Goal: Task Accomplishment & Management: Manage account settings

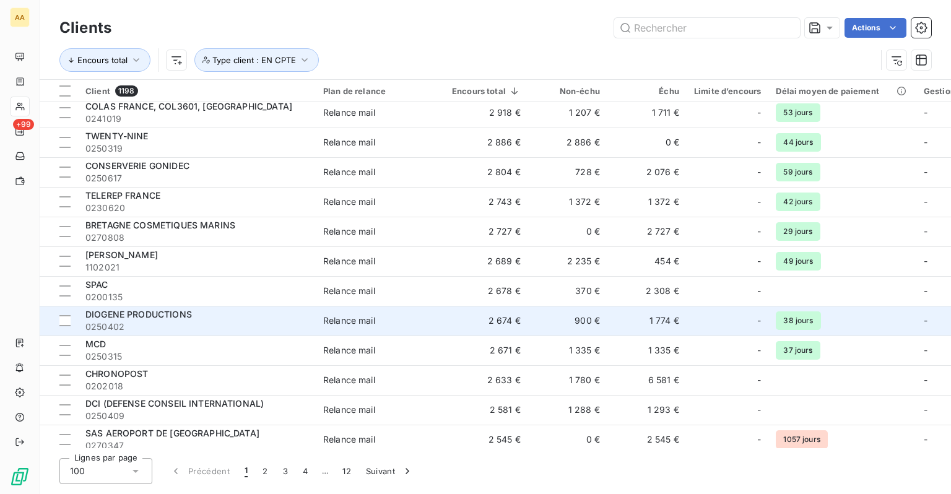
scroll to position [2631, 0]
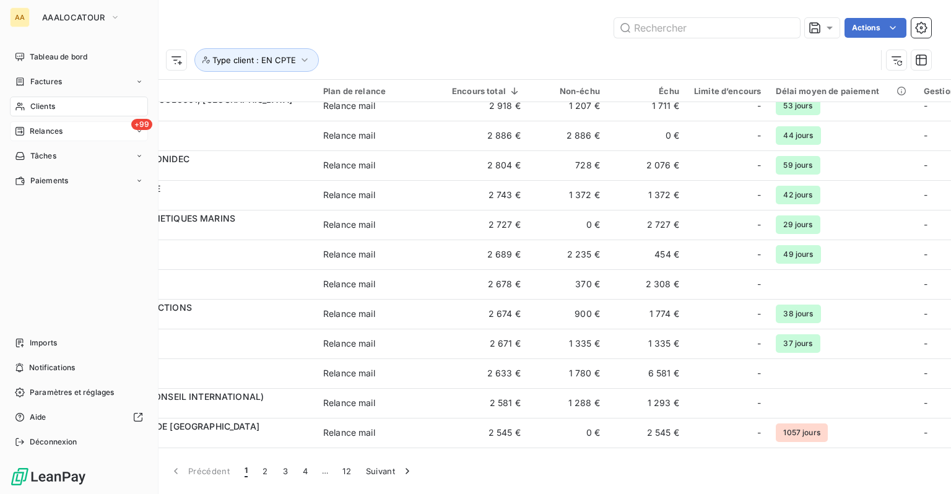
click at [46, 135] on span "Relances" at bounding box center [46, 131] width 33 height 11
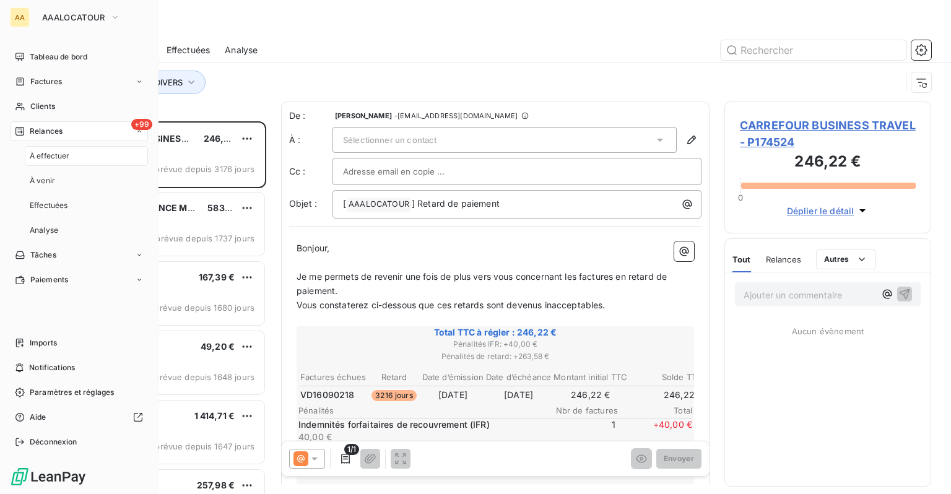
scroll to position [364, 197]
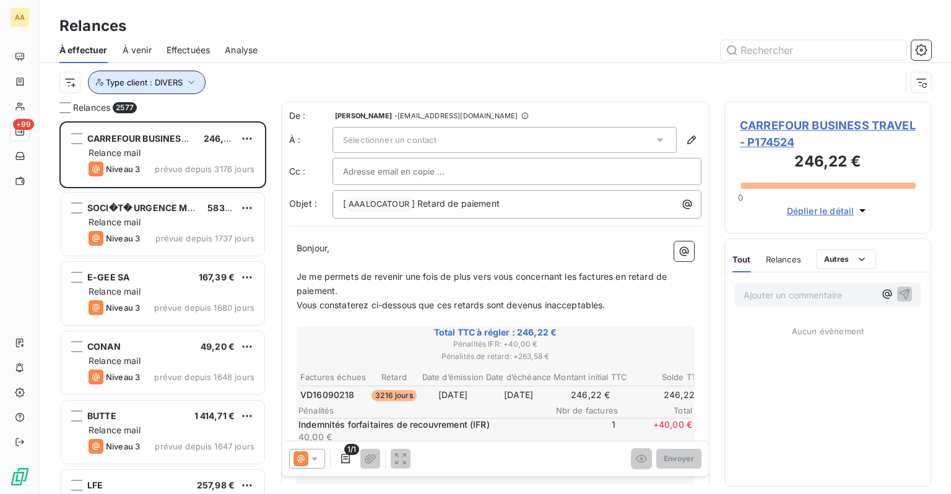
click at [173, 84] on span "Type client : DIVERS" at bounding box center [144, 82] width 77 height 10
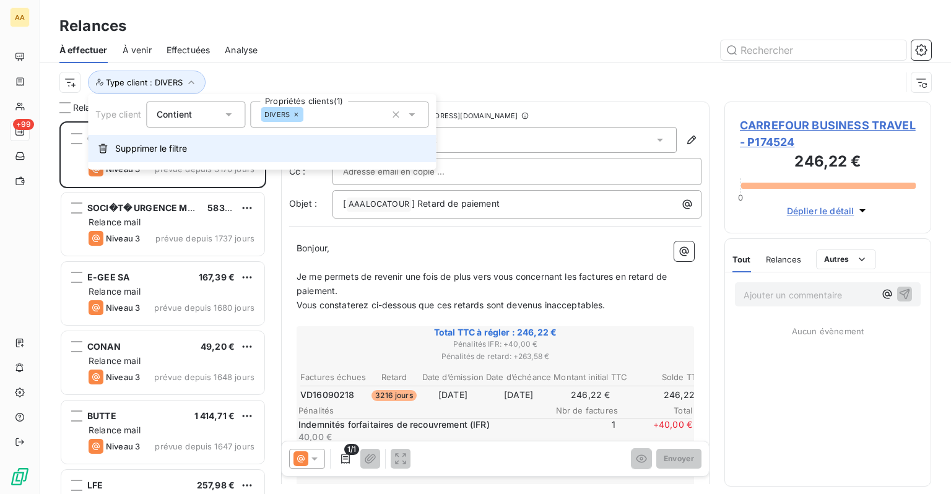
click at [185, 142] on span "Supprimer le filtre" at bounding box center [151, 148] width 72 height 12
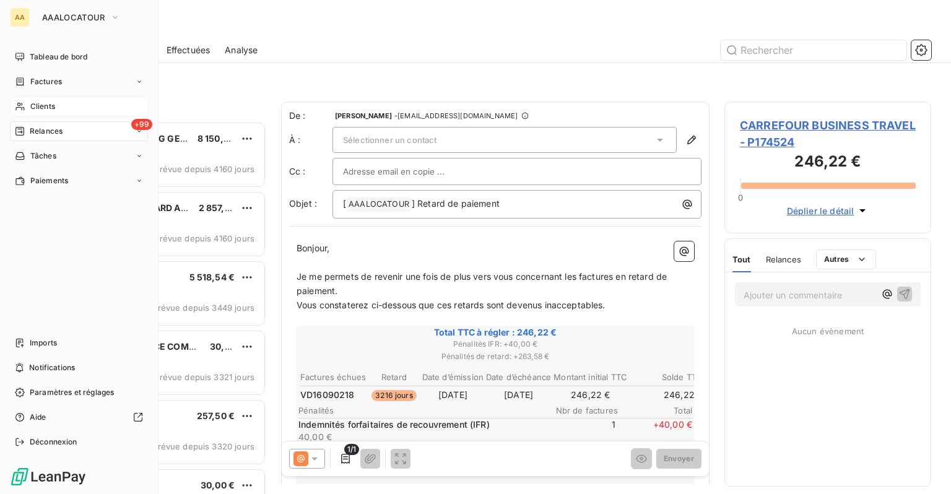
click at [46, 108] on span "Clients" at bounding box center [42, 106] width 25 height 11
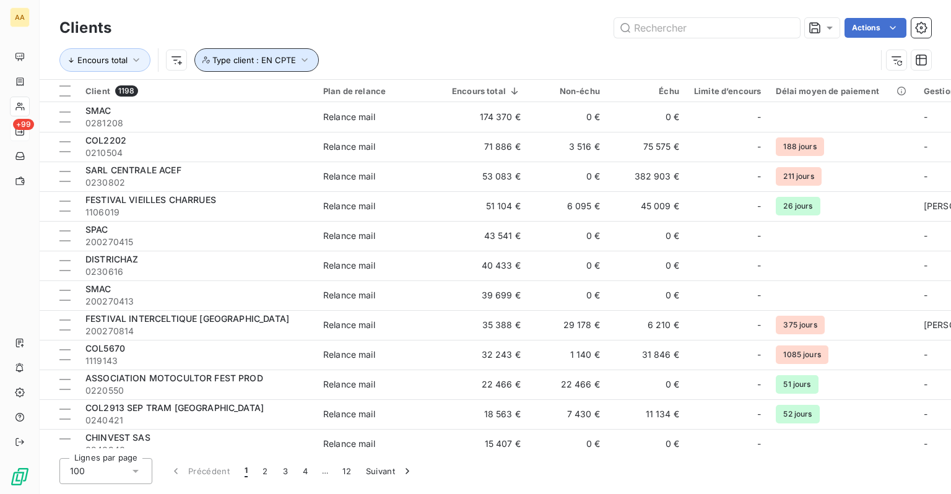
click at [292, 57] on span "Type client : EN CPTE" at bounding box center [254, 60] width 84 height 10
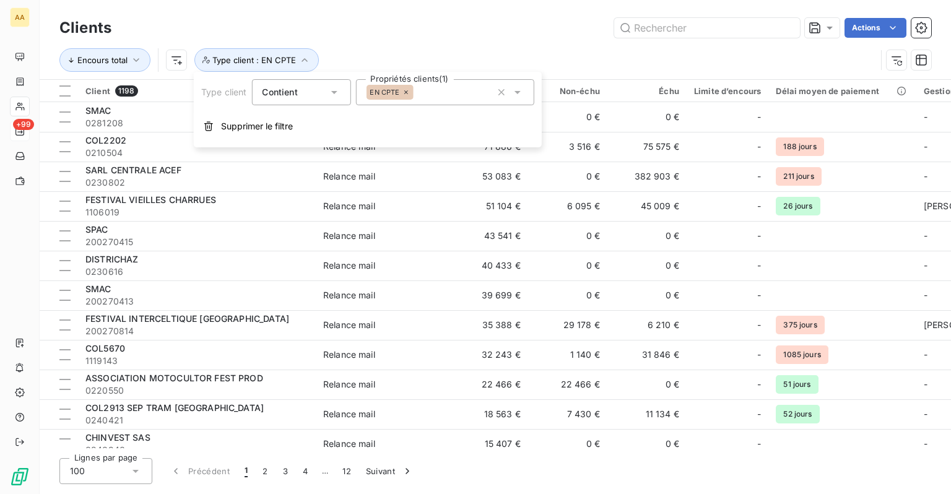
click at [409, 91] on icon at bounding box center [406, 92] width 7 height 7
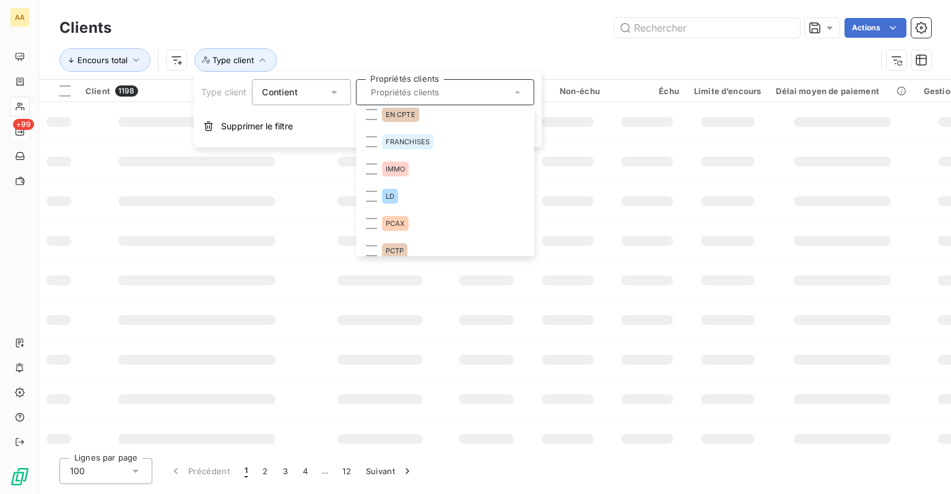
scroll to position [124, 0]
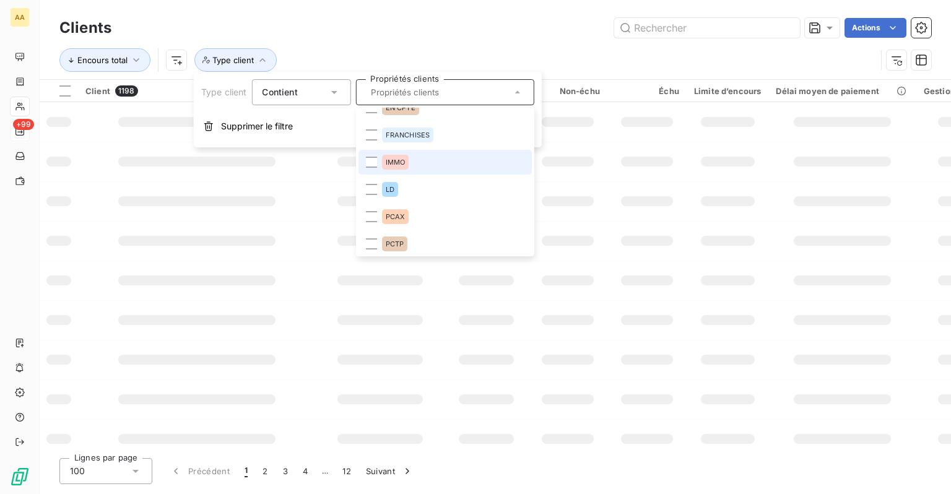
click at [401, 160] on span "IMMO" at bounding box center [395, 162] width 20 height 7
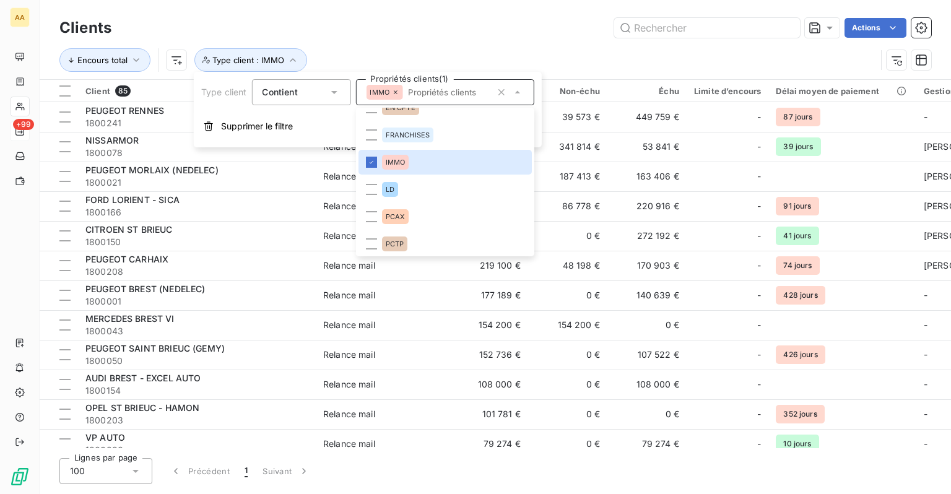
click at [445, 36] on div "Actions" at bounding box center [528, 28] width 805 height 20
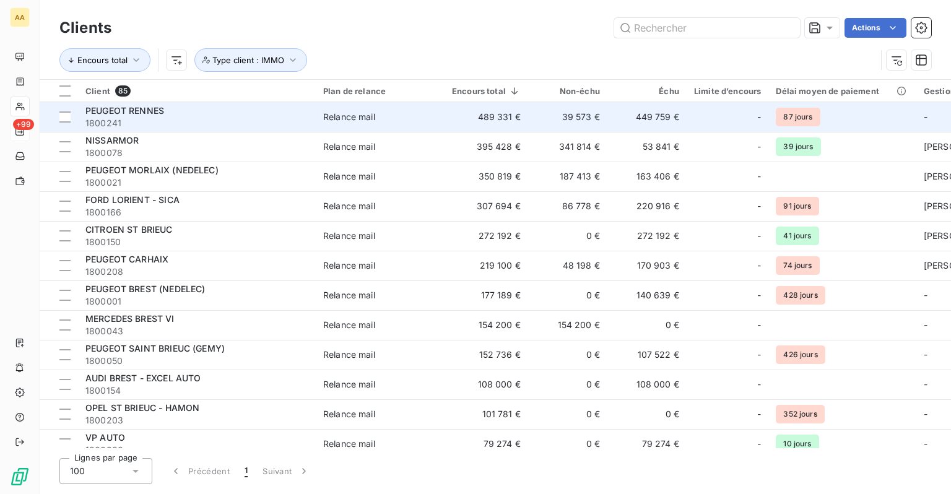
click at [201, 116] on div "PEUGEOT RENNES" at bounding box center [196, 111] width 223 height 12
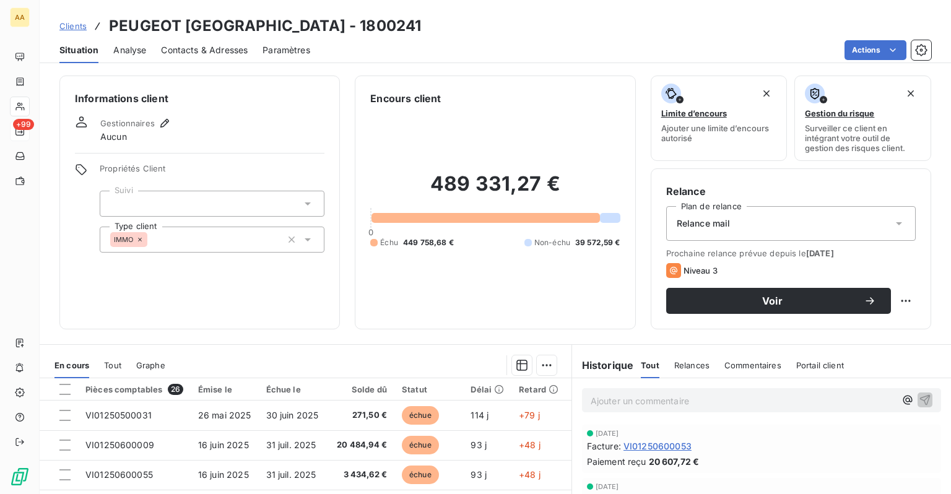
click at [206, 55] on span "Contacts & Adresses" at bounding box center [204, 50] width 87 height 12
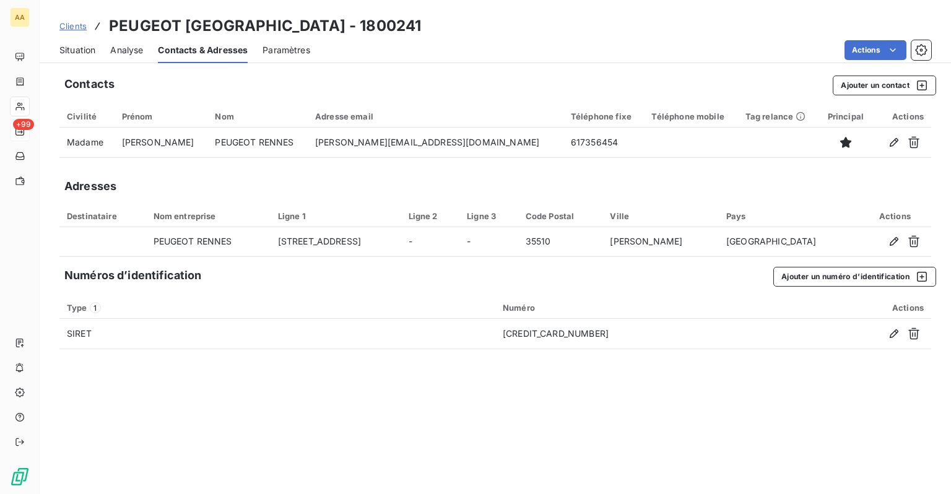
click at [81, 46] on span "Situation" at bounding box center [77, 50] width 36 height 12
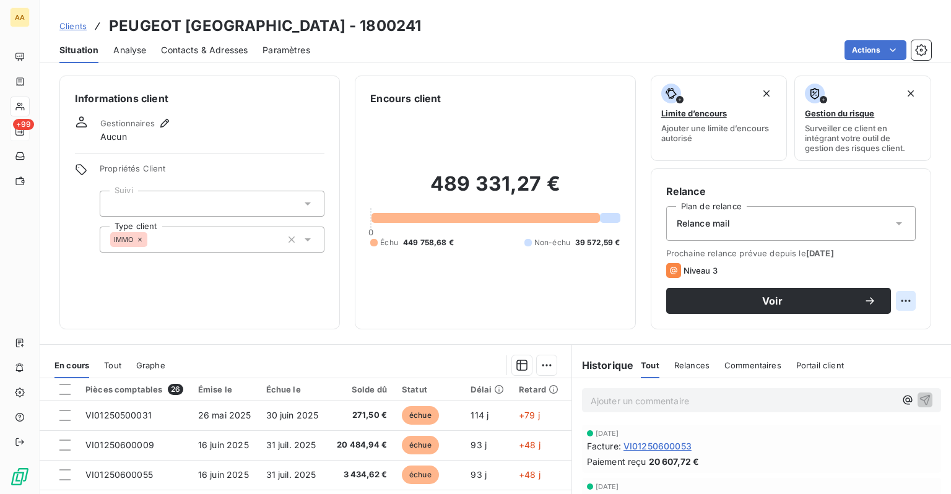
click at [904, 292] on html "AA +99 Clients PEUGEOT RENNES - 1800241 Situation Analyse Contacts & Adresses P…" at bounding box center [475, 247] width 951 height 494
click at [937, 348] on html "AA +99 Clients PEUGEOT RENNES - 1800241 Situation Analyse Contacts & Adresses P…" at bounding box center [475, 247] width 951 height 494
click at [60, 29] on span "Clients" at bounding box center [72, 26] width 27 height 10
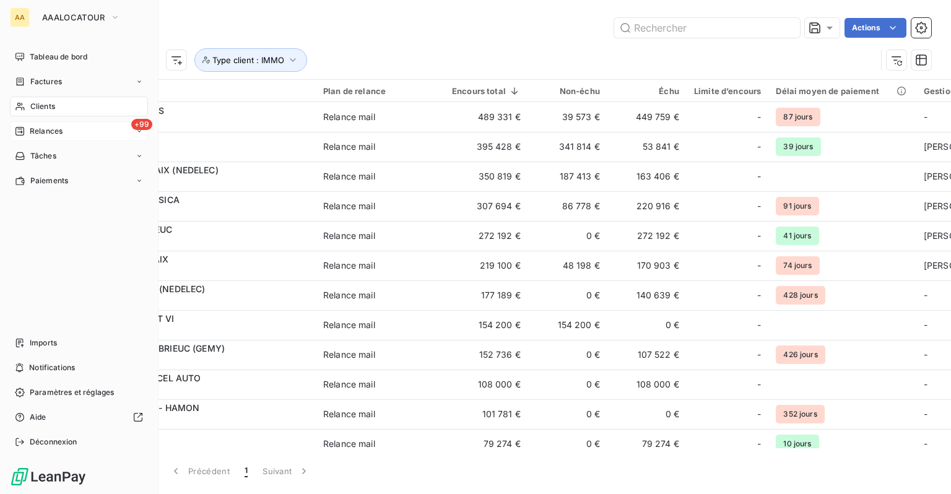
click at [45, 111] on span "Clients" at bounding box center [42, 106] width 25 height 11
click at [22, 340] on icon at bounding box center [20, 343] width 10 height 10
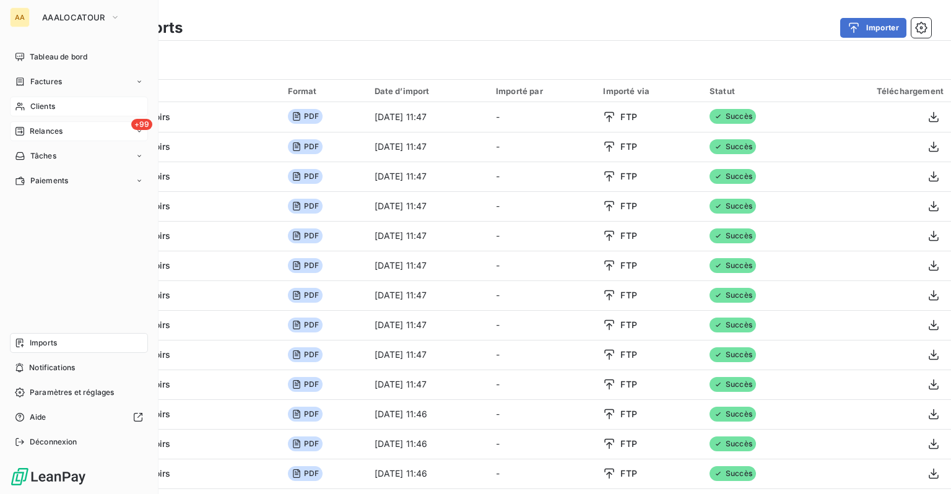
click at [42, 99] on div "Clients" at bounding box center [79, 107] width 138 height 20
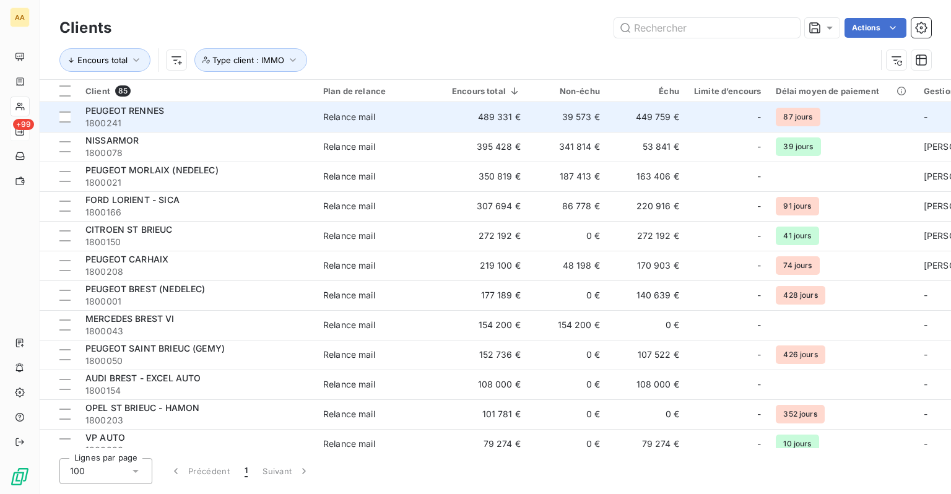
click at [242, 120] on span "1800241" at bounding box center [196, 123] width 223 height 12
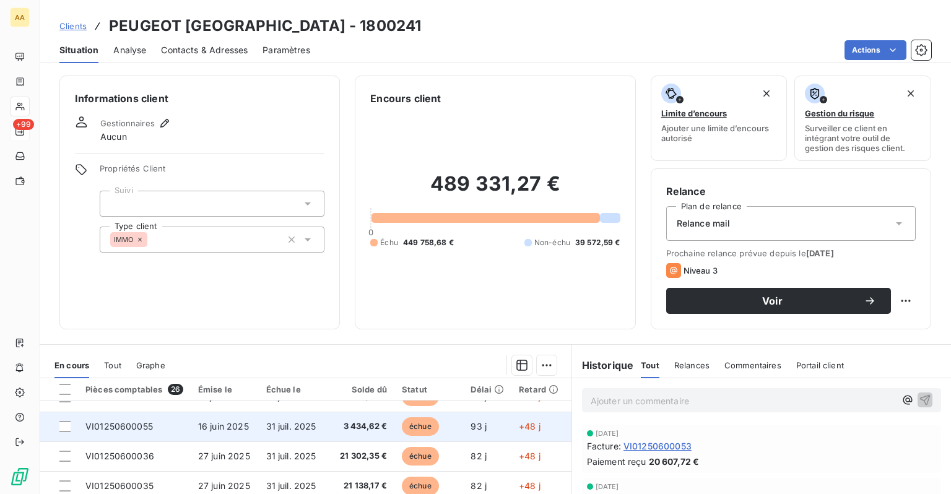
scroll to position [62, 0]
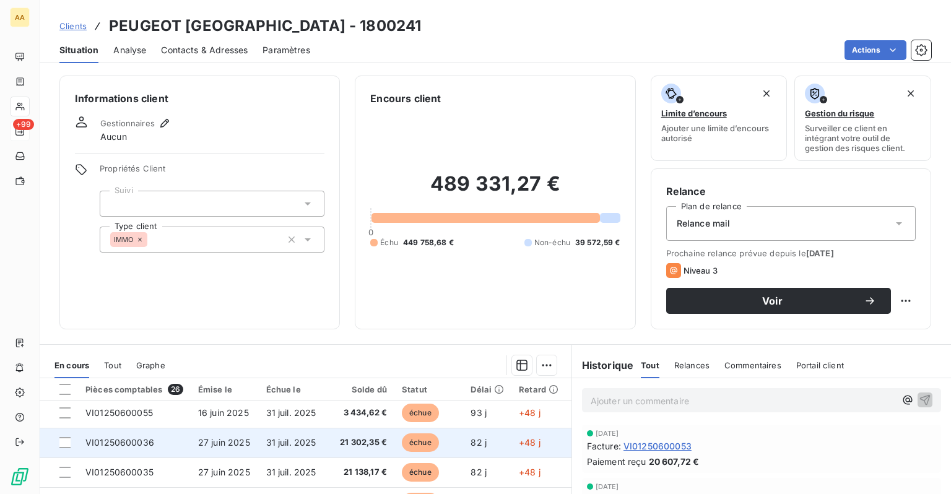
click at [339, 430] on td "21 302,35 €" at bounding box center [361, 443] width 66 height 30
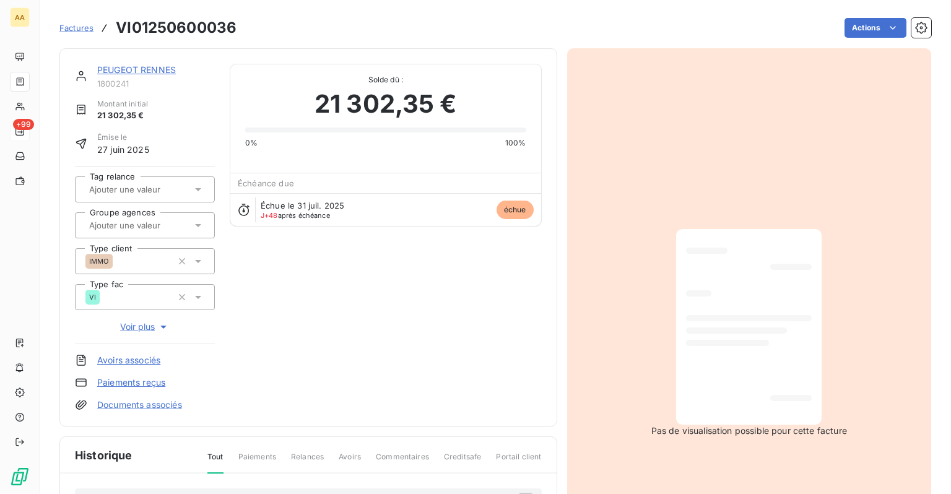
click at [722, 366] on div at bounding box center [749, 327] width 126 height 176
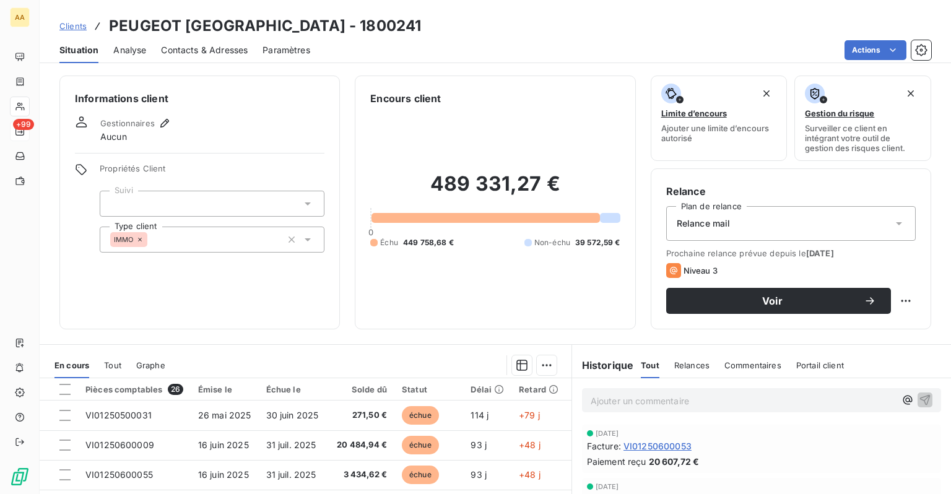
click at [258, 205] on div at bounding box center [212, 204] width 225 height 26
click at [287, 158] on div "Informations client Gestionnaires Aucun Propriétés Client Suivi Type client IMMO" at bounding box center [199, 203] width 281 height 254
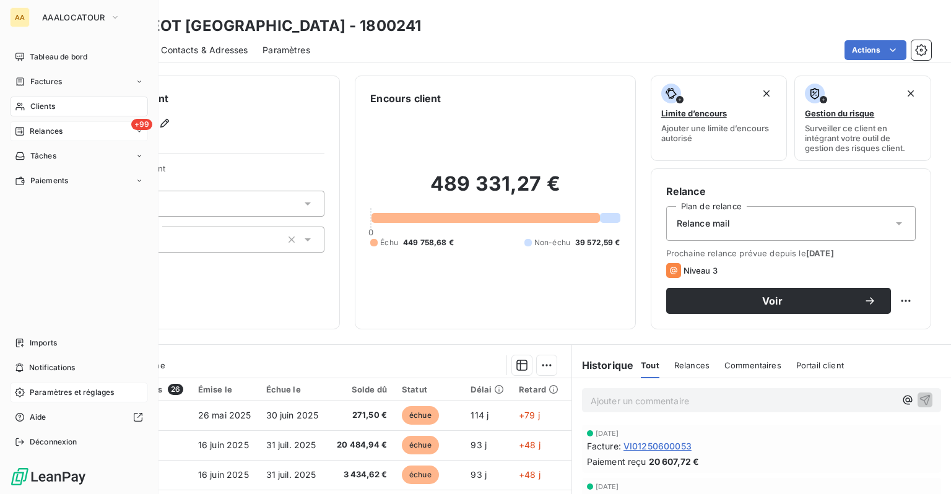
click at [52, 388] on span "Paramètres et réglages" at bounding box center [72, 392] width 84 height 11
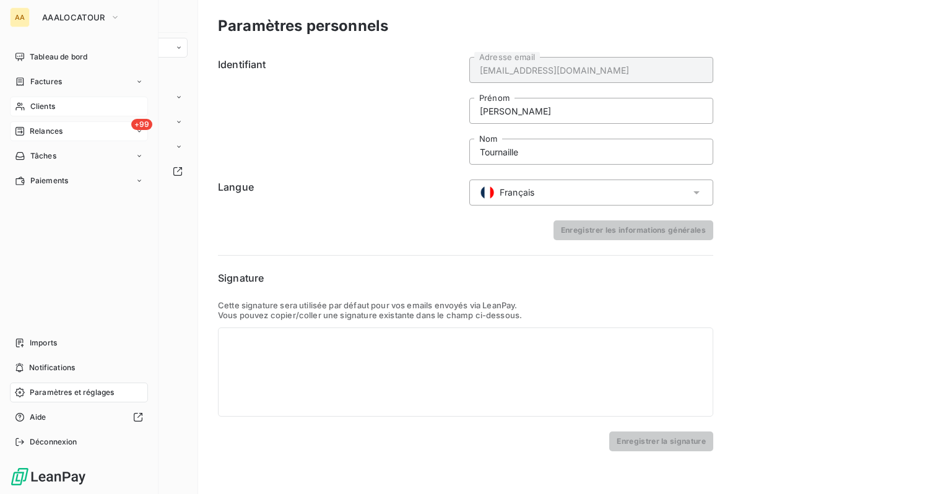
click at [32, 105] on span "Clients" at bounding box center [42, 106] width 25 height 11
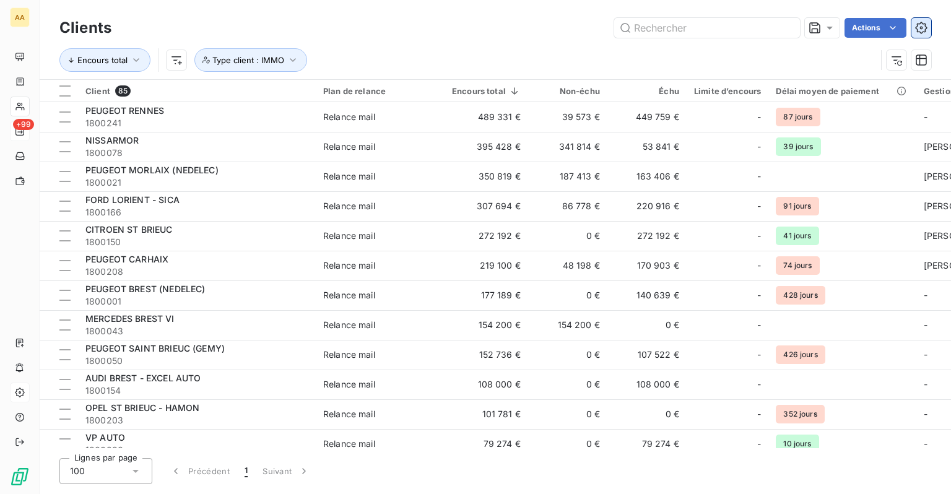
click at [920, 24] on icon "button" at bounding box center [921, 28] width 12 height 12
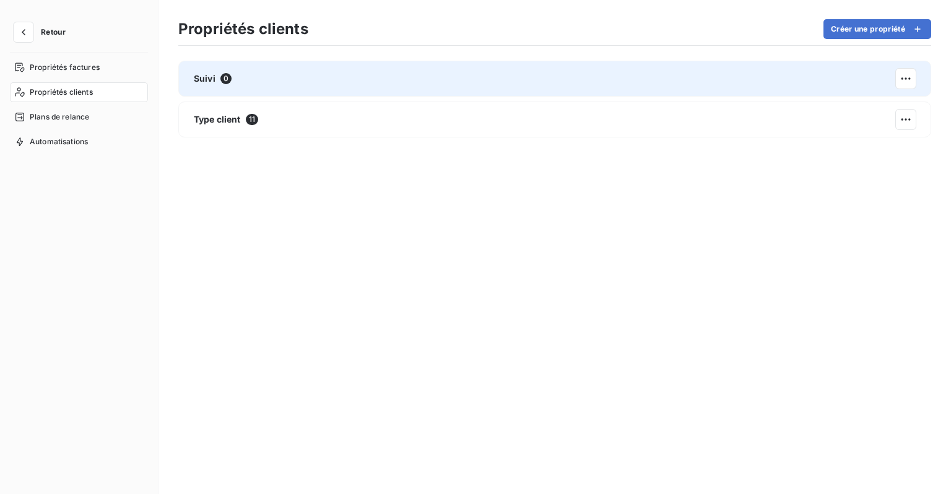
click at [221, 87] on div "Suivi 0" at bounding box center [554, 79] width 753 height 36
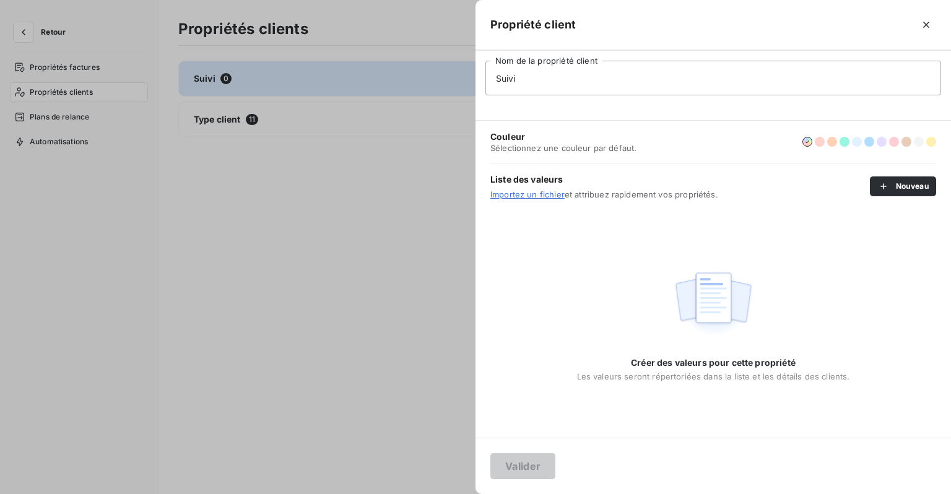
drag, startPoint x: 400, startPoint y: 234, endPoint x: 518, endPoint y: 188, distance: 127.7
click at [400, 234] on div at bounding box center [475, 247] width 951 height 494
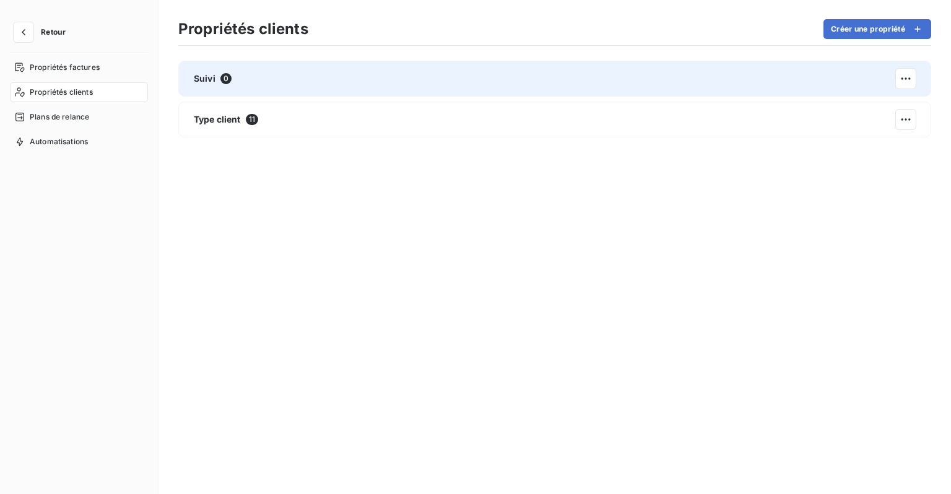
click at [919, 82] on div "Suivi 0" at bounding box center [554, 79] width 753 height 36
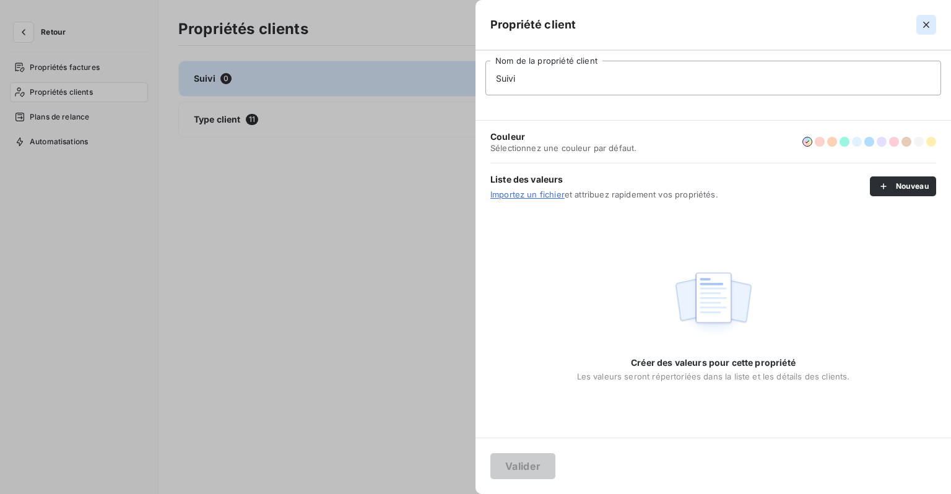
click at [930, 21] on icon "button" at bounding box center [926, 25] width 12 height 12
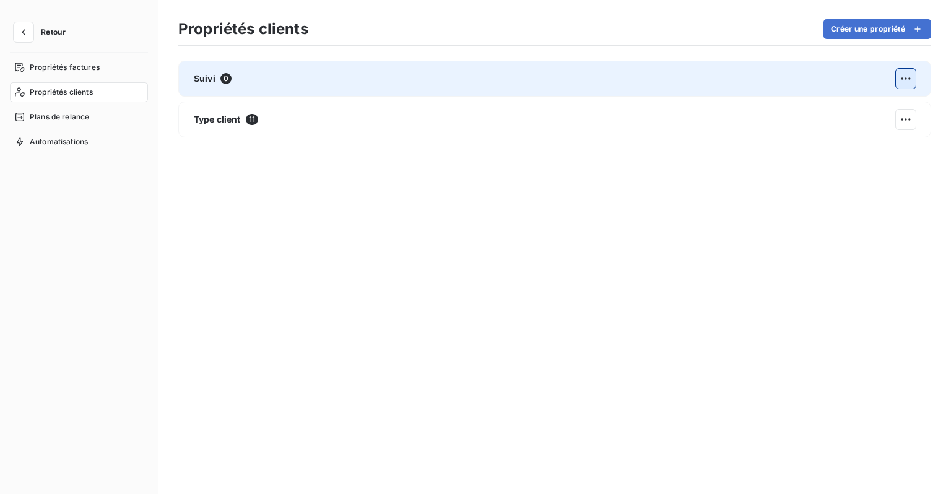
click at [913, 76] on html "Retour Propriétés factures Propriétés clients Plans de relance Automatisations …" at bounding box center [475, 247] width 951 height 494
click at [878, 115] on div "Actions sur la propriété" at bounding box center [849, 106] width 121 height 20
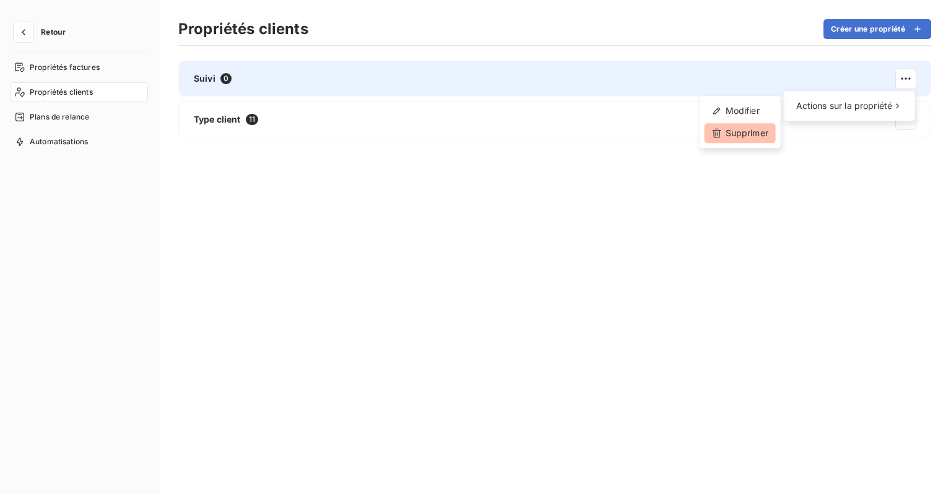
click at [751, 135] on div "Supprimer" at bounding box center [740, 133] width 71 height 20
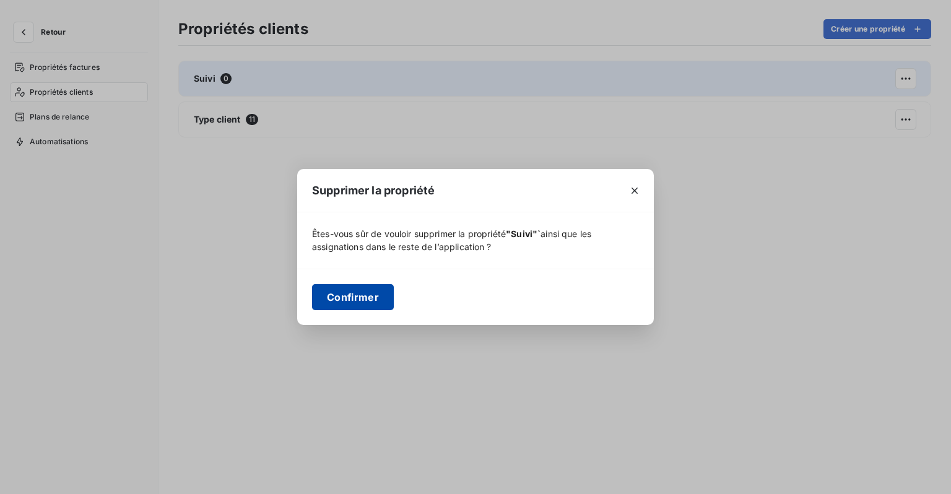
click at [367, 296] on button "Confirmer" at bounding box center [353, 297] width 82 height 26
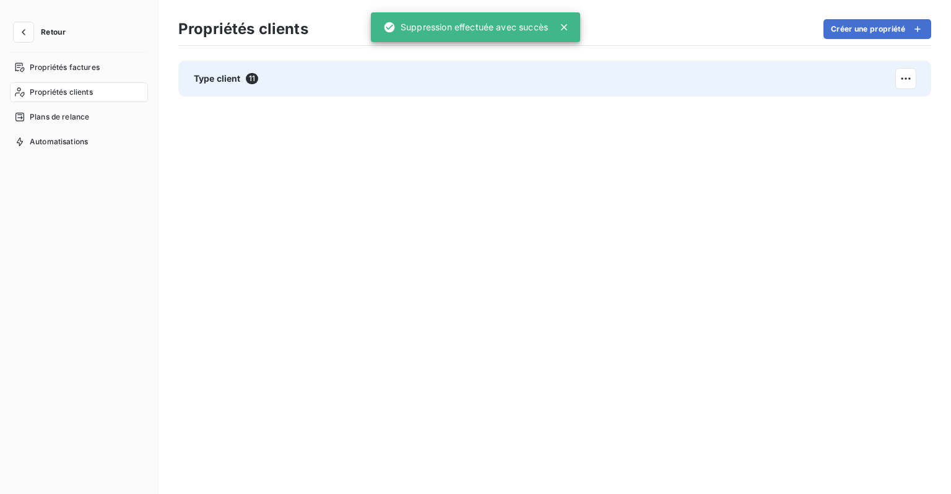
click at [336, 85] on div "Type client 11" at bounding box center [554, 79] width 753 height 36
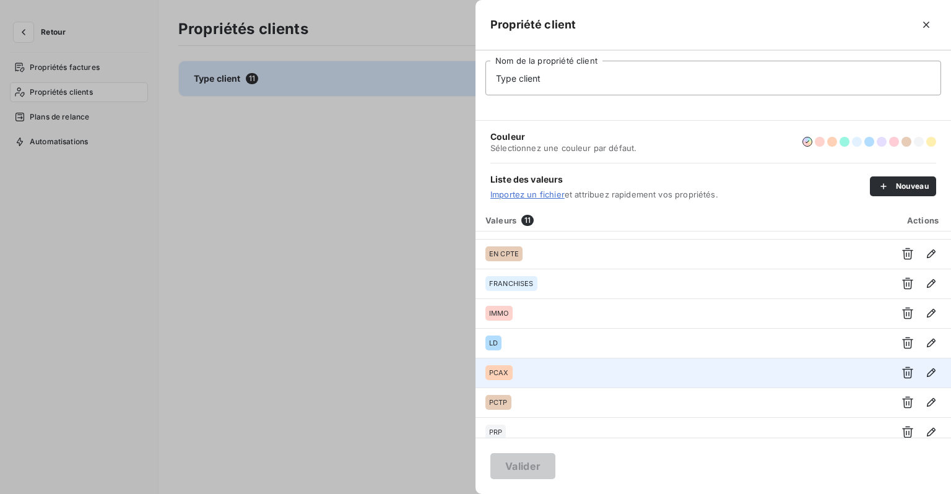
scroll to position [120, 0]
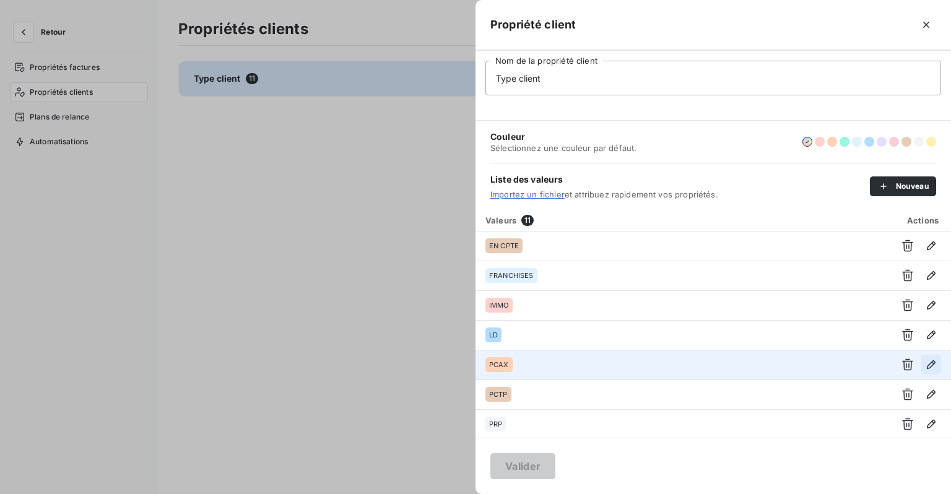
click at [927, 365] on icon "button" at bounding box center [931, 365] width 12 height 12
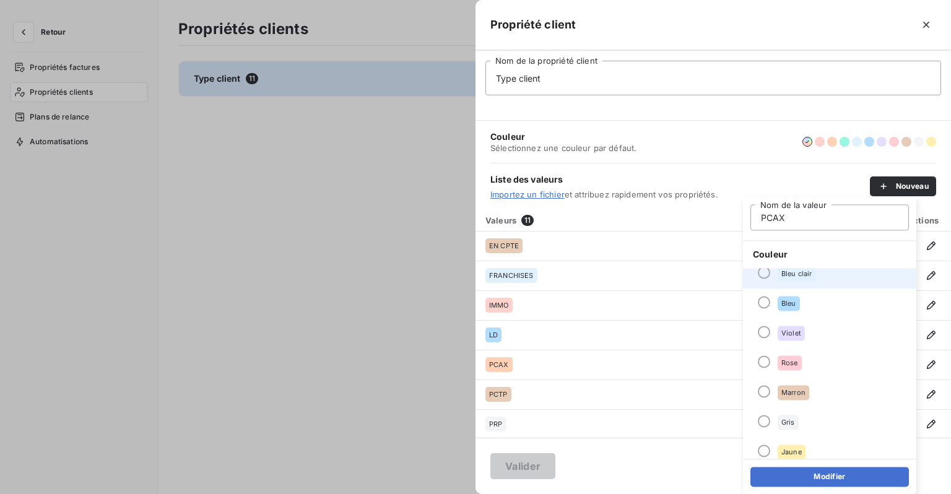
scroll to position [106, 0]
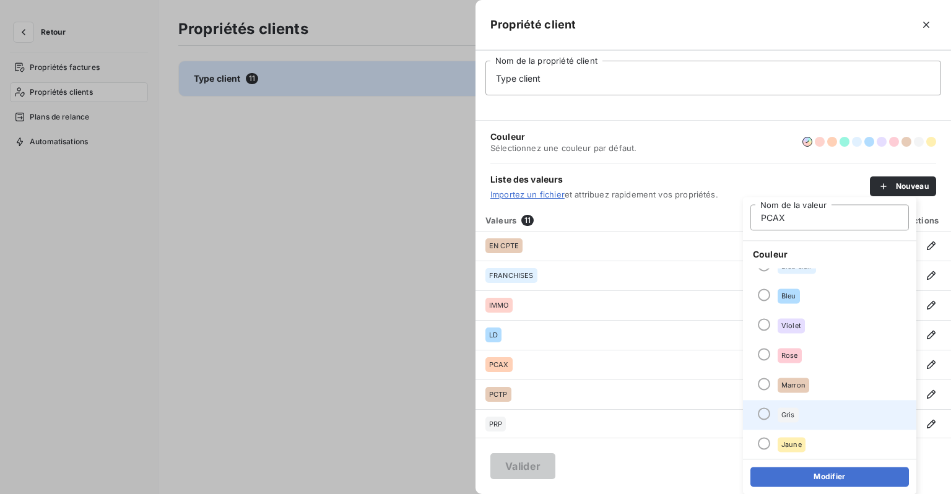
click at [781, 419] on div "Gris" at bounding box center [788, 415] width 21 height 15
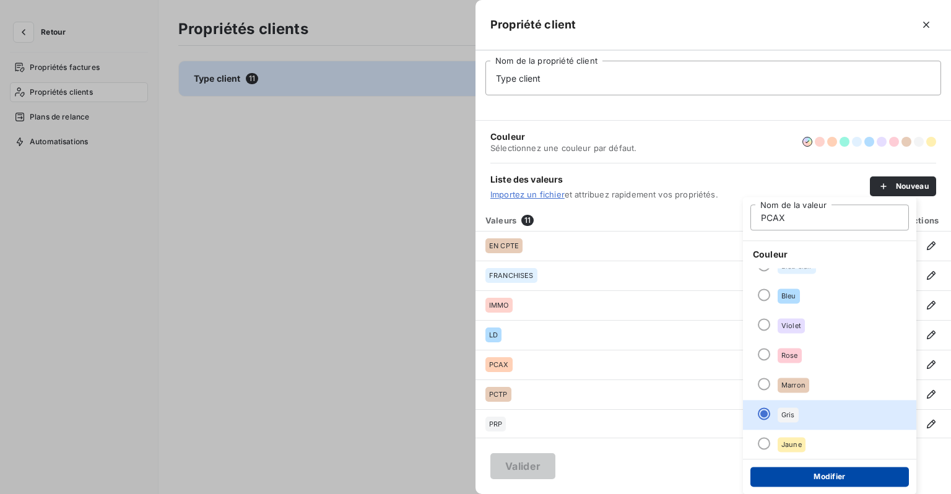
click at [805, 481] on button "Modifier" at bounding box center [830, 477] width 159 height 20
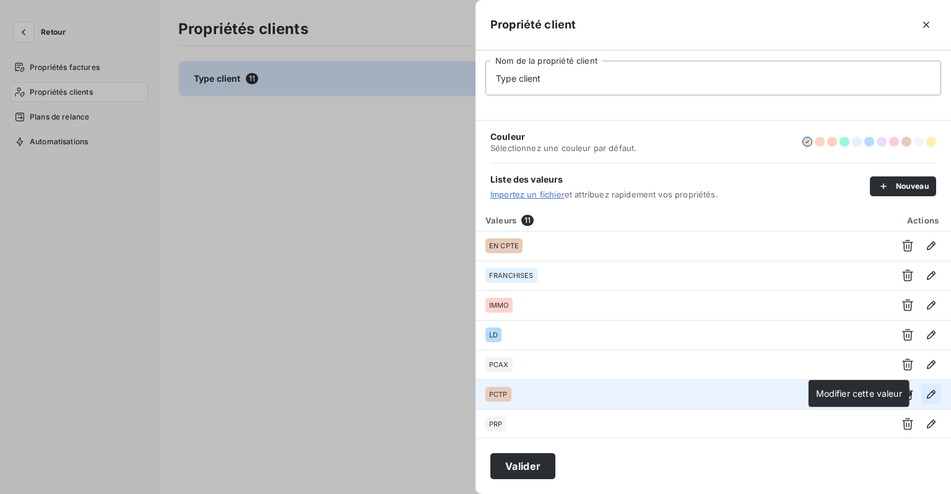
click at [922, 391] on button "button" at bounding box center [932, 395] width 20 height 20
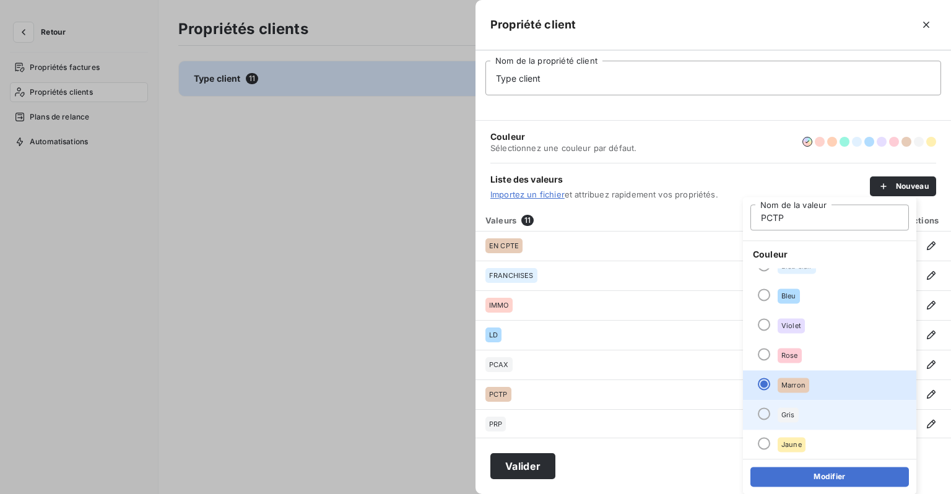
click at [787, 415] on span "Gris" at bounding box center [789, 414] width 14 height 7
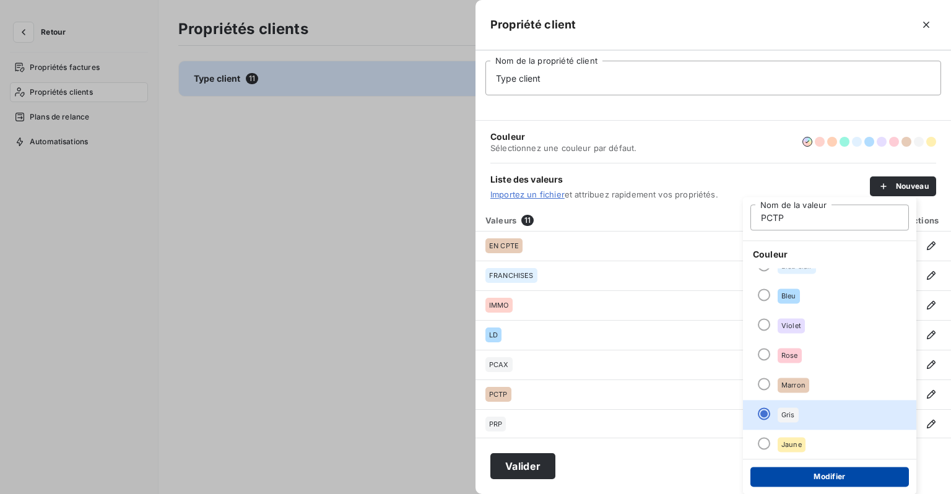
click at [790, 472] on button "Modifier" at bounding box center [830, 477] width 159 height 20
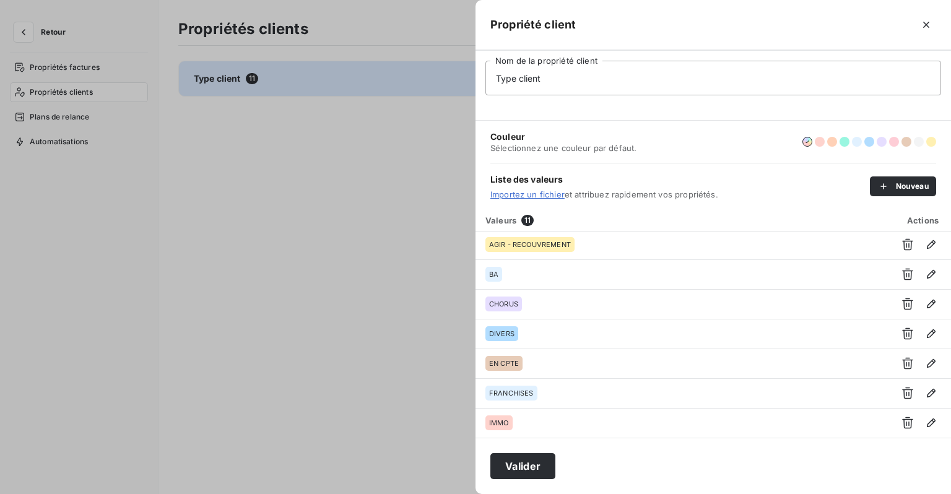
scroll to position [0, 0]
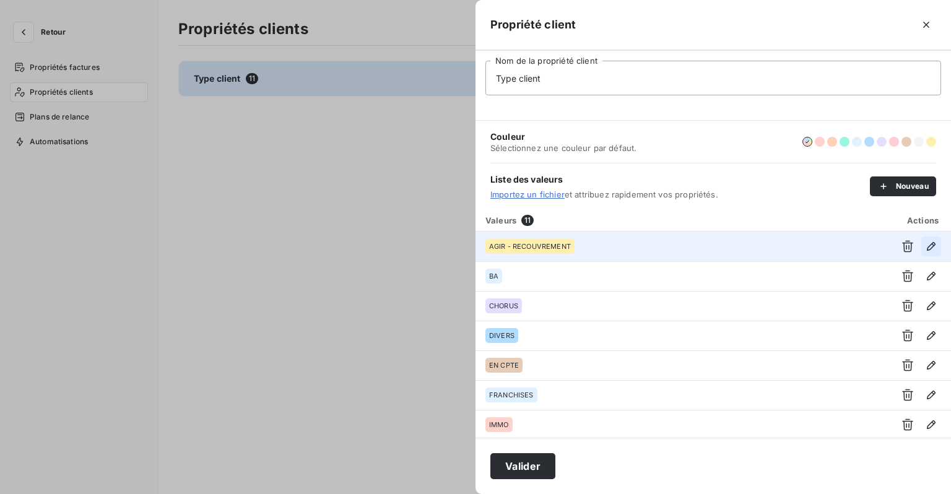
click at [925, 239] on button "button" at bounding box center [932, 247] width 20 height 20
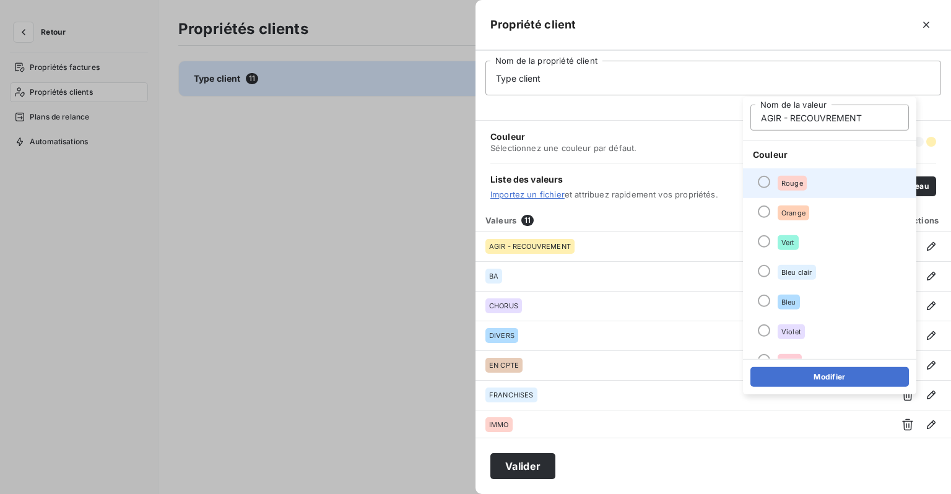
click at [785, 187] on div "Rouge" at bounding box center [792, 183] width 29 height 15
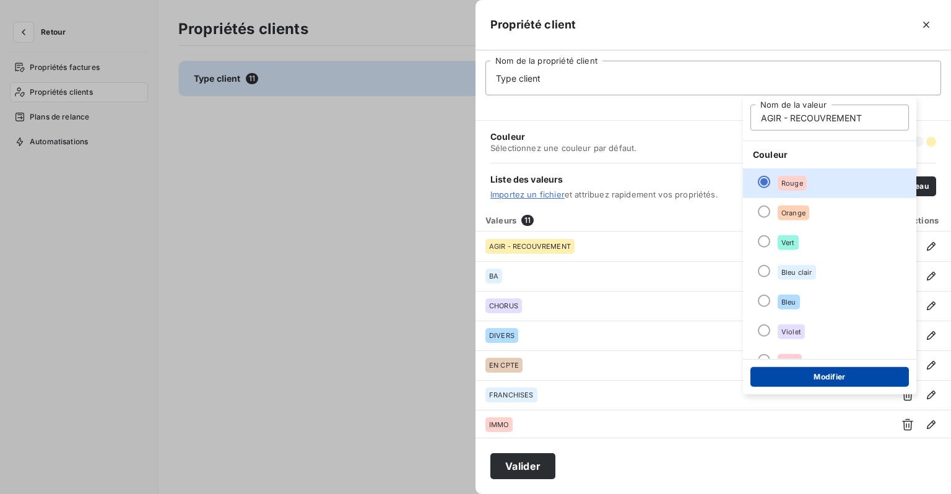
click at [808, 380] on button "Modifier" at bounding box center [830, 377] width 159 height 20
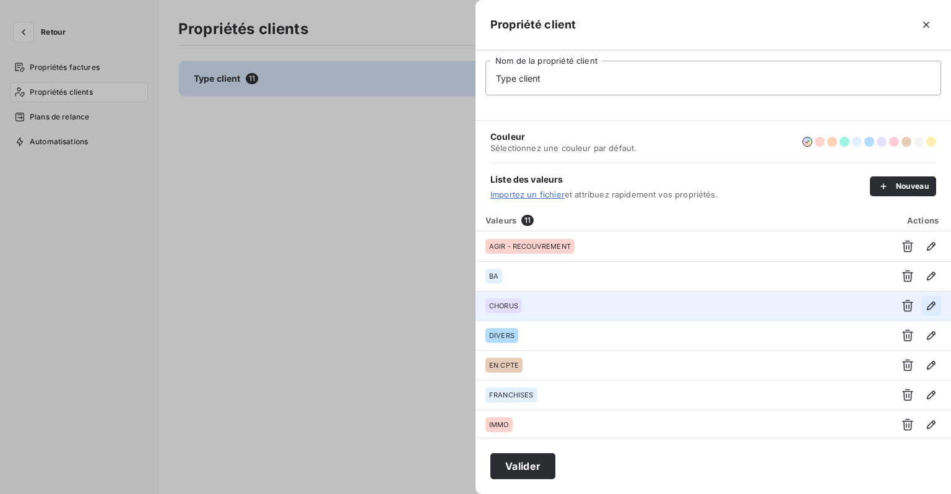
click at [925, 308] on icon "button" at bounding box center [931, 306] width 12 height 12
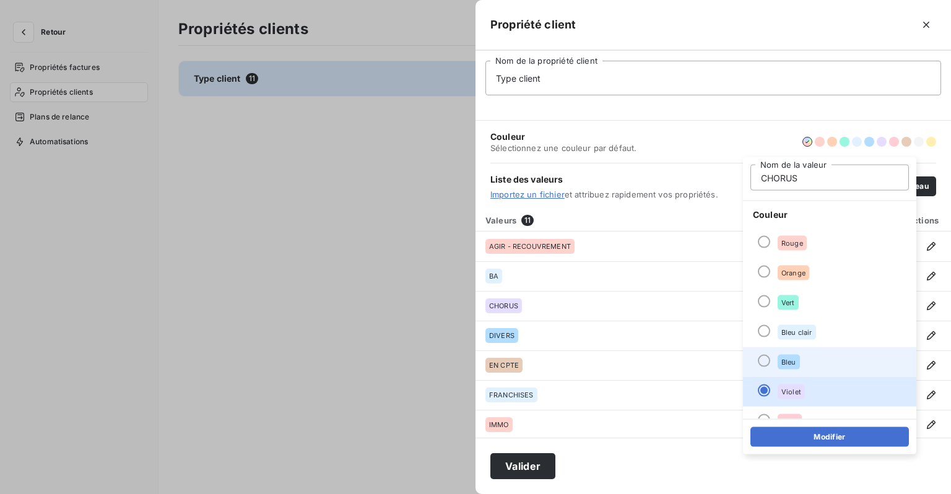
click at [790, 356] on div "Bleu" at bounding box center [789, 362] width 22 height 15
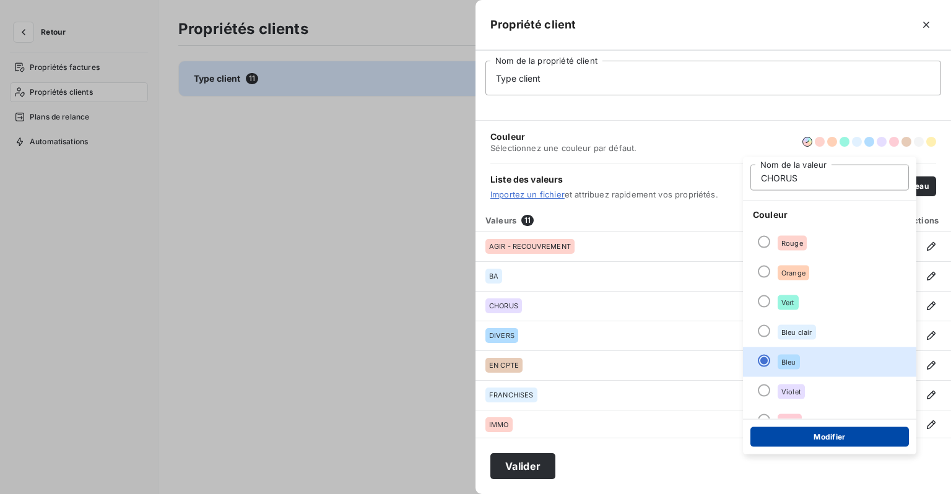
click at [830, 438] on button "Modifier" at bounding box center [830, 437] width 159 height 20
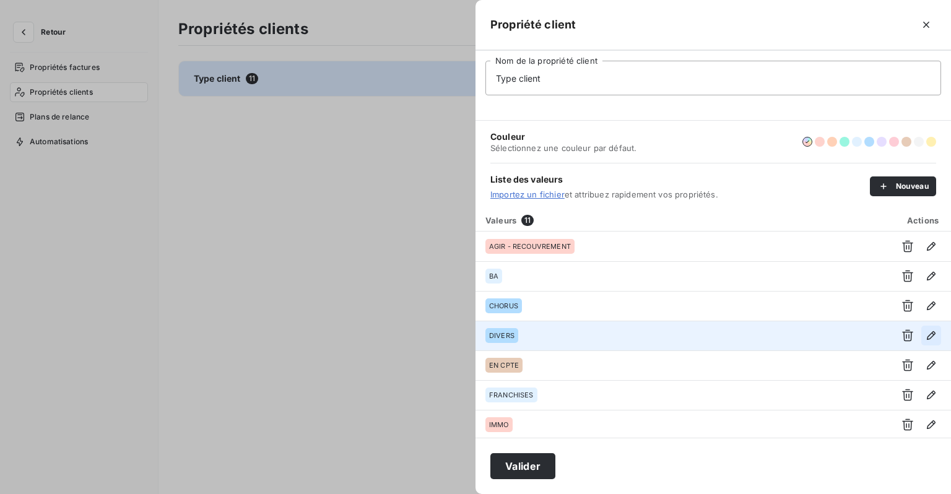
click at [927, 338] on icon "button" at bounding box center [931, 335] width 9 height 9
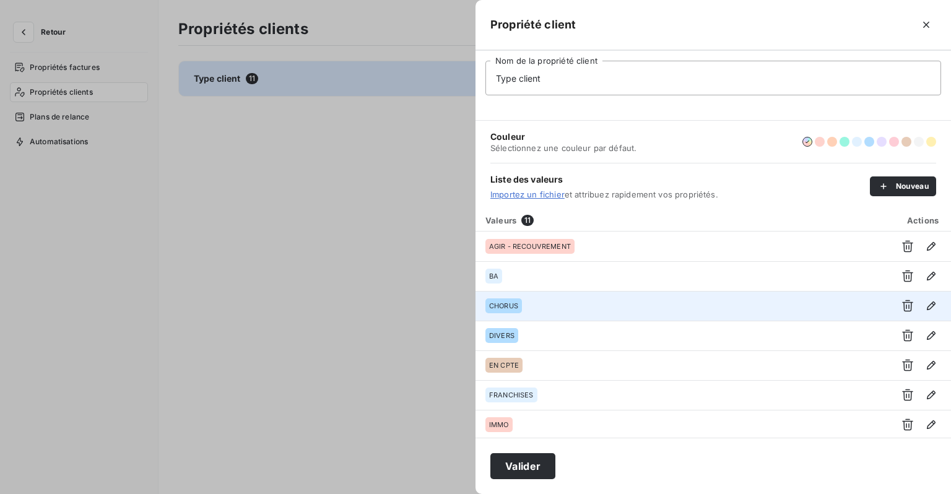
click at [560, 312] on div "CHORUS" at bounding box center [682, 306] width 393 height 15
click at [927, 308] on icon "button" at bounding box center [931, 306] width 9 height 9
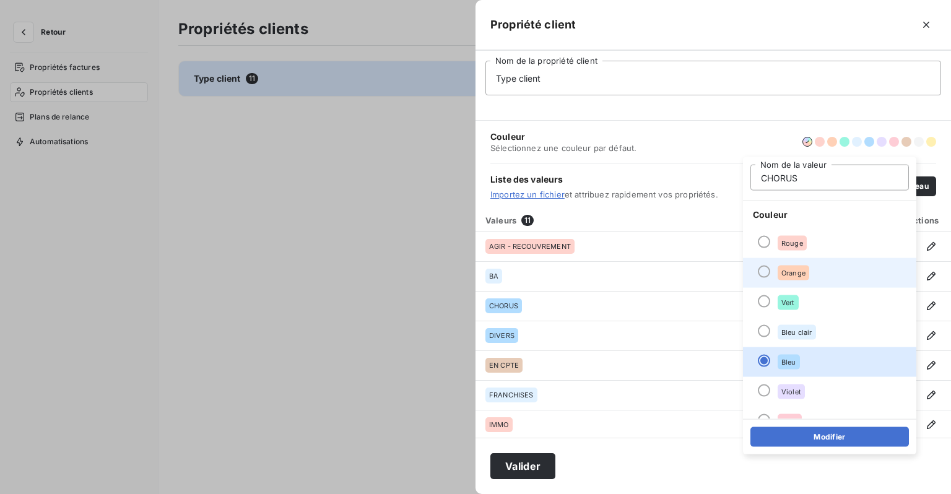
click at [809, 279] on div "Orange" at bounding box center [794, 273] width 32 height 15
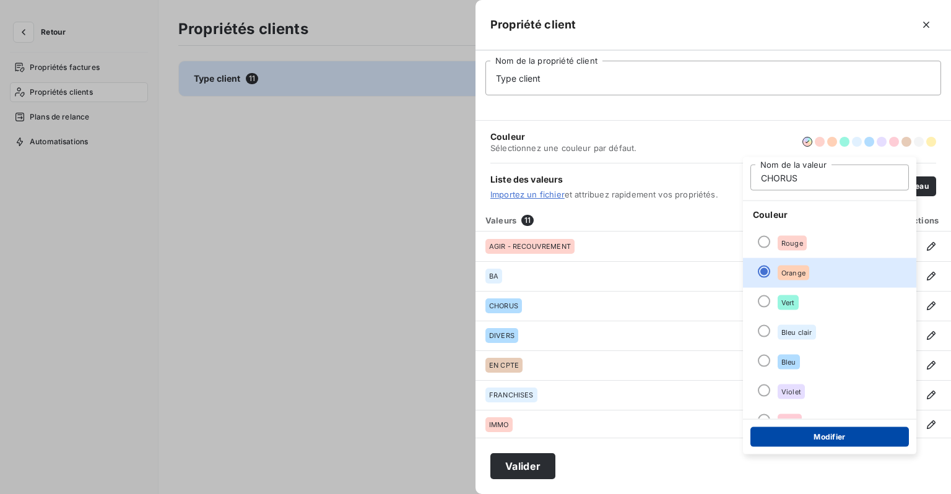
click at [808, 432] on button "Modifier" at bounding box center [830, 437] width 159 height 20
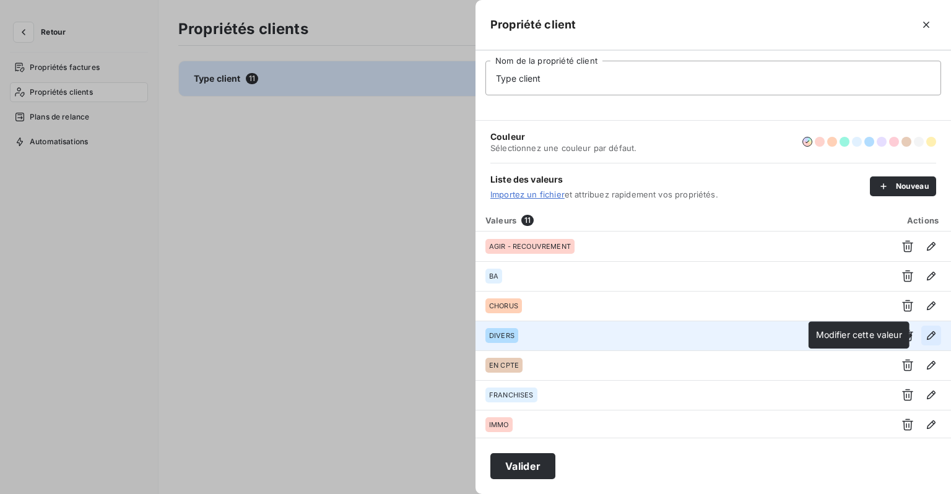
click at [925, 330] on icon "button" at bounding box center [931, 336] width 12 height 12
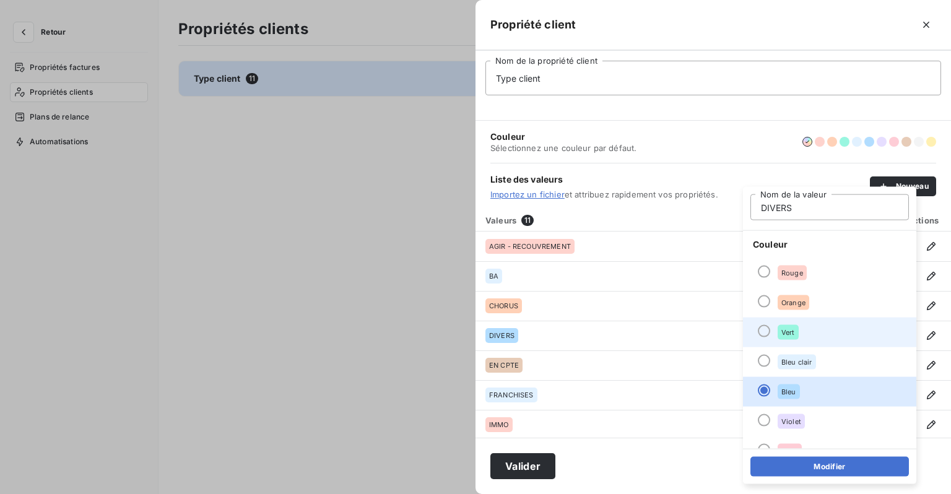
click at [795, 326] on div "Vert" at bounding box center [788, 332] width 21 height 15
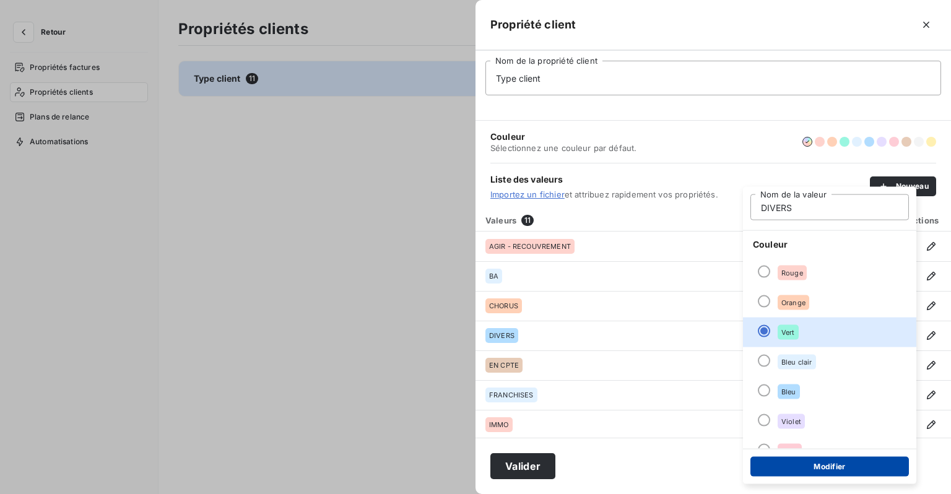
click at [798, 462] on button "Modifier" at bounding box center [830, 467] width 159 height 20
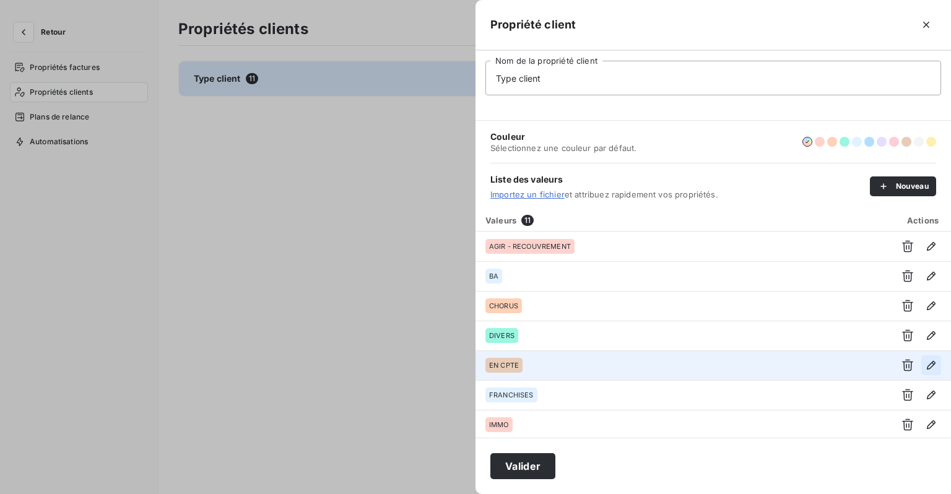
click at [927, 365] on icon "button" at bounding box center [931, 365] width 9 height 9
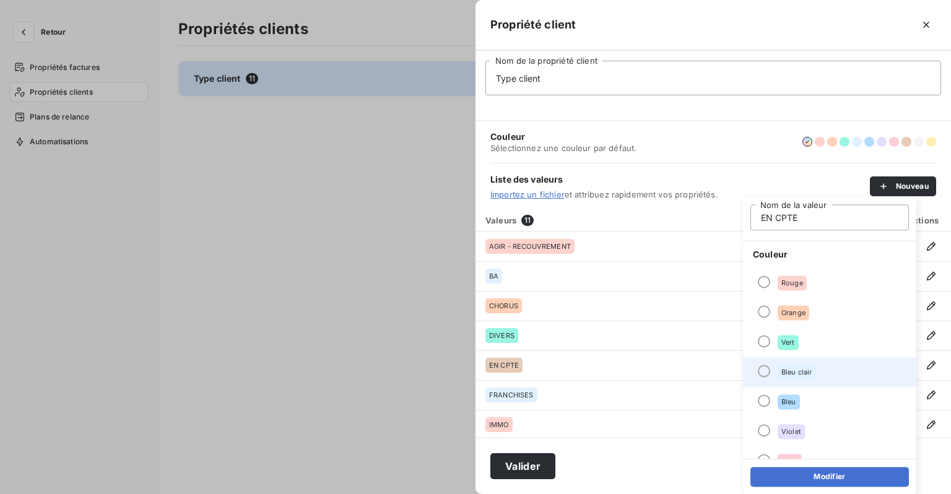
click at [795, 365] on div "Bleu clair" at bounding box center [797, 372] width 38 height 15
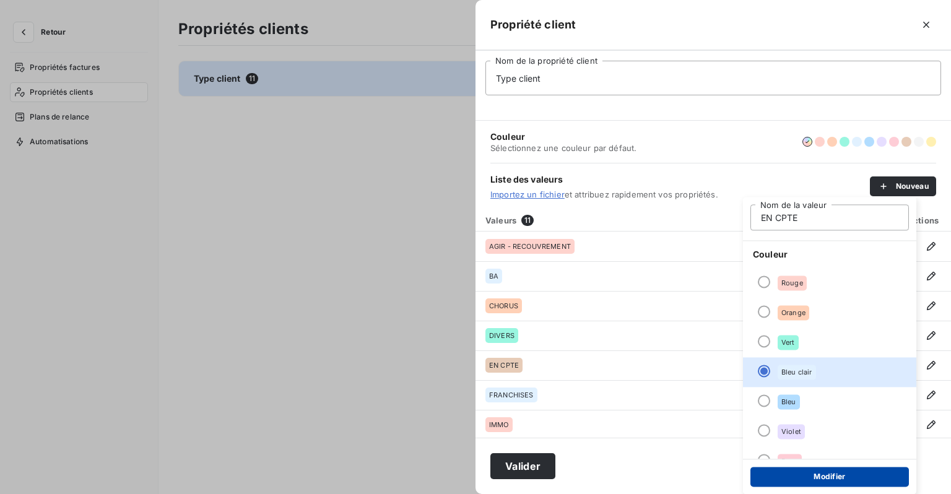
click at [813, 474] on button "Modifier" at bounding box center [830, 477] width 159 height 20
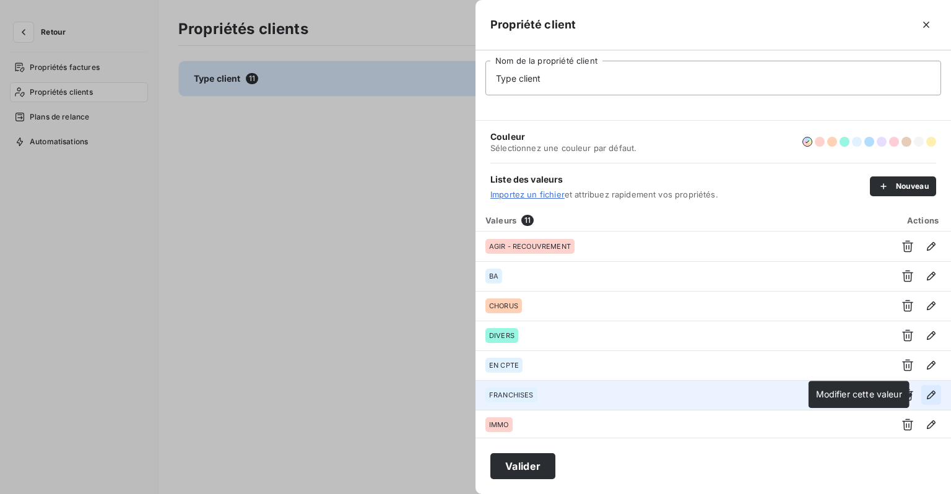
click at [925, 391] on icon "button" at bounding box center [931, 395] width 12 height 12
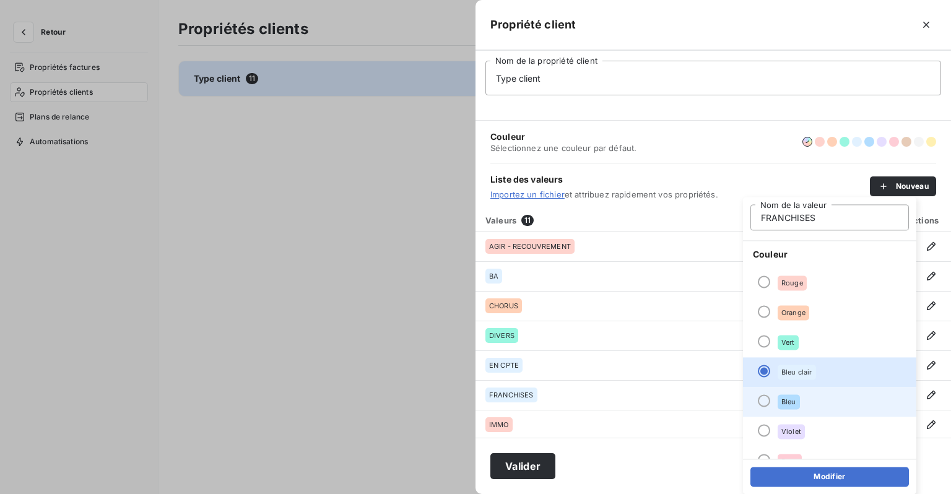
click at [793, 403] on span "Bleu" at bounding box center [789, 401] width 15 height 7
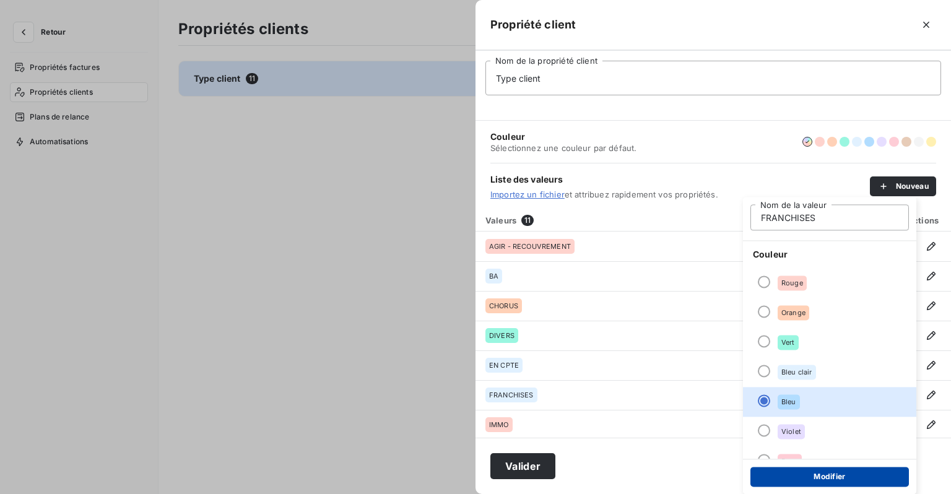
click at [813, 476] on button "Modifier" at bounding box center [830, 477] width 159 height 20
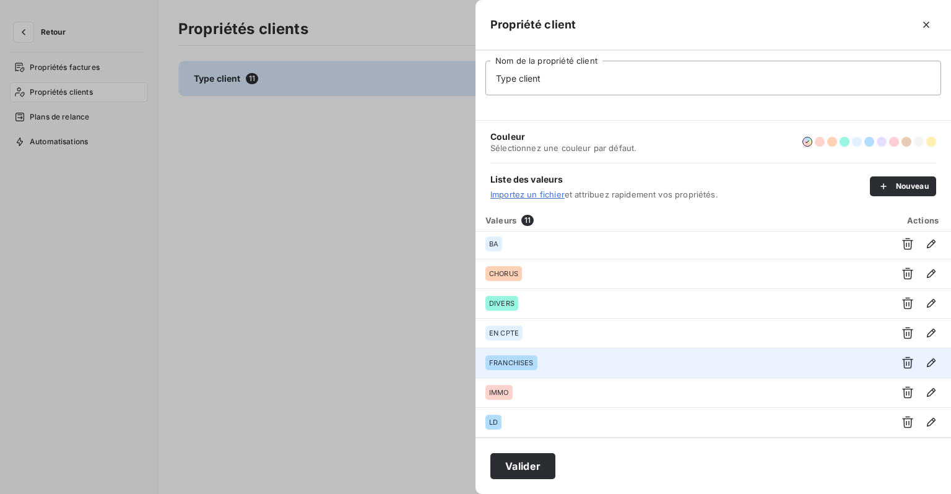
scroll to position [62, 0]
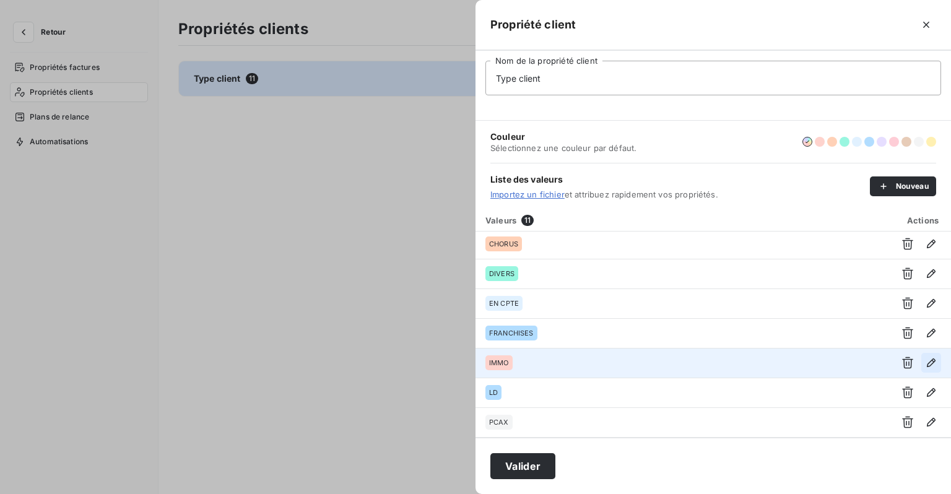
click at [932, 363] on icon "button" at bounding box center [931, 363] width 12 height 12
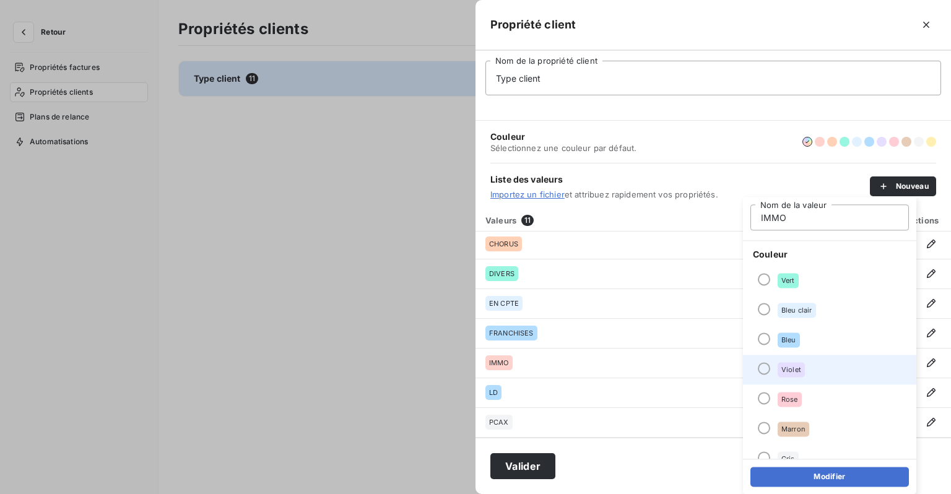
click at [774, 373] on li "Violet" at bounding box center [829, 370] width 173 height 30
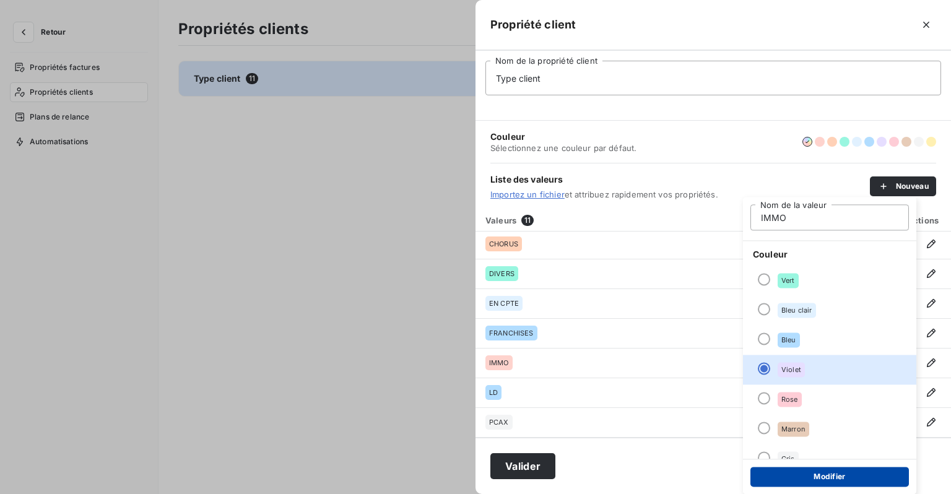
click at [824, 472] on button "Modifier" at bounding box center [830, 477] width 159 height 20
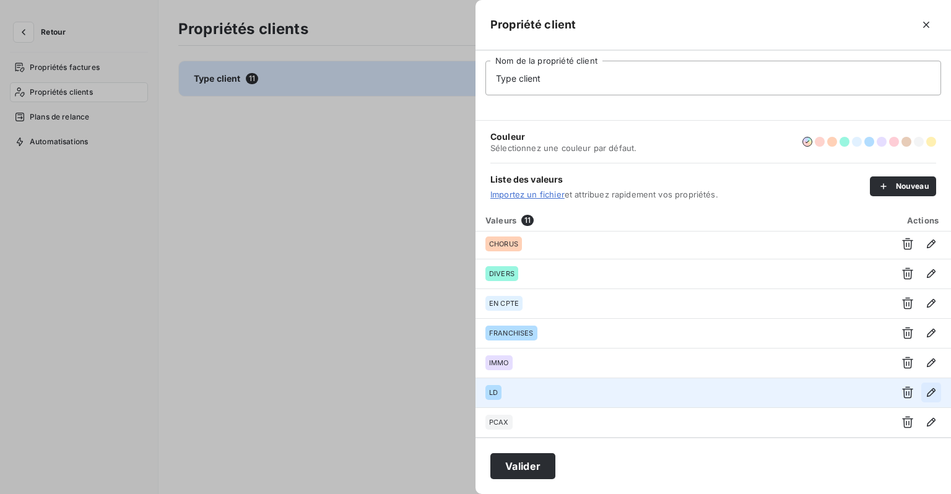
click at [931, 391] on icon "button" at bounding box center [931, 393] width 12 height 12
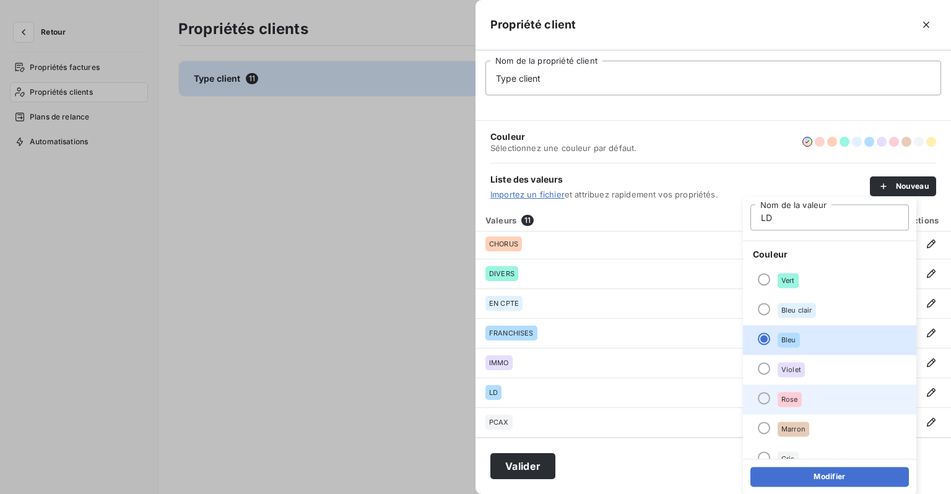
click at [790, 400] on span "Rose" at bounding box center [790, 399] width 17 height 7
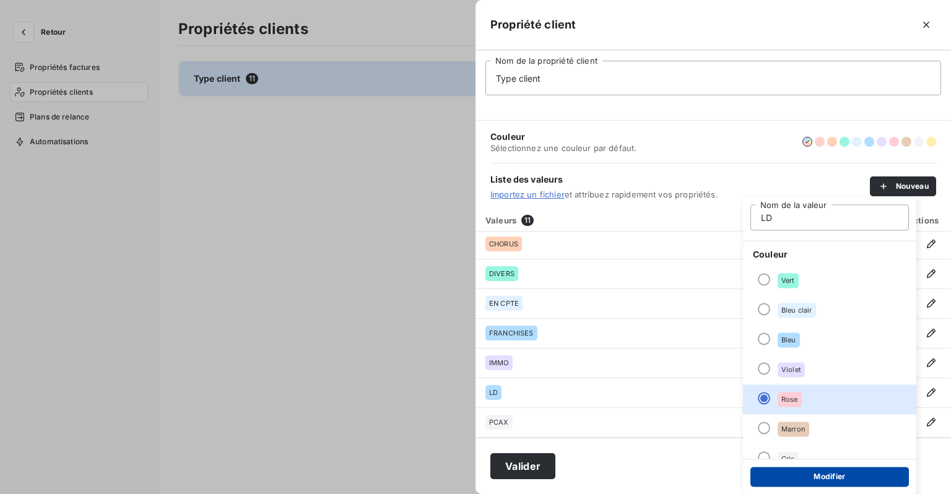
click at [815, 469] on button "Modifier" at bounding box center [830, 477] width 159 height 20
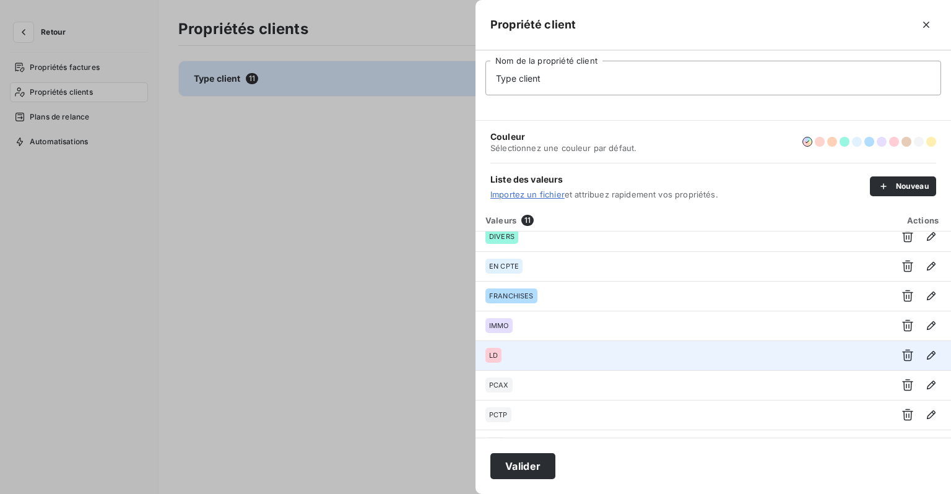
scroll to position [120, 0]
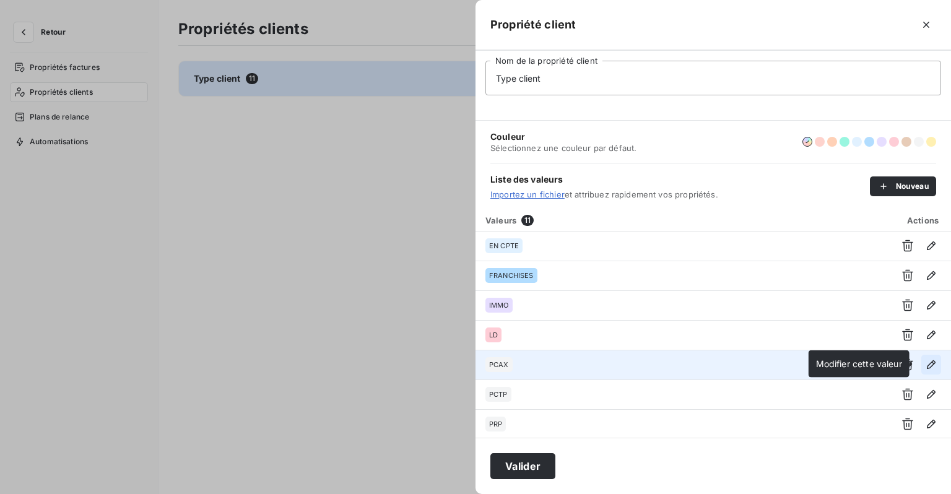
click at [928, 364] on icon "button" at bounding box center [931, 364] width 9 height 9
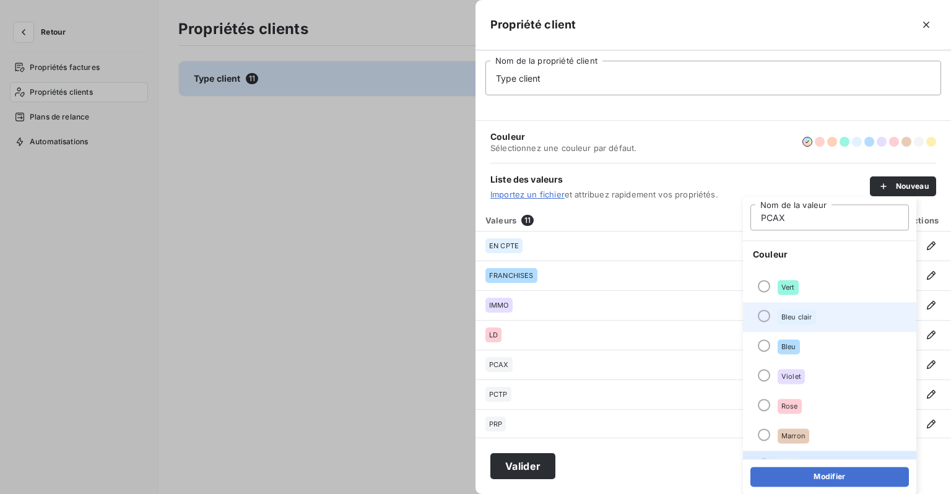
scroll to position [106, 0]
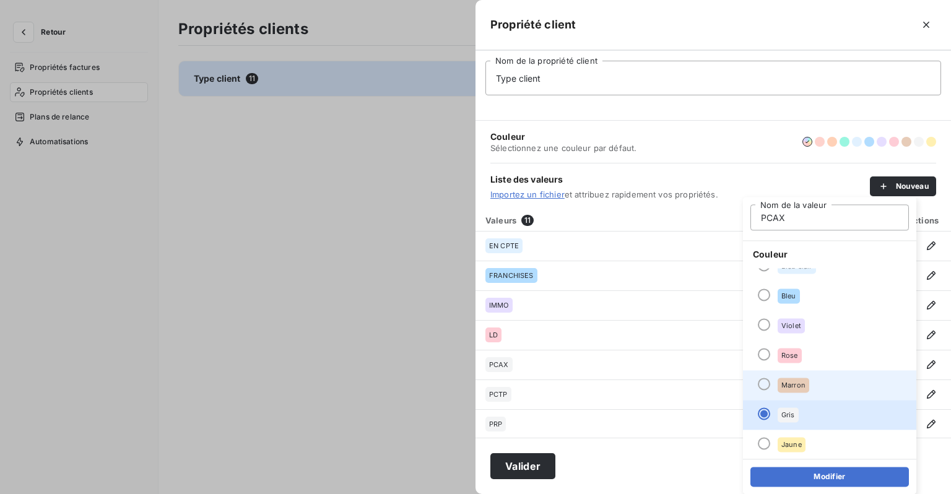
click at [779, 384] on div "Marron" at bounding box center [794, 385] width 32 height 15
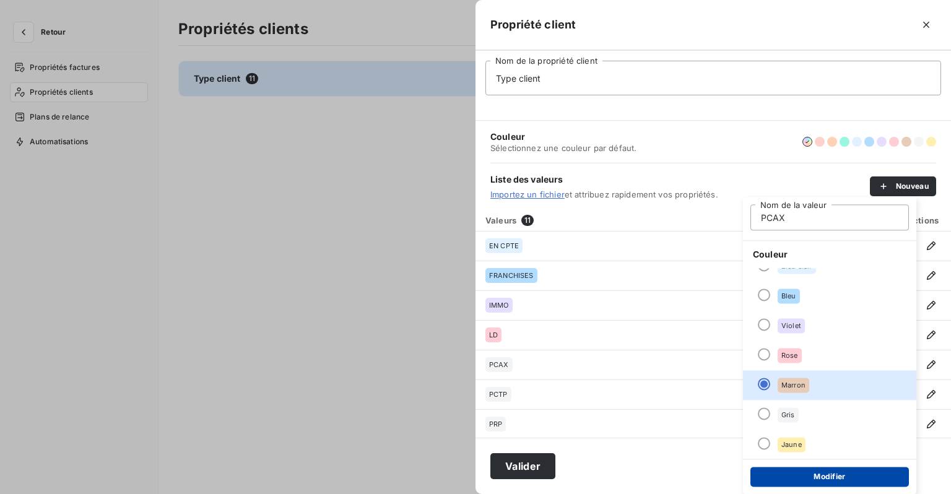
click at [817, 476] on button "Modifier" at bounding box center [830, 477] width 159 height 20
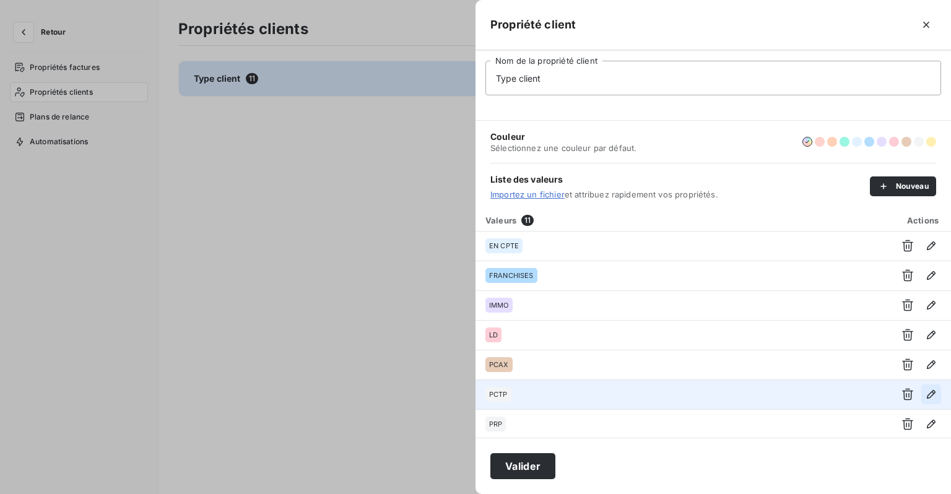
click at [925, 396] on icon "button" at bounding box center [931, 394] width 12 height 12
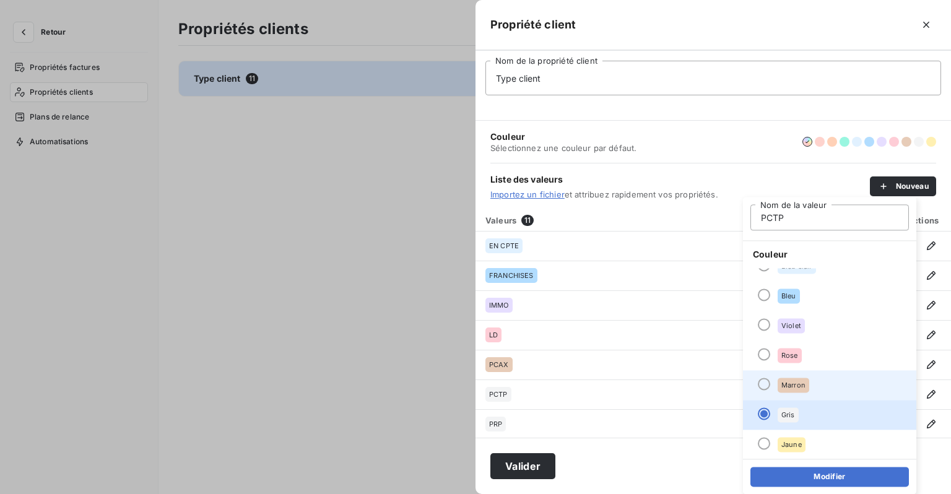
click at [792, 393] on li "Marron" at bounding box center [829, 385] width 173 height 30
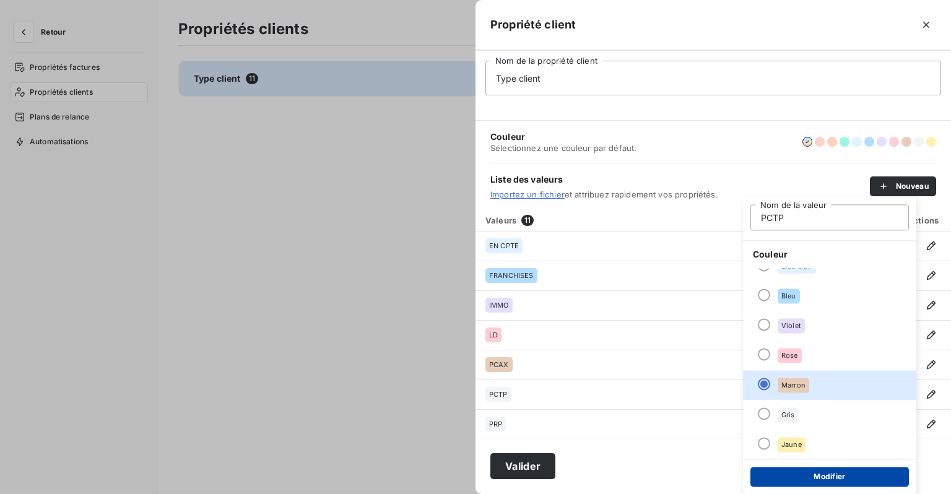
click at [808, 474] on button "Modifier" at bounding box center [830, 477] width 159 height 20
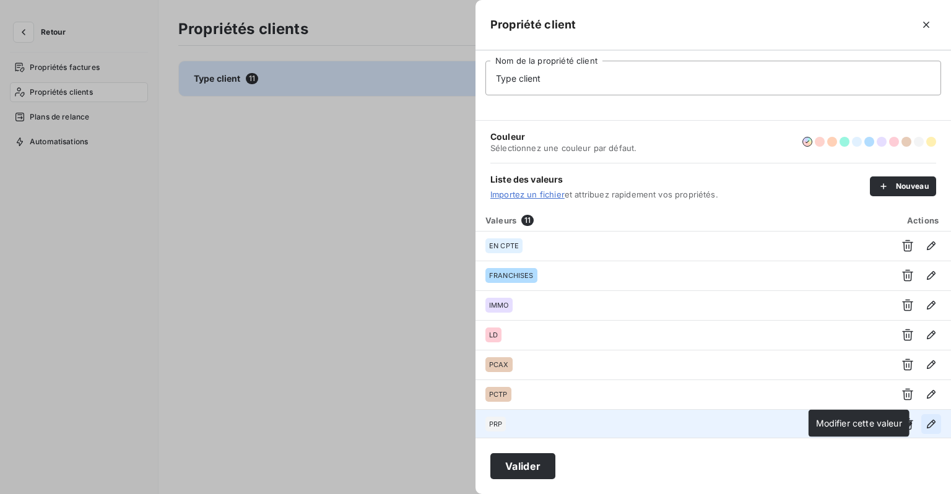
click at [927, 423] on icon "button" at bounding box center [931, 424] width 9 height 9
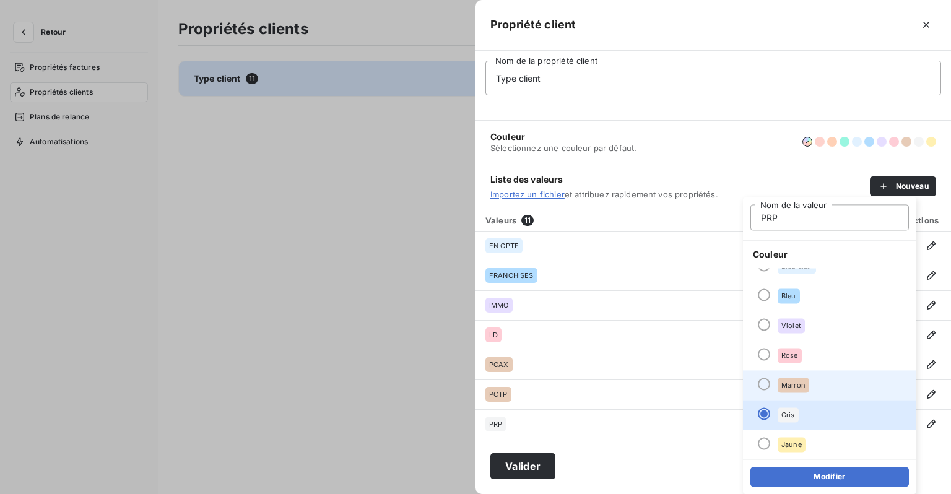
click at [793, 390] on div "Marron" at bounding box center [794, 385] width 32 height 15
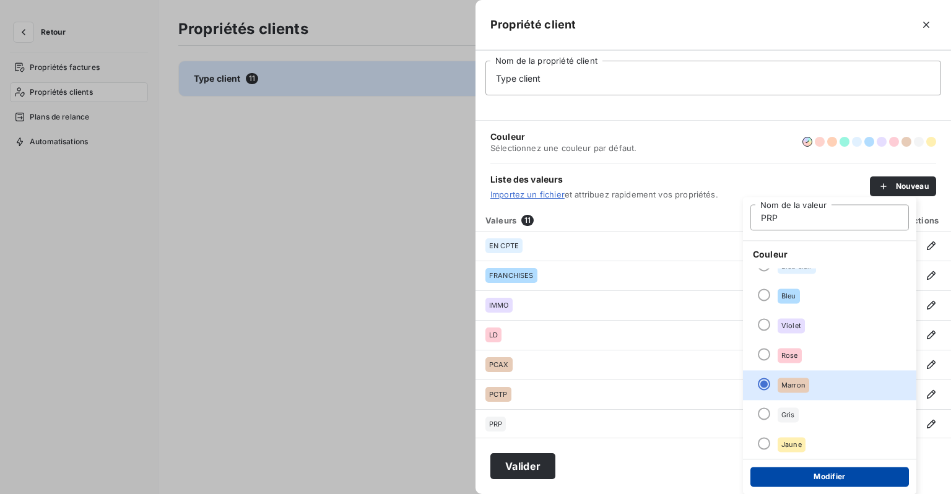
click at [813, 472] on button "Modifier" at bounding box center [830, 477] width 159 height 20
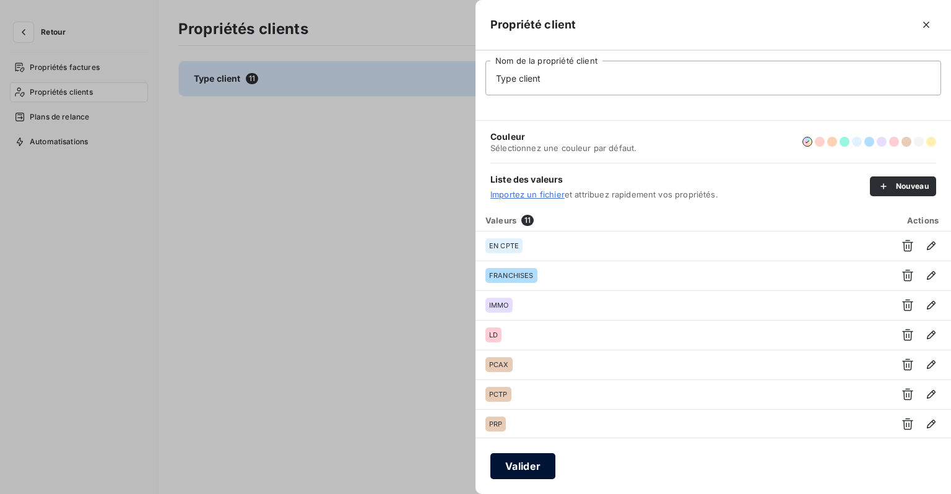
click at [535, 469] on button "Valider" at bounding box center [523, 466] width 65 height 26
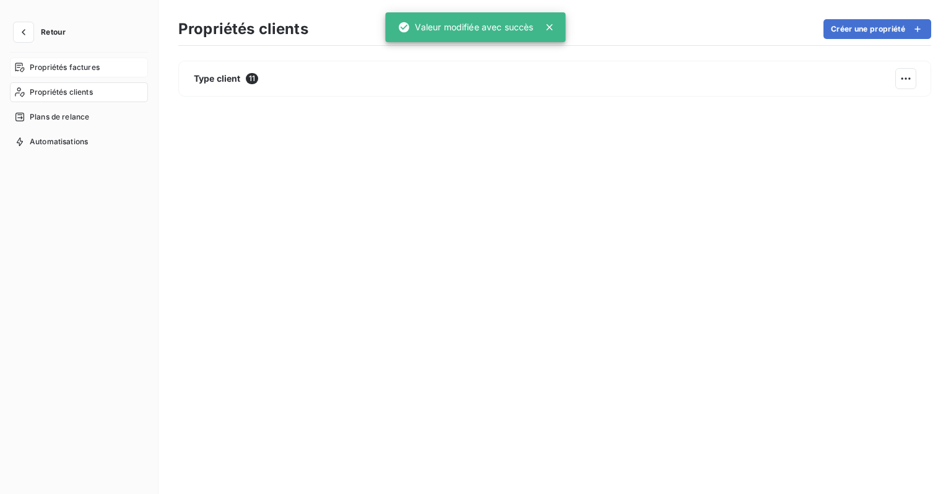
click at [61, 63] on span "Propriétés factures" at bounding box center [65, 67] width 70 height 11
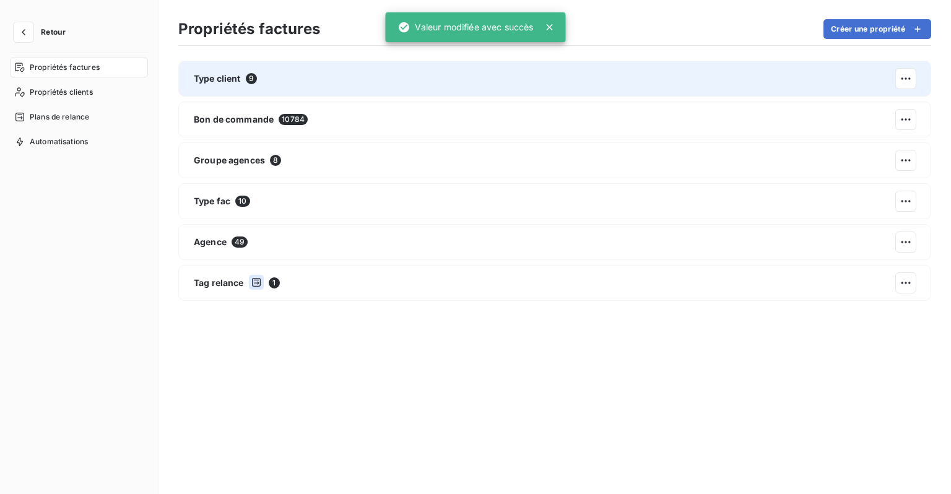
click at [295, 80] on div "Type client 9" at bounding box center [554, 79] width 753 height 36
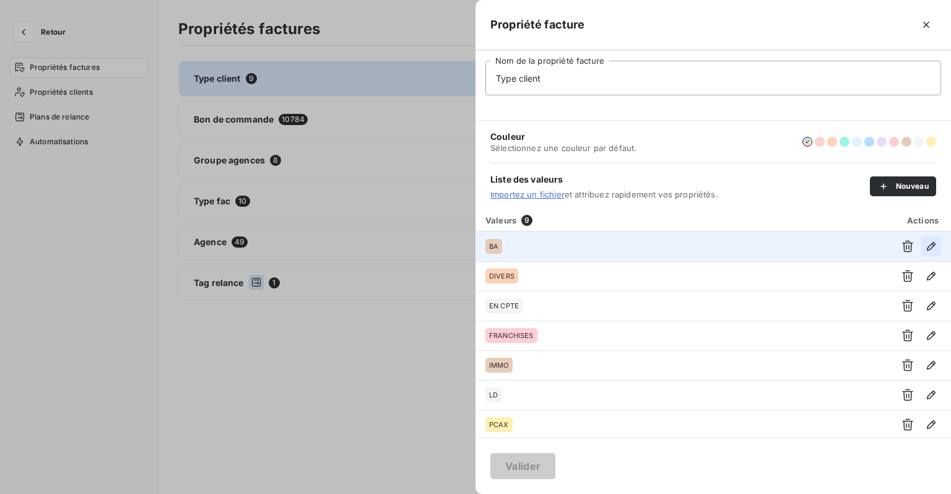
click at [928, 247] on icon "button" at bounding box center [931, 246] width 12 height 12
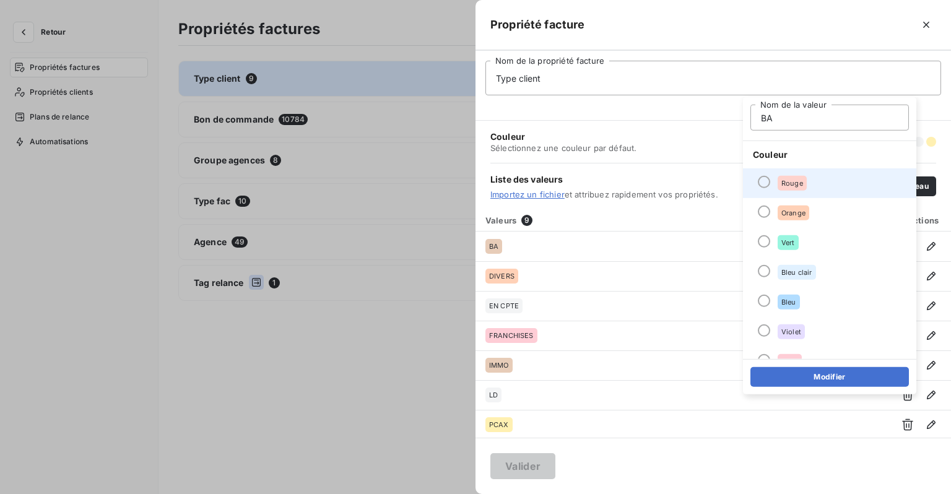
click at [785, 183] on span "Rouge" at bounding box center [793, 183] width 22 height 7
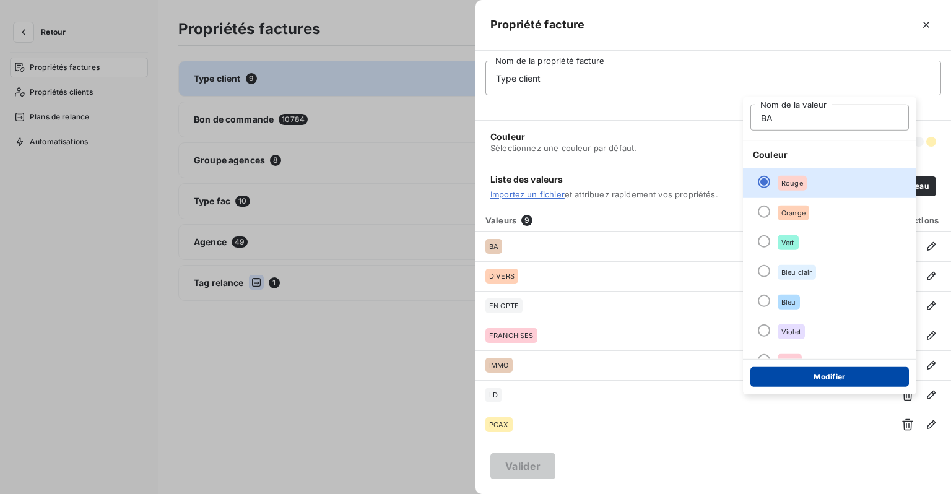
click at [828, 384] on button "Modifier" at bounding box center [830, 377] width 159 height 20
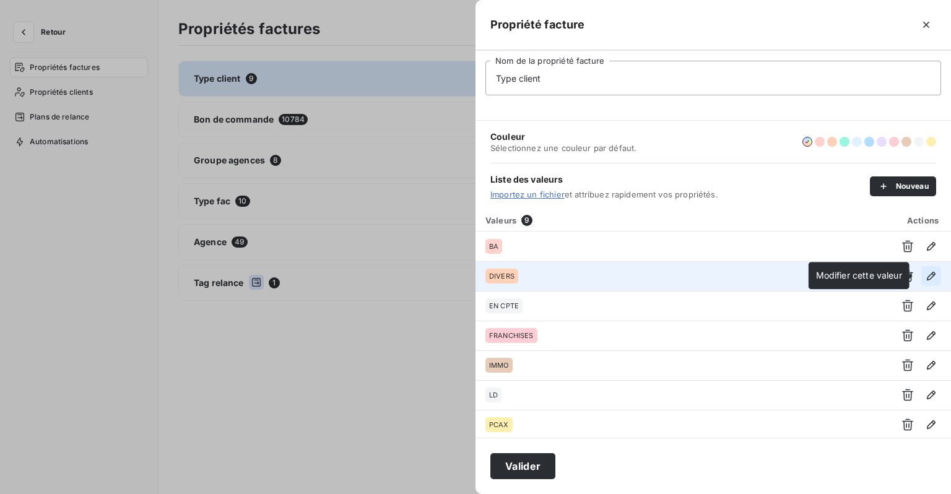
click at [926, 281] on icon "button" at bounding box center [931, 276] width 12 height 12
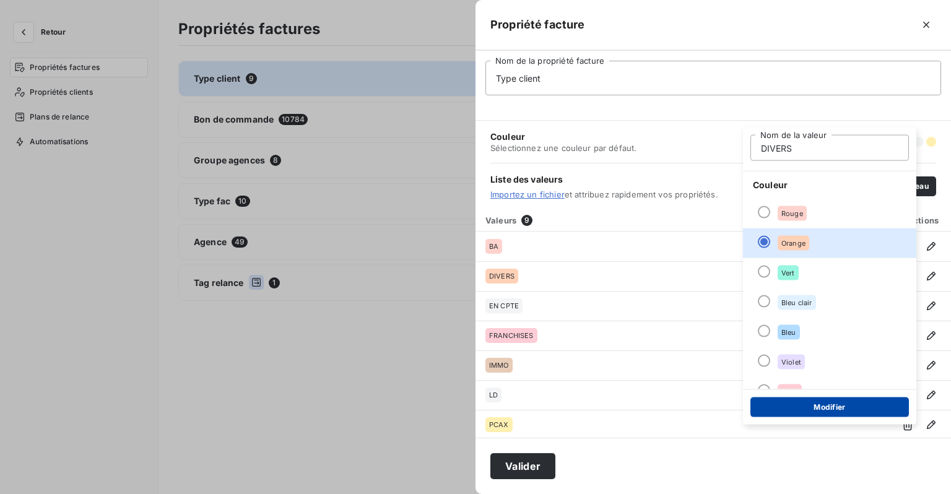
click at [816, 408] on button "Modifier" at bounding box center [830, 408] width 159 height 20
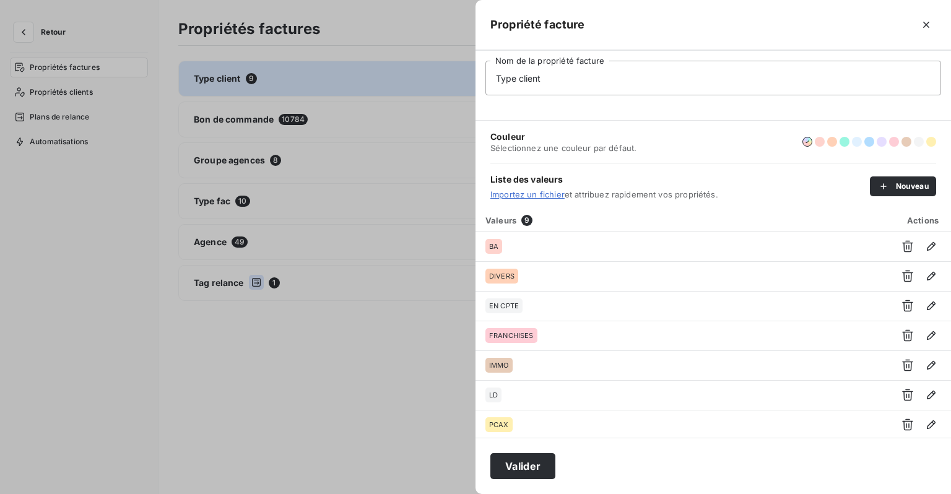
click at [414, 261] on div at bounding box center [475, 247] width 951 height 494
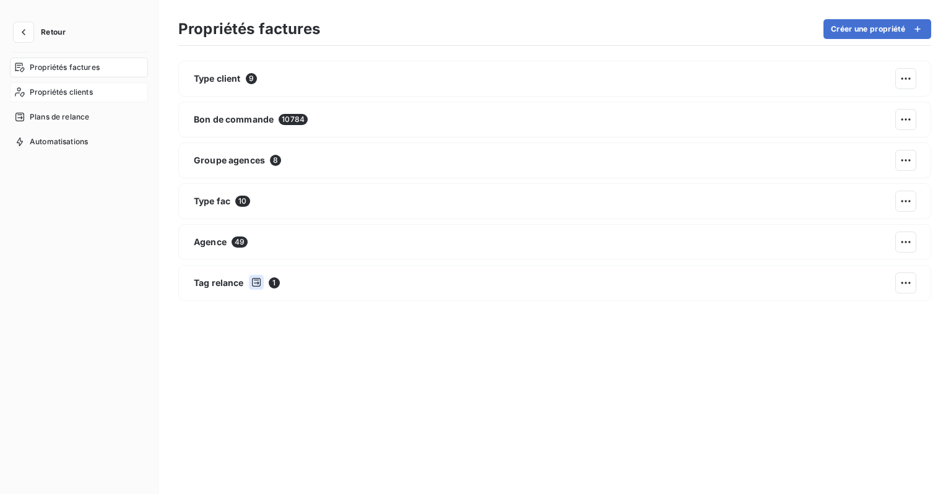
click at [88, 93] on span "Propriétés clients" at bounding box center [61, 92] width 63 height 11
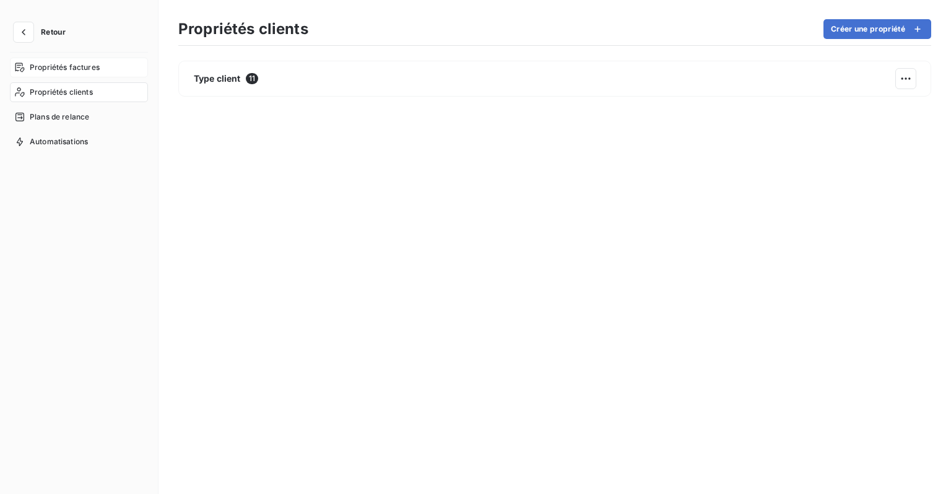
click at [78, 66] on span "Propriétés factures" at bounding box center [65, 67] width 70 height 11
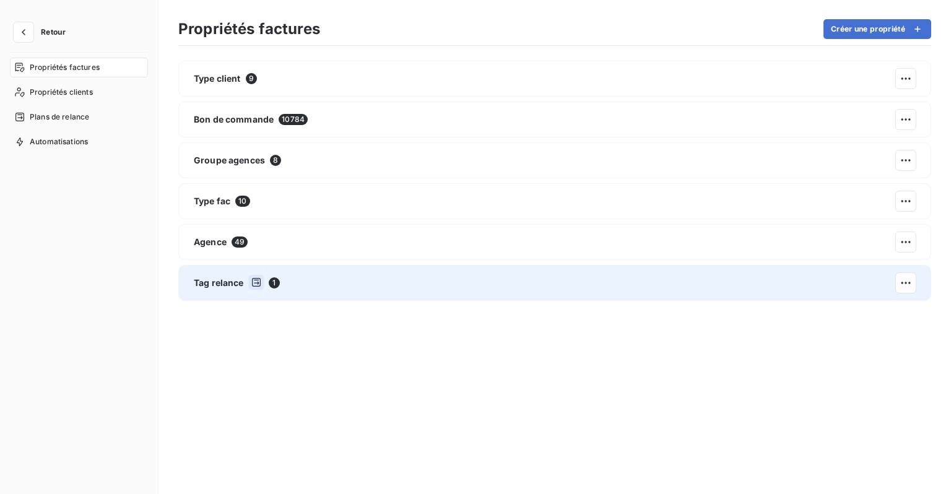
click at [337, 288] on div "Tag relance 1" at bounding box center [554, 283] width 753 height 36
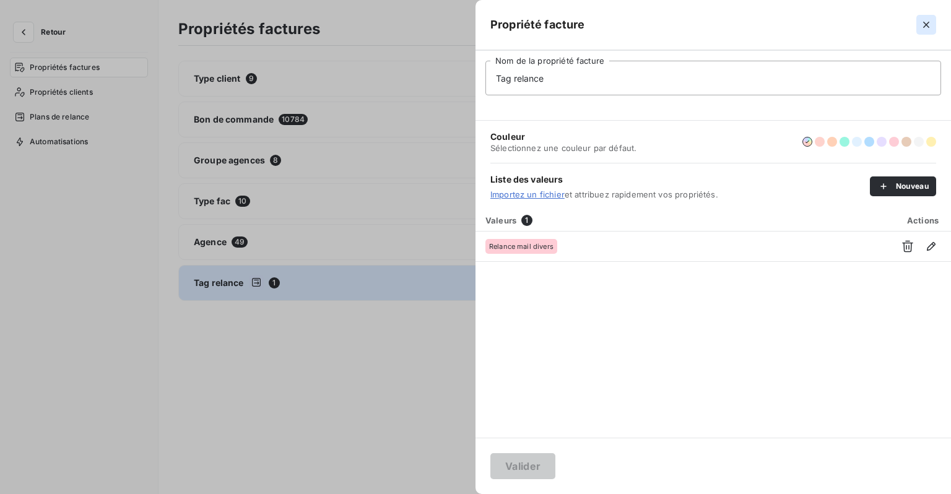
click at [927, 22] on icon "button" at bounding box center [926, 25] width 12 height 12
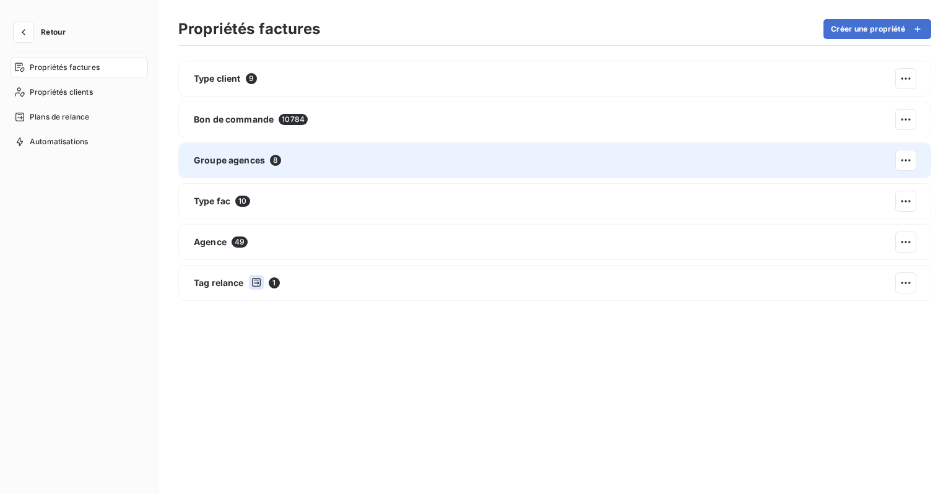
click at [310, 155] on div "Groupe agences 8" at bounding box center [554, 160] width 753 height 36
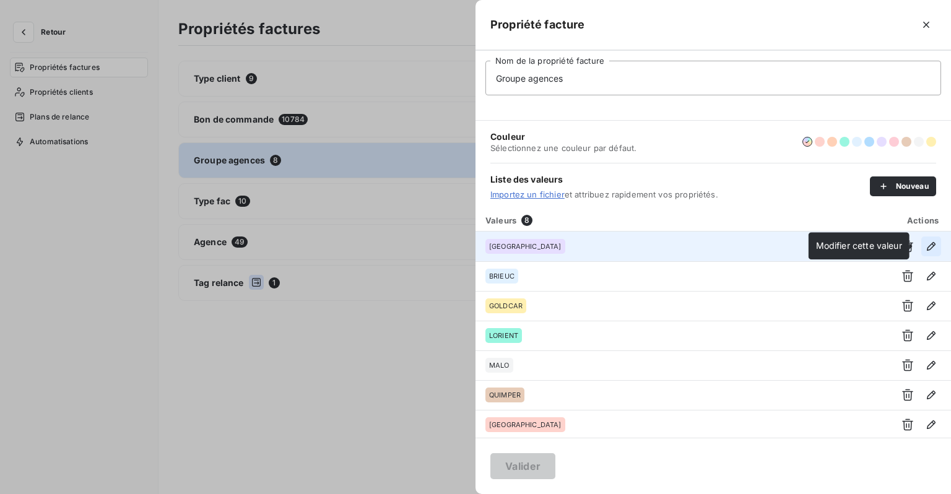
click at [927, 245] on icon "button" at bounding box center [931, 246] width 12 height 12
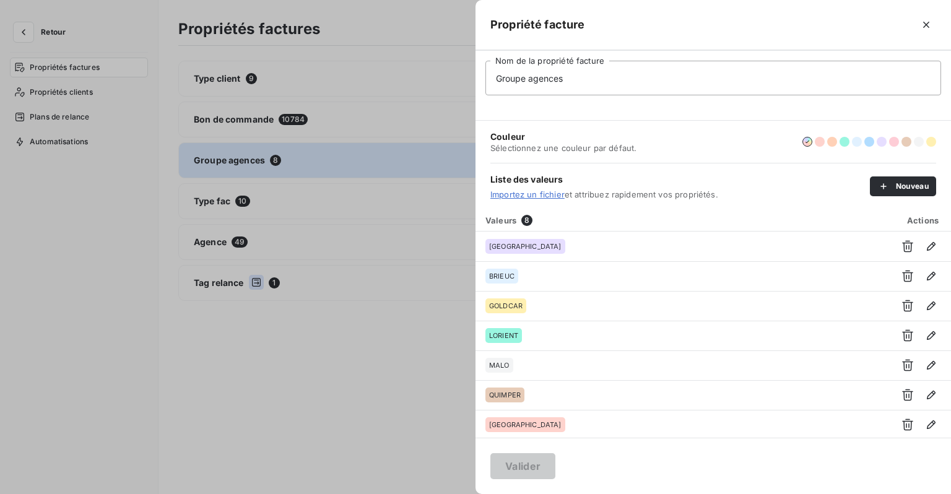
click at [681, 100] on span at bounding box center [714, 102] width 456 height 15
click at [929, 31] on button "button" at bounding box center [927, 25] width 20 height 20
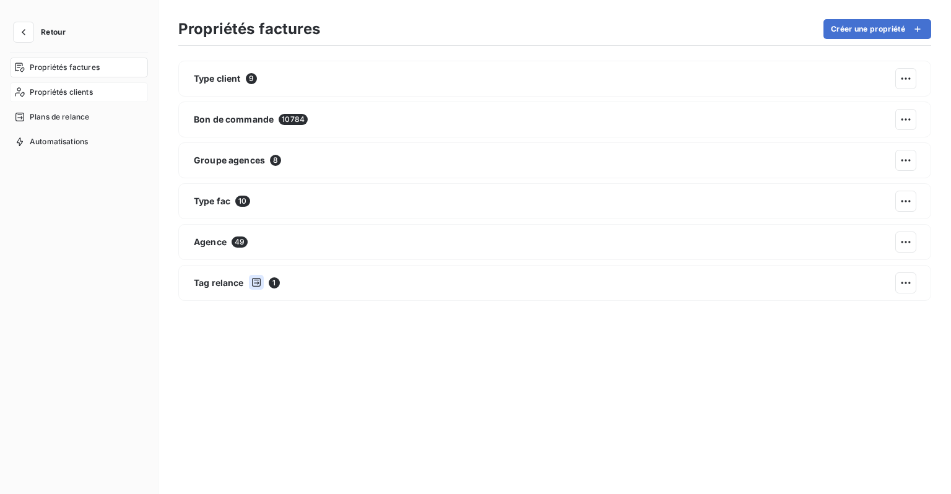
click at [55, 94] on span "Propriétés clients" at bounding box center [61, 92] width 63 height 11
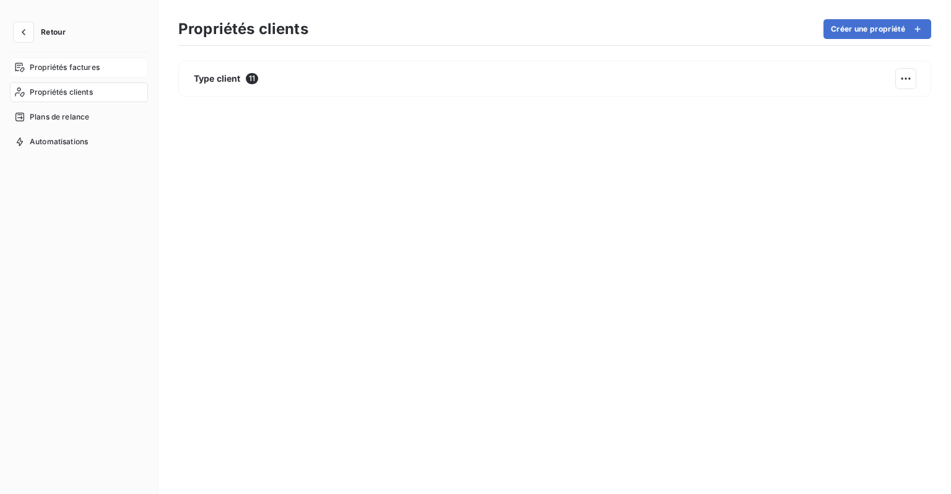
click at [69, 69] on span "Propriétés factures" at bounding box center [65, 67] width 70 height 11
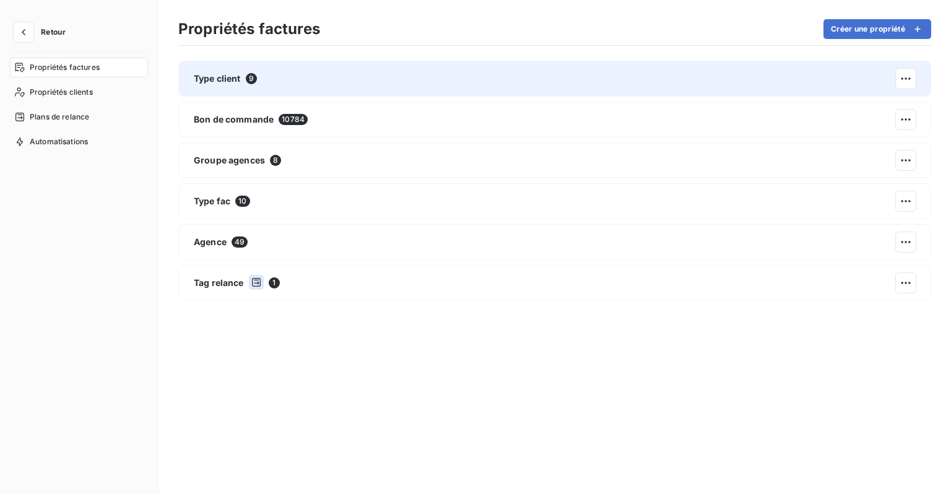
click at [310, 88] on div "Type client 9" at bounding box center [554, 79] width 753 height 36
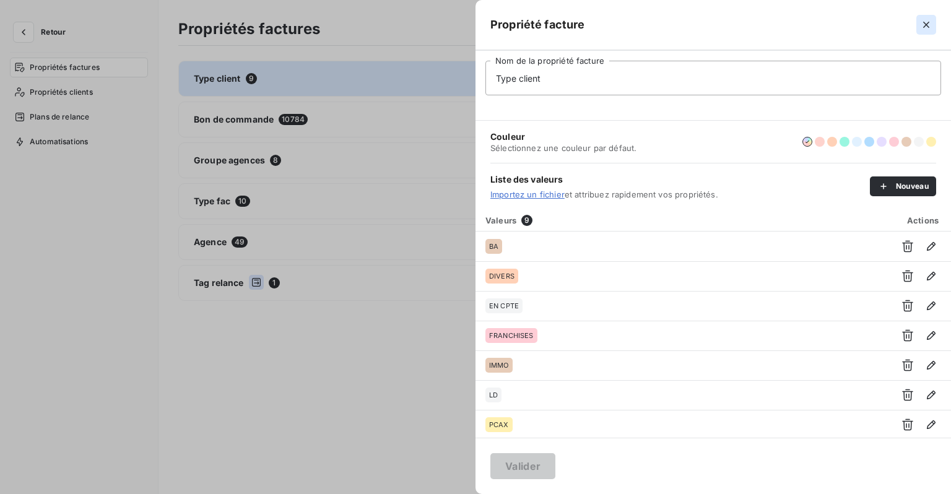
click at [927, 30] on icon "button" at bounding box center [926, 25] width 12 height 12
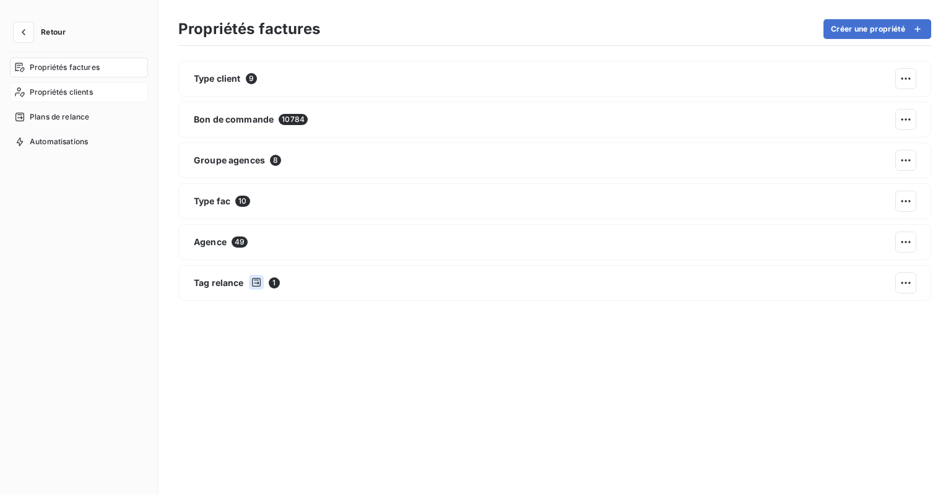
click at [53, 100] on div "Propriétés clients" at bounding box center [79, 92] width 138 height 20
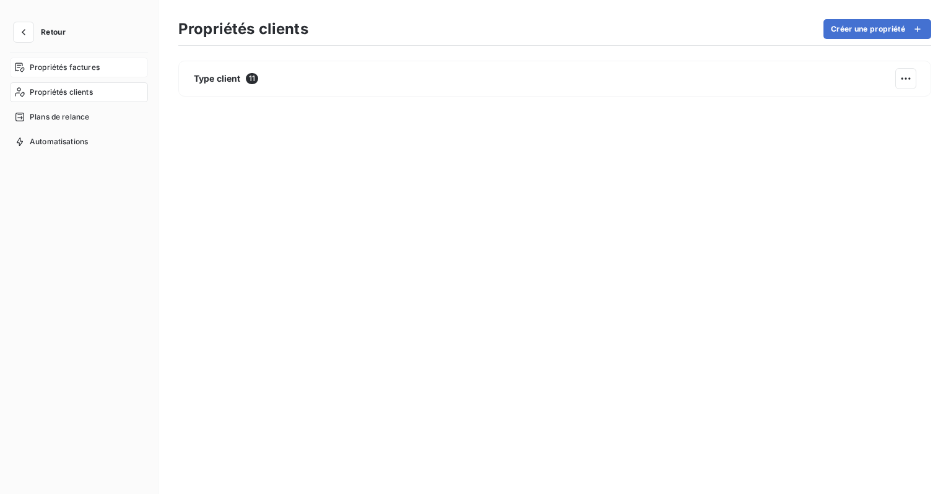
click at [46, 71] on span "Propriétés factures" at bounding box center [65, 67] width 70 height 11
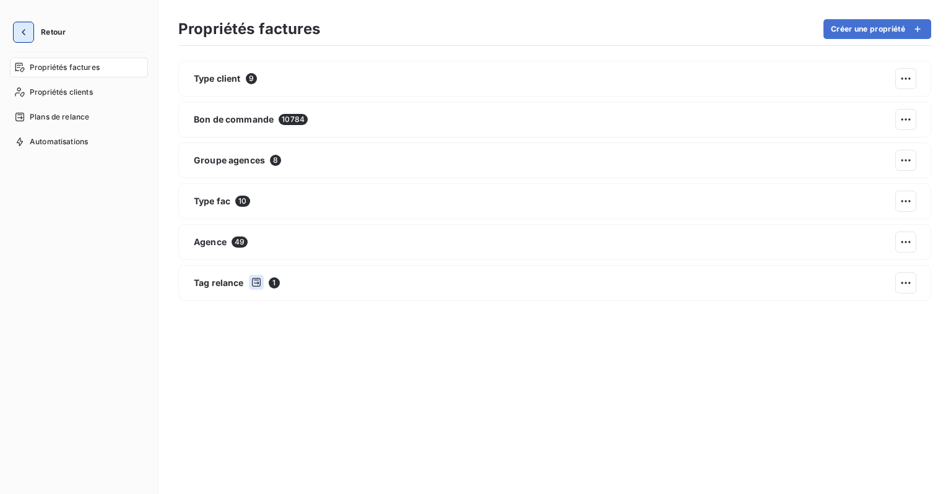
click at [25, 31] on icon "button" at bounding box center [23, 32] width 12 height 12
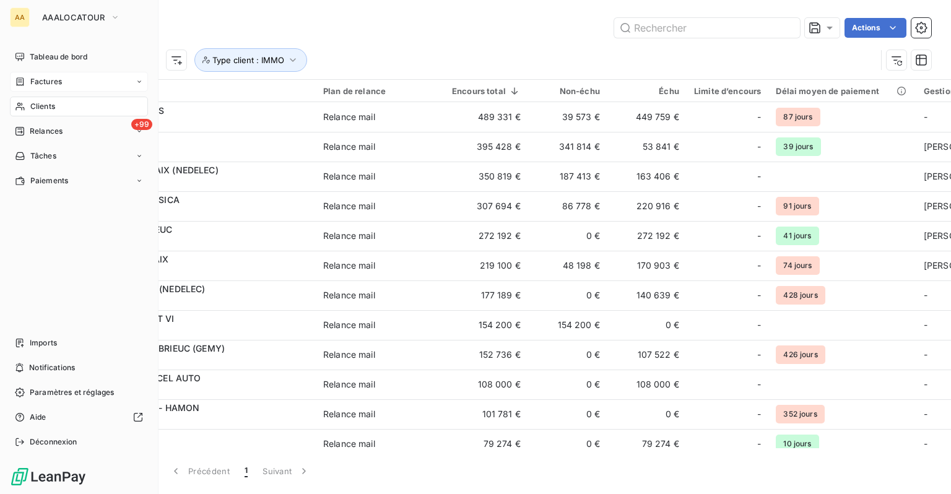
click at [43, 83] on span "Factures" at bounding box center [46, 81] width 32 height 11
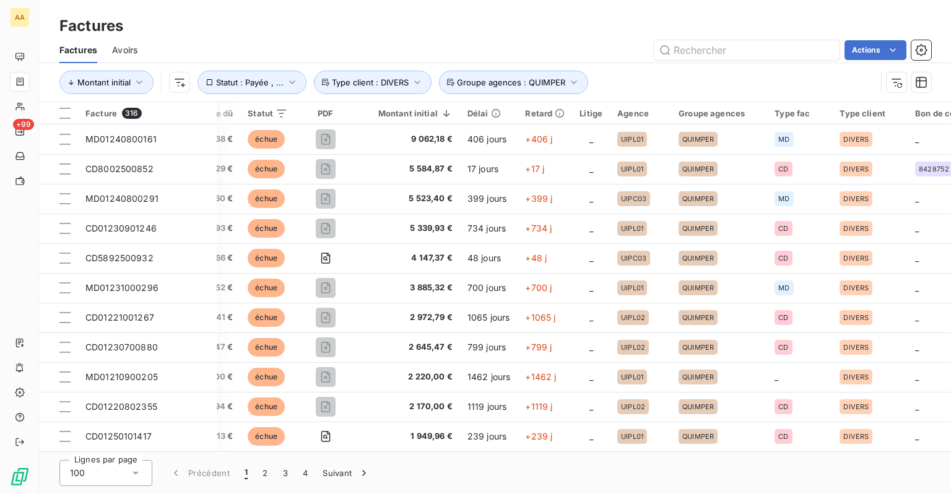
scroll to position [0, 548]
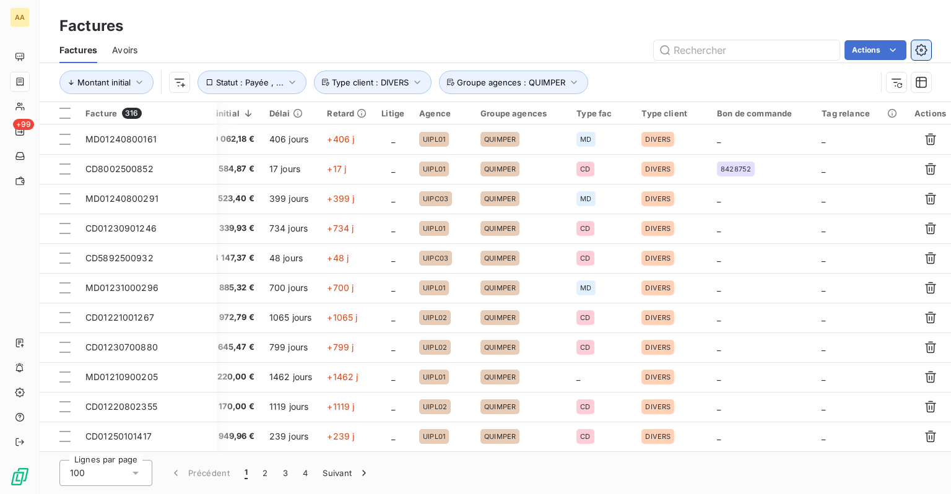
click at [915, 44] on icon "button" at bounding box center [921, 50] width 12 height 12
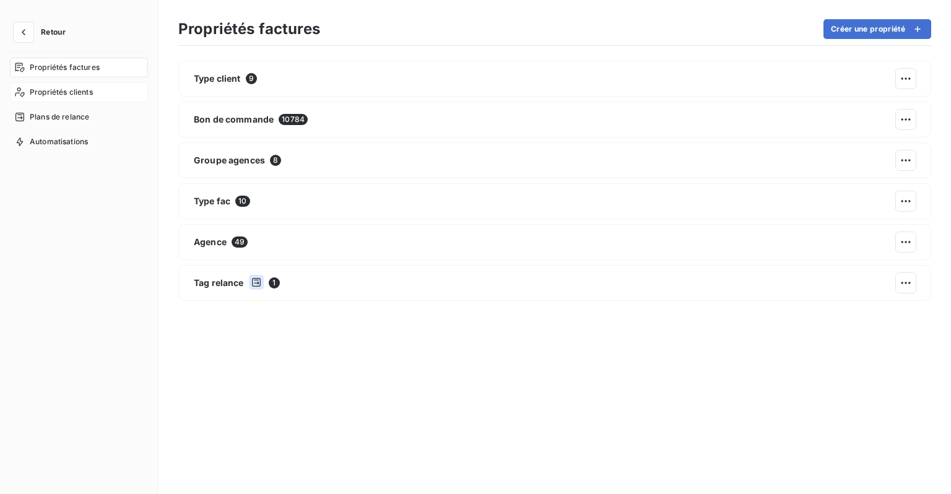
click at [94, 98] on div "Propriétés clients" at bounding box center [79, 92] width 138 height 20
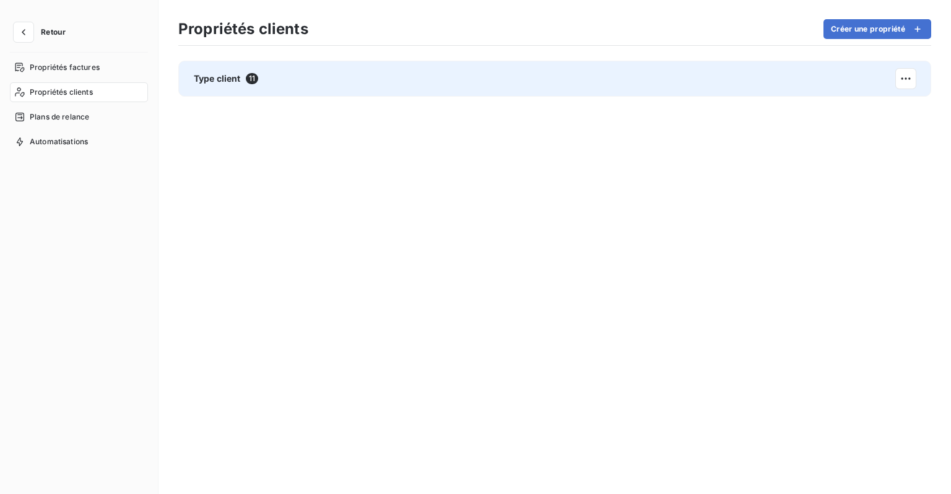
click at [238, 87] on div "Type client 11" at bounding box center [554, 79] width 753 height 36
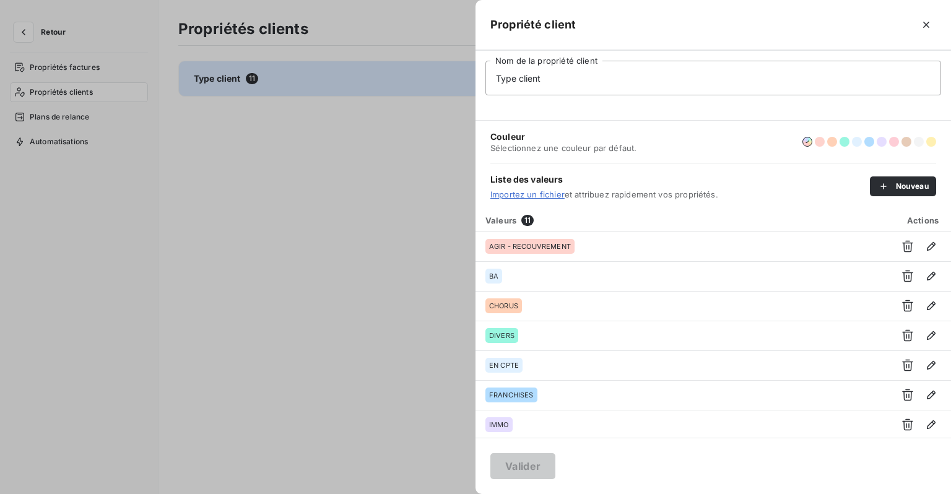
click at [131, 129] on div at bounding box center [475, 247] width 951 height 494
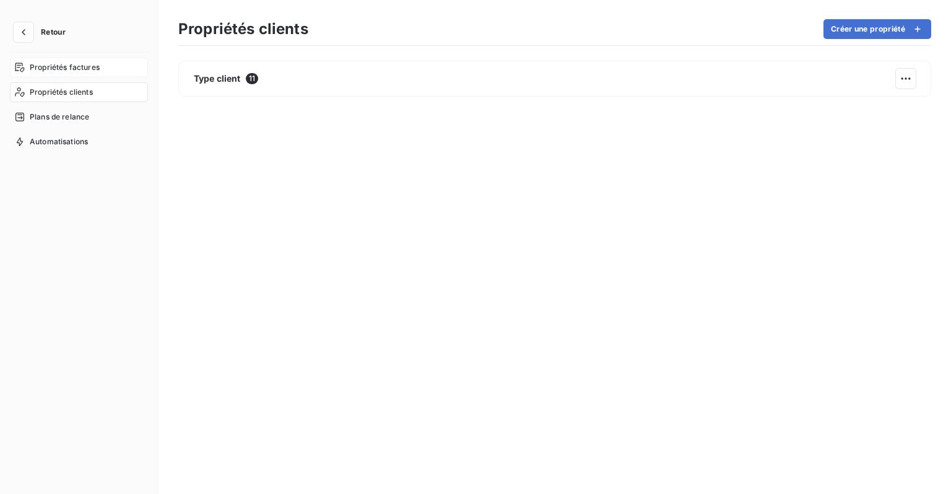
click at [61, 71] on span "Propriétés factures" at bounding box center [65, 67] width 70 height 11
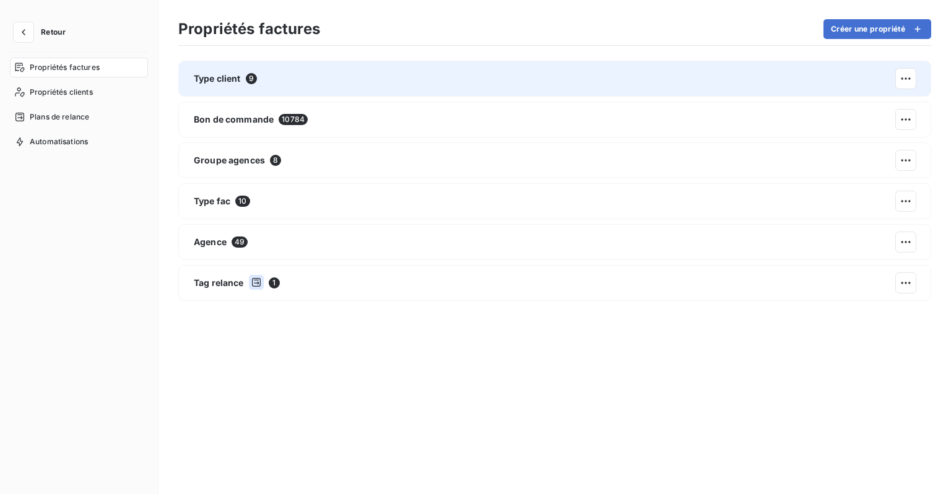
click at [431, 72] on div "Type client 9" at bounding box center [554, 79] width 753 height 36
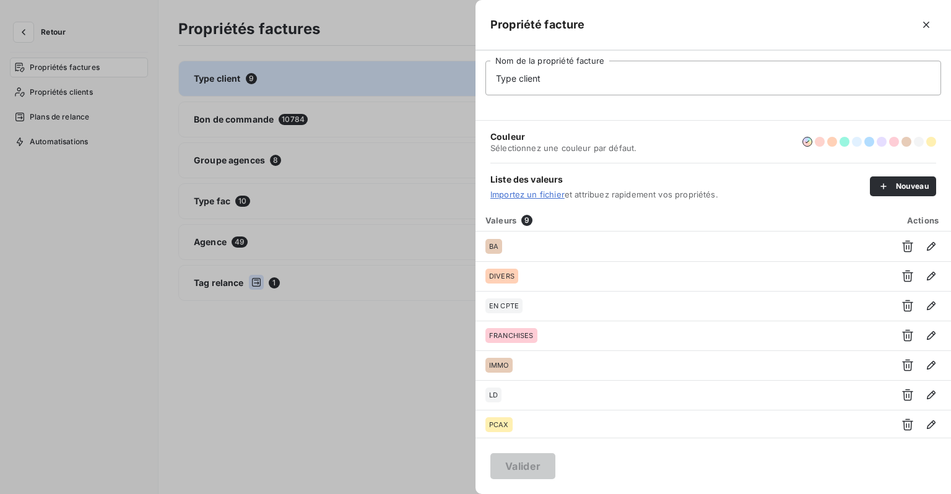
click at [344, 374] on div at bounding box center [475, 247] width 951 height 494
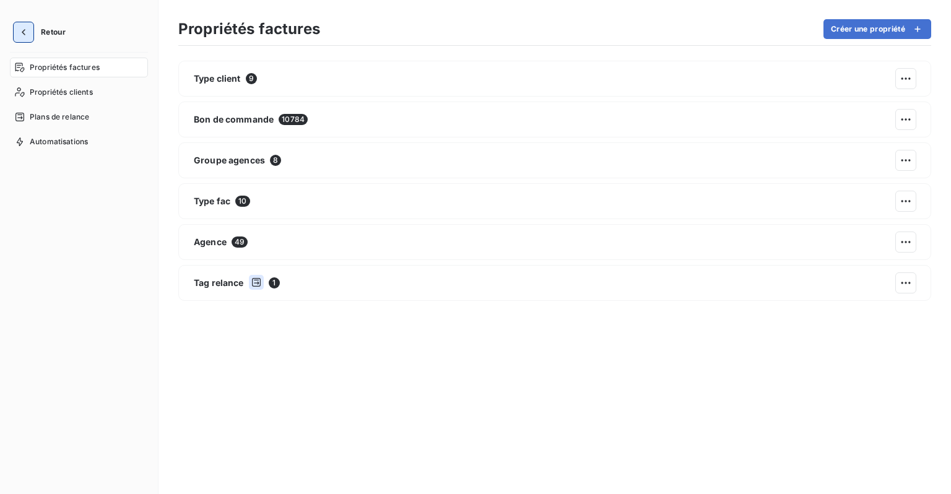
click at [22, 38] on icon "button" at bounding box center [23, 32] width 12 height 12
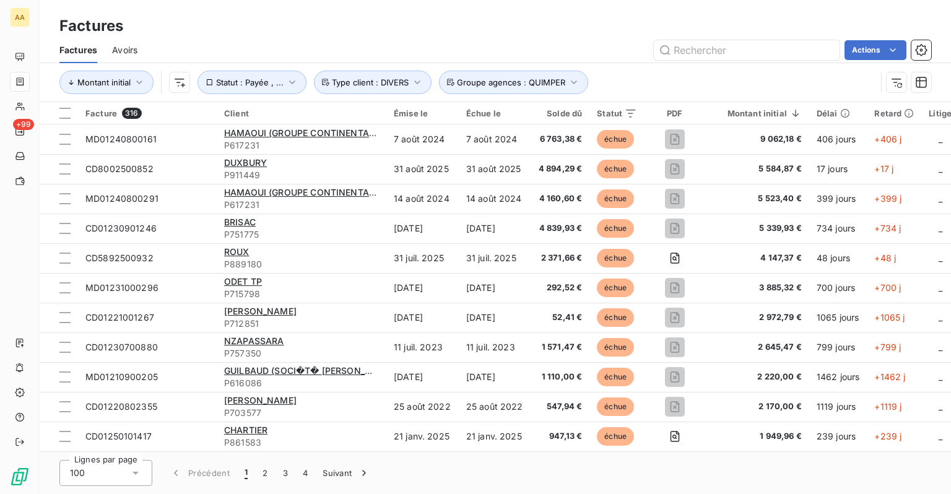
click at [533, 39] on div "Factures Avoirs Actions" at bounding box center [496, 50] width 912 height 26
click at [408, 81] on button "Type client : DIVERS" at bounding box center [373, 83] width 118 height 24
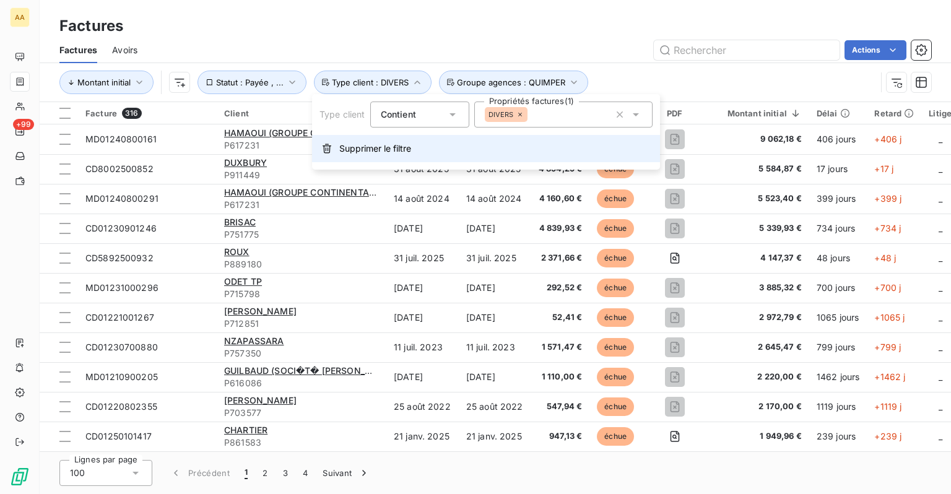
click at [374, 146] on span "Supprimer le filtre" at bounding box center [375, 148] width 72 height 12
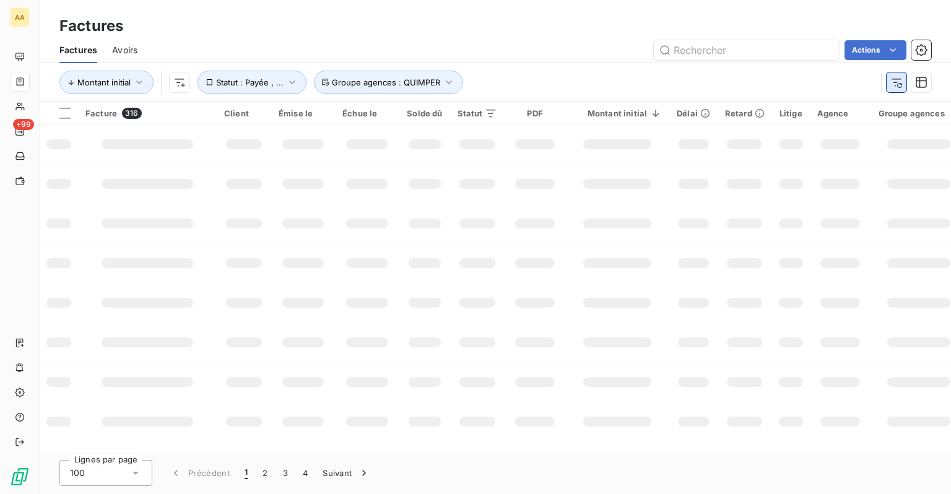
click at [900, 79] on icon "button" at bounding box center [897, 83] width 10 height 8
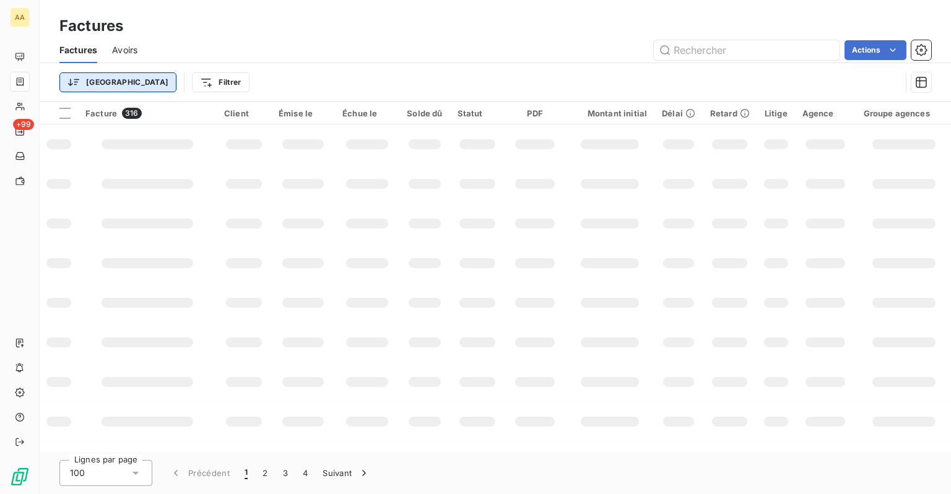
click at [61, 88] on html "AA +99 Factures Factures Avoirs Actions Trier Filtrer Facture 316 Client Émise …" at bounding box center [475, 247] width 951 height 494
click at [140, 76] on html "AA +99 Factures Factures Avoirs Actions Trier Filtrer Facture 316 Client Émise …" at bounding box center [475, 247] width 951 height 494
click at [148, 79] on html "AA +99 Factures Factures Avoirs Actions Trier Filtrer Facture 316 Client Émise …" at bounding box center [475, 247] width 951 height 494
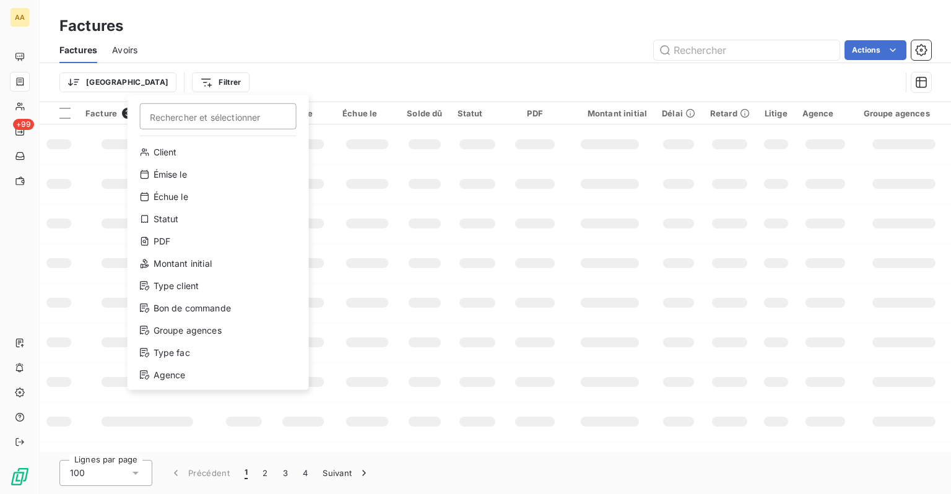
click at [270, 73] on html "AA +99 Factures Factures Avoirs Actions Trier Filtrer Rechercher et sélectionne…" at bounding box center [475, 247] width 951 height 494
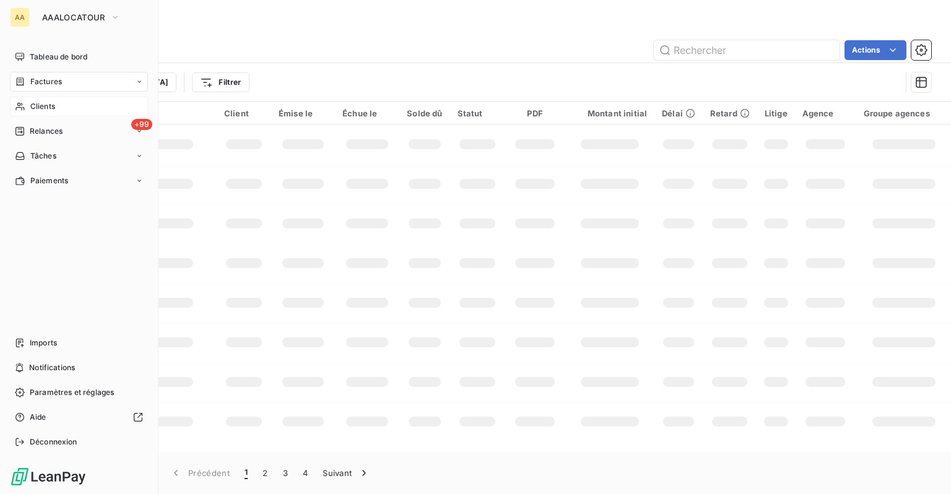
click at [48, 105] on span "Clients" at bounding box center [42, 106] width 25 height 11
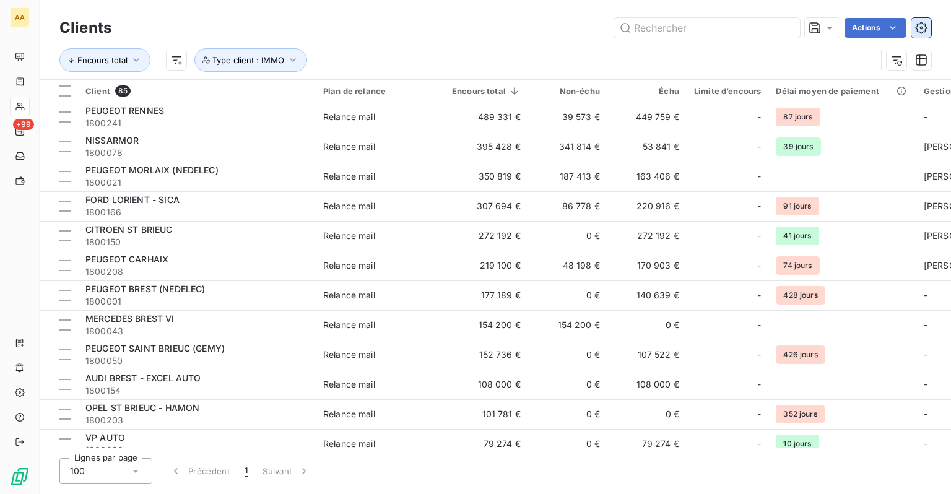
click at [915, 29] on button "button" at bounding box center [922, 28] width 20 height 20
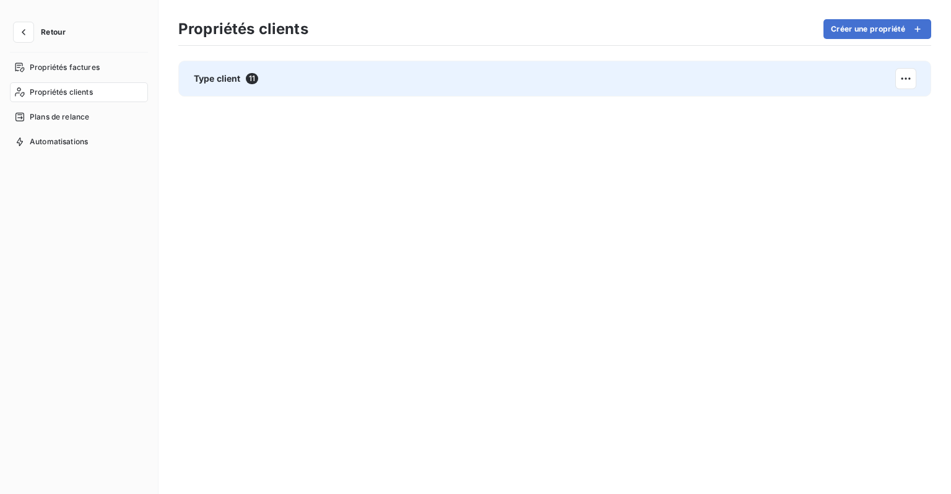
click at [248, 82] on span "11" at bounding box center [252, 78] width 12 height 11
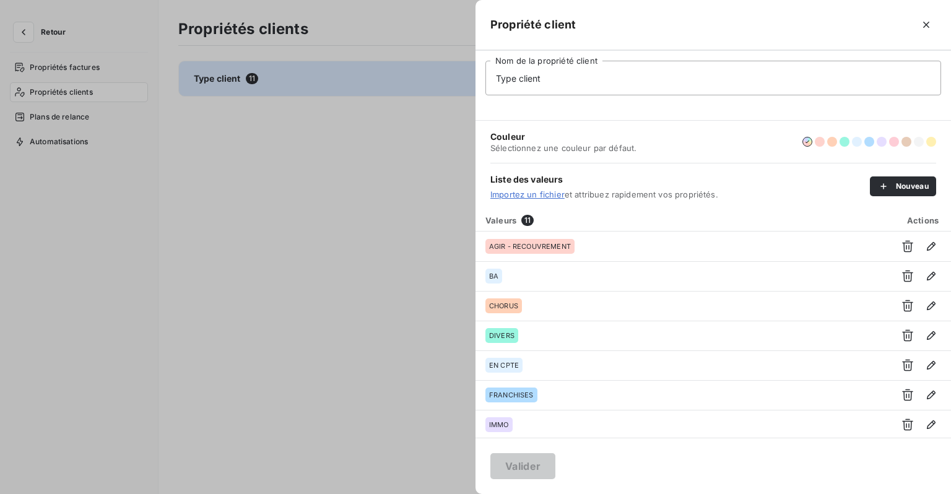
click at [51, 71] on div at bounding box center [475, 247] width 951 height 494
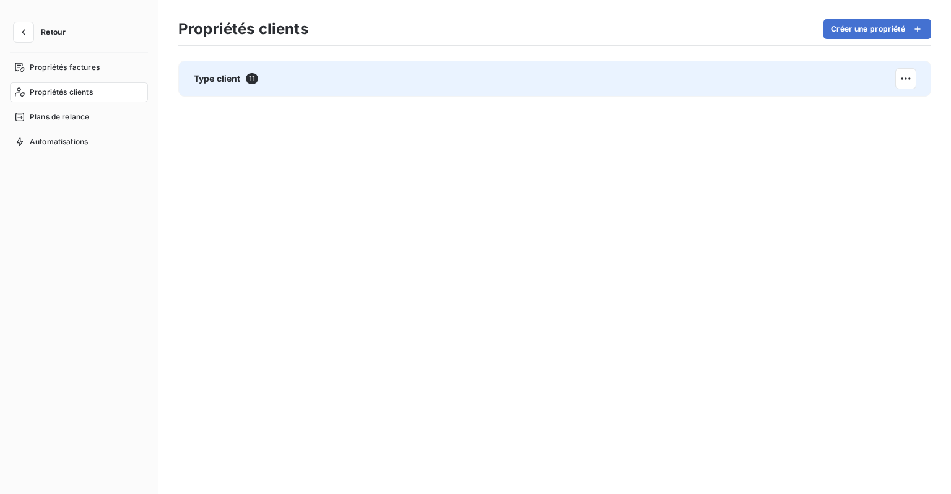
click at [181, 78] on div "Type client 11" at bounding box center [554, 79] width 753 height 36
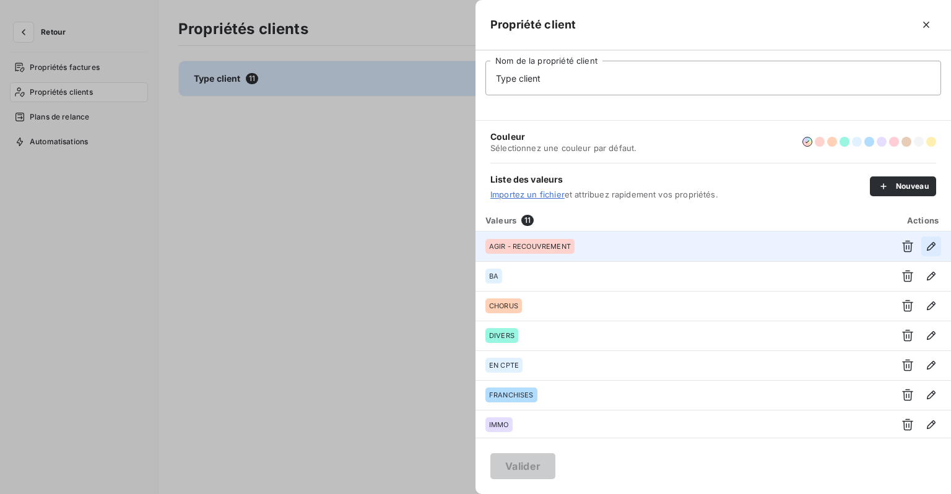
click at [927, 247] on icon "button" at bounding box center [931, 246] width 9 height 9
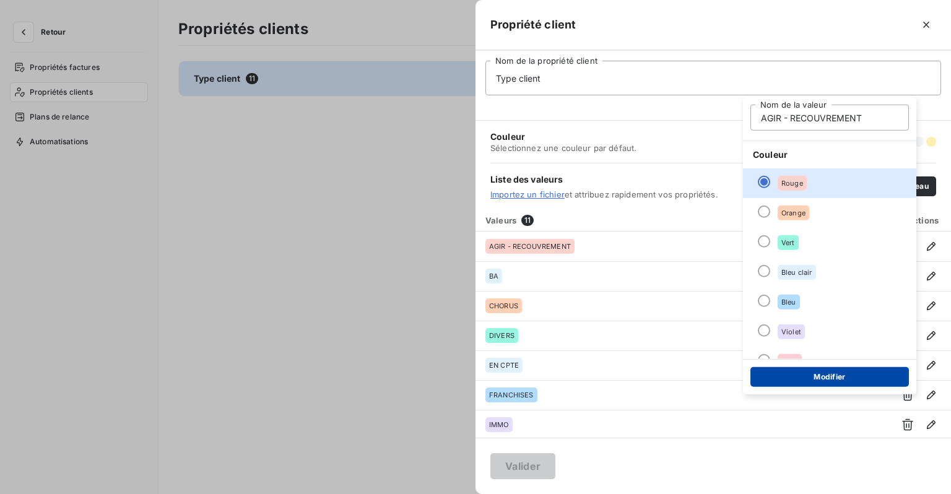
click at [816, 378] on button "Modifier" at bounding box center [830, 377] width 159 height 20
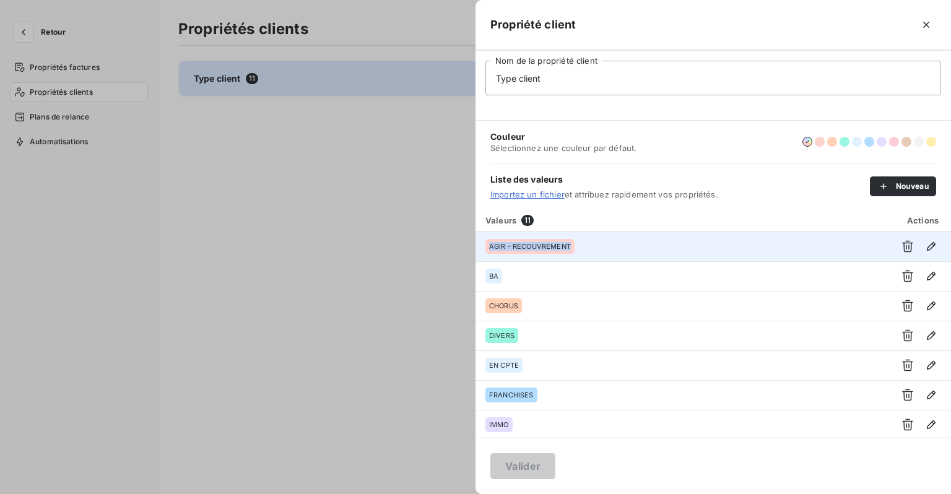
drag, startPoint x: 590, startPoint y: 247, endPoint x: 482, endPoint y: 247, distance: 108.4
click at [482, 247] on td "AGIR - RECOUVREMENT" at bounding box center [682, 247] width 413 height 30
copy span "AGIR - RECOUVREMENT"
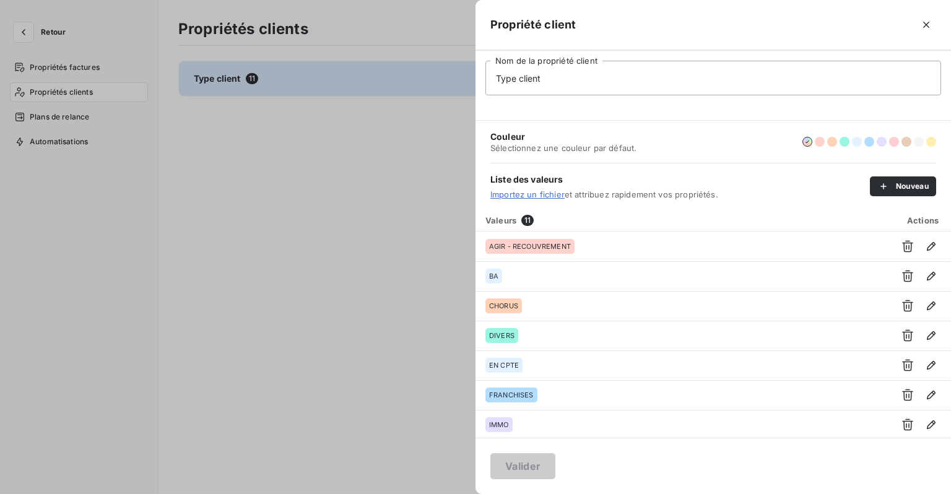
click at [212, 129] on div at bounding box center [475, 247] width 951 height 494
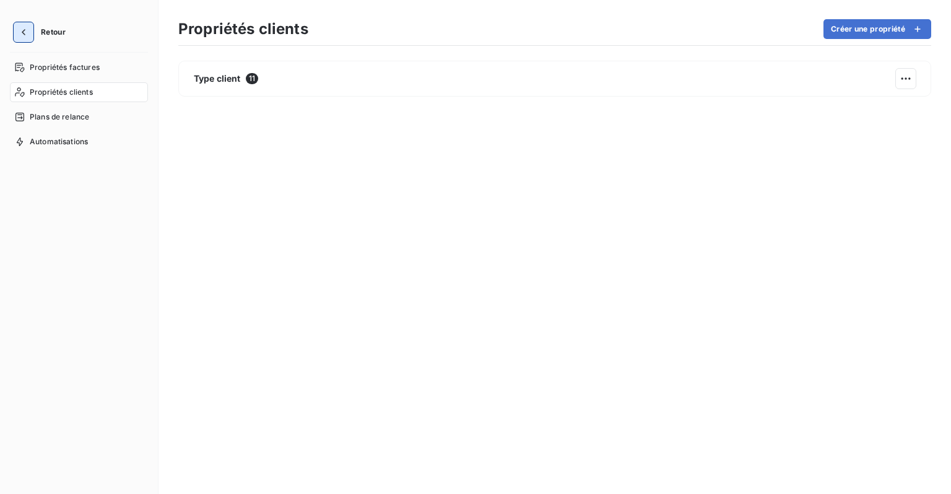
click at [17, 33] on icon "button" at bounding box center [23, 32] width 12 height 12
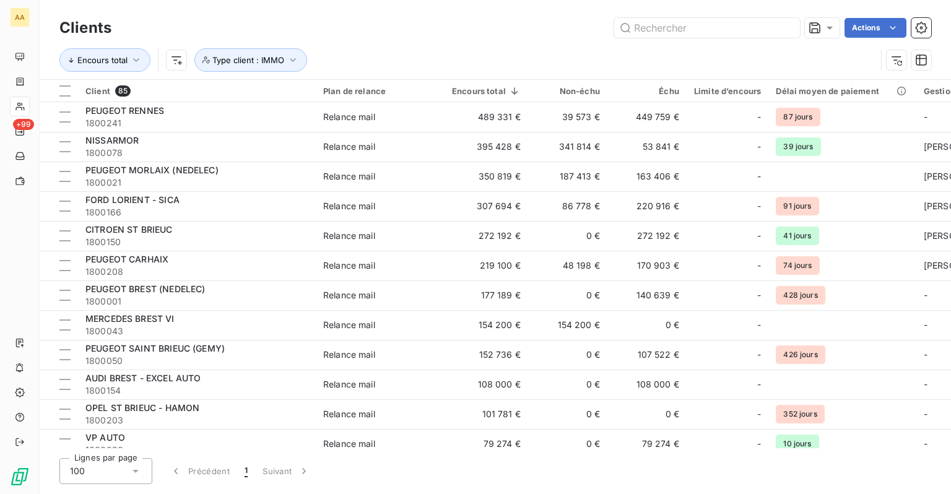
click at [931, 19] on div "Actions" at bounding box center [528, 28] width 805 height 20
click at [930, 19] on button "button" at bounding box center [922, 28] width 20 height 20
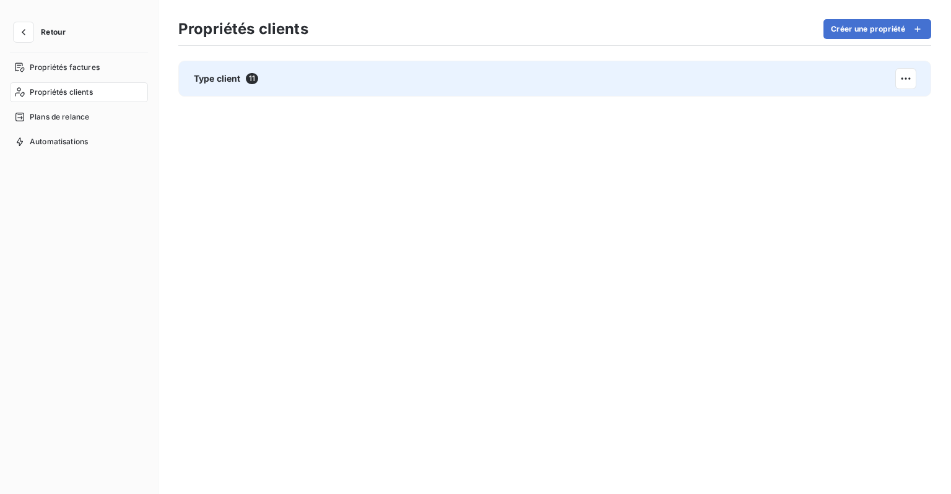
click at [188, 77] on div "Type client 11" at bounding box center [554, 79] width 753 height 36
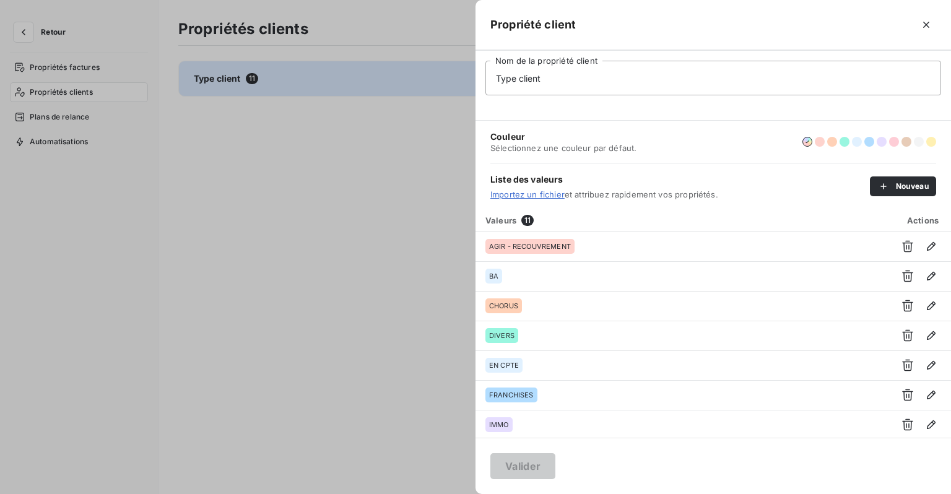
click at [77, 71] on div at bounding box center [475, 247] width 951 height 494
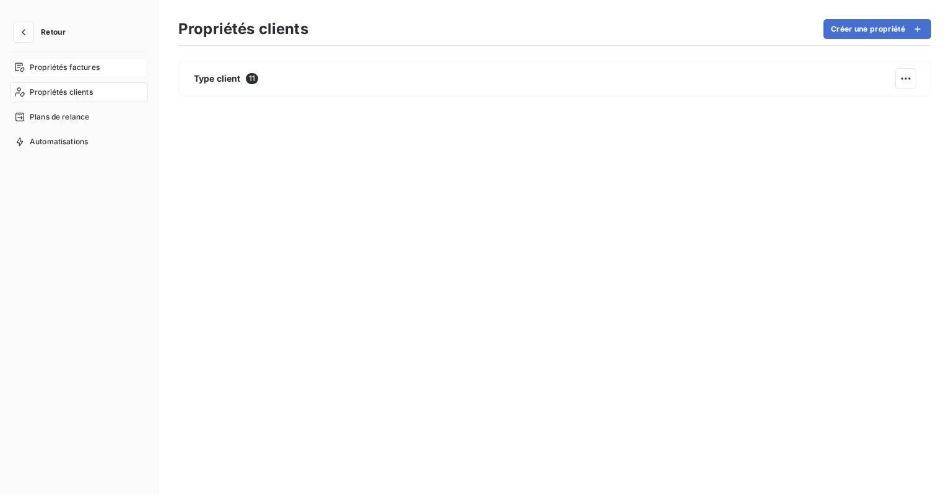
click at [83, 69] on span "Propriétés factures" at bounding box center [65, 67] width 70 height 11
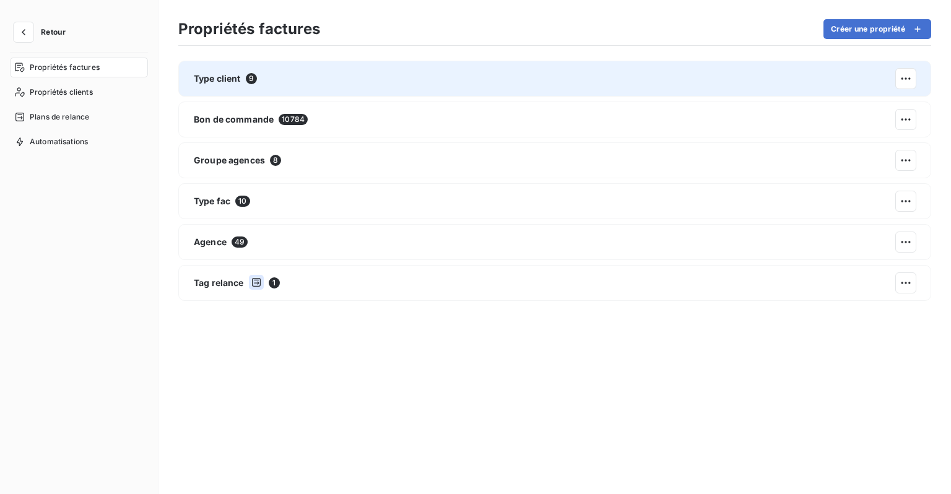
click at [281, 82] on div "Type client 9" at bounding box center [554, 79] width 753 height 36
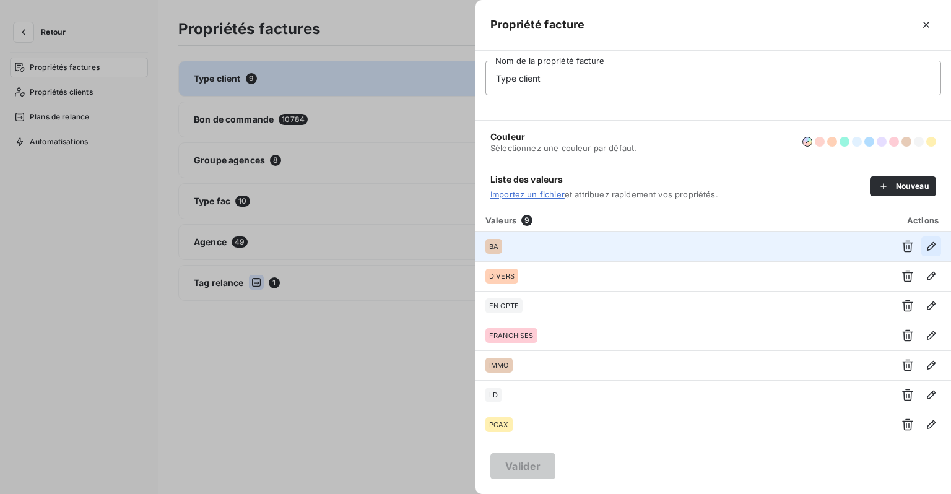
click at [933, 247] on button "button" at bounding box center [932, 247] width 20 height 20
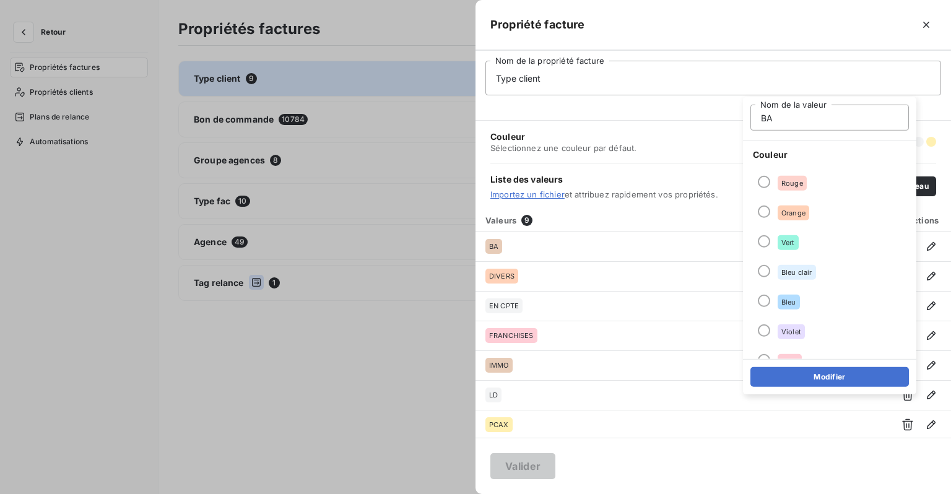
click at [337, 220] on div at bounding box center [475, 247] width 951 height 494
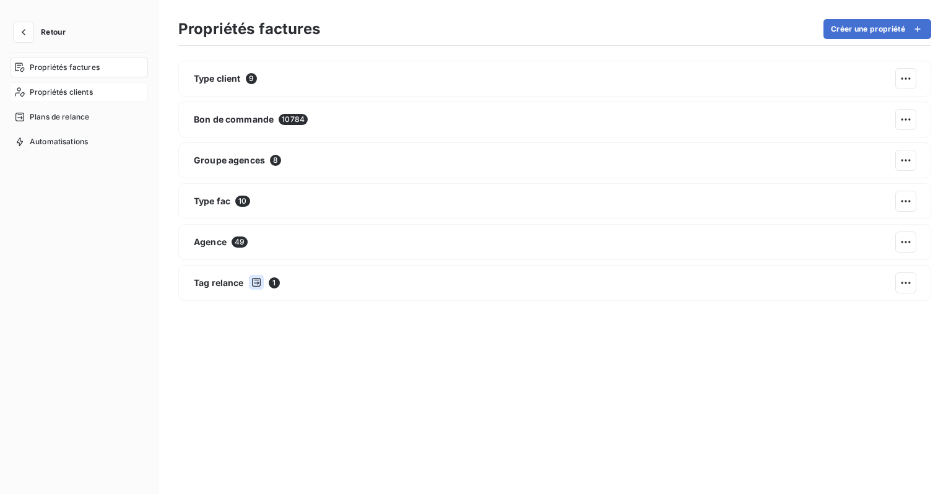
click at [72, 93] on span "Propriétés clients" at bounding box center [61, 92] width 63 height 11
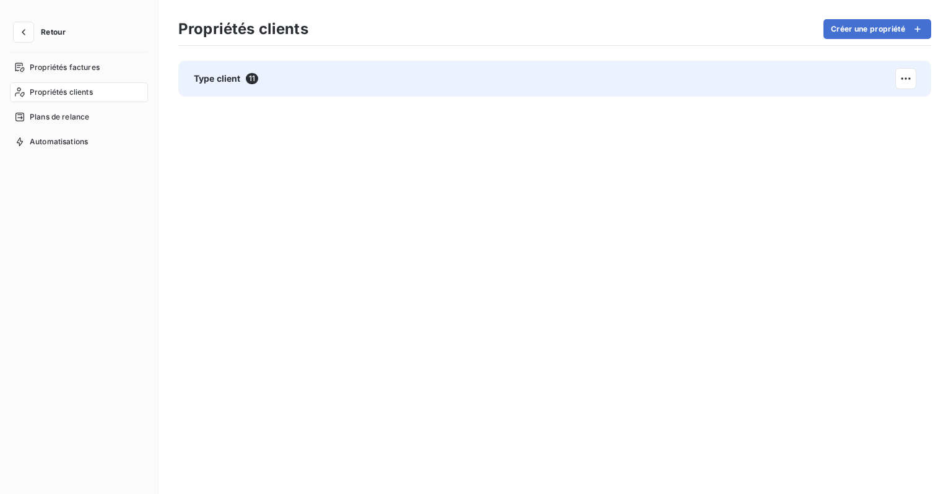
click at [310, 82] on div "Type client 11" at bounding box center [554, 79] width 753 height 36
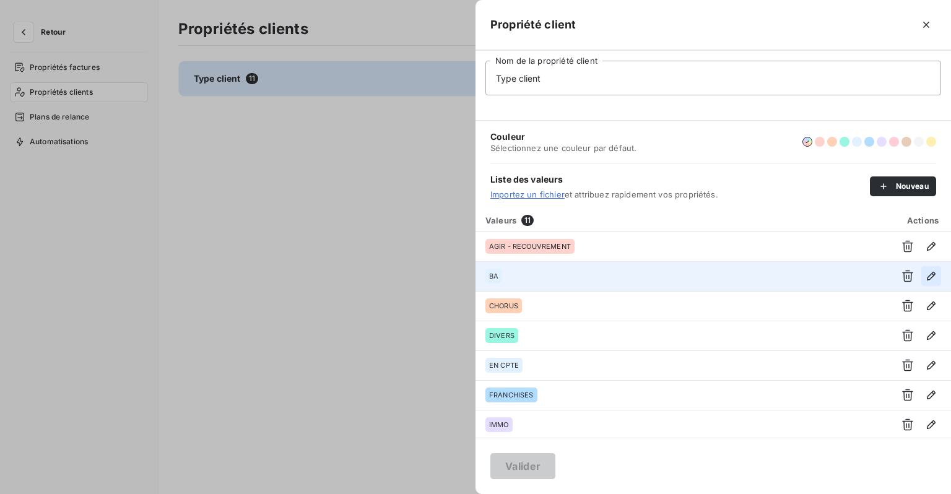
click at [930, 281] on icon "button" at bounding box center [931, 276] width 12 height 12
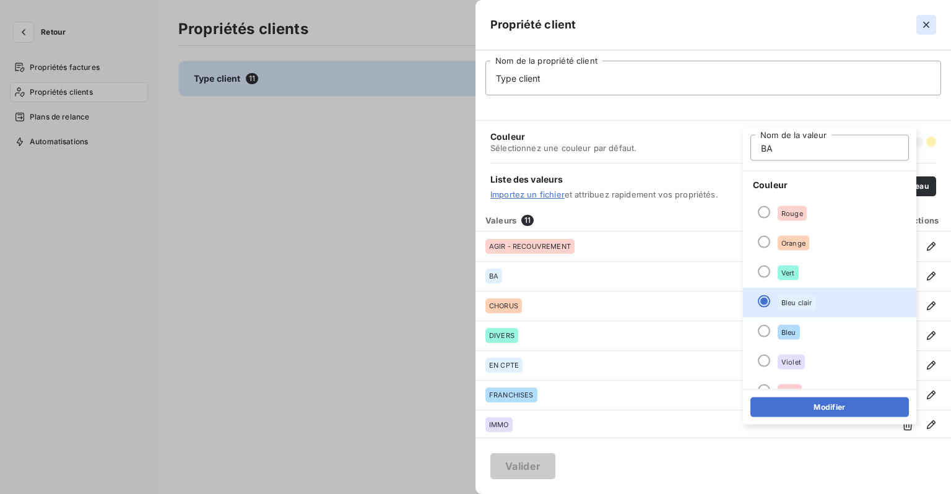
click at [925, 27] on icon "button" at bounding box center [926, 25] width 12 height 12
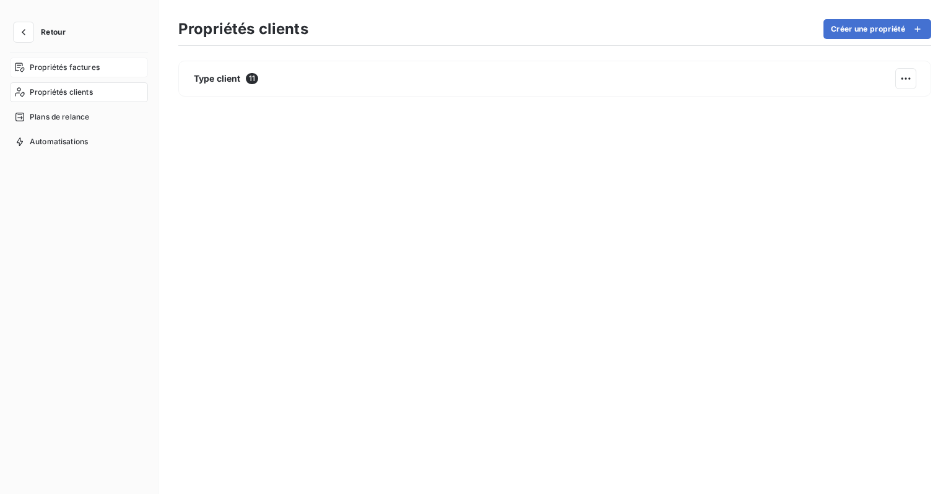
click at [25, 68] on div "Propriétés factures" at bounding box center [79, 68] width 138 height 20
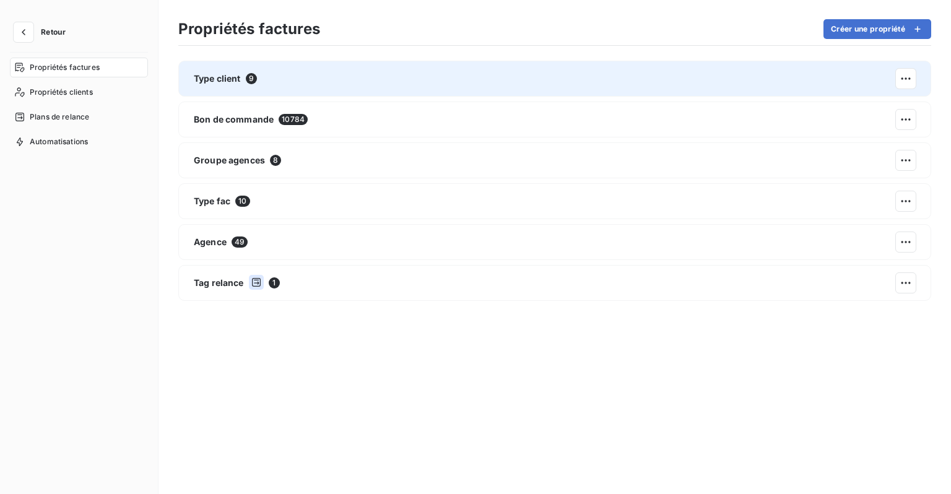
click at [228, 87] on div "Type client 9" at bounding box center [554, 79] width 753 height 36
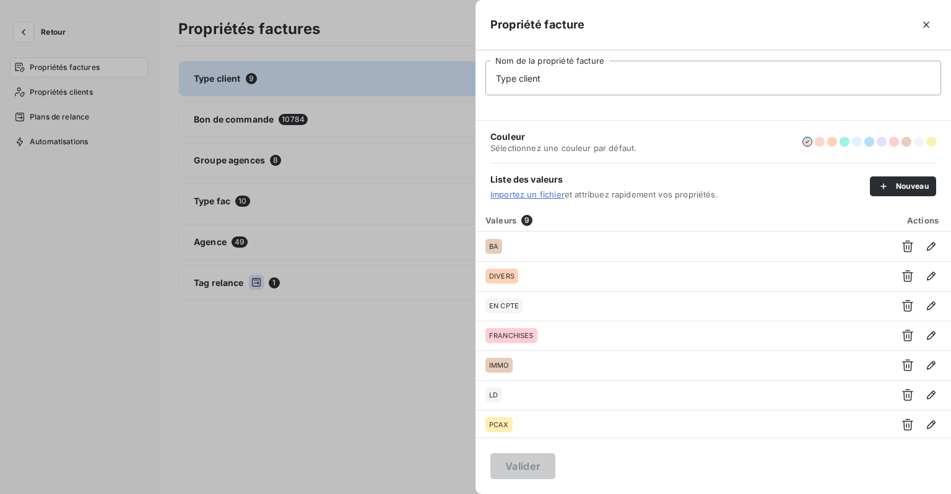
click at [334, 323] on div at bounding box center [475, 247] width 951 height 494
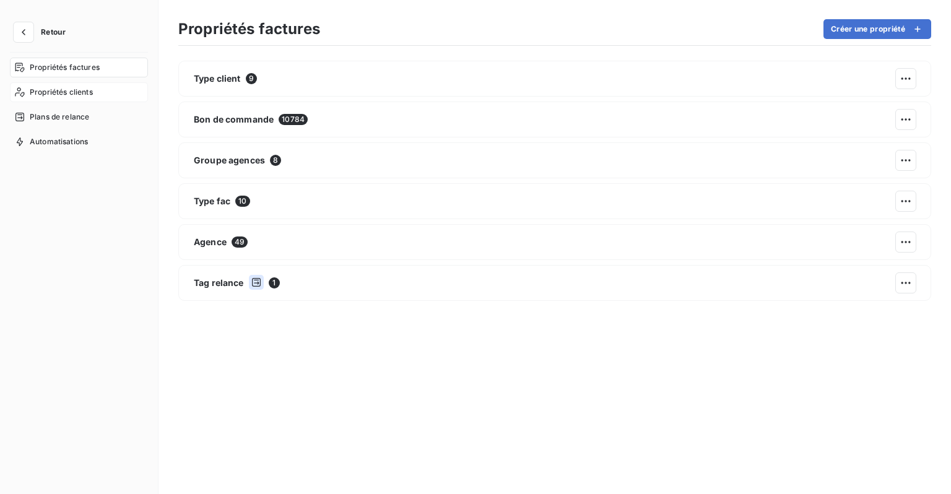
click at [47, 97] on span "Propriétés clients" at bounding box center [61, 92] width 63 height 11
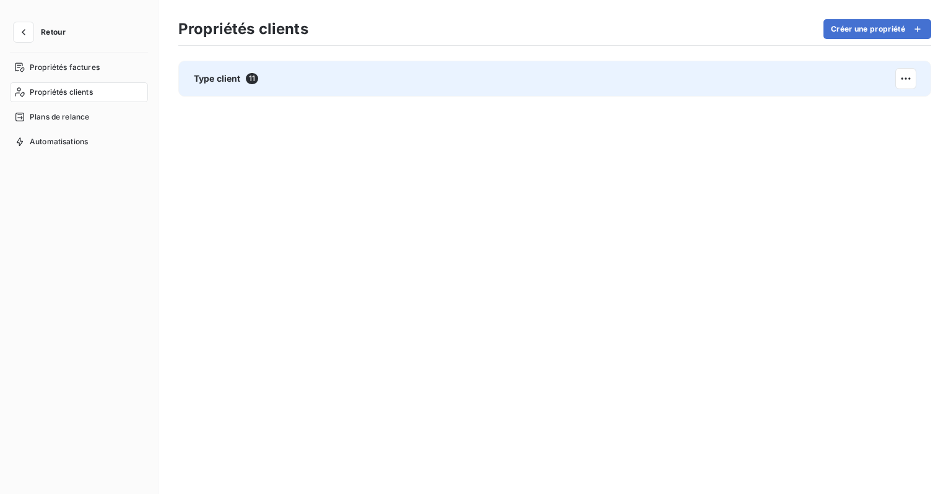
click at [243, 74] on div "Type client 11" at bounding box center [226, 78] width 64 height 12
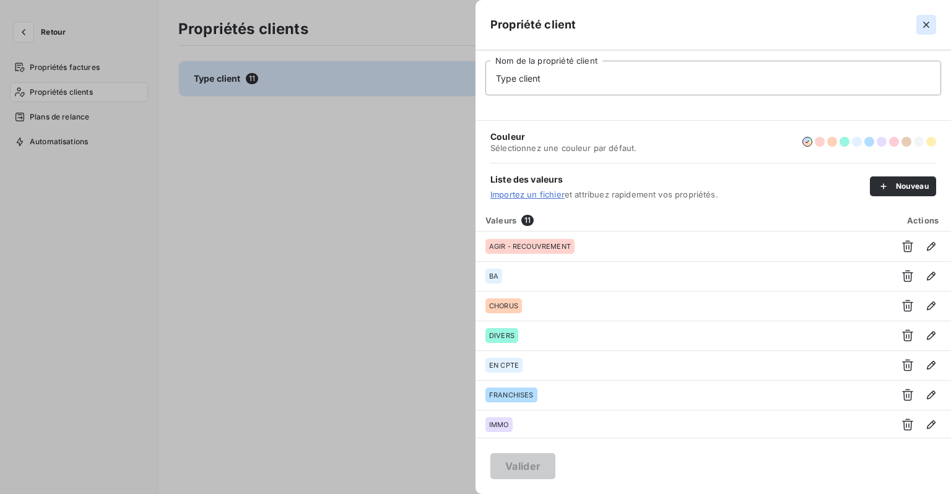
click at [927, 21] on icon "button" at bounding box center [926, 25] width 12 height 12
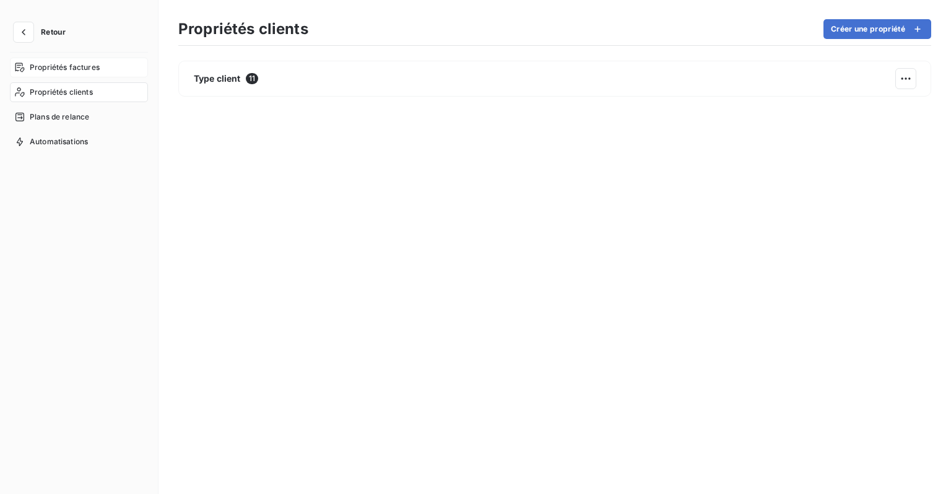
click at [100, 59] on div "Propriétés factures" at bounding box center [79, 68] width 138 height 20
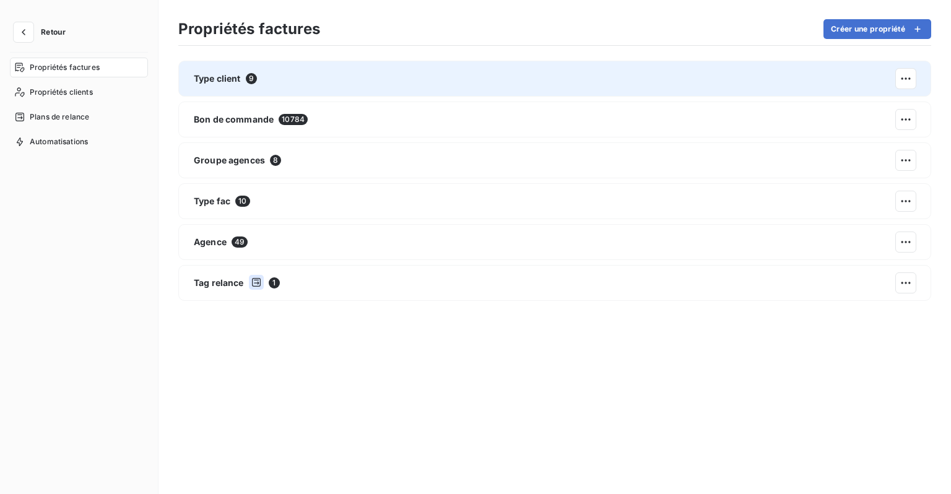
click at [330, 77] on div "Type client 9" at bounding box center [554, 79] width 753 height 36
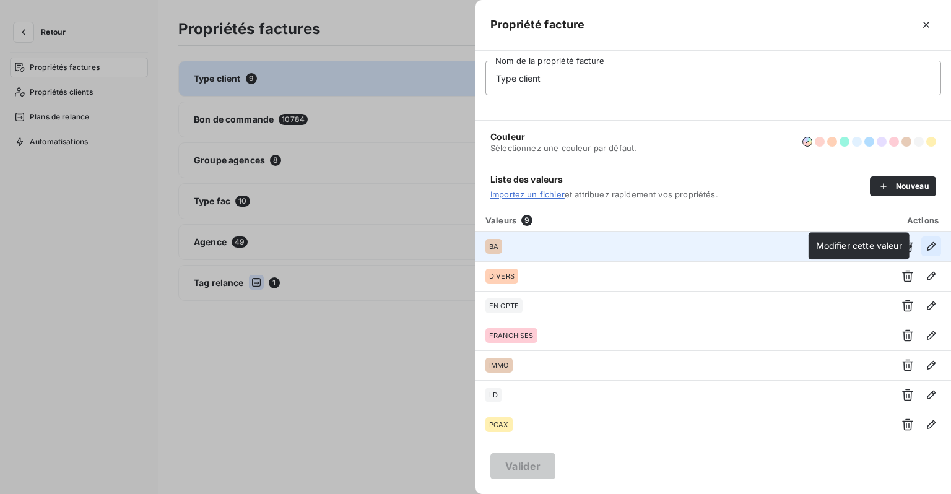
click at [928, 245] on icon "button" at bounding box center [931, 246] width 9 height 9
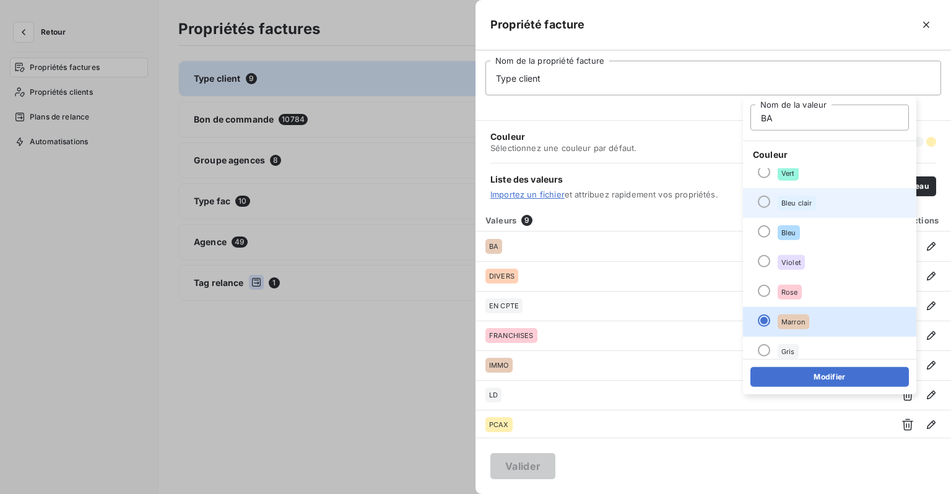
scroll to position [106, 0]
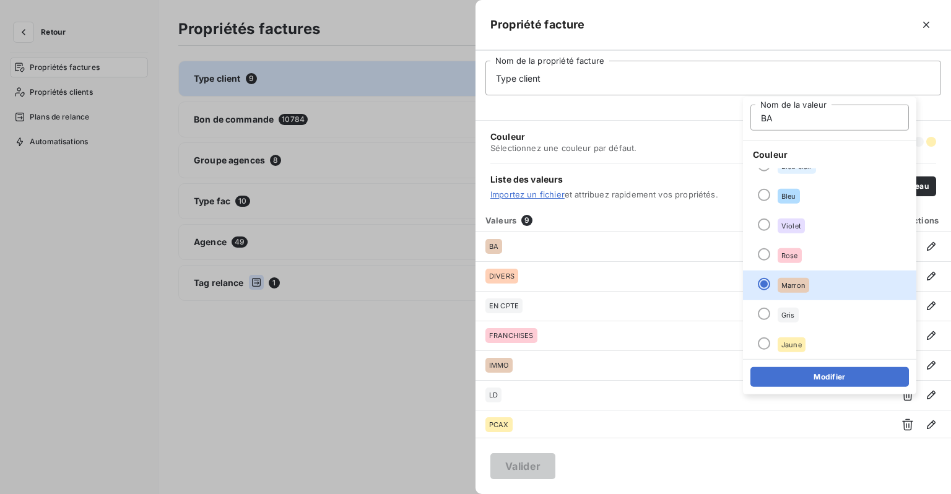
click at [694, 96] on span at bounding box center [714, 102] width 456 height 15
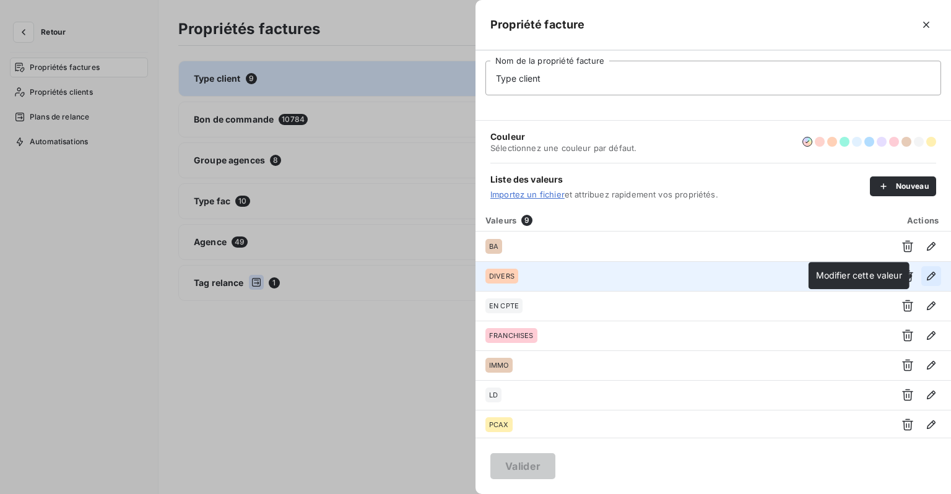
click at [927, 279] on icon "button" at bounding box center [931, 276] width 9 height 9
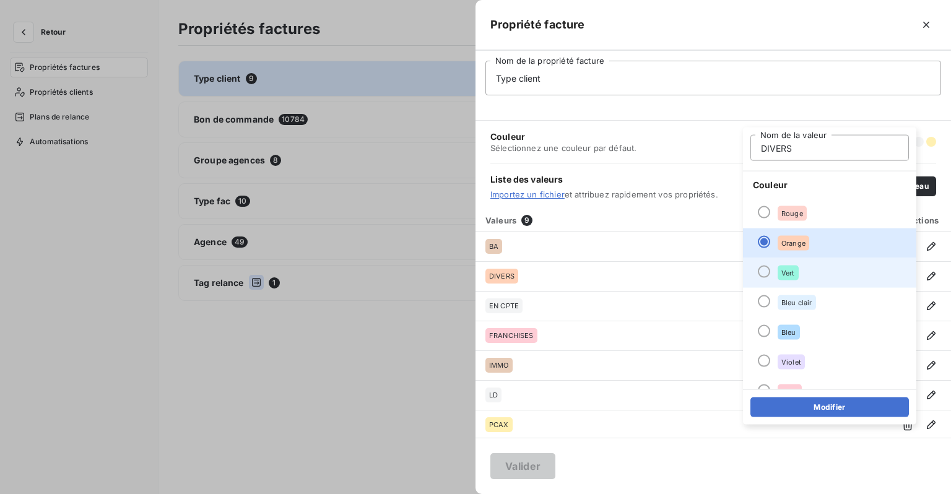
click at [805, 278] on li "Vert" at bounding box center [829, 273] width 173 height 30
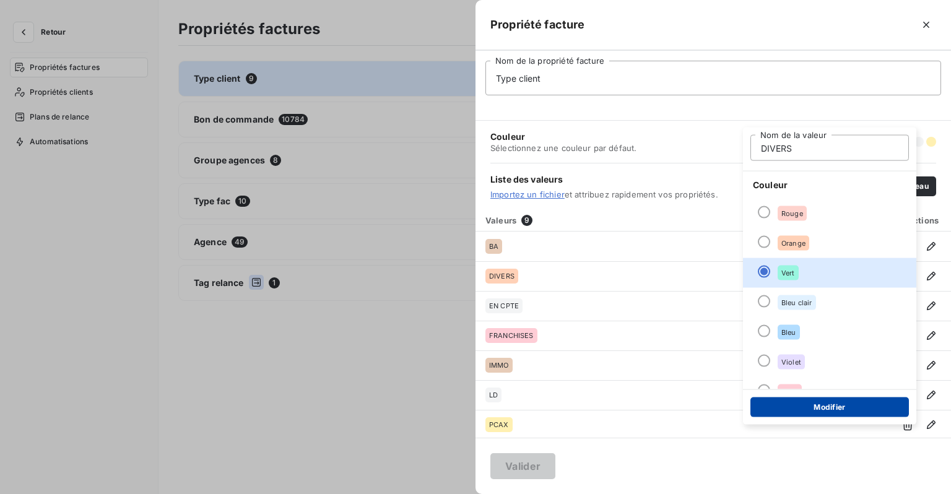
click at [816, 411] on button "Modifier" at bounding box center [830, 408] width 159 height 20
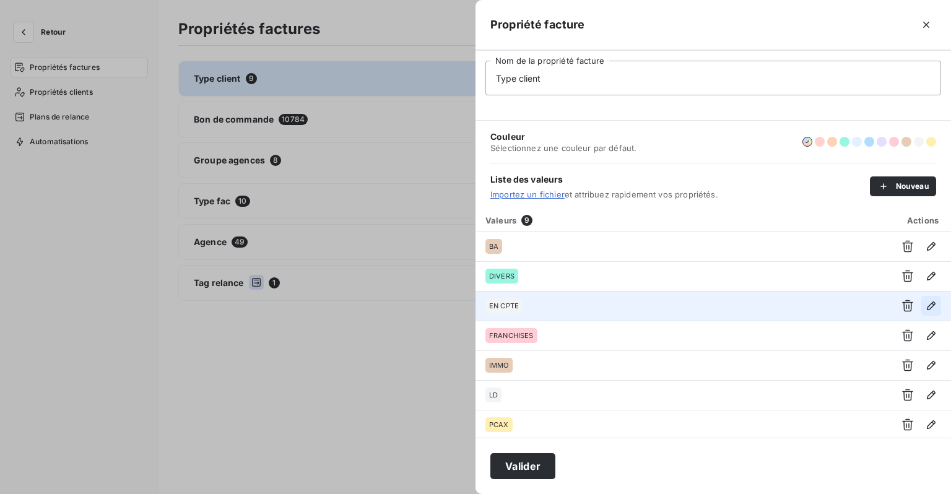
click at [928, 305] on icon "button" at bounding box center [931, 306] width 12 height 12
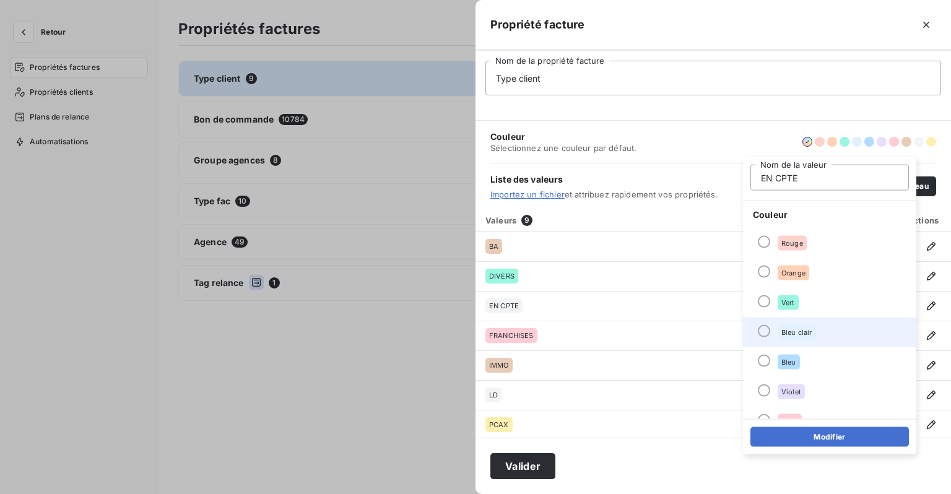
click at [790, 338] on div "Bleu clair" at bounding box center [797, 332] width 38 height 15
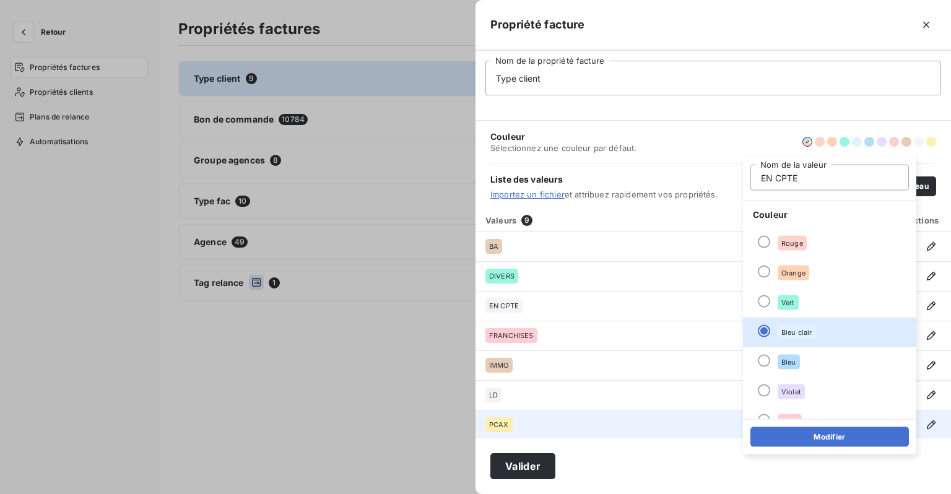
click at [816, 437] on button "Modifier" at bounding box center [830, 437] width 159 height 20
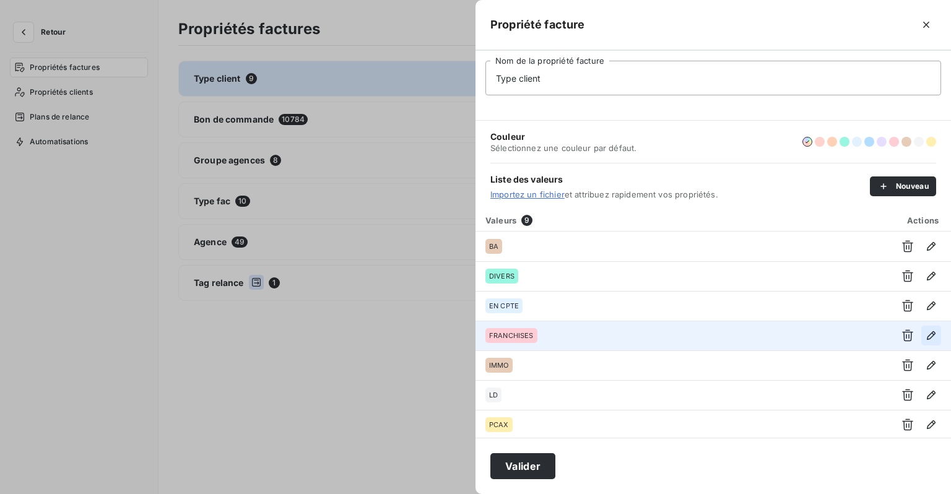
click at [927, 336] on icon "button" at bounding box center [931, 335] width 9 height 9
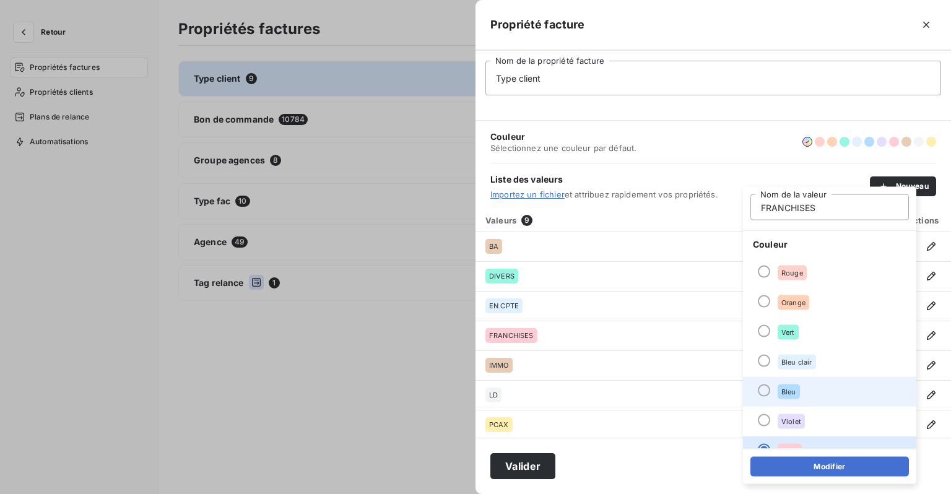
click at [788, 383] on li "Bleu" at bounding box center [829, 392] width 173 height 30
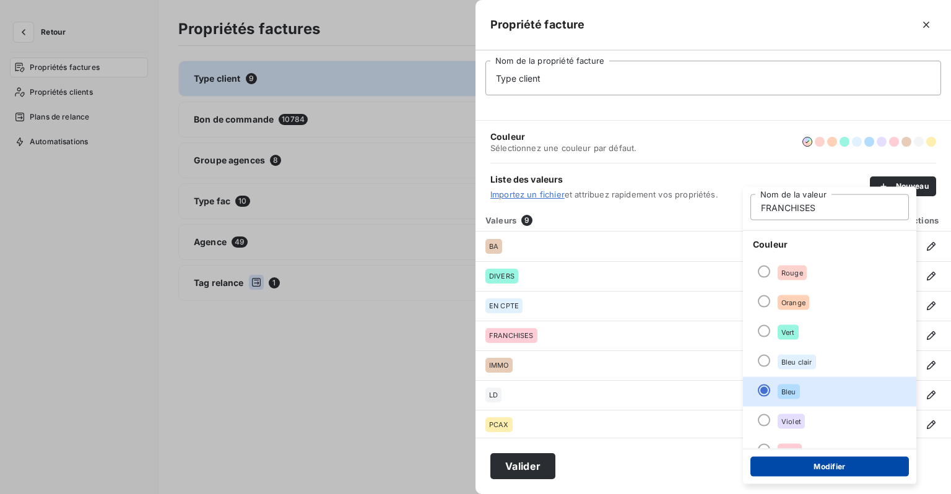
click at [798, 462] on button "Modifier" at bounding box center [830, 467] width 159 height 20
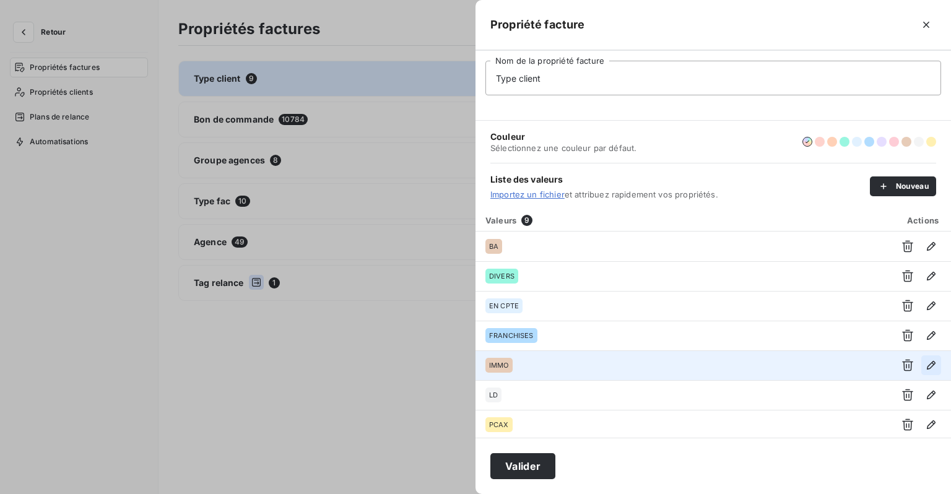
click at [927, 367] on icon "button" at bounding box center [931, 365] width 12 height 12
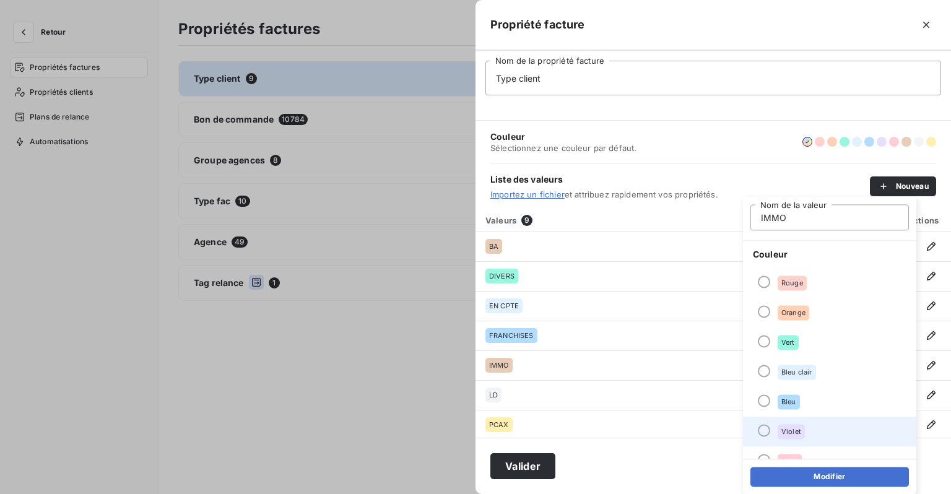
click at [782, 429] on span "Violet" at bounding box center [792, 431] width 20 height 7
drag, startPoint x: 815, startPoint y: 481, endPoint x: 806, endPoint y: 470, distance: 14.6
click at [815, 481] on button "Modifier" at bounding box center [830, 477] width 159 height 20
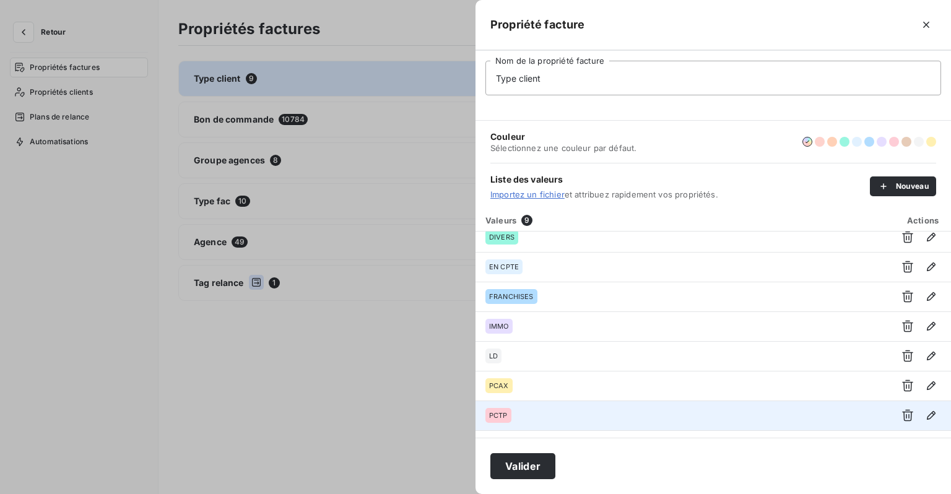
scroll to position [60, 0]
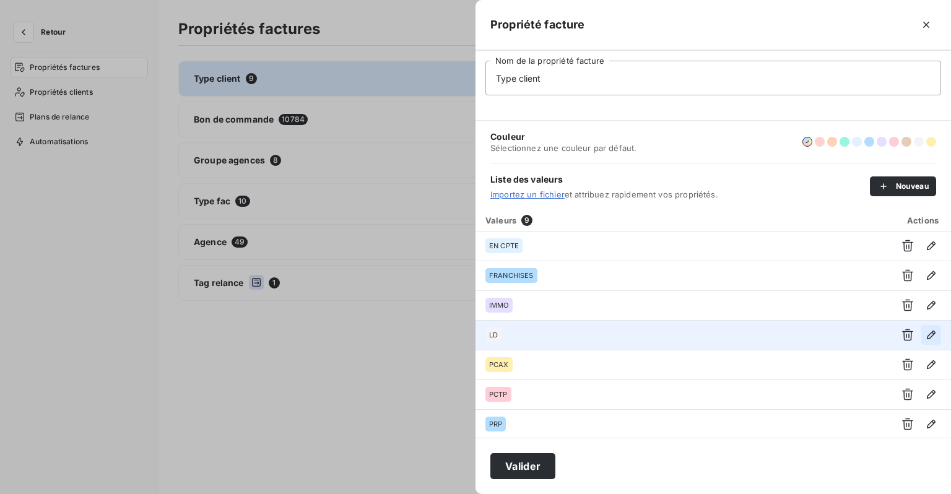
click at [925, 333] on icon "button" at bounding box center [931, 335] width 12 height 12
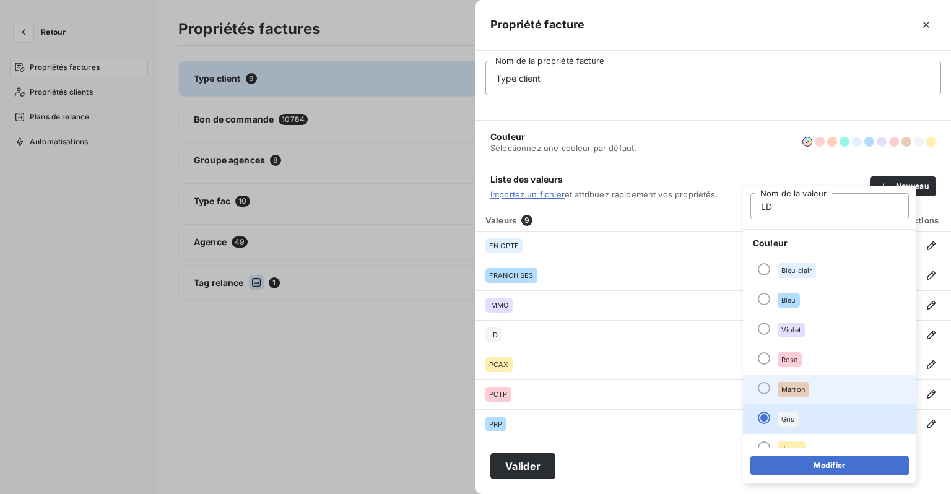
scroll to position [106, 0]
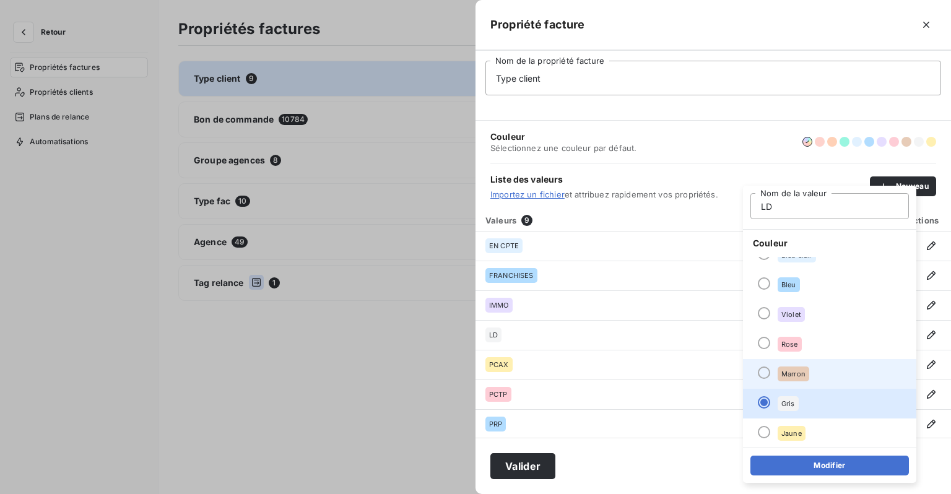
click at [785, 385] on li "Marron" at bounding box center [829, 374] width 173 height 30
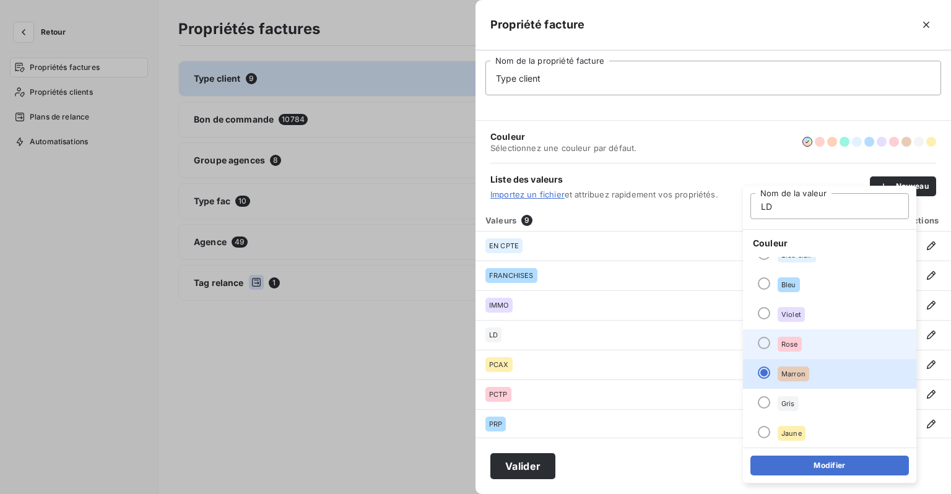
click at [785, 344] on span "Rose" at bounding box center [790, 344] width 17 height 7
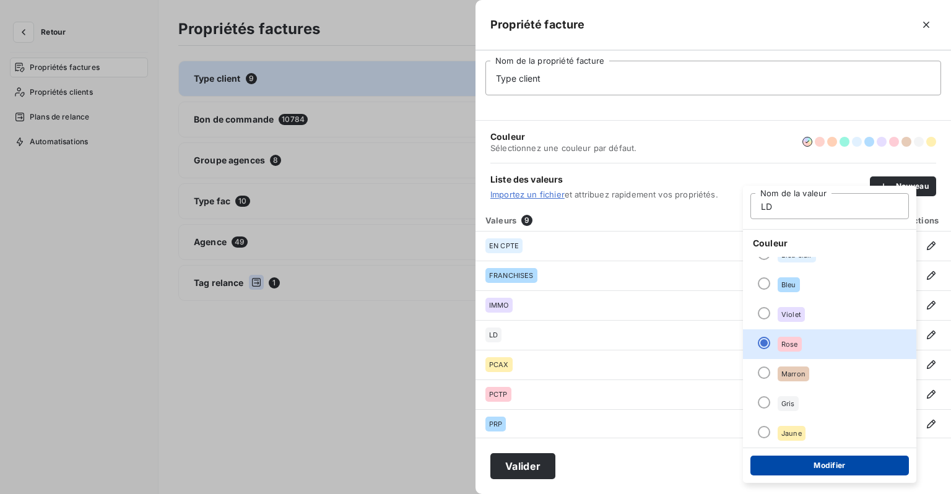
click at [819, 459] on button "Modifier" at bounding box center [830, 466] width 159 height 20
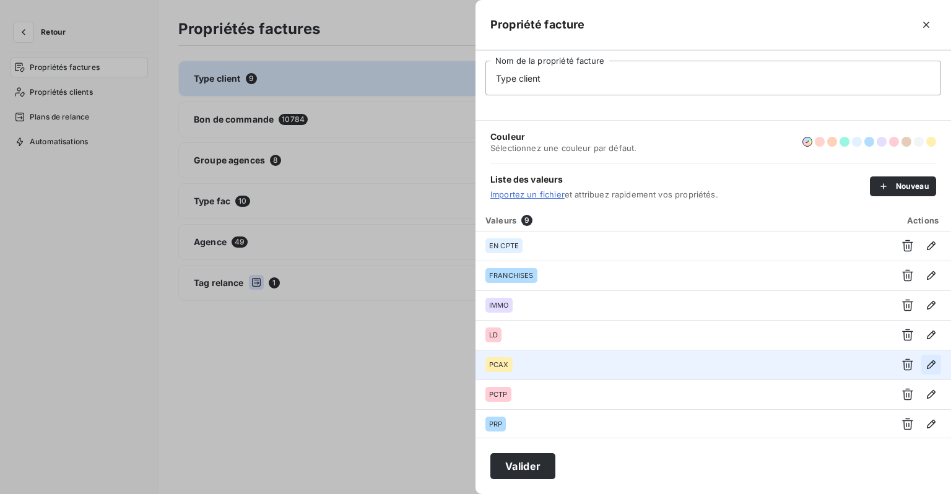
click at [928, 360] on icon "button" at bounding box center [931, 364] width 9 height 9
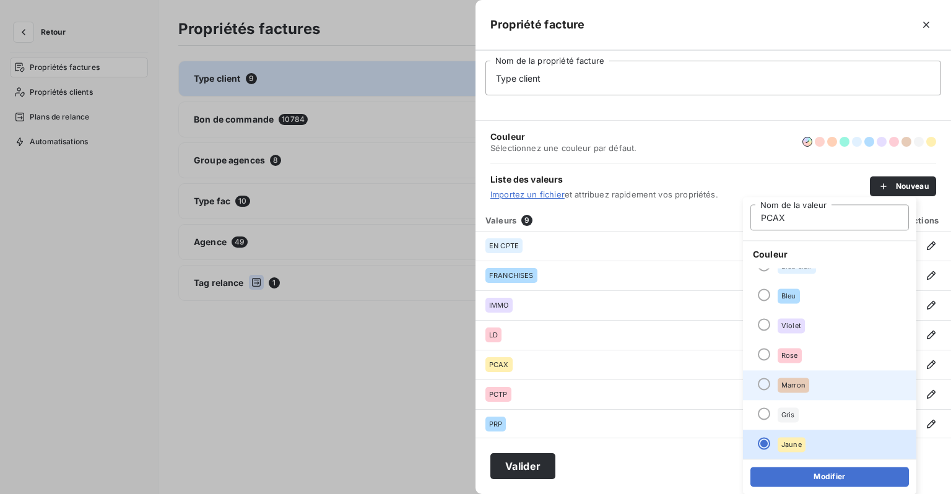
click at [795, 388] on span "Marron" at bounding box center [794, 385] width 24 height 7
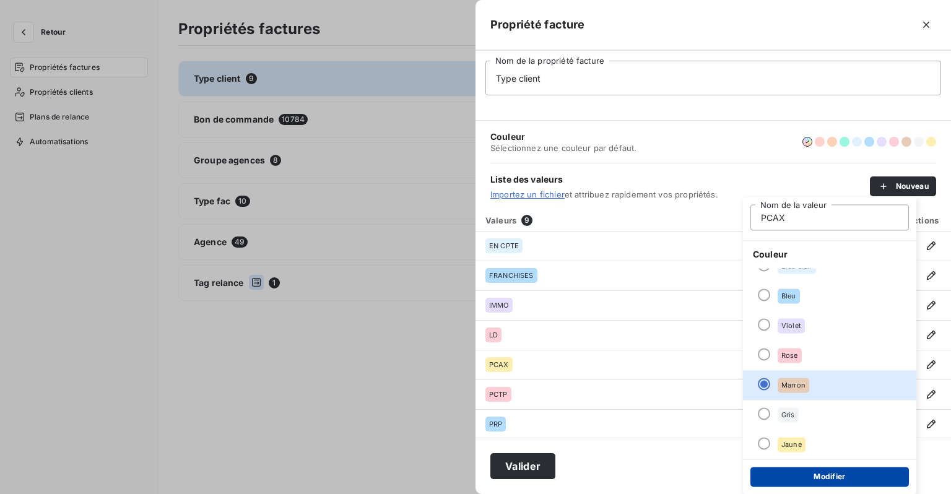
click at [803, 482] on button "Modifier" at bounding box center [830, 477] width 159 height 20
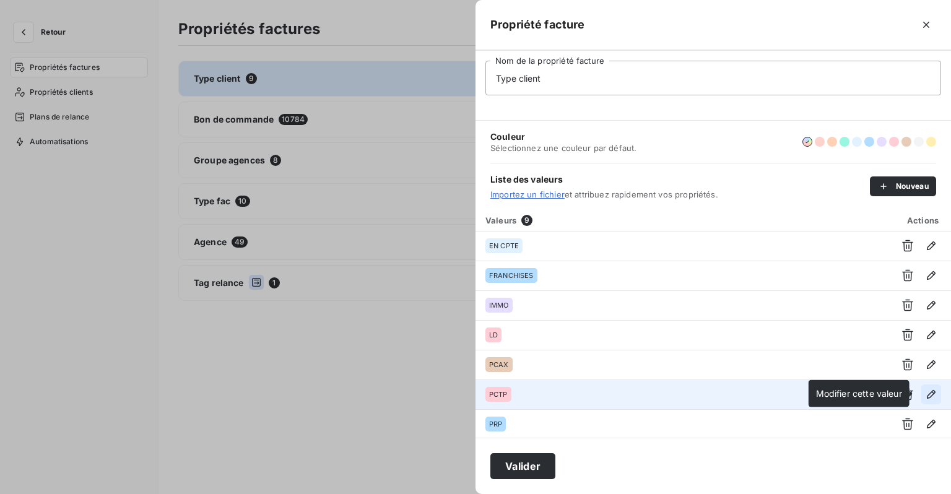
click at [925, 398] on icon "button" at bounding box center [931, 394] width 12 height 12
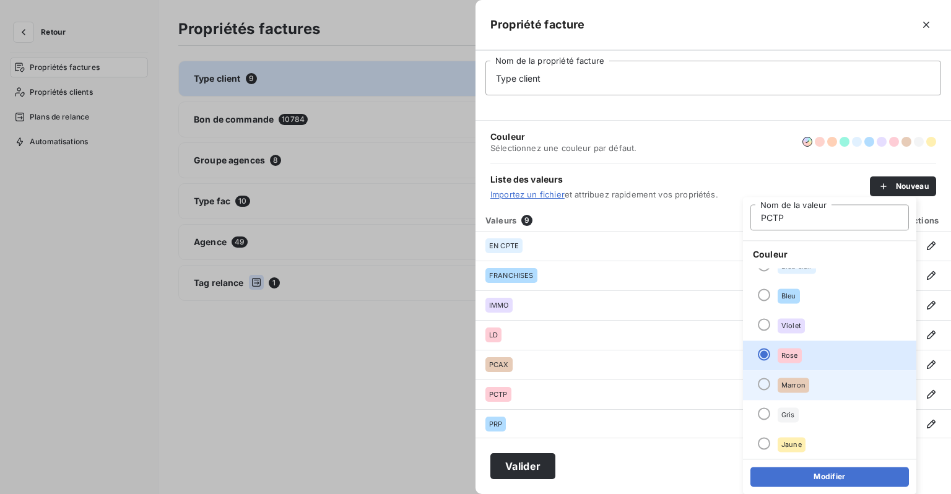
click at [794, 393] on li "Marron" at bounding box center [829, 385] width 173 height 30
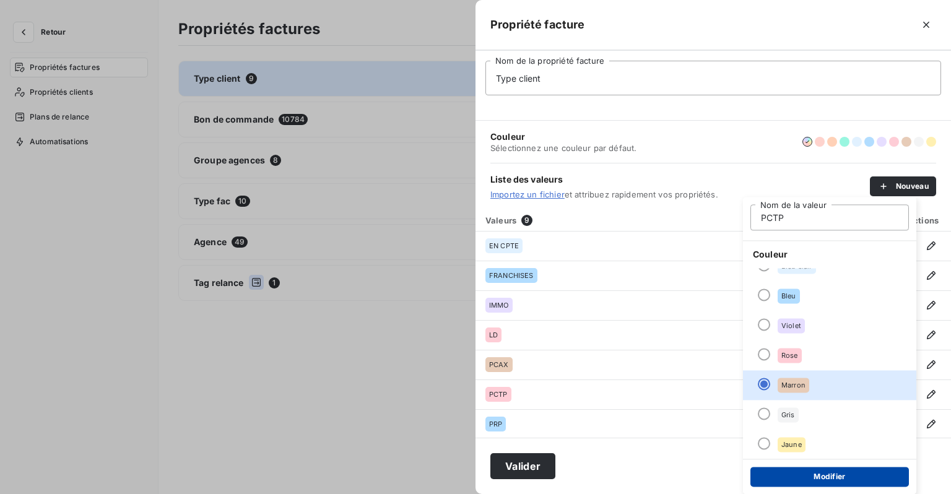
click at [817, 478] on button "Modifier" at bounding box center [830, 477] width 159 height 20
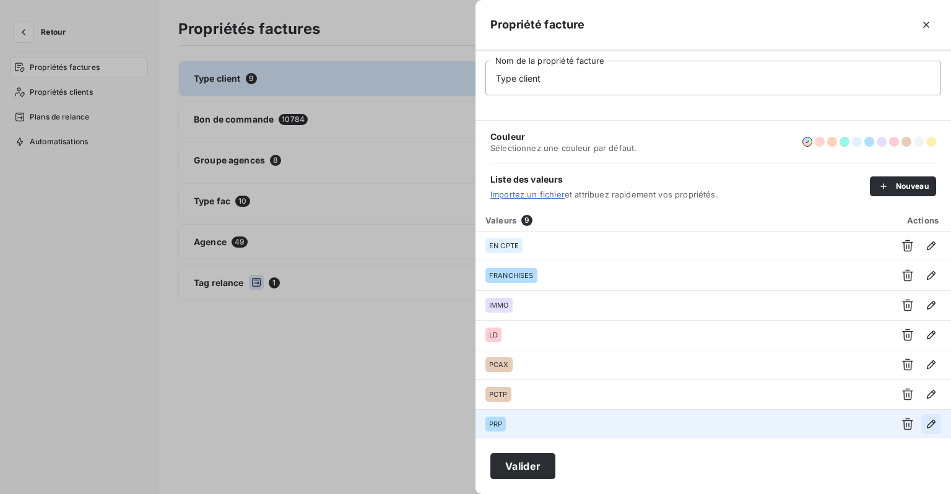
click at [928, 418] on icon "button" at bounding box center [931, 424] width 12 height 12
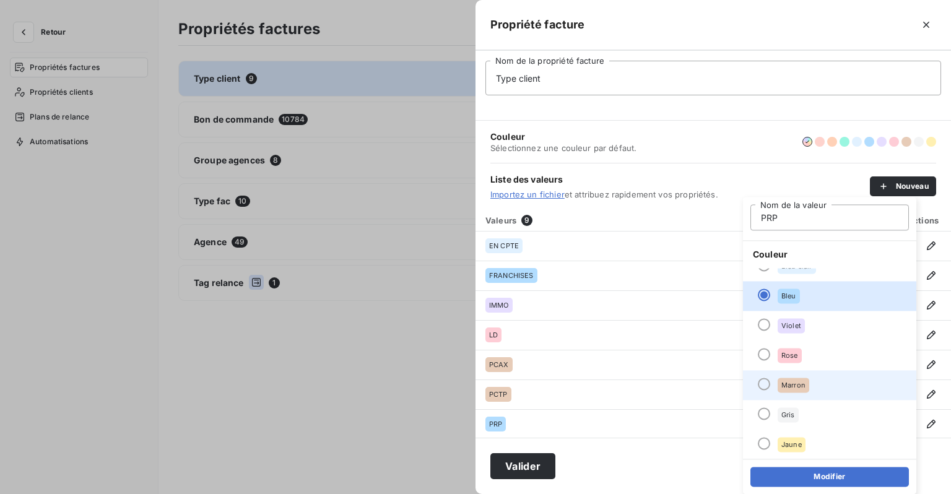
click at [797, 383] on span "Marron" at bounding box center [794, 385] width 24 height 7
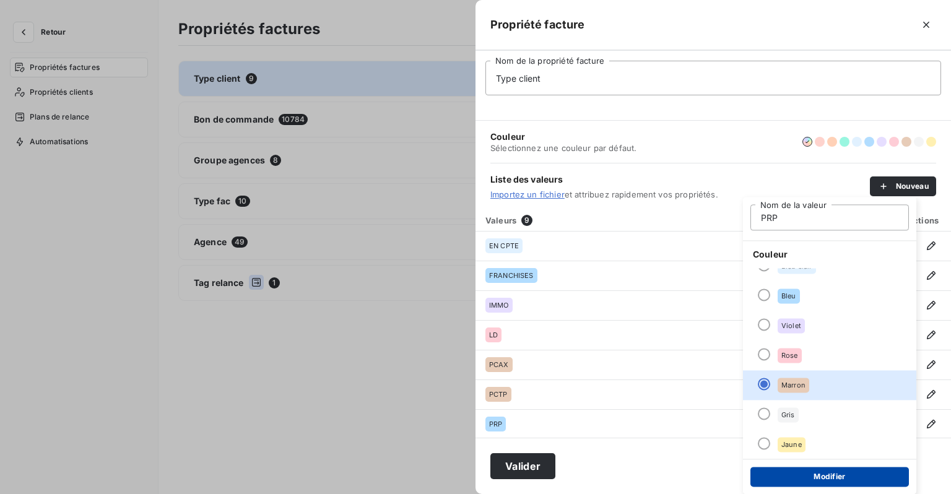
click at [813, 471] on button "Modifier" at bounding box center [830, 477] width 159 height 20
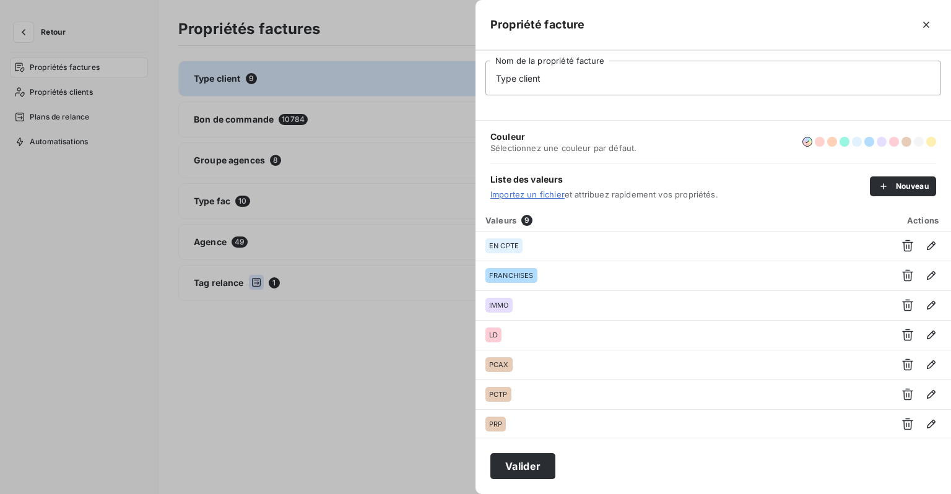
click at [322, 331] on div at bounding box center [475, 247] width 951 height 494
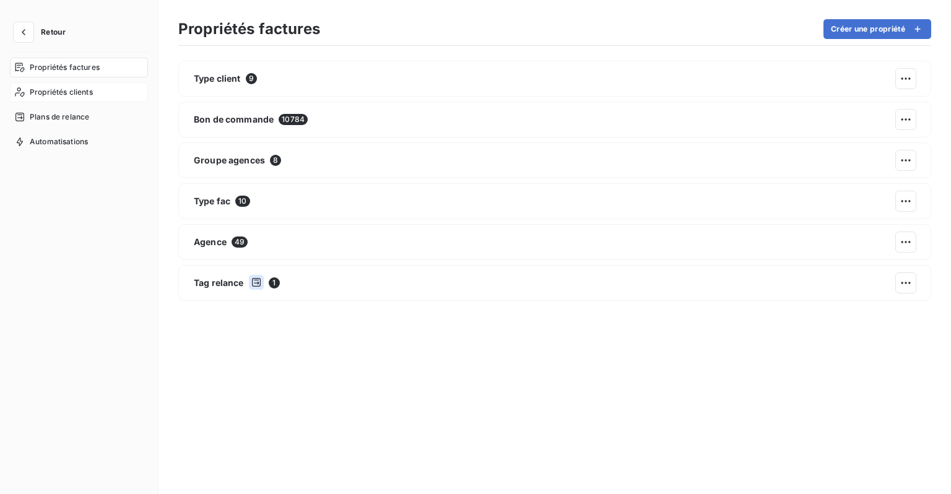
click at [72, 92] on span "Propriétés clients" at bounding box center [61, 92] width 63 height 11
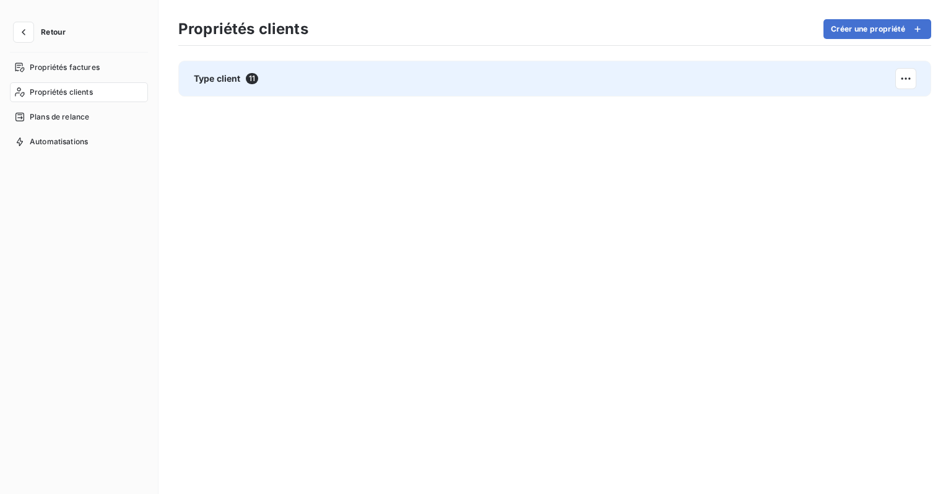
click at [400, 93] on div "Type client 11" at bounding box center [554, 79] width 753 height 36
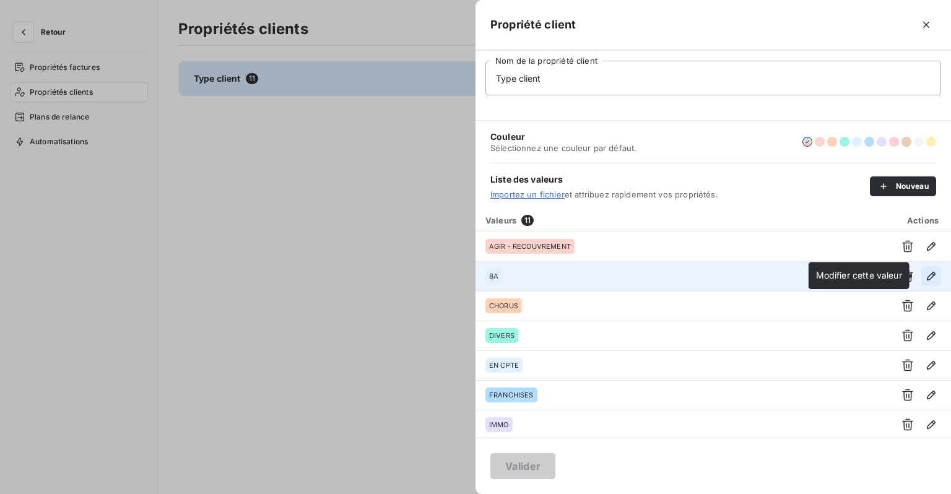
click at [929, 273] on icon "button" at bounding box center [931, 276] width 12 height 12
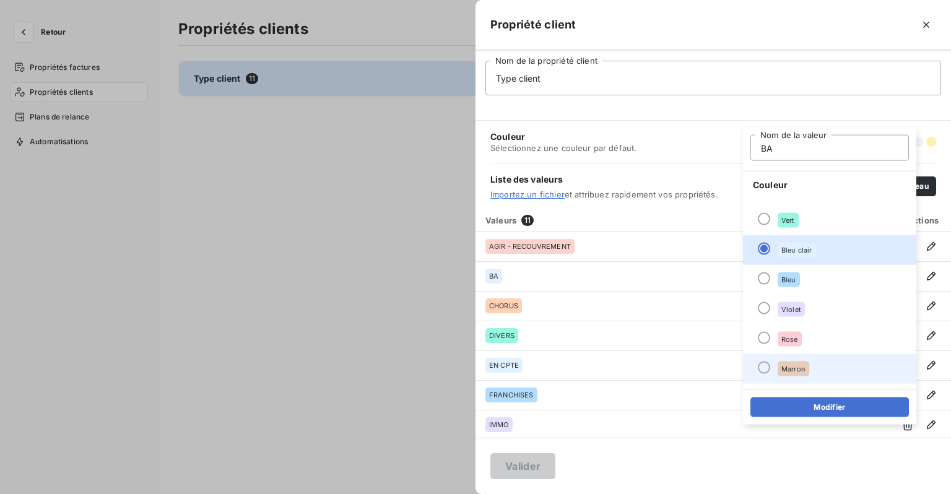
scroll to position [106, 0]
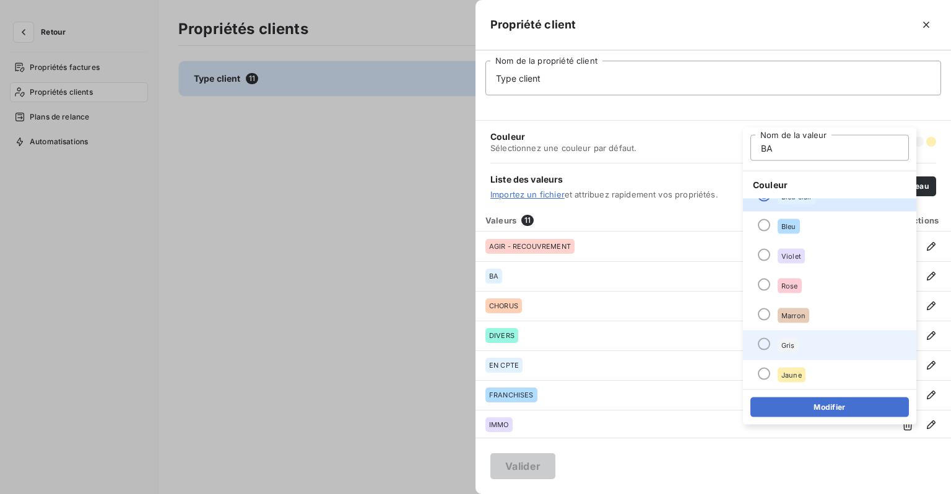
click at [783, 346] on span "Gris" at bounding box center [789, 345] width 14 height 7
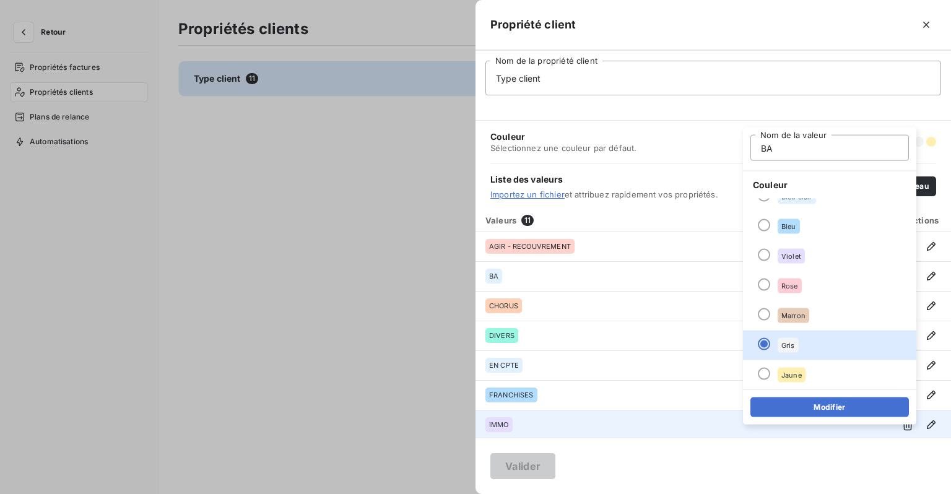
click at [808, 411] on button "Modifier" at bounding box center [830, 408] width 159 height 20
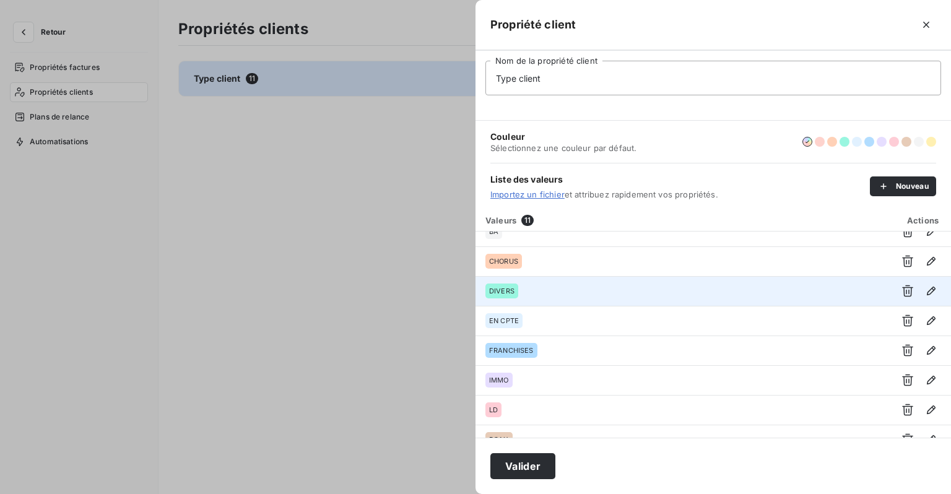
scroll to position [0, 0]
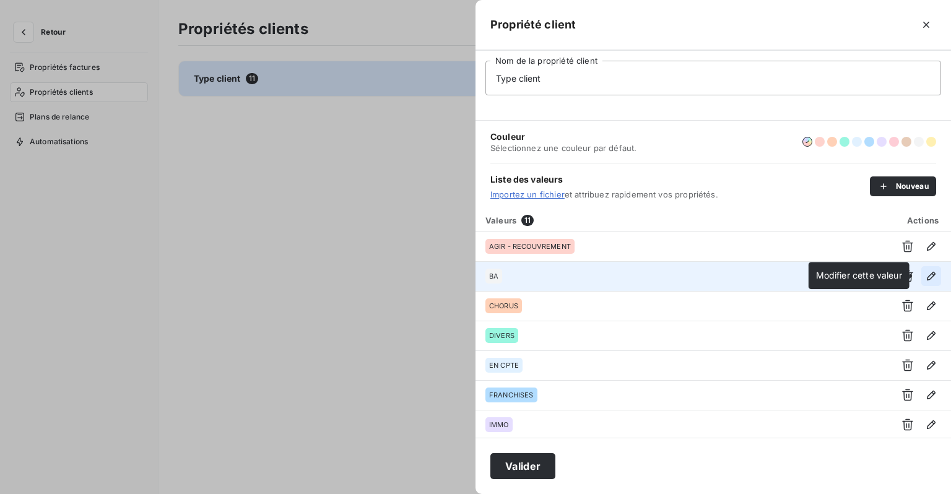
click at [929, 276] on icon "button" at bounding box center [931, 276] width 12 height 12
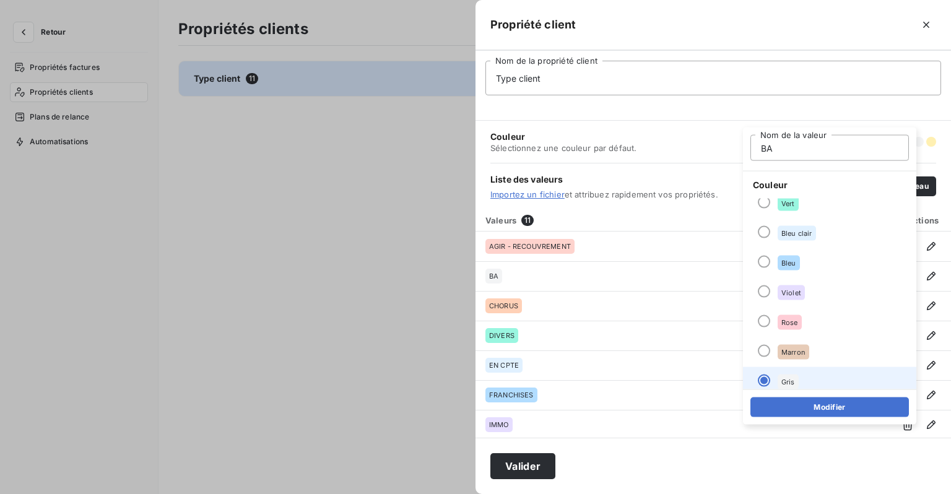
scroll to position [106, 0]
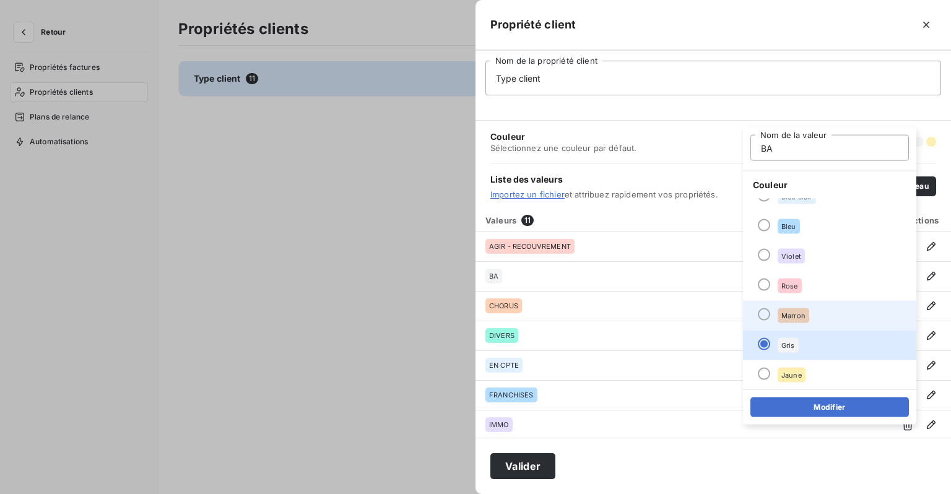
drag, startPoint x: 793, startPoint y: 317, endPoint x: 793, endPoint y: 326, distance: 8.7
click at [793, 317] on span "Marron" at bounding box center [794, 315] width 24 height 7
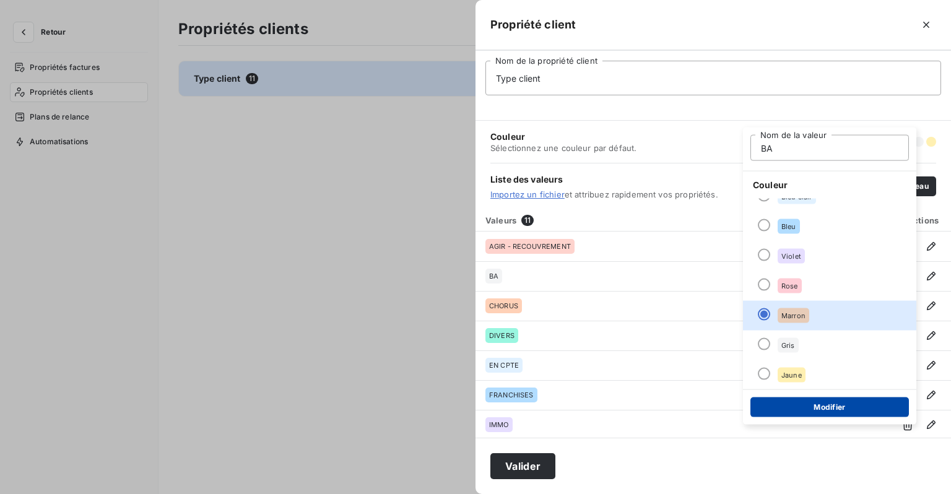
click at [810, 400] on button "Modifier" at bounding box center [830, 408] width 159 height 20
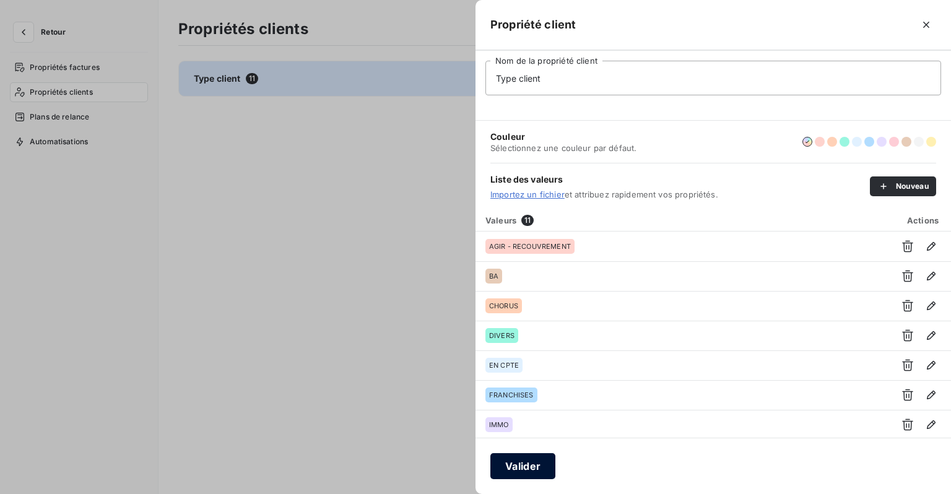
click at [499, 467] on button "Valider" at bounding box center [523, 466] width 65 height 26
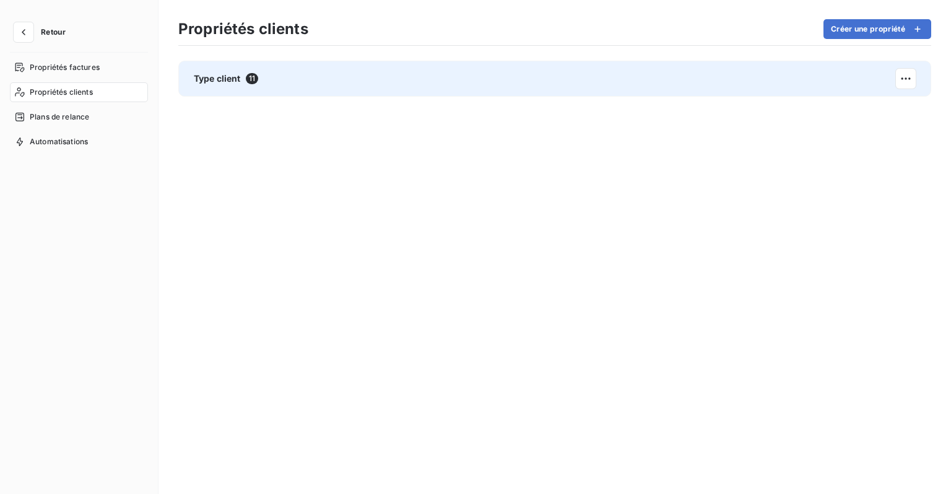
click at [496, 91] on div "Type client 11" at bounding box center [554, 79] width 753 height 36
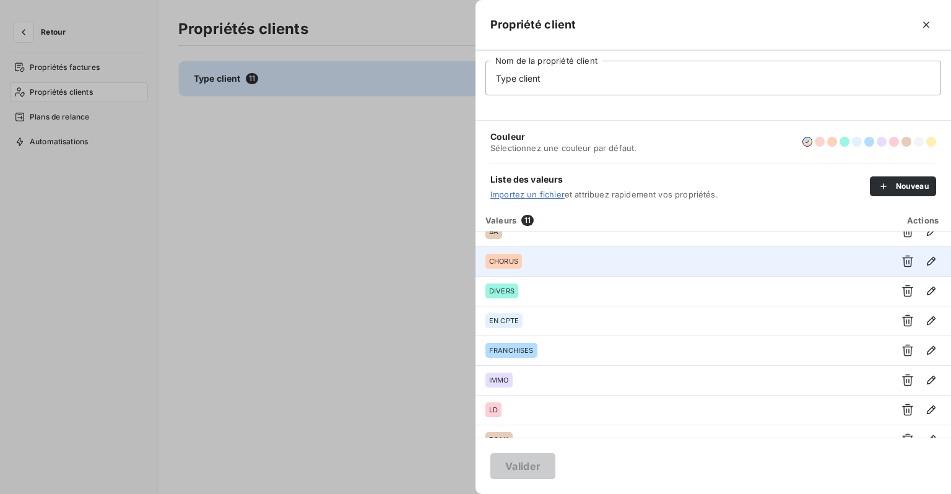
scroll to position [0, 0]
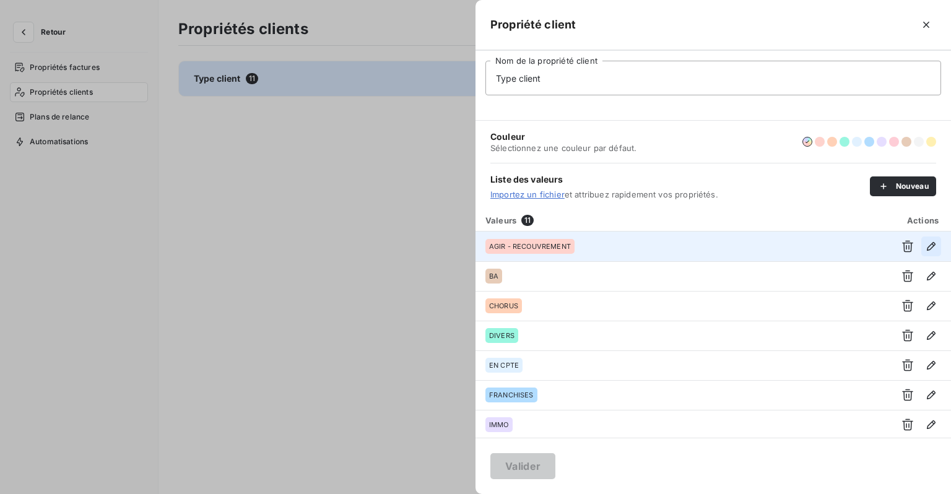
click at [927, 247] on icon "button" at bounding box center [931, 246] width 9 height 9
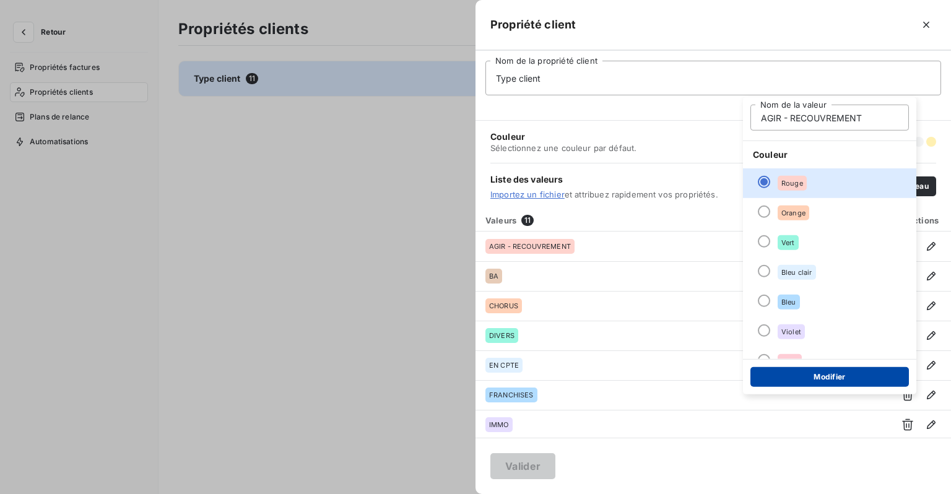
click at [827, 377] on button "Modifier" at bounding box center [830, 377] width 159 height 20
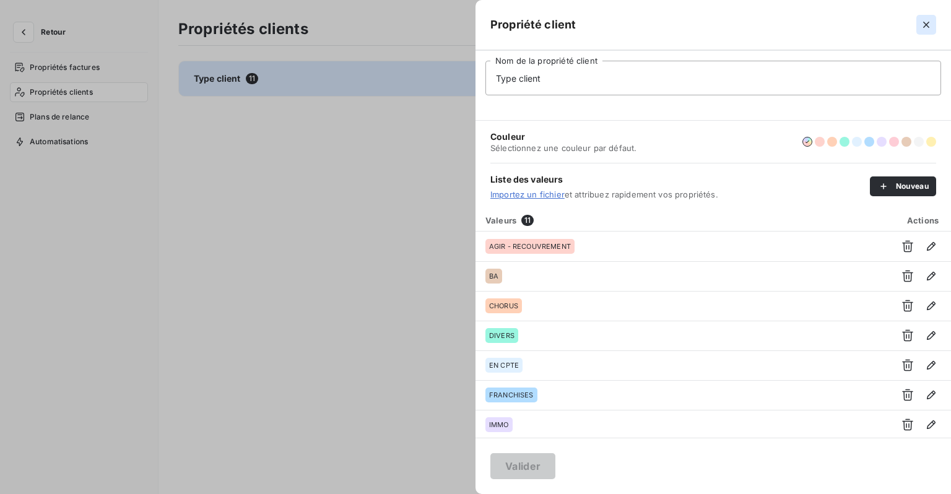
click at [934, 19] on button "button" at bounding box center [927, 25] width 20 height 20
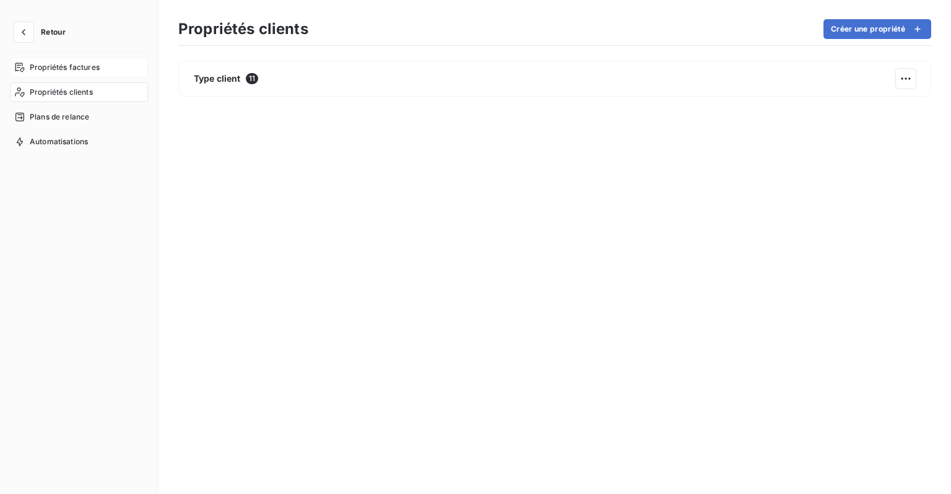
click at [90, 69] on span "Propriétés factures" at bounding box center [65, 67] width 70 height 11
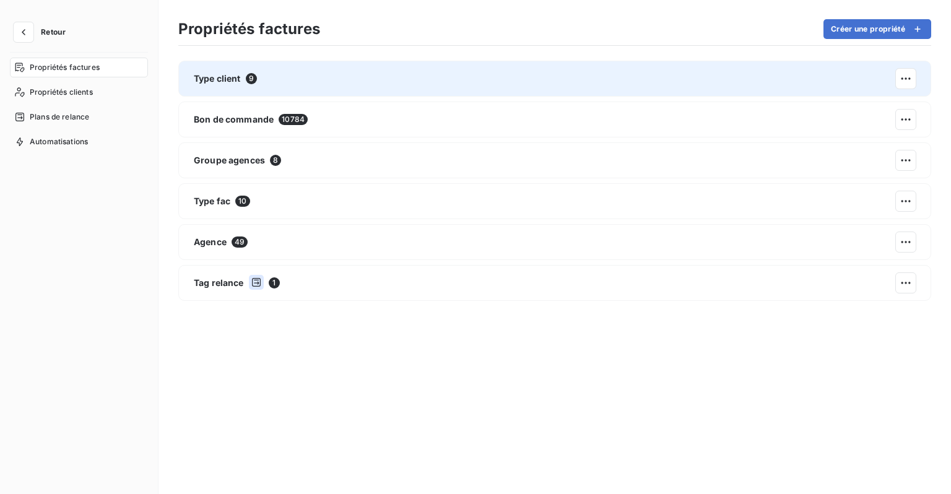
click at [367, 81] on div "Type client 9" at bounding box center [554, 79] width 753 height 36
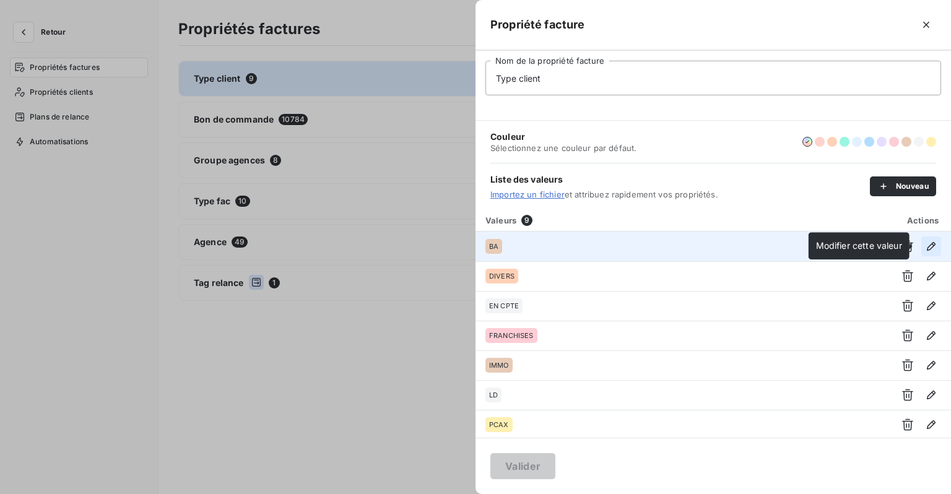
click at [927, 254] on button "button" at bounding box center [932, 247] width 20 height 20
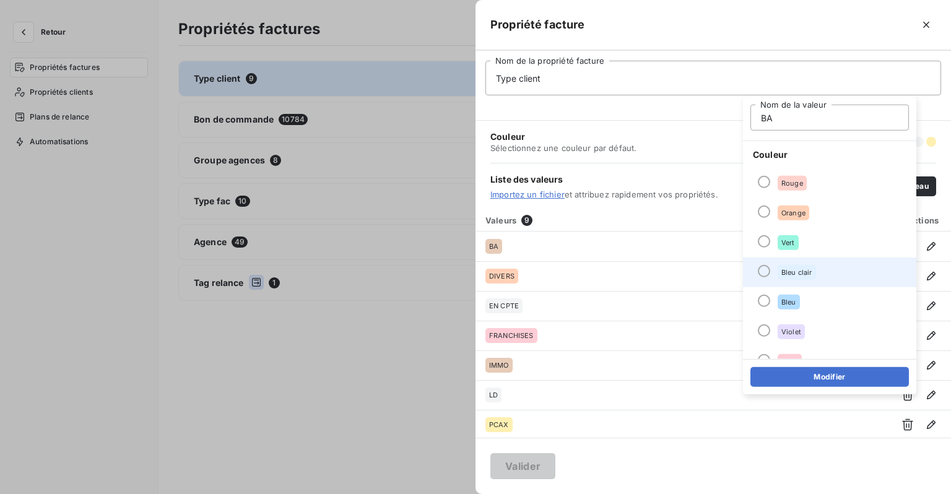
click at [804, 269] on span "Bleu clair" at bounding box center [797, 272] width 31 height 7
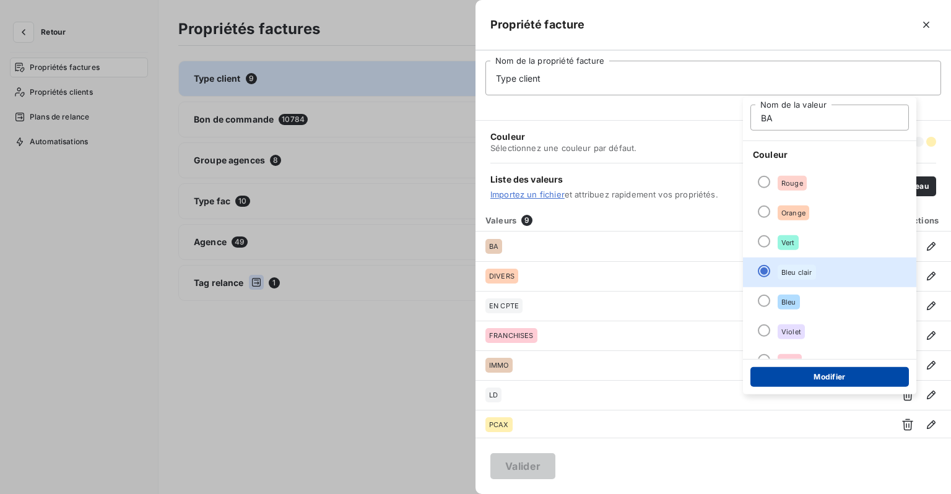
click at [813, 383] on button "Modifier" at bounding box center [830, 377] width 159 height 20
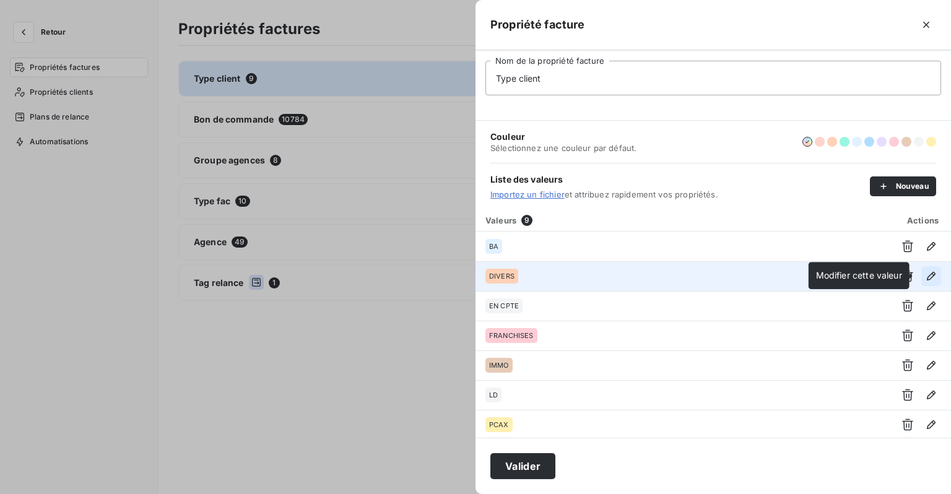
click at [925, 277] on icon "button" at bounding box center [931, 276] width 12 height 12
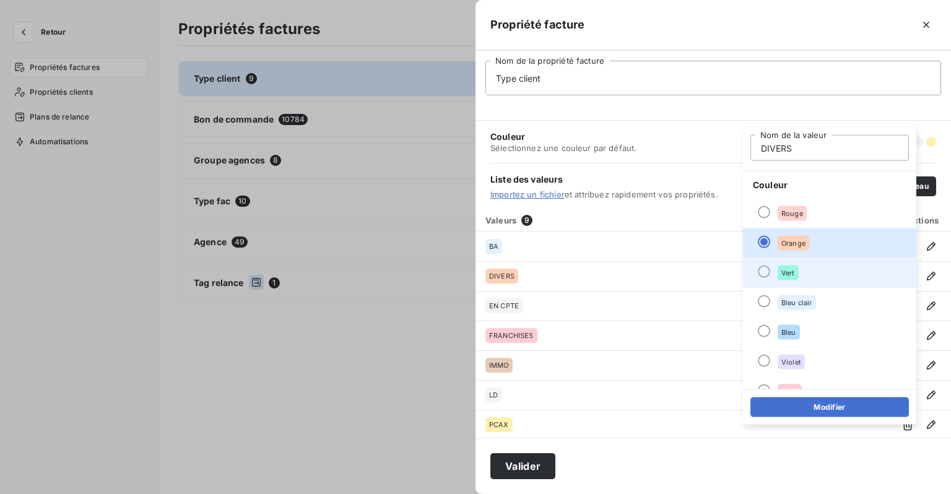
click at [785, 278] on div "Vert" at bounding box center [788, 273] width 21 height 15
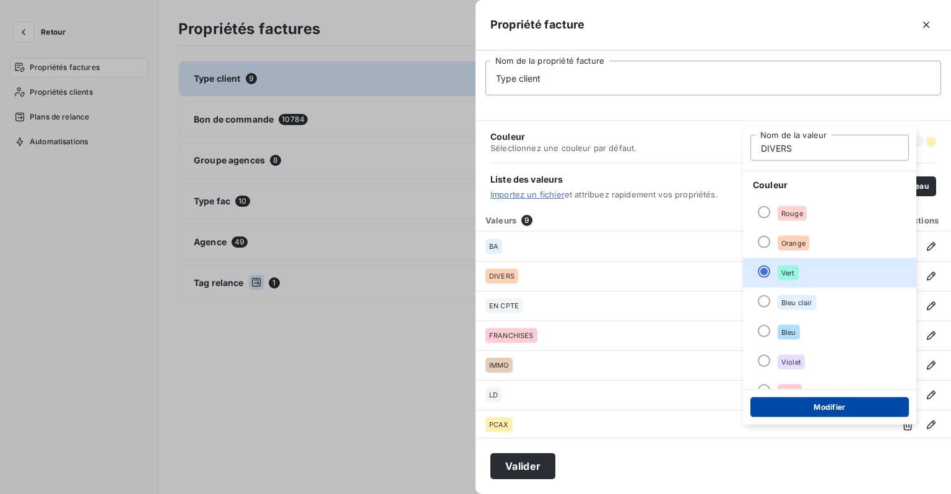
click at [831, 409] on button "Modifier" at bounding box center [830, 408] width 159 height 20
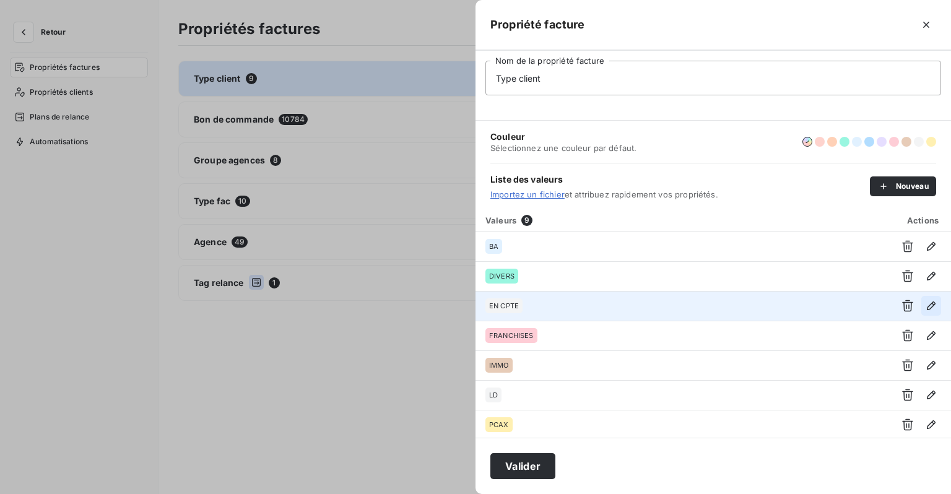
click at [925, 308] on icon "button" at bounding box center [931, 306] width 12 height 12
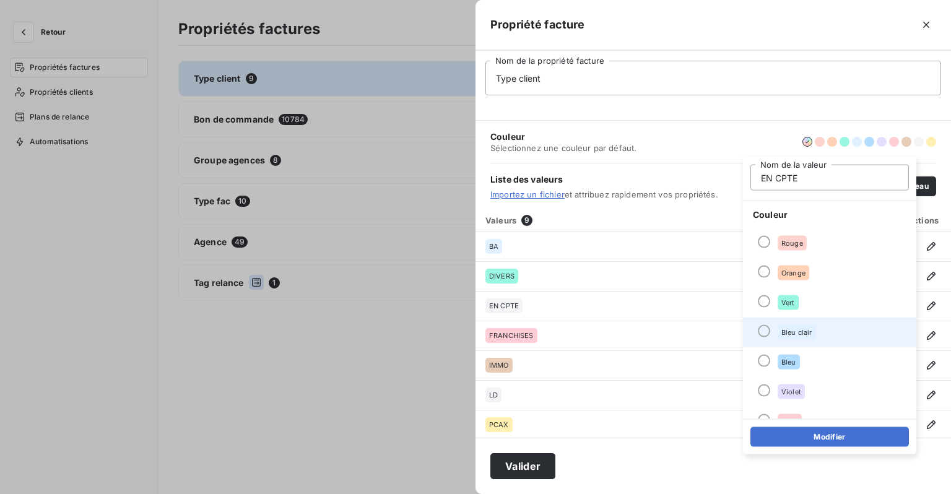
click at [788, 331] on span "Bleu clair" at bounding box center [797, 332] width 31 height 7
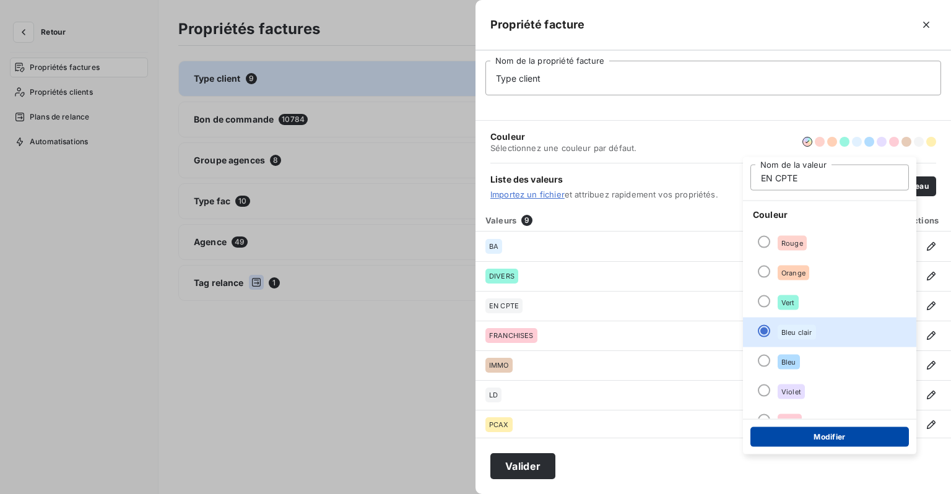
click at [807, 434] on button "Modifier" at bounding box center [830, 437] width 159 height 20
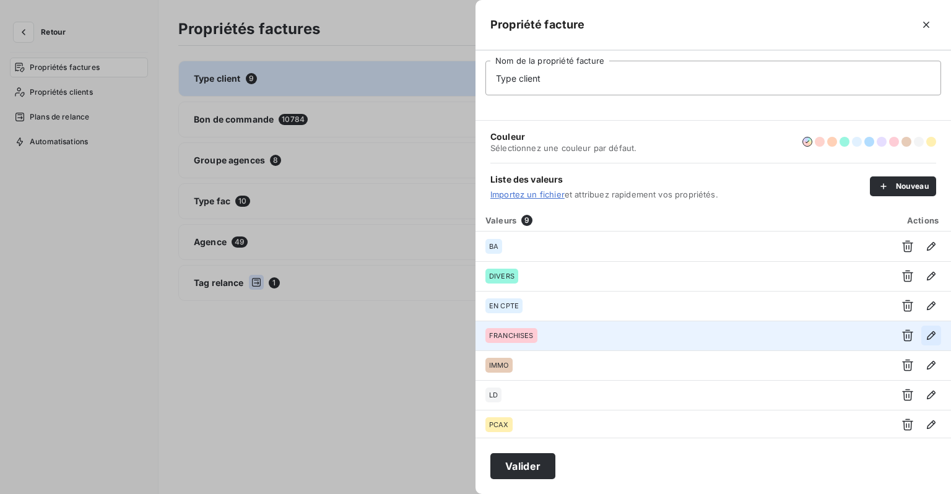
click at [927, 335] on icon "button" at bounding box center [931, 336] width 12 height 12
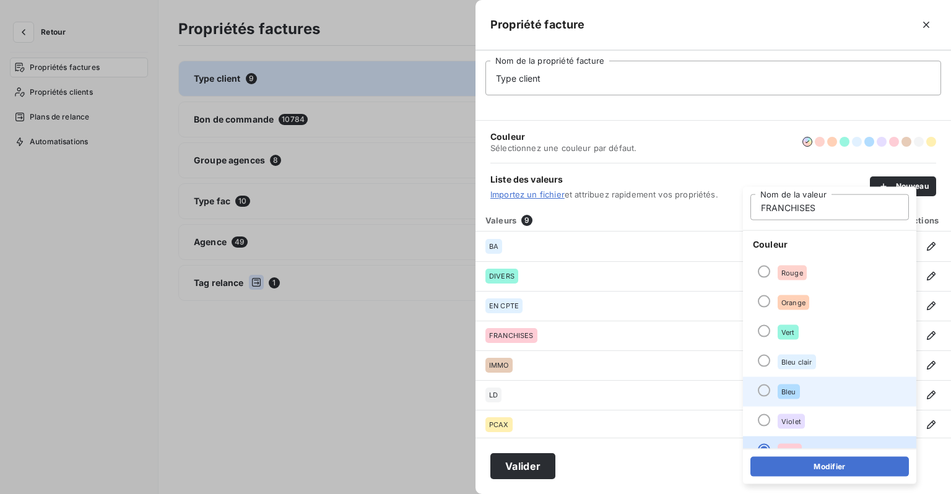
click at [779, 387] on div "Bleu" at bounding box center [789, 392] width 22 height 15
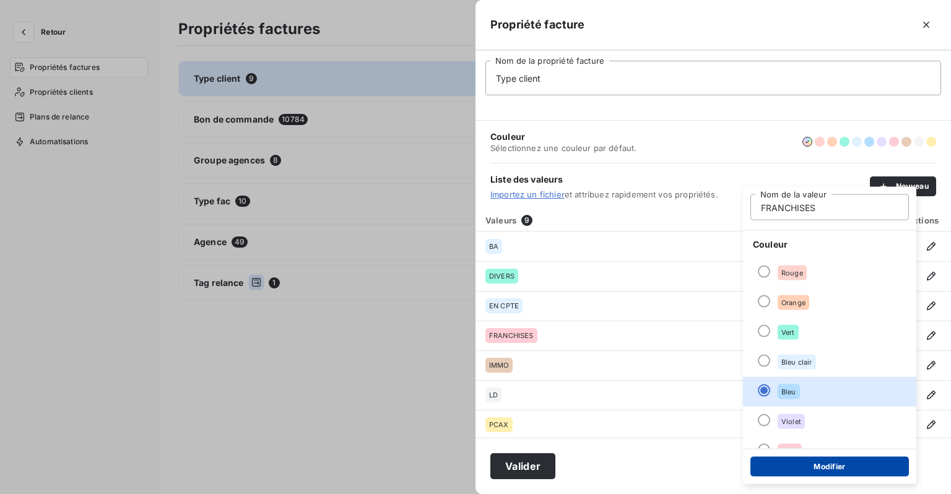
click at [804, 460] on button "Modifier" at bounding box center [830, 467] width 159 height 20
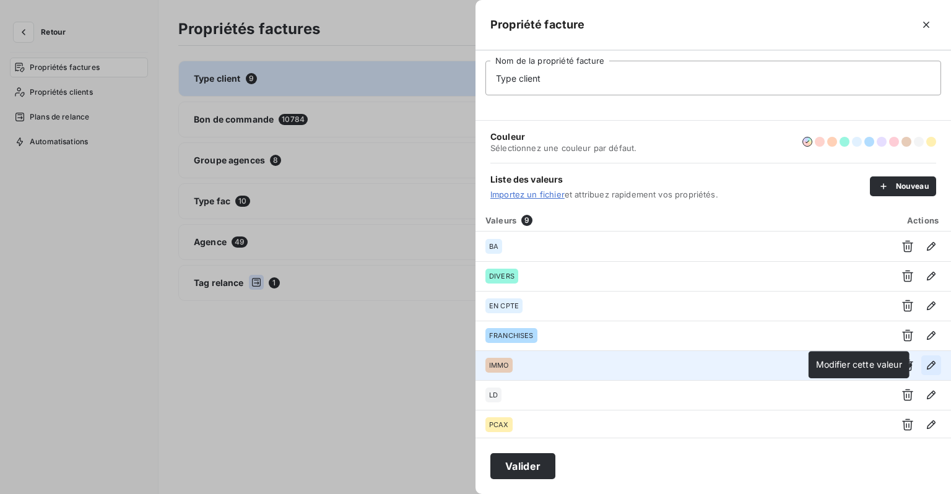
click at [932, 365] on icon "button" at bounding box center [931, 365] width 12 height 12
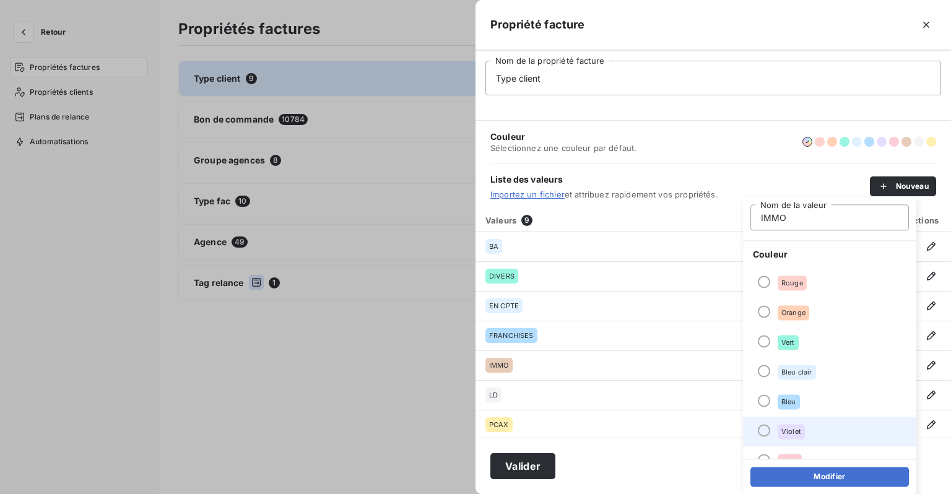
click at [795, 422] on li "Violet" at bounding box center [829, 432] width 173 height 30
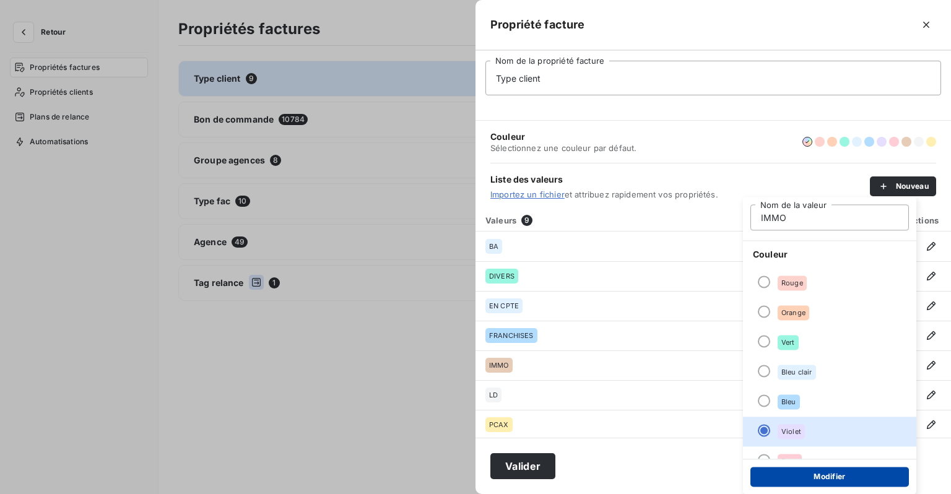
click at [793, 482] on button "Modifier" at bounding box center [830, 477] width 159 height 20
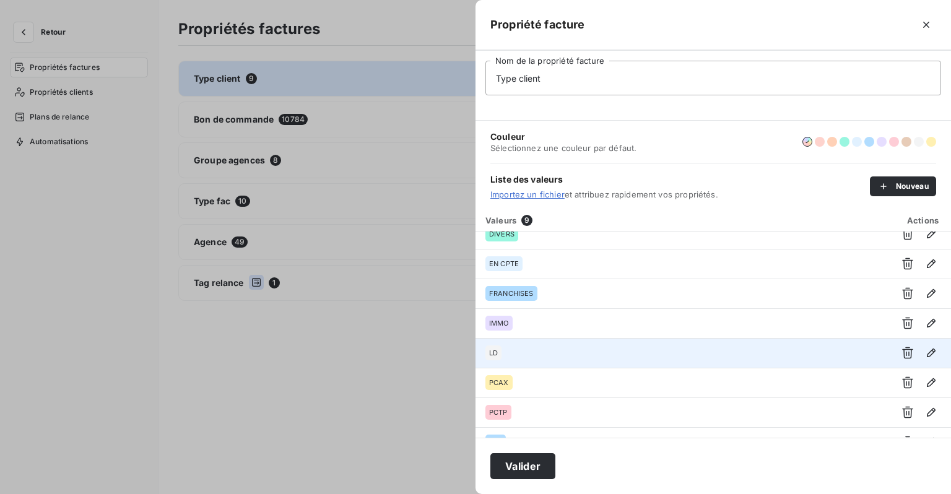
scroll to position [60, 0]
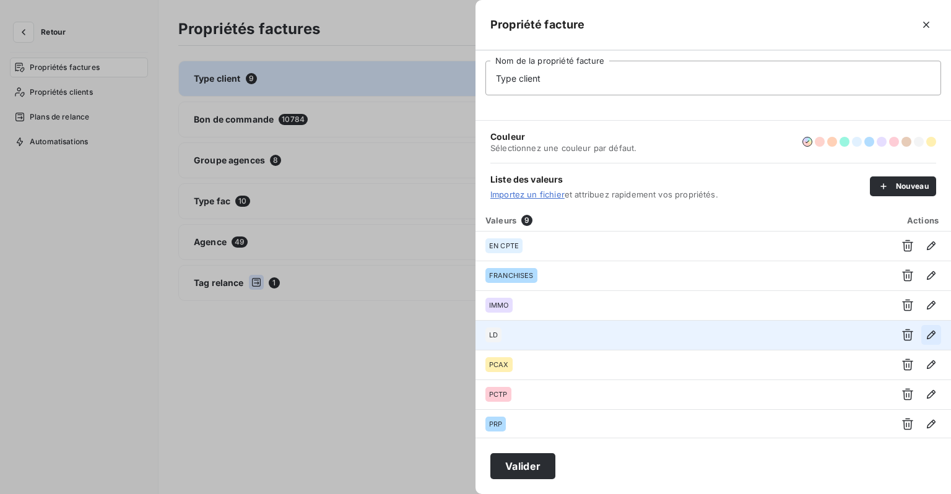
click at [927, 334] on icon "button" at bounding box center [931, 335] width 9 height 9
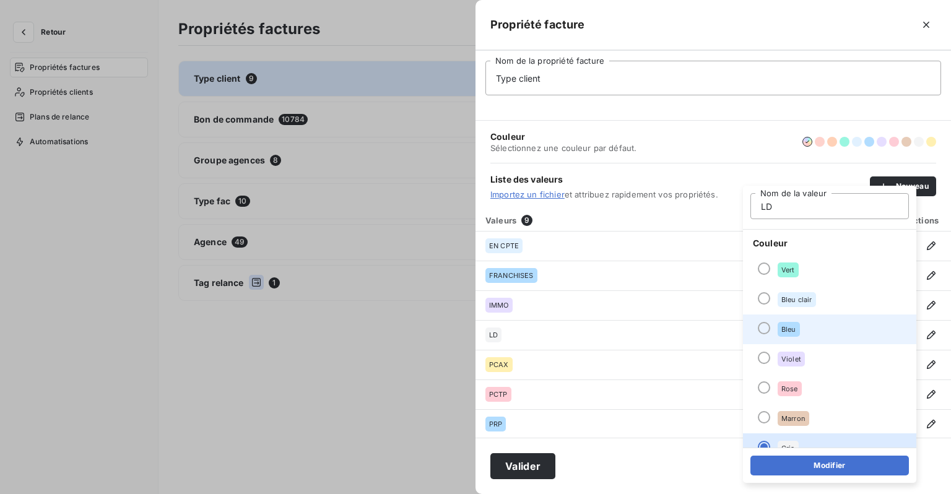
scroll to position [62, 0]
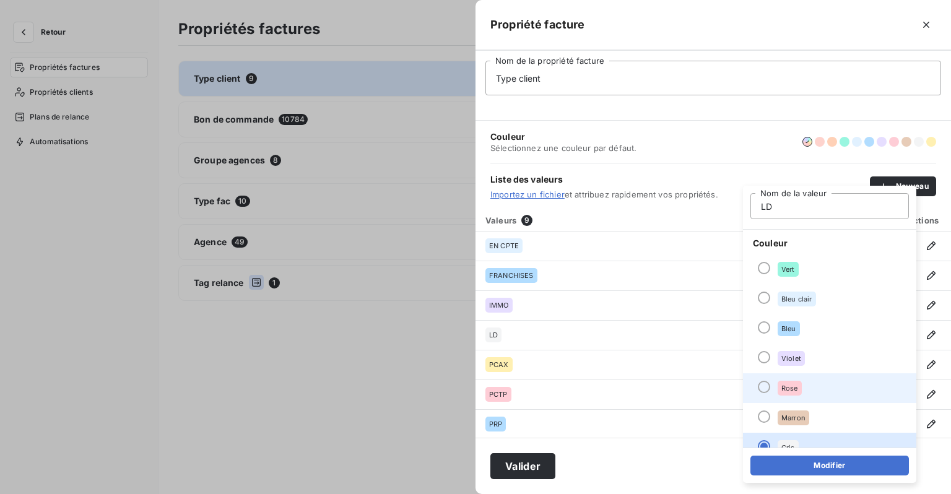
click at [795, 387] on span "Rose" at bounding box center [790, 388] width 17 height 7
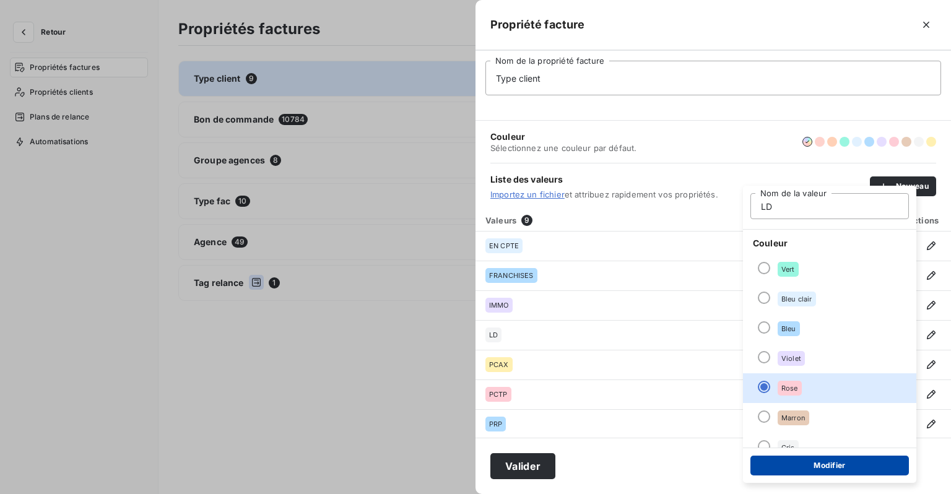
click at [812, 460] on button "Modifier" at bounding box center [830, 466] width 159 height 20
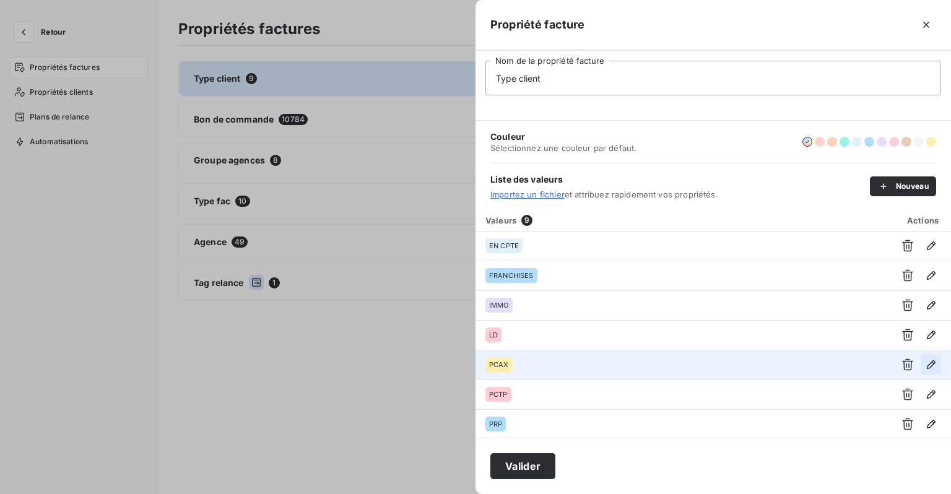
click at [929, 364] on icon "button" at bounding box center [931, 365] width 12 height 12
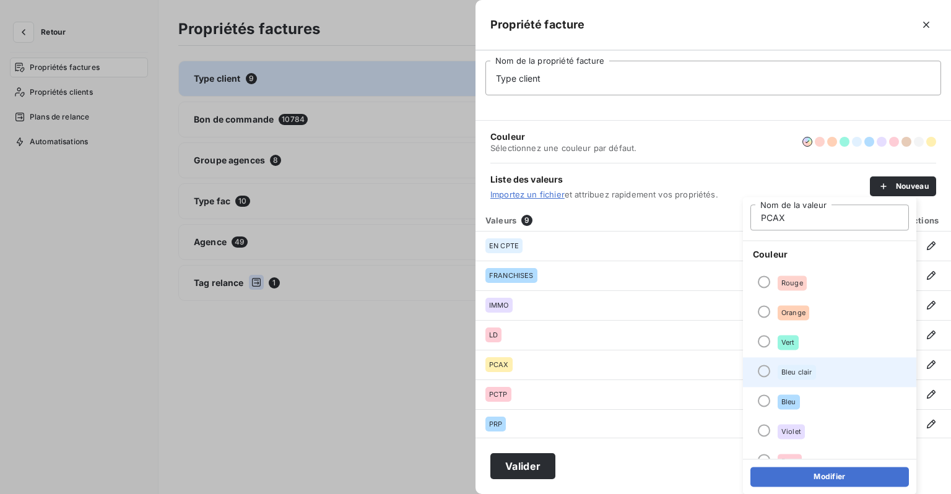
scroll to position [106, 0]
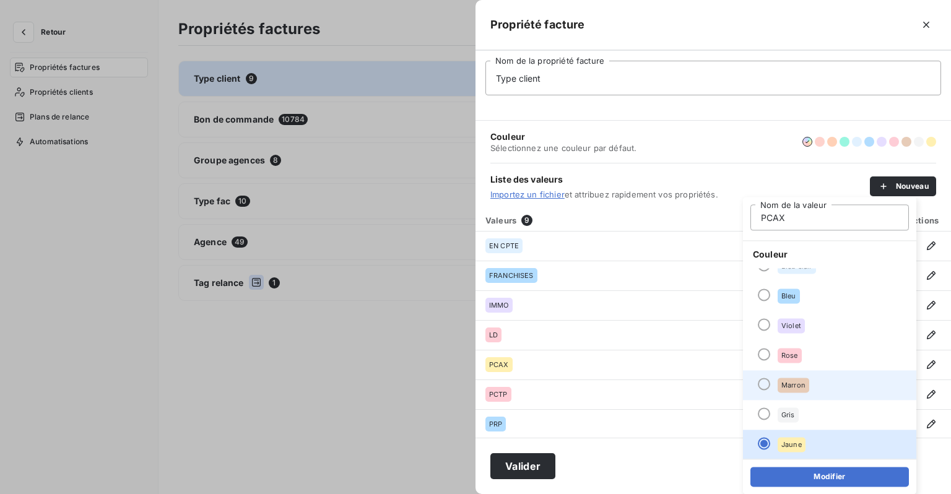
click at [797, 383] on span "Marron" at bounding box center [794, 385] width 24 height 7
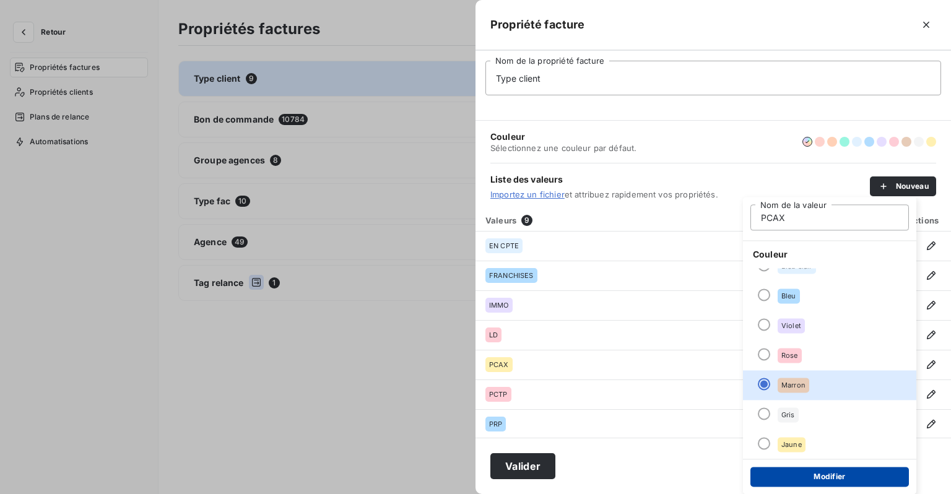
click at [799, 474] on button "Modifier" at bounding box center [830, 477] width 159 height 20
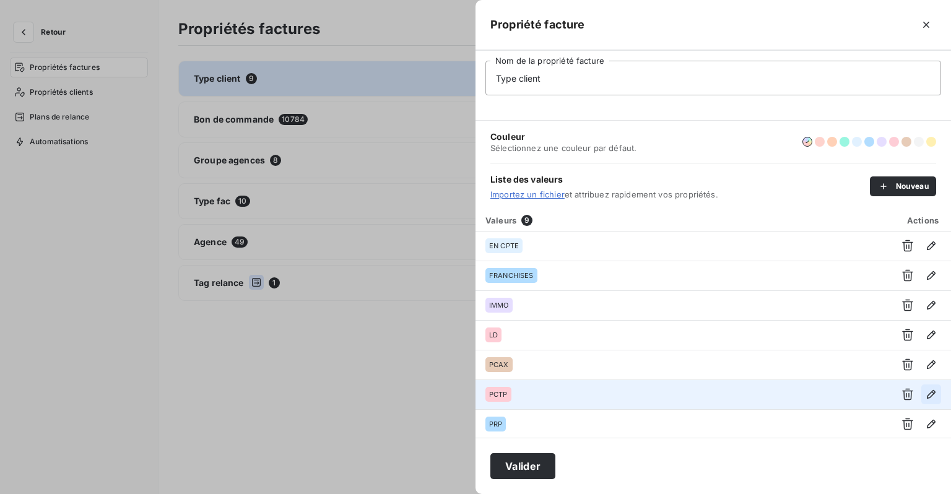
click at [925, 395] on icon "button" at bounding box center [931, 394] width 12 height 12
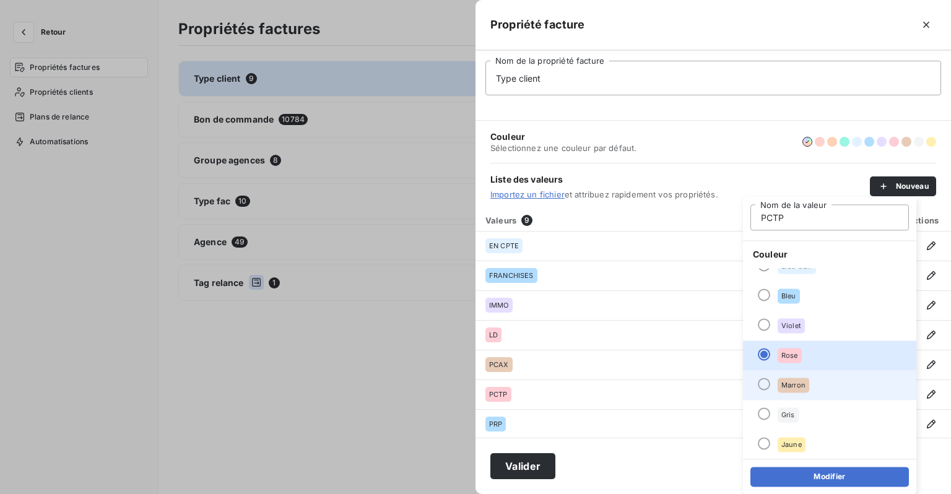
click at [789, 385] on span "Marron" at bounding box center [794, 385] width 24 height 7
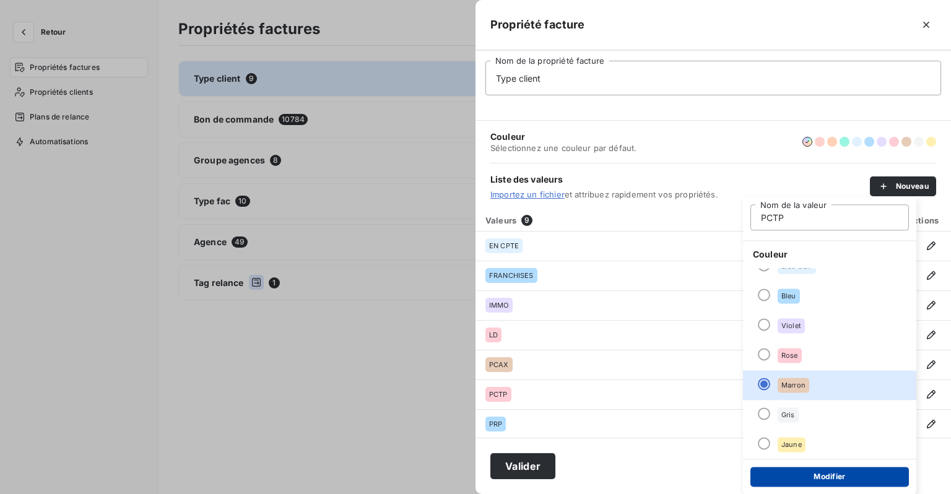
click at [811, 474] on button "Modifier" at bounding box center [830, 477] width 159 height 20
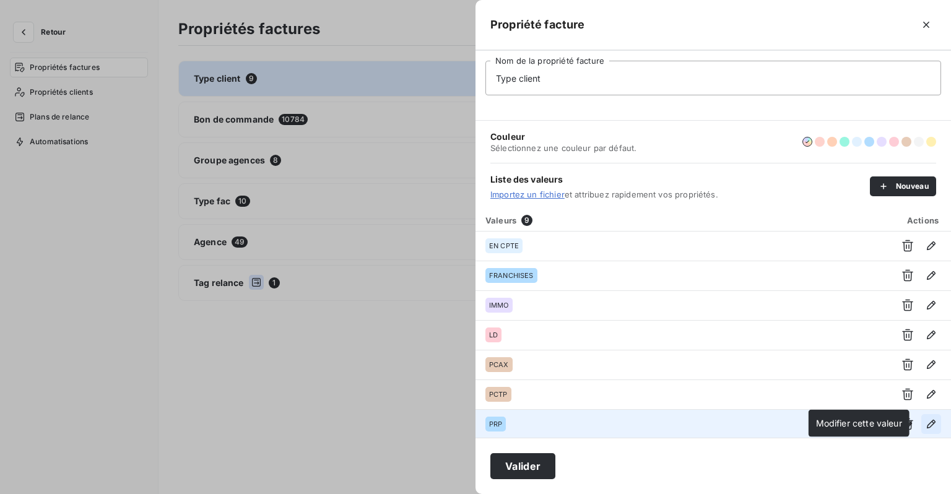
click at [927, 422] on icon "button" at bounding box center [931, 424] width 9 height 9
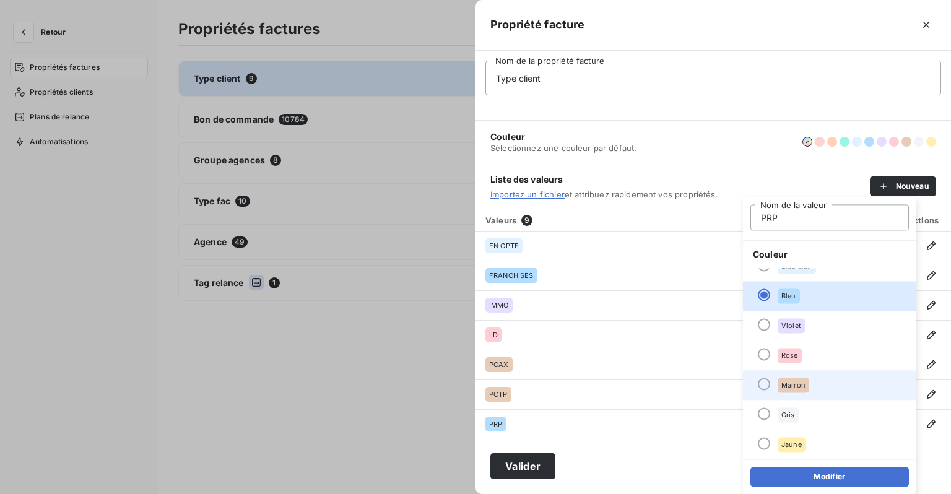
click at [790, 377] on li "Marron" at bounding box center [829, 385] width 173 height 30
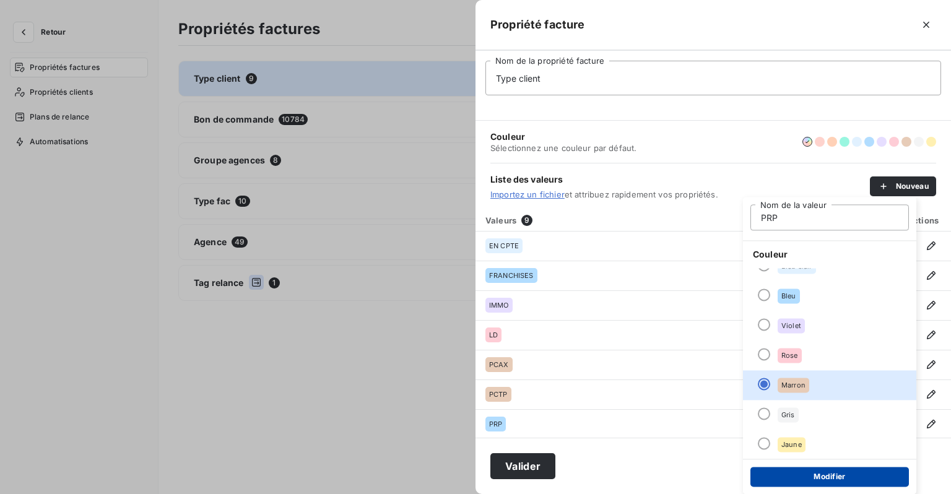
click at [806, 471] on button "Modifier" at bounding box center [830, 477] width 159 height 20
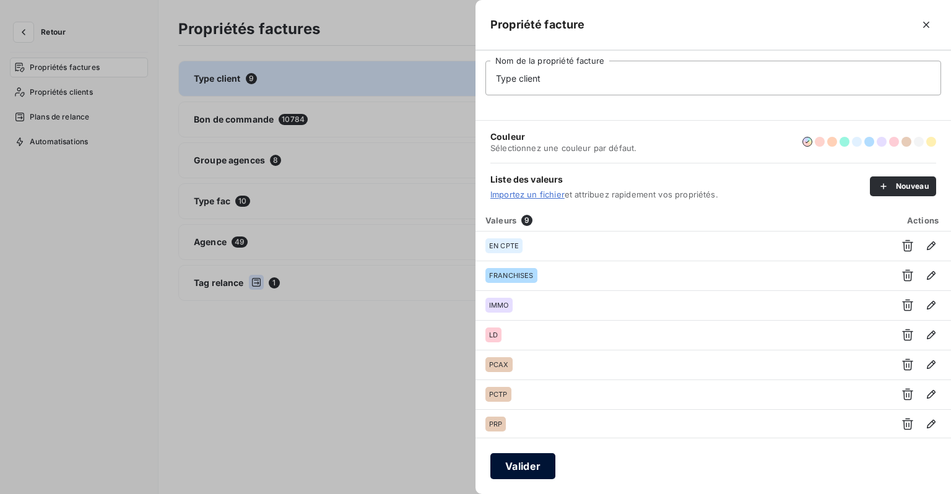
click at [510, 466] on button "Valider" at bounding box center [523, 466] width 65 height 26
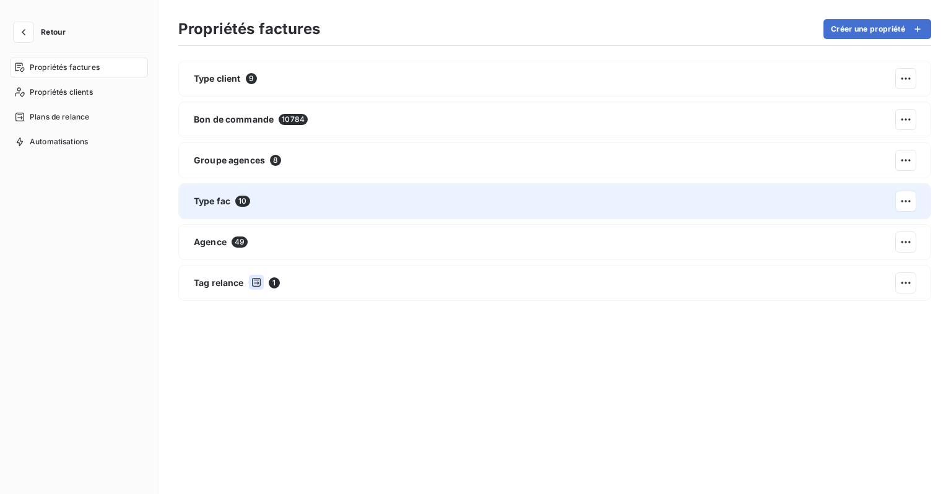
click at [245, 201] on span "10" at bounding box center [242, 201] width 14 height 11
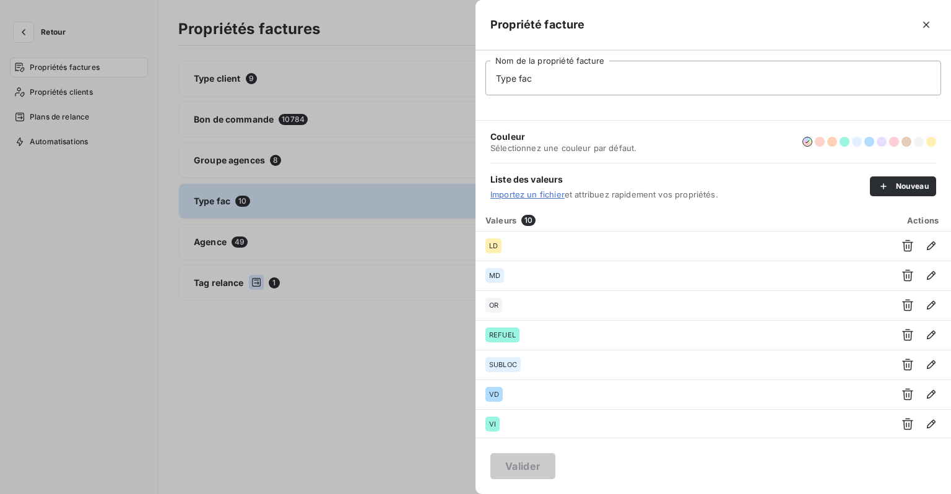
scroll to position [0, 0]
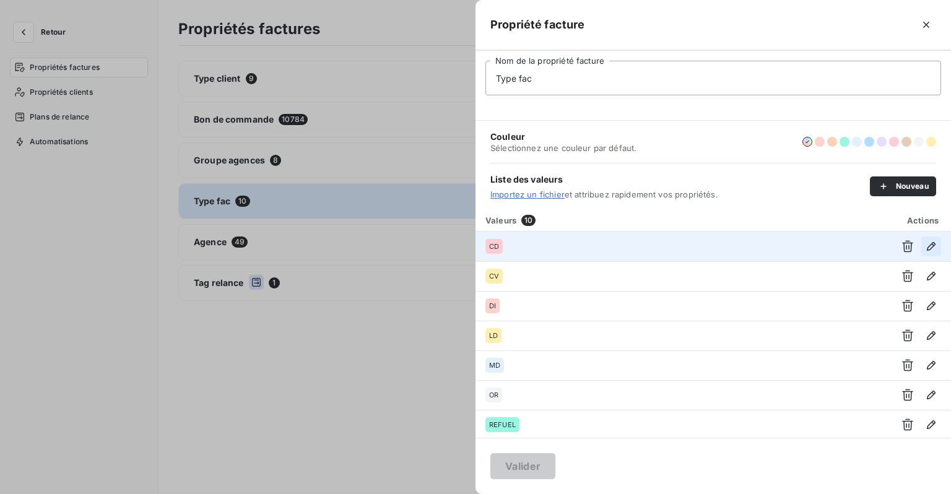
click at [927, 249] on icon "button" at bounding box center [931, 246] width 12 height 12
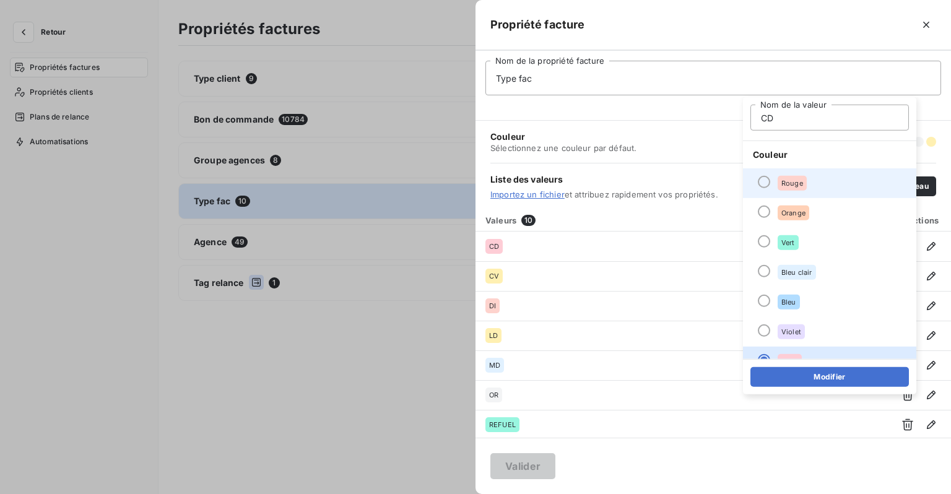
click at [793, 180] on span "Rouge" at bounding box center [793, 183] width 22 height 7
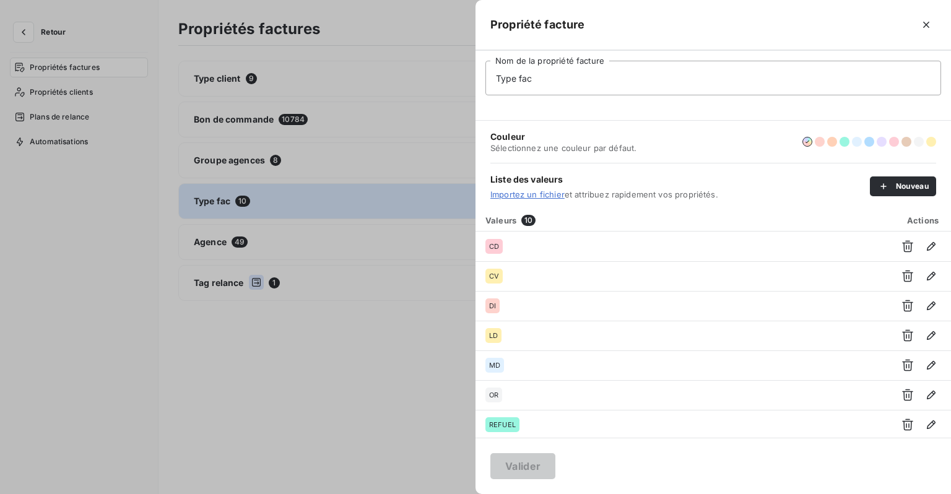
click at [817, 23] on div at bounding box center [760, 25] width 351 height 20
click at [928, 28] on icon "button" at bounding box center [926, 25] width 12 height 12
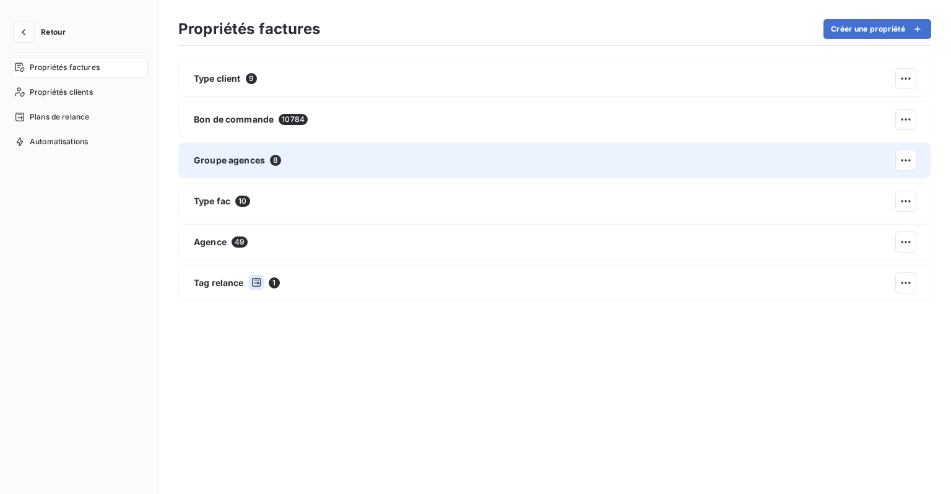
click at [248, 162] on span "Groupe agences" at bounding box center [229, 160] width 71 height 12
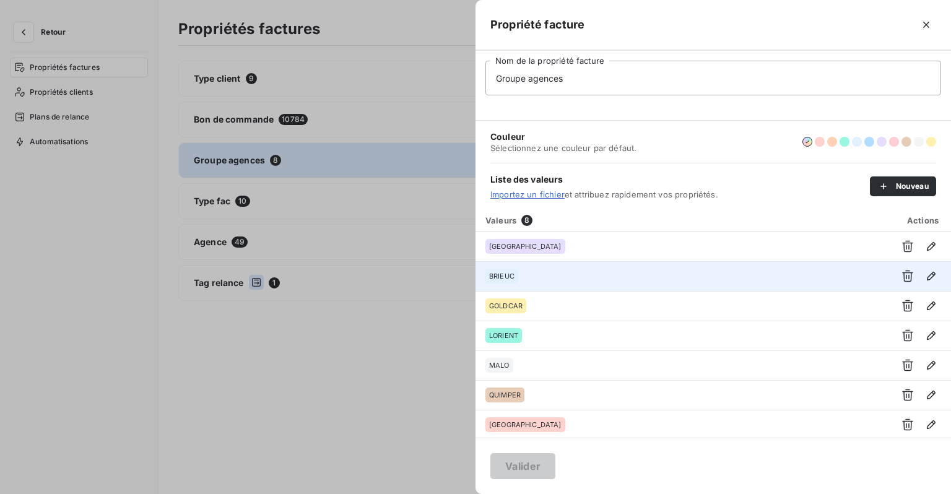
scroll to position [30, 0]
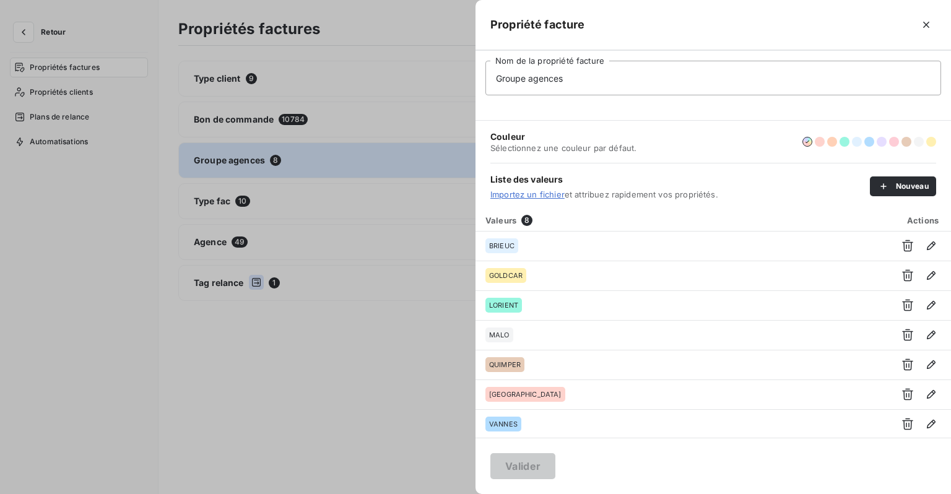
click at [325, 327] on div at bounding box center [475, 247] width 951 height 494
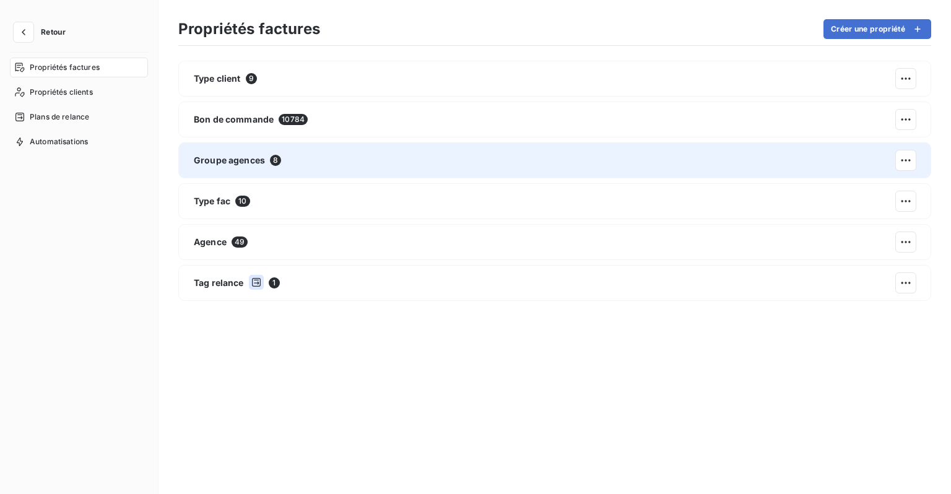
click at [231, 159] on span "Groupe agences" at bounding box center [229, 160] width 71 height 12
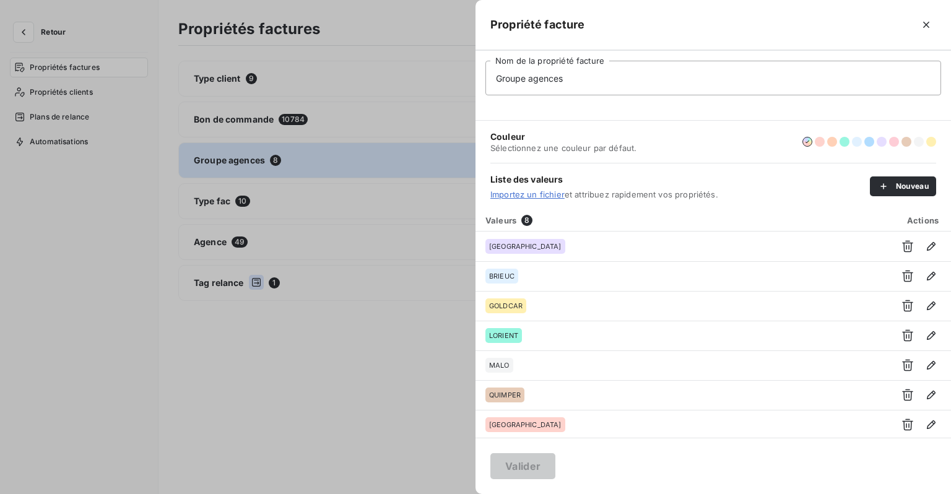
click at [233, 353] on div at bounding box center [475, 247] width 951 height 494
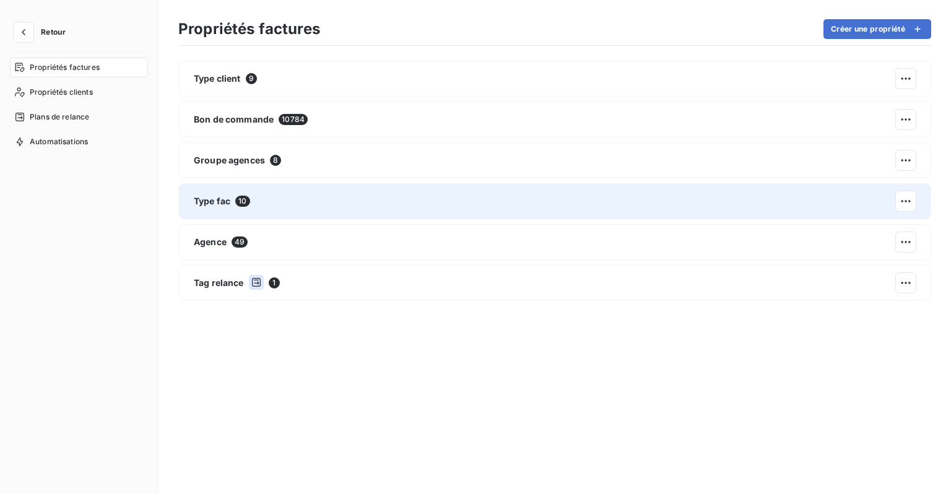
click at [222, 208] on div "Type fac 10" at bounding box center [554, 201] width 753 height 36
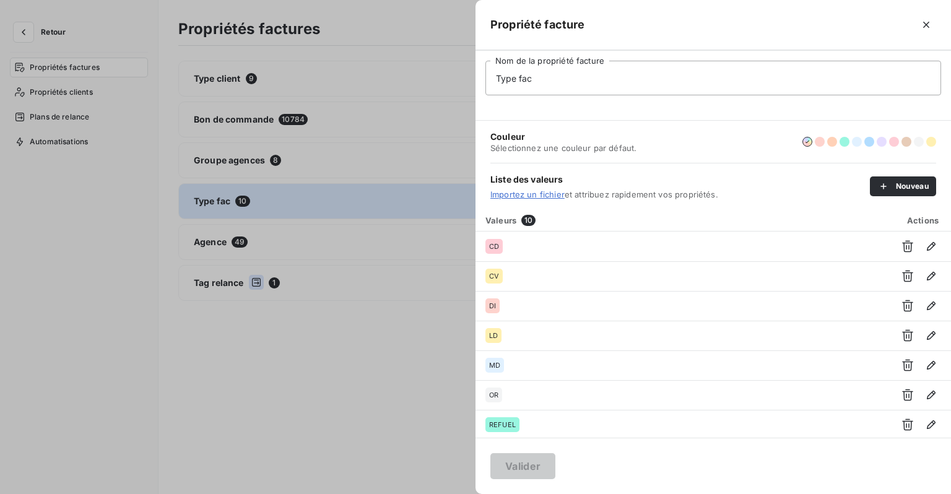
click at [171, 320] on div at bounding box center [475, 247] width 951 height 494
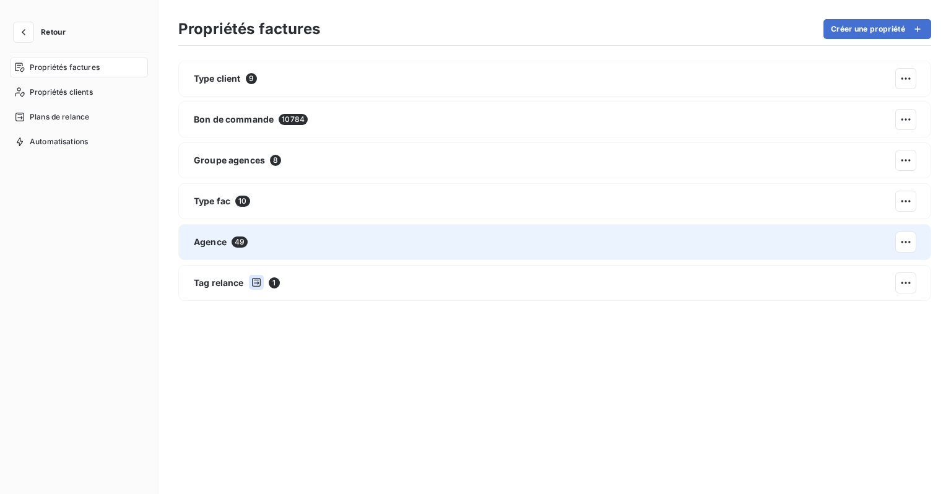
click at [232, 242] on span "49" at bounding box center [240, 242] width 16 height 11
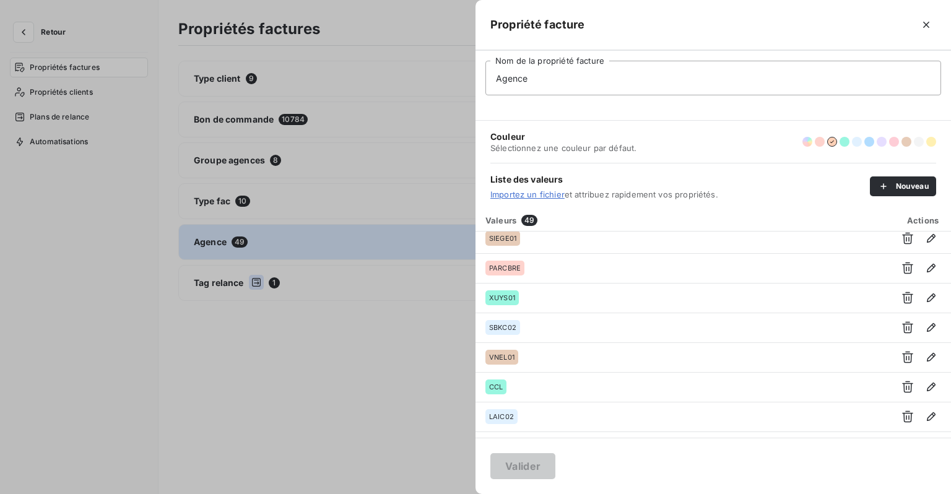
scroll to position [0, 0]
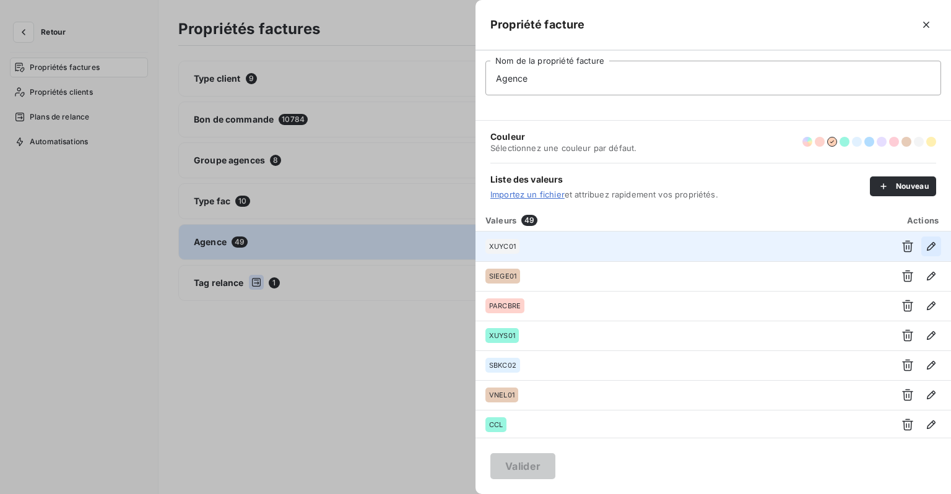
click at [929, 244] on icon "button" at bounding box center [931, 246] width 9 height 9
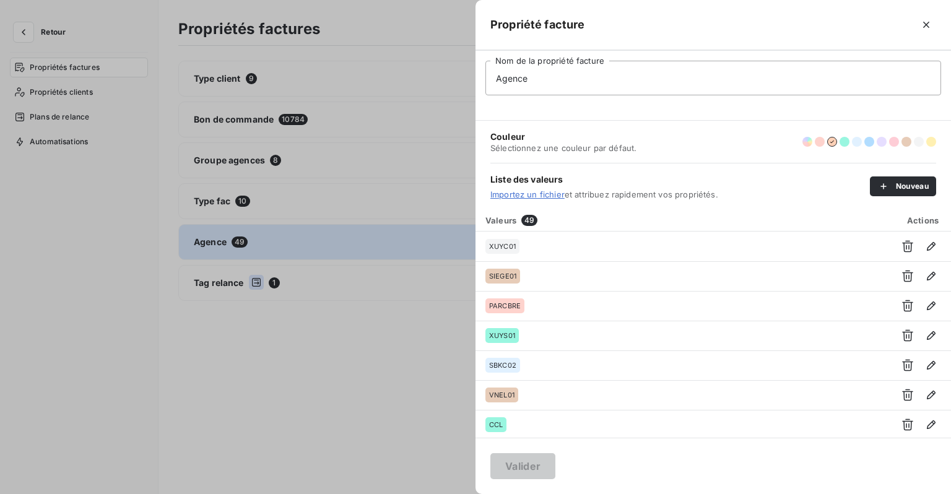
click at [345, 335] on div at bounding box center [475, 247] width 951 height 494
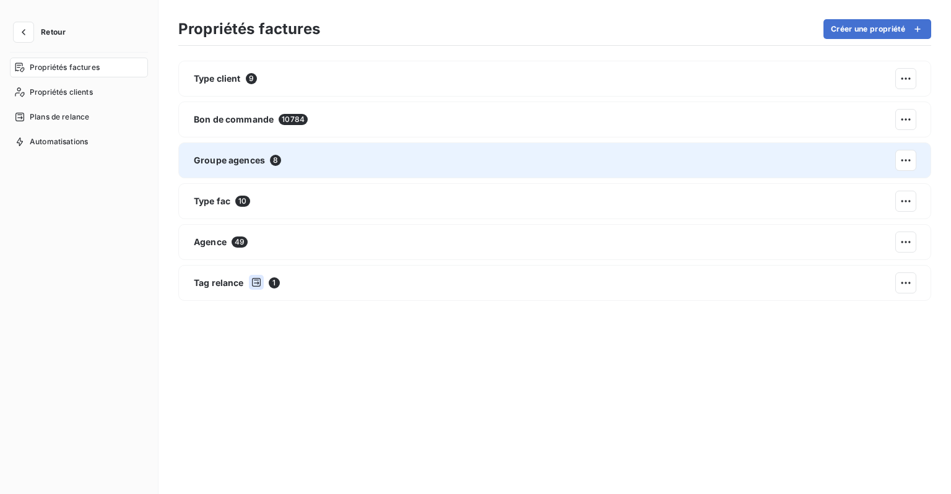
click at [227, 157] on span "Groupe agences" at bounding box center [229, 160] width 71 height 12
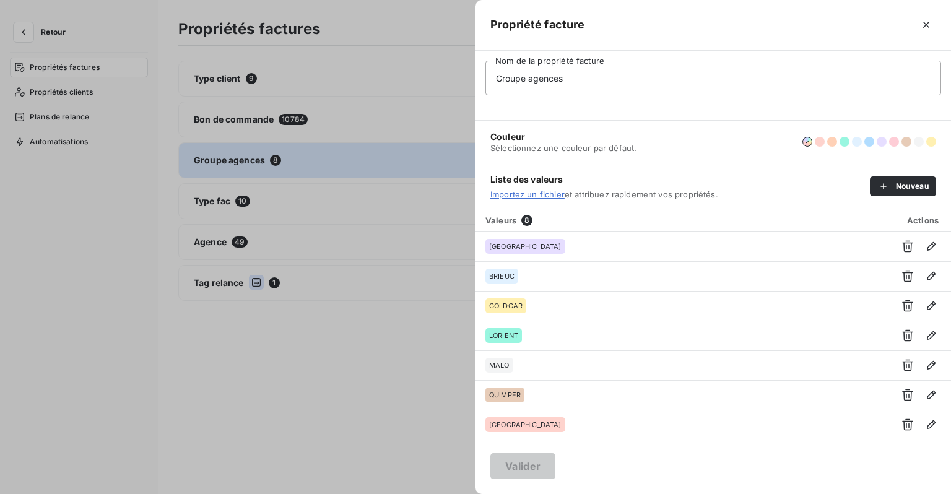
drag, startPoint x: 935, startPoint y: 28, endPoint x: 896, endPoint y: 35, distance: 38.9
click at [935, 28] on button "button" at bounding box center [927, 25] width 20 height 20
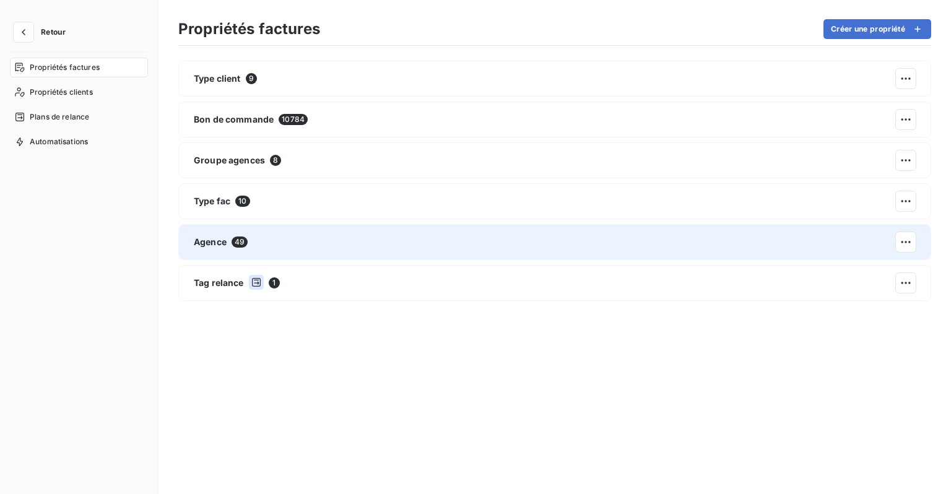
click at [231, 230] on div "Agence 49" at bounding box center [554, 242] width 753 height 36
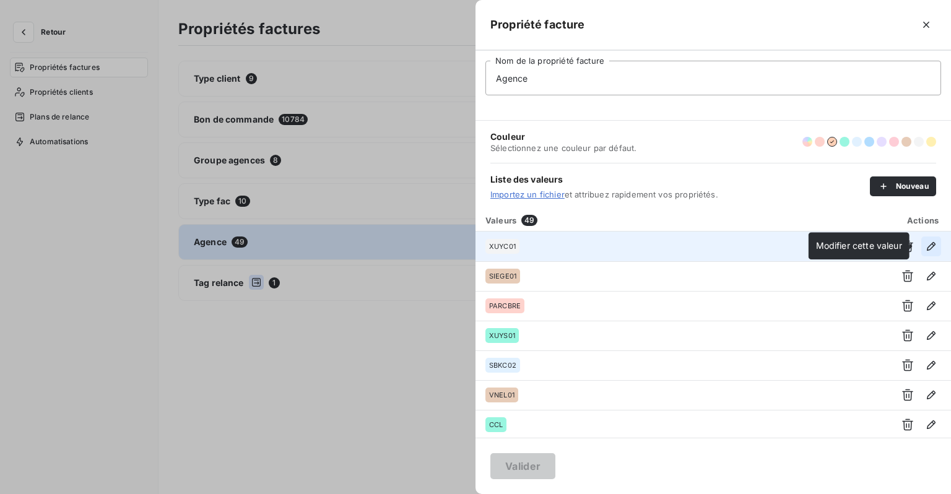
click at [927, 248] on icon "button" at bounding box center [931, 246] width 9 height 9
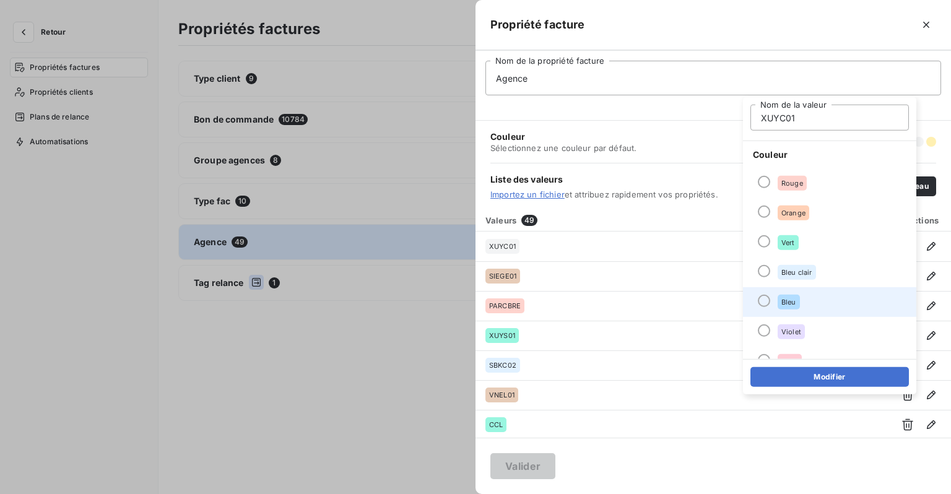
click at [779, 306] on div "Bleu" at bounding box center [789, 302] width 22 height 15
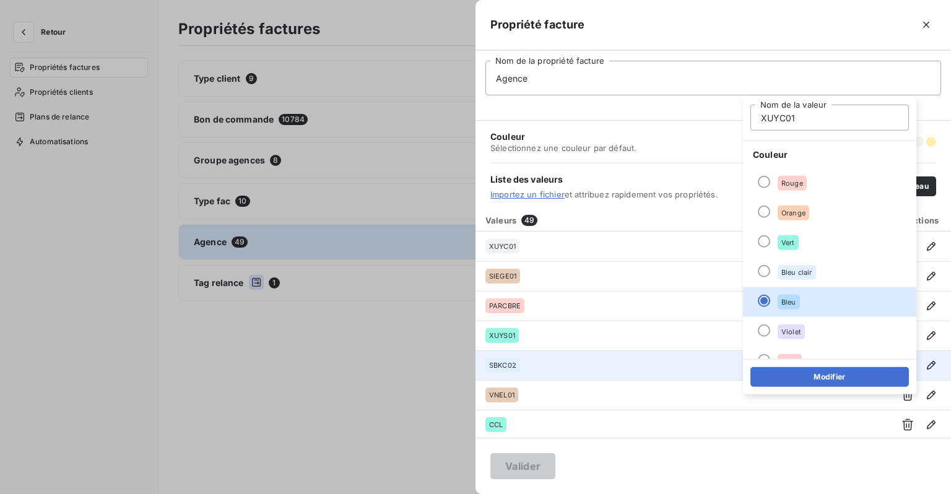
click at [823, 377] on button "Modifier" at bounding box center [830, 377] width 159 height 20
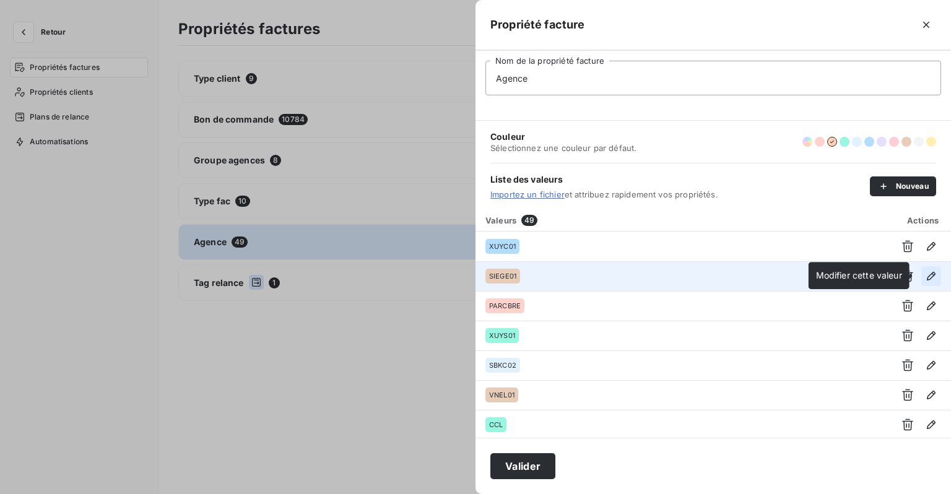
click at [925, 277] on icon "button" at bounding box center [931, 276] width 12 height 12
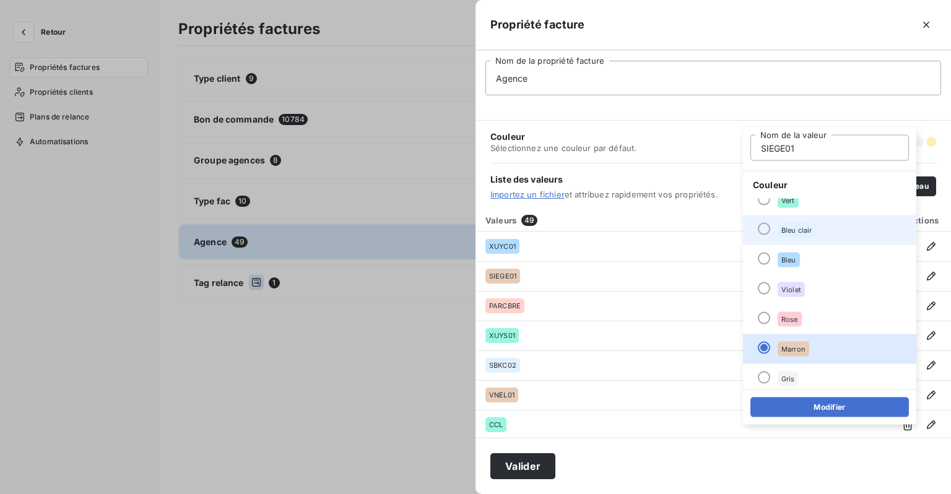
scroll to position [106, 0]
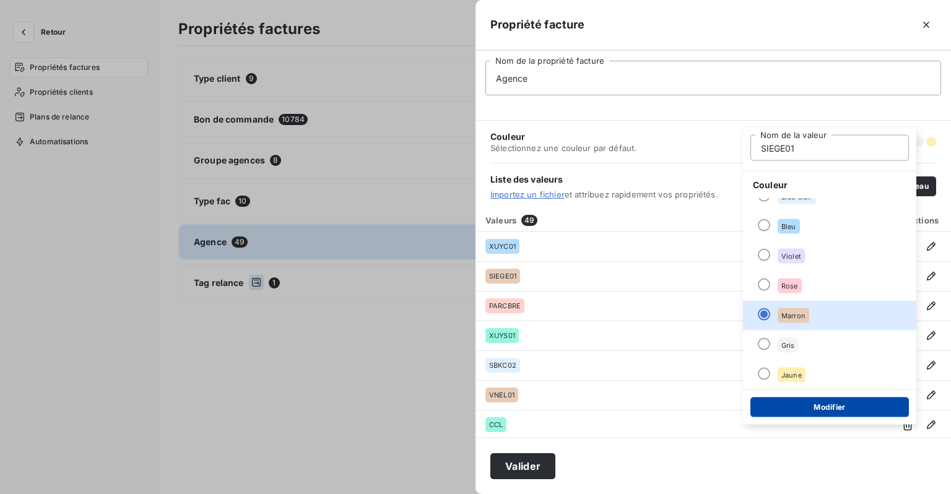
click at [811, 411] on button "Modifier" at bounding box center [830, 408] width 159 height 20
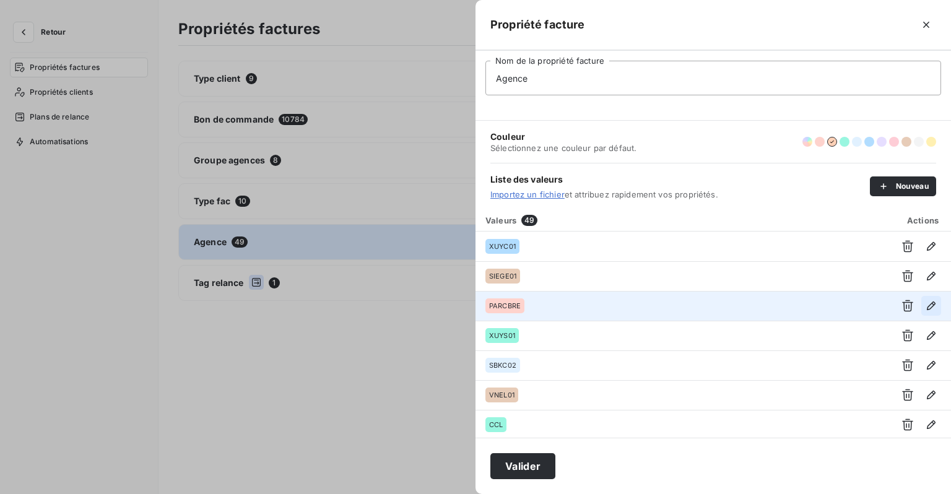
click at [926, 310] on icon "button" at bounding box center [931, 306] width 12 height 12
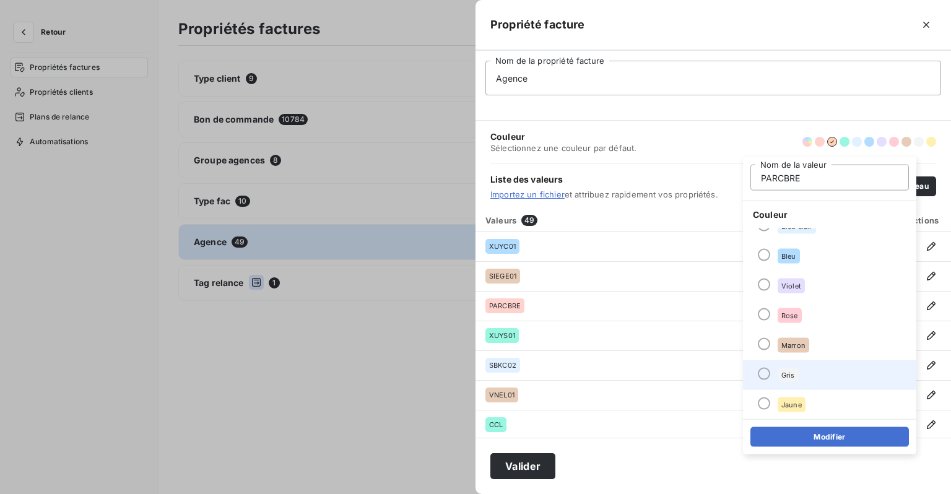
click at [782, 369] on div "Gris" at bounding box center [788, 375] width 21 height 15
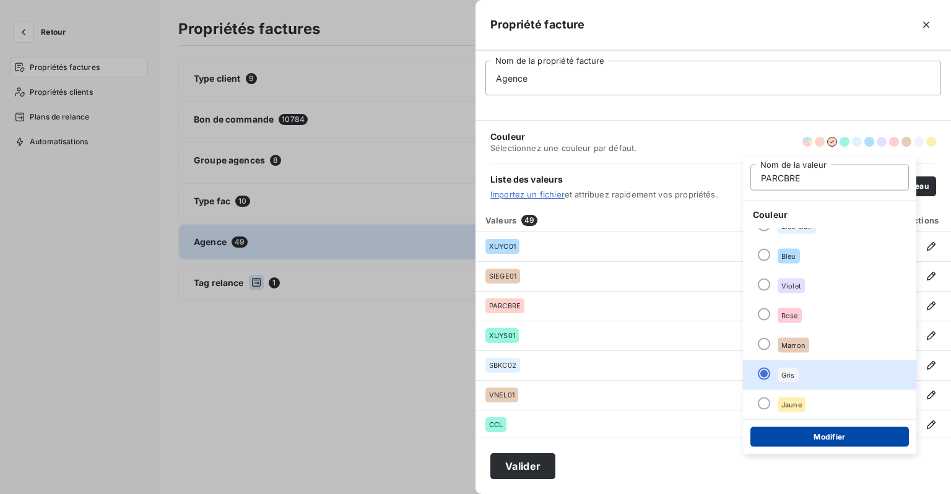
click at [806, 438] on button "Modifier" at bounding box center [830, 437] width 159 height 20
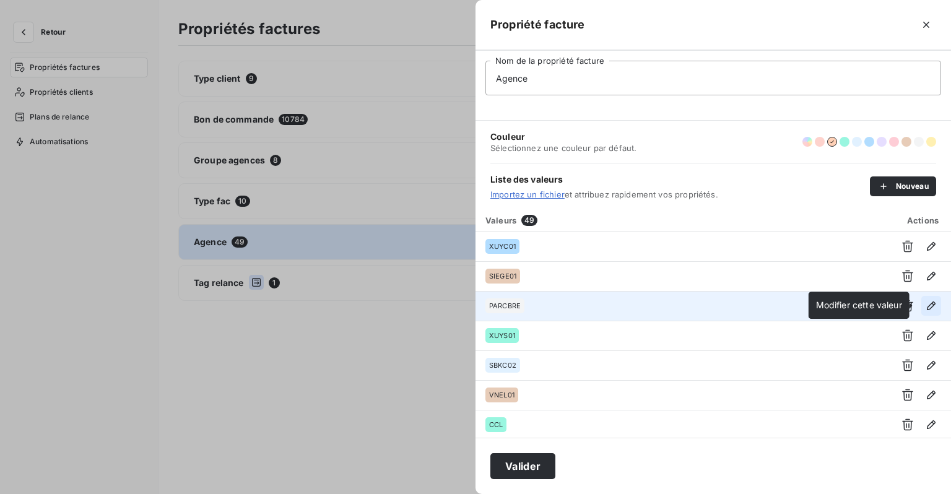
click at [925, 304] on icon "button" at bounding box center [931, 306] width 12 height 12
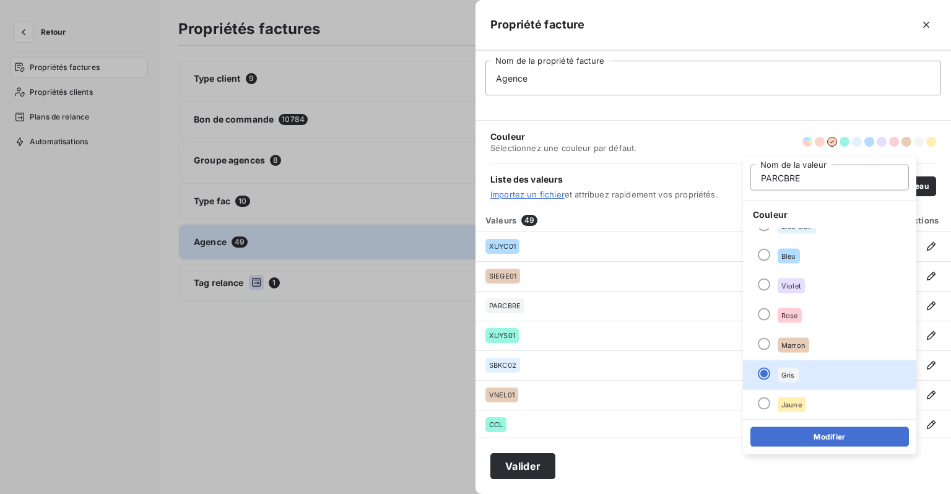
click at [719, 157] on div "Couleur Sélectionnez une couleur par défaut." at bounding box center [714, 142] width 446 height 42
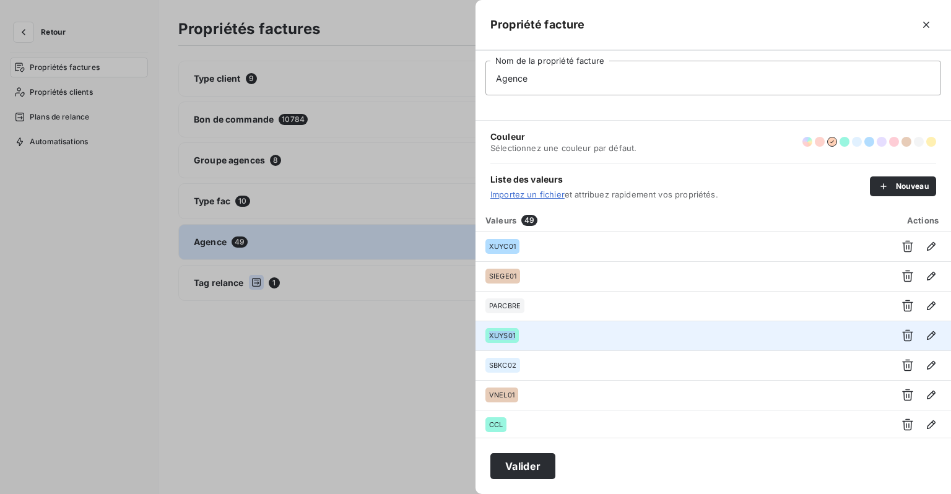
drag, startPoint x: 525, startPoint y: 336, endPoint x: 489, endPoint y: 340, distance: 35.6
click at [489, 340] on div "XUYS01" at bounding box center [682, 335] width 393 height 15
copy span "XUYS01"
click at [922, 342] on button "button" at bounding box center [932, 336] width 20 height 20
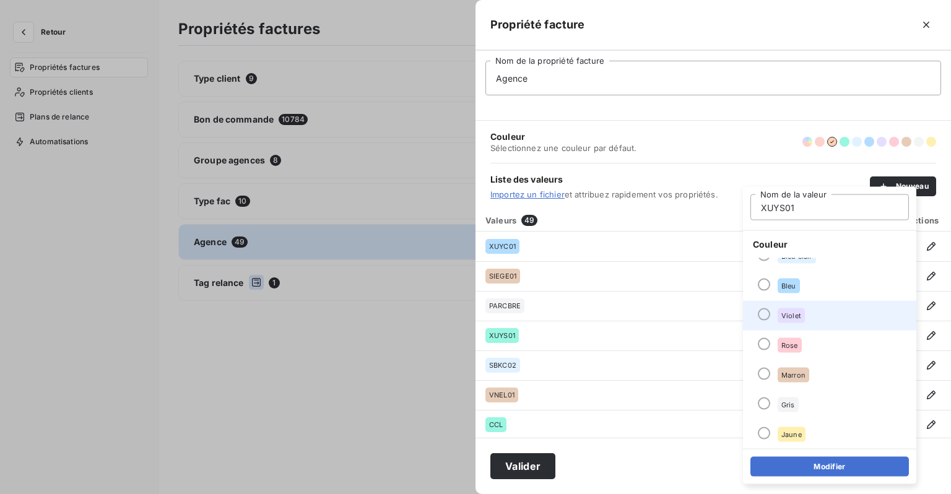
scroll to position [45, 0]
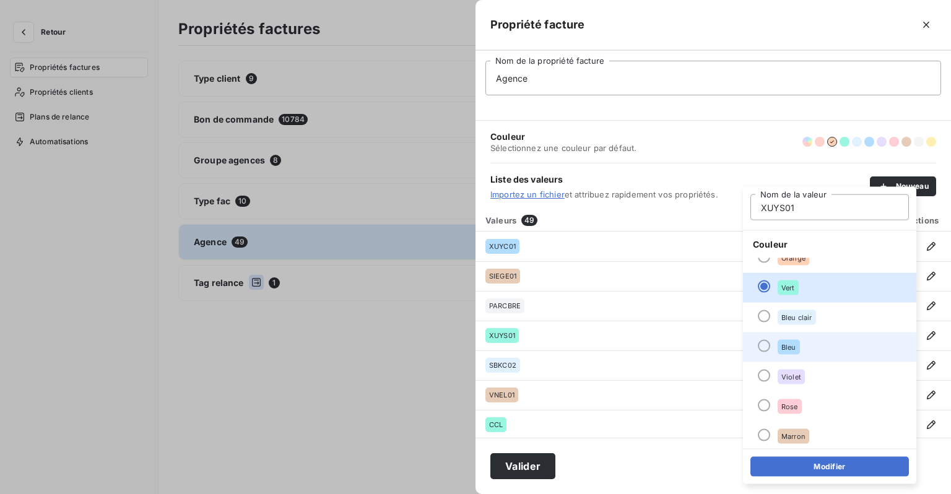
click at [790, 340] on div "Bleu" at bounding box center [789, 347] width 22 height 15
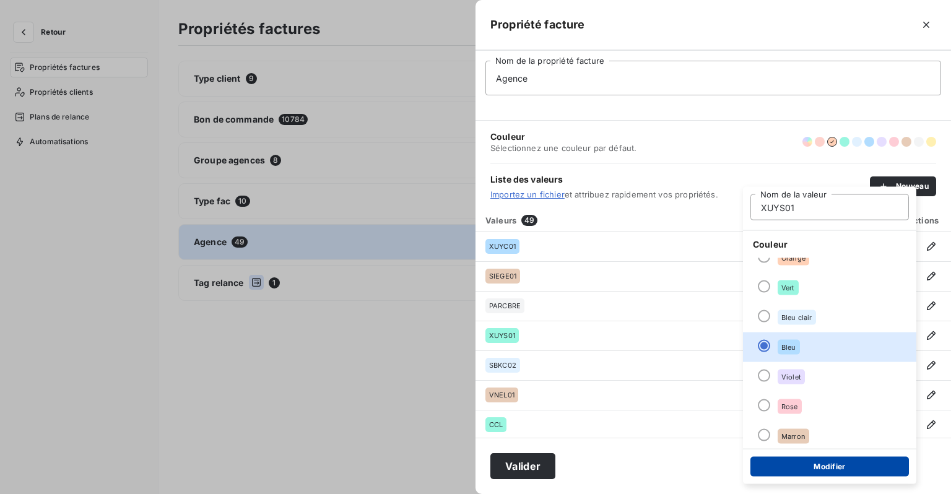
click at [850, 467] on button "Modifier" at bounding box center [830, 467] width 159 height 20
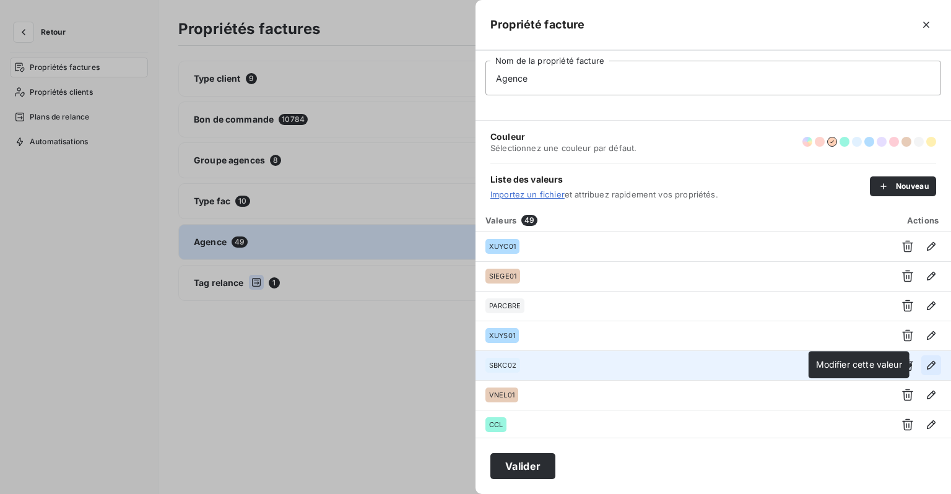
click at [929, 363] on icon "button" at bounding box center [931, 365] width 9 height 9
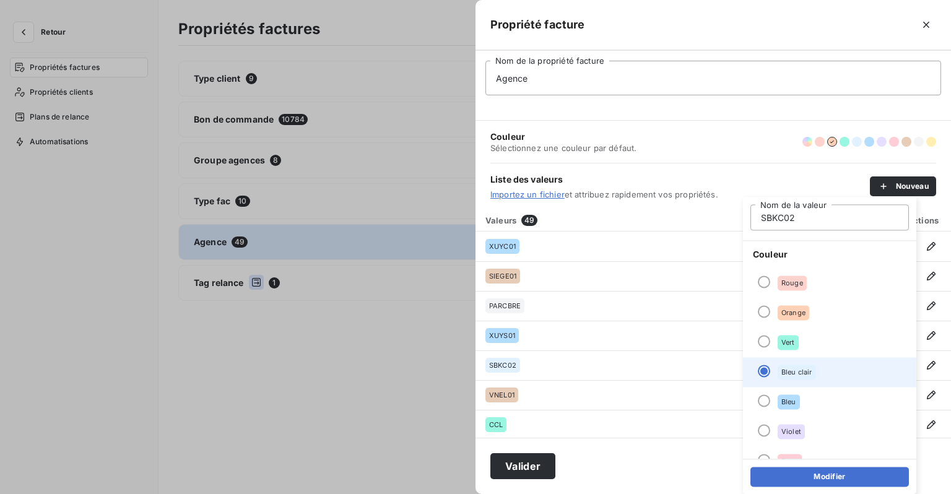
click at [798, 370] on span "Bleu clair" at bounding box center [797, 372] width 31 height 7
click at [808, 488] on div "Modifier" at bounding box center [829, 476] width 173 height 35
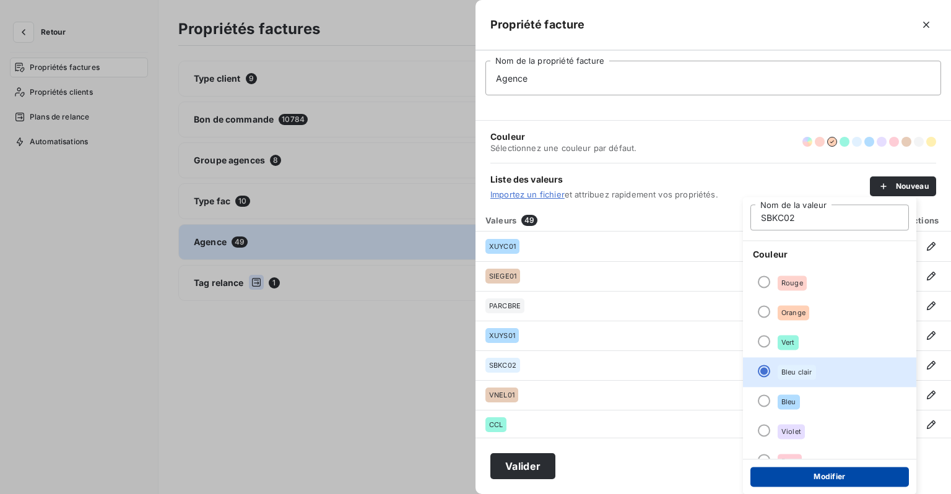
click at [807, 480] on button "Modifier" at bounding box center [830, 477] width 159 height 20
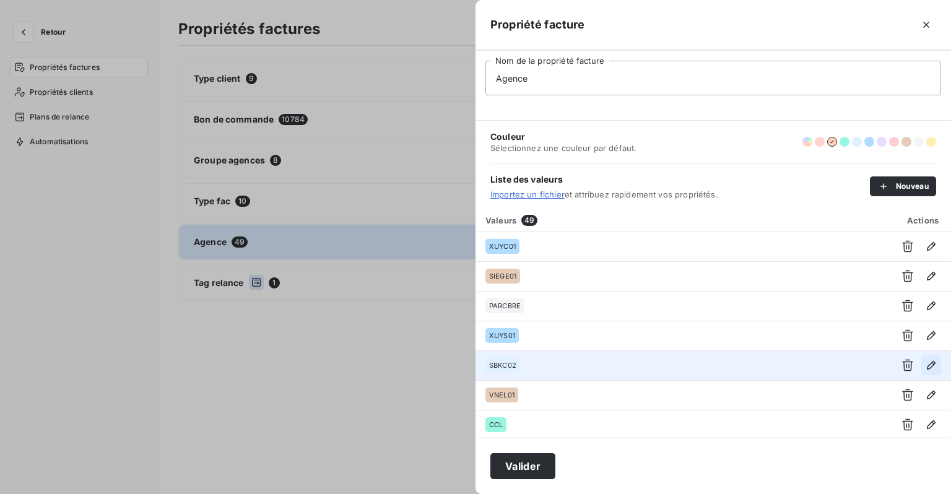
click at [925, 366] on icon "button" at bounding box center [931, 365] width 12 height 12
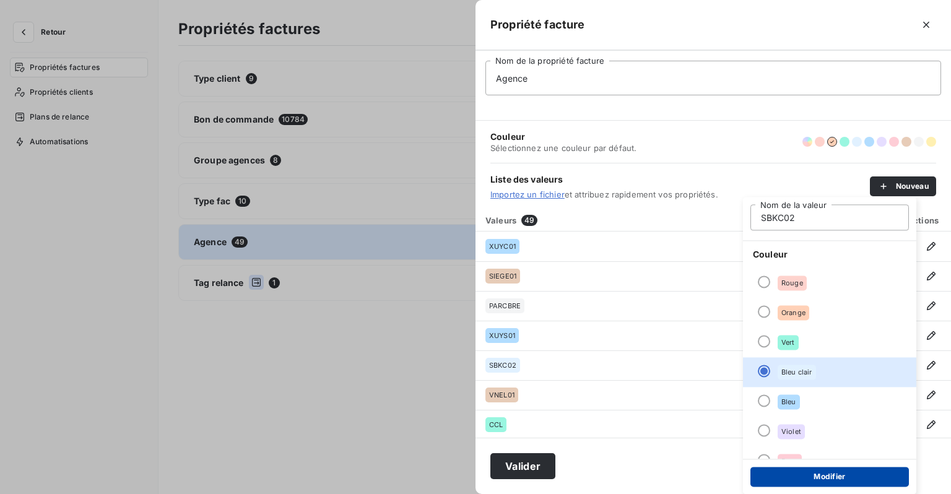
click at [802, 468] on button "Modifier" at bounding box center [830, 477] width 159 height 20
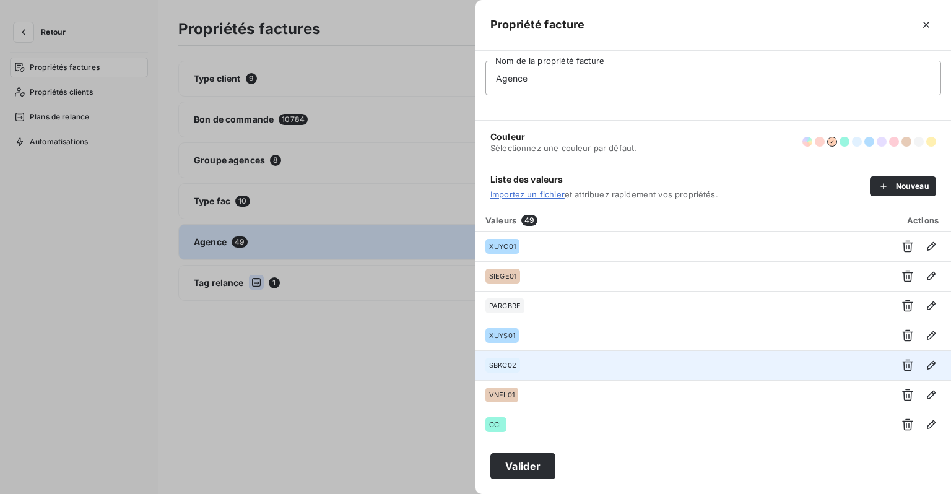
scroll to position [62, 0]
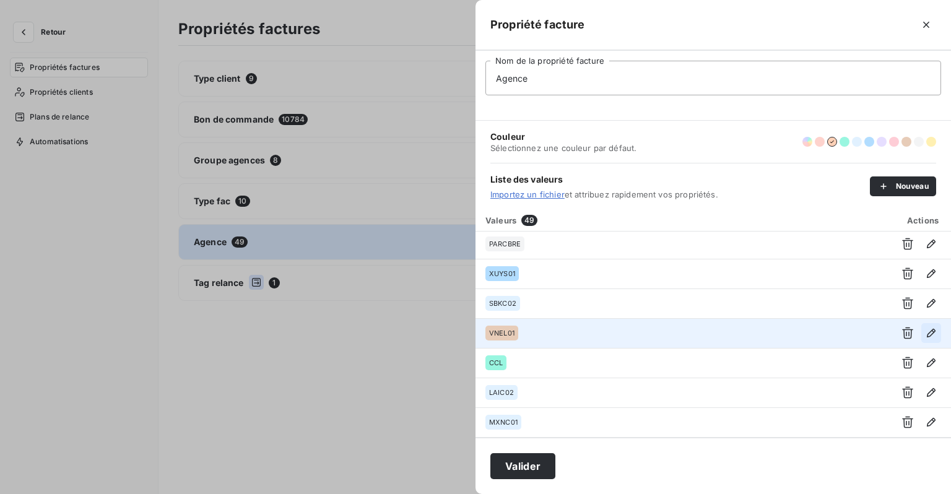
click at [927, 331] on icon "button" at bounding box center [931, 333] width 9 height 9
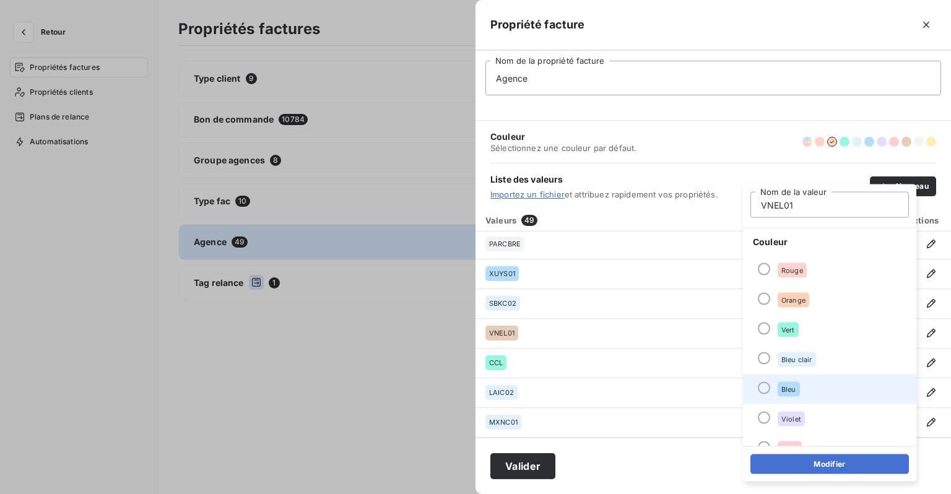
click at [777, 388] on li "Bleu" at bounding box center [829, 390] width 173 height 30
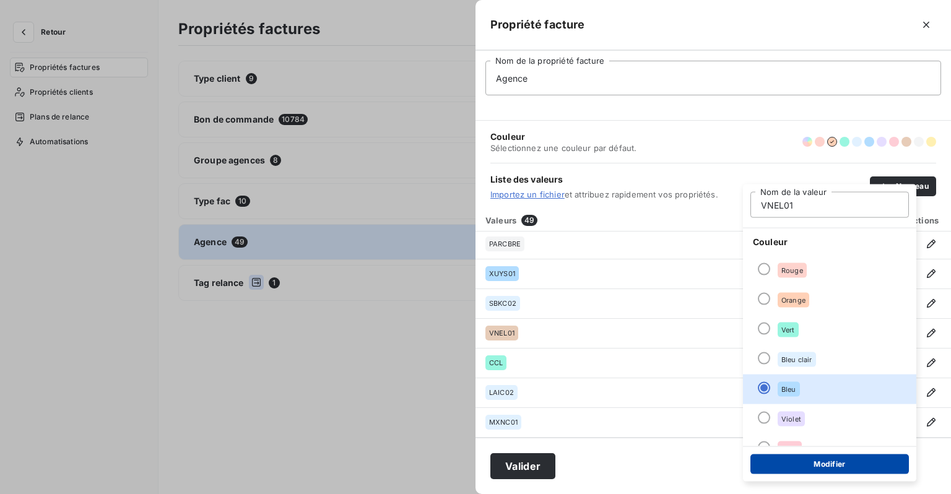
click at [803, 458] on button "Modifier" at bounding box center [830, 465] width 159 height 20
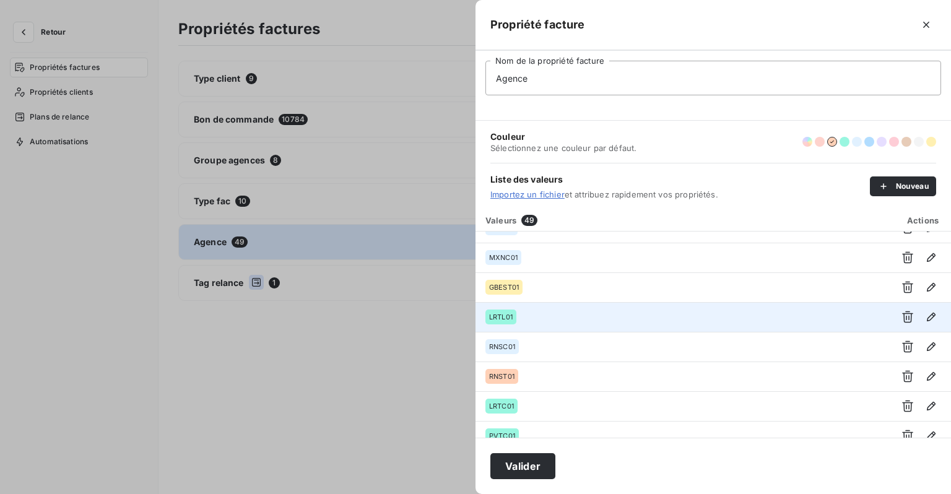
scroll to position [248, 0]
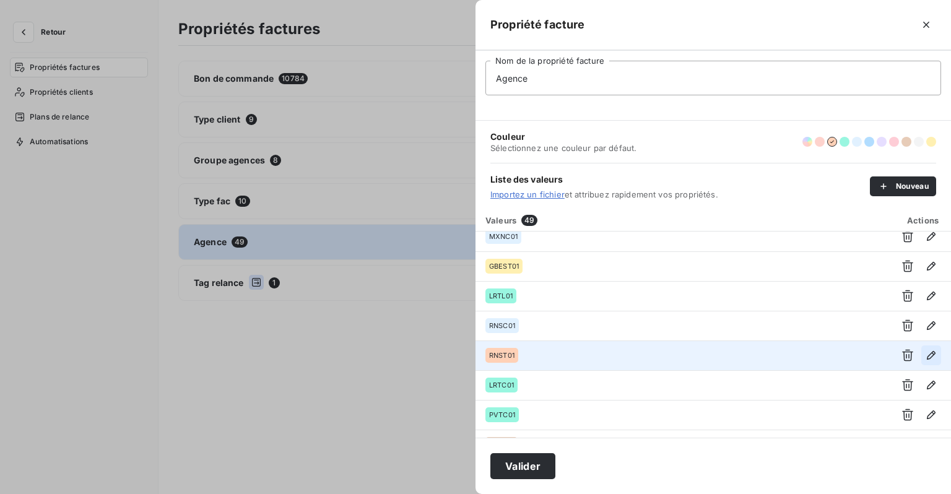
click at [927, 356] on icon "button" at bounding box center [931, 355] width 9 height 9
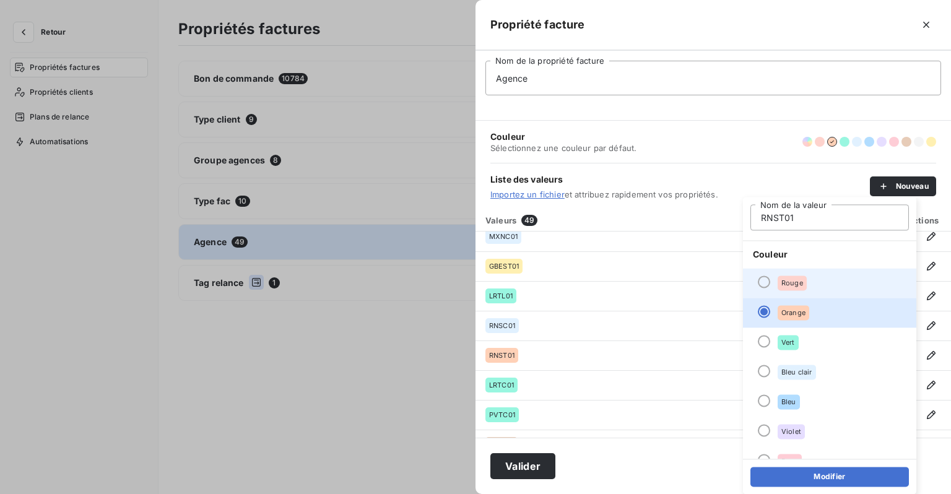
click at [790, 286] on span "Rouge" at bounding box center [793, 282] width 22 height 7
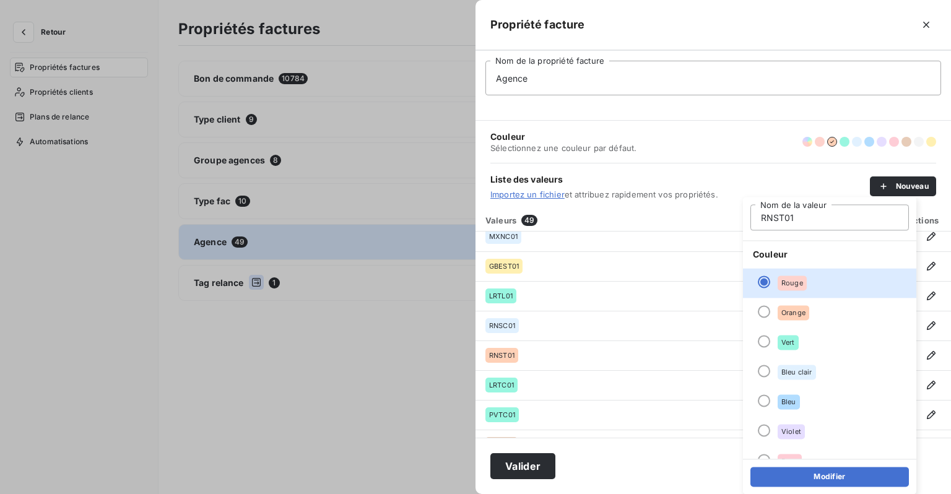
click at [784, 478] on button "Modifier" at bounding box center [830, 477] width 159 height 20
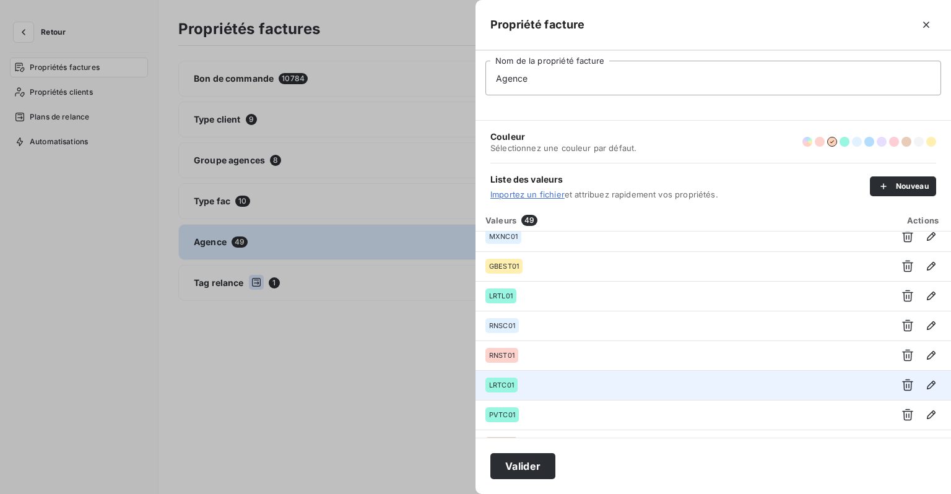
scroll to position [310, 0]
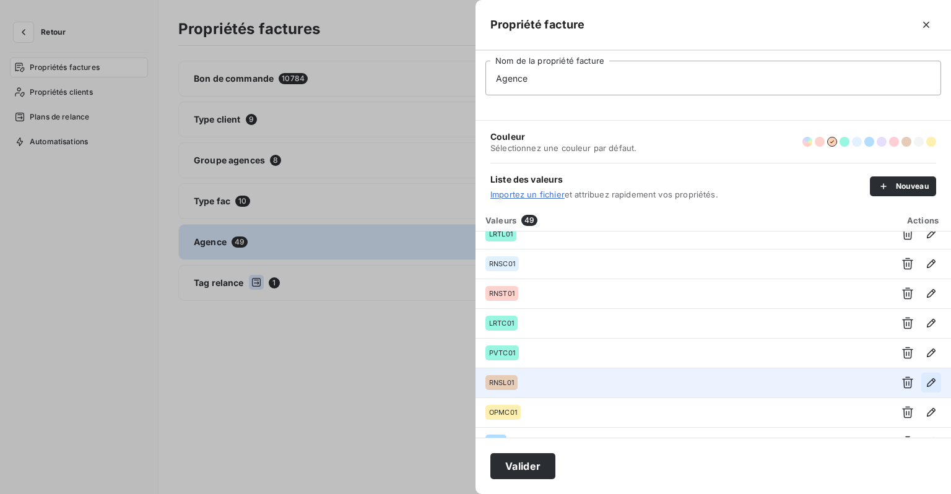
click at [925, 377] on icon "button" at bounding box center [931, 383] width 12 height 12
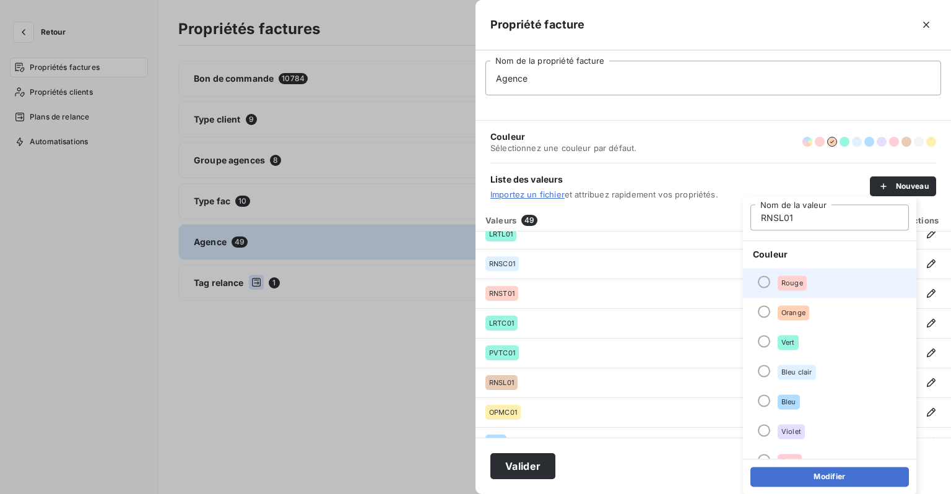
click at [797, 284] on span "Rouge" at bounding box center [793, 282] width 22 height 7
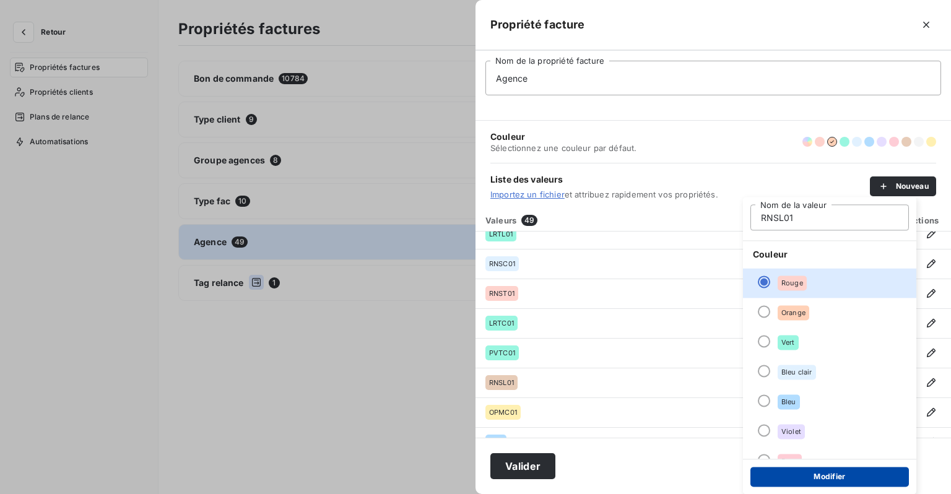
click at [810, 474] on button "Modifier" at bounding box center [830, 477] width 159 height 20
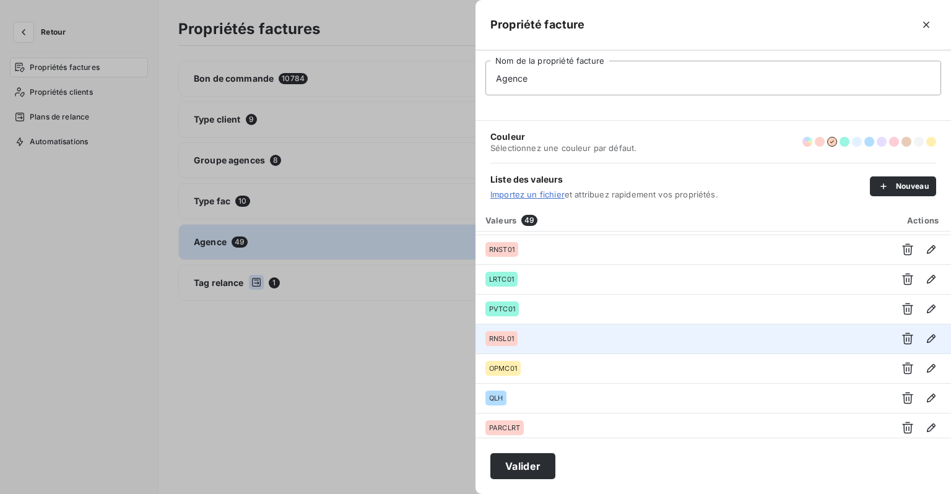
scroll to position [372, 0]
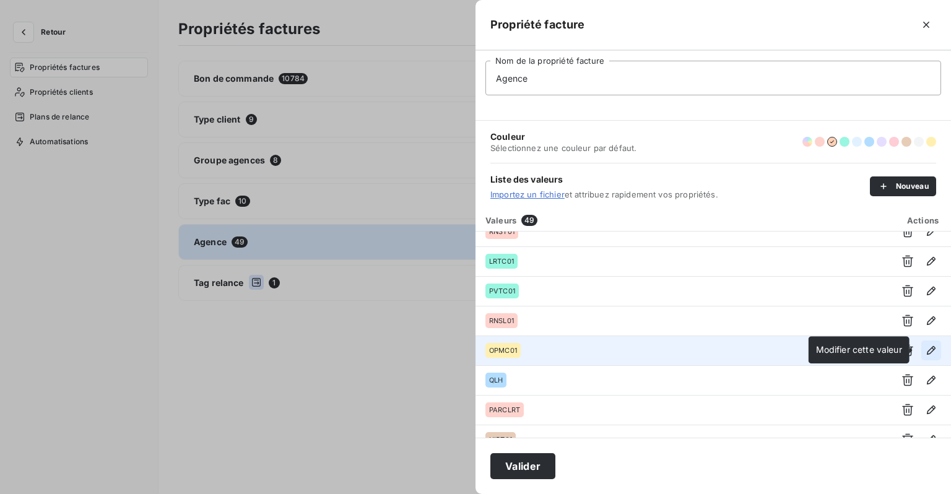
click at [928, 349] on icon "button" at bounding box center [931, 350] width 12 height 12
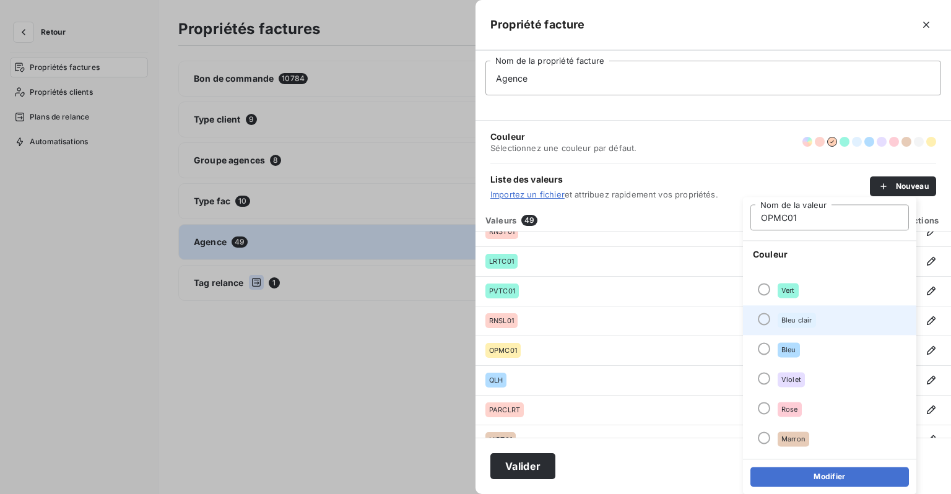
scroll to position [106, 0]
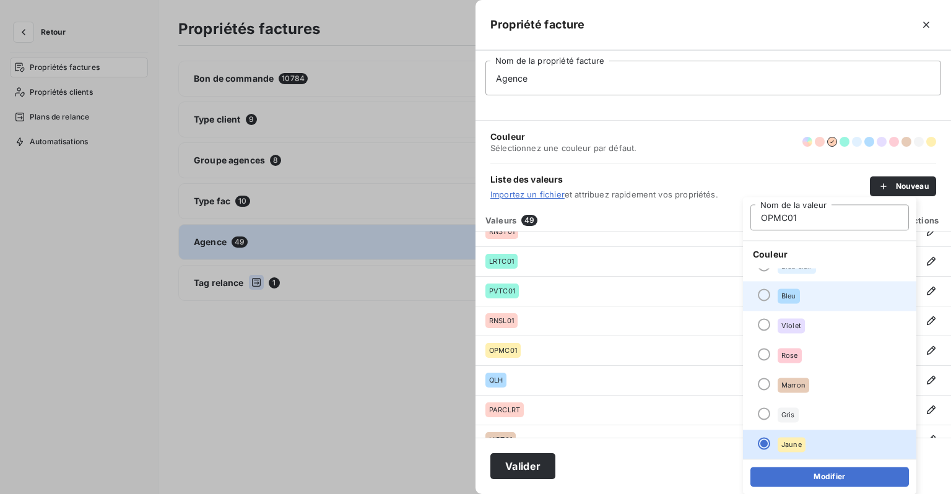
click at [782, 296] on span "Bleu" at bounding box center [789, 295] width 15 height 7
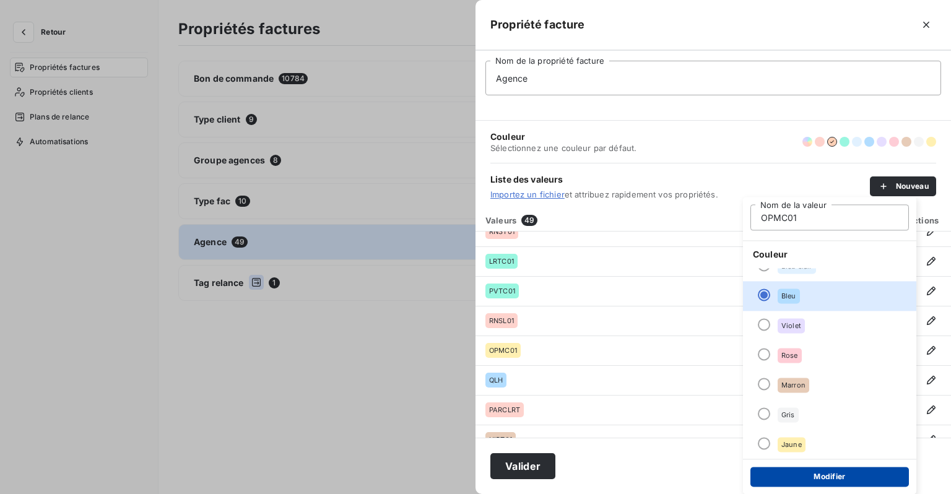
click at [810, 477] on button "Modifier" at bounding box center [830, 477] width 159 height 20
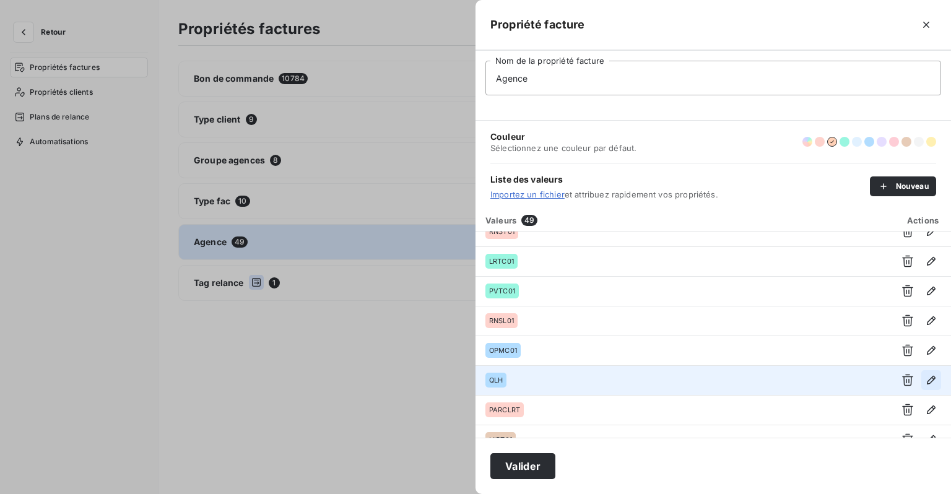
click at [927, 382] on icon "button" at bounding box center [931, 380] width 9 height 9
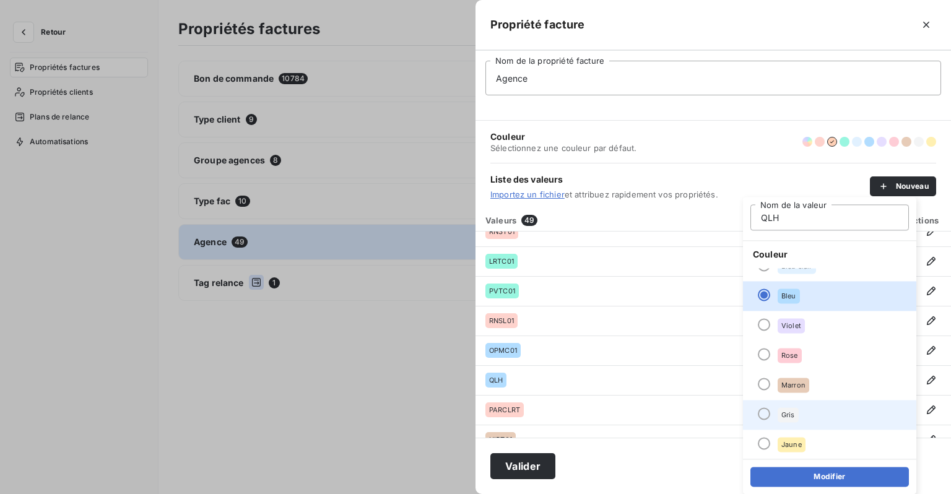
click at [787, 414] on span "Gris" at bounding box center [789, 414] width 14 height 7
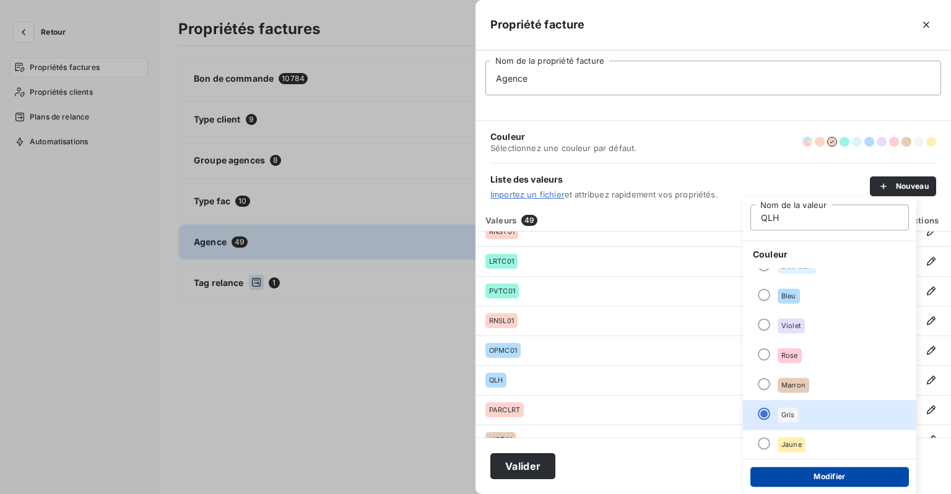
click at [792, 476] on button "Modifier" at bounding box center [830, 477] width 159 height 20
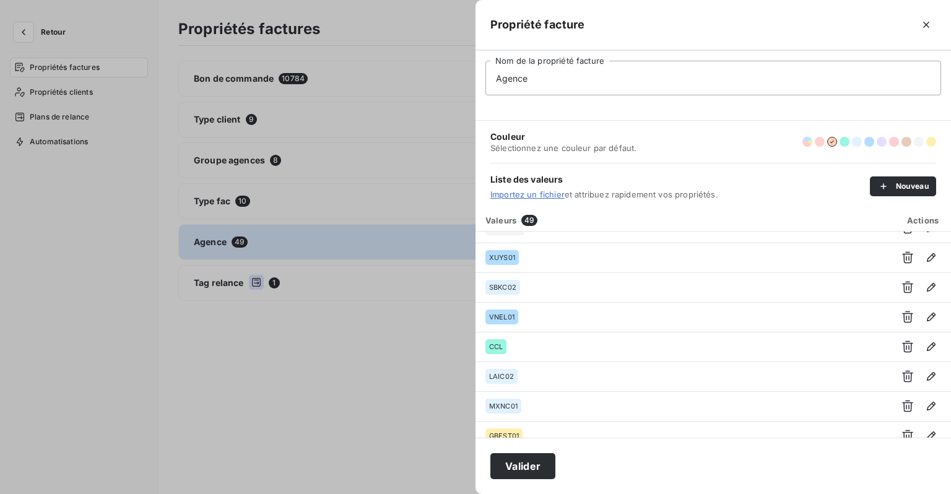
scroll to position [0, 0]
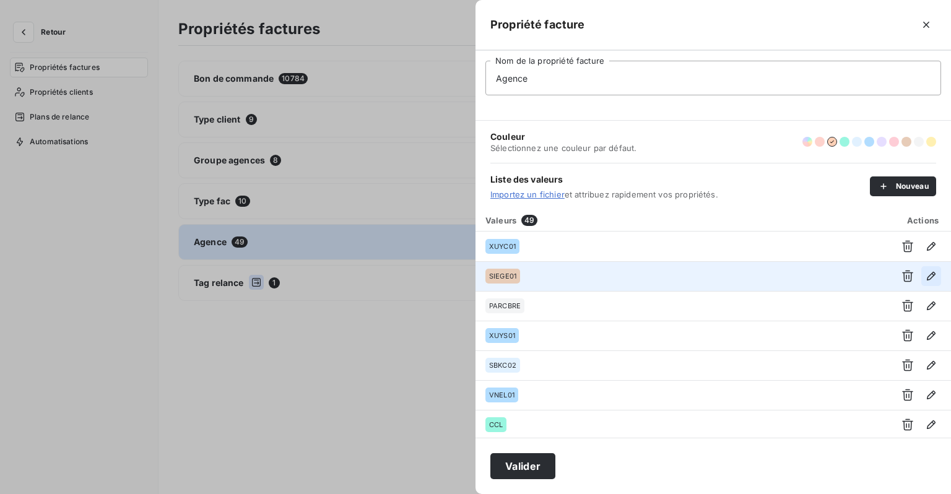
click at [928, 276] on icon "button" at bounding box center [931, 276] width 9 height 9
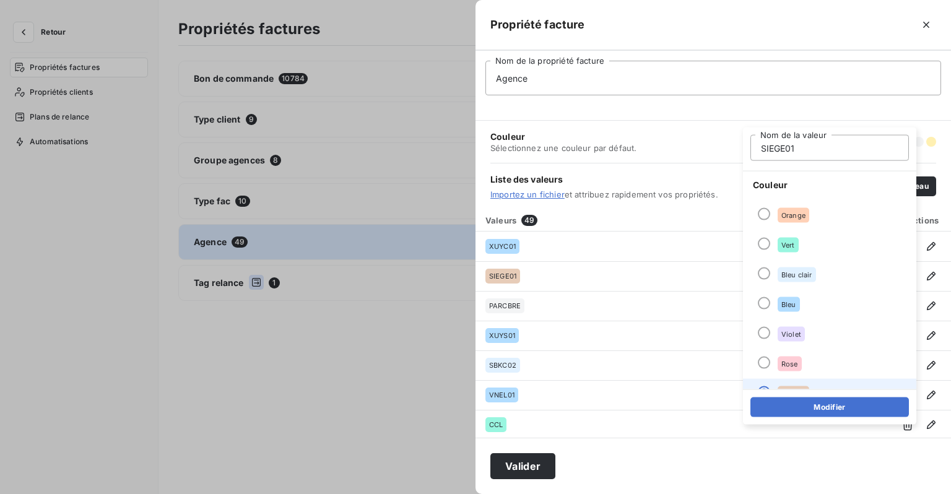
scroll to position [106, 0]
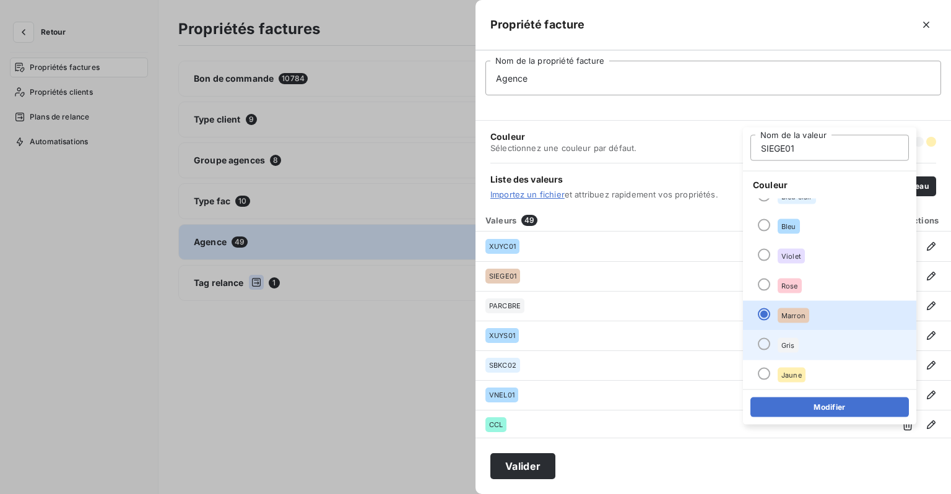
click at [793, 338] on div "Gris" at bounding box center [788, 345] width 21 height 15
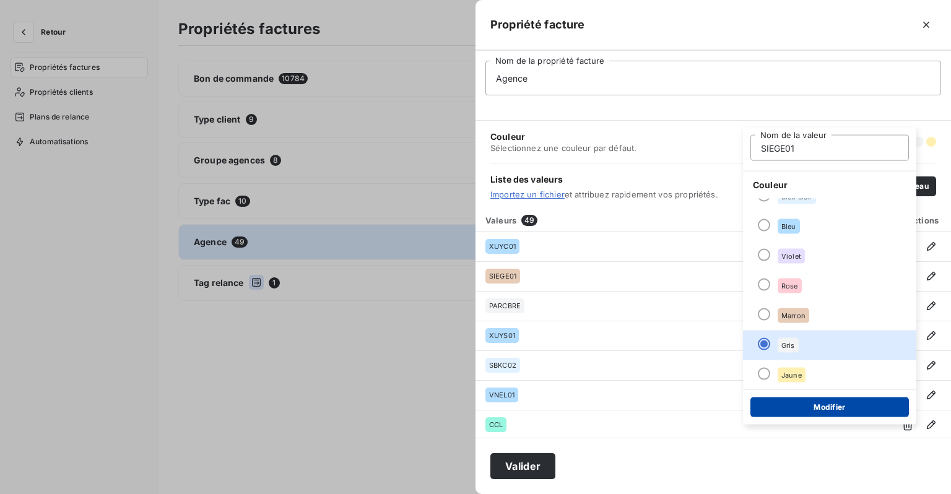
click at [808, 409] on button "Modifier" at bounding box center [830, 408] width 159 height 20
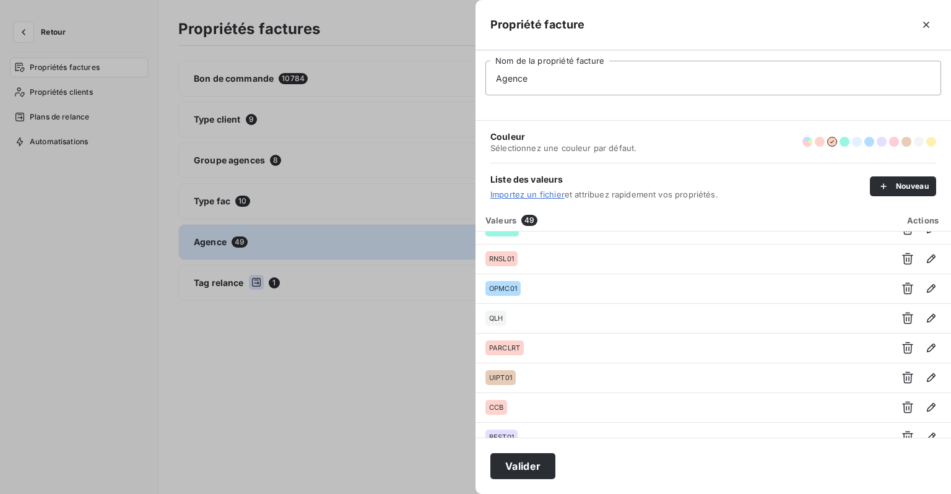
scroll to position [496, 0]
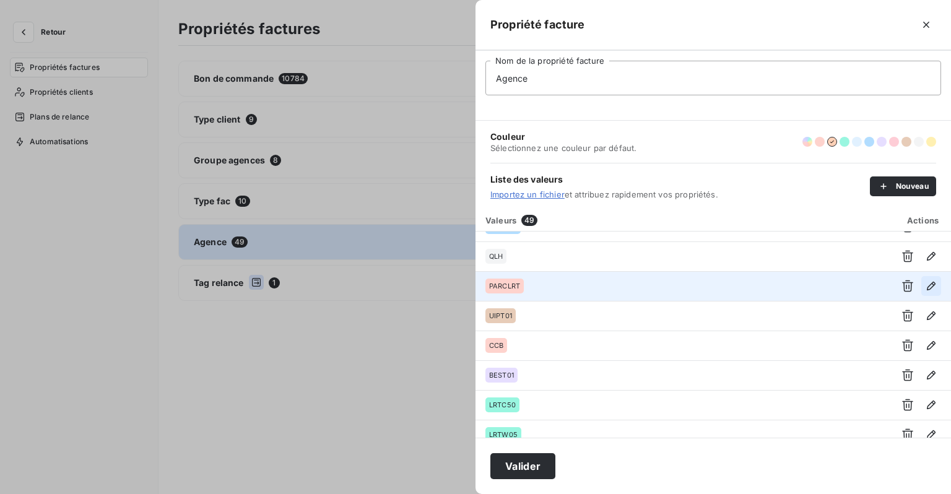
click at [930, 291] on icon "button" at bounding box center [931, 286] width 12 height 12
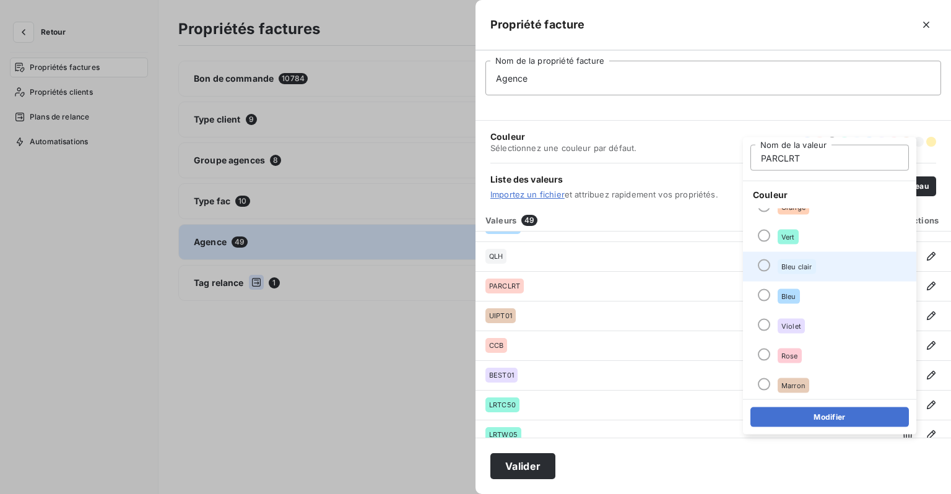
scroll to position [106, 0]
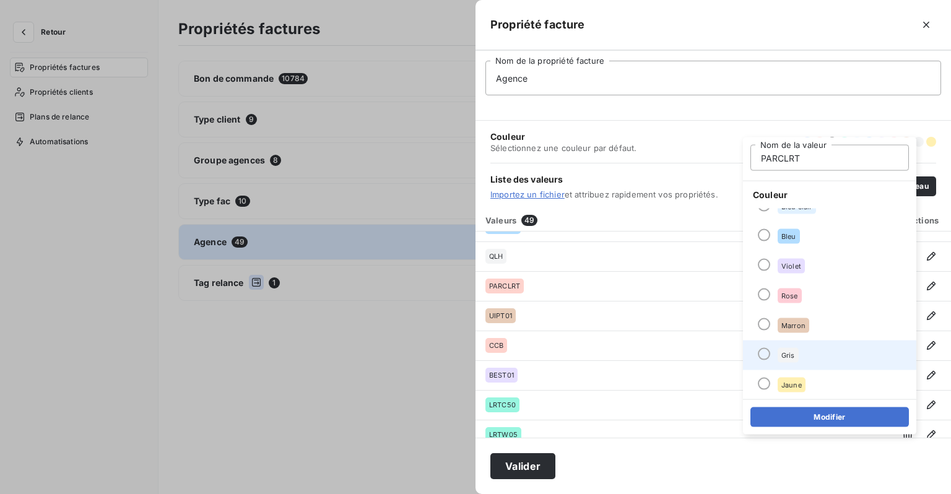
click at [782, 359] on div "Gris" at bounding box center [788, 355] width 21 height 15
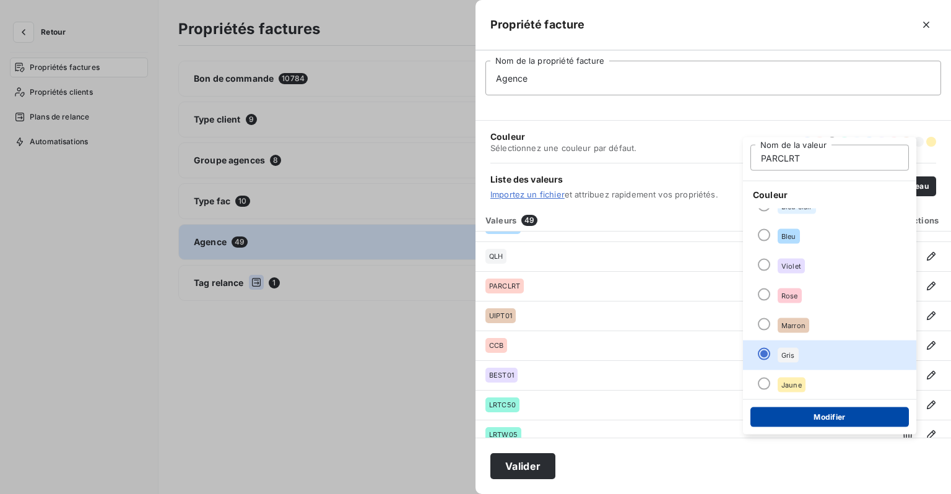
click at [815, 424] on button "Modifier" at bounding box center [830, 418] width 159 height 20
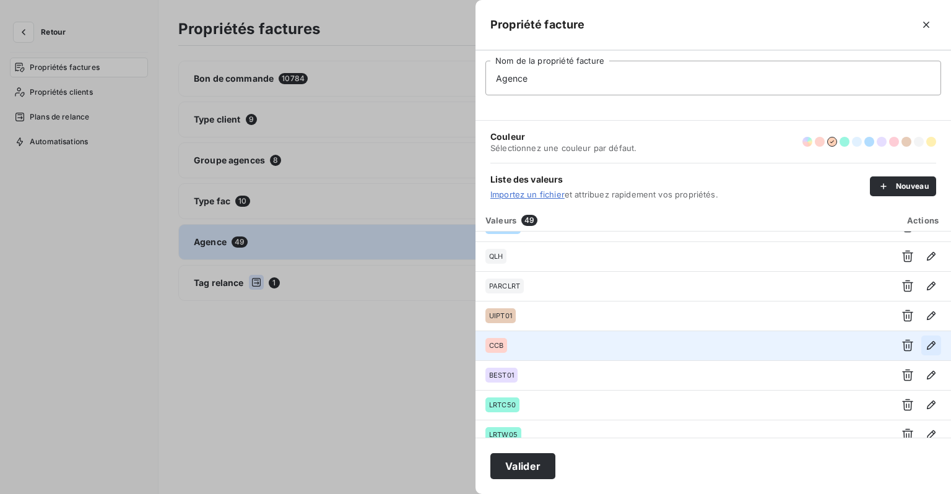
click at [925, 341] on icon "button" at bounding box center [931, 345] width 12 height 12
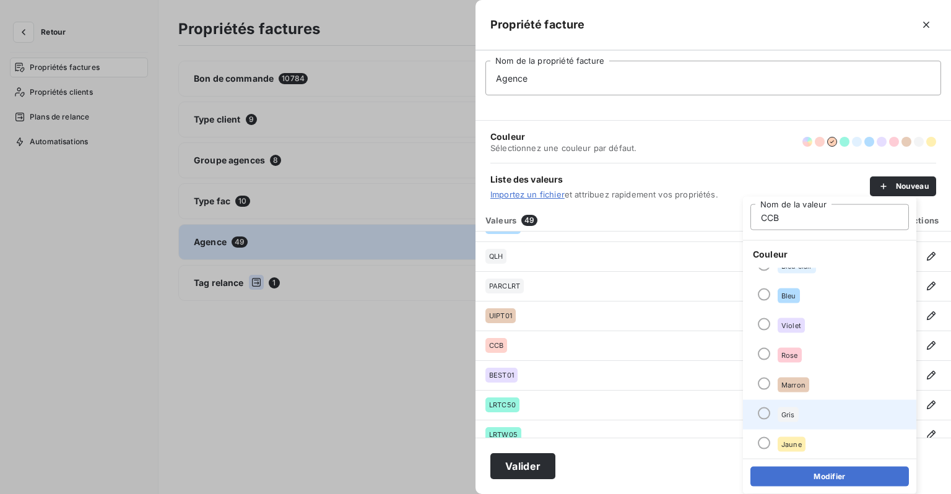
click at [788, 403] on li "Gris" at bounding box center [829, 415] width 173 height 30
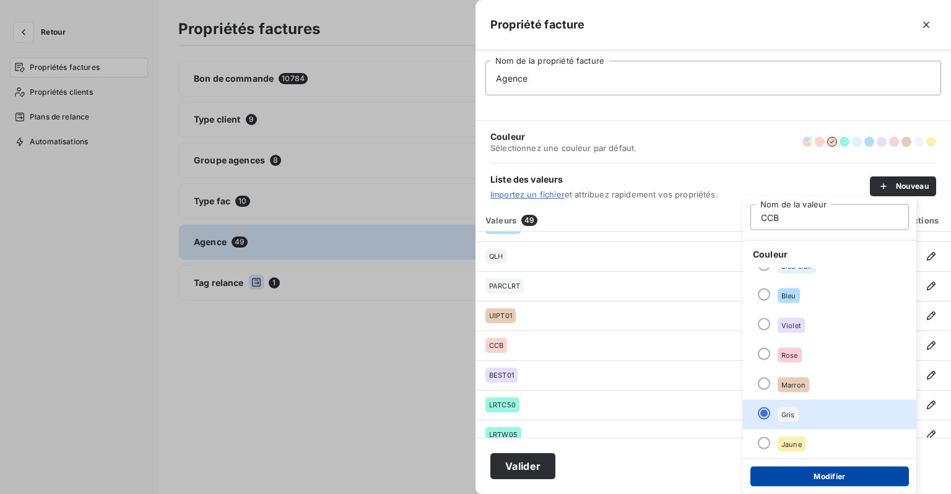
click at [815, 477] on button "Modifier" at bounding box center [830, 477] width 159 height 20
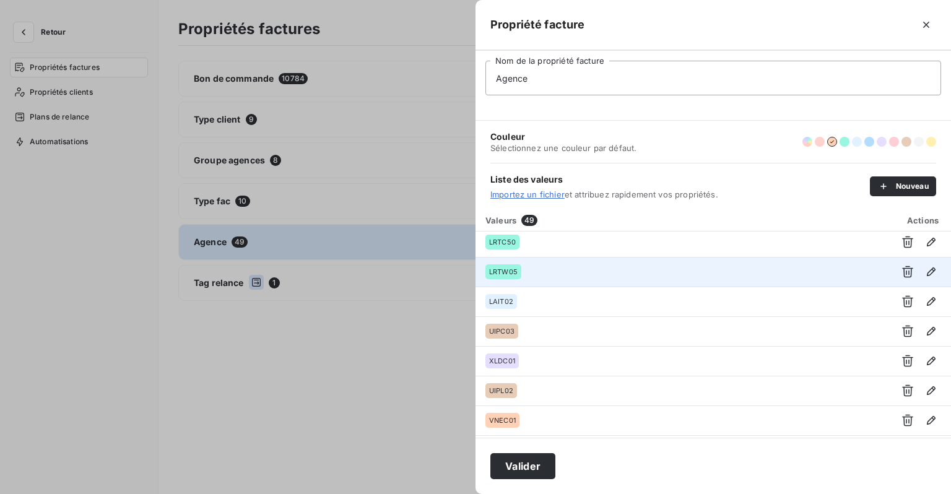
scroll to position [681, 0]
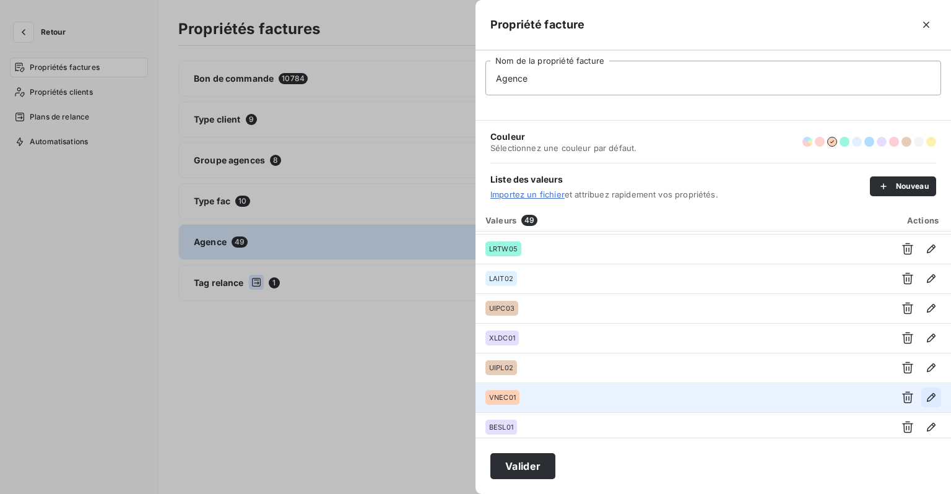
click at [930, 394] on icon "button" at bounding box center [931, 397] width 9 height 9
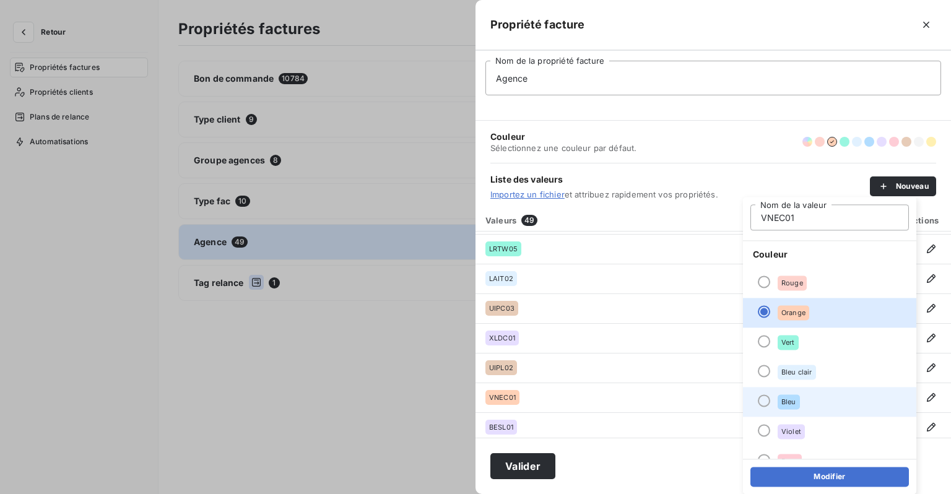
scroll to position [106, 0]
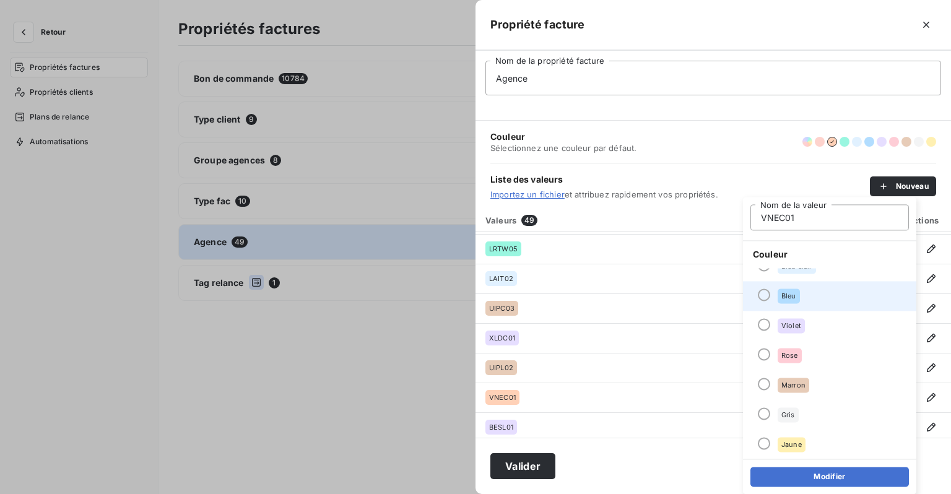
click at [796, 301] on div "Bleu" at bounding box center [789, 296] width 22 height 15
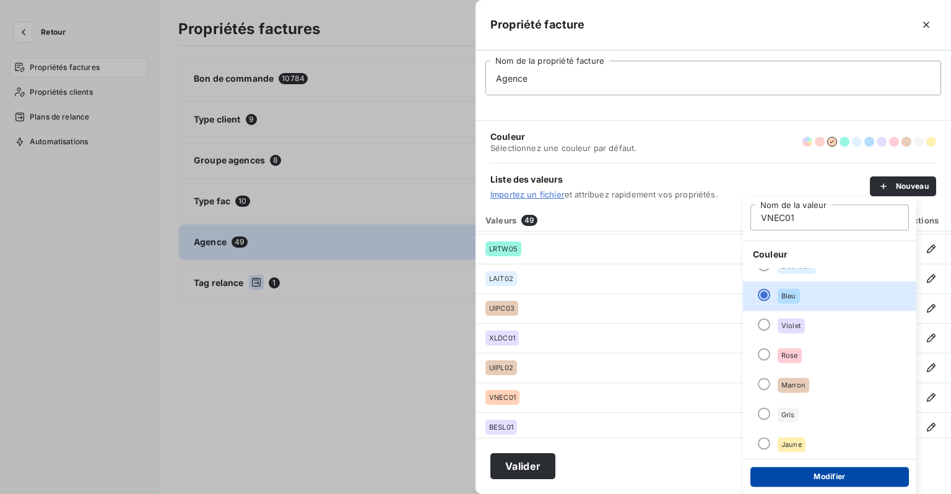
click at [805, 470] on button "Modifier" at bounding box center [830, 477] width 159 height 20
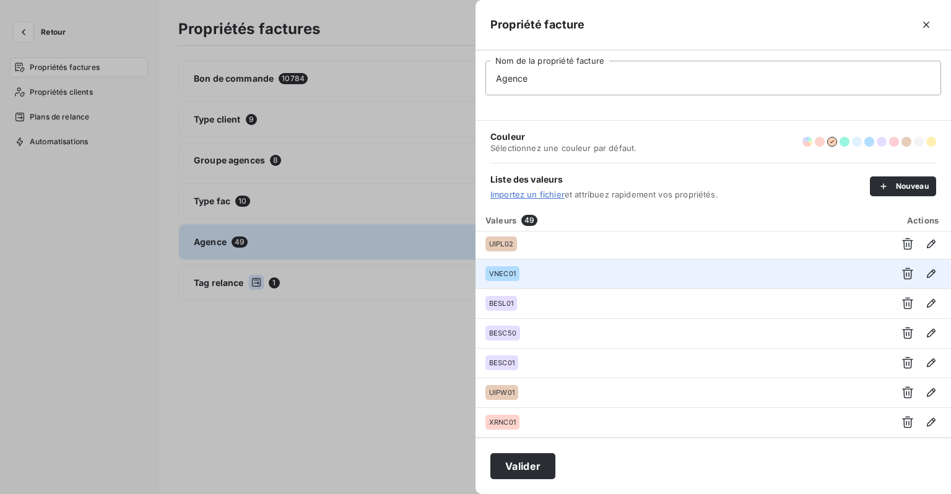
scroll to position [867, 0]
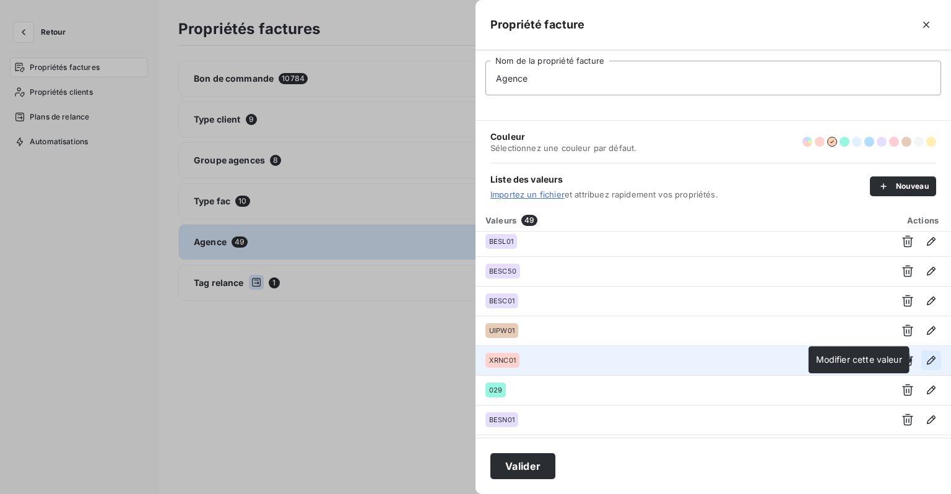
click at [932, 362] on icon "button" at bounding box center [931, 360] width 12 height 12
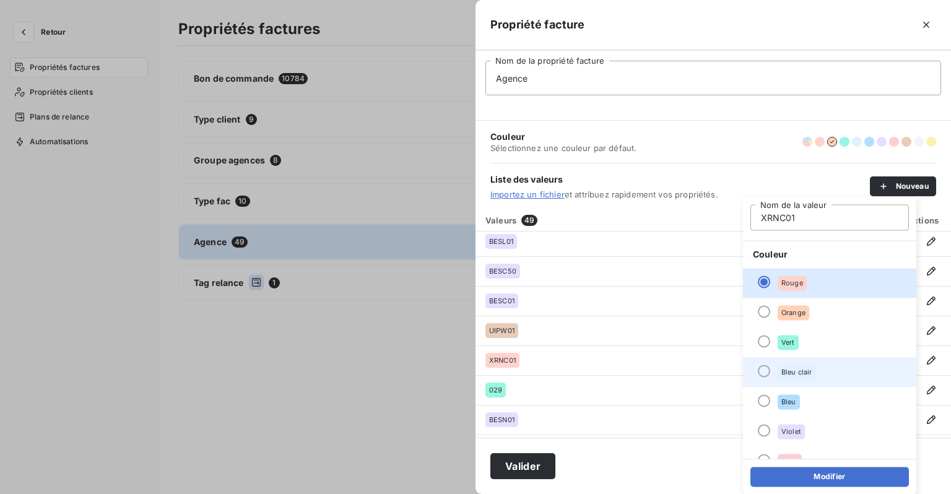
scroll to position [62, 0]
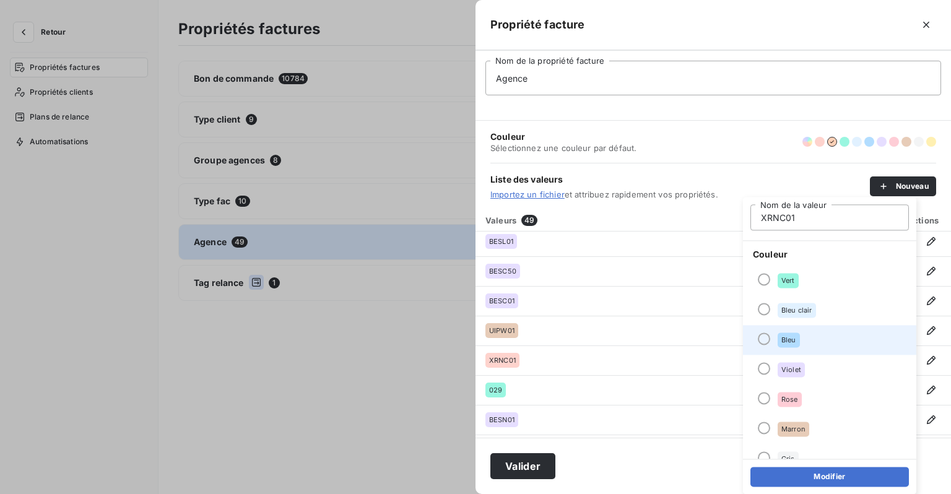
click at [789, 342] on span "Bleu" at bounding box center [789, 339] width 15 height 7
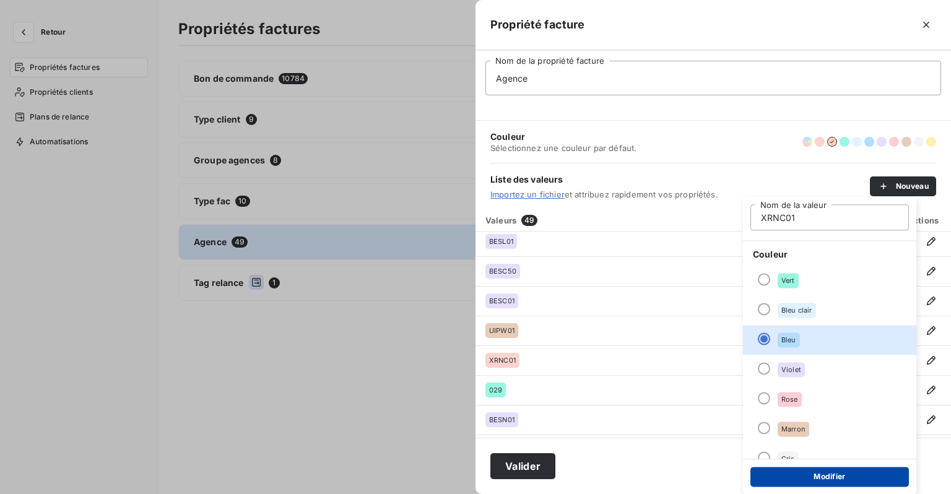
click at [817, 479] on button "Modifier" at bounding box center [830, 477] width 159 height 20
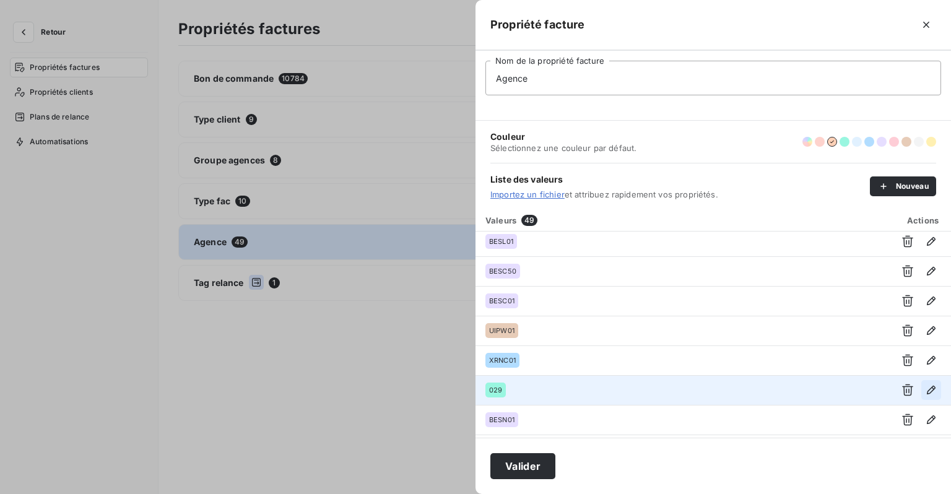
click at [933, 389] on button "button" at bounding box center [932, 390] width 20 height 20
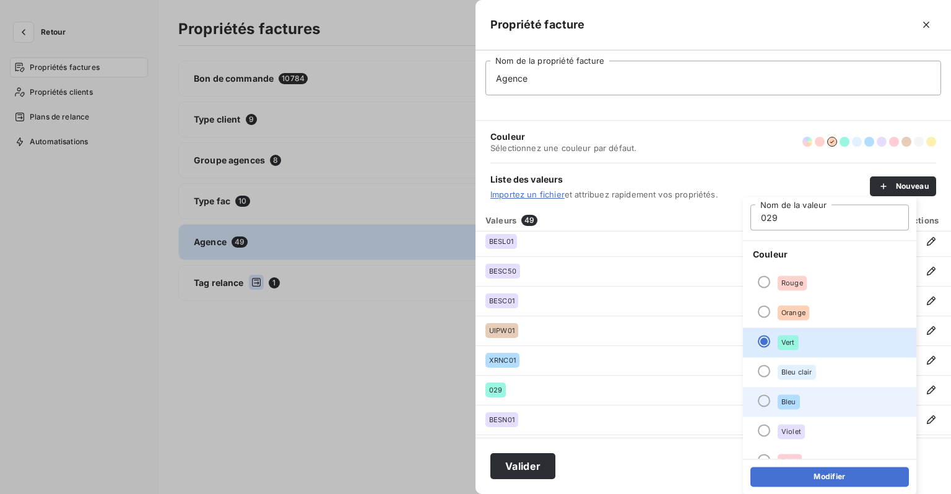
scroll to position [106, 0]
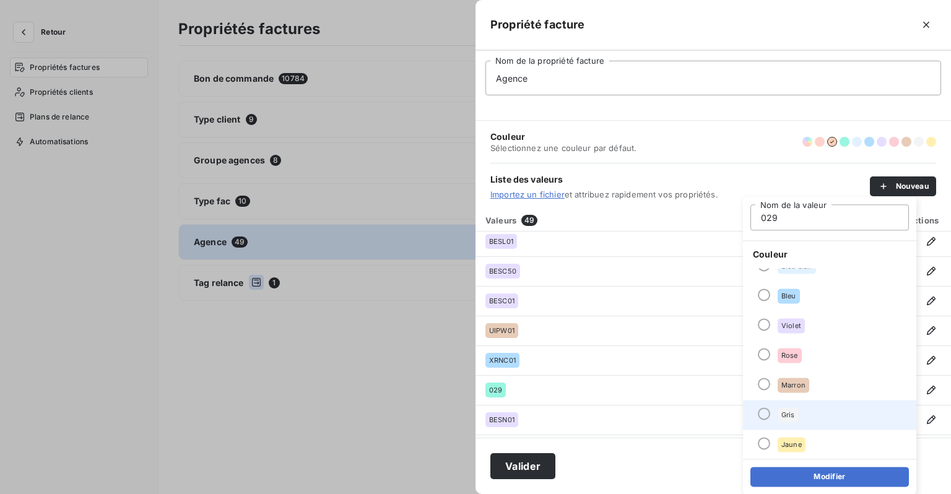
click at [790, 415] on span "Gris" at bounding box center [789, 414] width 14 height 7
drag, startPoint x: 811, startPoint y: 477, endPoint x: 801, endPoint y: 465, distance: 15.8
click at [812, 477] on button "Modifier" at bounding box center [830, 477] width 159 height 20
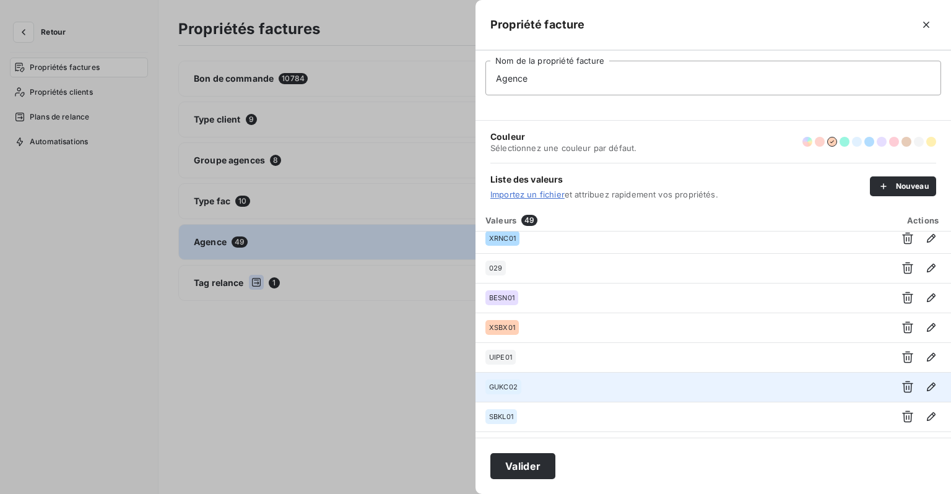
scroll to position [991, 0]
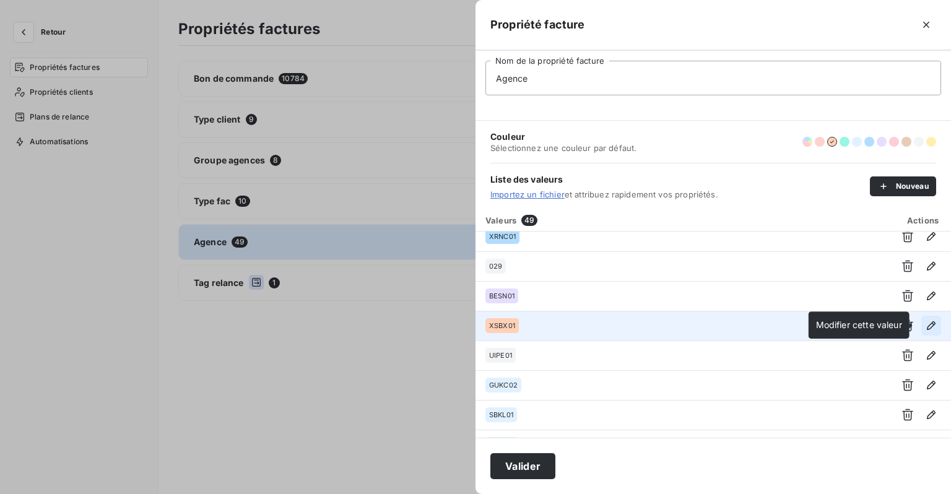
click at [925, 323] on icon "button" at bounding box center [931, 326] width 12 height 12
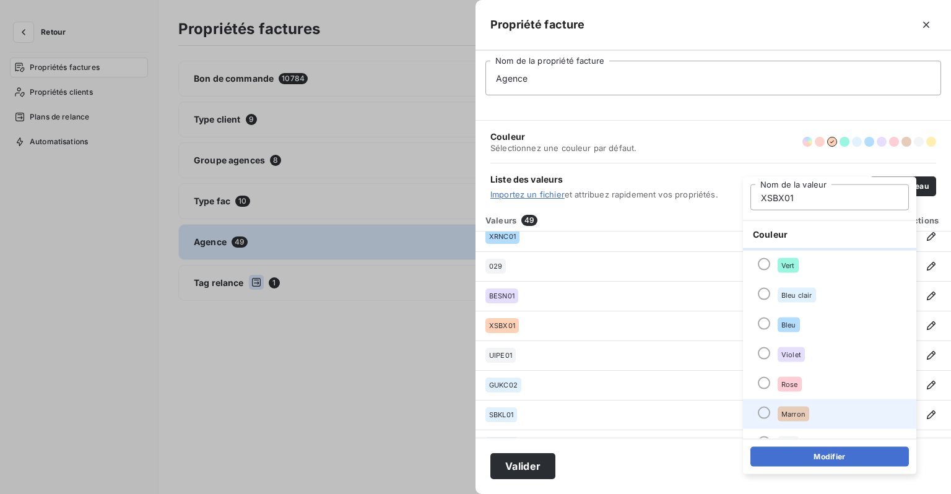
scroll to position [106, 0]
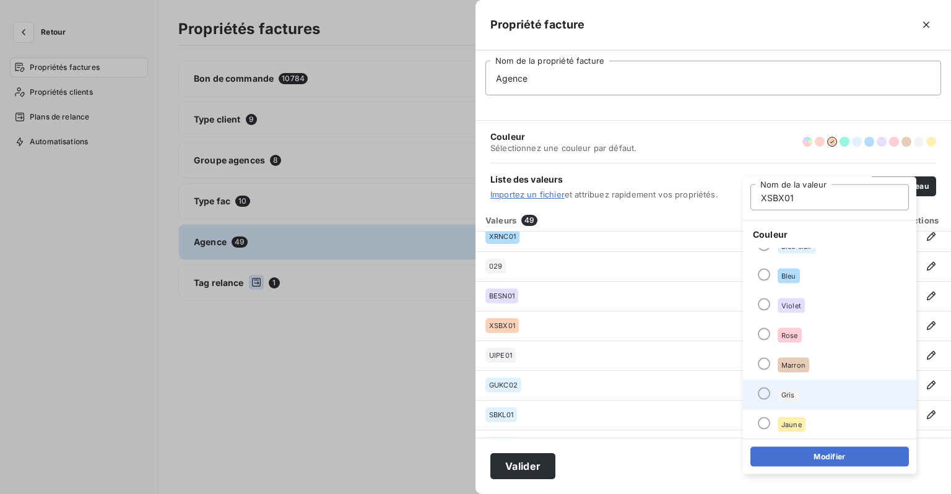
click at [780, 393] on div "Gris" at bounding box center [788, 395] width 21 height 15
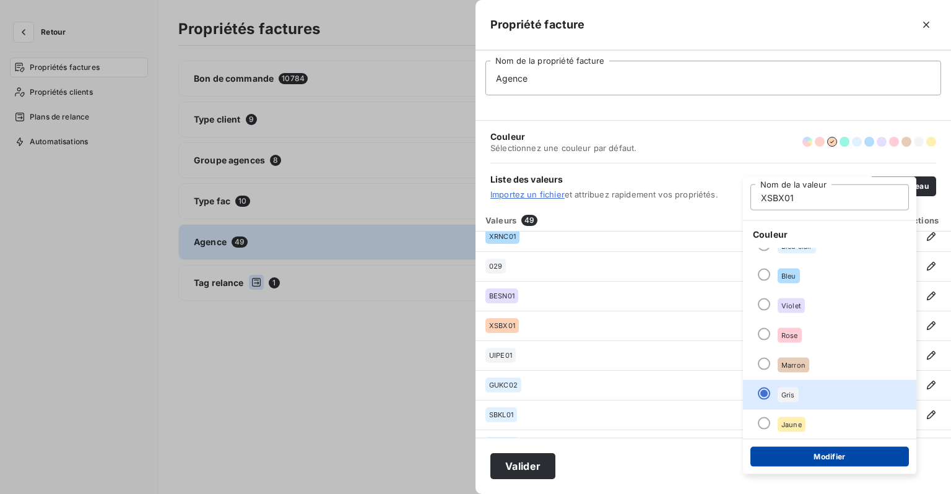
click at [820, 457] on button "Modifier" at bounding box center [830, 457] width 159 height 20
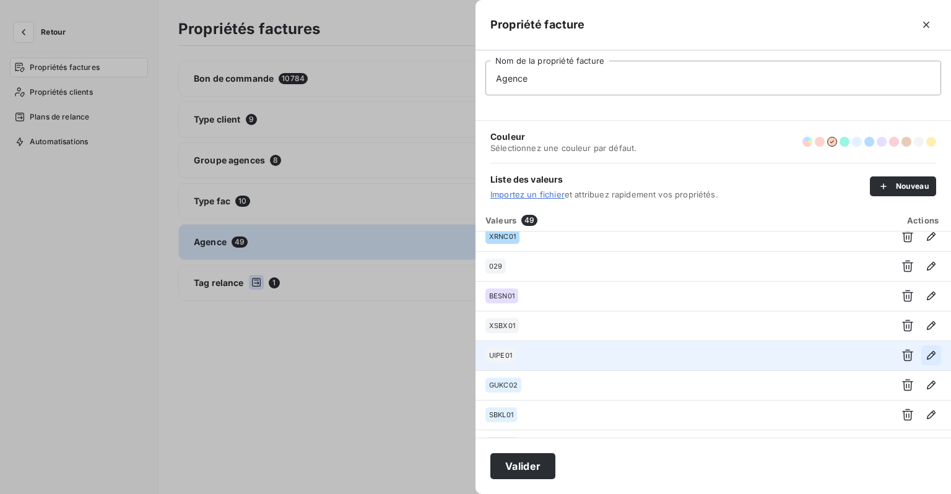
click at [925, 351] on icon "button" at bounding box center [931, 355] width 12 height 12
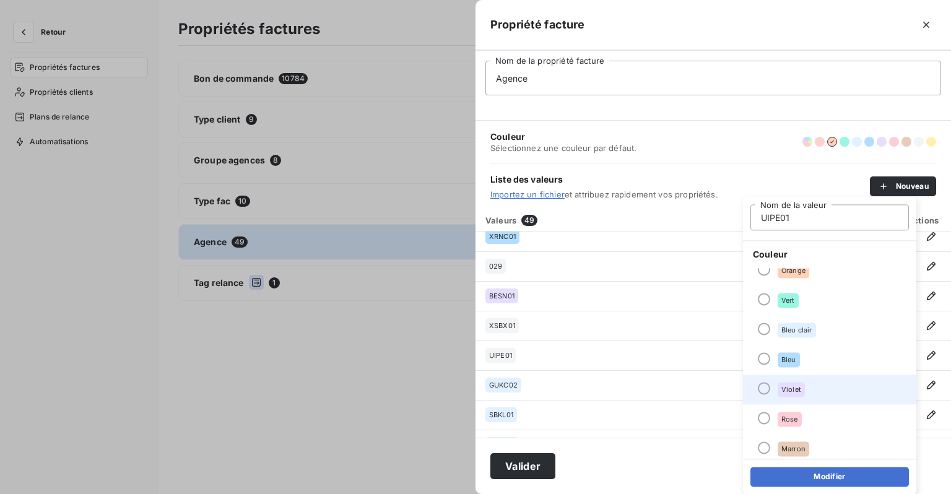
scroll to position [62, 0]
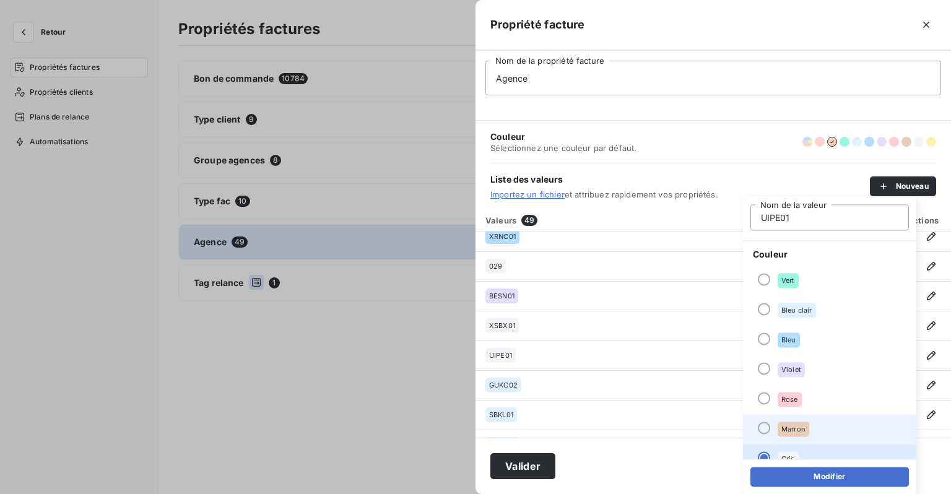
click at [783, 427] on span "Marron" at bounding box center [794, 429] width 24 height 7
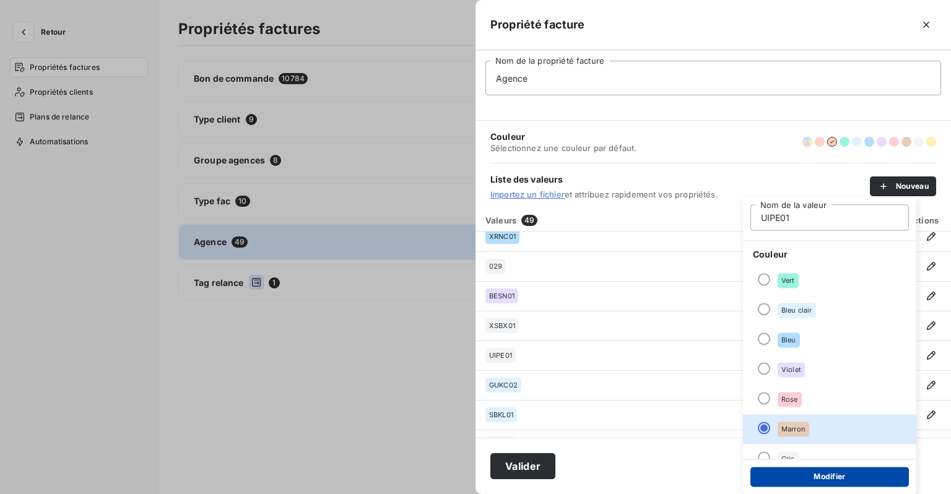
click at [806, 480] on button "Modifier" at bounding box center [830, 477] width 159 height 20
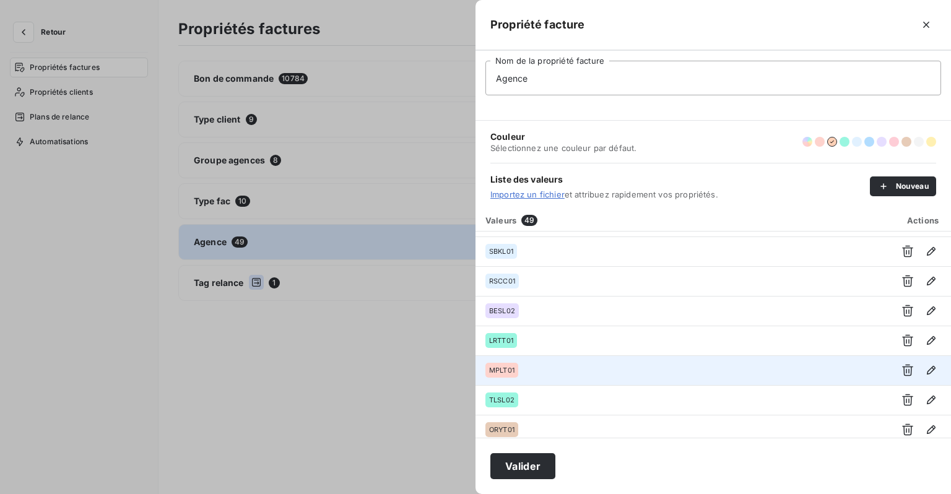
scroll to position [1177, 0]
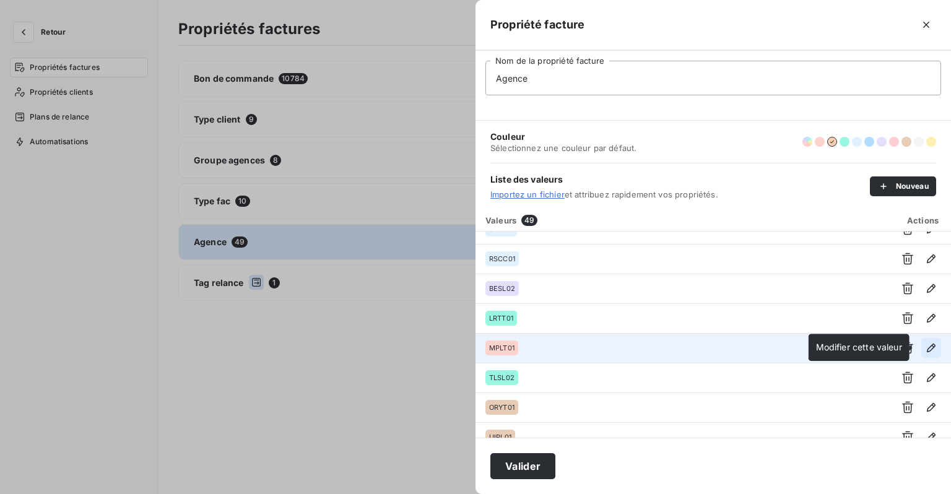
click at [925, 353] on icon "button" at bounding box center [931, 348] width 12 height 12
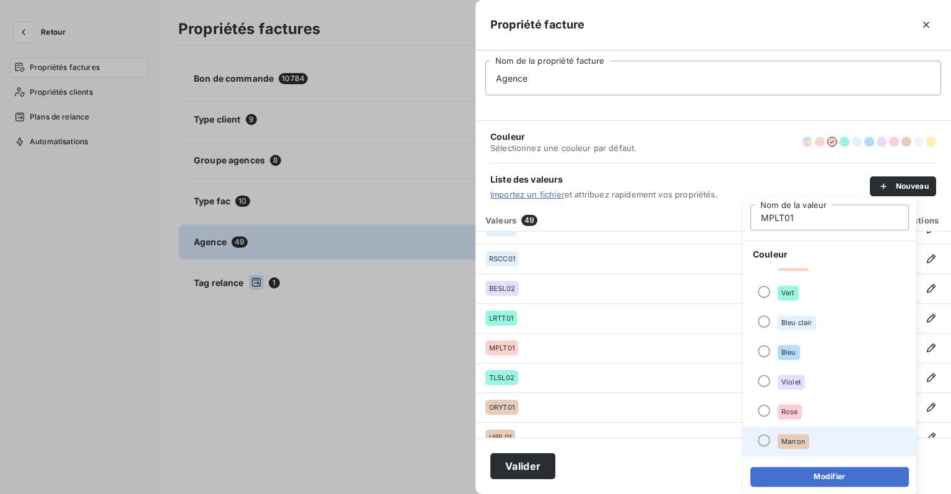
scroll to position [106, 0]
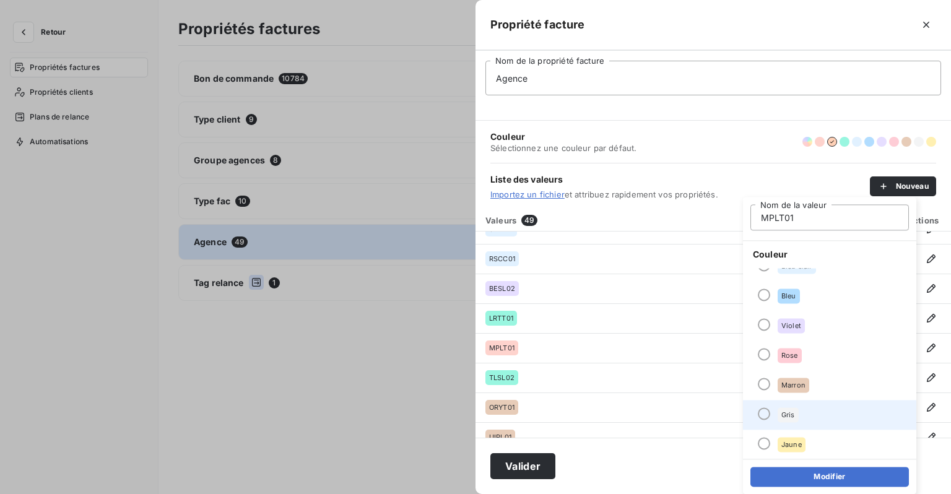
click at [774, 416] on li "Gris" at bounding box center [829, 415] width 173 height 30
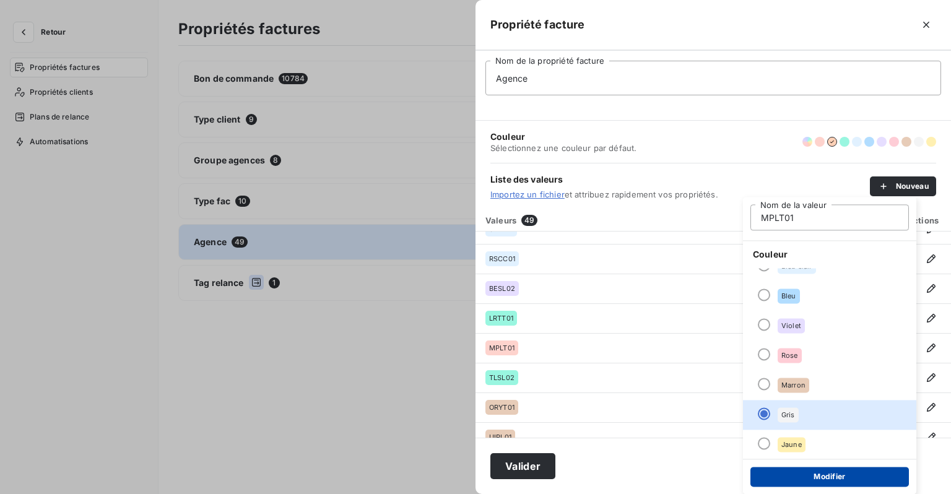
click at [805, 474] on button "Modifier" at bounding box center [830, 477] width 159 height 20
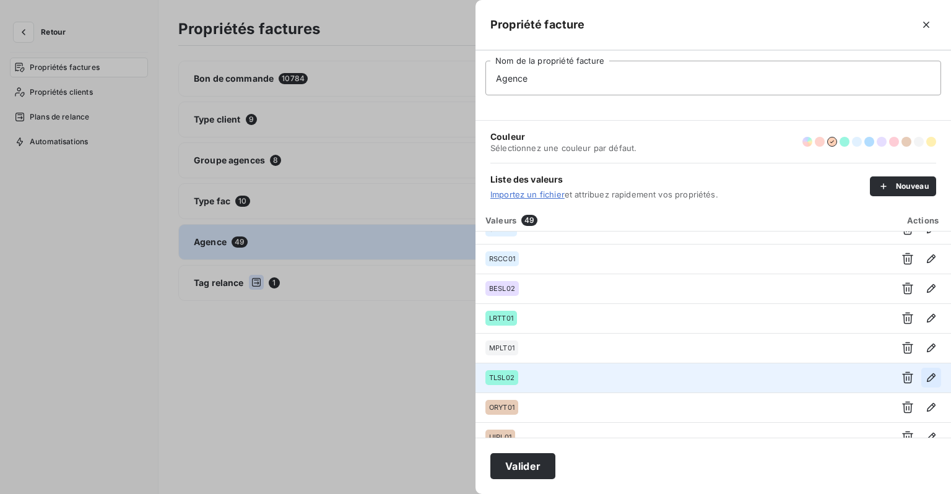
click at [926, 381] on icon "button" at bounding box center [931, 378] width 12 height 12
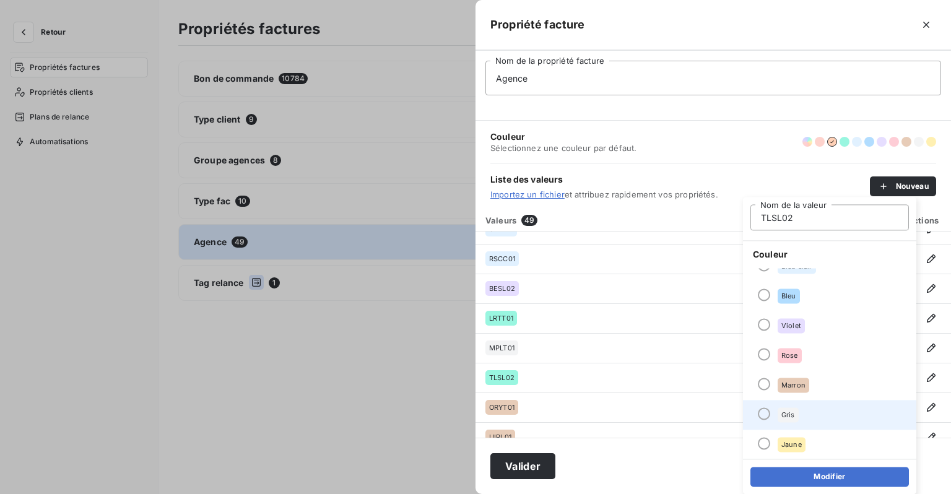
click at [795, 421] on div "Gris" at bounding box center [788, 415] width 21 height 15
click at [813, 483] on button "Modifier" at bounding box center [830, 477] width 159 height 20
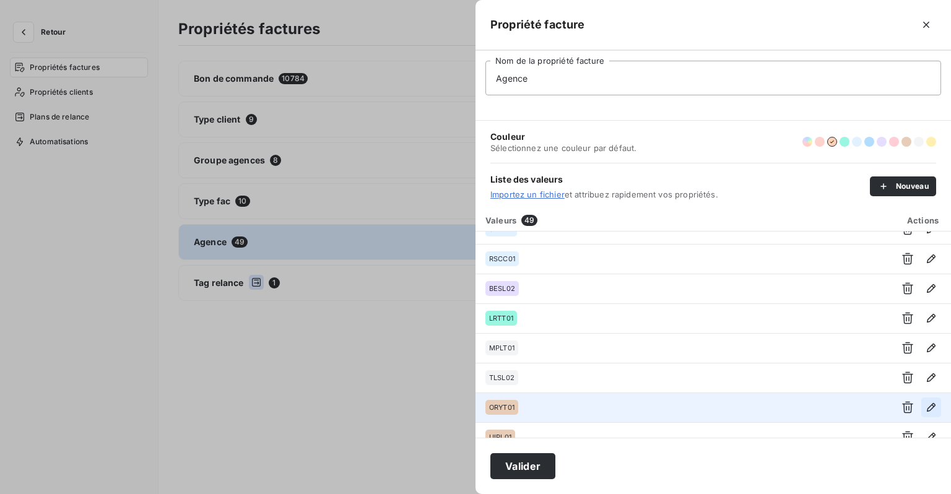
click at [928, 406] on icon "button" at bounding box center [931, 407] width 12 height 12
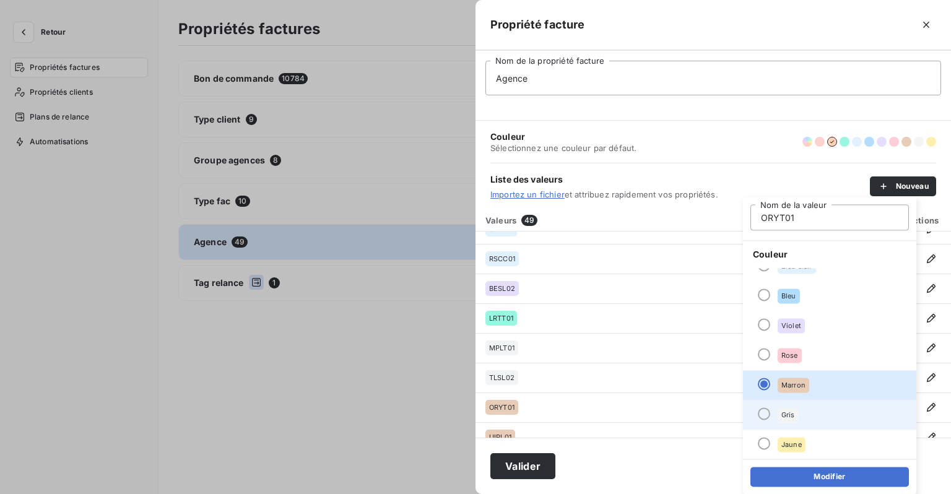
click at [796, 411] on div "Gris" at bounding box center [788, 415] width 21 height 15
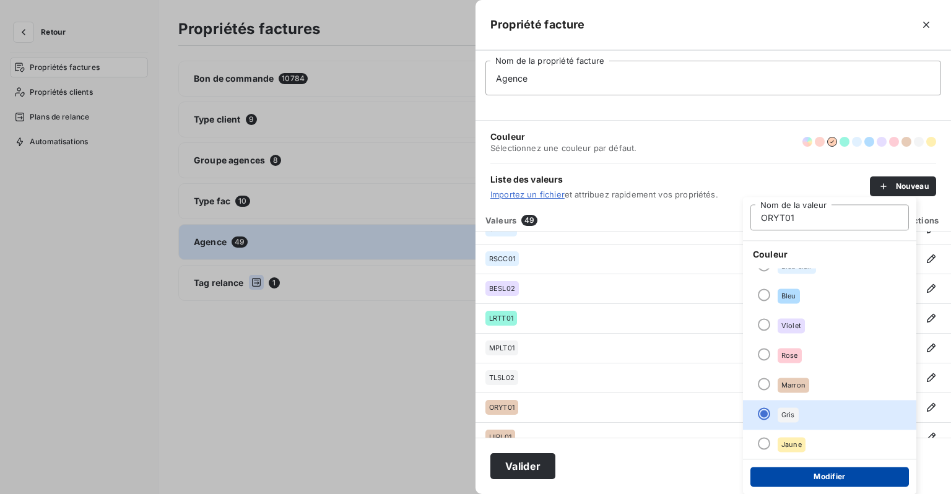
click at [806, 472] on button "Modifier" at bounding box center [830, 477] width 159 height 20
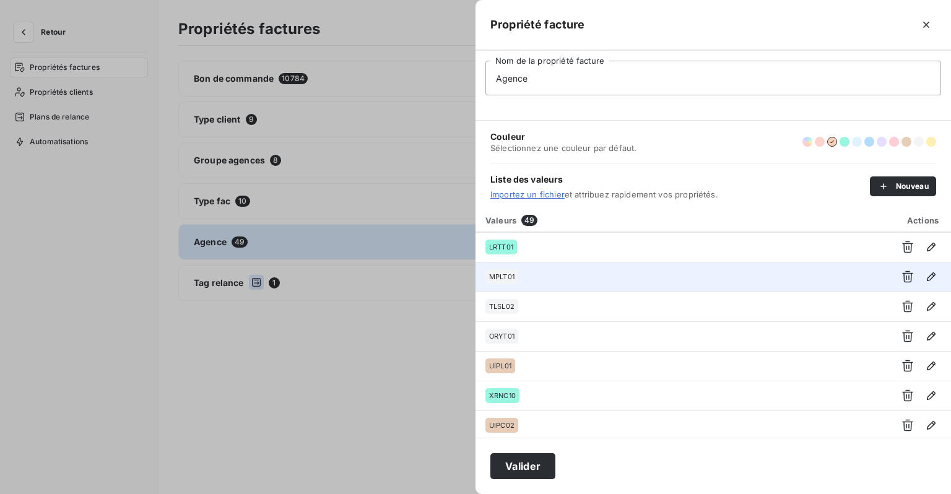
scroll to position [1249, 0]
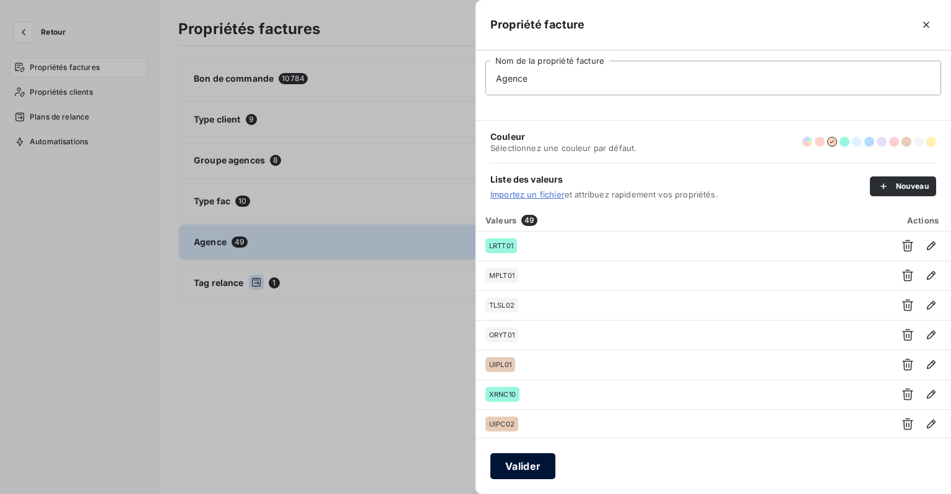
click at [507, 467] on button "Valider" at bounding box center [523, 466] width 65 height 26
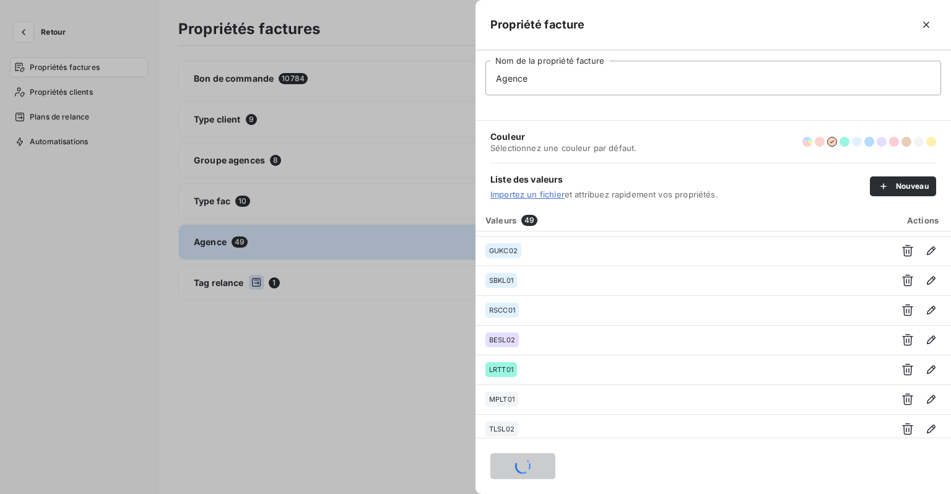
scroll to position [1102, 0]
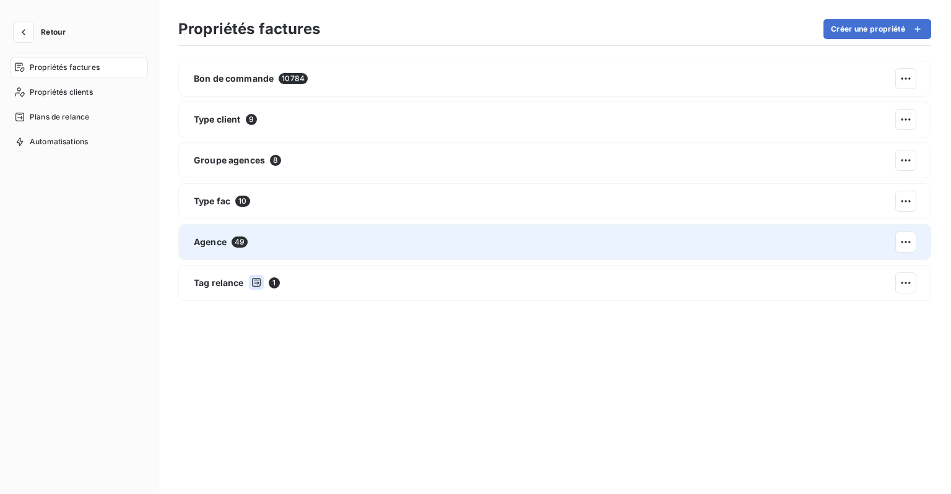
click at [265, 238] on div "Agence 49" at bounding box center [554, 242] width 753 height 36
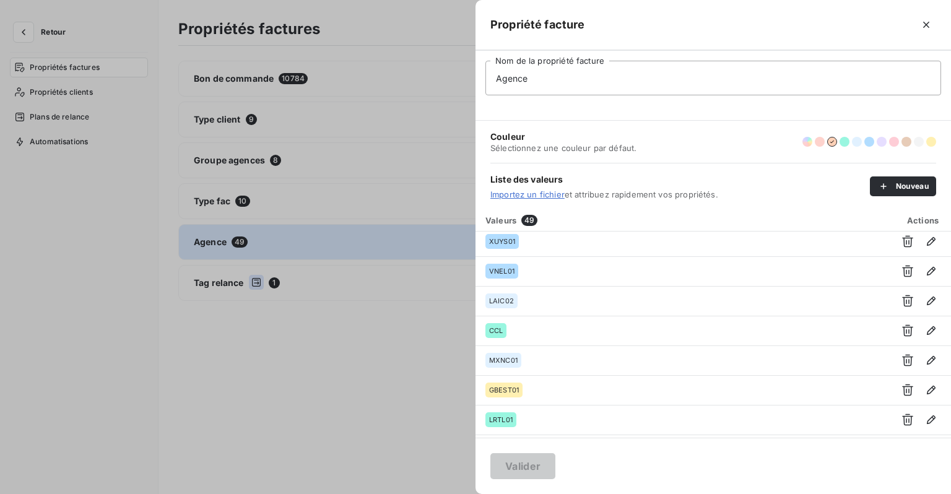
scroll to position [186, 0]
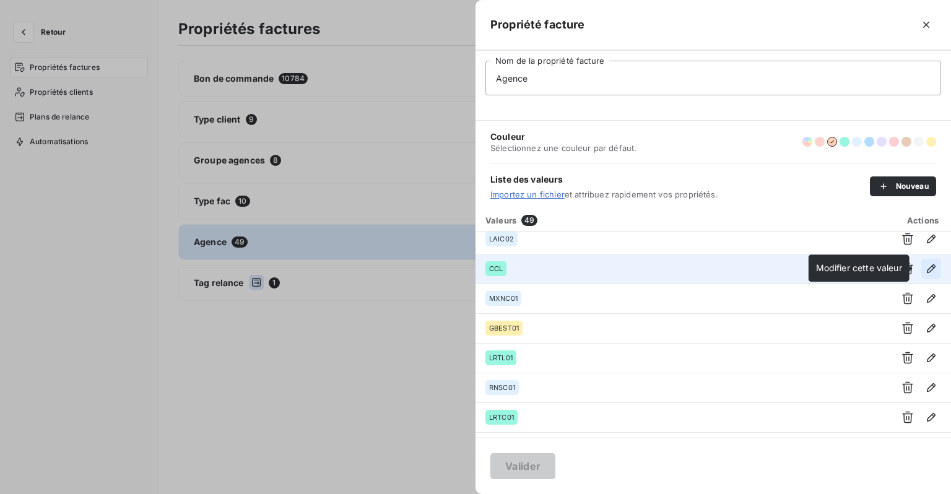
click at [932, 268] on icon "button" at bounding box center [931, 269] width 12 height 12
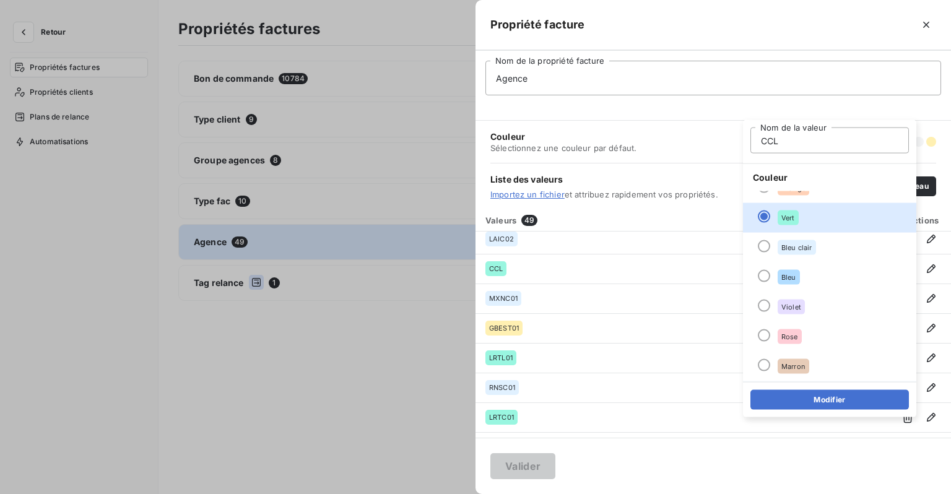
scroll to position [106, 0]
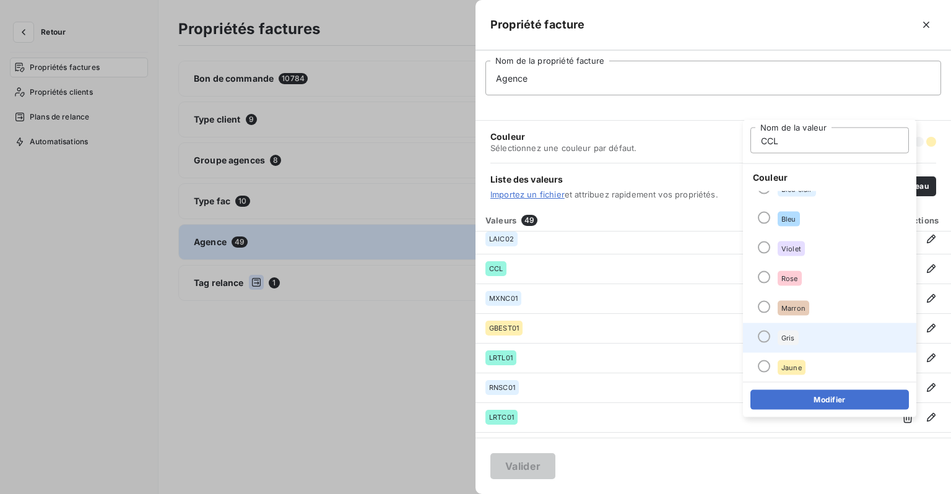
click at [802, 332] on li "Gris" at bounding box center [829, 338] width 173 height 30
click at [806, 388] on div "Modifier" at bounding box center [829, 399] width 173 height 35
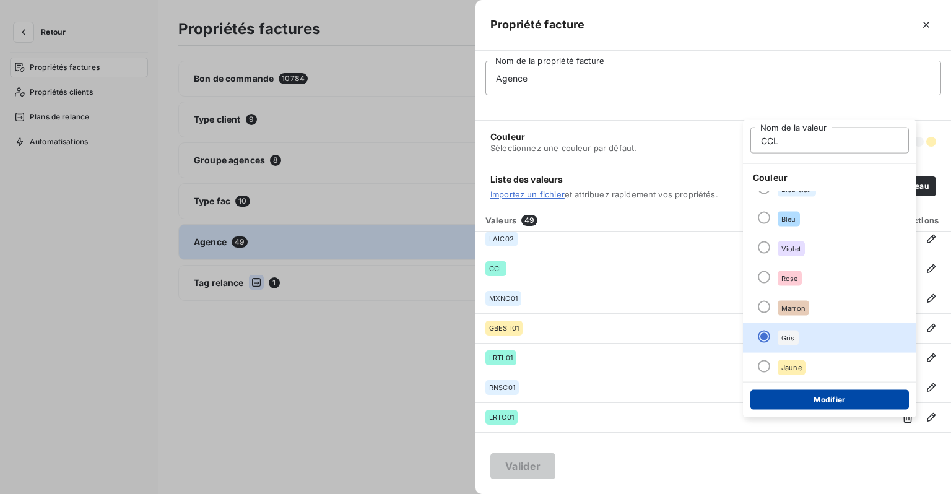
click at [806, 393] on button "Modifier" at bounding box center [830, 400] width 159 height 20
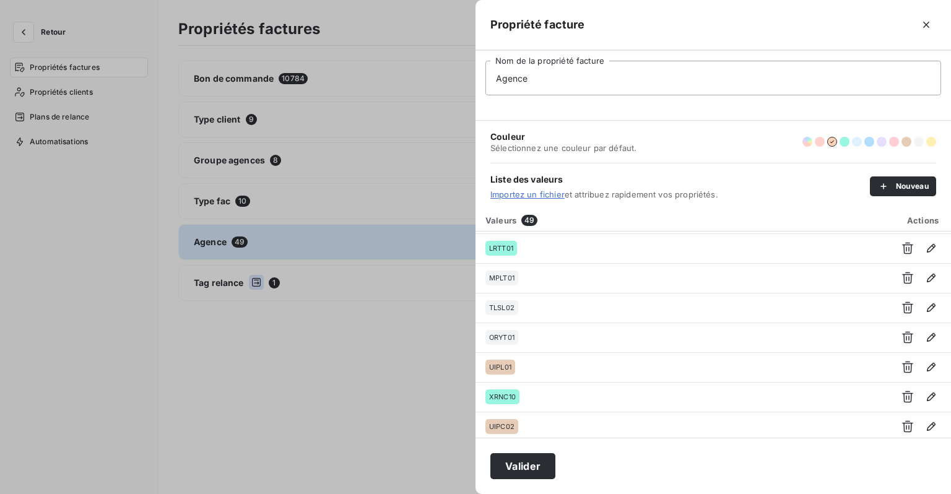
scroll to position [1249, 0]
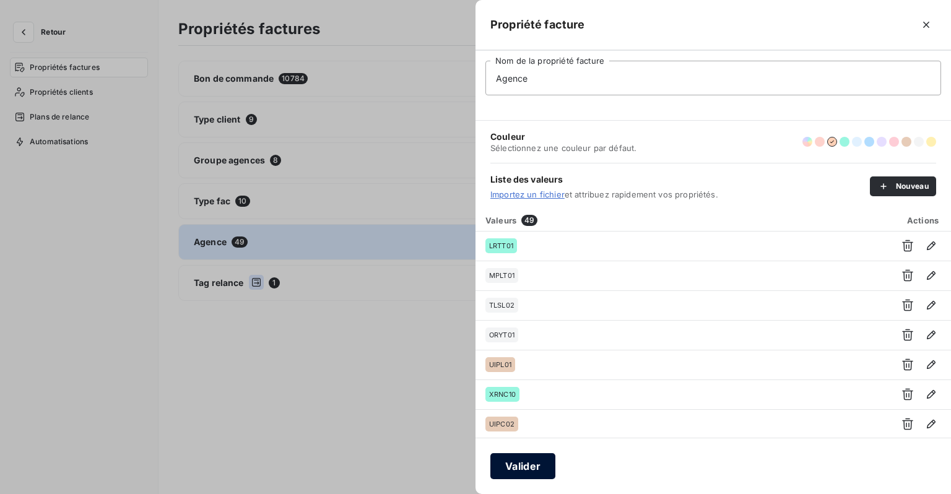
click at [543, 468] on button "Valider" at bounding box center [523, 466] width 65 height 26
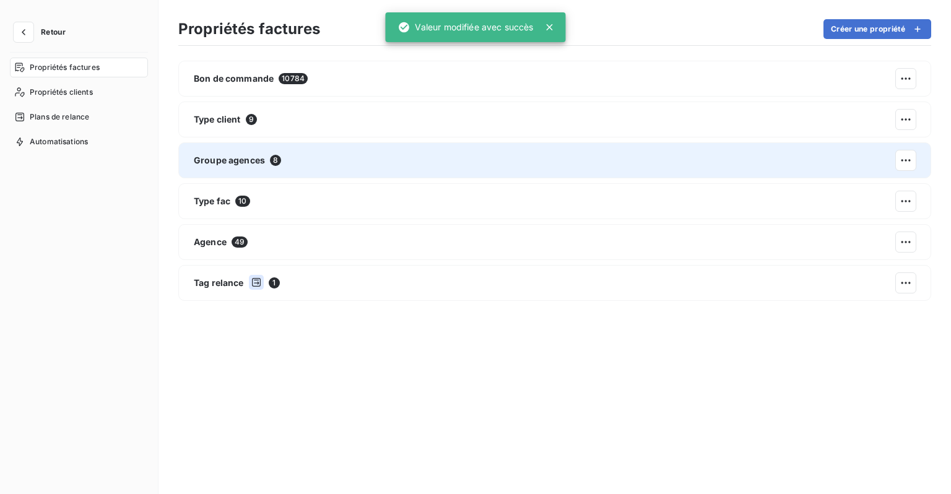
click at [334, 161] on div "Groupe agences 8" at bounding box center [554, 160] width 753 height 36
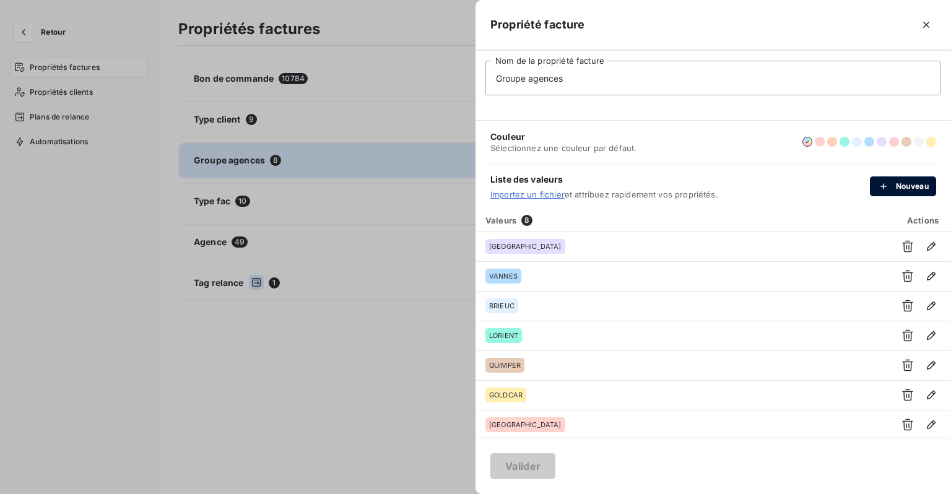
click at [911, 190] on button "Nouveau" at bounding box center [903, 187] width 66 height 20
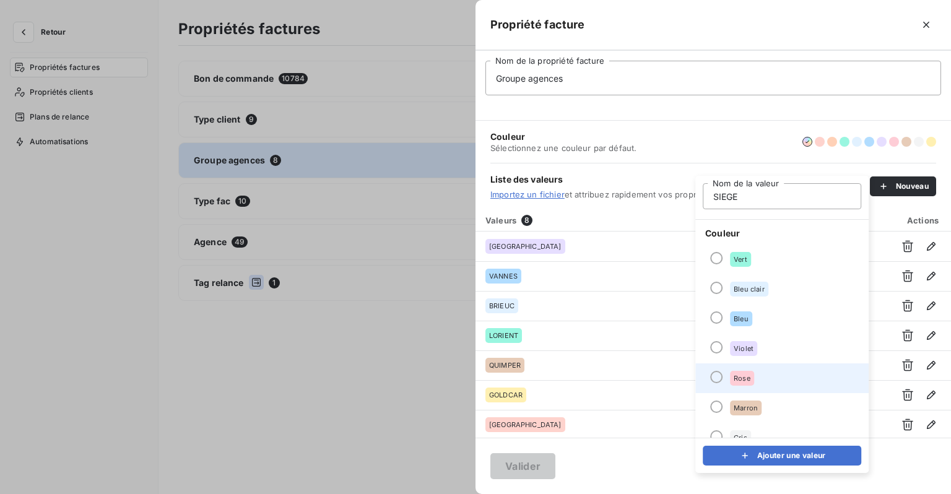
scroll to position [106, 0]
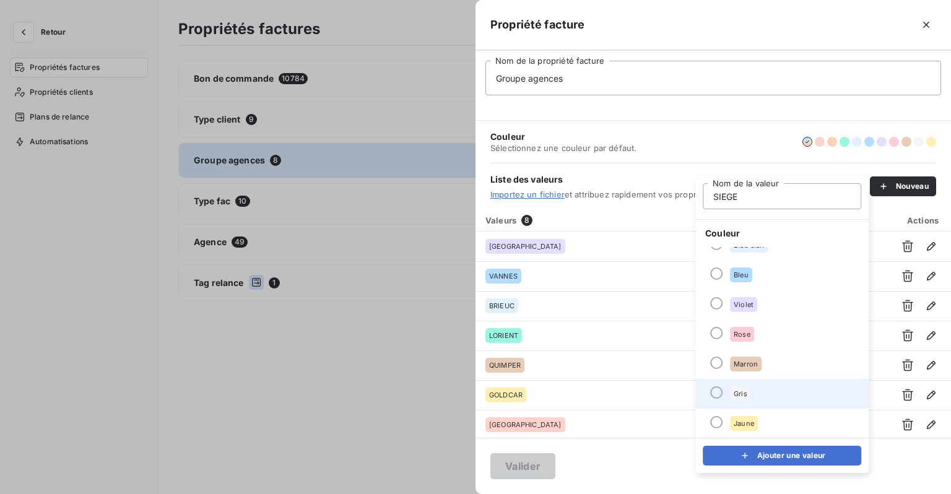
type input "SIEGE"
click at [726, 388] on li "Gris" at bounding box center [782, 394] width 173 height 30
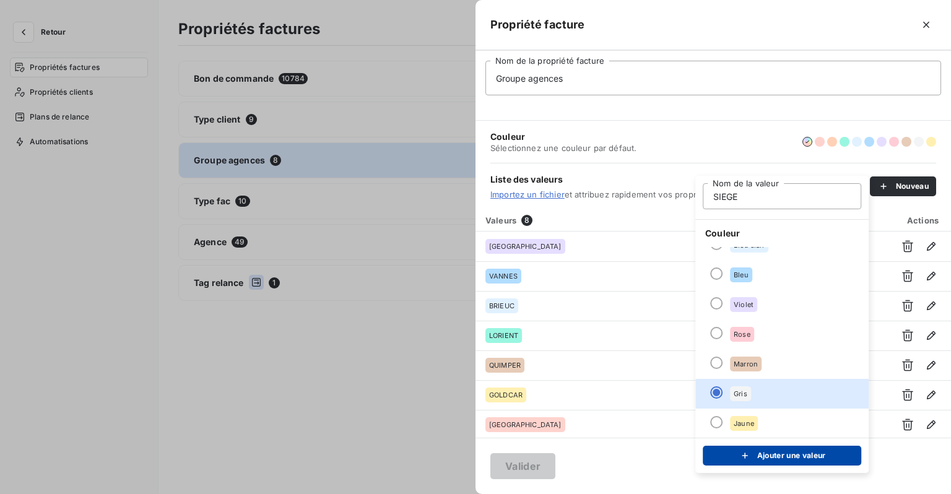
click at [792, 457] on button "Ajouter une valeur" at bounding box center [782, 456] width 159 height 20
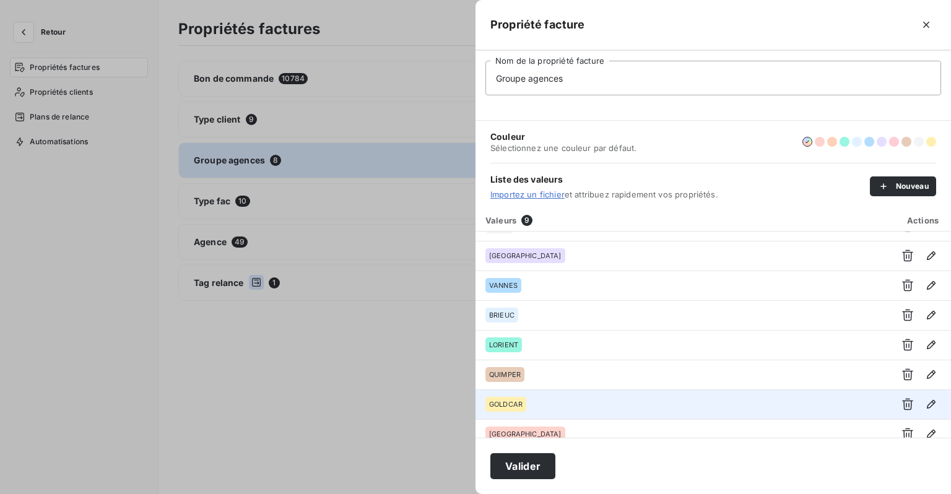
scroll to position [0, 0]
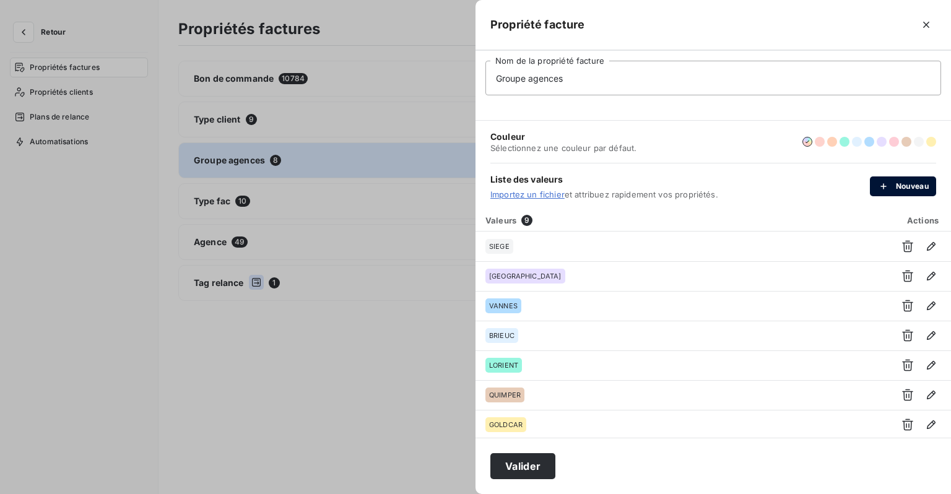
click at [880, 180] on icon "button" at bounding box center [884, 186] width 12 height 12
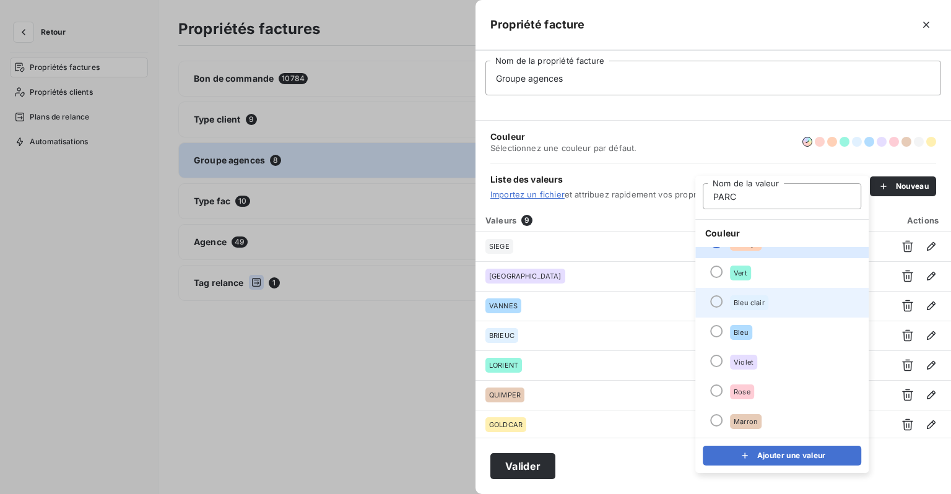
scroll to position [106, 0]
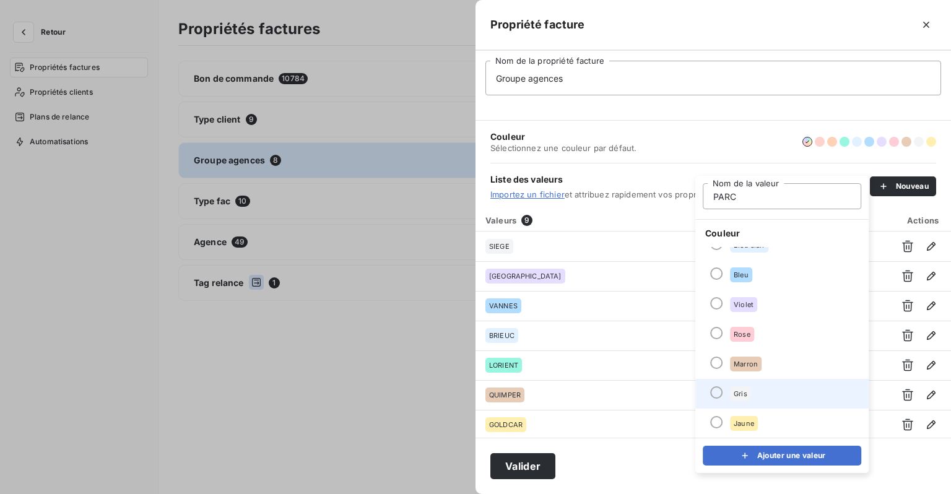
type input "PARC"
click at [733, 393] on div "Gris" at bounding box center [740, 394] width 21 height 15
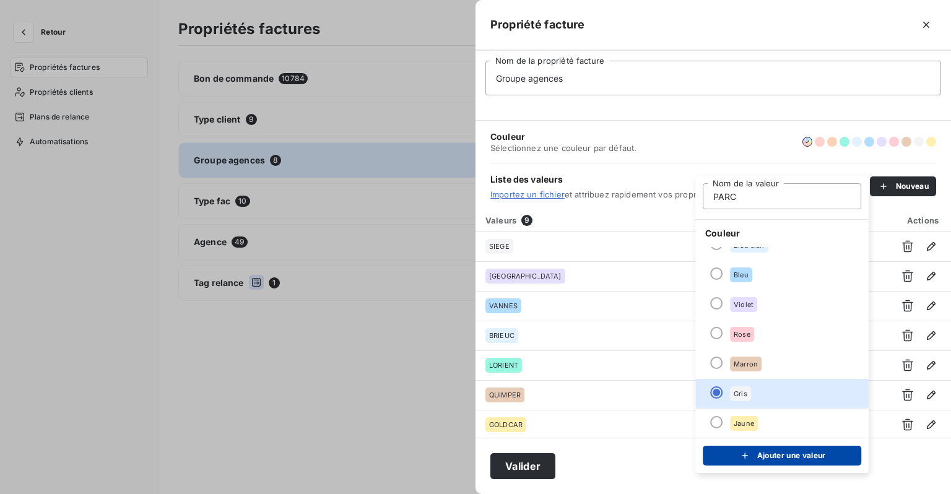
click at [762, 458] on button "Ajouter une valeur" at bounding box center [782, 456] width 159 height 20
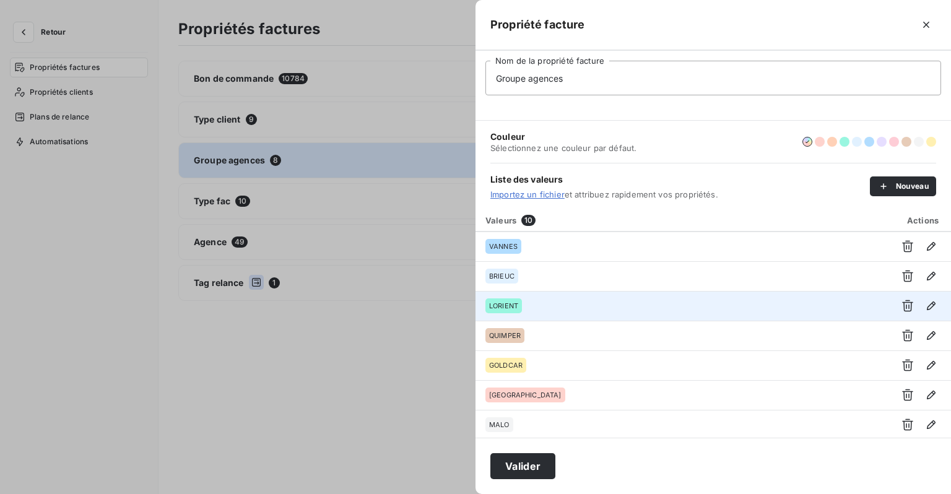
scroll to position [90, 0]
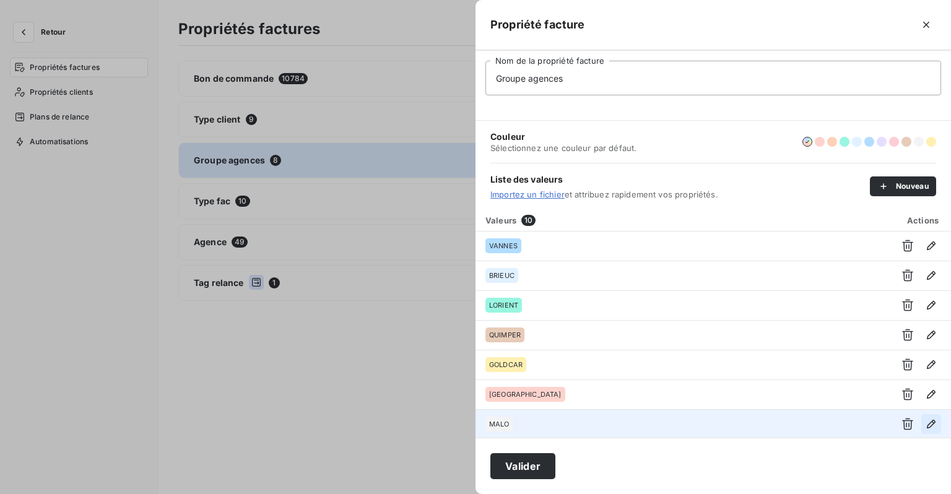
click at [927, 422] on icon "button" at bounding box center [931, 424] width 9 height 9
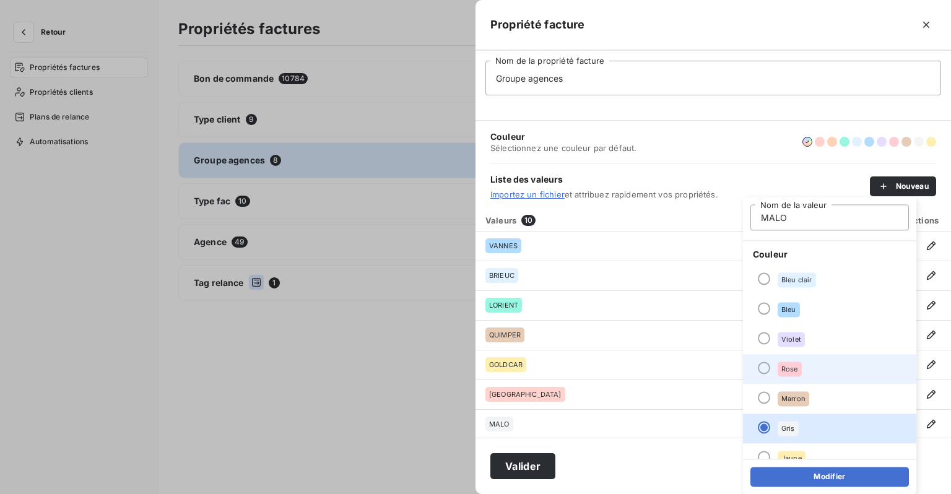
scroll to position [106, 0]
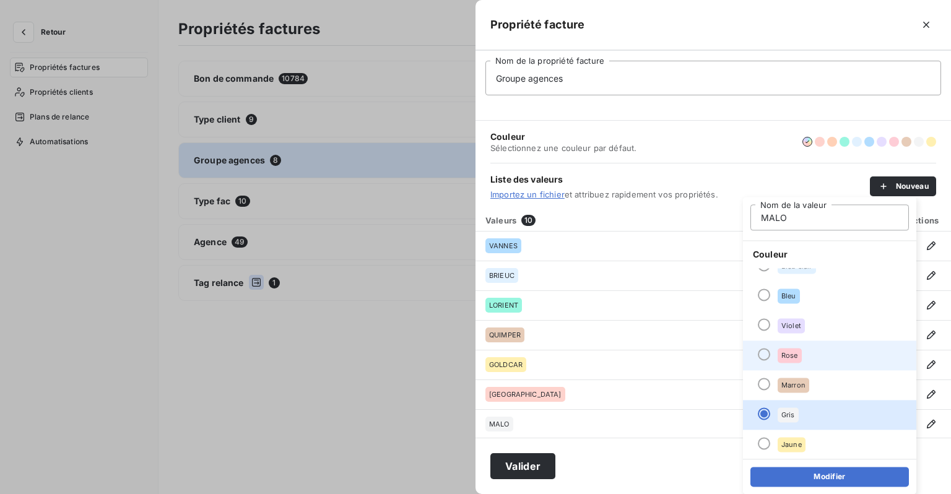
click at [797, 353] on span "Rose" at bounding box center [790, 355] width 17 height 7
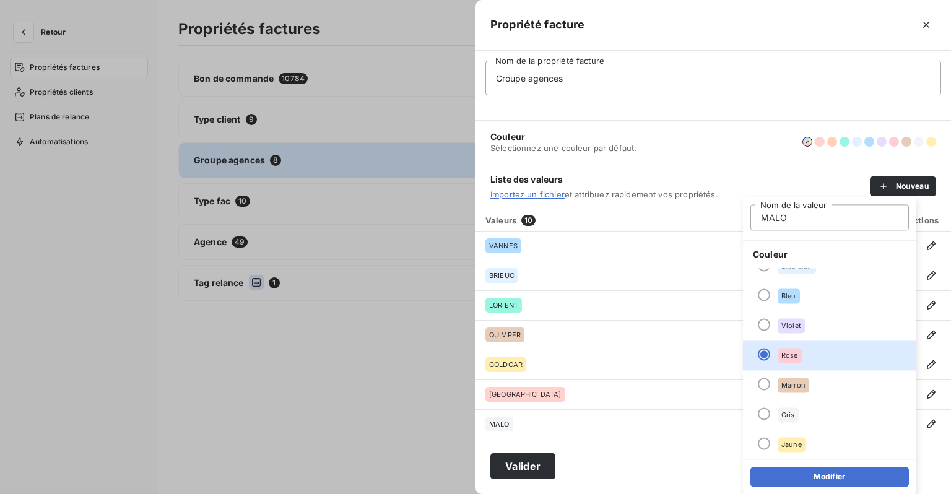
click at [810, 461] on div "Modifier" at bounding box center [829, 476] width 173 height 35
click at [811, 465] on div "Modifier" at bounding box center [829, 476] width 173 height 35
click at [808, 470] on button "Modifier" at bounding box center [830, 477] width 159 height 20
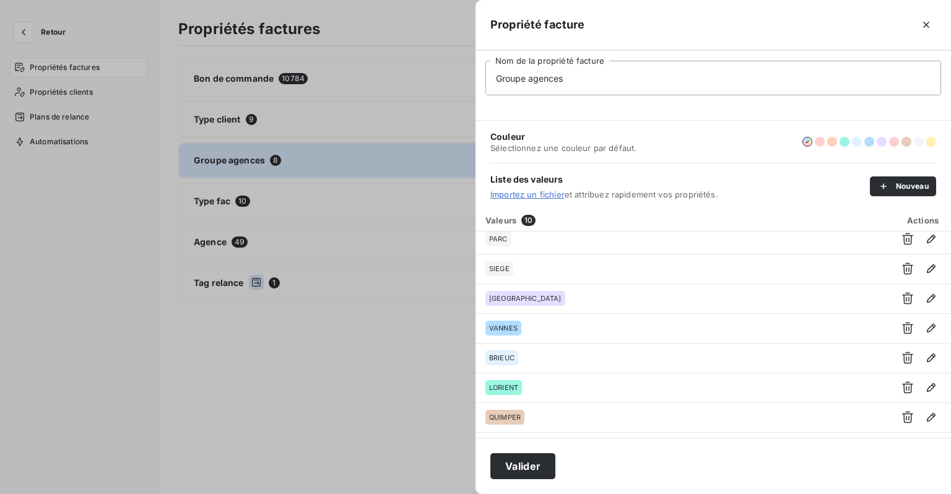
scroll to position [0, 0]
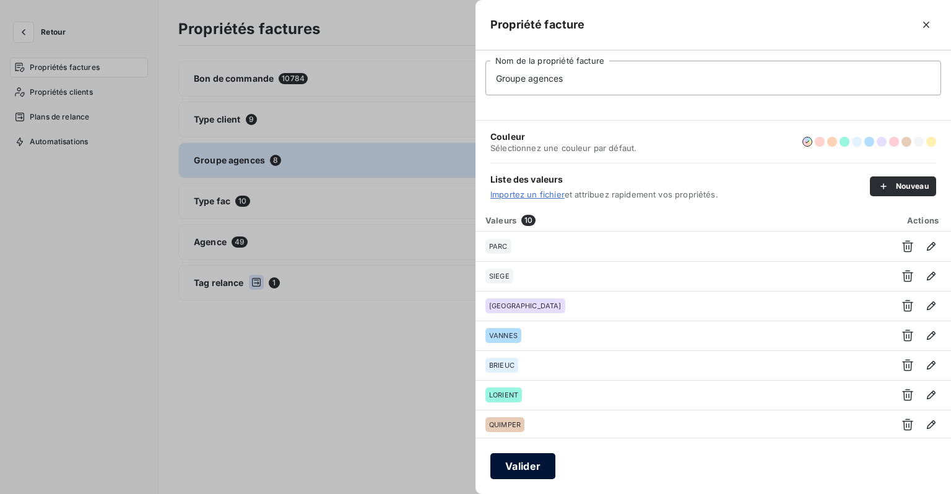
click at [536, 467] on button "Valider" at bounding box center [523, 466] width 65 height 26
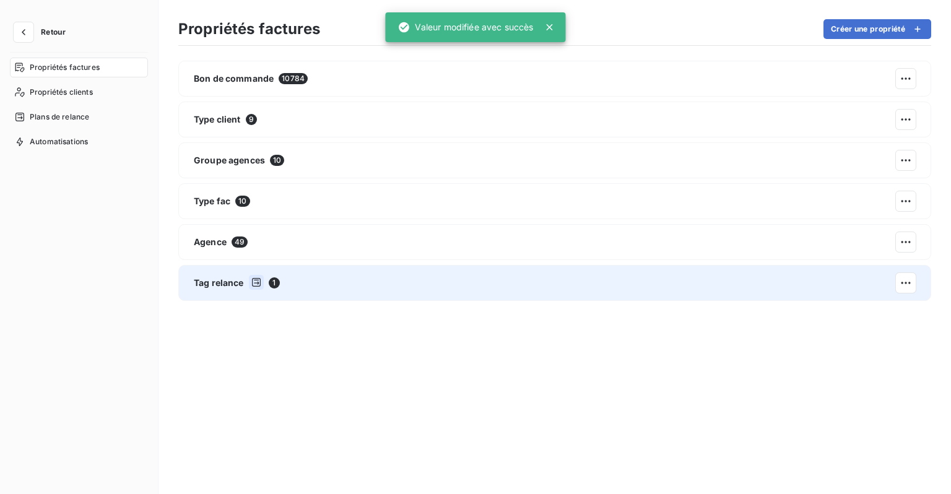
click at [286, 288] on div "Tag relance 1" at bounding box center [554, 283] width 753 height 36
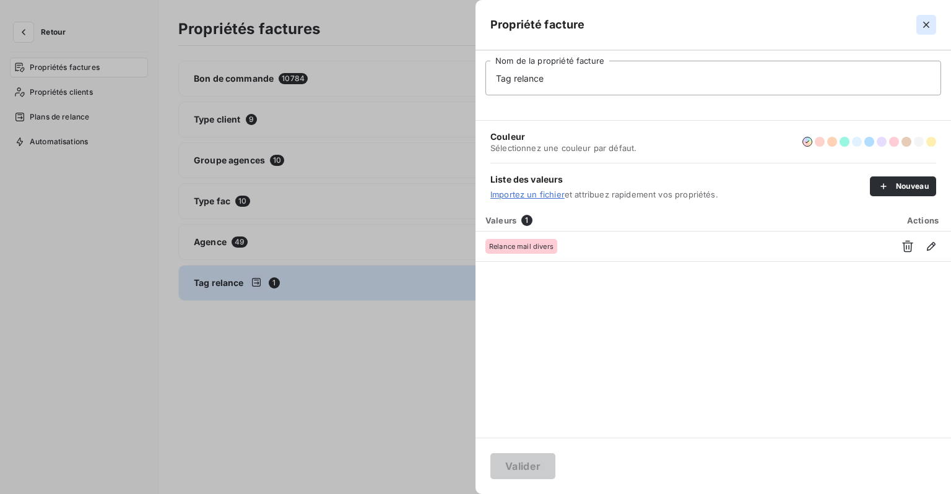
click at [924, 25] on icon "button" at bounding box center [926, 25] width 12 height 12
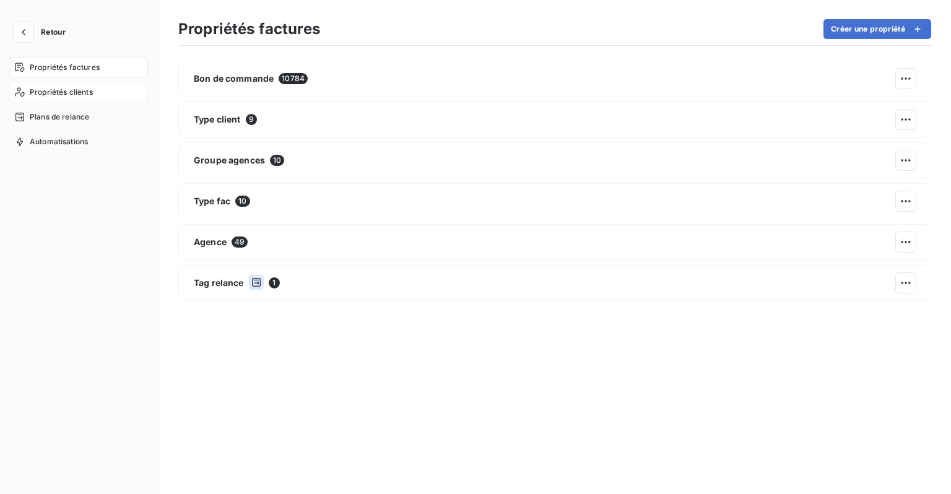
click at [33, 95] on span "Propriétés clients" at bounding box center [61, 92] width 63 height 11
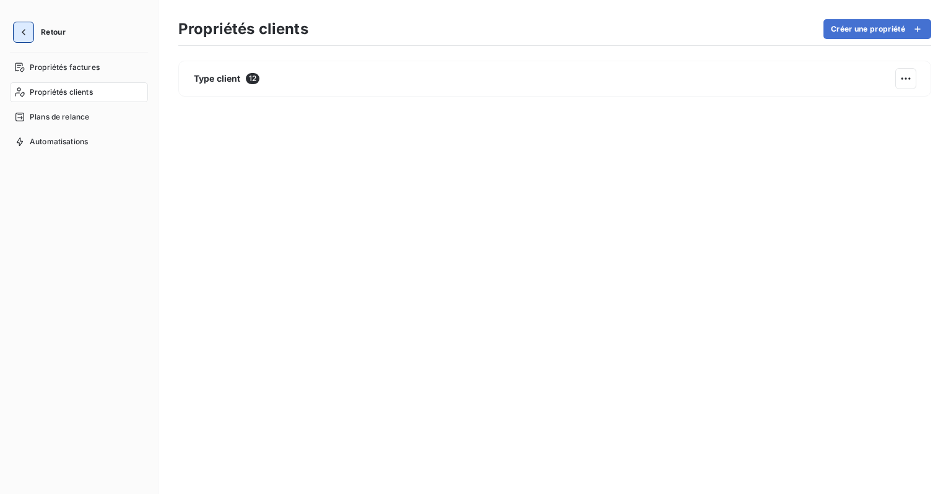
click at [19, 41] on button "button" at bounding box center [24, 32] width 20 height 20
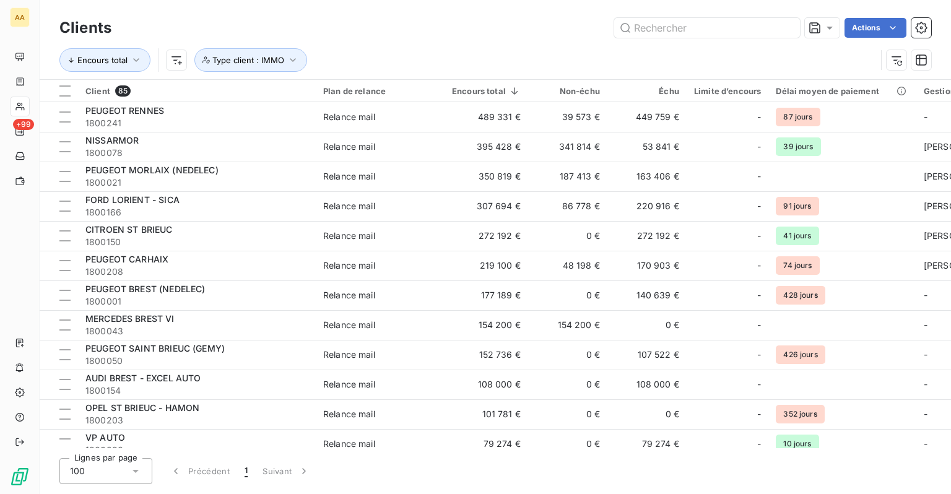
click at [377, 41] on div "Encours total Type client : IMMO" at bounding box center [495, 60] width 872 height 38
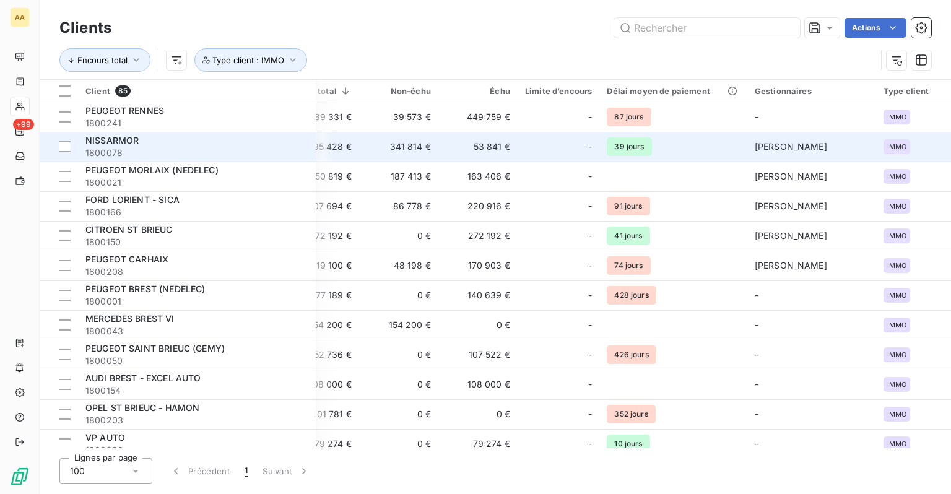
click at [818, 147] on span "[PERSON_NAME]" at bounding box center [791, 146] width 72 height 11
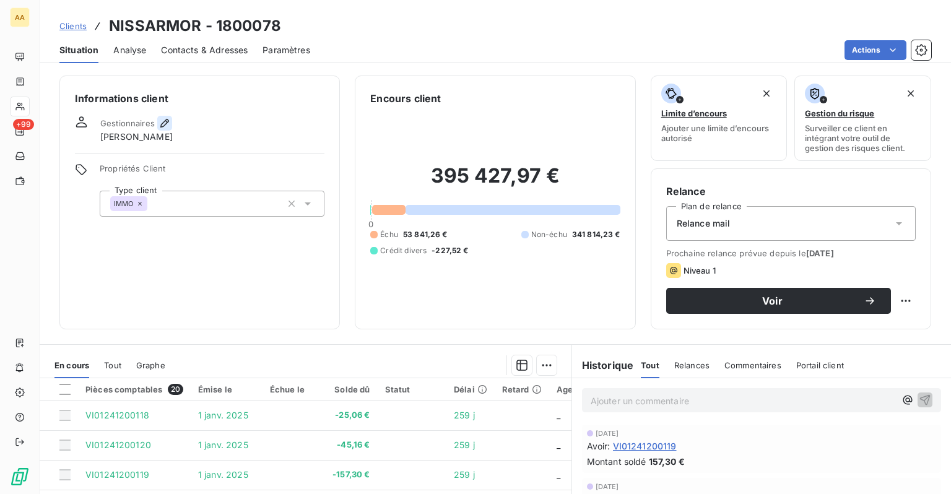
click at [165, 125] on icon "button" at bounding box center [165, 123] width 12 height 12
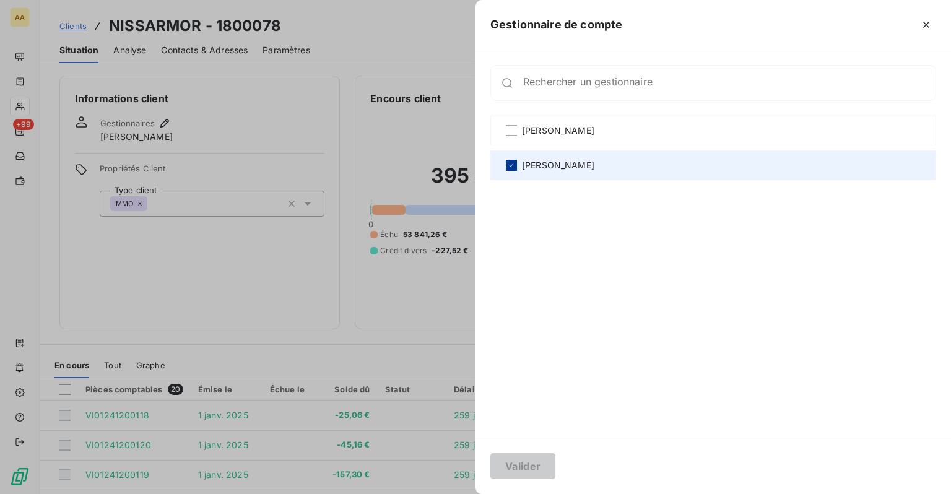
click at [512, 167] on icon at bounding box center [511, 165] width 7 height 7
click at [528, 466] on button "Valider" at bounding box center [523, 466] width 65 height 26
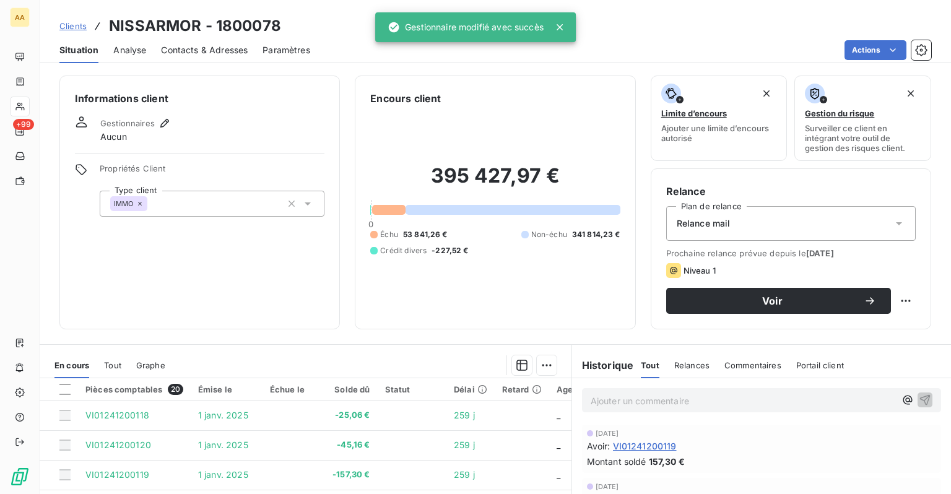
click at [68, 32] on div "Clients NISSARMOR - 1800078" at bounding box center [170, 26] width 222 height 22
click at [72, 23] on span "Clients" at bounding box center [72, 26] width 27 height 10
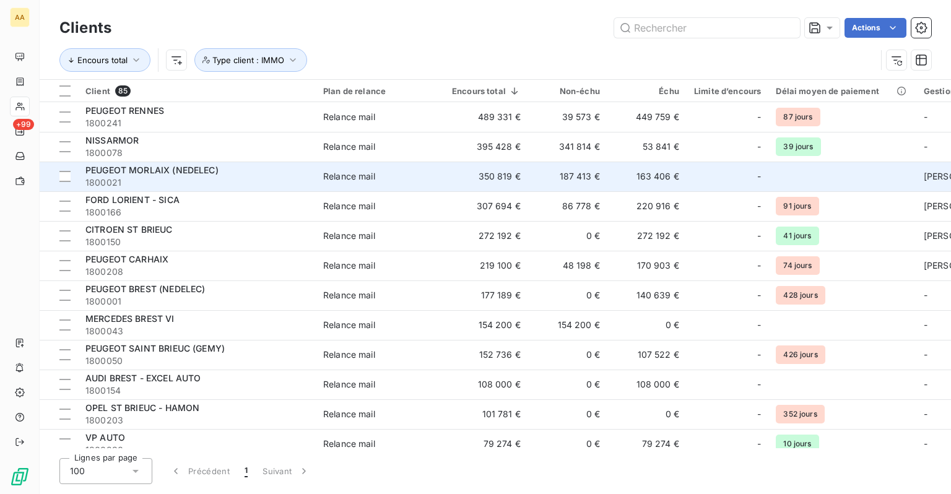
click at [895, 181] on td at bounding box center [842, 177] width 147 height 30
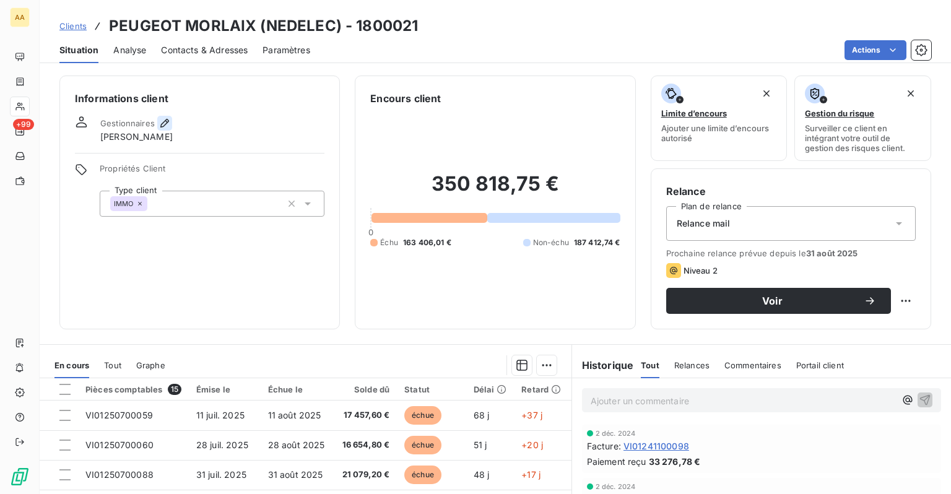
click at [163, 123] on icon "button" at bounding box center [165, 123] width 12 height 12
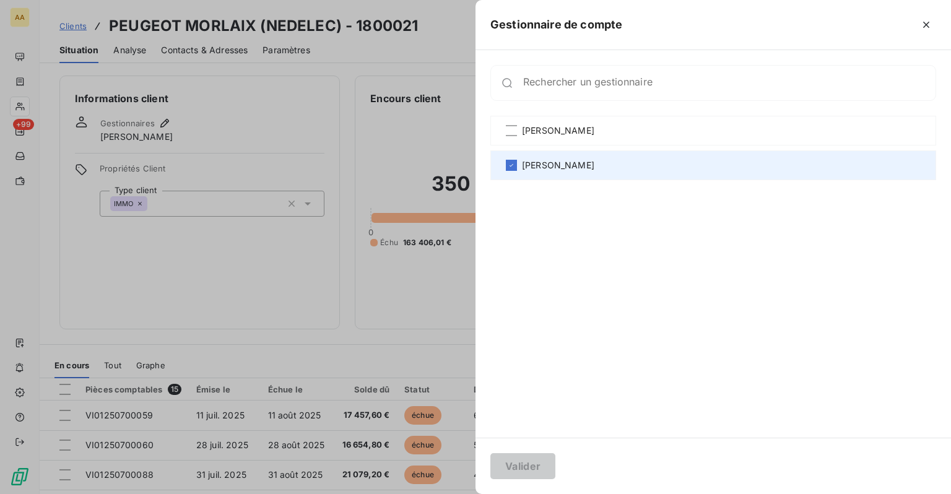
click at [517, 162] on div "[PERSON_NAME]" at bounding box center [714, 166] width 446 height 30
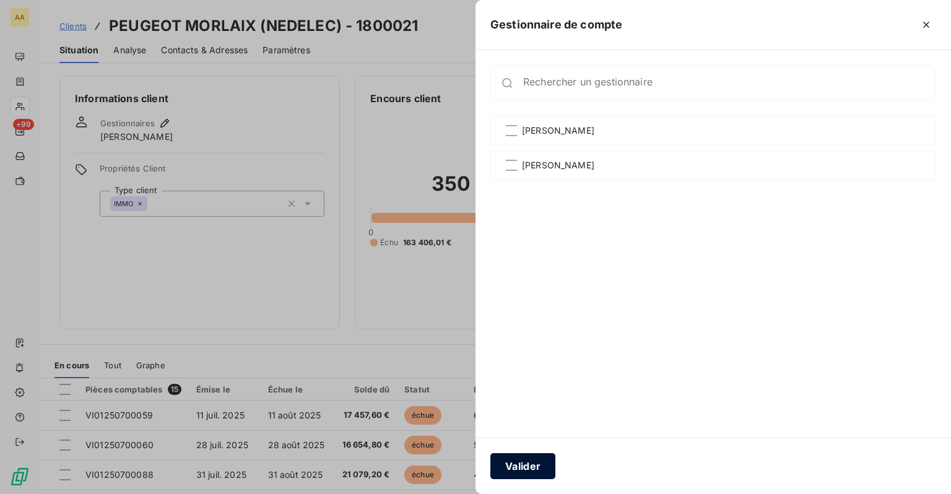
click at [527, 468] on button "Valider" at bounding box center [523, 466] width 65 height 26
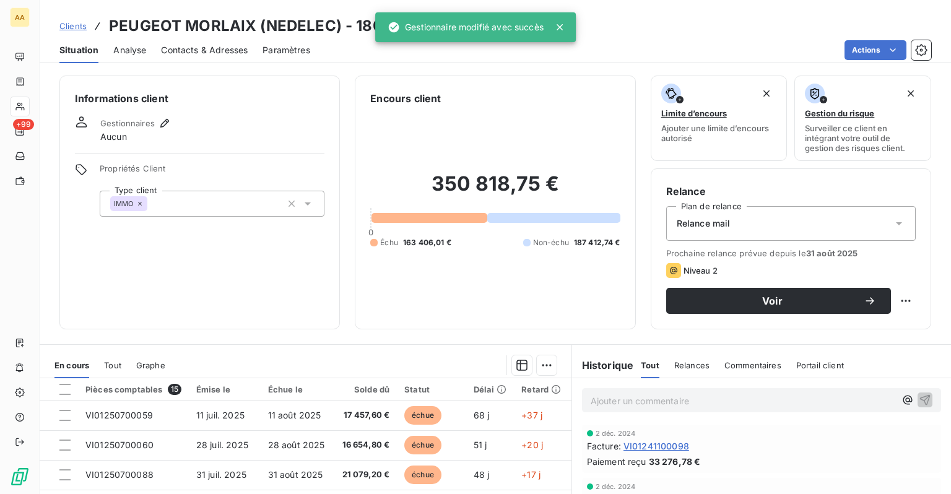
click at [68, 30] on span "Clients" at bounding box center [72, 26] width 27 height 10
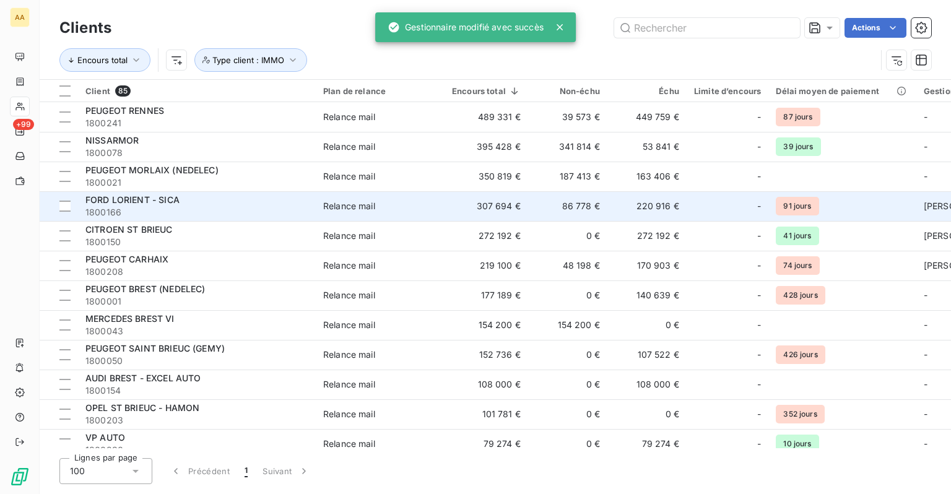
click at [898, 213] on td "91 jours" at bounding box center [842, 206] width 147 height 30
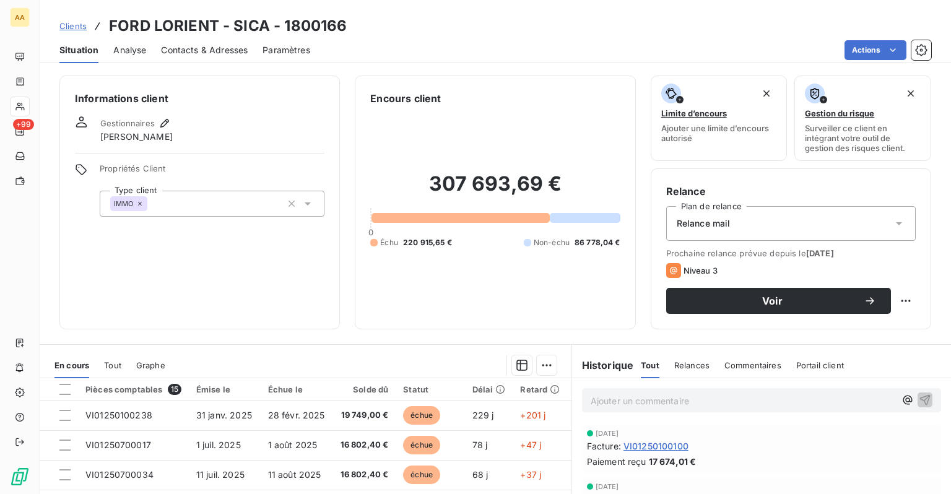
click at [164, 131] on span "[PERSON_NAME]" at bounding box center [136, 137] width 72 height 12
click at [162, 121] on icon "button" at bounding box center [165, 123] width 12 height 12
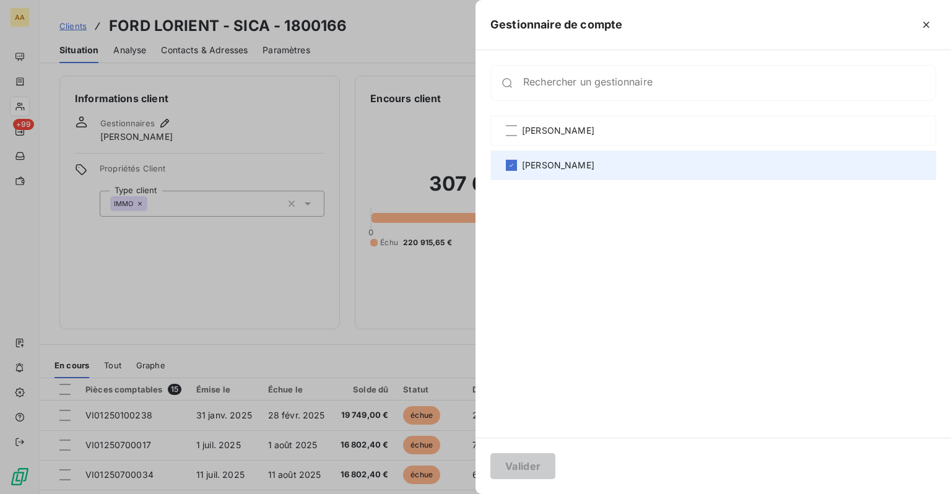
click at [528, 165] on span "[PERSON_NAME]" at bounding box center [558, 165] width 72 height 12
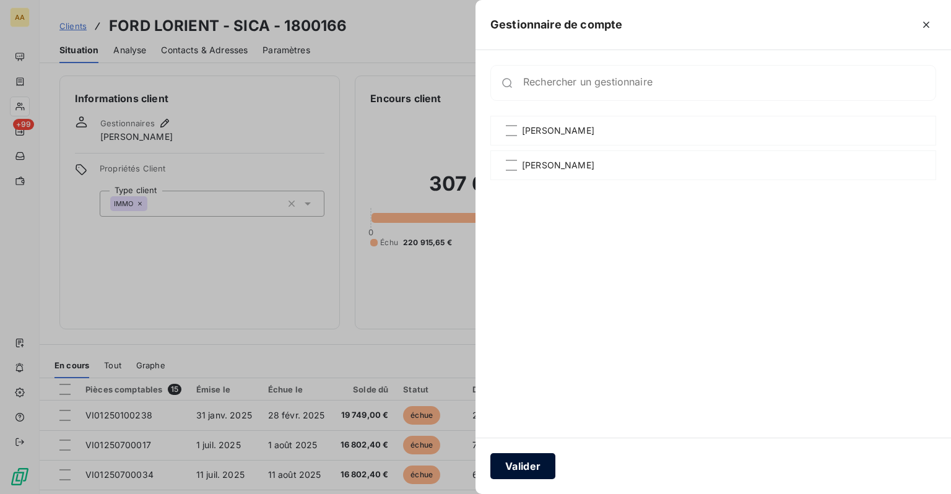
click at [511, 469] on button "Valider" at bounding box center [523, 466] width 65 height 26
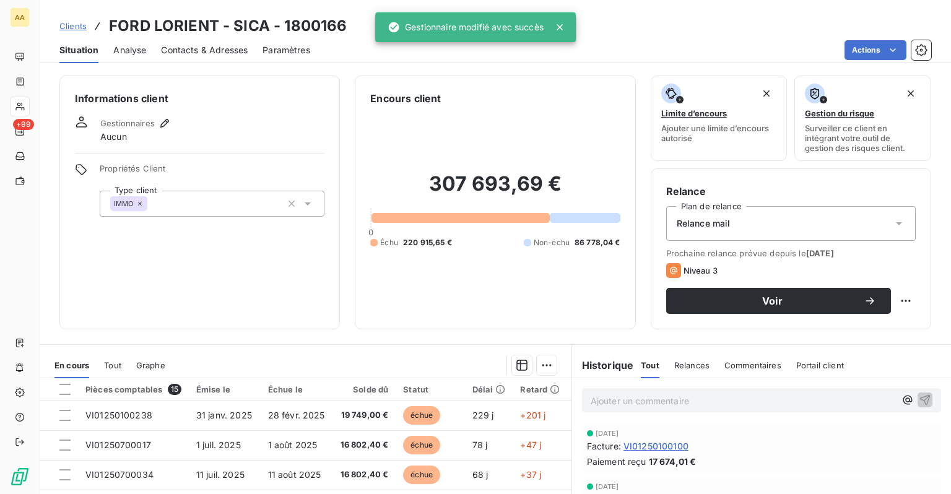
click at [71, 26] on span "Clients" at bounding box center [72, 26] width 27 height 10
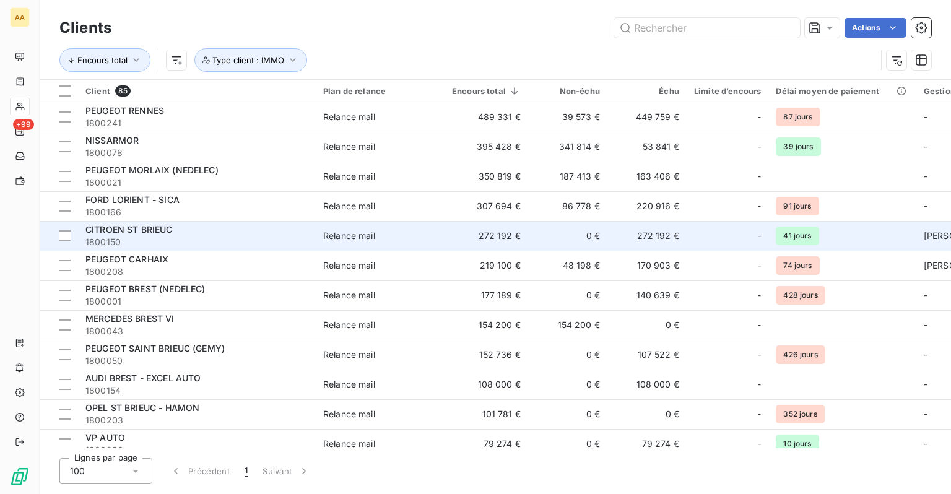
click at [892, 243] on td "41 jours" at bounding box center [842, 236] width 147 height 30
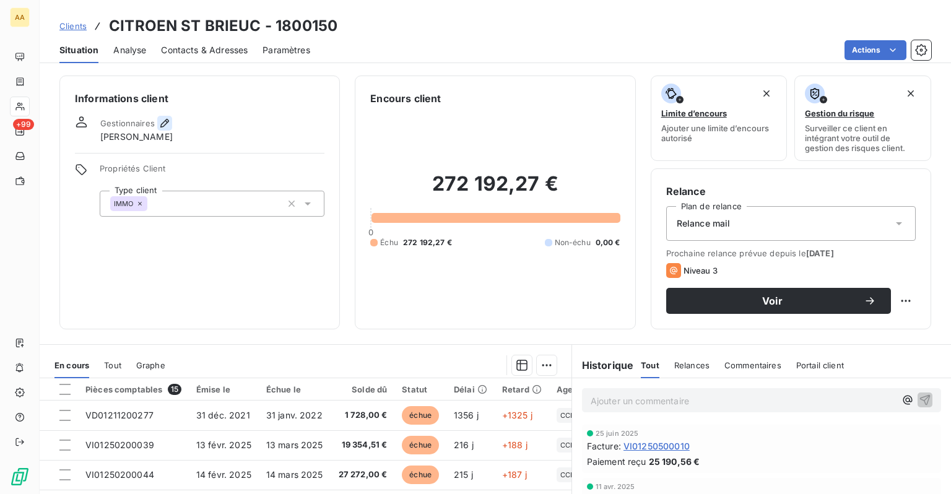
click at [167, 123] on icon "button" at bounding box center [165, 123] width 12 height 12
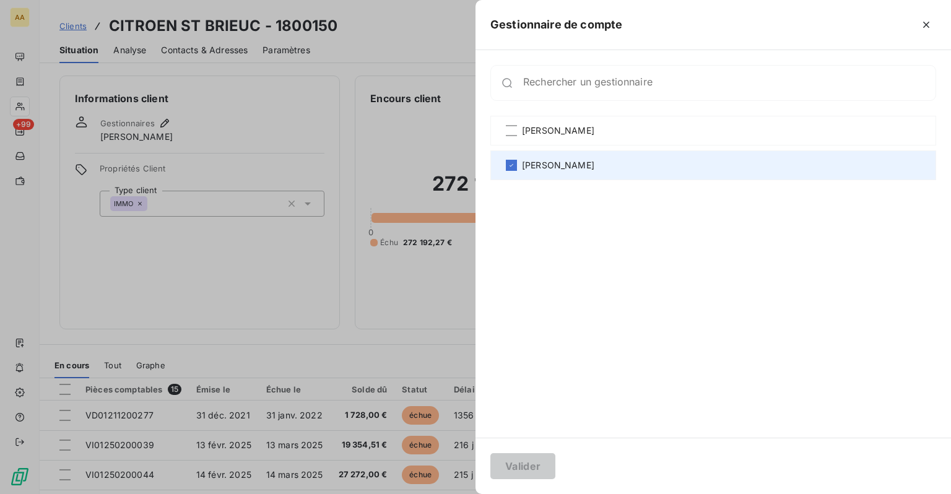
click at [557, 169] on span "[PERSON_NAME]" at bounding box center [558, 165] width 72 height 12
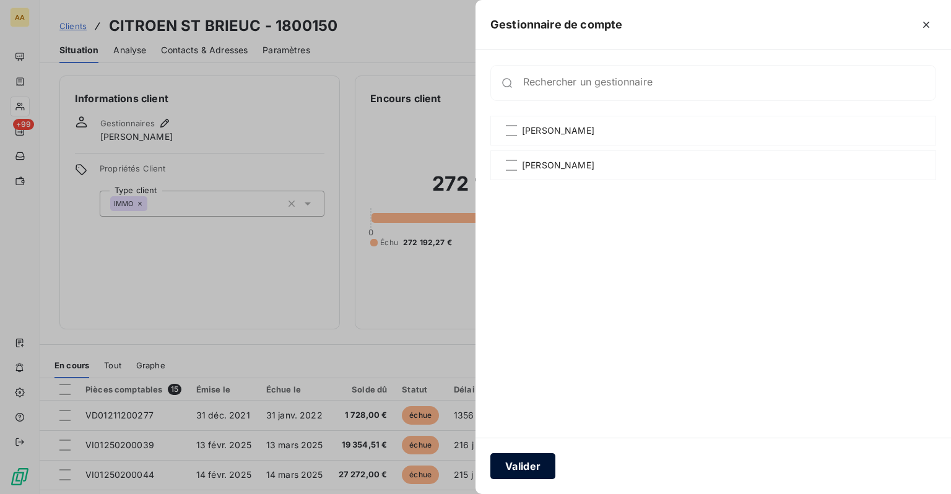
click at [518, 469] on button "Valider" at bounding box center [523, 466] width 65 height 26
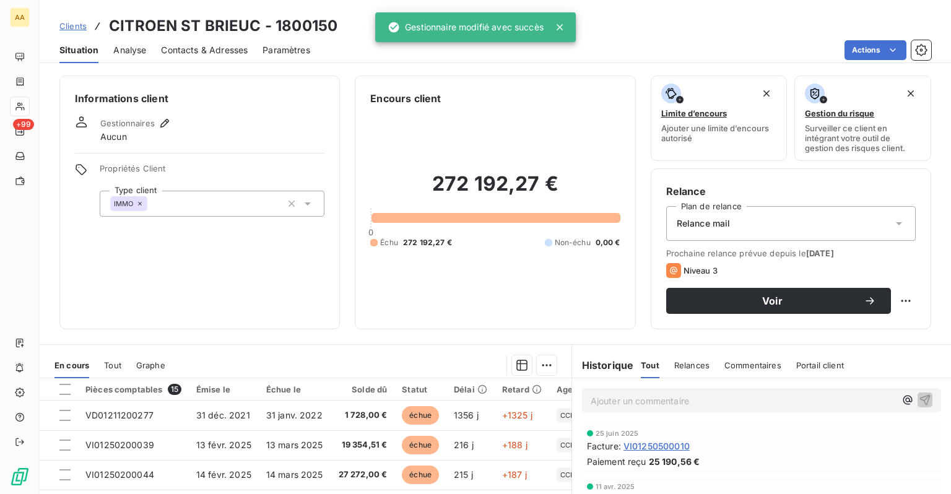
click at [72, 21] on span "Clients" at bounding box center [72, 26] width 27 height 10
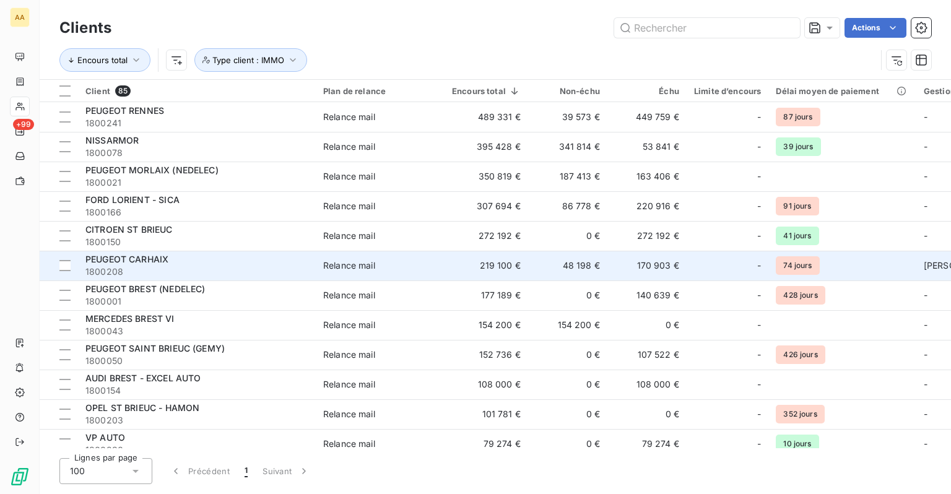
click at [899, 276] on td "74 jours" at bounding box center [842, 266] width 147 height 30
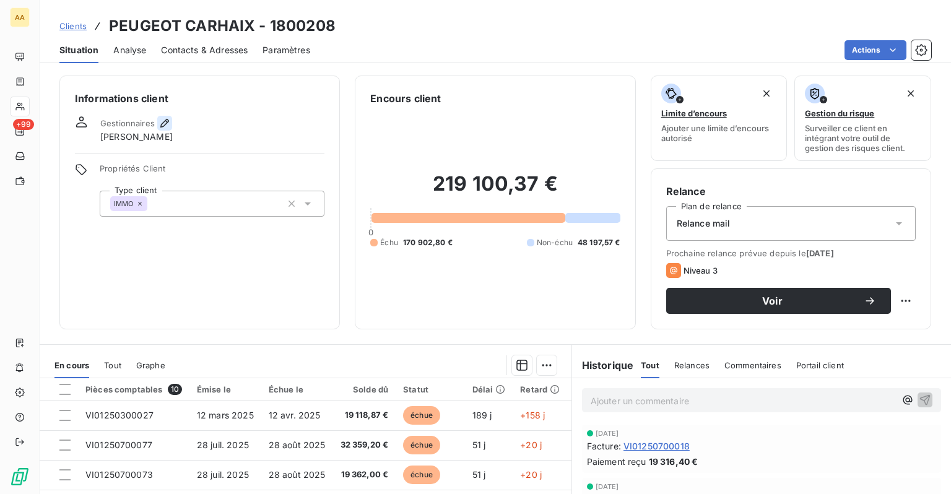
click at [166, 120] on icon "button" at bounding box center [165, 123] width 12 height 12
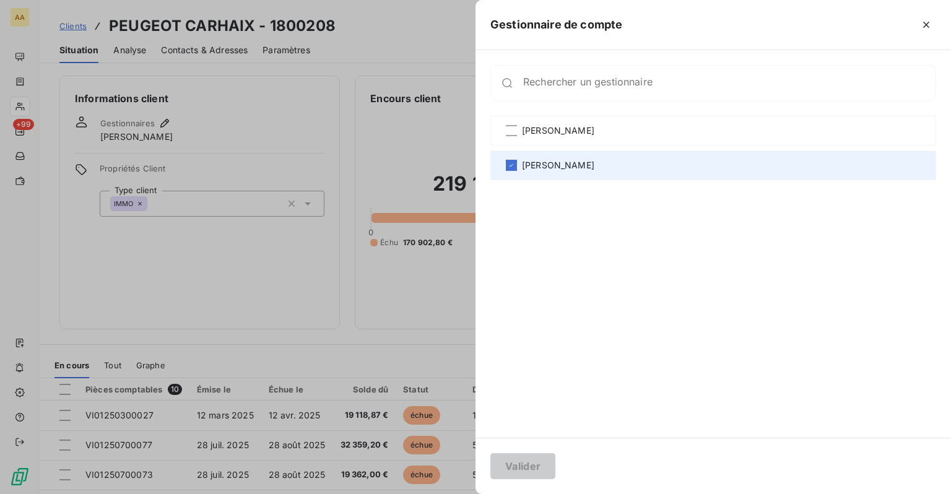
click at [577, 165] on span "[PERSON_NAME]" at bounding box center [558, 165] width 72 height 12
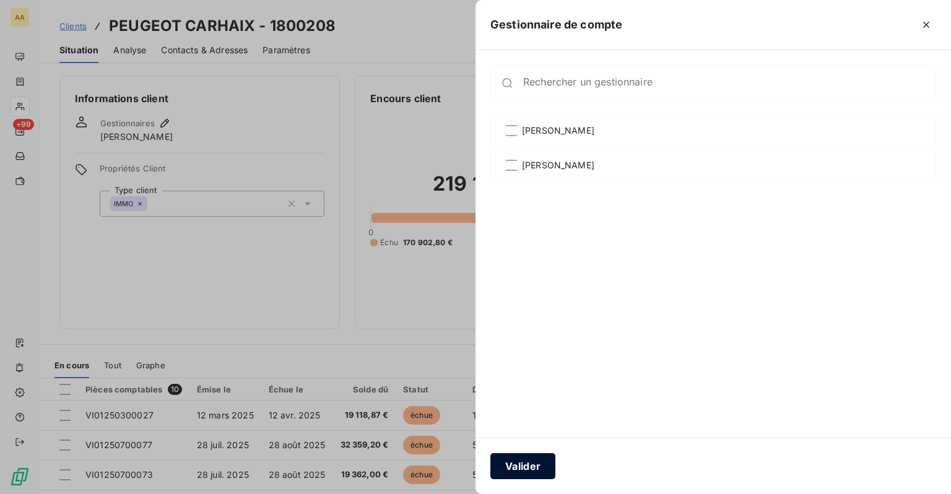
click at [538, 462] on button "Valider" at bounding box center [523, 466] width 65 height 26
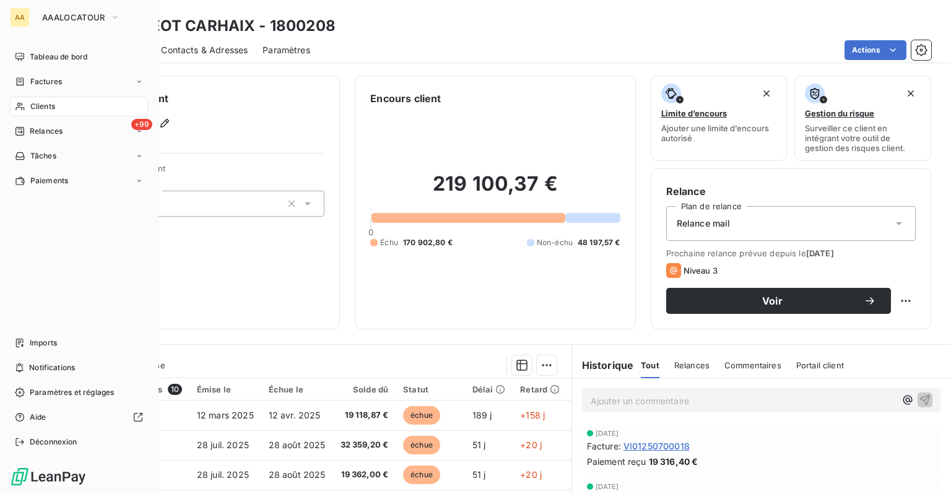
click at [50, 102] on span "Clients" at bounding box center [42, 106] width 25 height 11
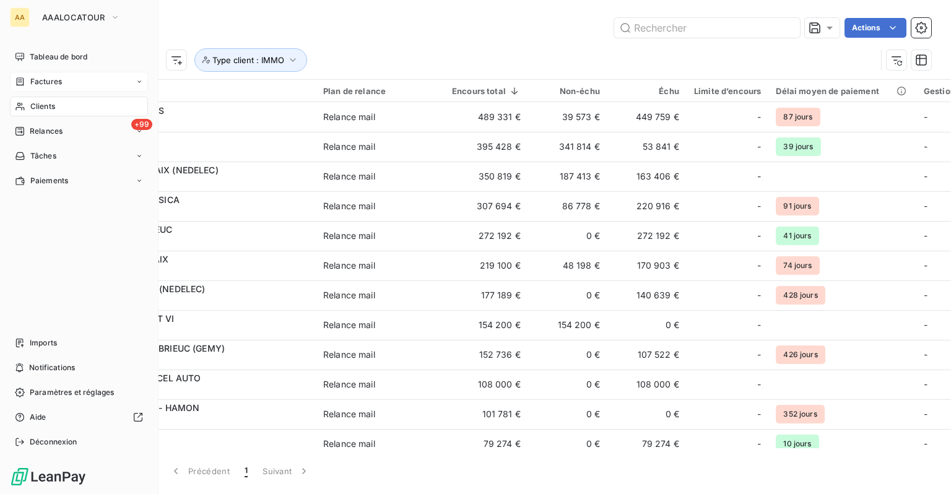
click at [48, 85] on span "Factures" at bounding box center [46, 81] width 32 height 11
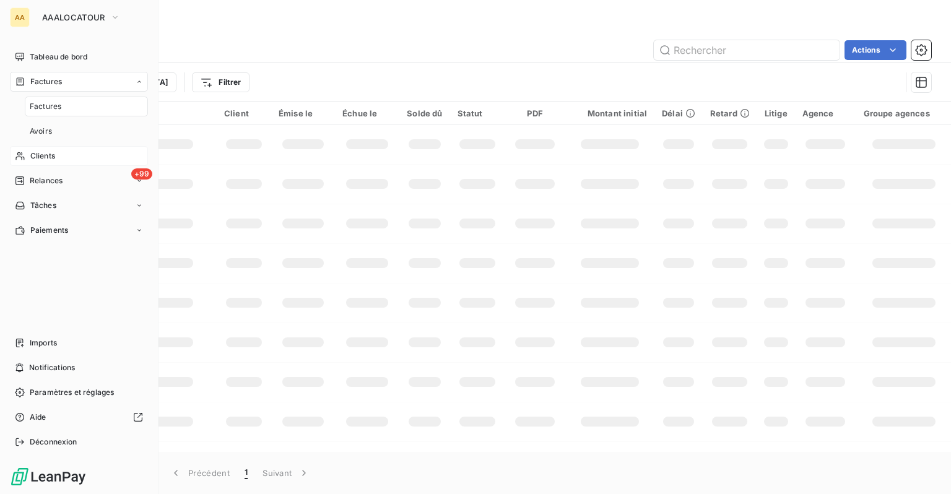
click at [50, 159] on span "Clients" at bounding box center [42, 156] width 25 height 11
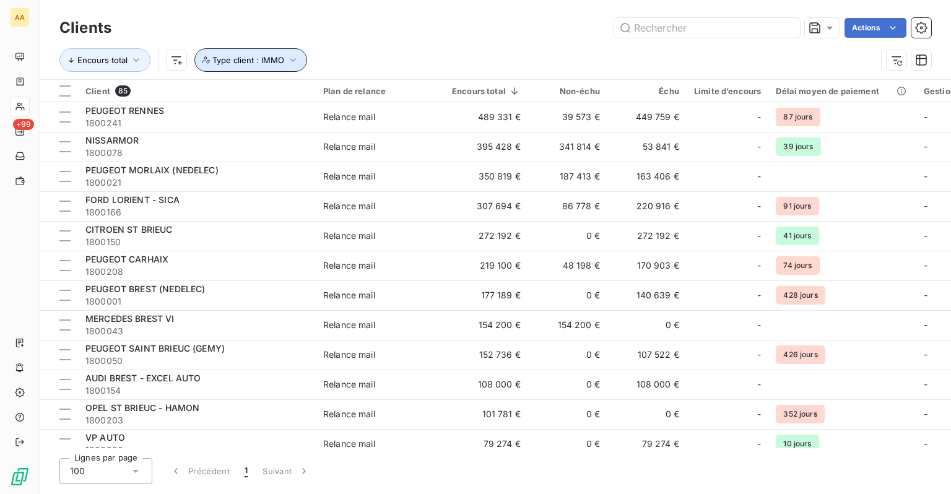
click at [292, 64] on icon "button" at bounding box center [293, 60] width 12 height 12
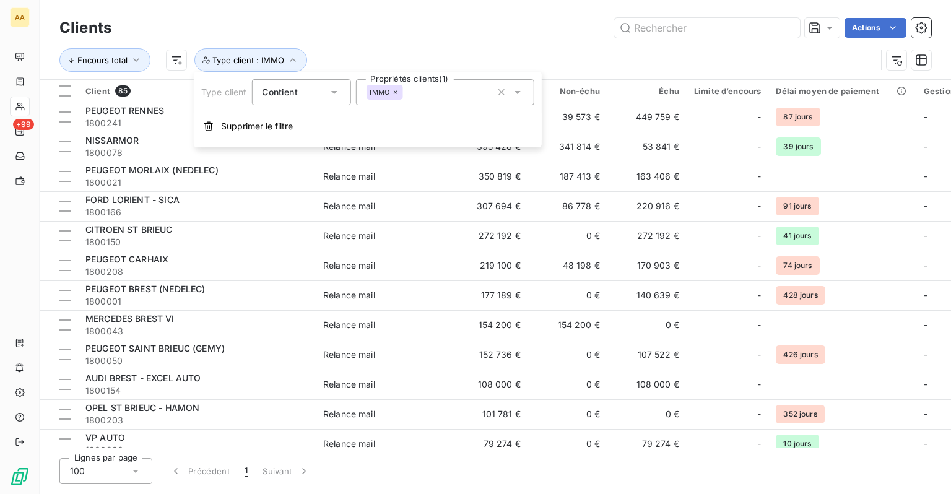
click at [396, 92] on icon at bounding box center [396, 92] width 4 height 4
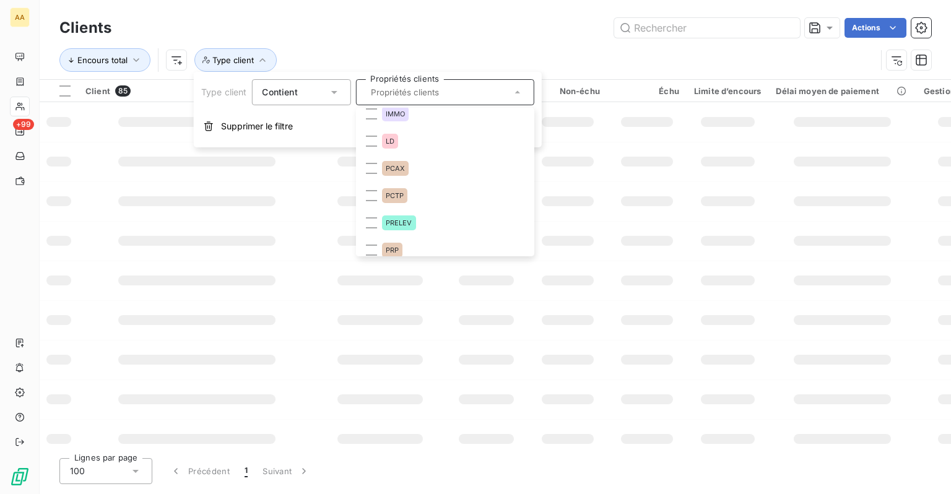
scroll to position [181, 0]
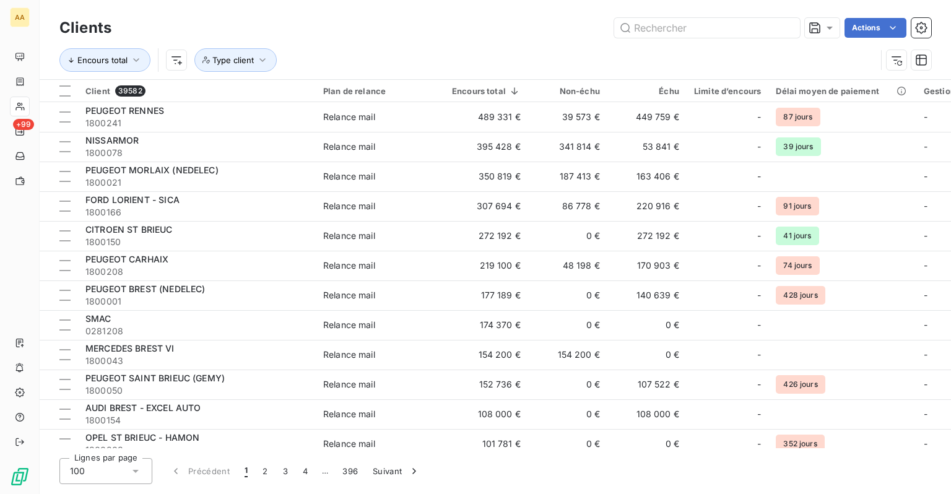
click at [411, 48] on div "Encours total Type client" at bounding box center [467, 60] width 817 height 24
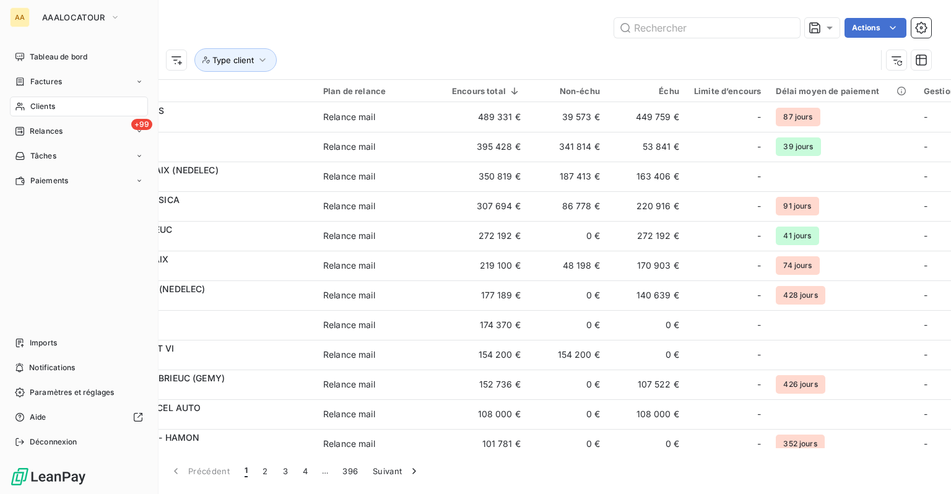
click at [24, 105] on icon at bounding box center [20, 107] width 11 height 10
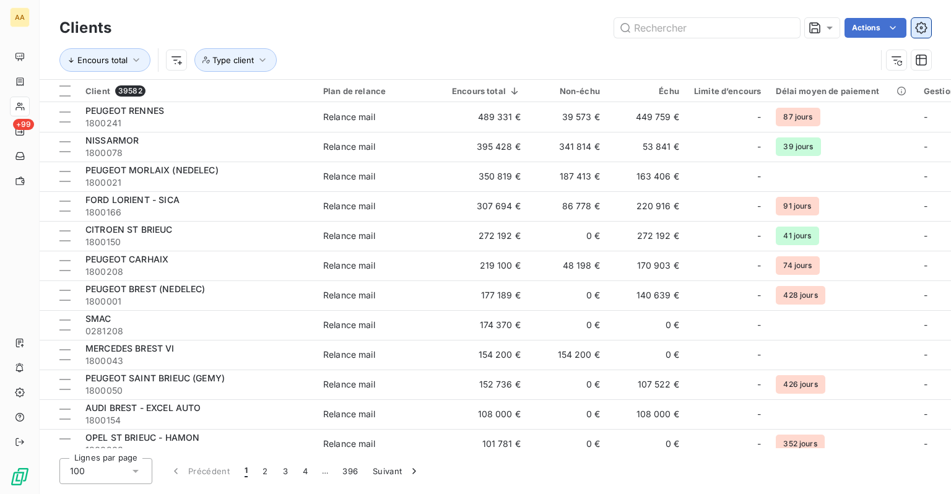
click at [922, 30] on icon "button" at bounding box center [921, 28] width 12 height 12
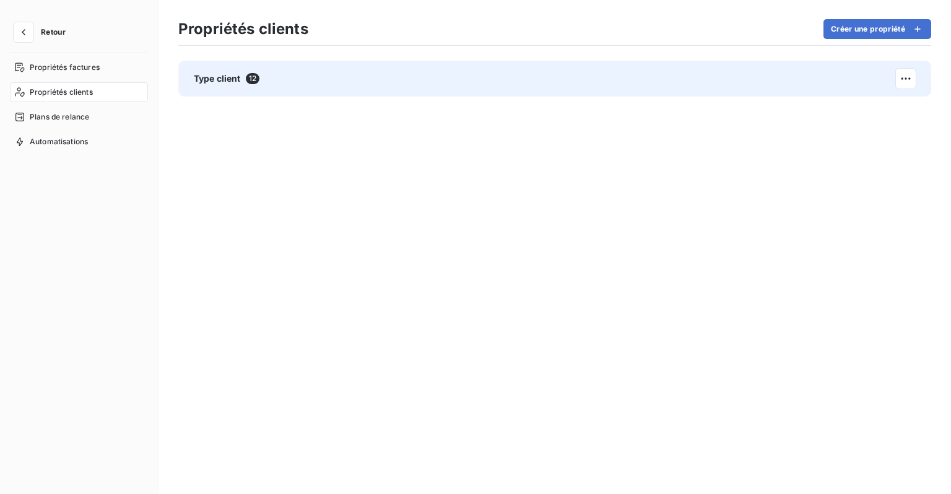
click at [269, 88] on div "Type client 12" at bounding box center [554, 79] width 753 height 36
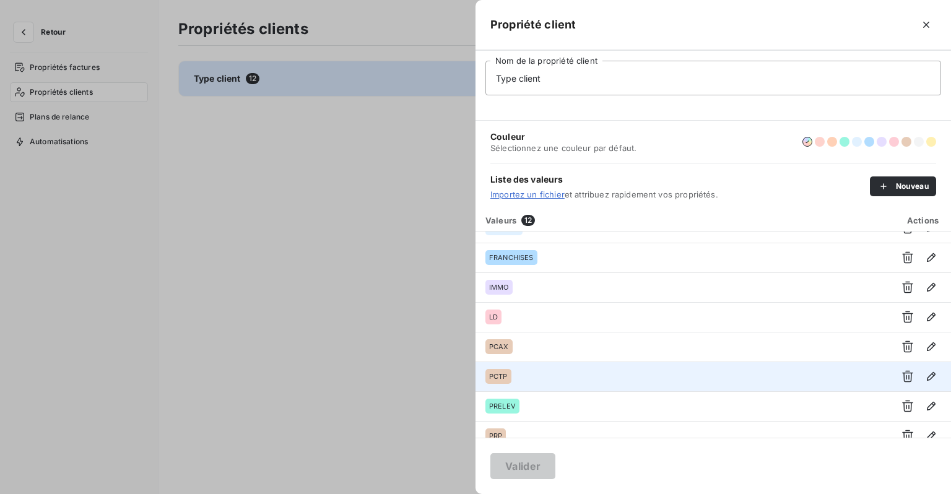
scroll to position [149, 0]
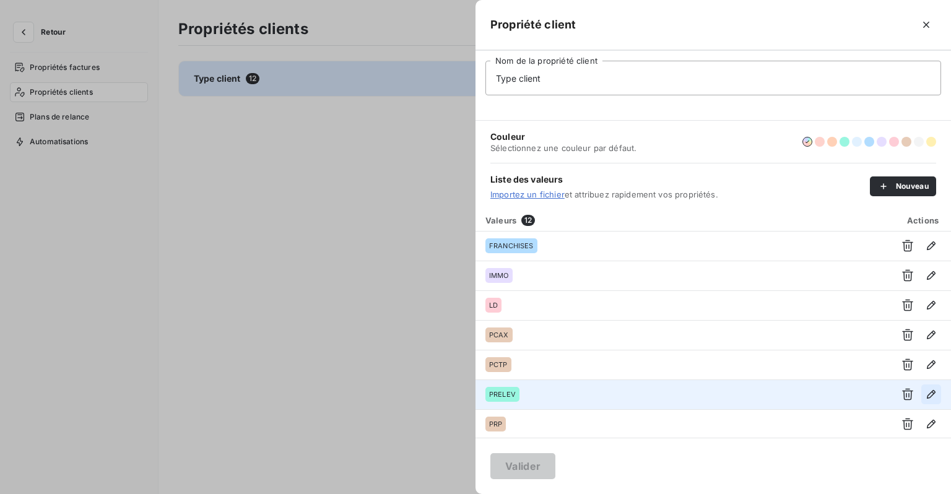
click at [925, 394] on icon "button" at bounding box center [931, 394] width 12 height 12
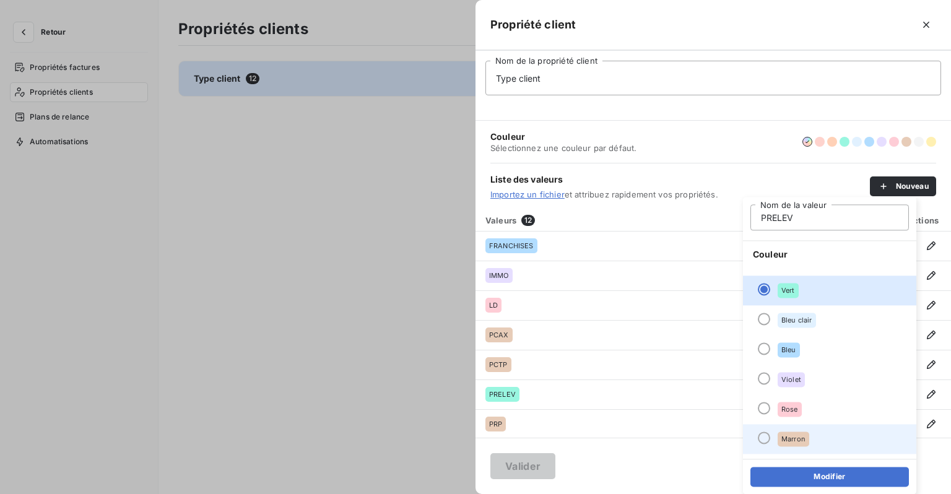
scroll to position [106, 0]
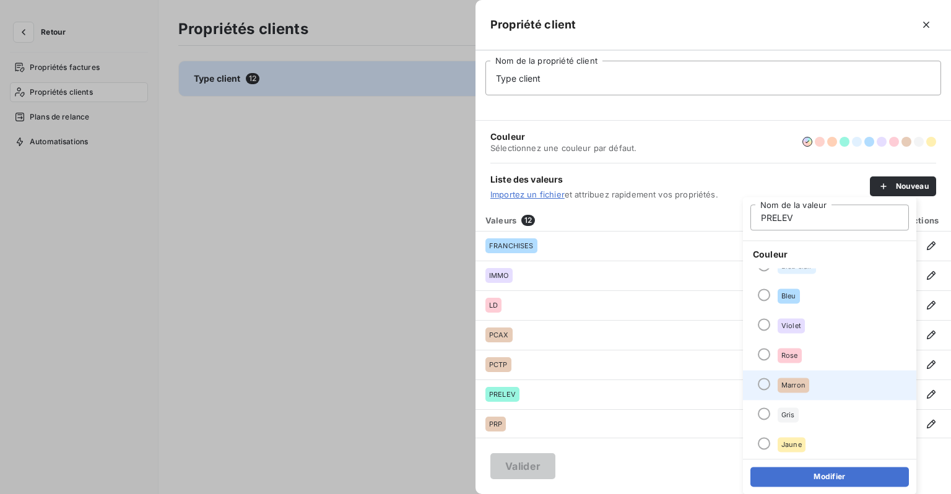
click at [815, 383] on li "Marron" at bounding box center [829, 385] width 173 height 30
click at [827, 473] on button "Modifier" at bounding box center [830, 477] width 159 height 20
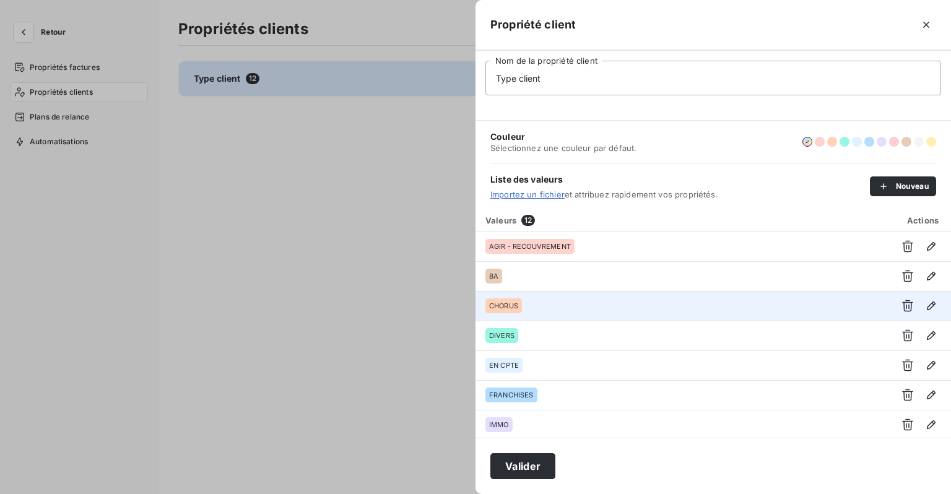
scroll to position [149, 0]
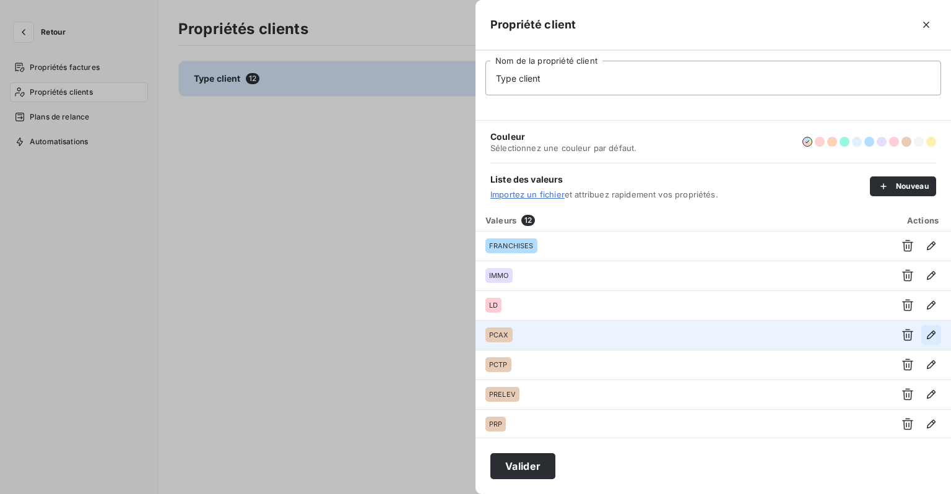
click at [925, 336] on icon "button" at bounding box center [931, 335] width 12 height 12
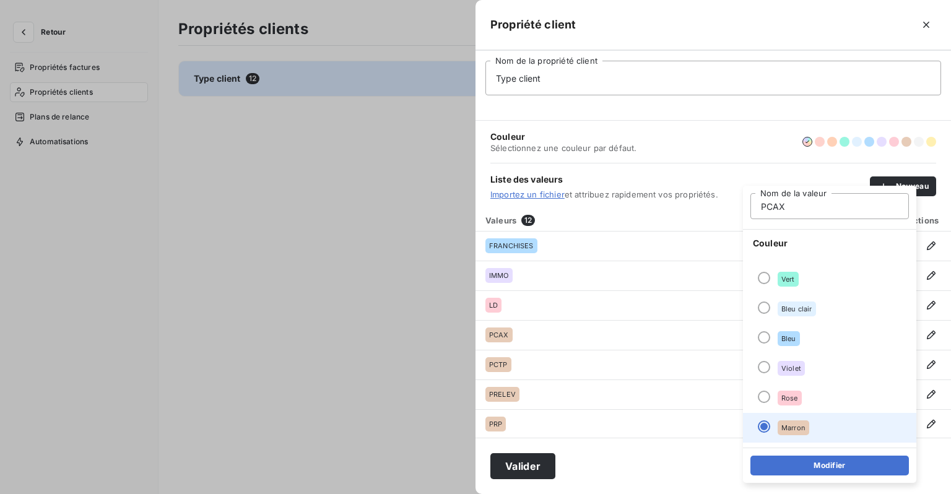
scroll to position [106, 0]
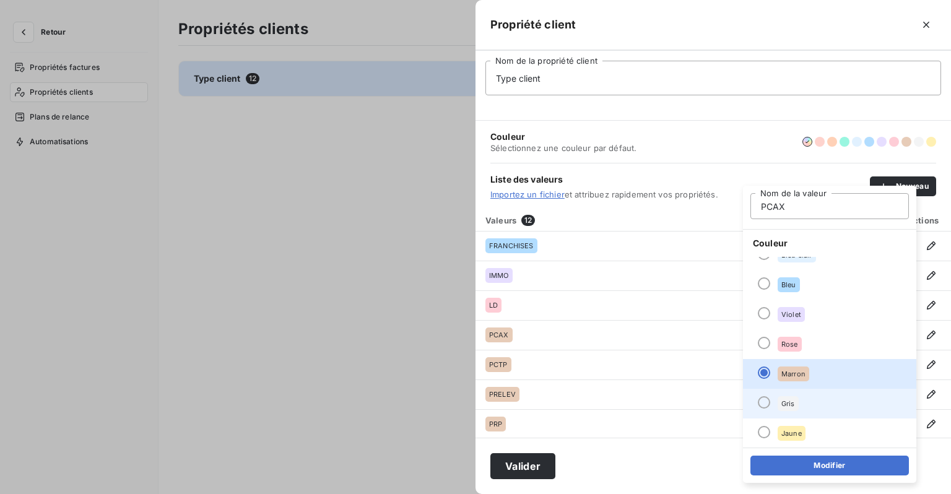
click at [787, 401] on span "Gris" at bounding box center [789, 403] width 14 height 7
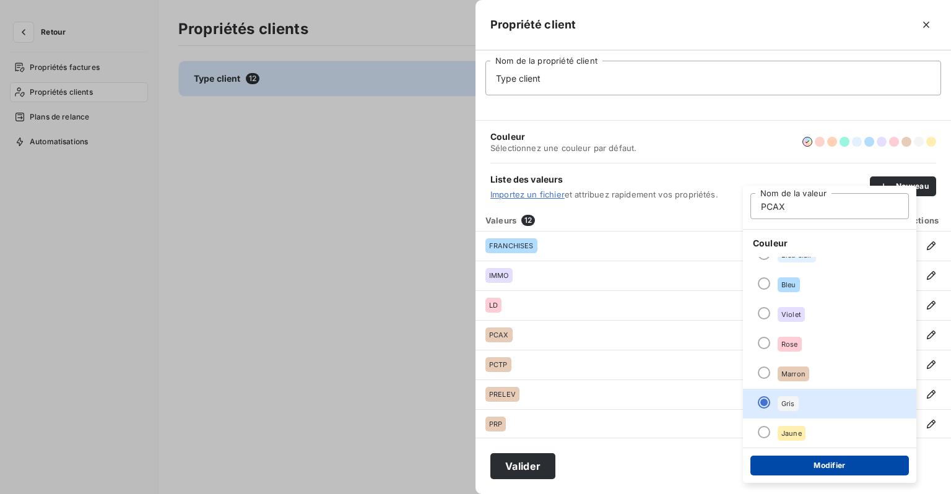
click at [810, 466] on button "Modifier" at bounding box center [830, 466] width 159 height 20
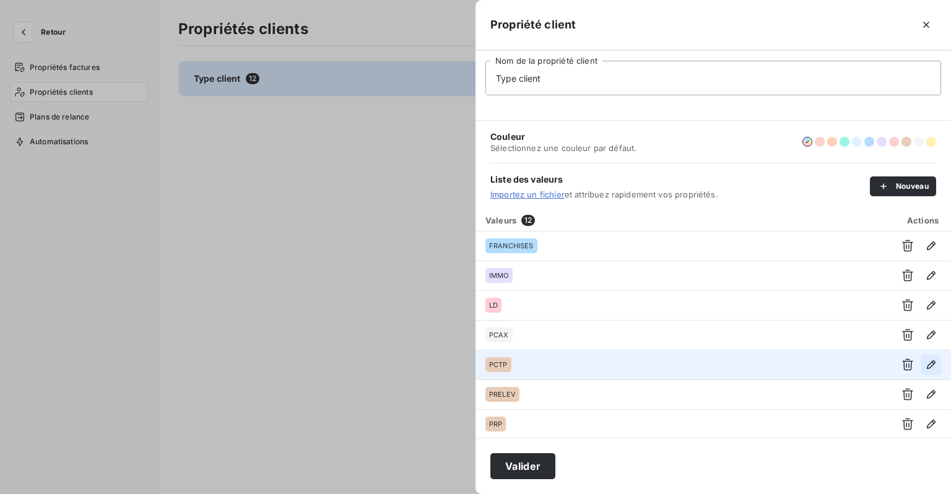
click at [927, 369] on icon "button" at bounding box center [931, 365] width 12 height 12
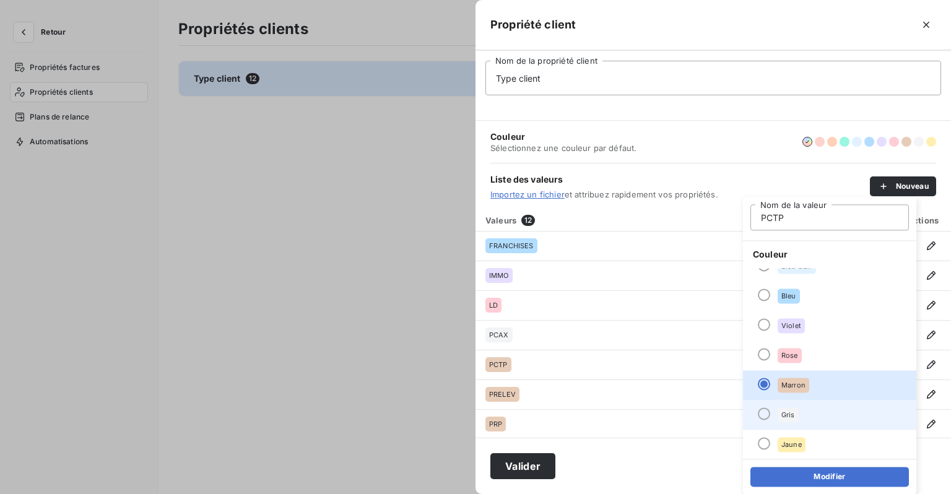
click at [797, 416] on div "Gris" at bounding box center [788, 415] width 21 height 15
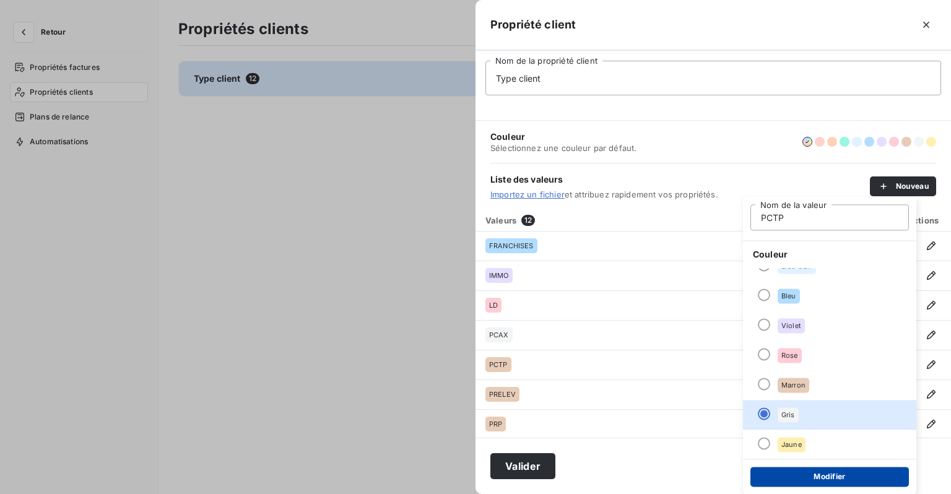
click at [807, 471] on button "Modifier" at bounding box center [830, 477] width 159 height 20
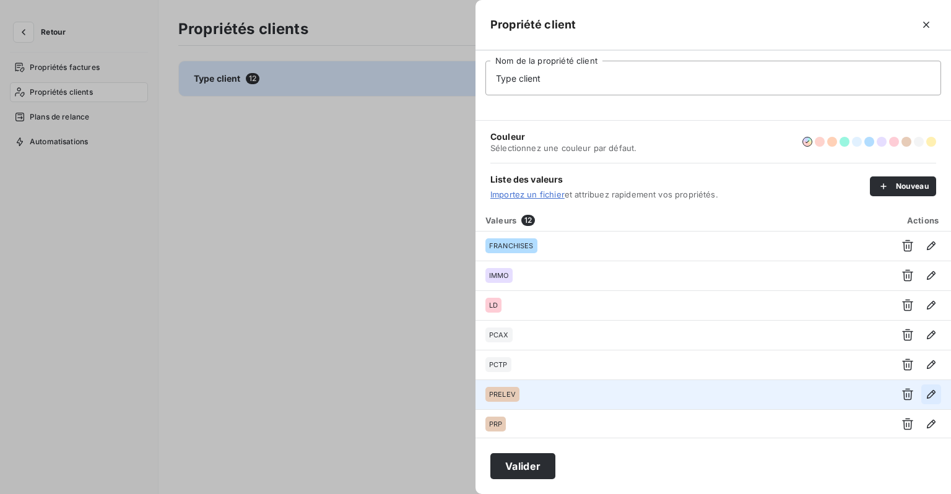
click at [927, 392] on icon "button" at bounding box center [931, 394] width 12 height 12
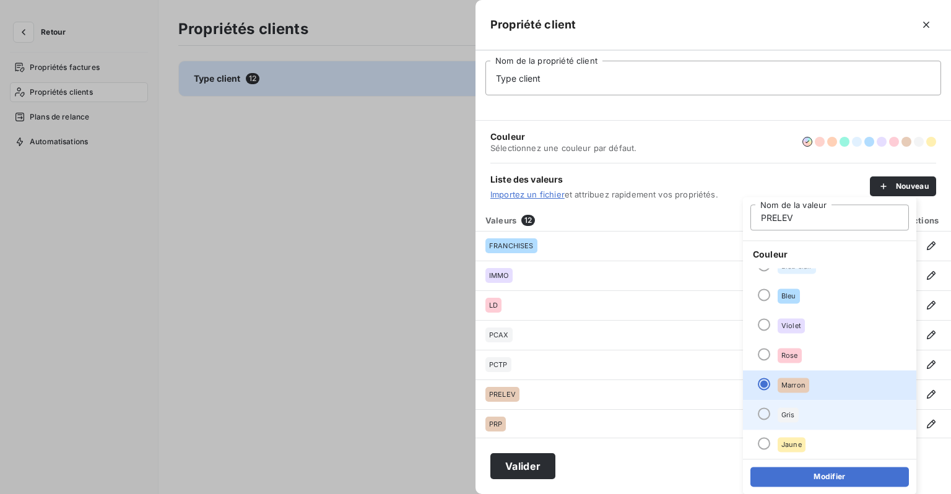
click at [789, 422] on div "Gris" at bounding box center [788, 415] width 21 height 15
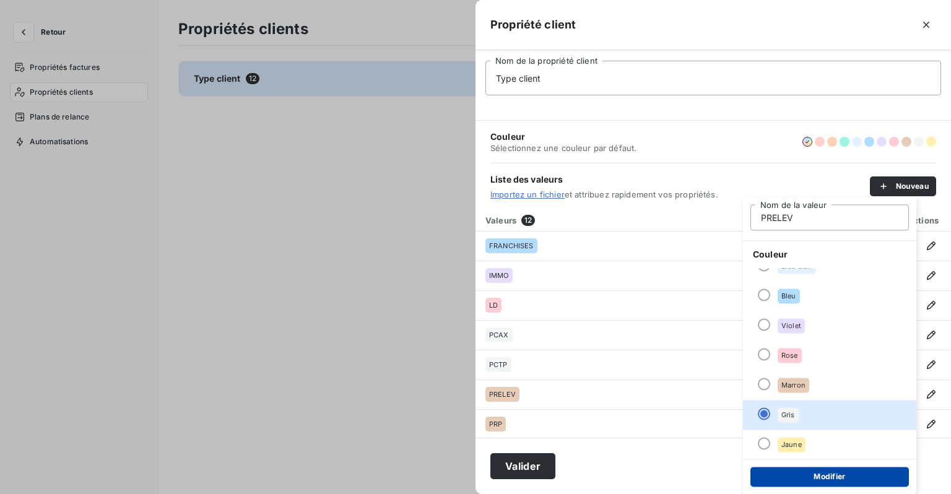
click at [803, 477] on button "Modifier" at bounding box center [830, 477] width 159 height 20
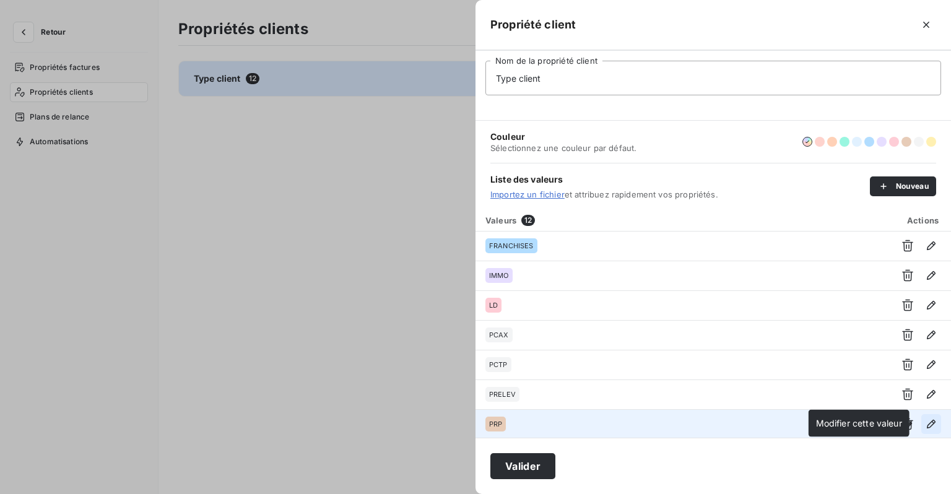
click at [932, 429] on icon "button" at bounding box center [931, 424] width 12 height 12
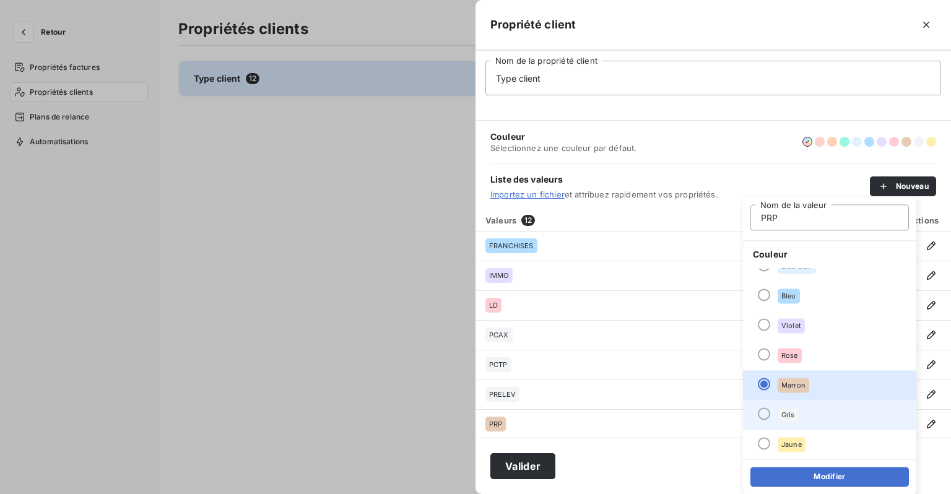
click at [787, 417] on span "Gris" at bounding box center [789, 414] width 14 height 7
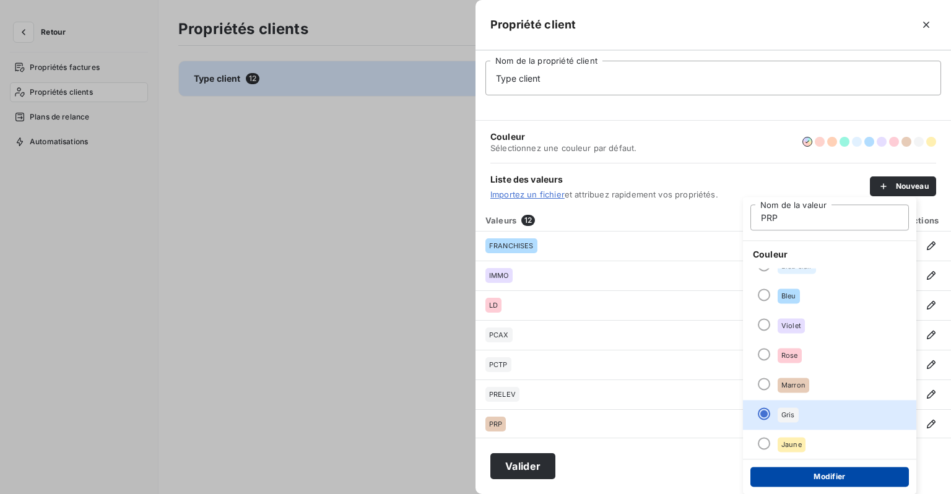
click at [800, 474] on button "Modifier" at bounding box center [830, 477] width 159 height 20
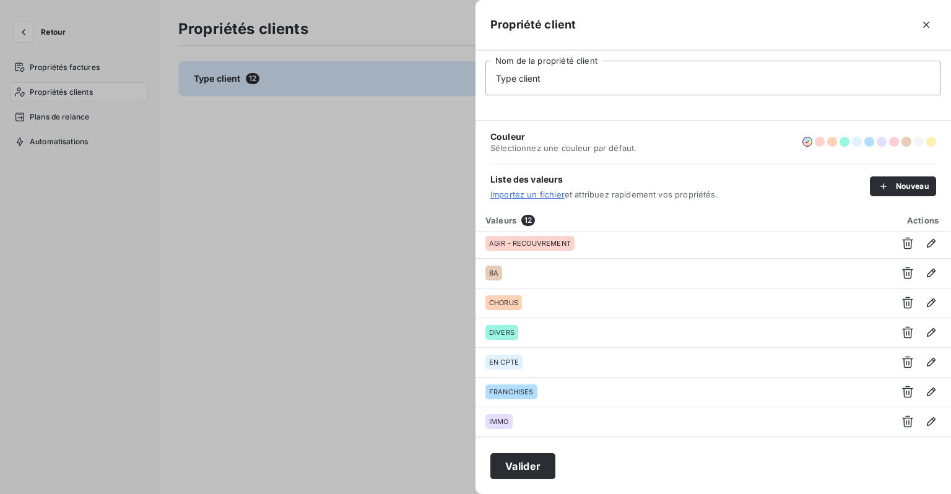
scroll to position [0, 0]
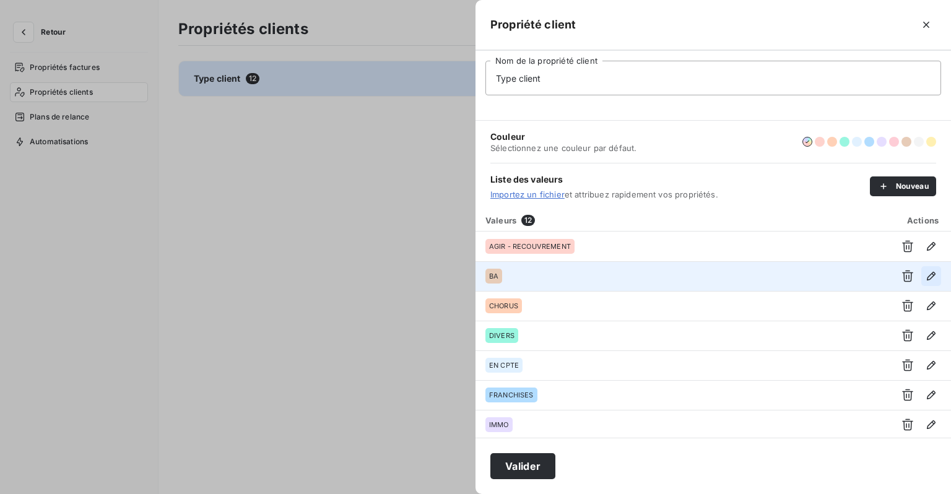
click at [922, 274] on button "button" at bounding box center [932, 276] width 20 height 20
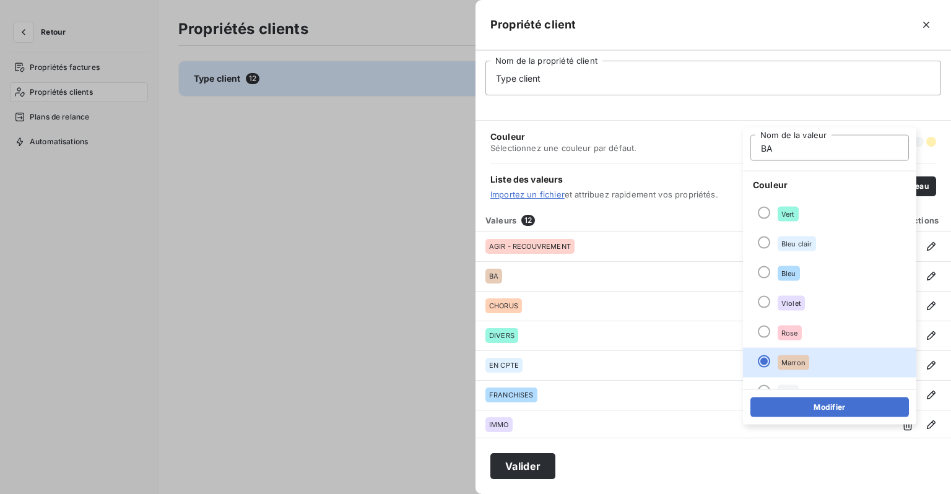
scroll to position [106, 0]
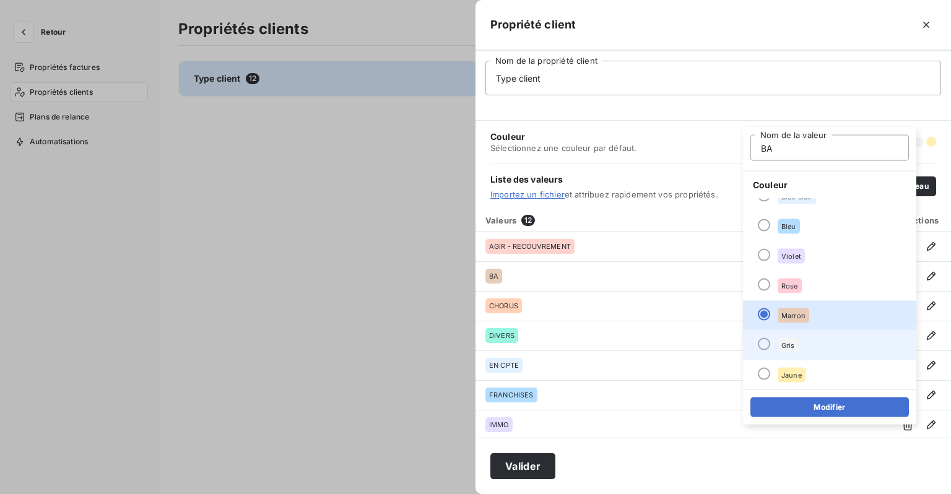
click at [783, 353] on li "Gris" at bounding box center [829, 346] width 173 height 30
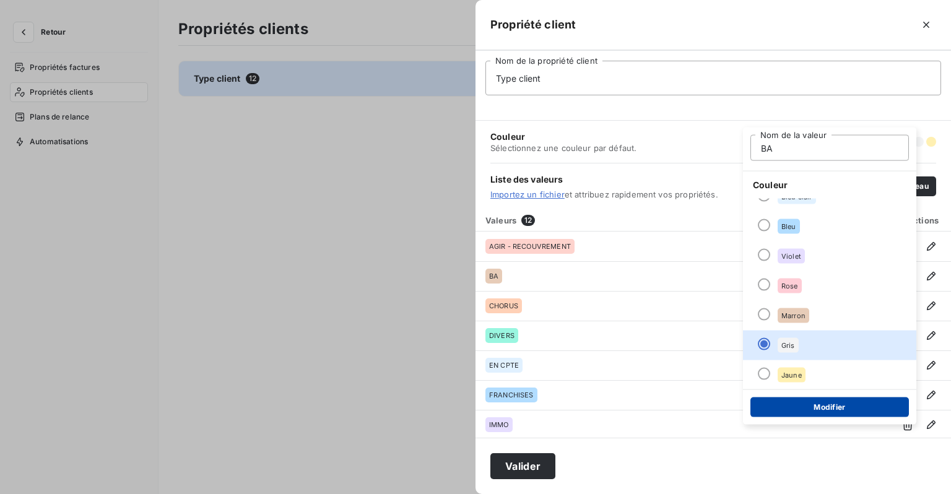
click at [795, 404] on button "Modifier" at bounding box center [830, 408] width 159 height 20
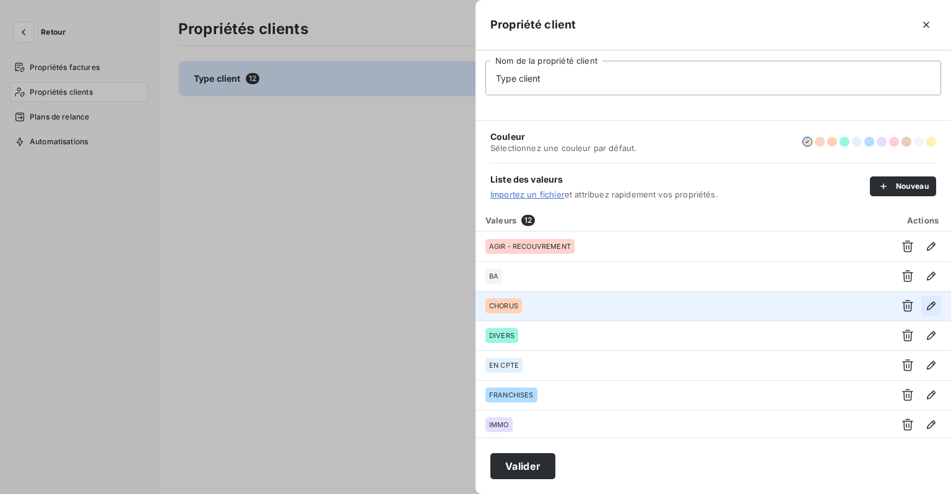
click at [925, 306] on icon "button" at bounding box center [931, 306] width 12 height 12
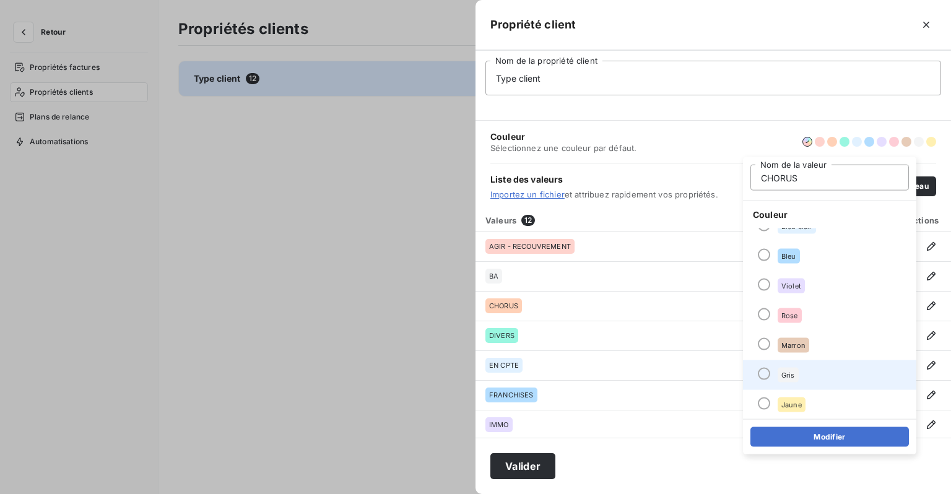
click at [780, 369] on div "Gris" at bounding box center [788, 375] width 21 height 15
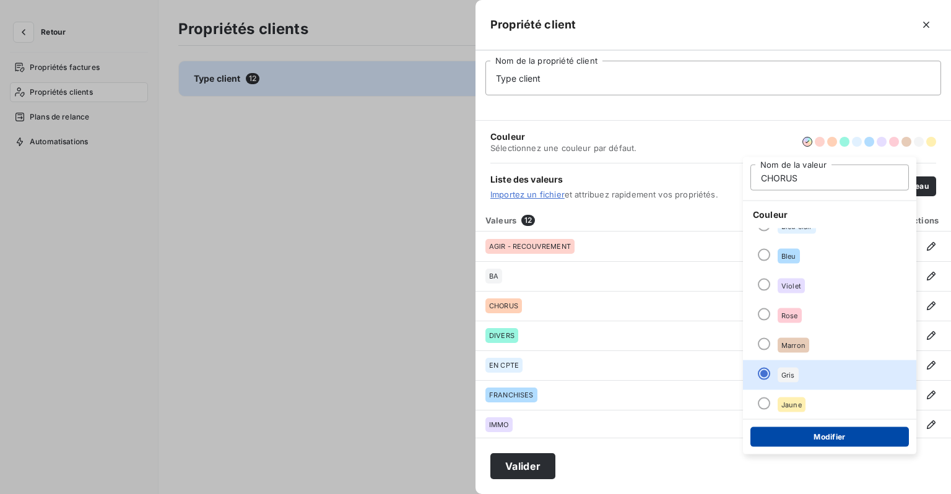
click at [816, 435] on button "Modifier" at bounding box center [830, 437] width 159 height 20
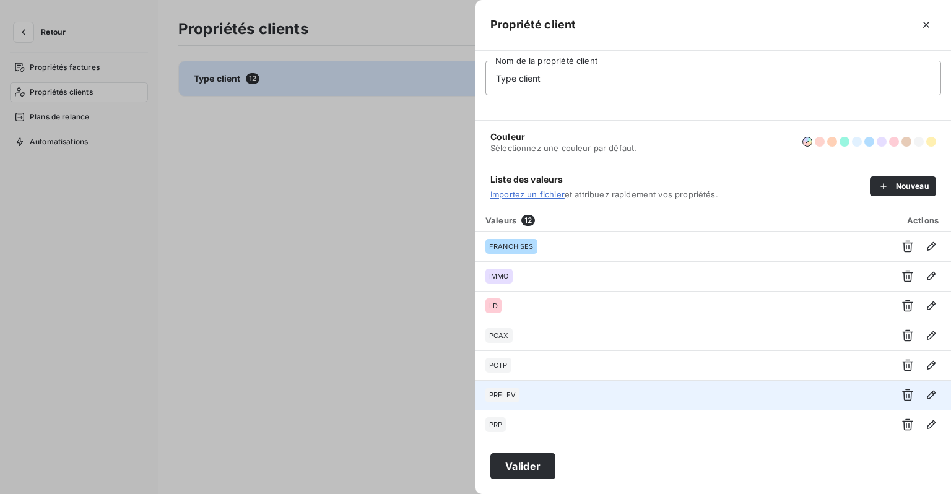
scroll to position [149, 0]
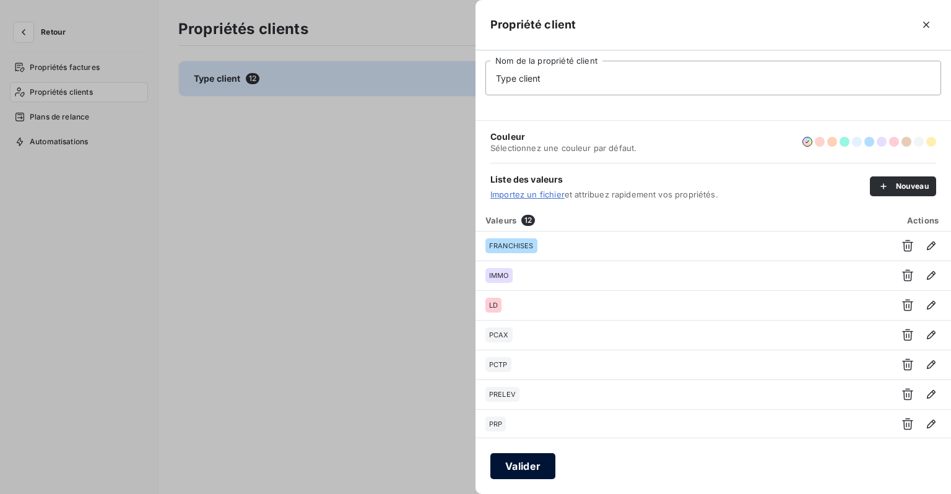
click at [524, 463] on button "Valider" at bounding box center [523, 466] width 65 height 26
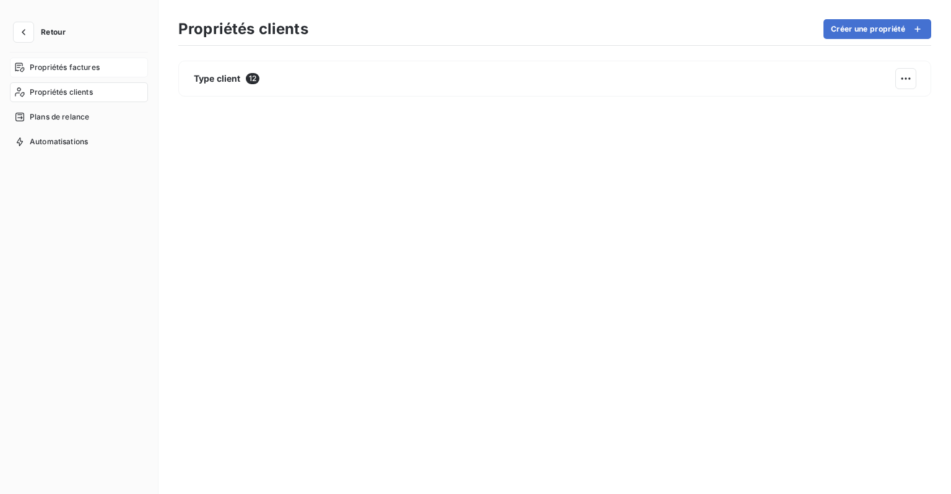
click at [80, 70] on span "Propriétés factures" at bounding box center [65, 67] width 70 height 11
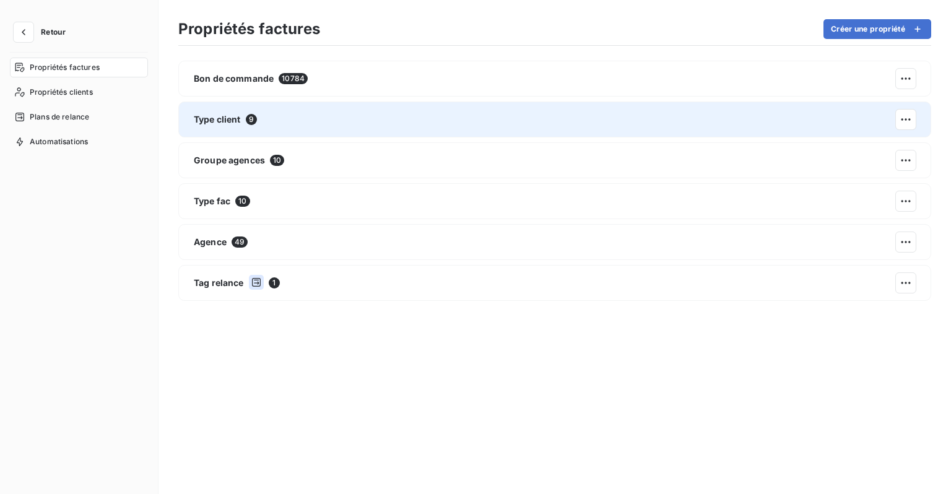
click at [302, 124] on div "Type client 9" at bounding box center [554, 120] width 753 height 36
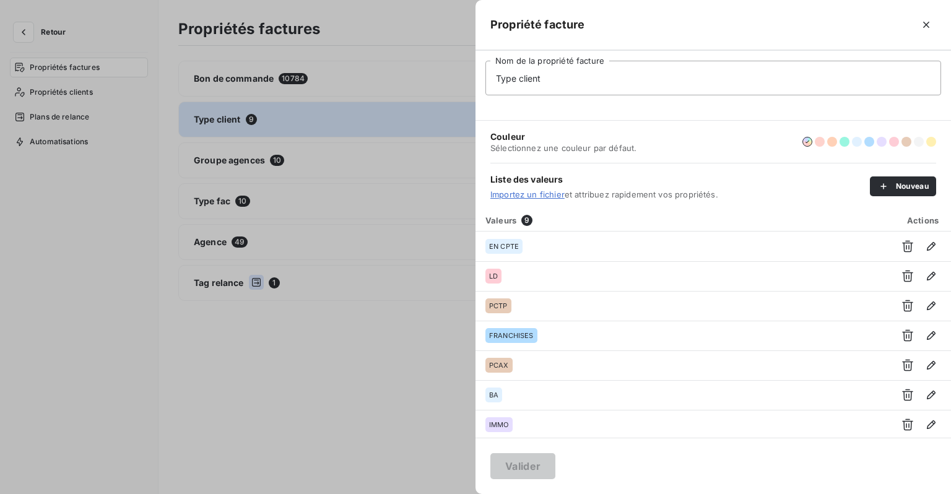
click at [275, 347] on div at bounding box center [475, 247] width 951 height 494
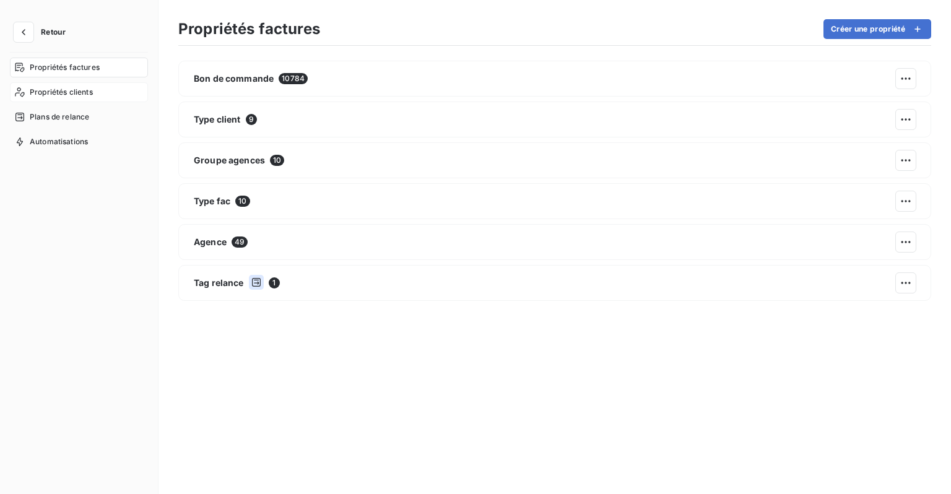
click at [82, 90] on span "Propriétés clients" at bounding box center [61, 92] width 63 height 11
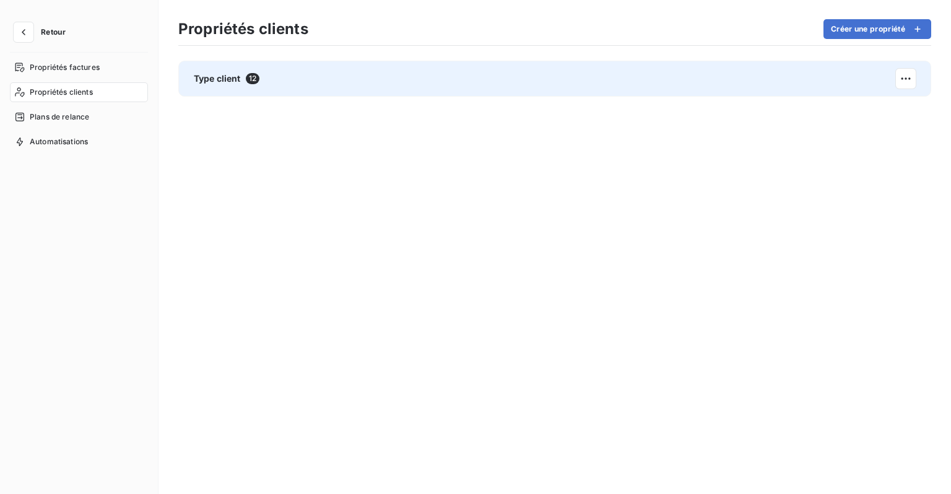
click at [242, 69] on div "Type client 12" at bounding box center [554, 79] width 753 height 36
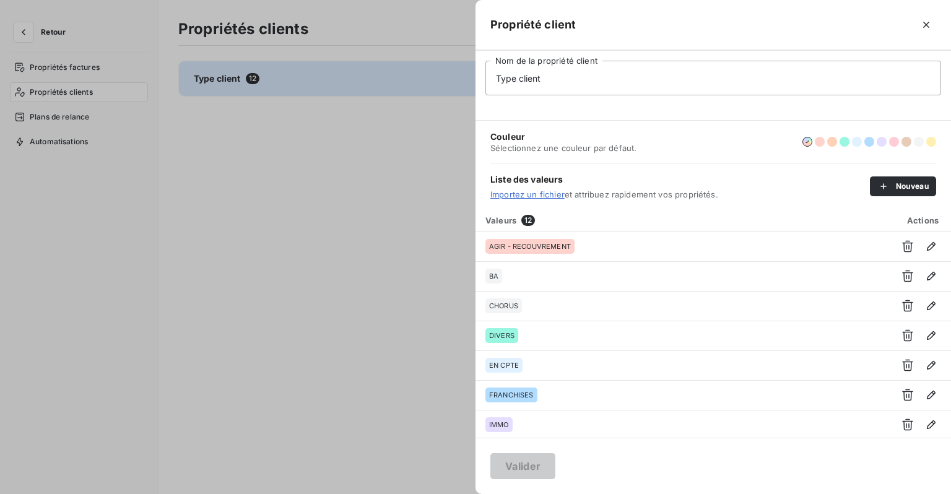
drag, startPoint x: 349, startPoint y: 338, endPoint x: 136, endPoint y: 185, distance: 262.7
click at [349, 338] on div at bounding box center [475, 247] width 951 height 494
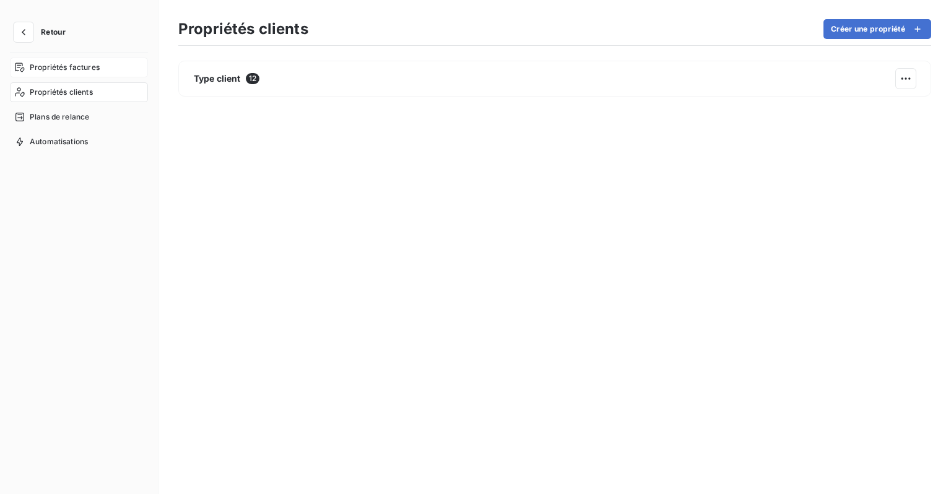
click at [50, 60] on div "Propriétés factures" at bounding box center [79, 68] width 138 height 20
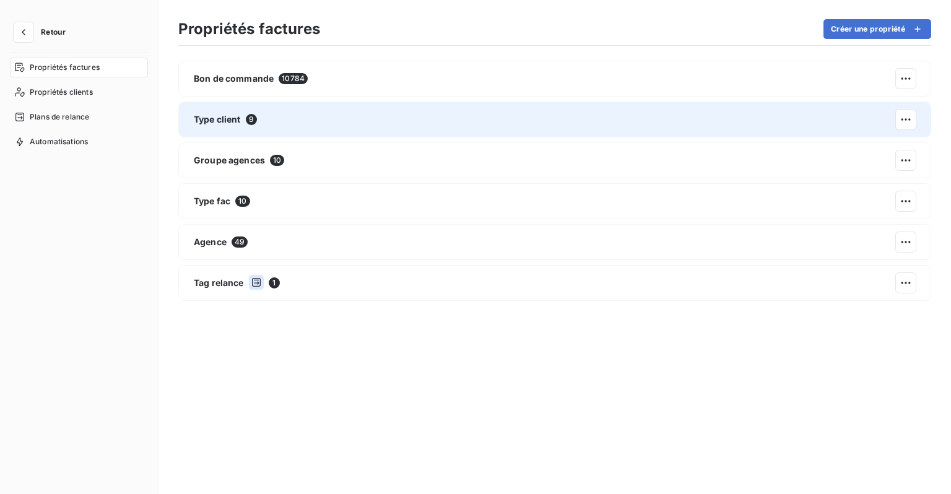
click at [267, 122] on div "Type client 9" at bounding box center [554, 120] width 753 height 36
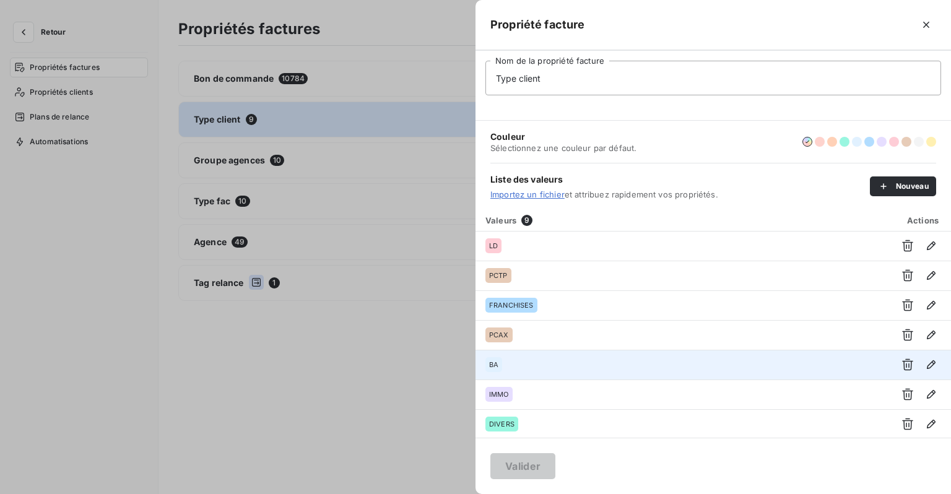
scroll to position [60, 0]
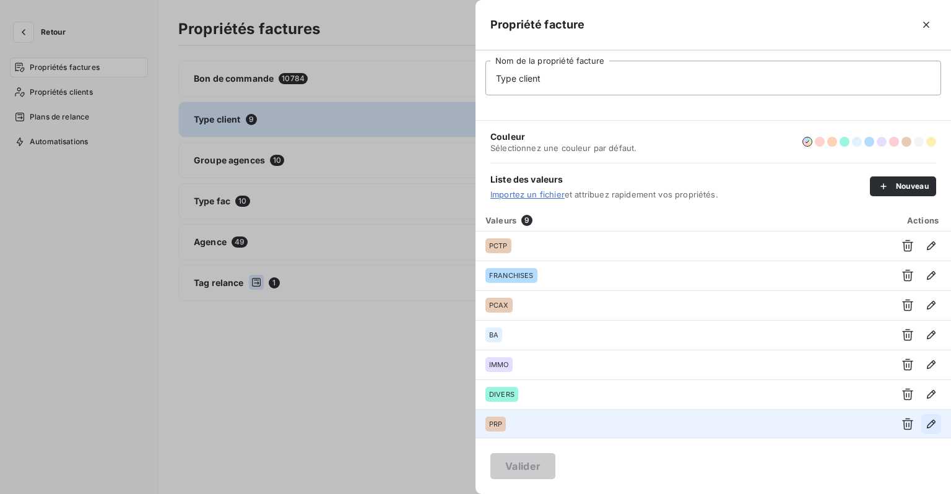
click at [925, 427] on icon "button" at bounding box center [931, 424] width 12 height 12
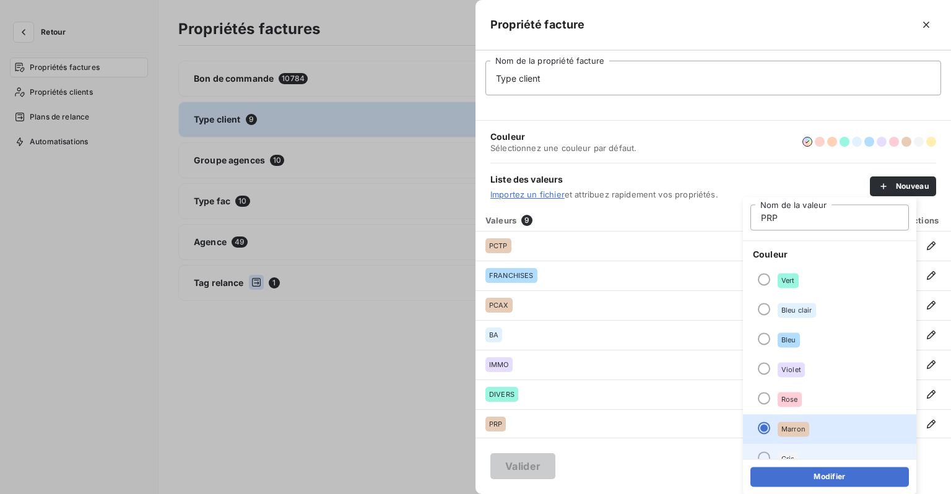
scroll to position [106, 0]
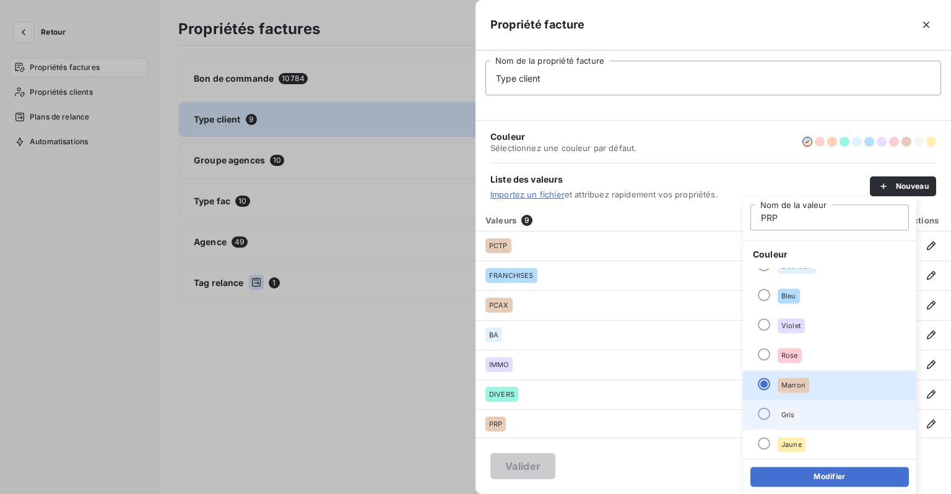
click at [793, 409] on div "Gris" at bounding box center [788, 415] width 21 height 15
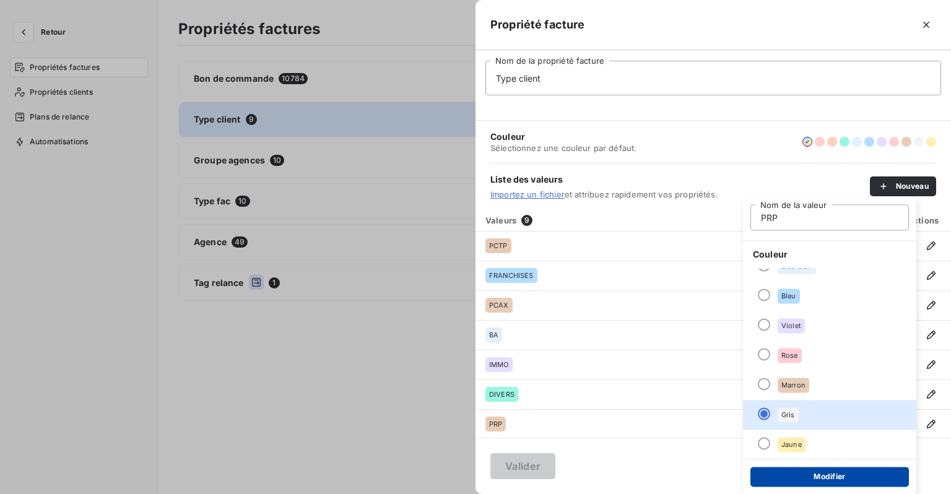
click at [797, 479] on button "Modifier" at bounding box center [830, 477] width 159 height 20
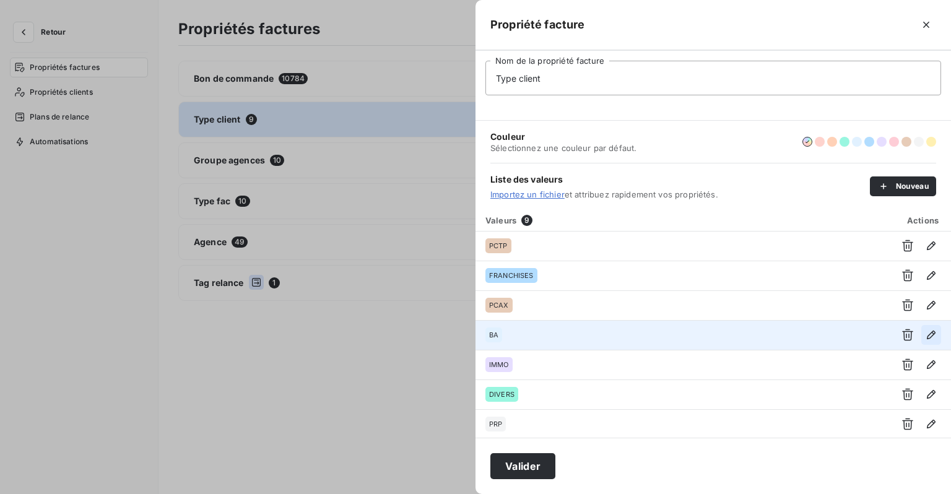
click at [925, 334] on icon "button" at bounding box center [931, 335] width 12 height 12
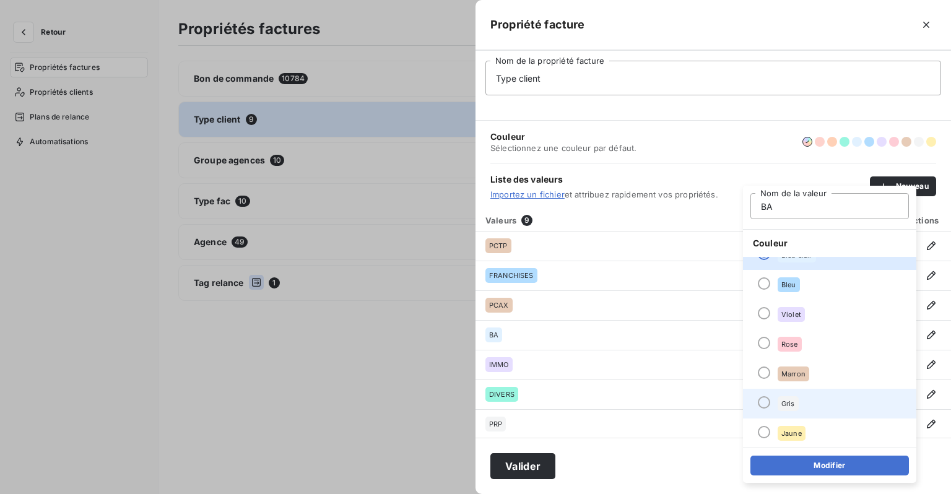
click at [785, 405] on span "Gris" at bounding box center [789, 403] width 14 height 7
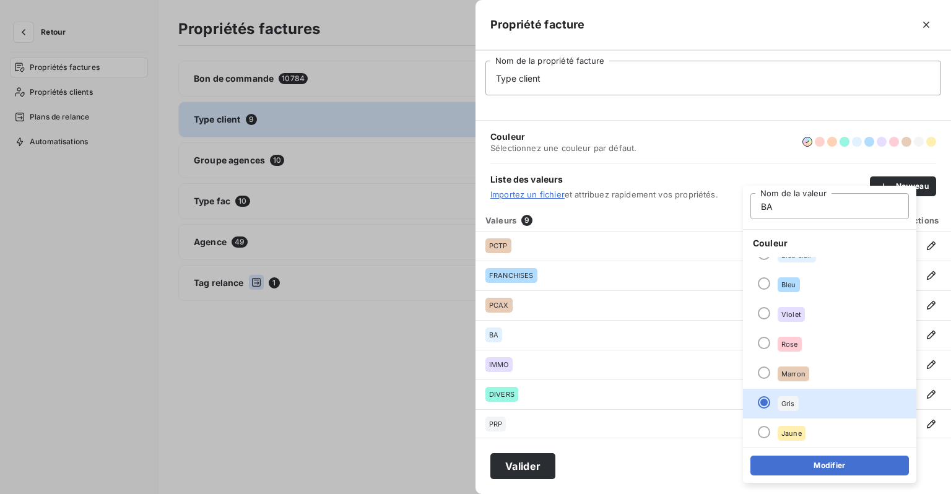
drag, startPoint x: 816, startPoint y: 468, endPoint x: 819, endPoint y: 440, distance: 28.1
click at [816, 467] on button "Modifier" at bounding box center [830, 466] width 159 height 20
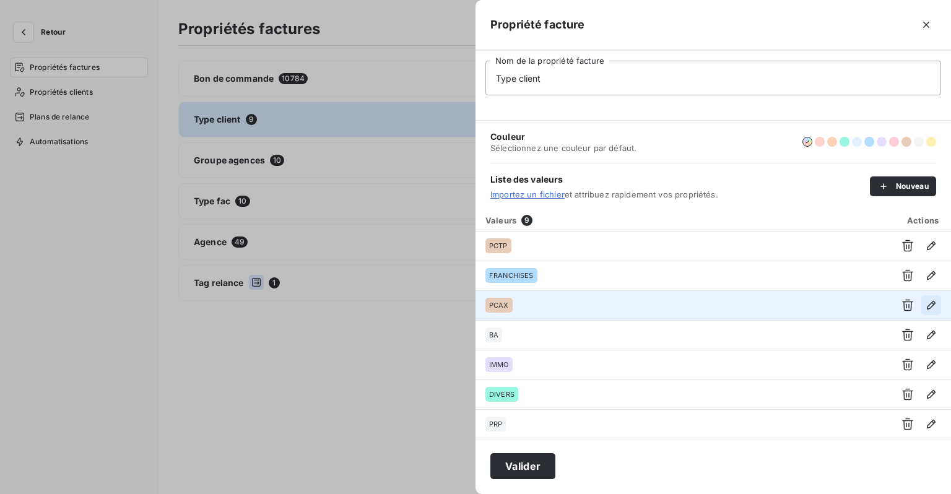
click at [925, 299] on icon "button" at bounding box center [931, 305] width 12 height 12
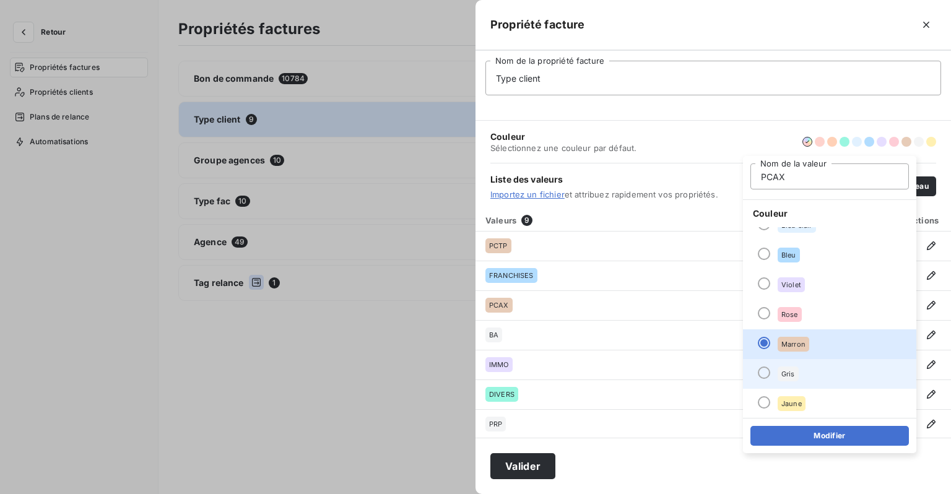
click at [790, 376] on span "Gris" at bounding box center [789, 373] width 14 height 7
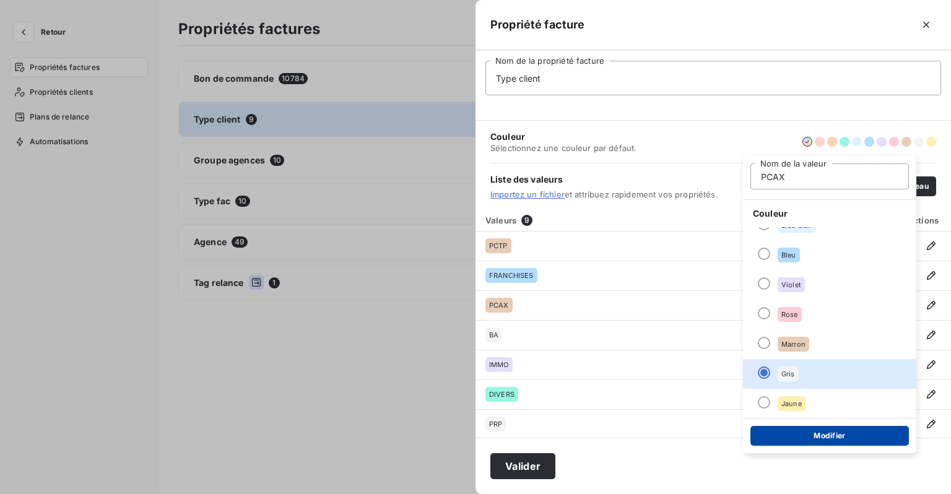
click at [814, 439] on button "Modifier" at bounding box center [830, 436] width 159 height 20
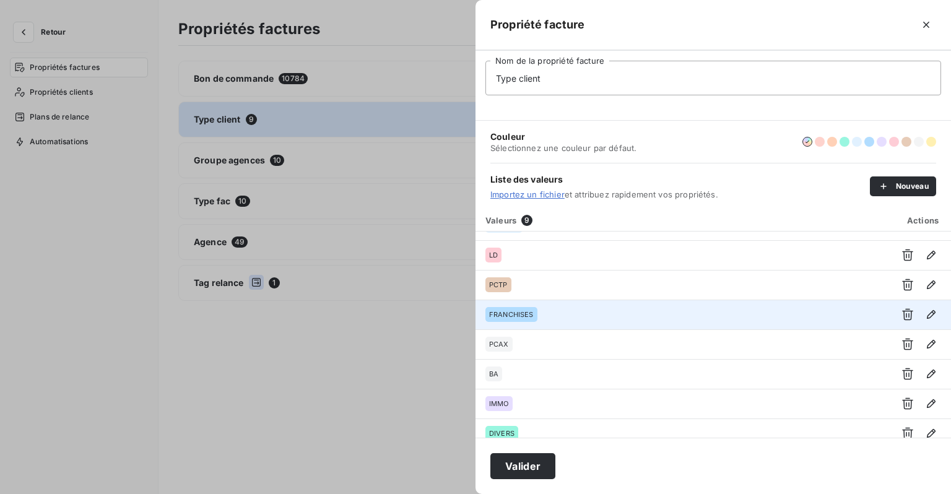
scroll to position [0, 0]
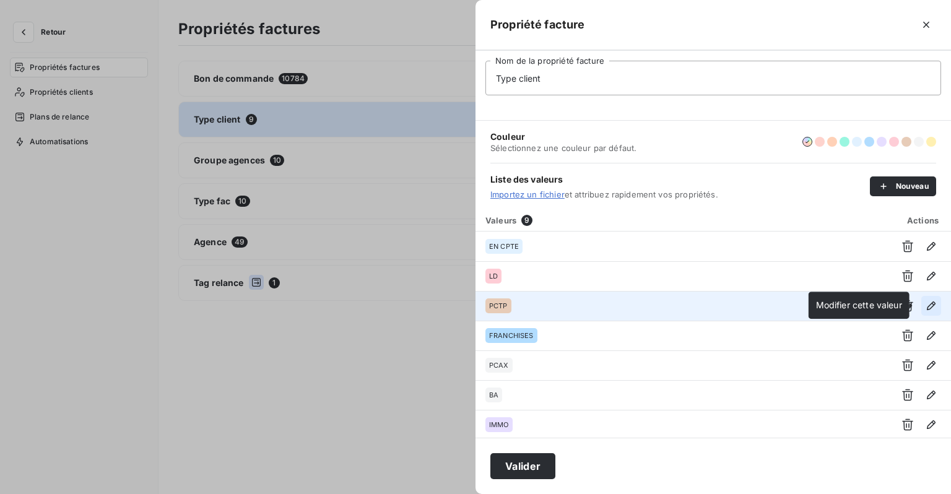
click at [929, 304] on icon "button" at bounding box center [931, 306] width 9 height 9
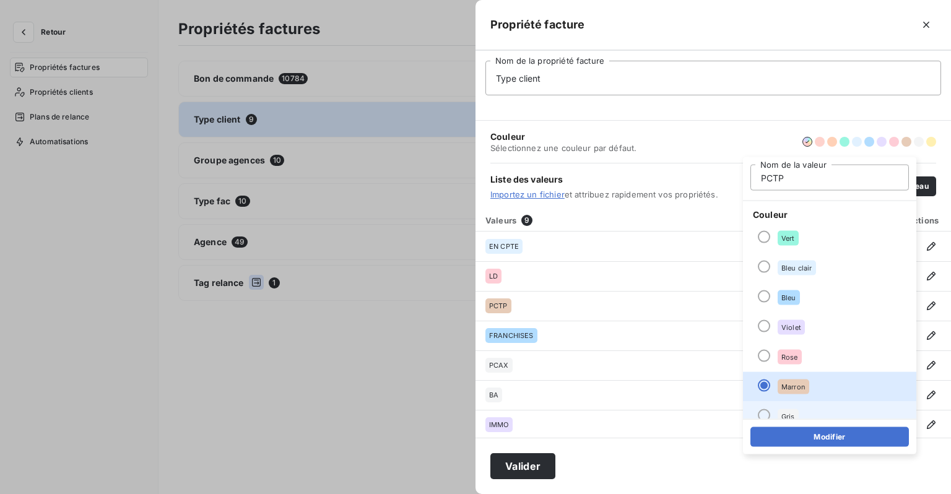
scroll to position [106, 0]
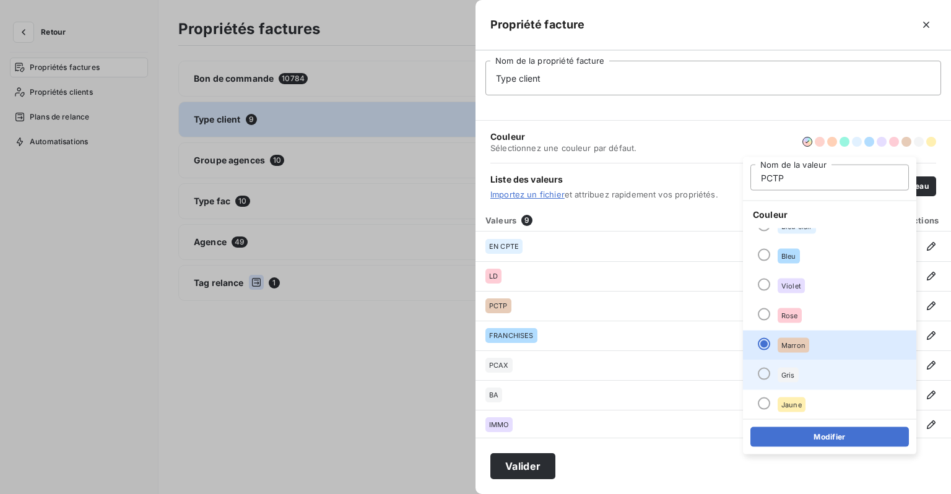
click at [787, 380] on div "Gris" at bounding box center [788, 375] width 21 height 15
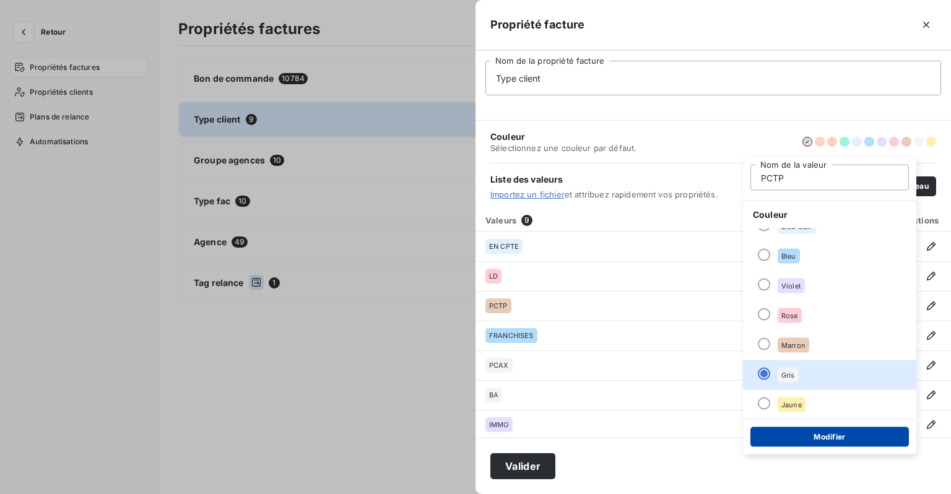
click at [811, 442] on button "Modifier" at bounding box center [830, 437] width 159 height 20
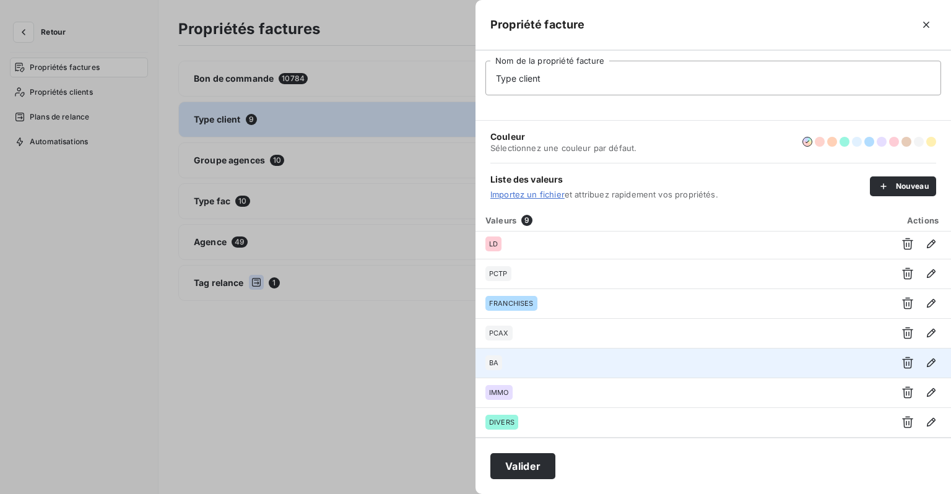
scroll to position [60, 0]
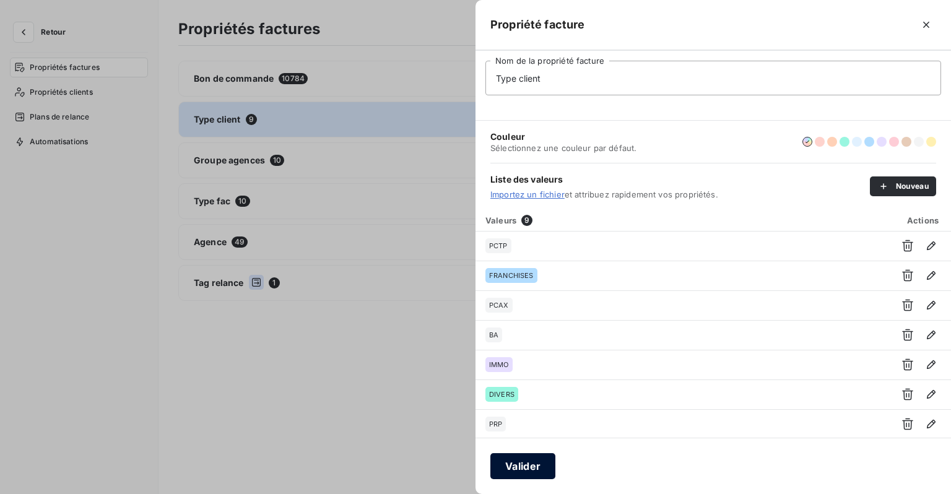
click at [528, 465] on button "Valider" at bounding box center [523, 466] width 65 height 26
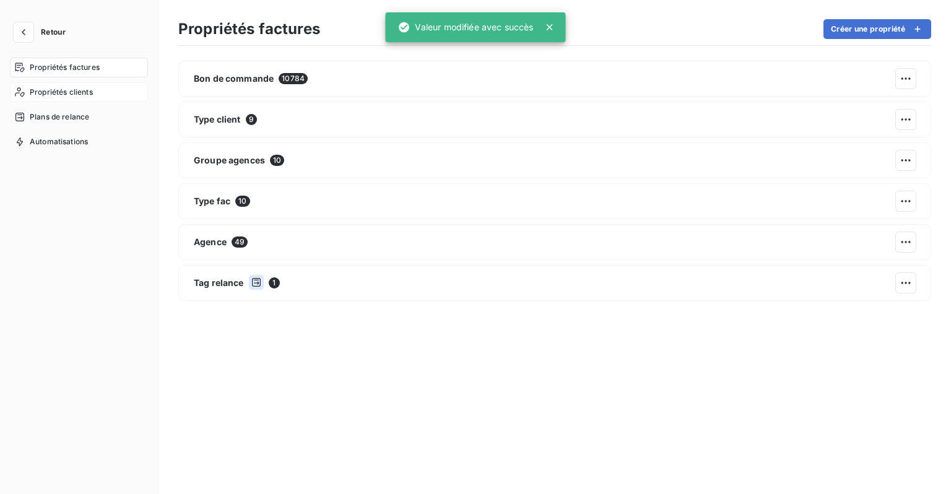
click at [68, 95] on span "Propriétés clients" at bounding box center [61, 92] width 63 height 11
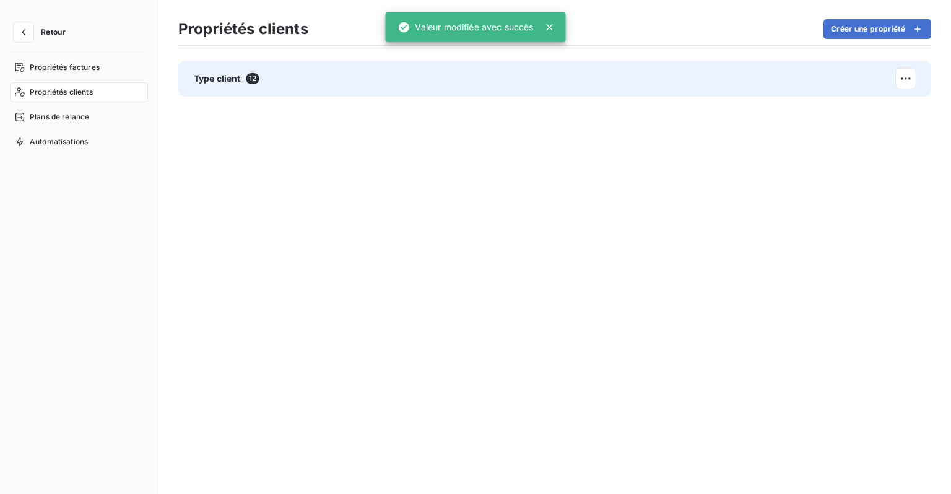
click at [317, 75] on div "Type client 12" at bounding box center [554, 79] width 753 height 36
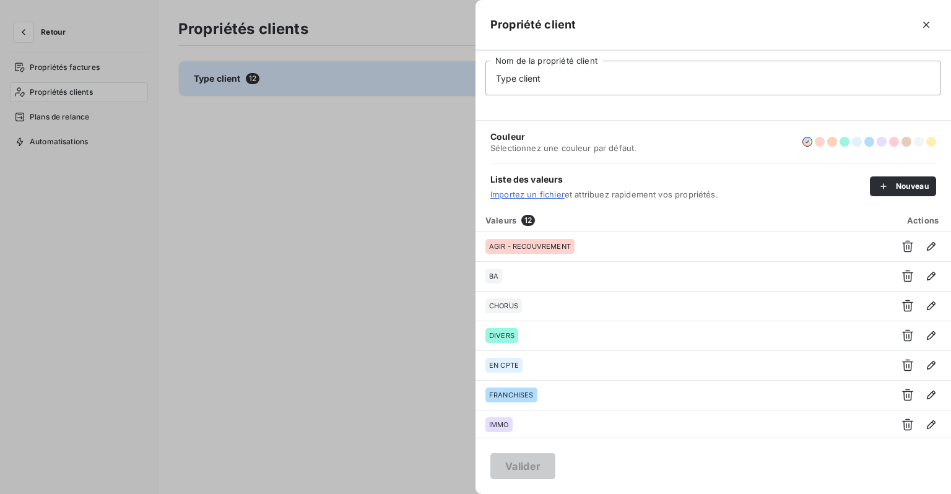
click at [317, 318] on div at bounding box center [475, 247] width 951 height 494
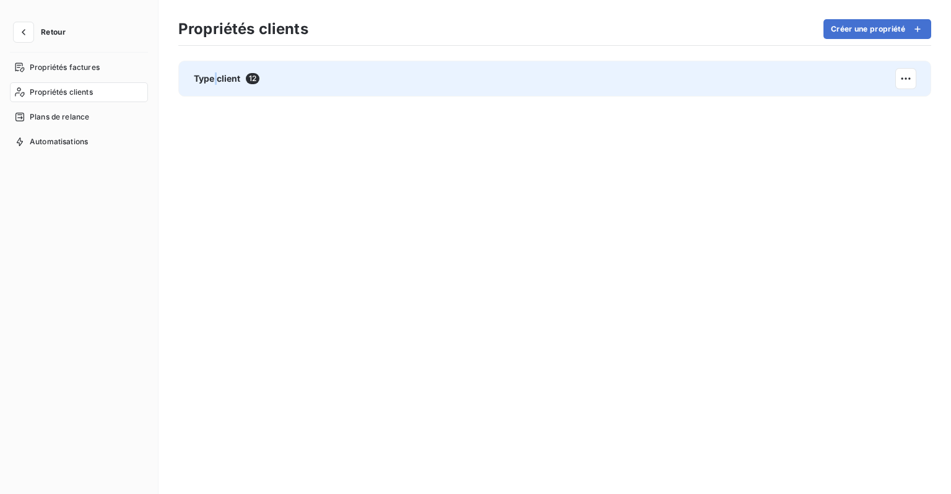
click at [216, 83] on span "Type client" at bounding box center [217, 78] width 47 height 12
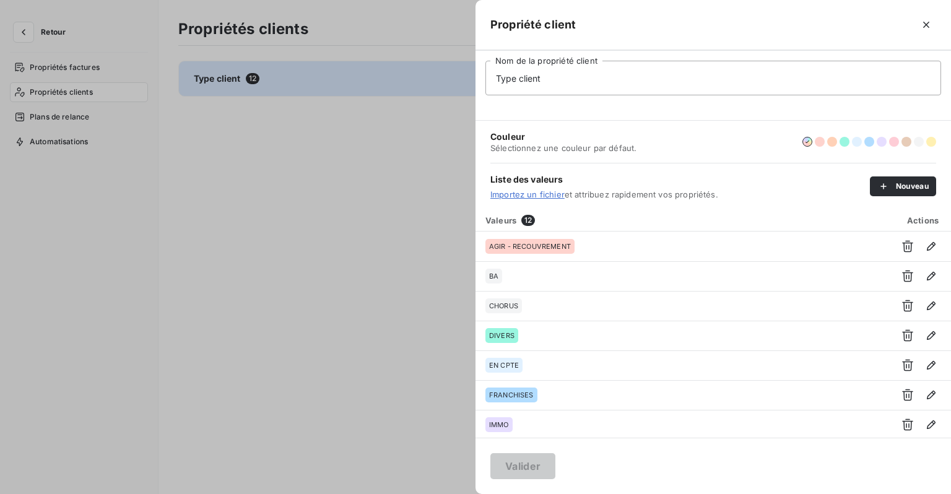
click at [926, 25] on icon "button" at bounding box center [927, 25] width 6 height 6
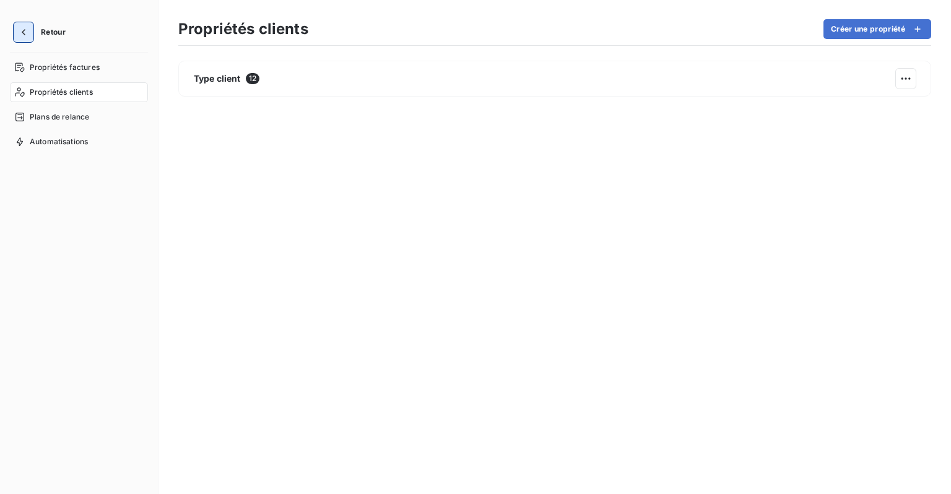
click at [18, 32] on icon "button" at bounding box center [23, 32] width 12 height 12
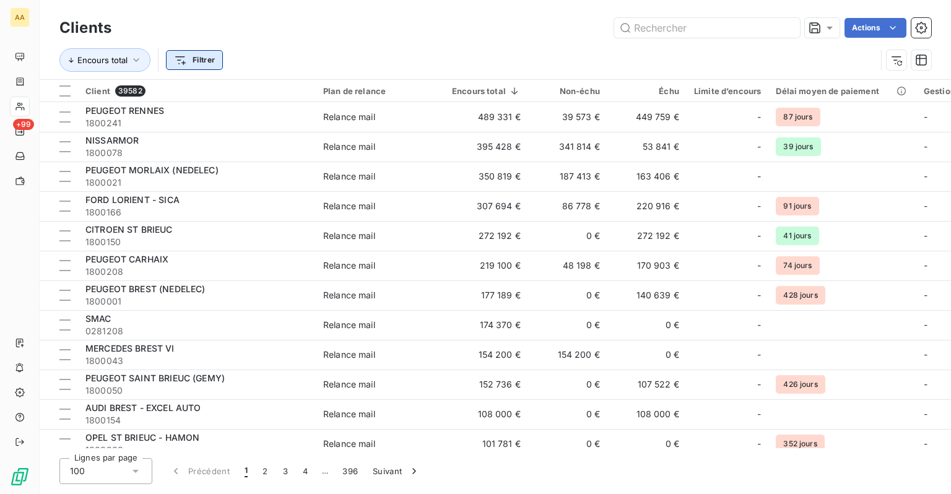
click at [212, 62] on html "AA +99 Clients Actions Encours total Filtrer Client 39582 Plan de relance Encou…" at bounding box center [475, 247] width 951 height 494
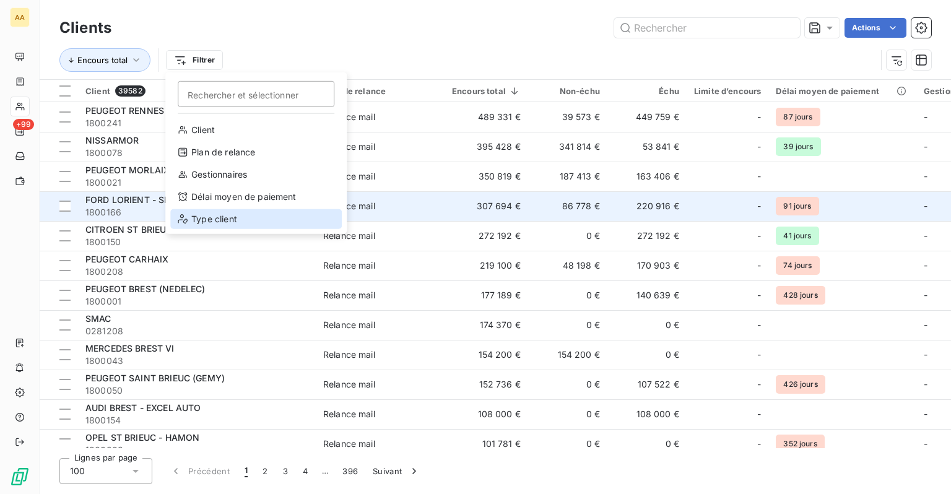
drag, startPoint x: 224, startPoint y: 220, endPoint x: 289, endPoint y: 208, distance: 66.8
click at [223, 219] on div "Type client" at bounding box center [256, 219] width 172 height 20
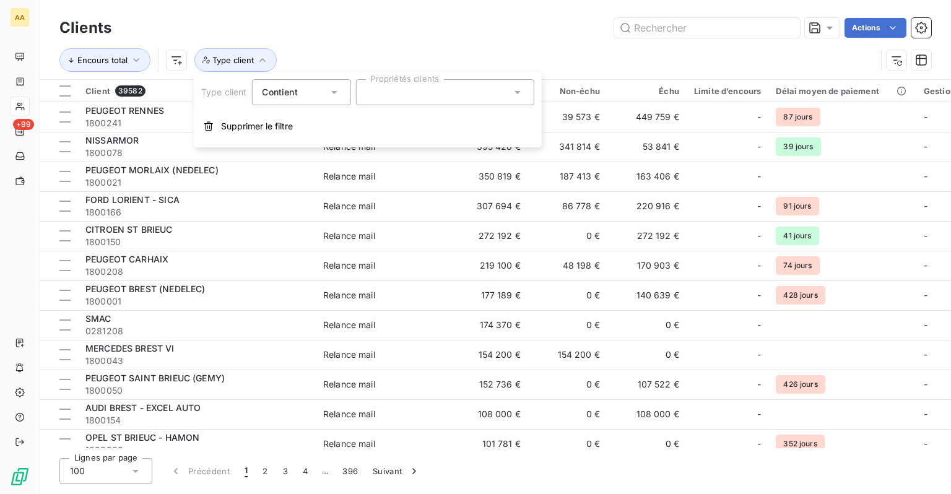
click at [403, 94] on div at bounding box center [445, 92] width 178 height 26
click at [481, 56] on div "Encours total Type client" at bounding box center [467, 60] width 817 height 24
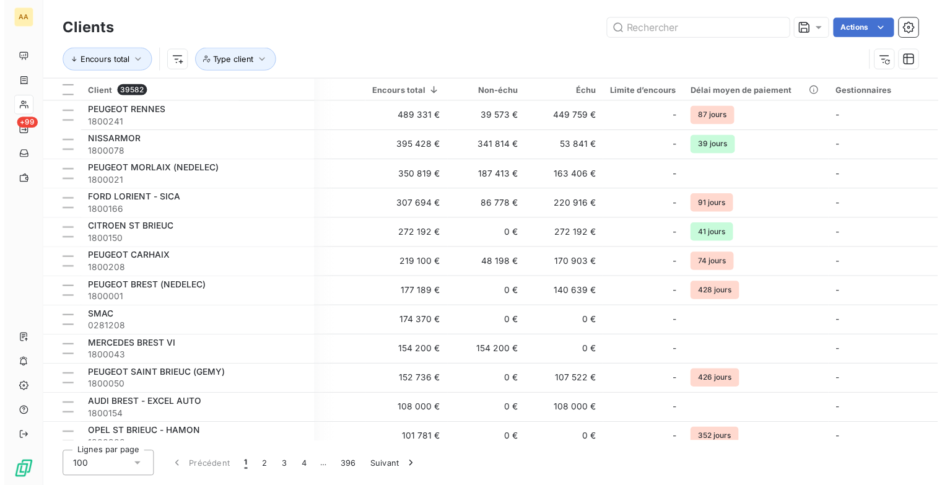
scroll to position [0, 184]
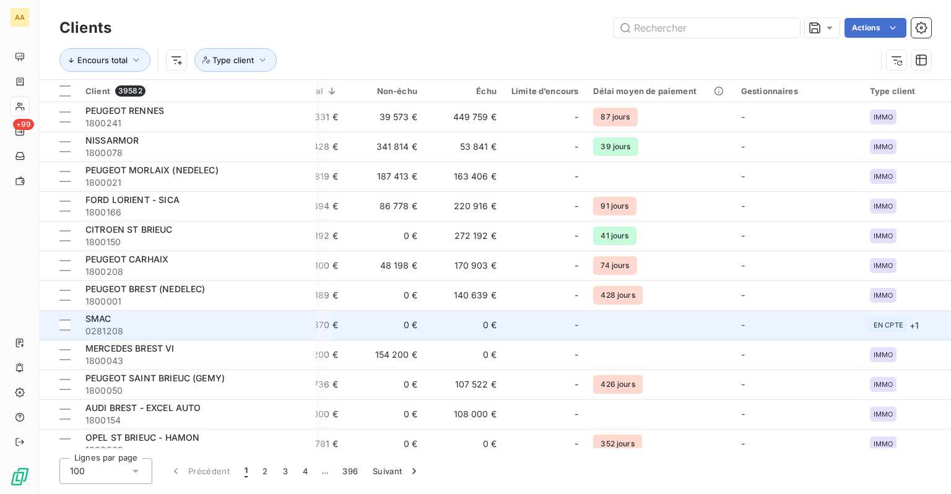
click at [818, 326] on td "-" at bounding box center [798, 325] width 129 height 30
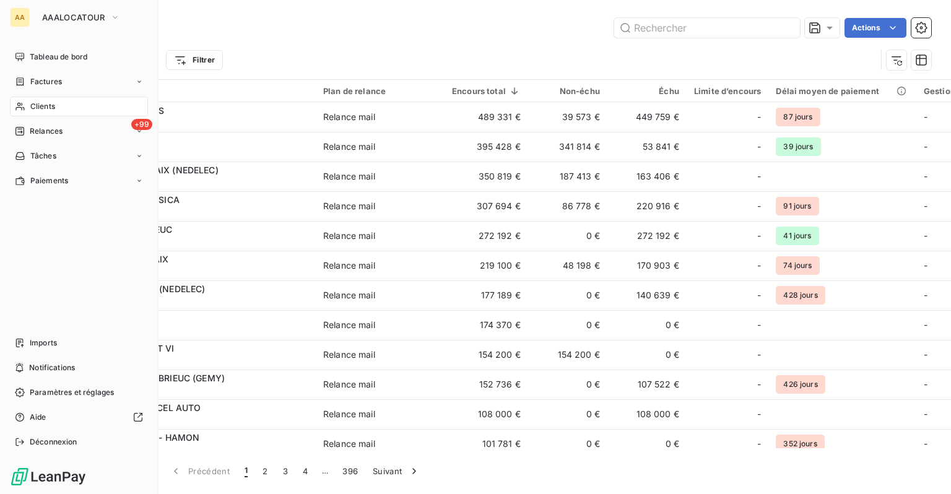
click at [53, 115] on div "Clients" at bounding box center [79, 107] width 138 height 20
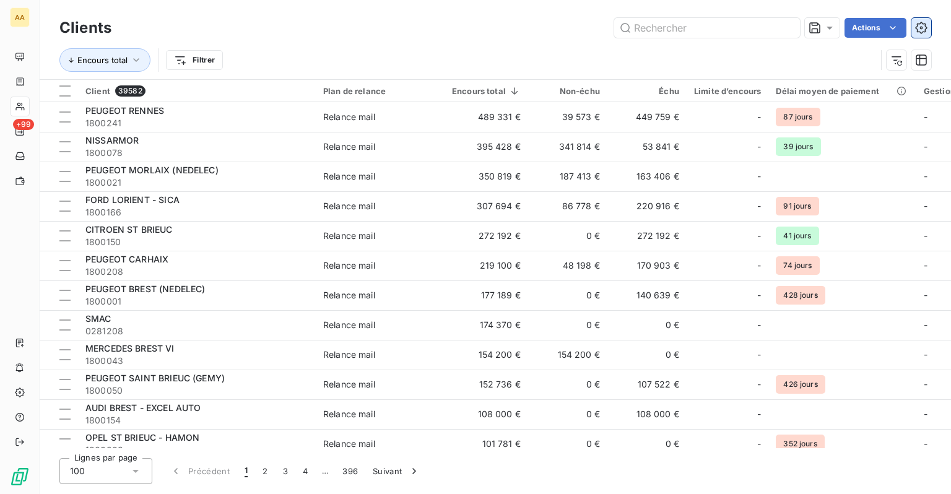
click at [919, 31] on icon "button" at bounding box center [921, 28] width 12 height 12
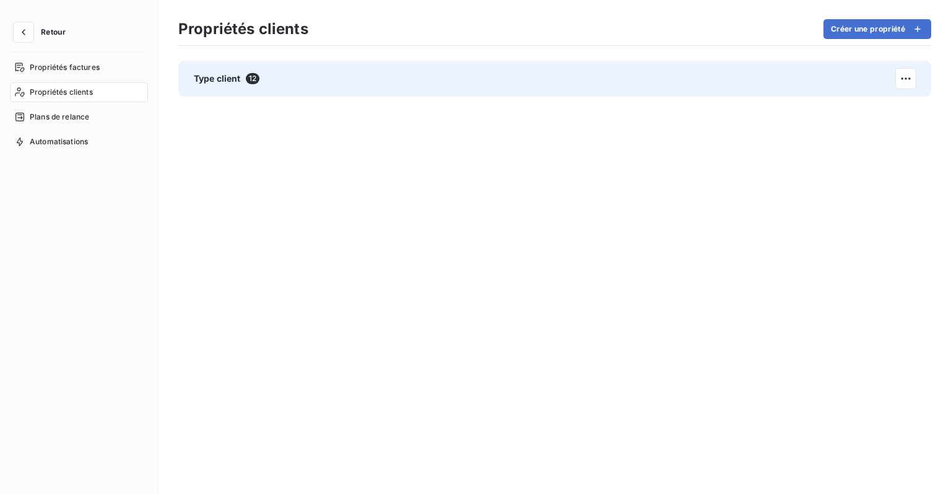
click at [236, 90] on div "Type client 12" at bounding box center [554, 79] width 753 height 36
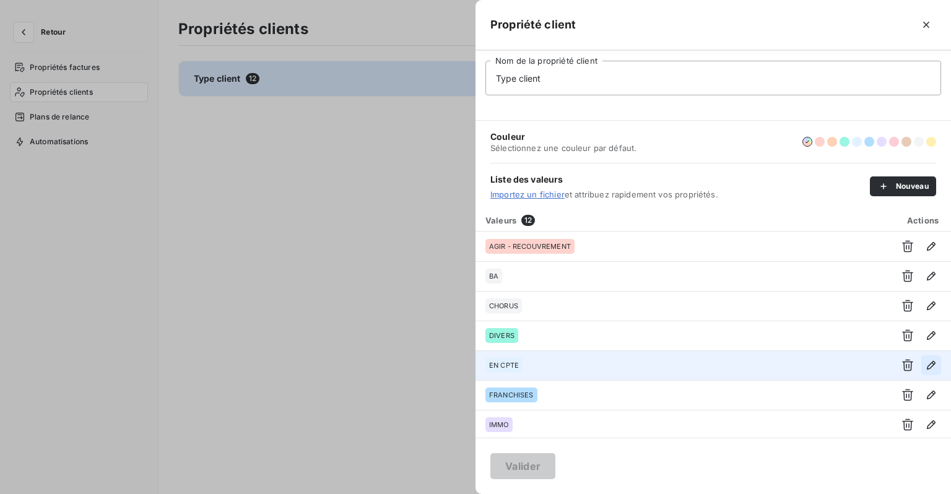
click at [927, 365] on icon "button" at bounding box center [931, 365] width 12 height 12
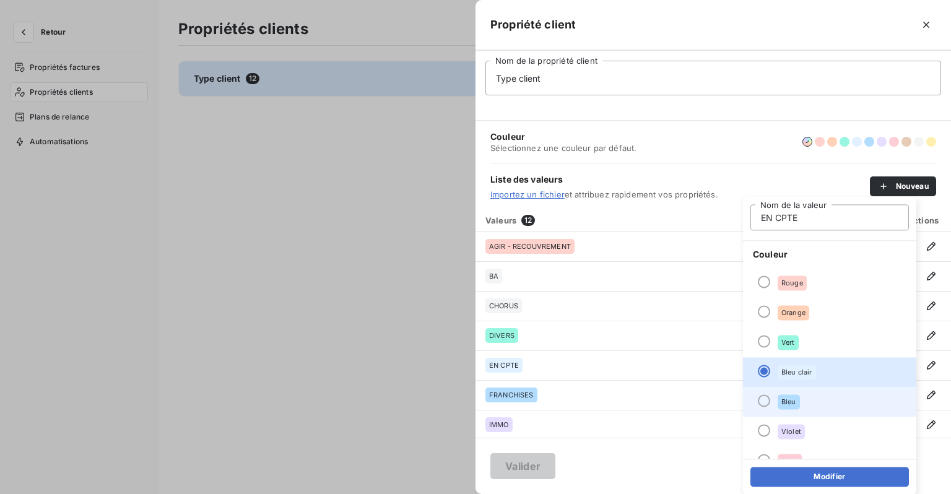
click at [793, 399] on span "Bleu" at bounding box center [789, 401] width 15 height 7
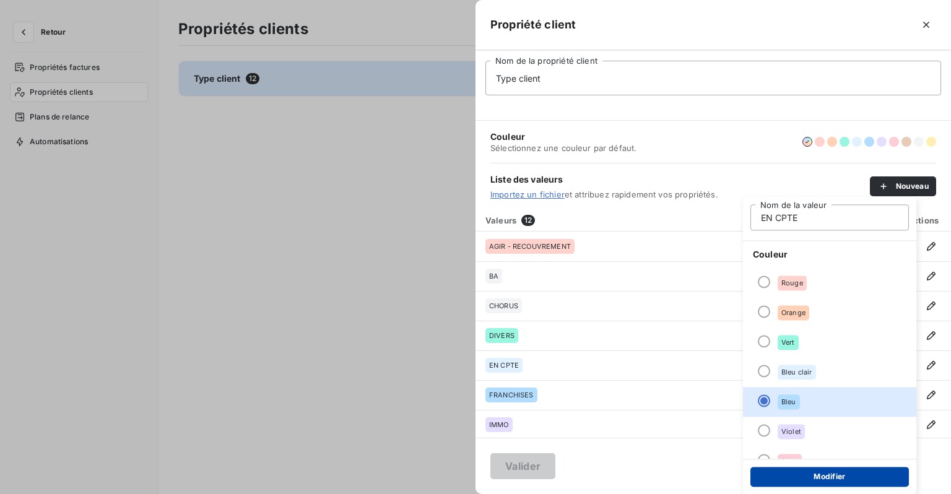
drag, startPoint x: 813, startPoint y: 484, endPoint x: 810, endPoint y: 476, distance: 8.1
click at [813, 482] on button "Modifier" at bounding box center [830, 477] width 159 height 20
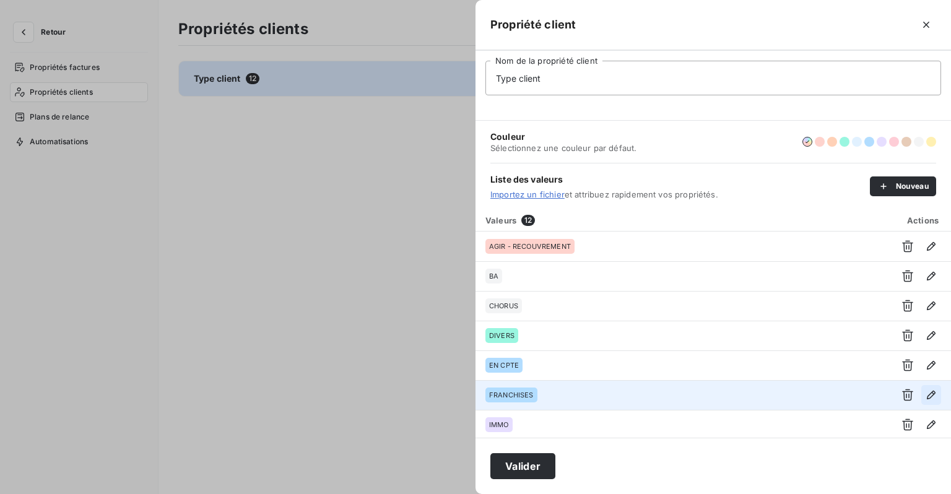
click at [925, 400] on icon "button" at bounding box center [931, 395] width 12 height 12
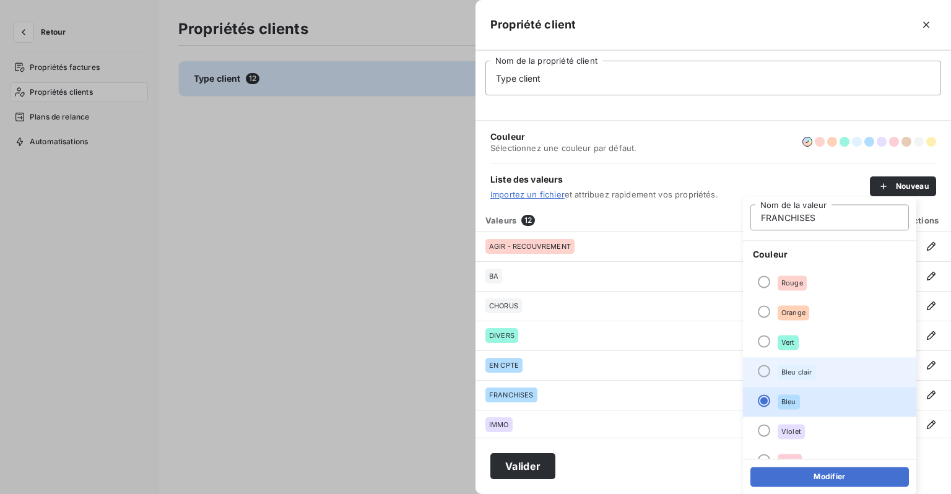
click at [795, 372] on span "Bleu clair" at bounding box center [797, 372] width 31 height 7
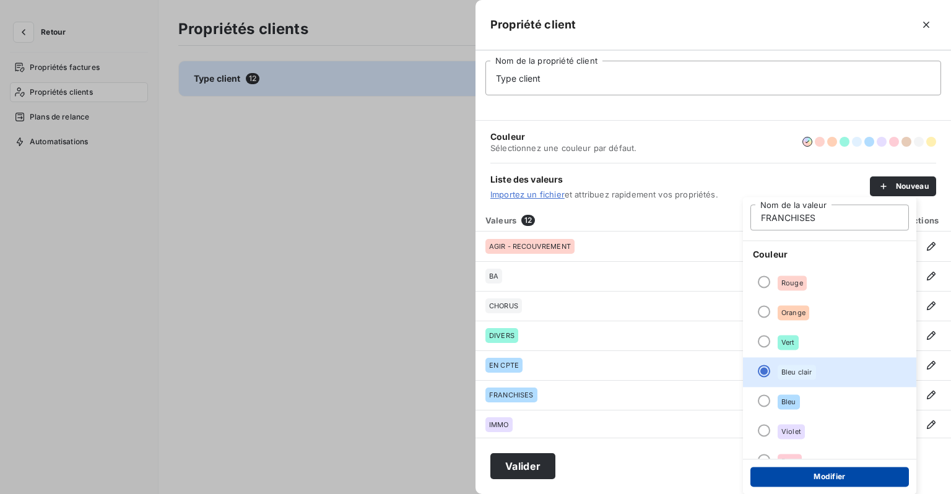
click at [817, 478] on button "Modifier" at bounding box center [830, 477] width 159 height 20
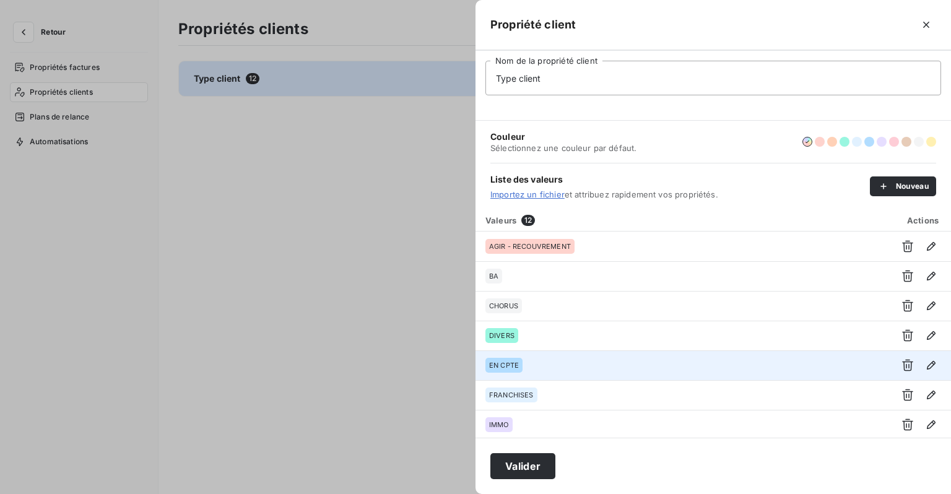
scroll to position [124, 0]
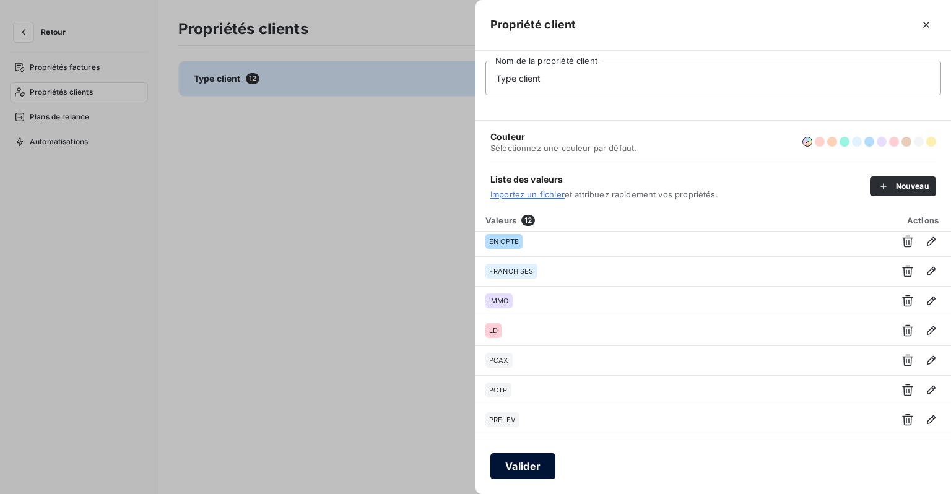
click at [535, 471] on button "Valider" at bounding box center [523, 466] width 65 height 26
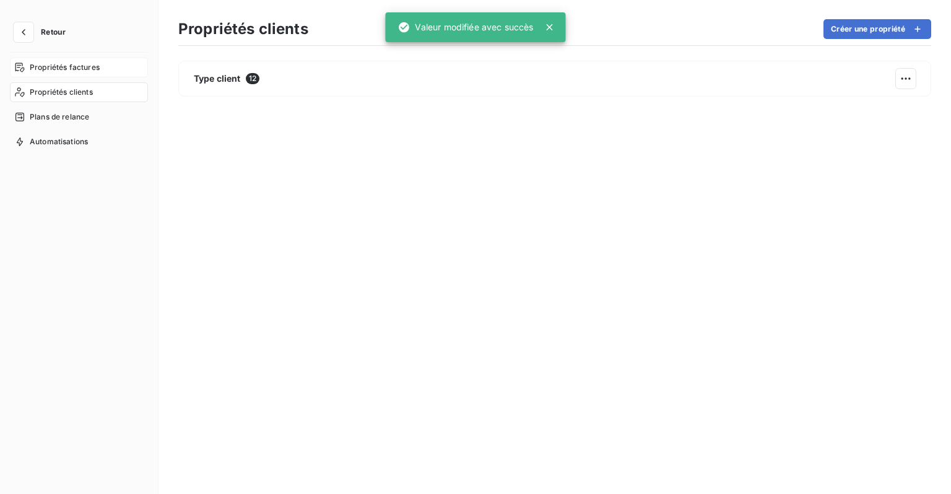
click at [91, 68] on span "Propriétés factures" at bounding box center [65, 67] width 70 height 11
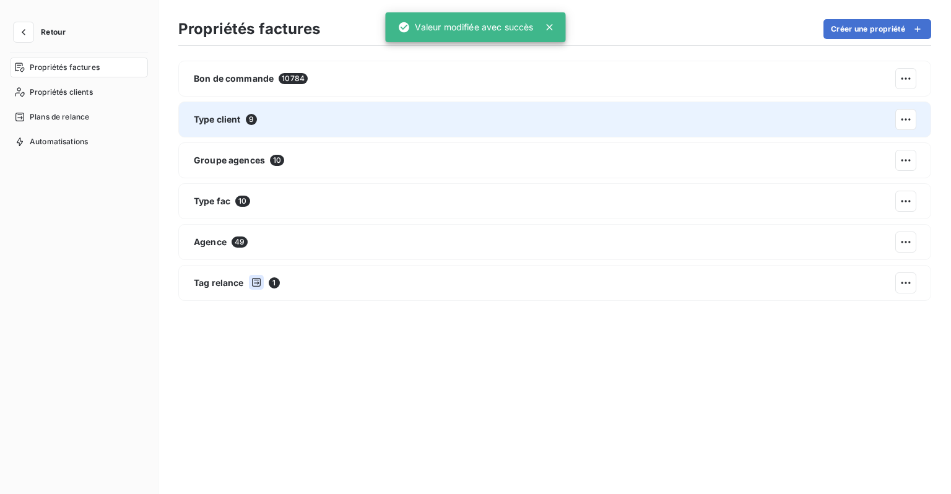
click at [258, 111] on div "Type client 9" at bounding box center [554, 120] width 753 height 36
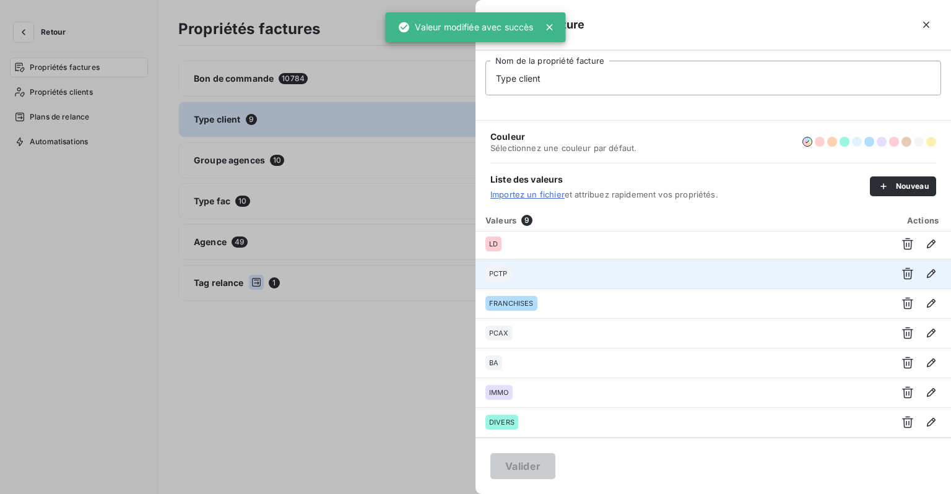
scroll to position [60, 0]
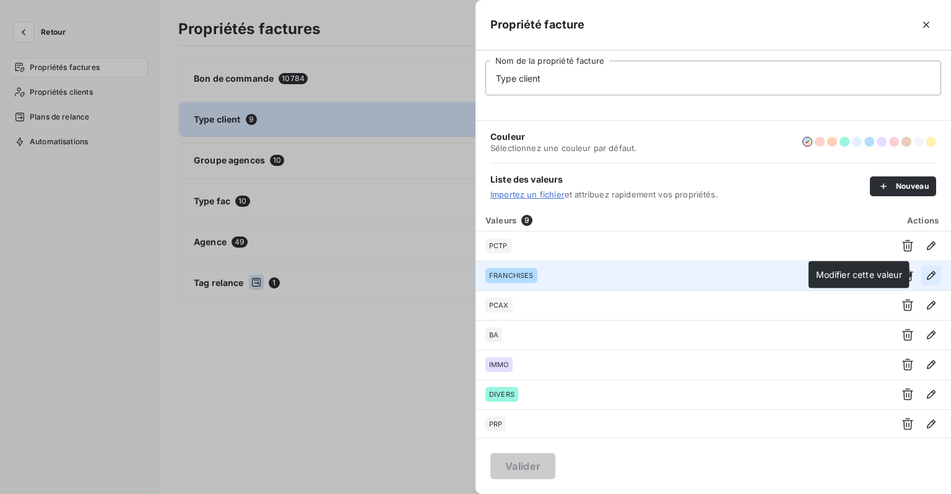
click at [927, 281] on button "button" at bounding box center [932, 276] width 20 height 20
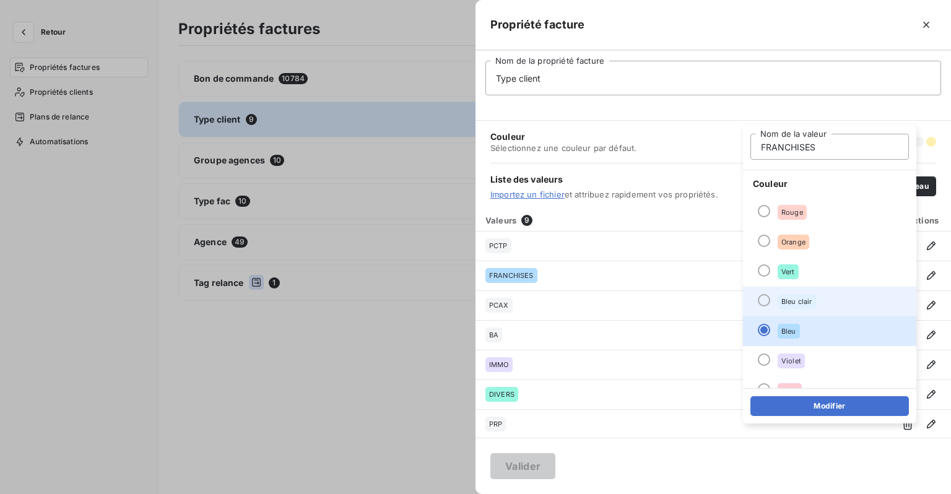
click at [822, 297] on li "Bleu clair" at bounding box center [829, 302] width 173 height 30
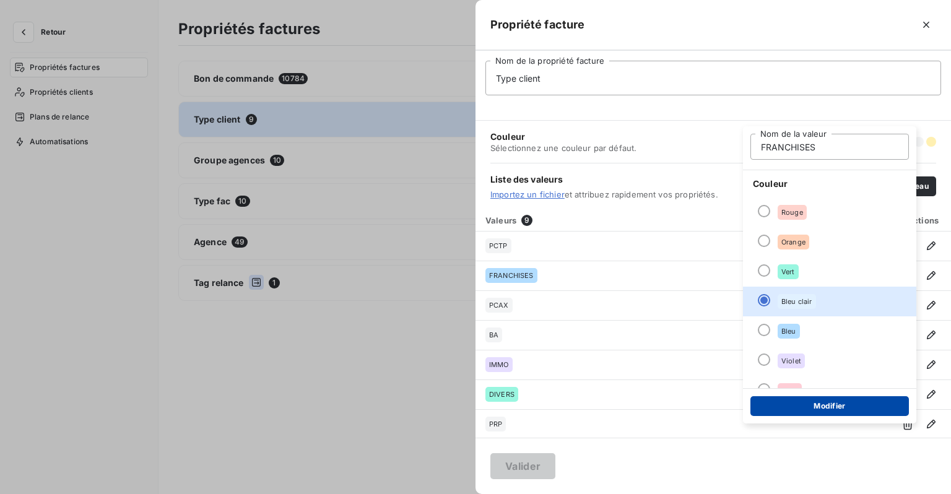
click at [813, 403] on button "Modifier" at bounding box center [830, 406] width 159 height 20
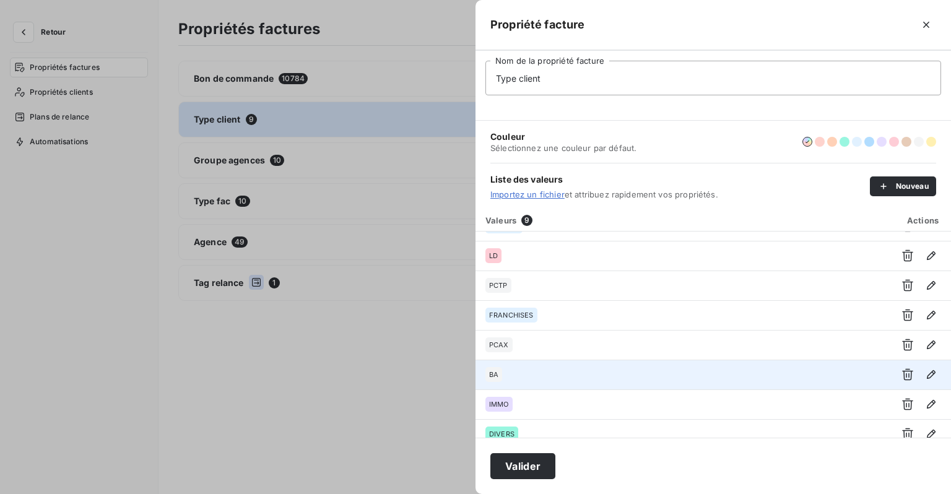
scroll to position [0, 0]
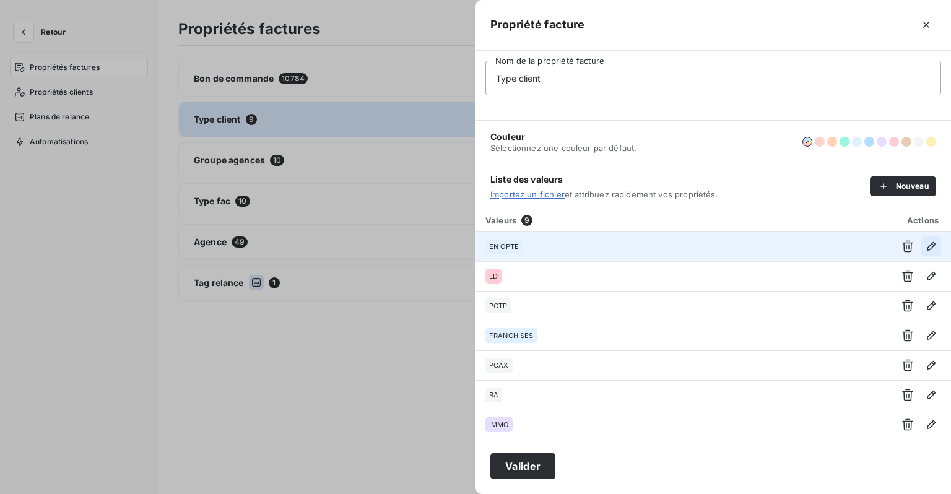
click at [930, 248] on icon "button" at bounding box center [931, 246] width 12 height 12
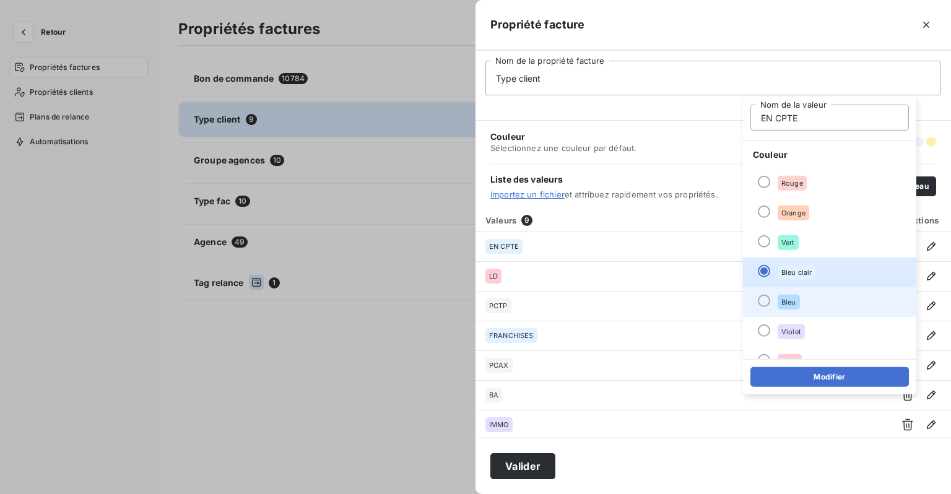
click at [808, 304] on li "Bleu" at bounding box center [829, 302] width 173 height 30
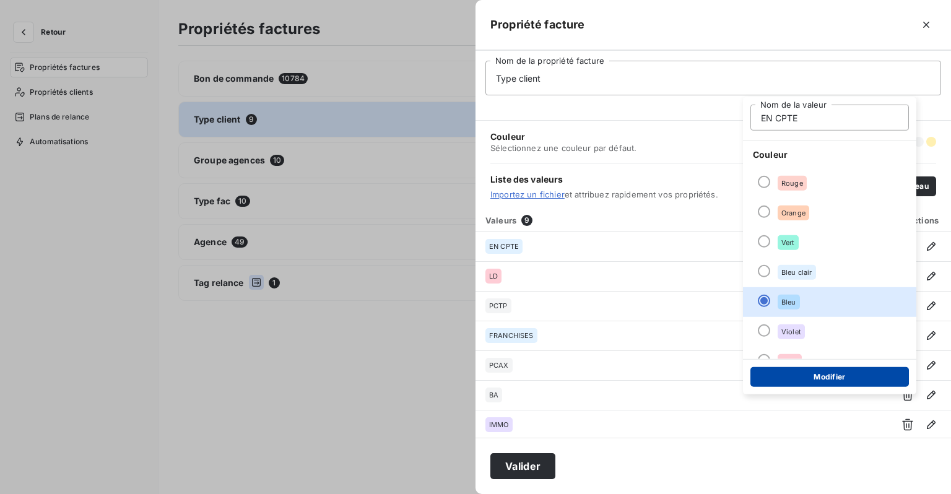
click at [813, 379] on button "Modifier" at bounding box center [830, 377] width 159 height 20
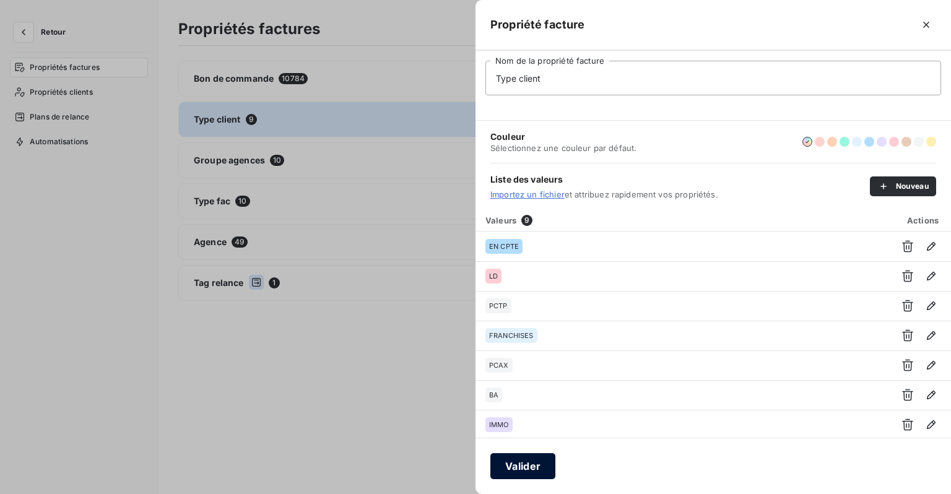
click at [519, 472] on button "Valider" at bounding box center [523, 466] width 65 height 26
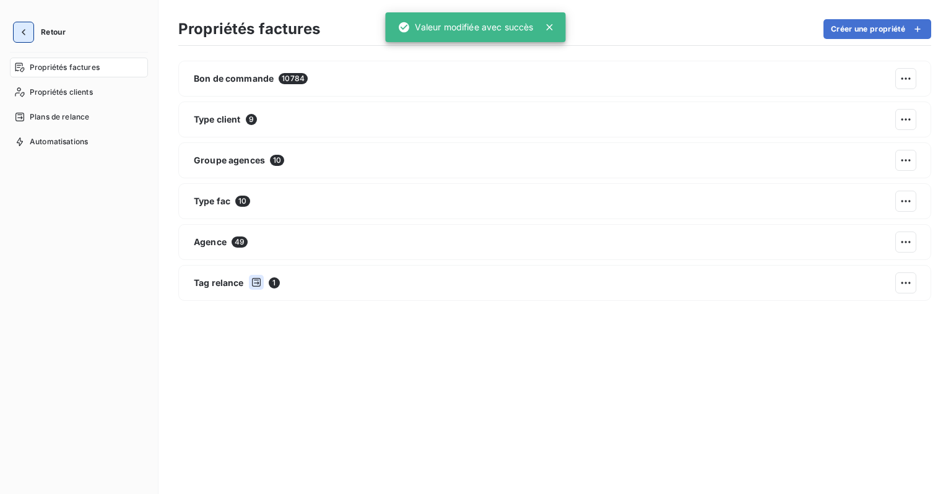
click at [20, 33] on icon "button" at bounding box center [23, 32] width 12 height 12
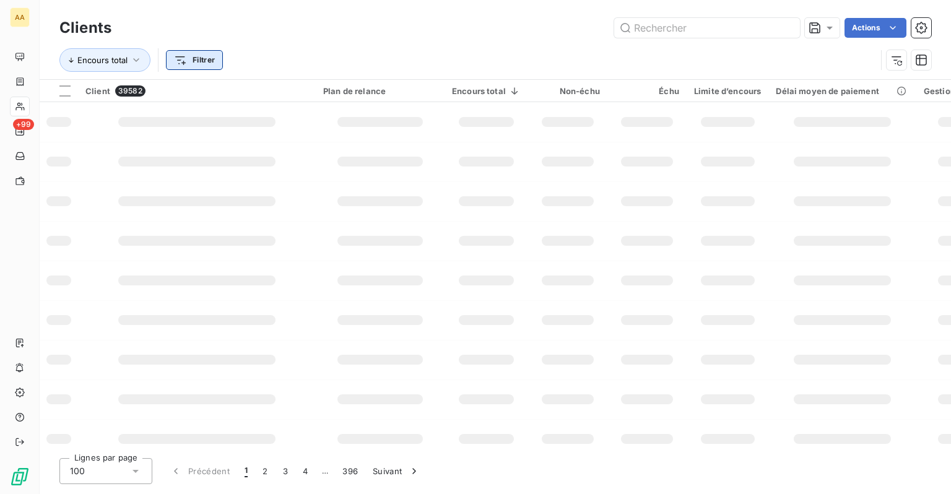
click at [181, 63] on html "AA +99 Clients Actions Encours total Filtrer Client 39582 Plan de relance Encou…" at bounding box center [475, 247] width 951 height 494
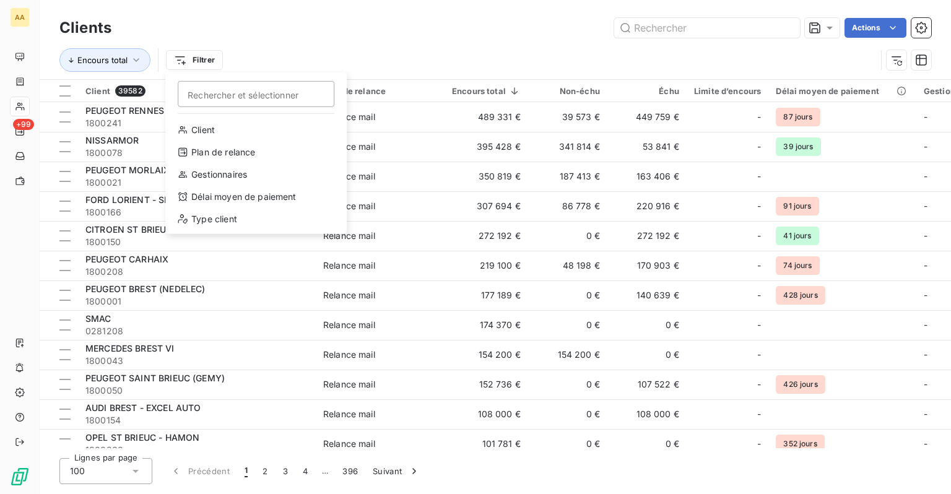
click at [455, 35] on html "AA +99 Clients Actions Encours total Filtrer Rechercher et sélectionner Client …" at bounding box center [475, 247] width 951 height 494
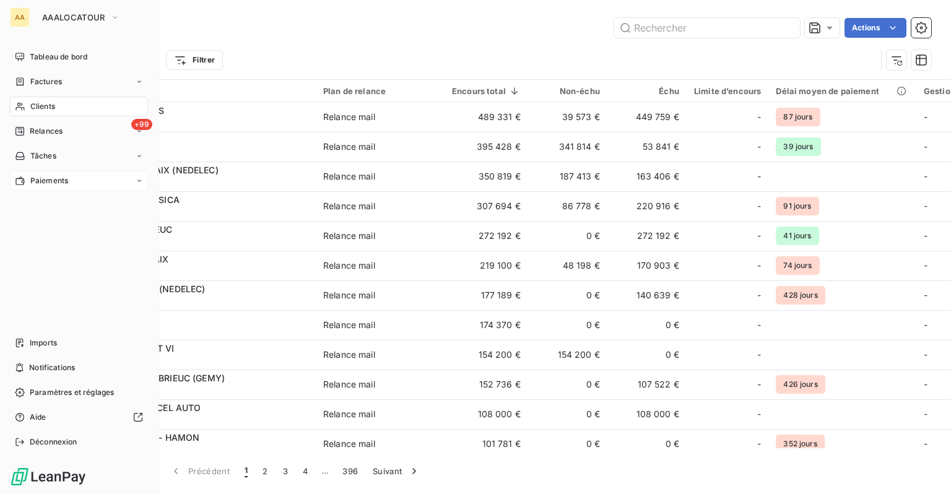
click at [45, 176] on span "Paiements" at bounding box center [49, 180] width 38 height 11
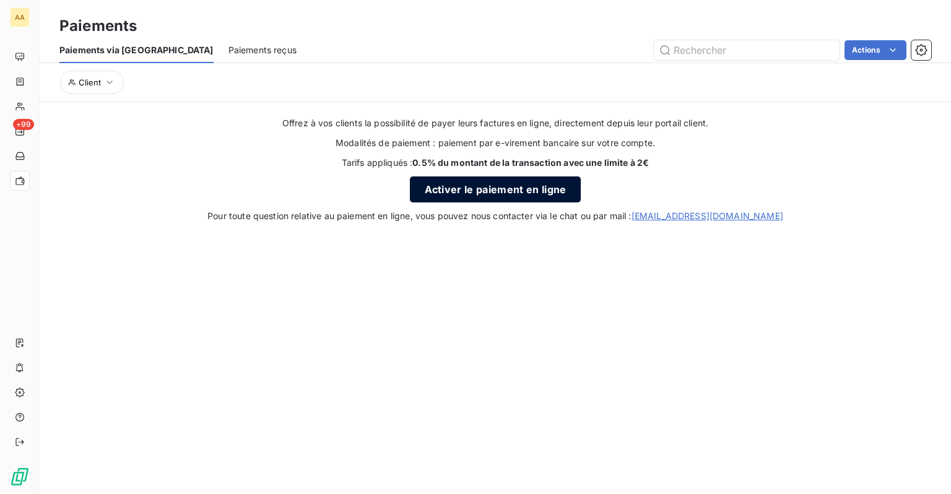
click at [497, 187] on button "Activer le paiement en ligne" at bounding box center [496, 190] width 172 height 26
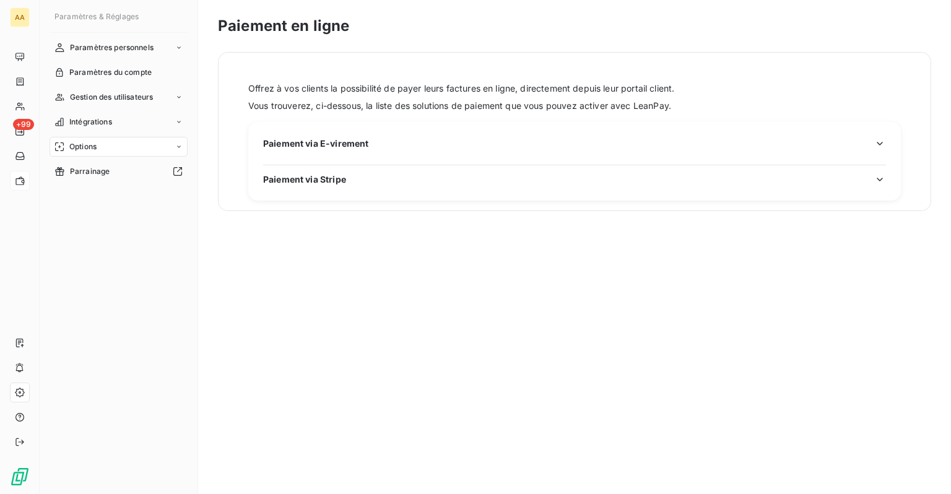
click at [507, 150] on h3 "Paiement via E-virement" at bounding box center [574, 147] width 623 height 20
click at [364, 141] on span "Paiement via E-virement" at bounding box center [315, 143] width 105 height 13
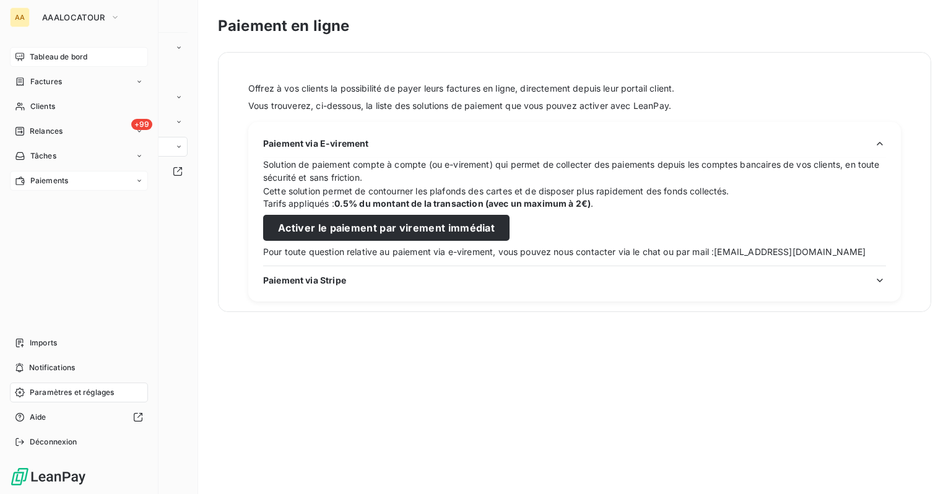
click at [53, 62] on span "Tableau de bord" at bounding box center [59, 56] width 58 height 11
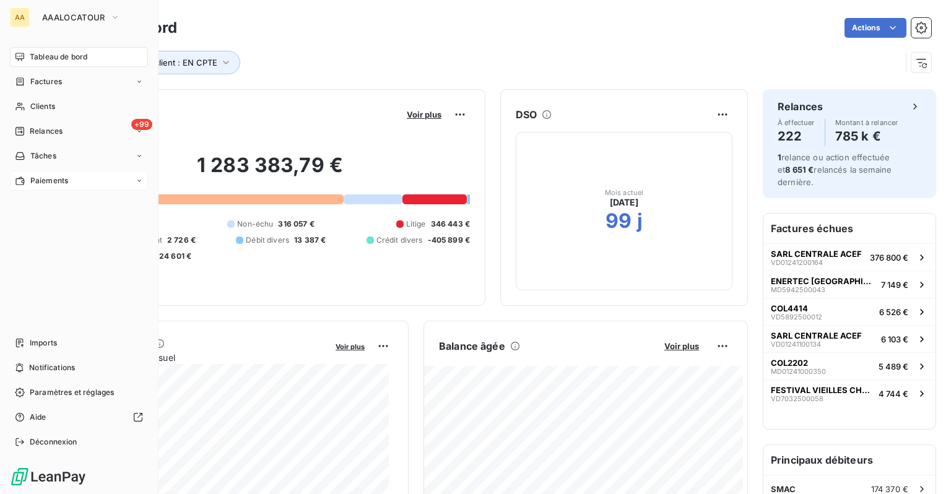
click at [34, 345] on span "Imports" at bounding box center [43, 343] width 27 height 11
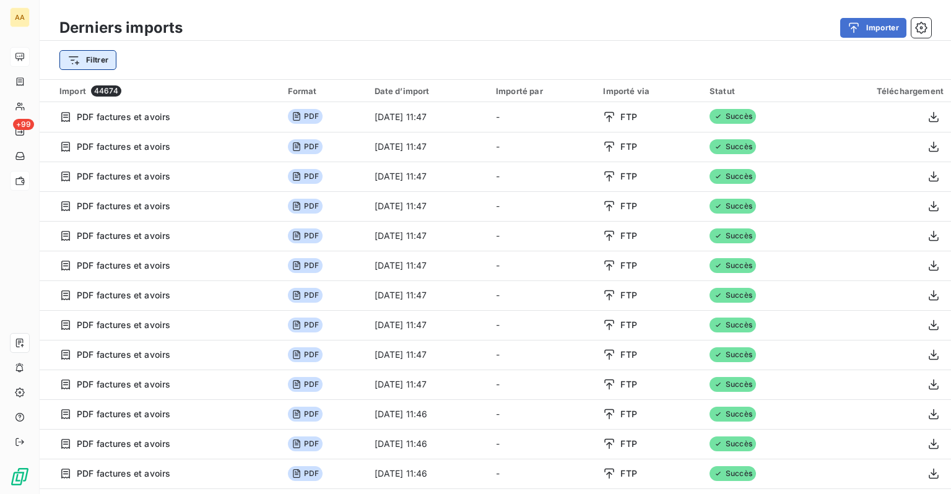
click at [102, 59] on html "AA +99 Derniers imports Importer Filtrer Import 44674 Format Date d’import Impo…" at bounding box center [475, 247] width 951 height 494
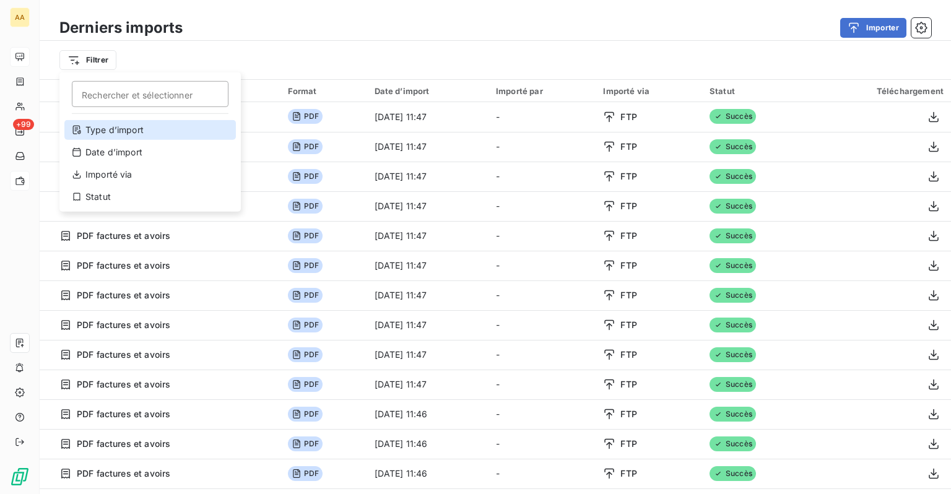
click at [128, 133] on div "Type d’import" at bounding box center [150, 130] width 172 height 20
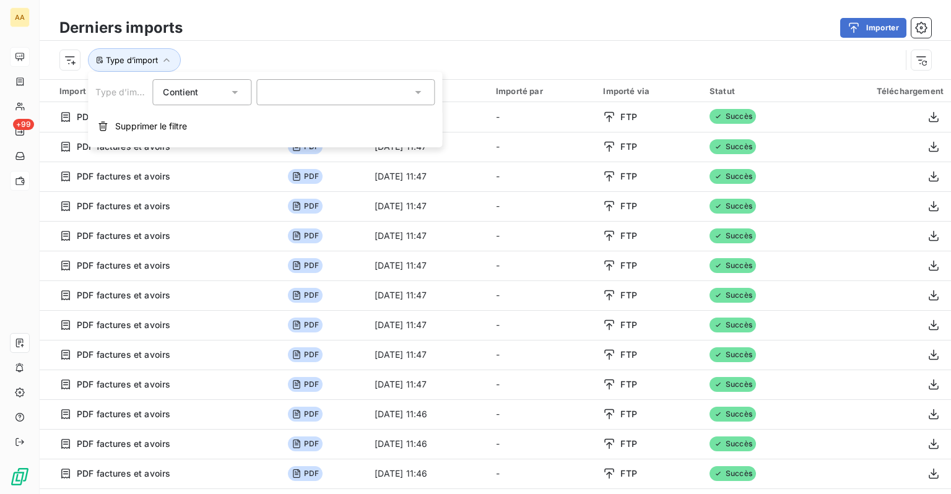
click at [320, 79] on div at bounding box center [345, 92] width 178 height 26
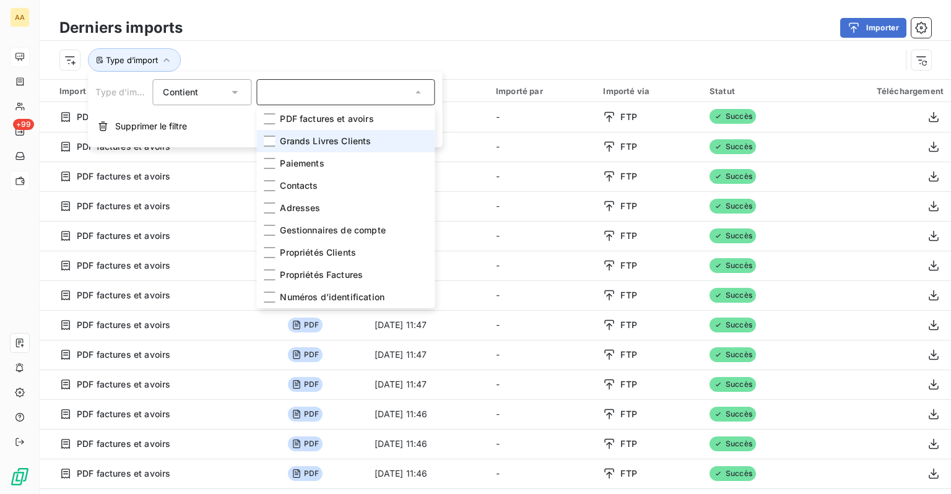
click at [314, 134] on li "Grands Livres Clients" at bounding box center [345, 141] width 178 height 22
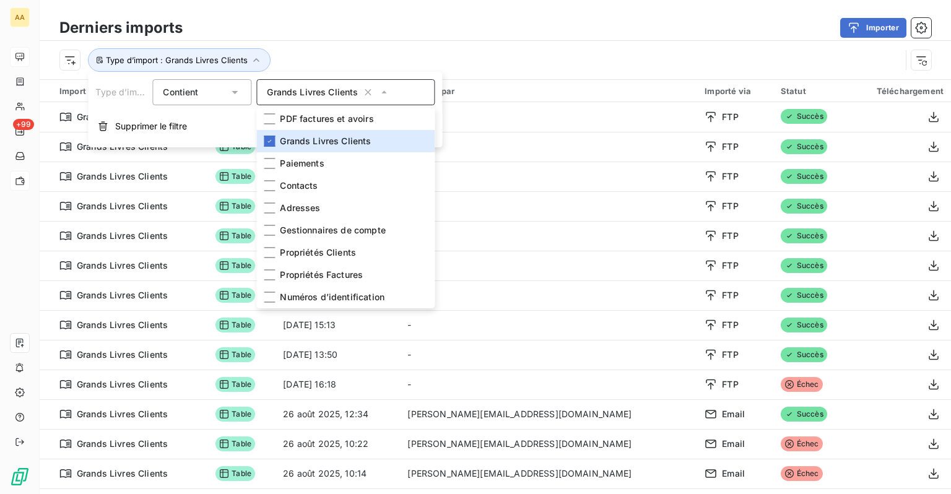
click at [429, 21] on div "Importer" at bounding box center [565, 28] width 734 height 20
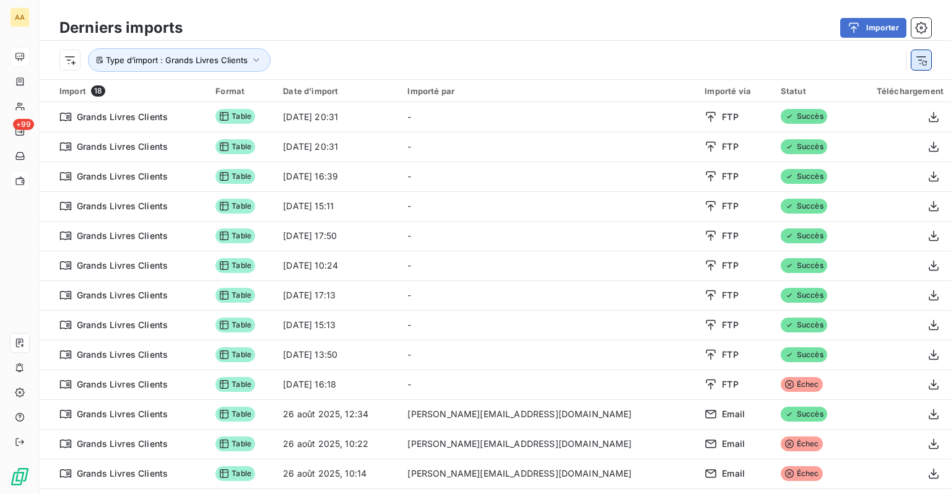
click at [930, 63] on button "button" at bounding box center [922, 60] width 20 height 20
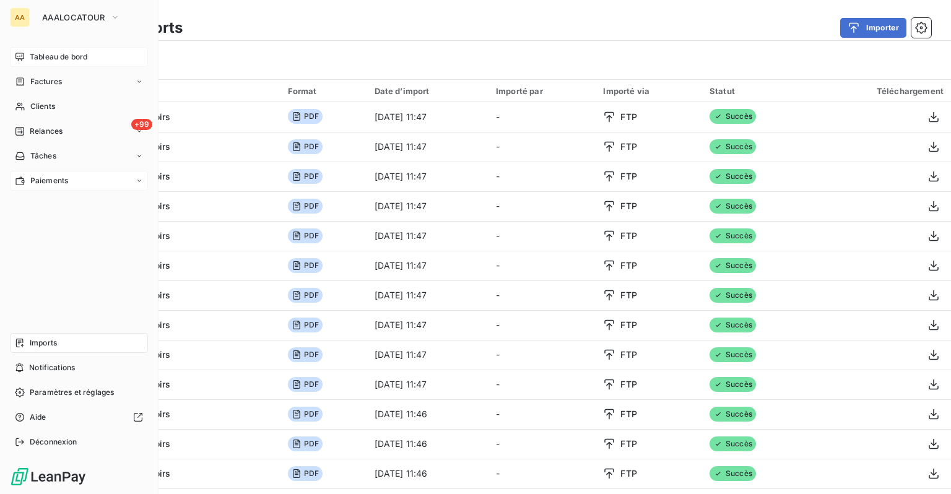
click at [49, 58] on span "Tableau de bord" at bounding box center [59, 56] width 58 height 11
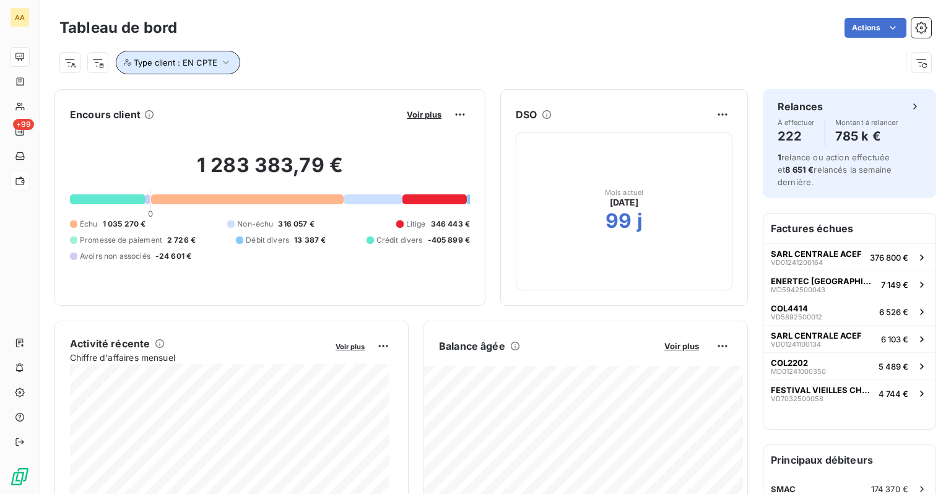
click at [221, 63] on icon "button" at bounding box center [226, 62] width 12 height 12
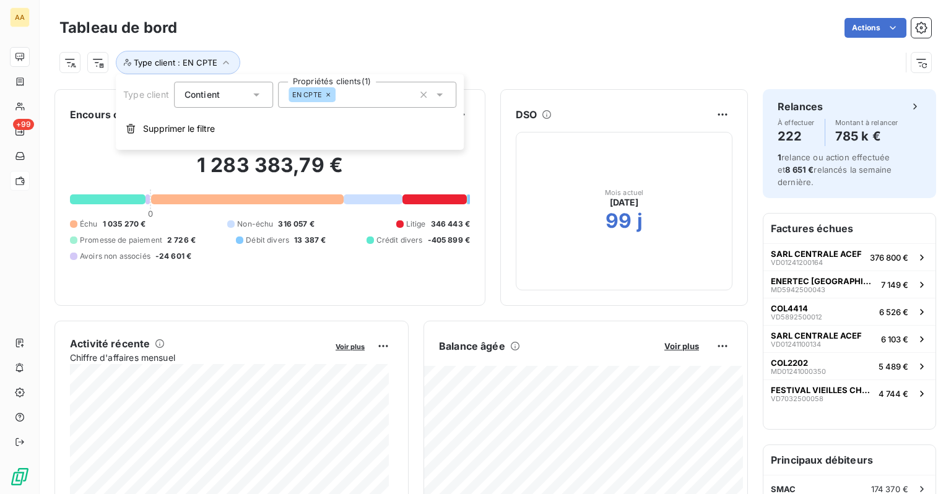
click at [328, 91] on icon at bounding box center [328, 94] width 7 height 7
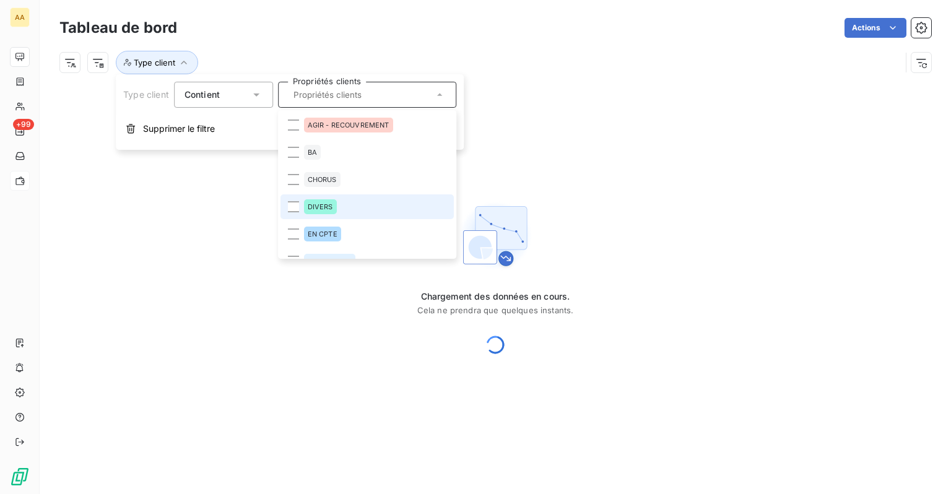
click at [330, 204] on span "DIVERS" at bounding box center [320, 206] width 25 height 7
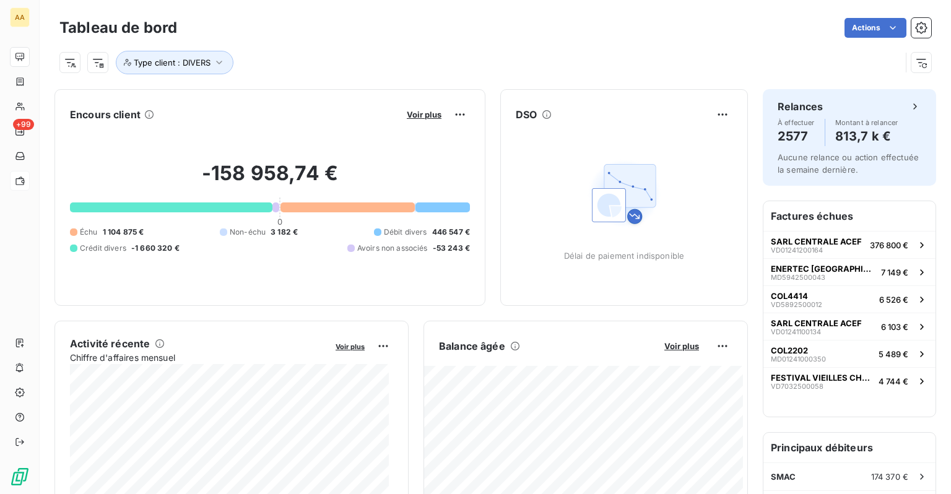
click at [524, 43] on div "Type client : DIVERS" at bounding box center [495, 57] width 872 height 33
click at [915, 66] on icon "button" at bounding box center [921, 62] width 12 height 12
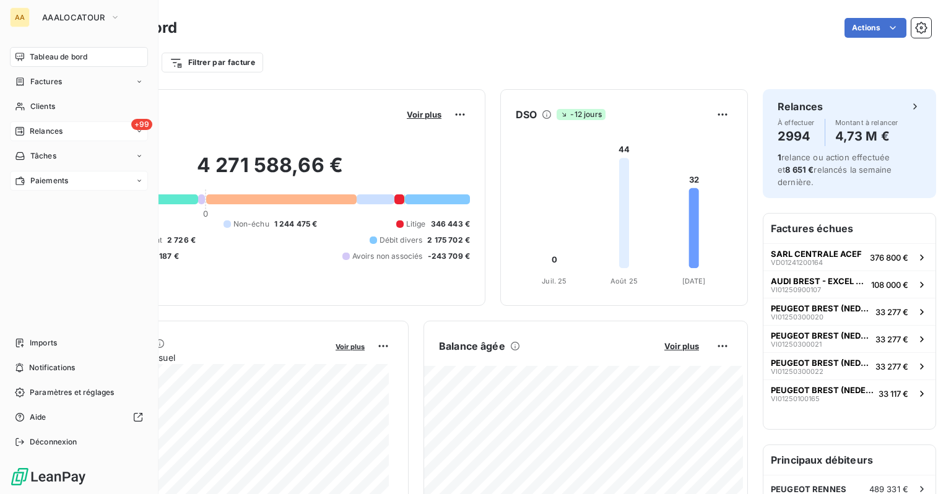
click at [48, 135] on span "Relances" at bounding box center [46, 131] width 33 height 11
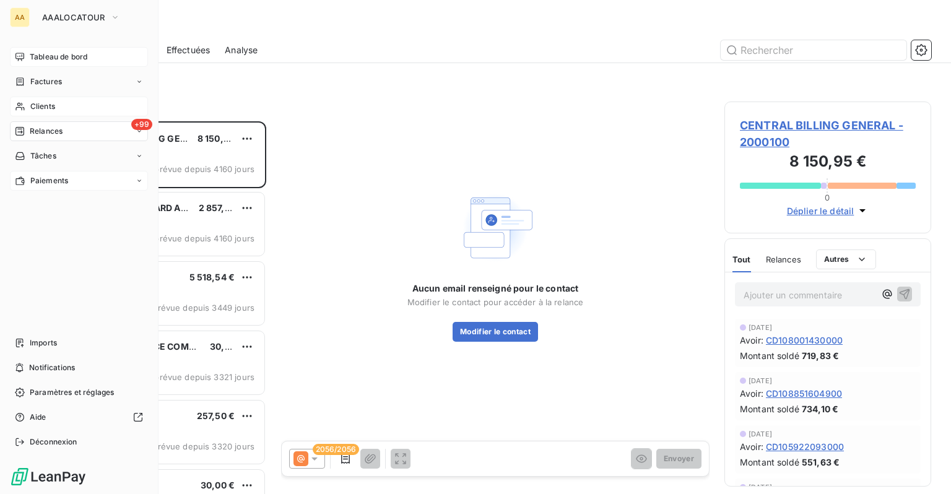
click at [32, 104] on span "Clients" at bounding box center [42, 106] width 25 height 11
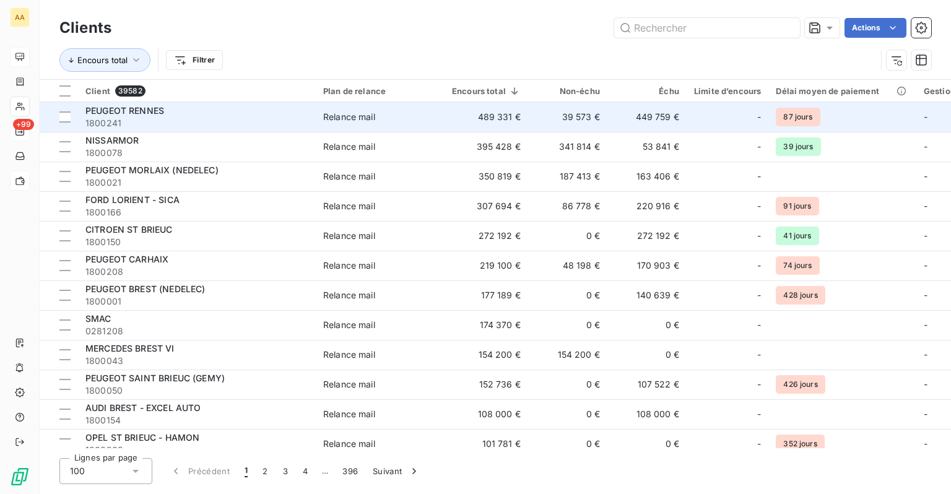
click at [382, 122] on span "Relance mail" at bounding box center [380, 117] width 114 height 12
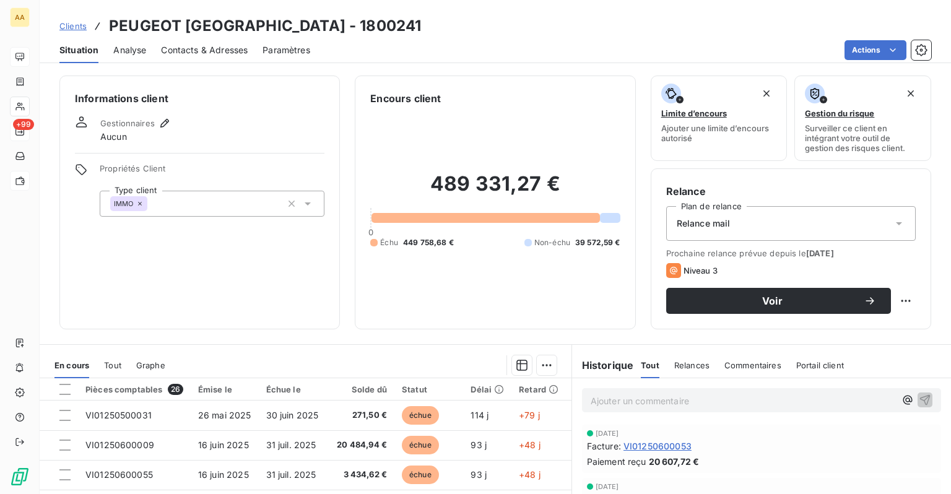
click at [79, 28] on span "Clients" at bounding box center [72, 26] width 27 height 10
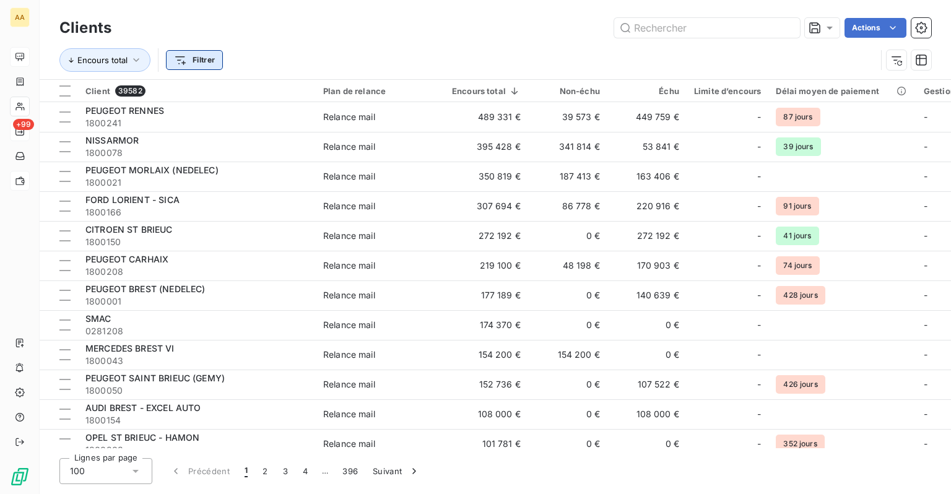
click at [195, 63] on html "AA +99 Clients Actions Encours total Filtrer Client 39582 Plan de relance Encou…" at bounding box center [475, 247] width 951 height 494
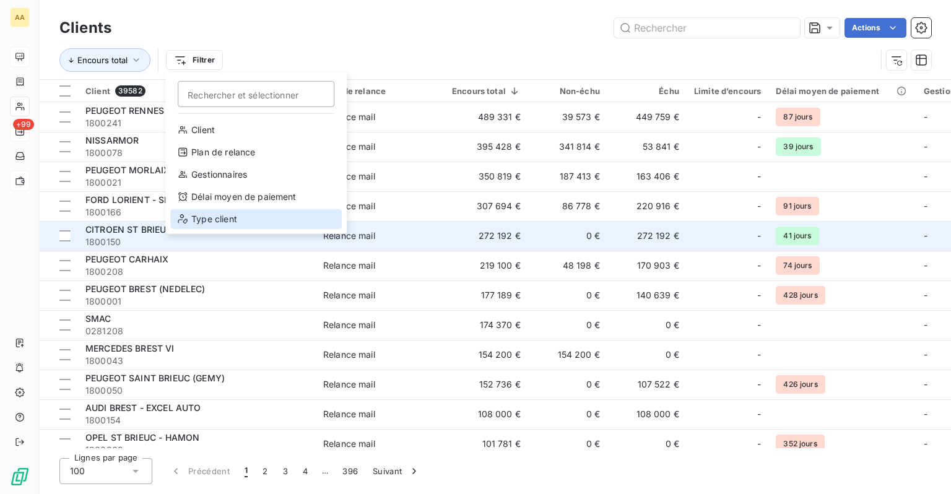
drag, startPoint x: 216, startPoint y: 220, endPoint x: 268, endPoint y: 240, distance: 55.7
click at [214, 219] on div "Type client" at bounding box center [256, 219] width 172 height 20
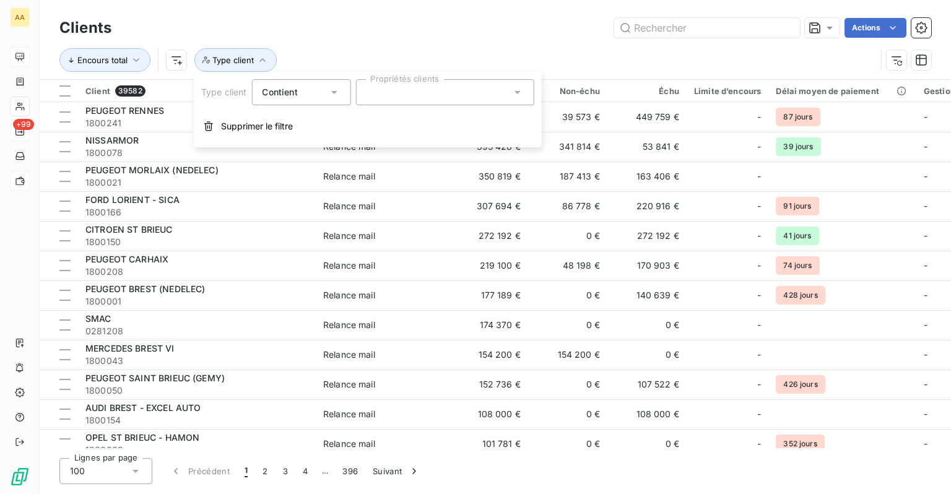
click at [381, 95] on div at bounding box center [445, 92] width 178 height 26
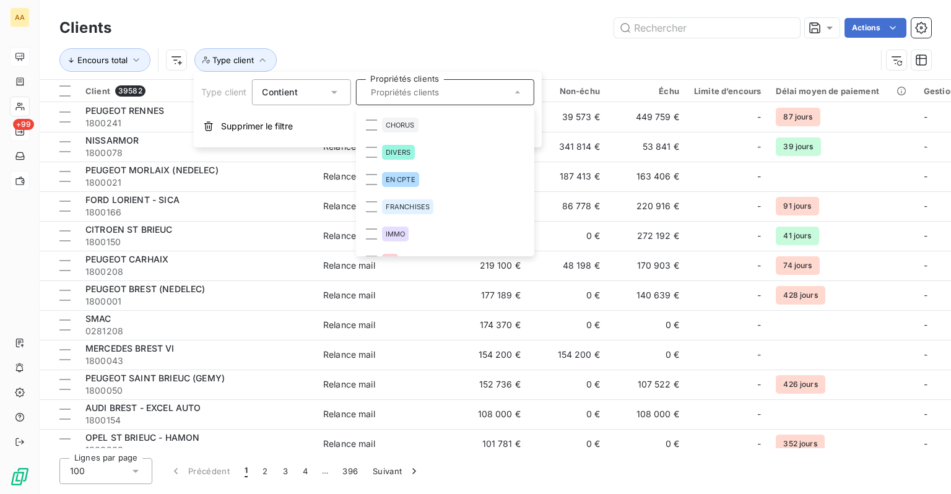
scroll to position [124, 0]
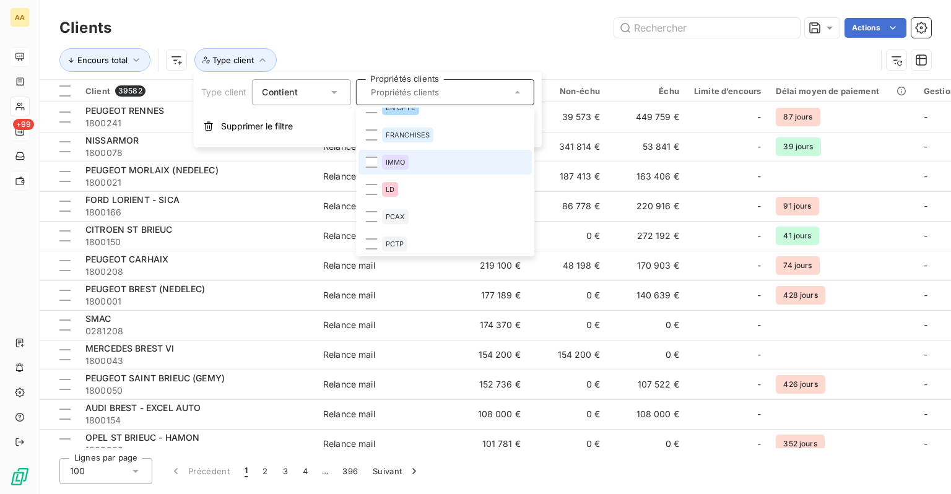
click at [396, 168] on div "IMMO" at bounding box center [395, 162] width 27 height 15
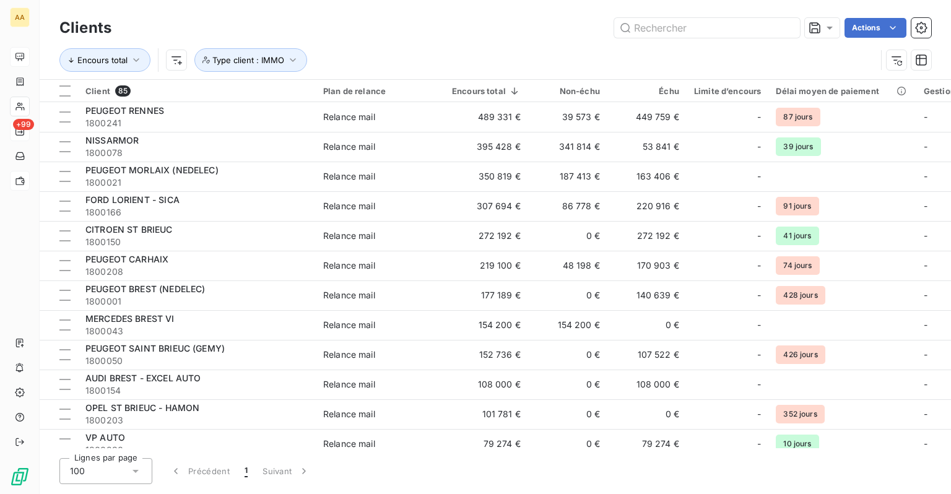
click at [457, 22] on div "Actions" at bounding box center [528, 28] width 805 height 20
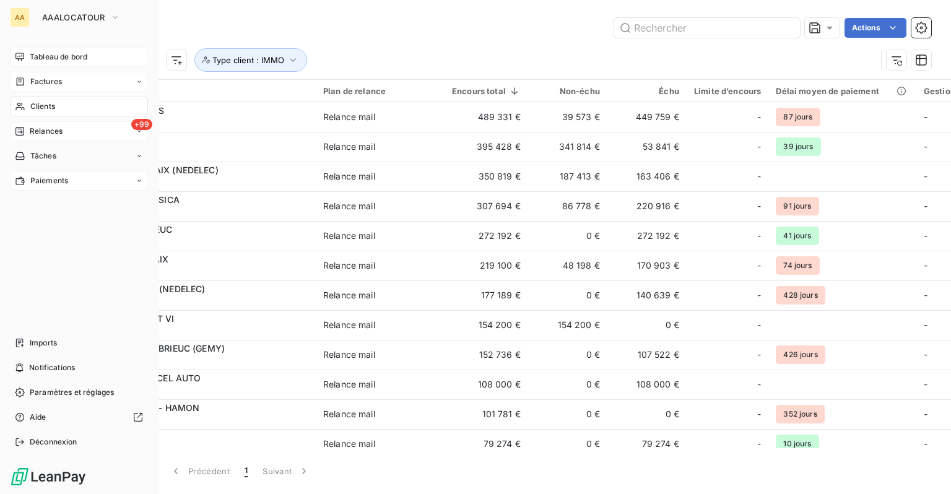
click at [25, 86] on div "Factures" at bounding box center [38, 81] width 47 height 11
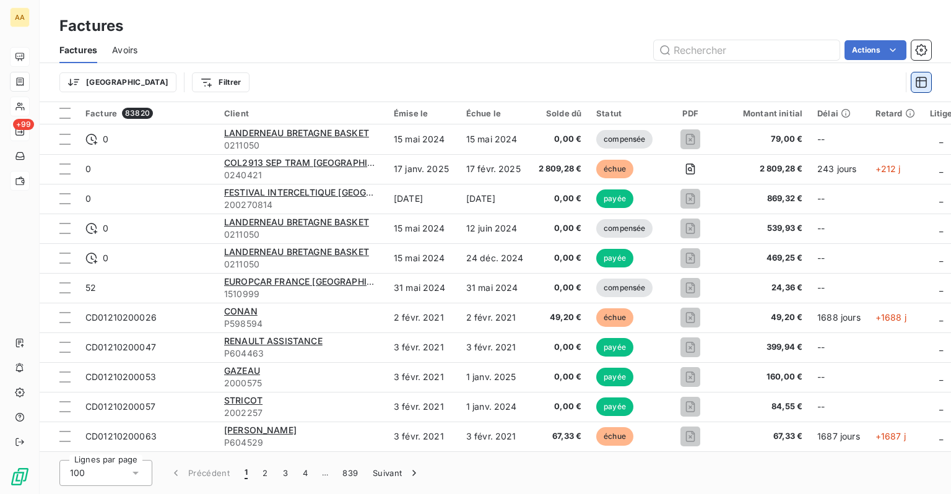
click at [917, 90] on button "button" at bounding box center [922, 82] width 20 height 20
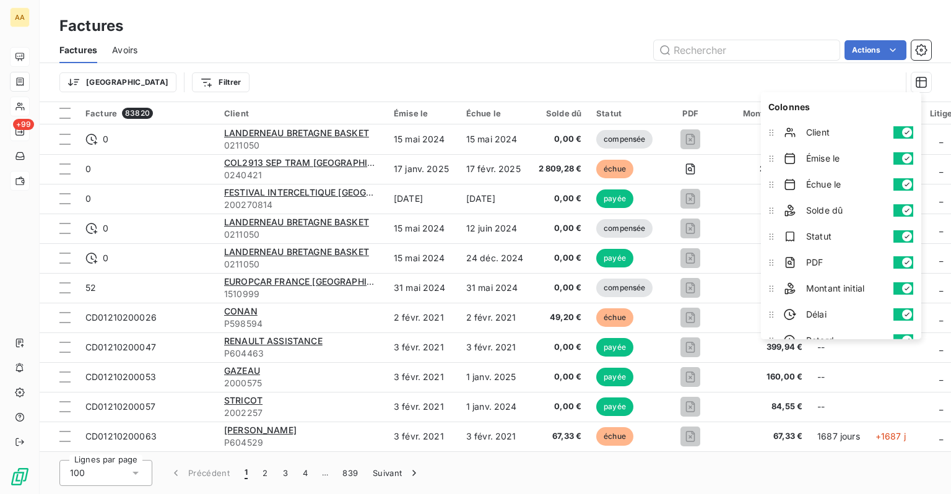
click at [562, 68] on div "Trier Filtrer" at bounding box center [495, 82] width 872 height 38
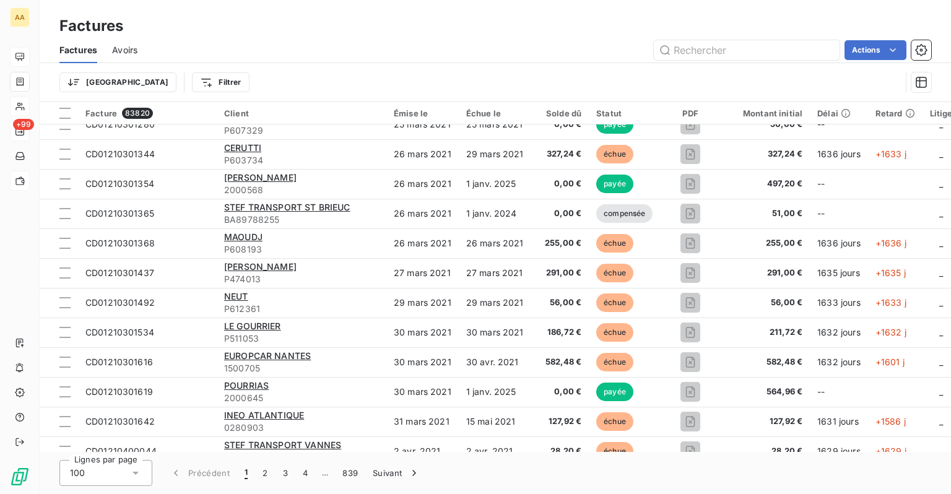
scroll to position [2650, 0]
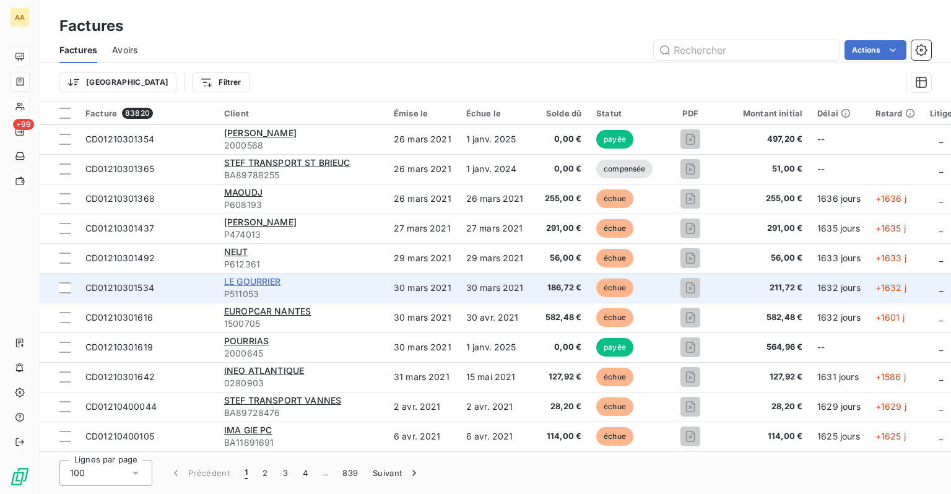
click at [240, 276] on span "LE GOURRIER" at bounding box center [252, 281] width 57 height 11
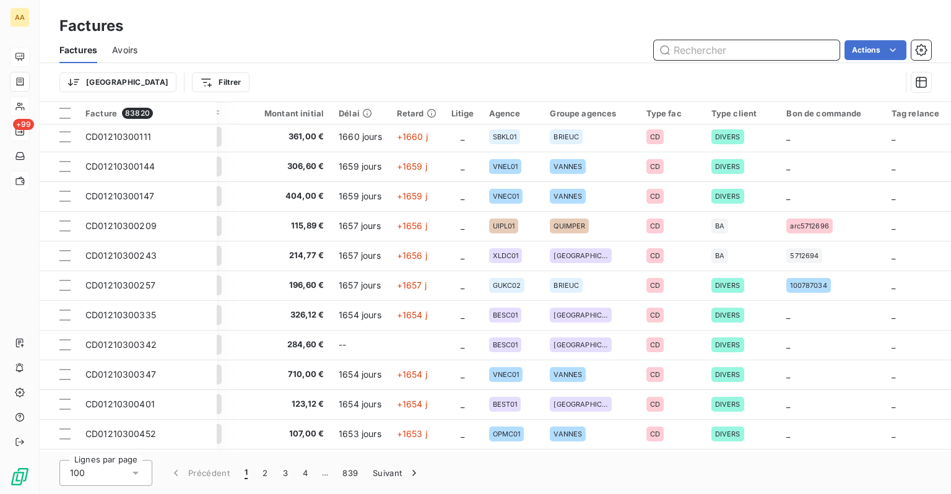
scroll to position [1549, 0]
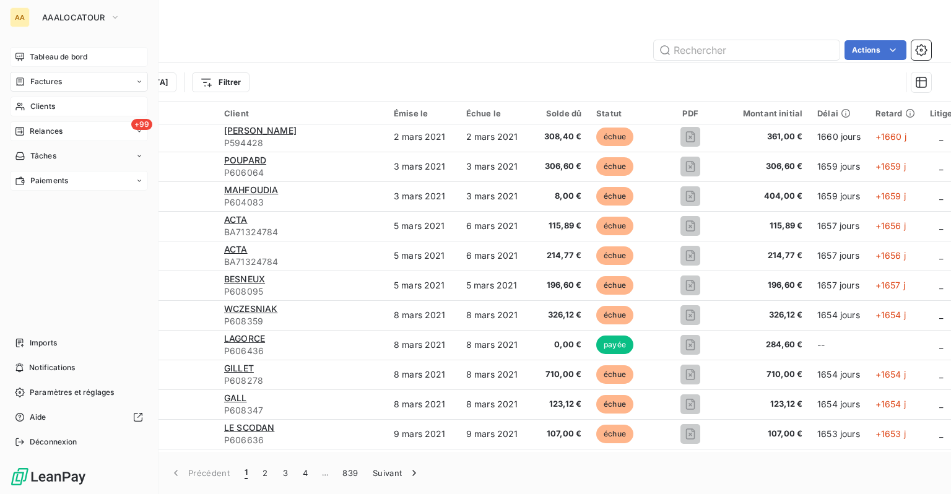
click at [35, 108] on span "Clients" at bounding box center [42, 106] width 25 height 11
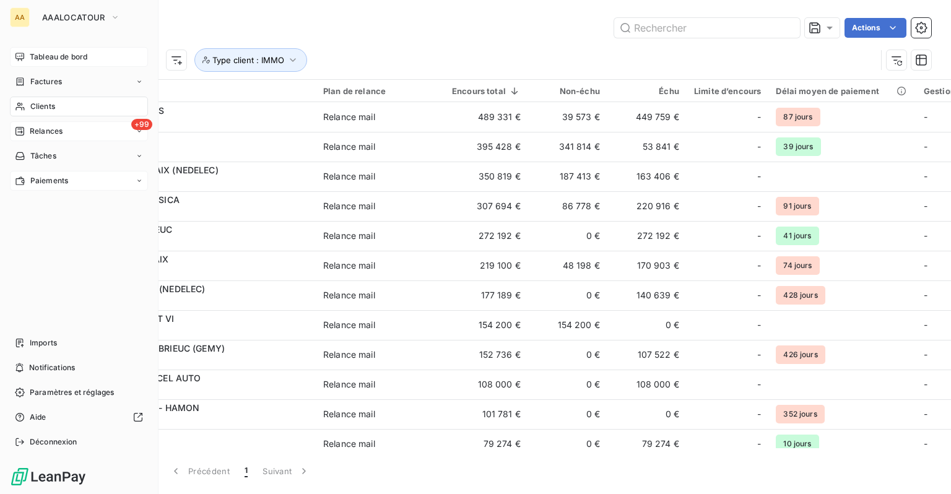
click at [32, 82] on span "Factures" at bounding box center [46, 81] width 32 height 11
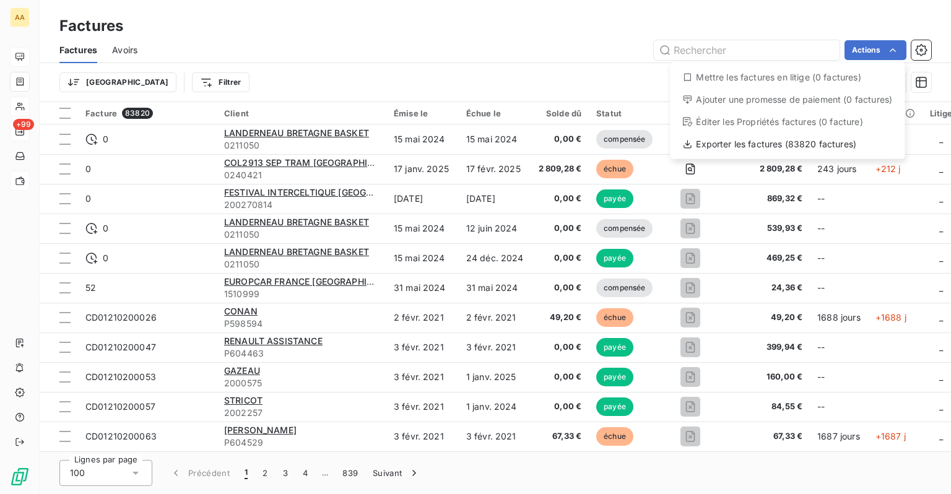
click at [486, 64] on html "AA +99 Factures Factures Avoirs Actions Mettre les factures en litige (0 factur…" at bounding box center [475, 247] width 951 height 494
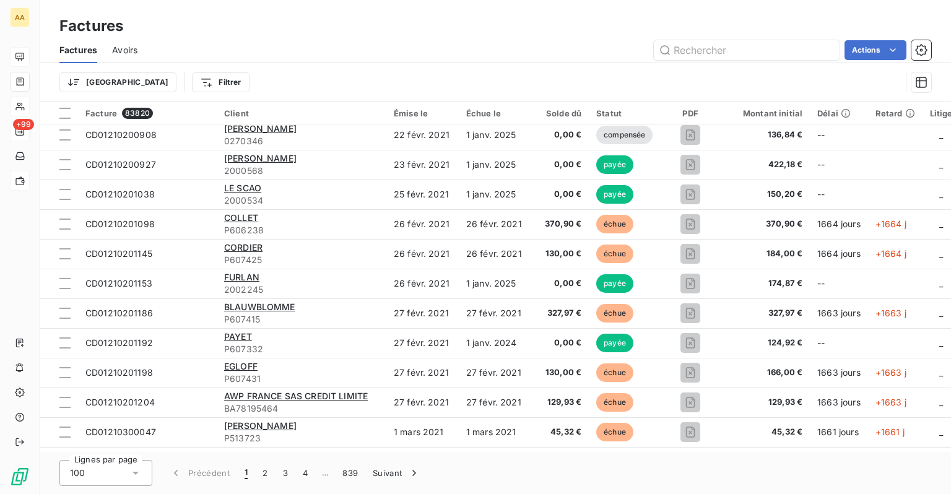
scroll to position [978, 0]
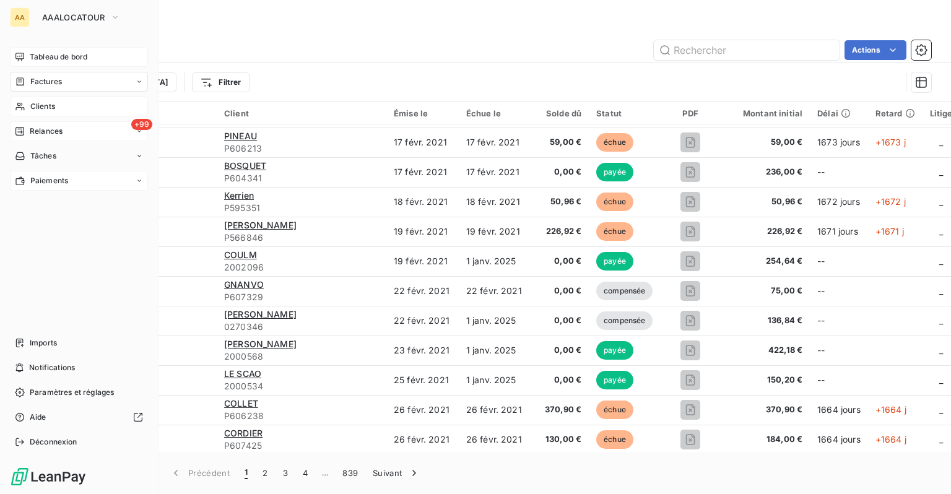
click at [25, 108] on div "Clients" at bounding box center [79, 107] width 138 height 20
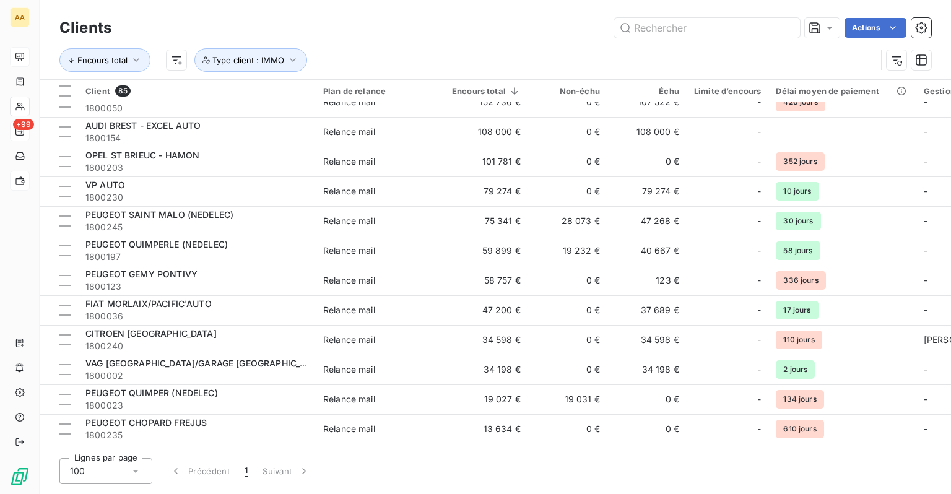
scroll to position [434, 0]
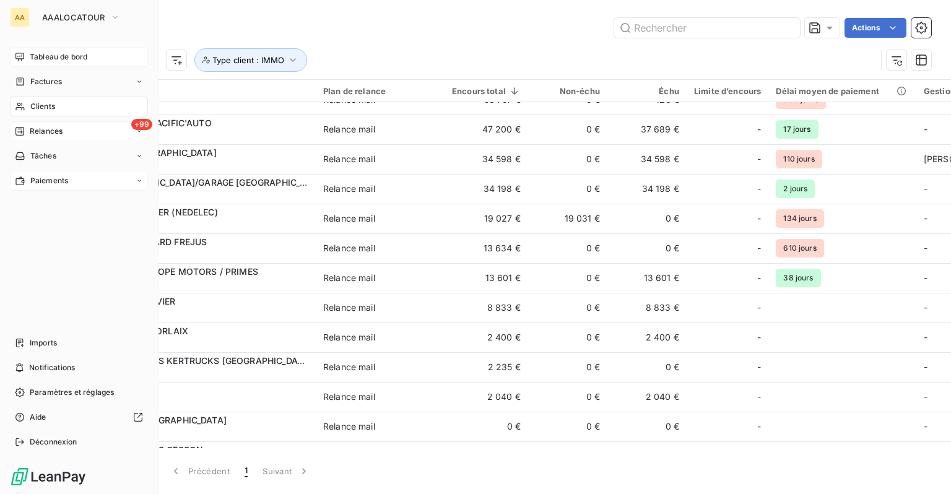
click at [44, 55] on span "Tableau de bord" at bounding box center [59, 56] width 58 height 11
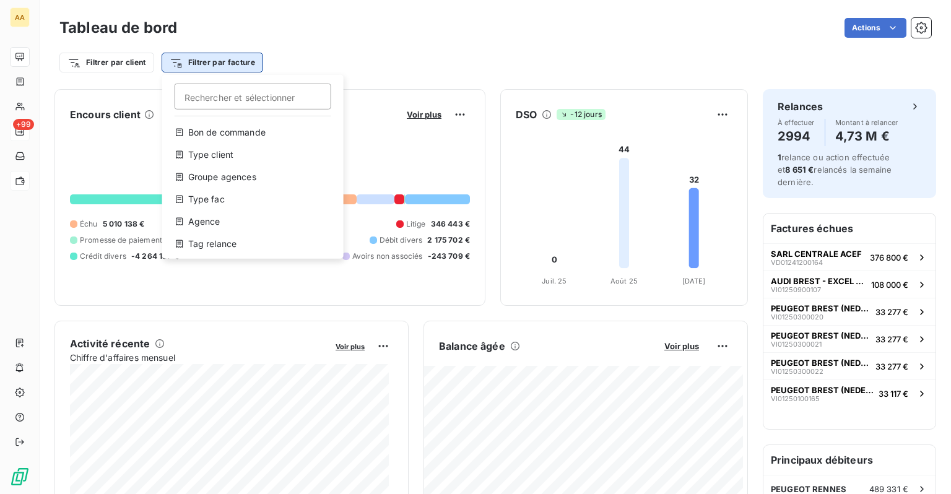
click at [208, 63] on html "AA +99 Tableau de bord Actions Filtrer par client Filtrer par facture Recherche…" at bounding box center [475, 247] width 951 height 494
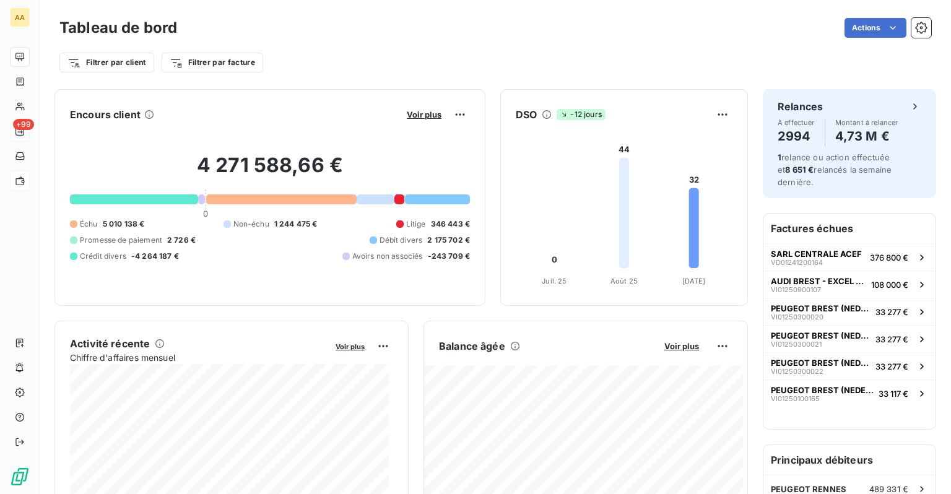
click at [326, 57] on html "AA +99 Tableau de bord Actions Filtrer par client Filtrer par facture Encours c…" at bounding box center [475, 247] width 951 height 494
click at [188, 62] on html "AA +99 Tableau de bord Actions Filtrer par client Filtrer par facture Encours c…" at bounding box center [475, 247] width 951 height 494
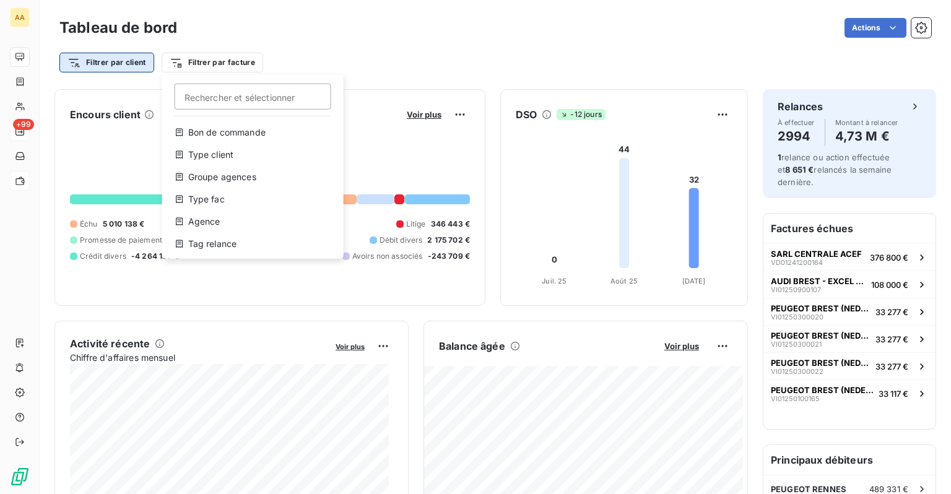
click at [131, 63] on html "AA +99 Tableau de bord Actions Filtrer par client Filtrer par facture Recherche…" at bounding box center [475, 247] width 951 height 494
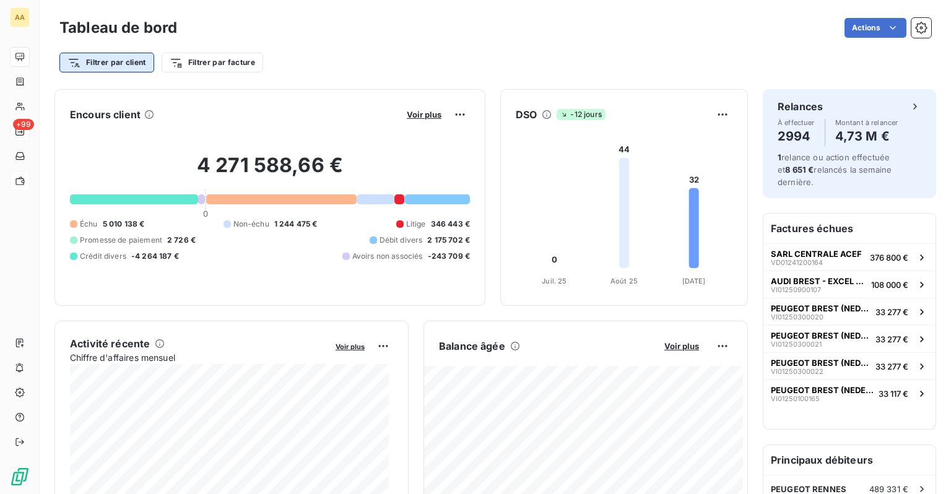
click at [72, 61] on html "AA +99 Tableau de bord Actions Filtrer par client Filtrer par facture Encours c…" at bounding box center [475, 247] width 951 height 494
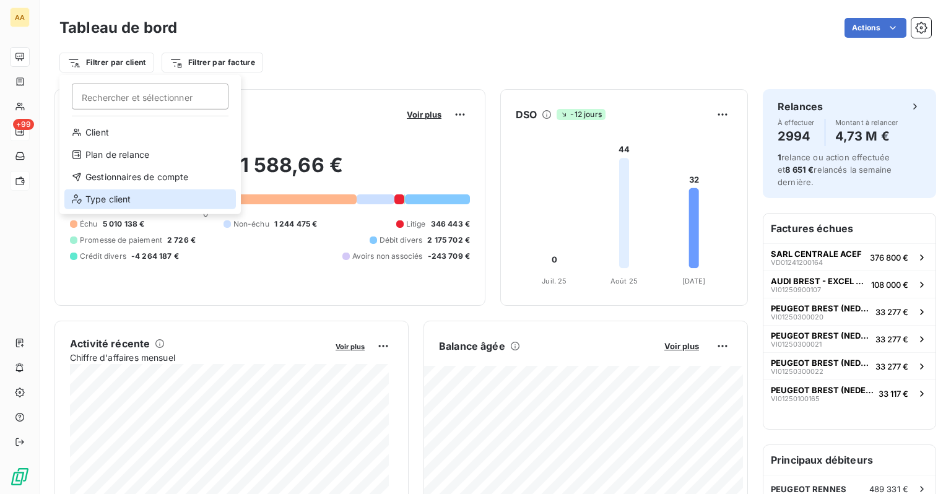
click at [135, 204] on div "Type client" at bounding box center [150, 200] width 172 height 20
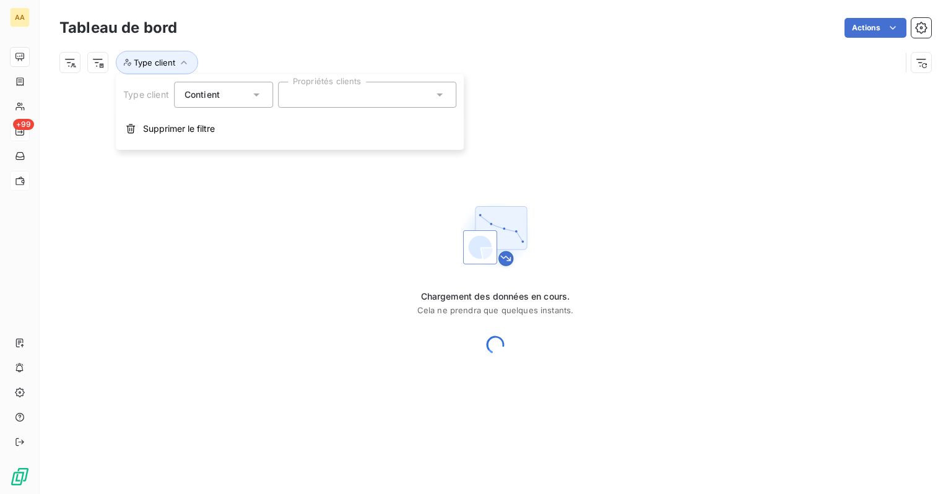
click at [213, 98] on span "Contient" at bounding box center [202, 94] width 35 height 11
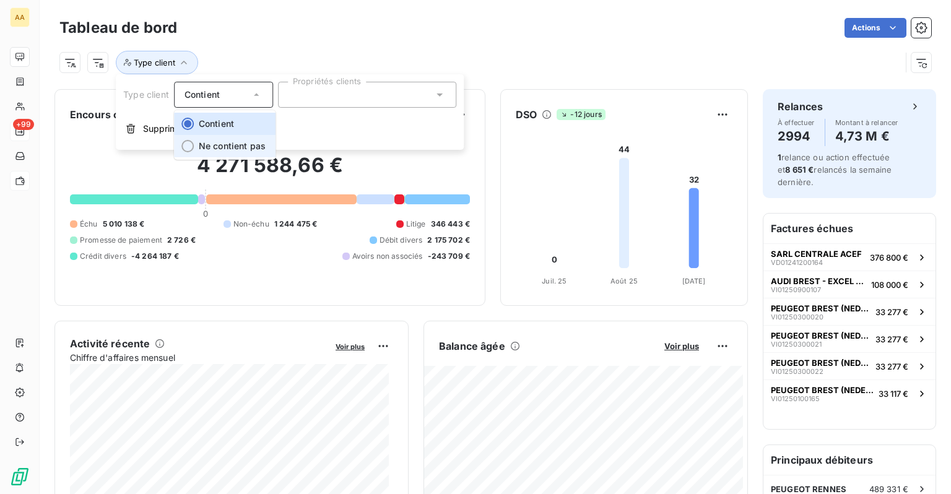
click at [216, 140] on li "Ne contient pas" at bounding box center [225, 146] width 102 height 22
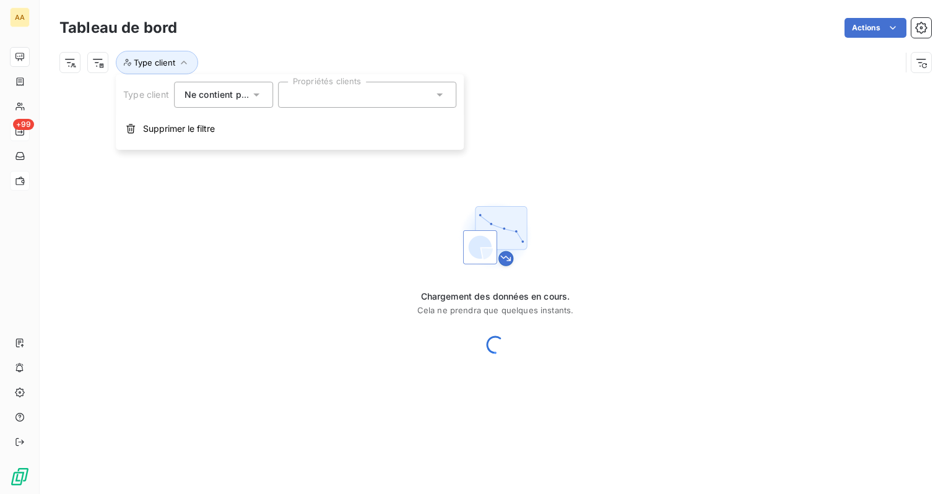
click at [359, 94] on div at bounding box center [367, 95] width 178 height 26
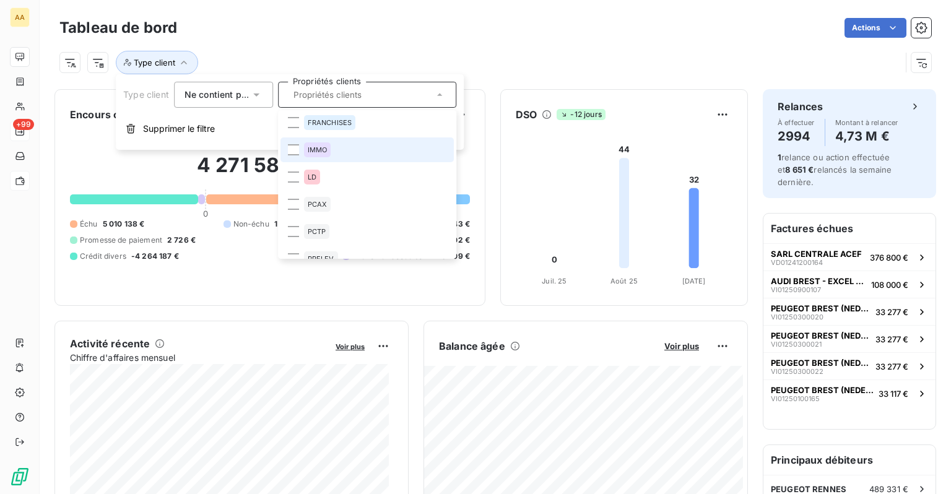
scroll to position [181, 0]
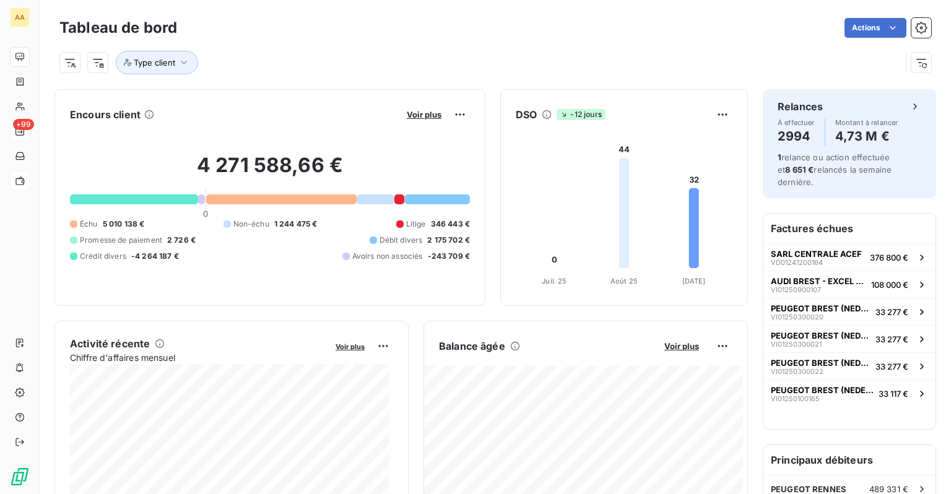
click at [404, 48] on div "Type client" at bounding box center [495, 57] width 872 height 33
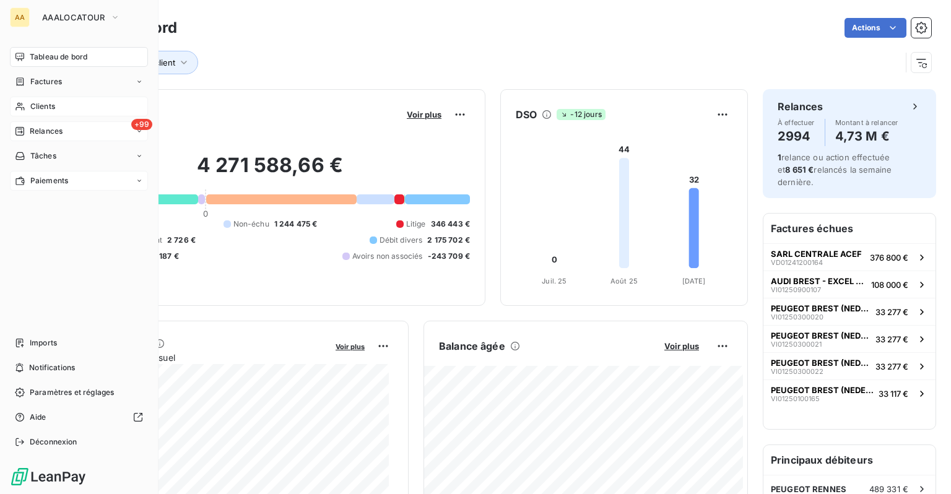
click at [50, 103] on span "Clients" at bounding box center [42, 106] width 25 height 11
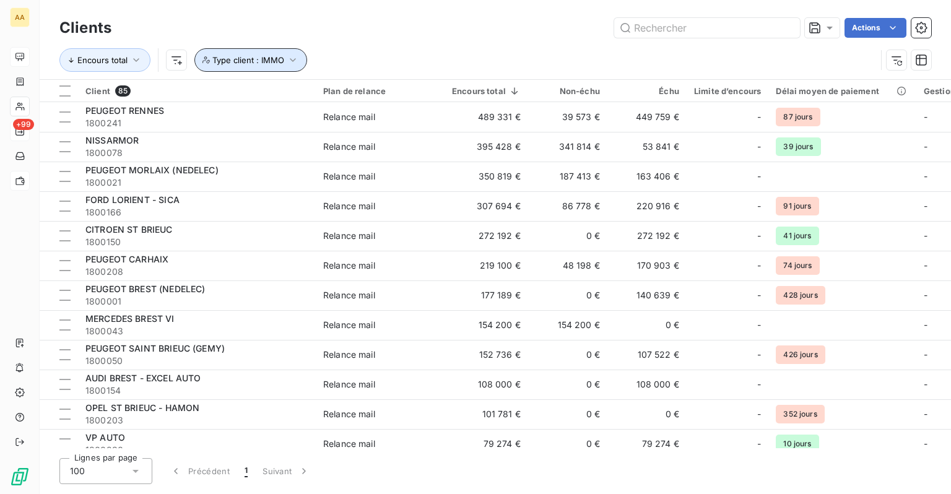
click at [284, 59] on button "Type client : IMMO" at bounding box center [250, 60] width 113 height 24
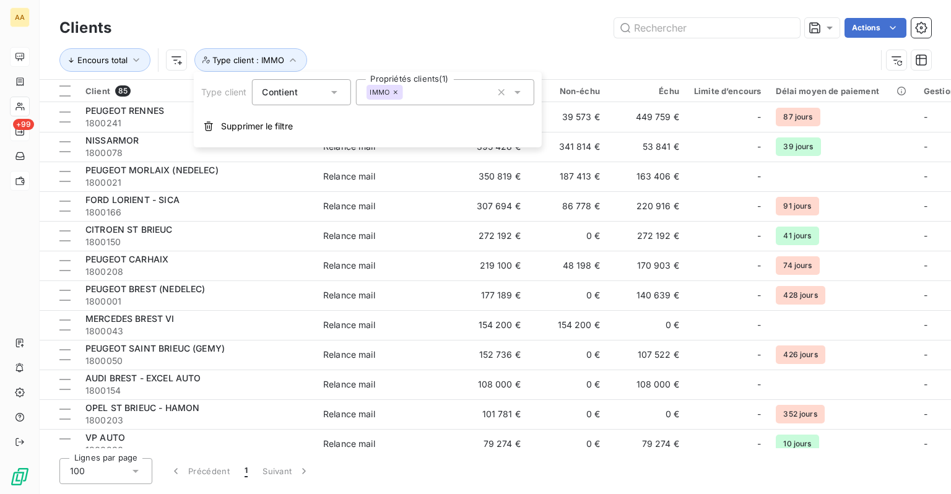
click at [396, 95] on icon at bounding box center [395, 92] width 7 height 7
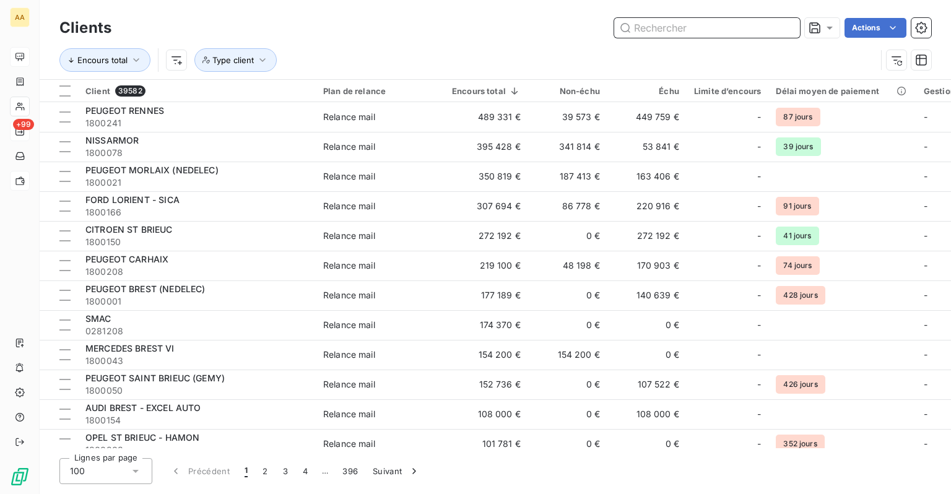
click at [699, 21] on input "text" at bounding box center [707, 28] width 186 height 20
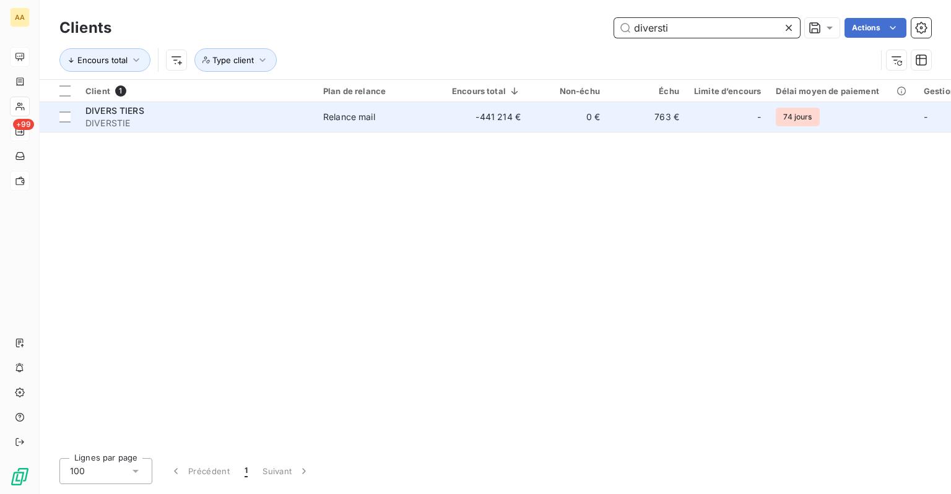
type input "diversti"
click at [331, 116] on div "Relance mail" at bounding box center [349, 117] width 52 height 12
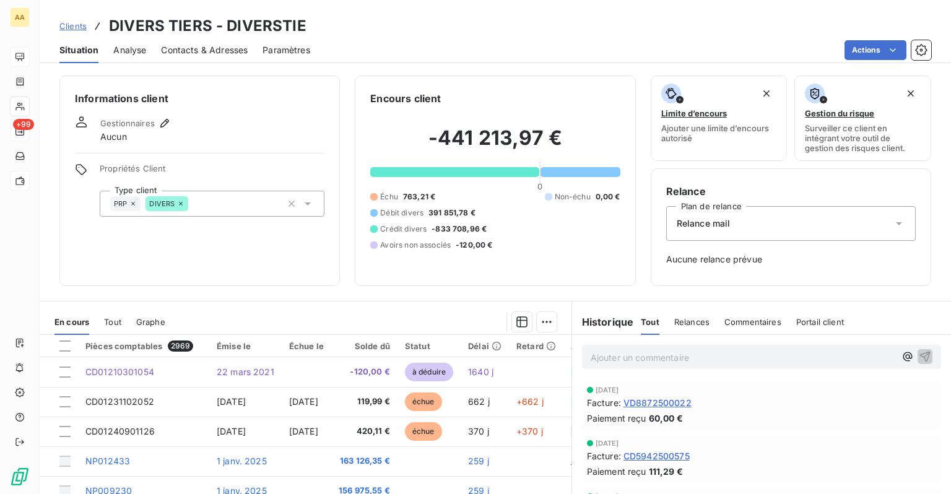
click at [180, 204] on icon at bounding box center [180, 203] width 7 height 7
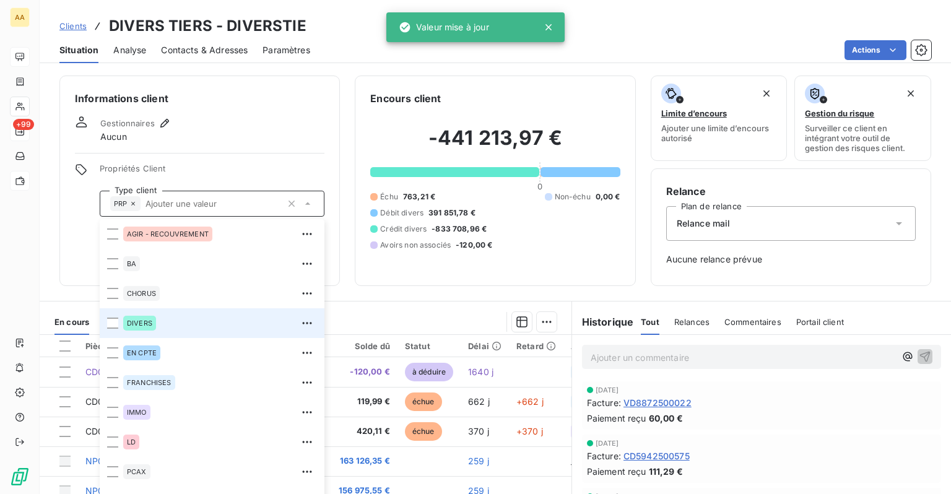
click at [434, 78] on div "Encours client -441 213,97 € 0 Échu 763,21 € Non-échu 0,00 € Débit divers 391 8…" at bounding box center [495, 181] width 281 height 211
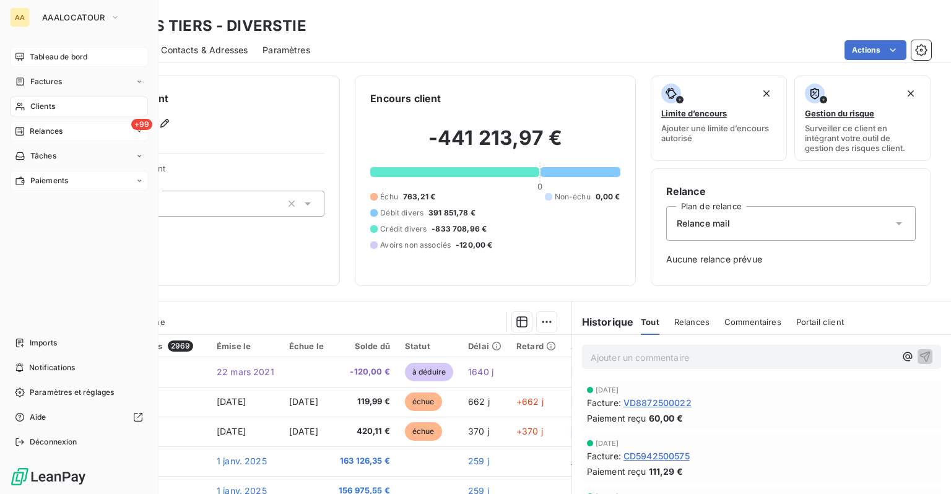
click at [41, 63] on div "Tableau de bord" at bounding box center [79, 57] width 138 height 20
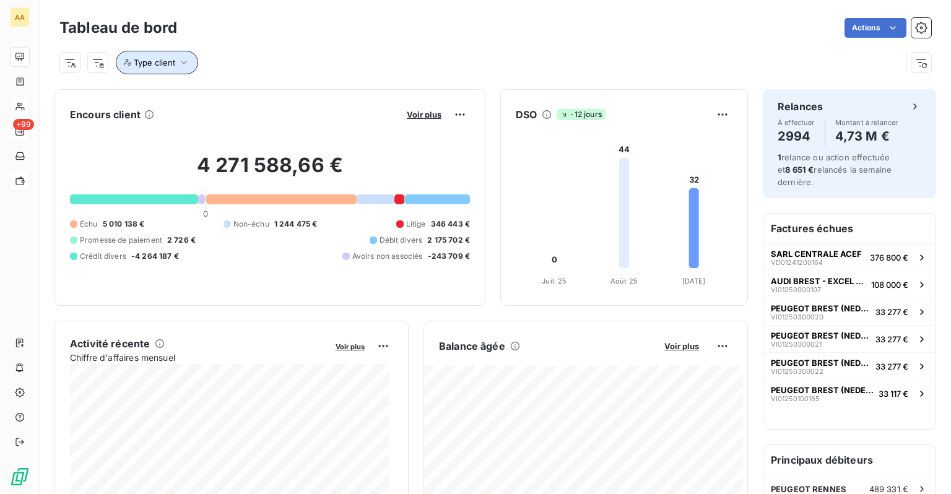
click at [188, 64] on icon "button" at bounding box center [184, 62] width 12 height 12
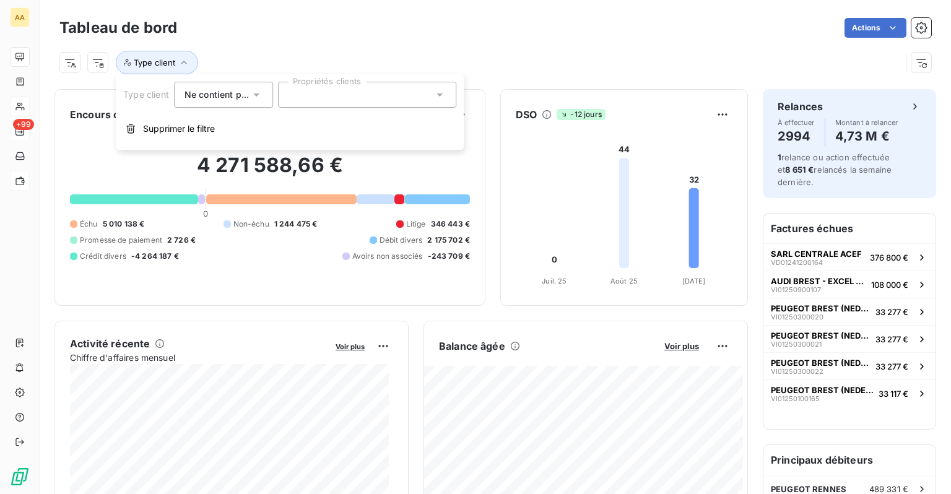
click at [342, 89] on div at bounding box center [367, 95] width 178 height 26
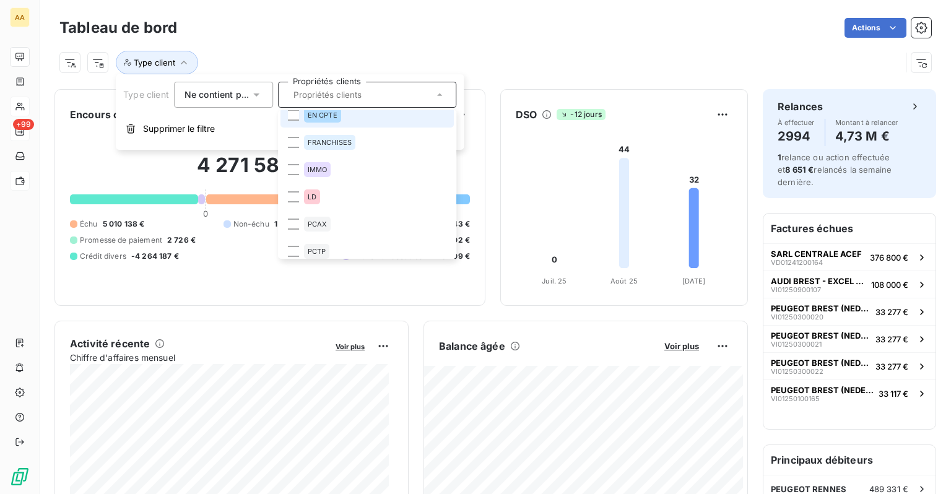
scroll to position [181, 0]
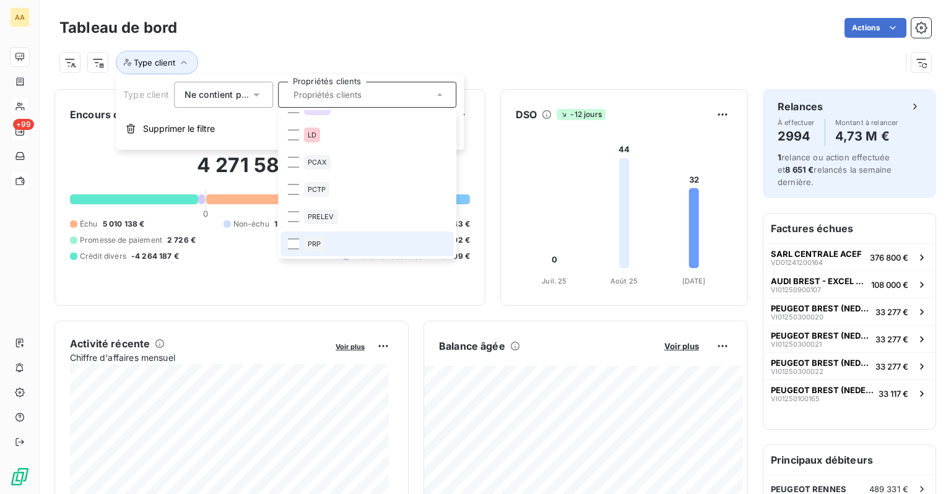
click at [328, 246] on li "PRP" at bounding box center [367, 244] width 173 height 25
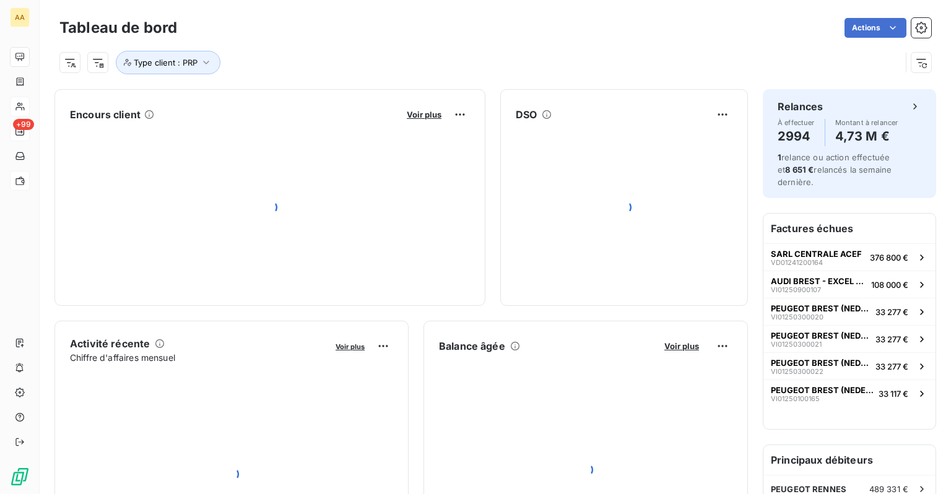
click at [491, 48] on div "Type client : PRP" at bounding box center [495, 57] width 872 height 33
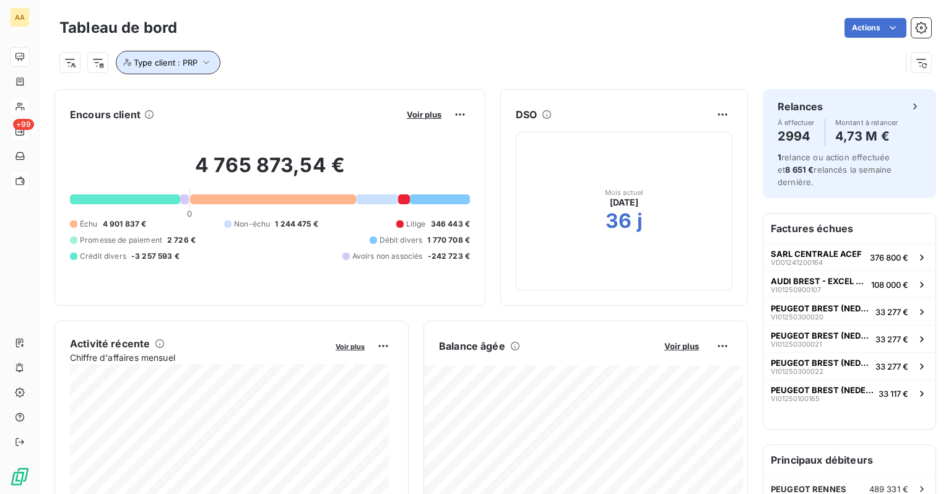
click at [209, 61] on icon "button" at bounding box center [206, 62] width 12 height 12
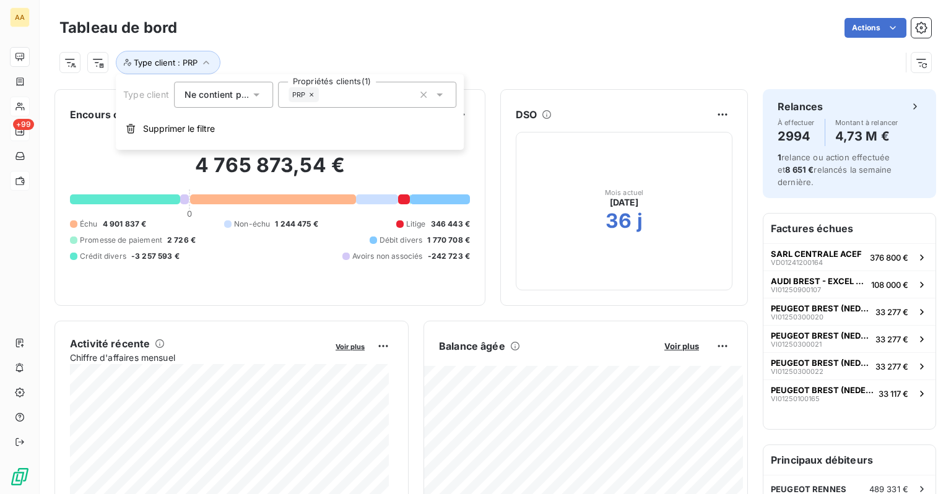
click at [237, 100] on span "Ne contient pas" at bounding box center [218, 94] width 67 height 11
click at [224, 120] on span "Contient" at bounding box center [216, 123] width 35 height 11
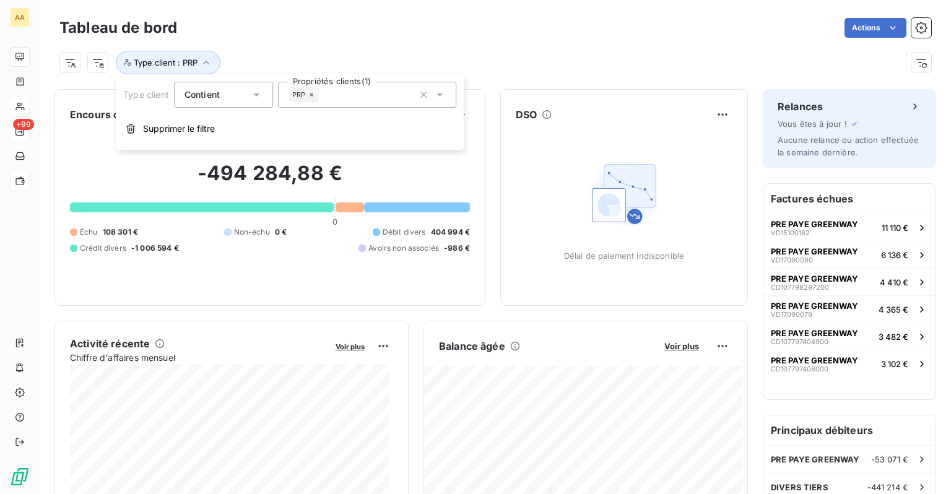
click at [264, 95] on div "Contient" at bounding box center [223, 95] width 99 height 26
click at [223, 139] on li "Ne contient pas" at bounding box center [225, 146] width 102 height 22
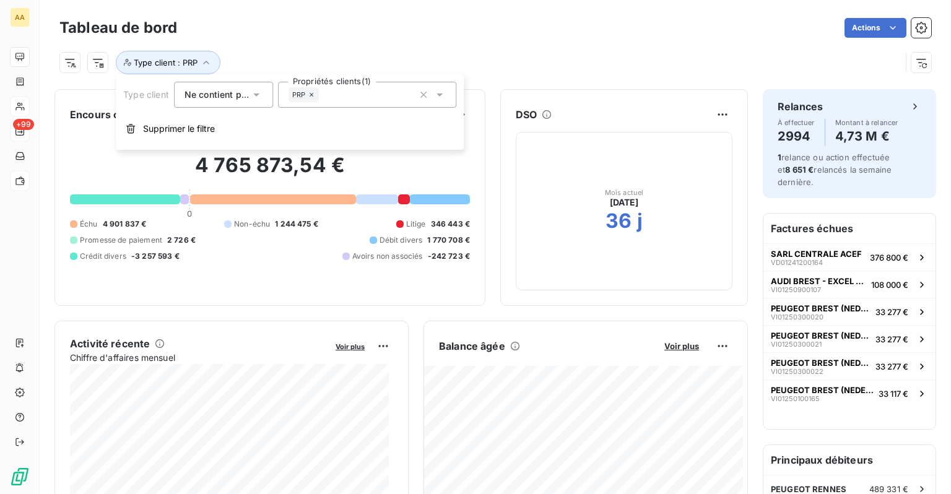
click at [310, 98] on icon at bounding box center [311, 94] width 7 height 7
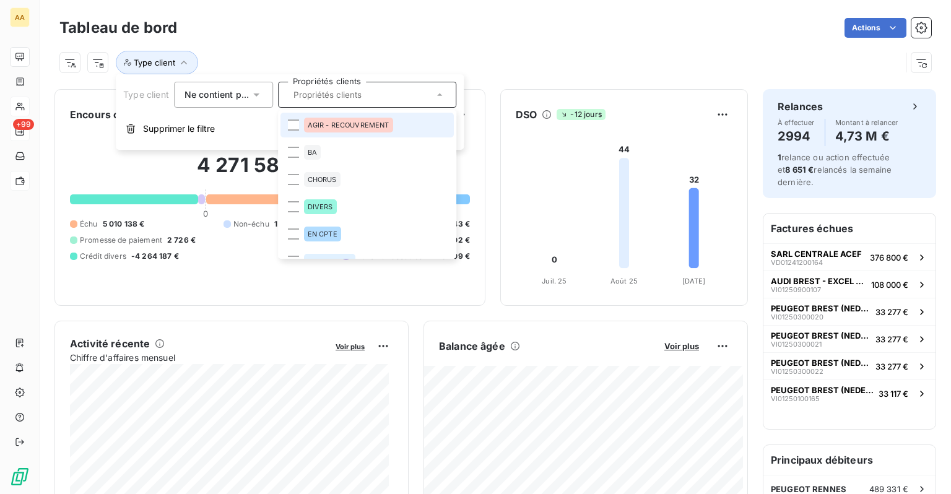
click at [254, 100] on icon at bounding box center [256, 95] width 12 height 12
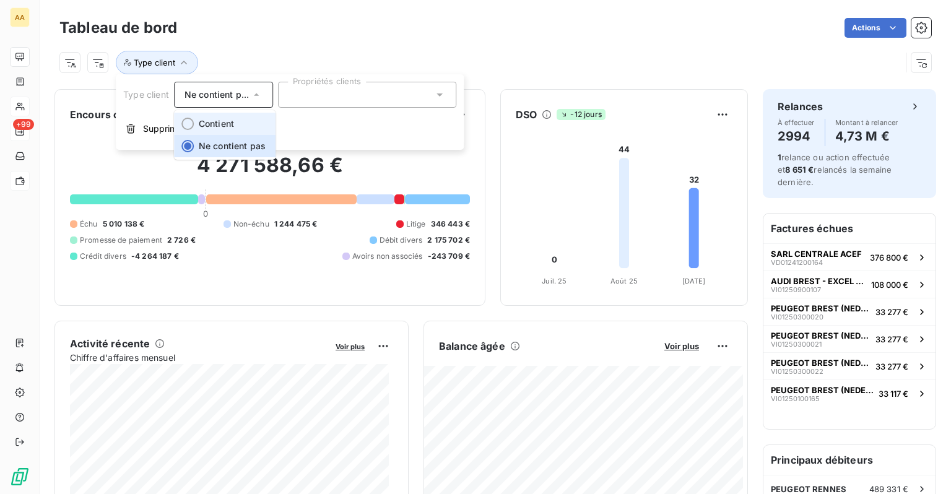
click at [218, 123] on span "Contient" at bounding box center [216, 123] width 35 height 11
click at [383, 95] on div at bounding box center [367, 95] width 178 height 26
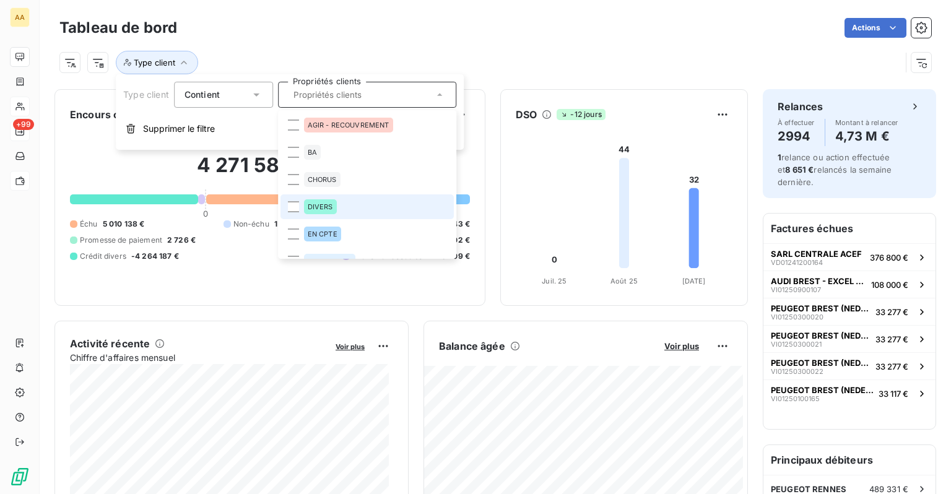
click at [328, 211] on div "DIVERS" at bounding box center [320, 206] width 33 height 15
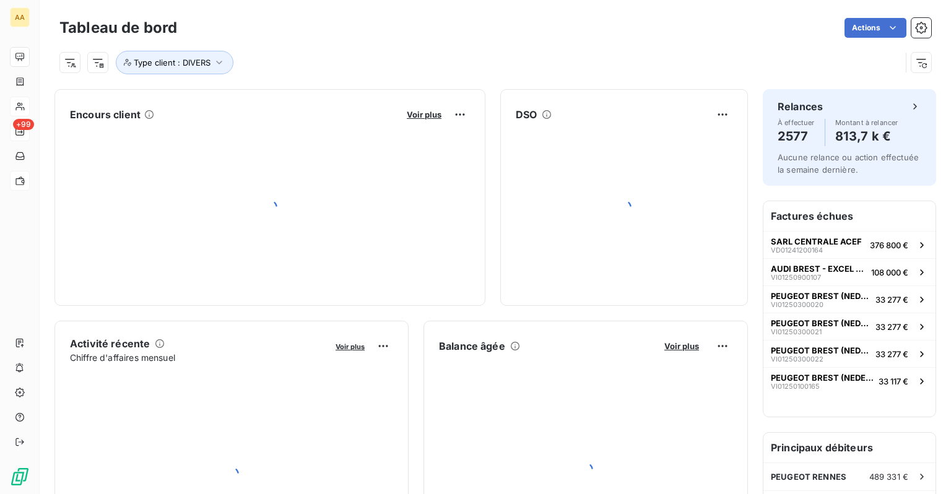
click at [536, 48] on div "Type client : DIVERS" at bounding box center [495, 57] width 872 height 33
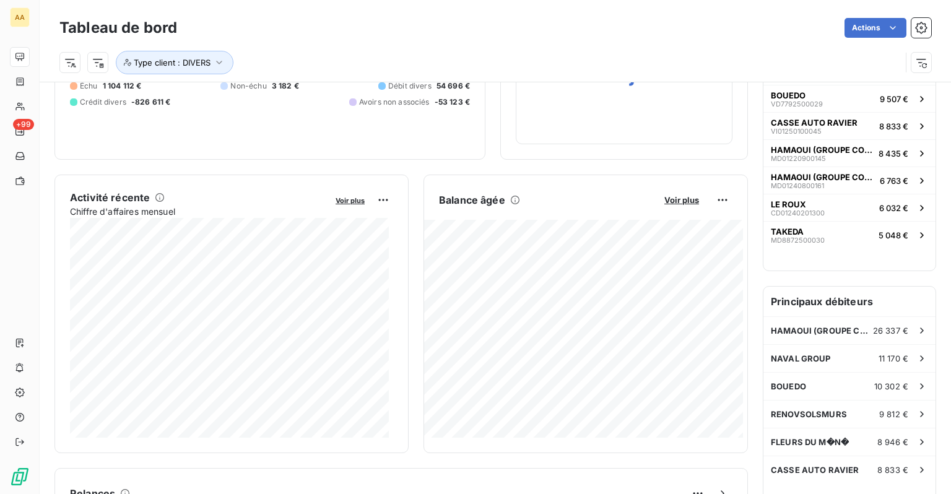
scroll to position [125, 0]
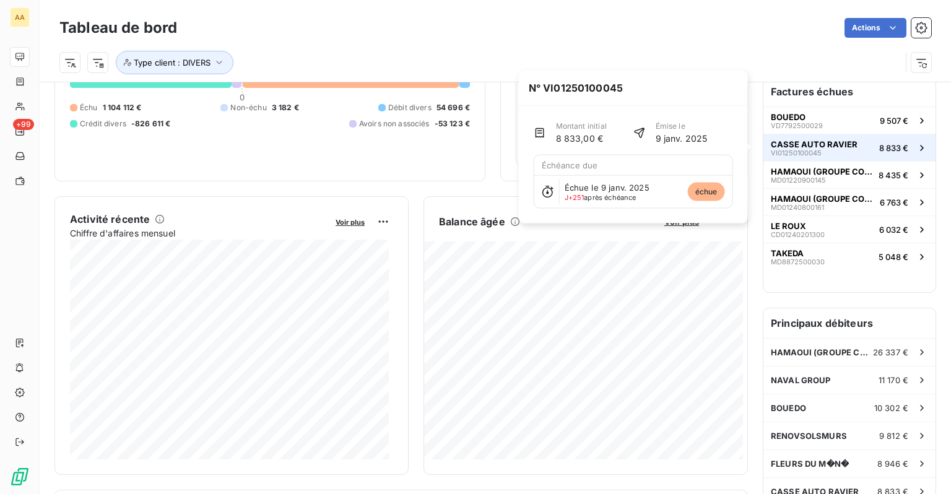
click at [798, 149] on span "VI01250100045" at bounding box center [796, 152] width 51 height 7
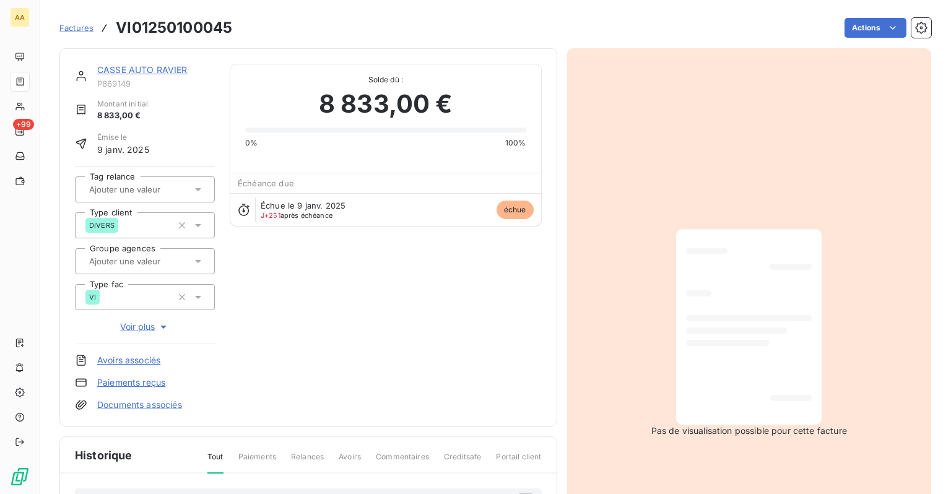
click at [144, 326] on span "Voir plus" at bounding box center [145, 327] width 50 height 12
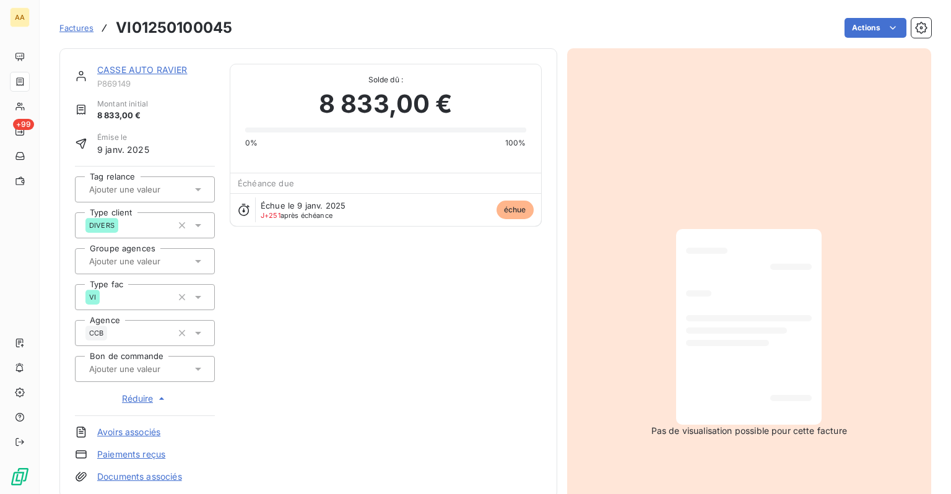
click at [131, 397] on span "Réduire" at bounding box center [145, 399] width 46 height 12
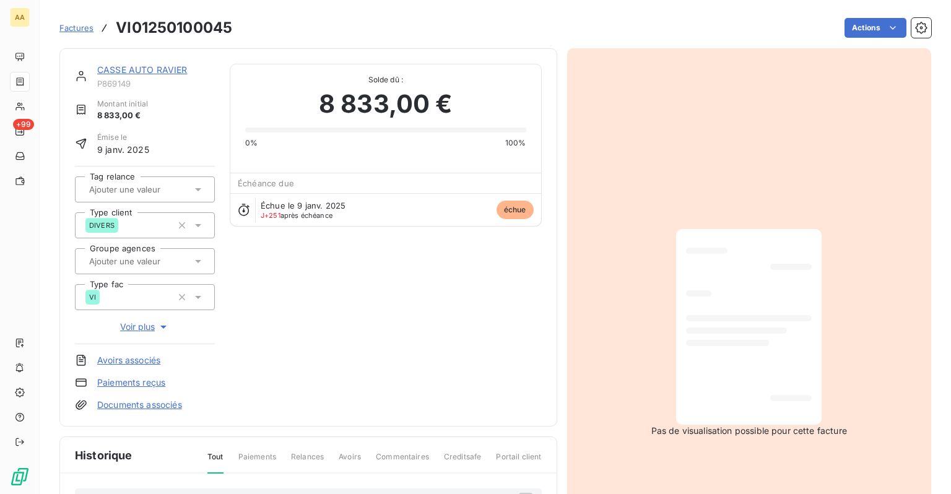
click at [125, 70] on link "CASSE AUTO RAVIER" at bounding box center [142, 69] width 90 height 11
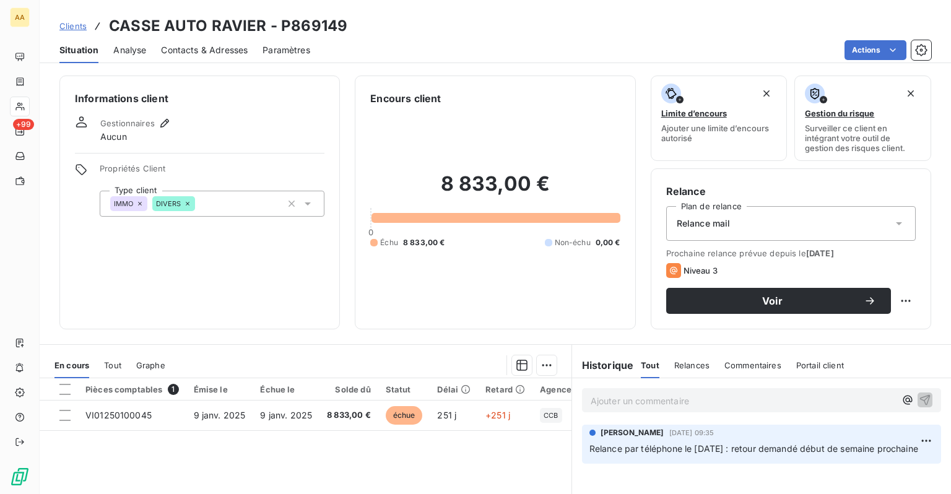
click at [159, 46] on div "Situation Analyse Contacts & Adresses Paramètres Actions" at bounding box center [496, 50] width 912 height 26
click at [173, 49] on span "Contacts & Adresses" at bounding box center [204, 50] width 87 height 12
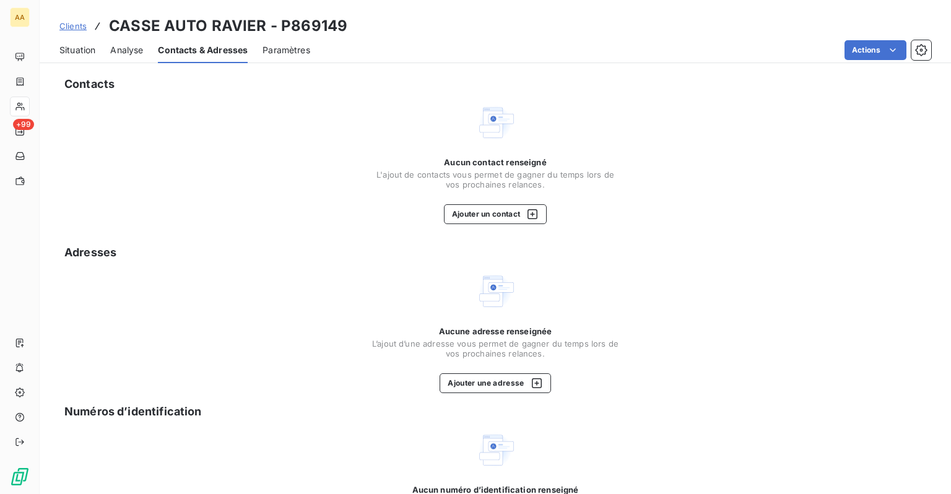
click at [88, 51] on span "Situation" at bounding box center [77, 50] width 36 height 12
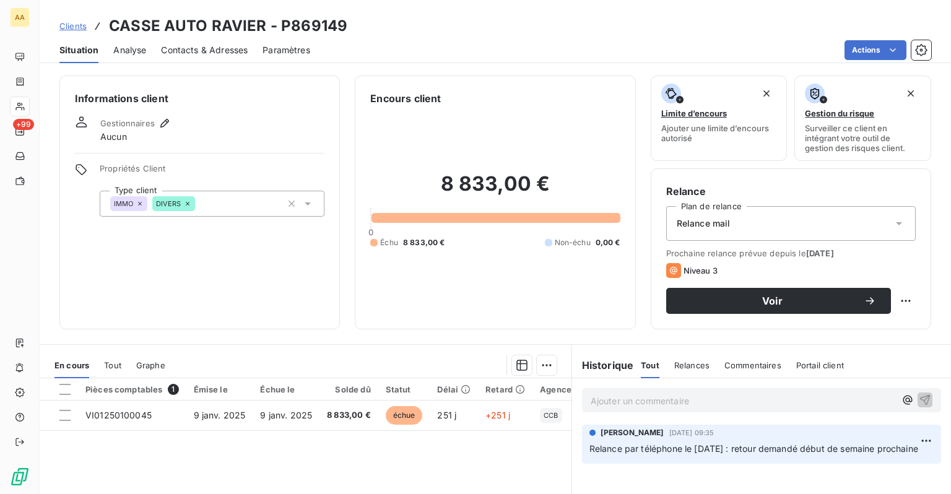
click at [344, 23] on div "Clients CASSE AUTO RAVIER - P869149" at bounding box center [496, 26] width 912 height 22
drag, startPoint x: 280, startPoint y: 24, endPoint x: 342, endPoint y: 28, distance: 62.1
click at [342, 28] on h3 "CASSE AUTO RAVIER - P869149" at bounding box center [228, 26] width 238 height 22
copy h3 "P869149"
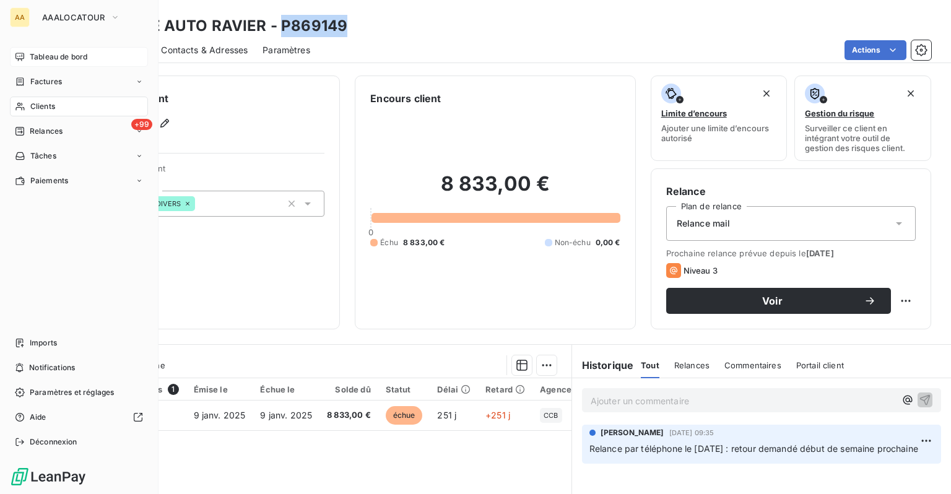
click at [38, 56] on span "Tableau de bord" at bounding box center [59, 56] width 58 height 11
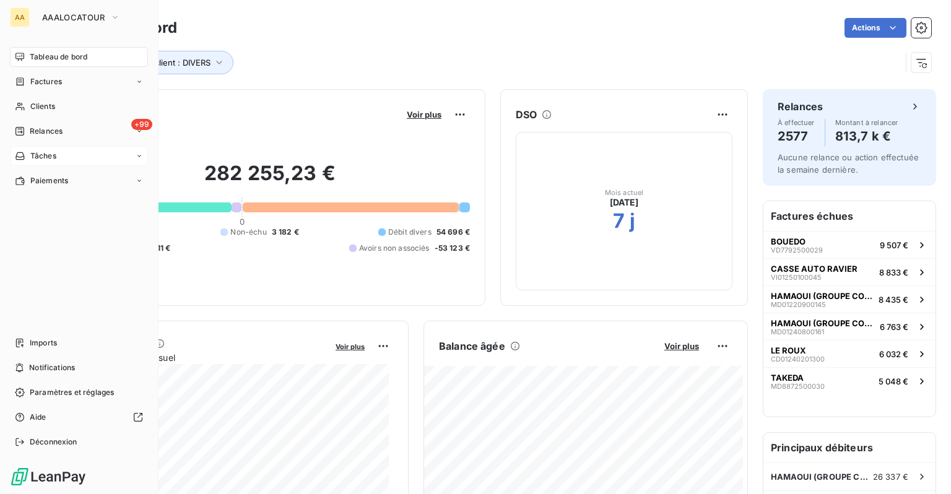
click at [49, 164] on div "Tâches" at bounding box center [79, 156] width 138 height 20
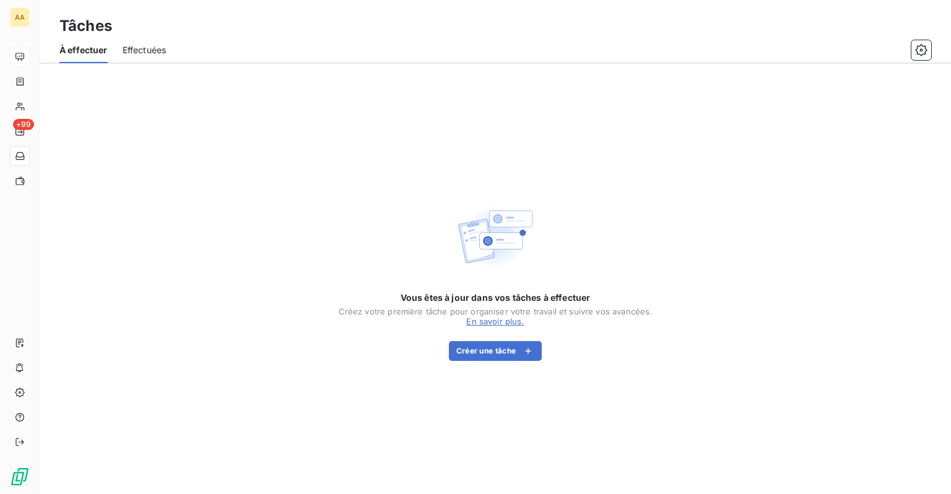
click at [517, 323] on link "En savoir plus ." at bounding box center [495, 322] width 58 height 10
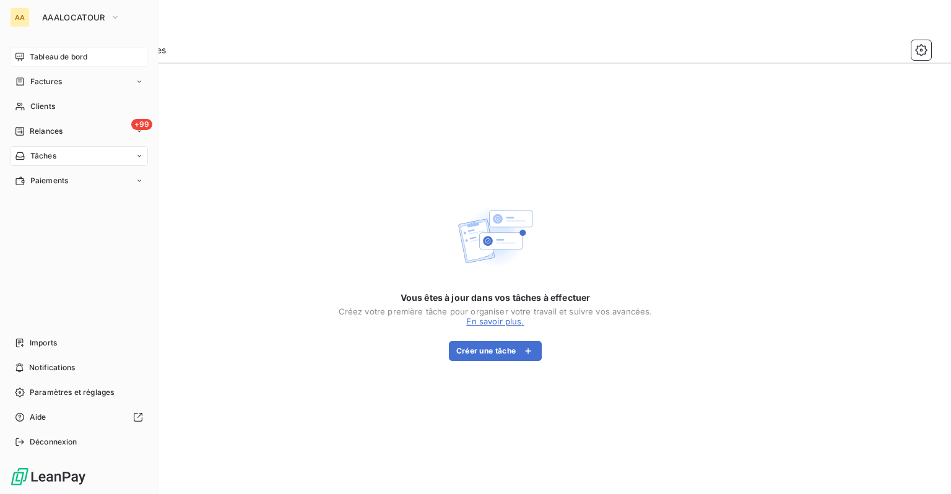
click at [43, 61] on span "Tableau de bord" at bounding box center [59, 56] width 58 height 11
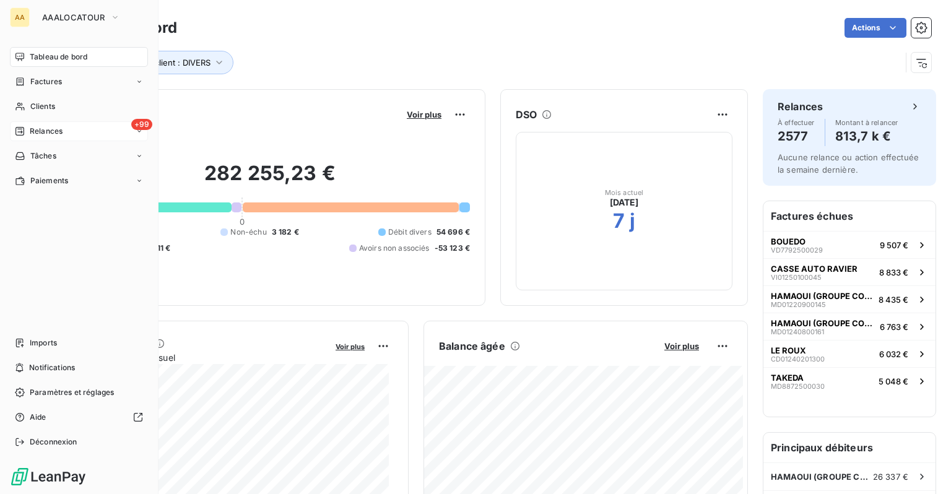
click at [33, 137] on div "+99 Relances" at bounding box center [79, 131] width 138 height 20
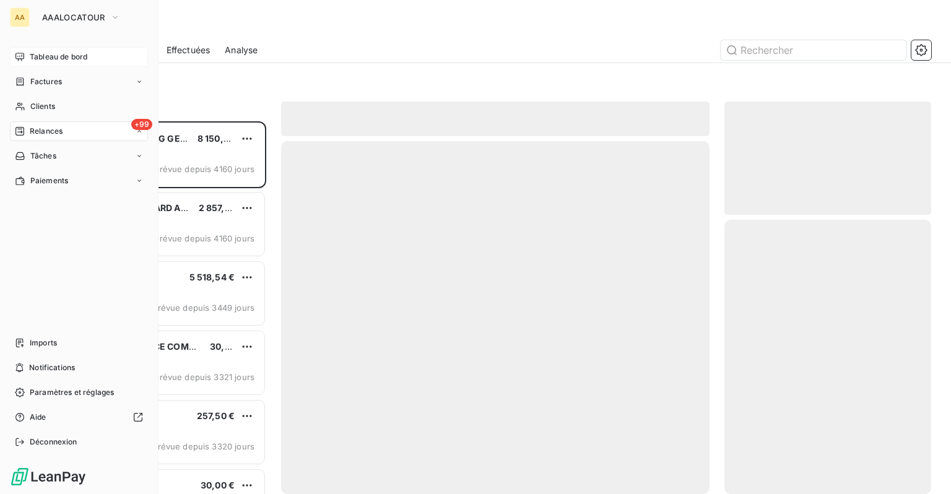
scroll to position [364, 197]
click at [40, 211] on span "Effectuées" at bounding box center [49, 205] width 38 height 11
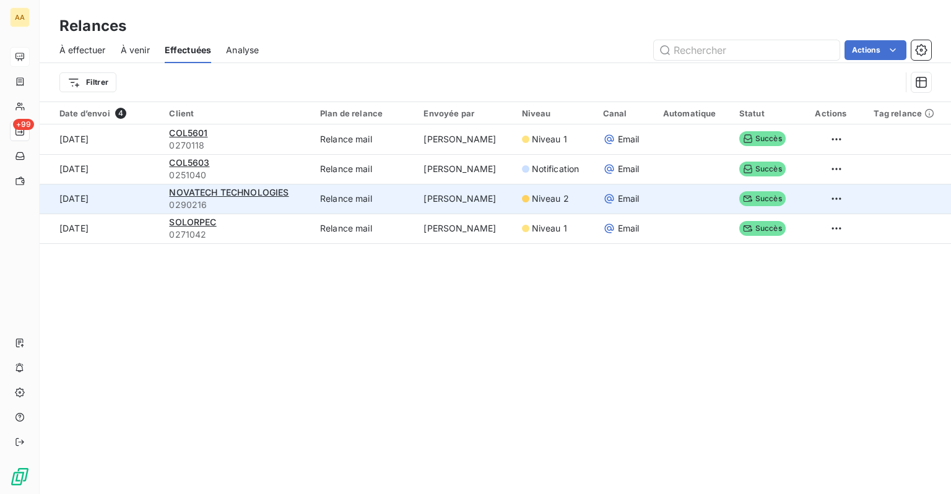
click at [472, 204] on td "Anthony Madec" at bounding box center [465, 199] width 98 height 30
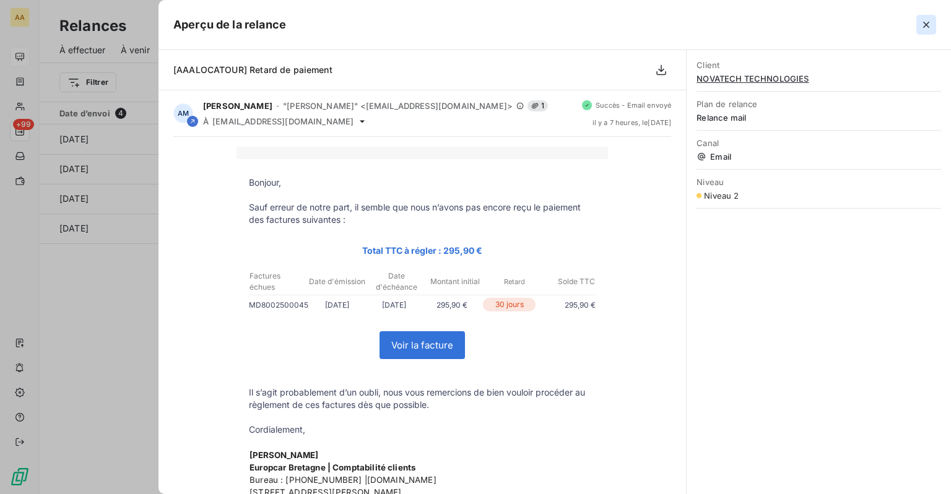
click at [929, 26] on icon "button" at bounding box center [926, 25] width 12 height 12
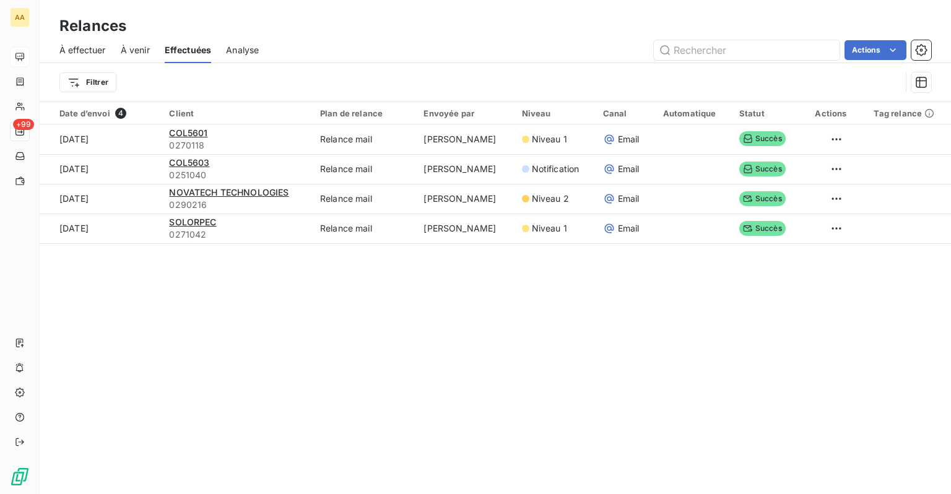
click at [233, 147] on html "AA +99 Relances À effectuer À venir Effectuées Analyse Actions Filtrer Date d’e…" at bounding box center [475, 247] width 951 height 494
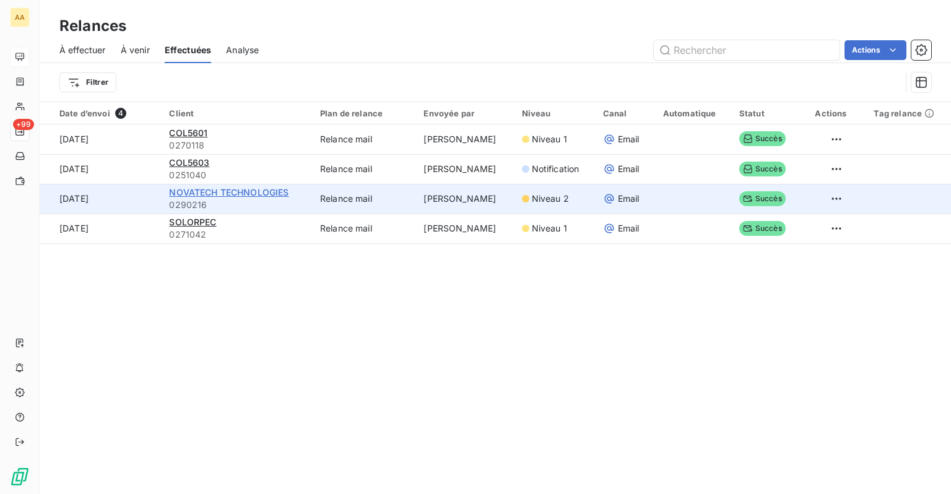
click at [223, 193] on span "NOVATECH TECHNOLOGIES" at bounding box center [229, 192] width 120 height 11
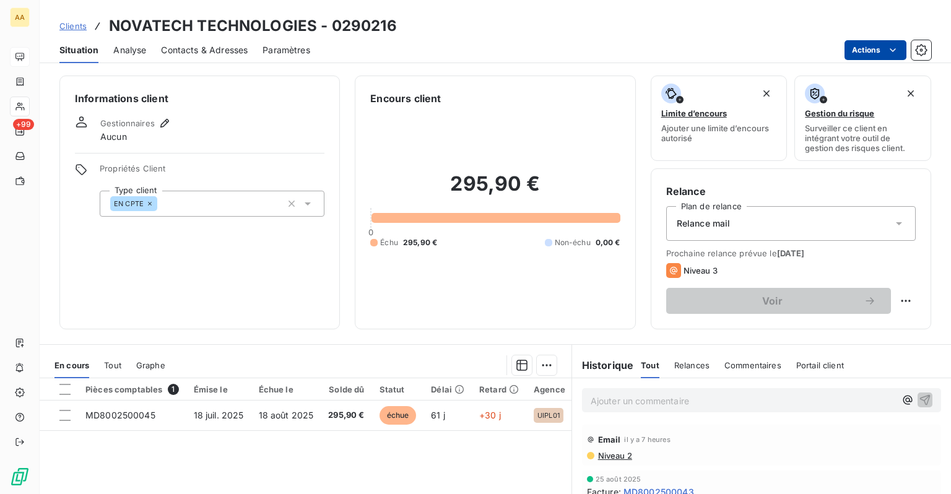
click at [902, 43] on html "AA +99 Clients NOVATECH TECHNOLOGIES - 0290216 Situation Analyse Contacts & Adr…" at bounding box center [475, 247] width 951 height 494
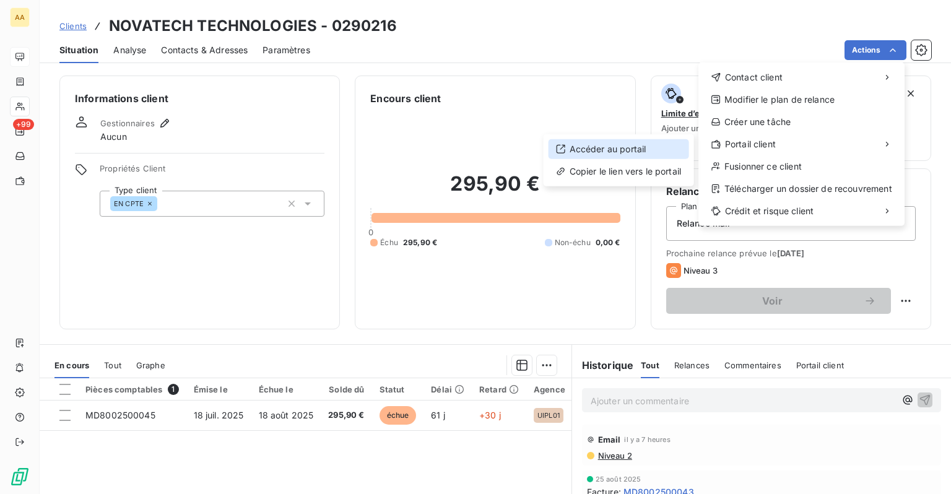
click at [626, 143] on div "Accéder au portail" at bounding box center [619, 149] width 141 height 20
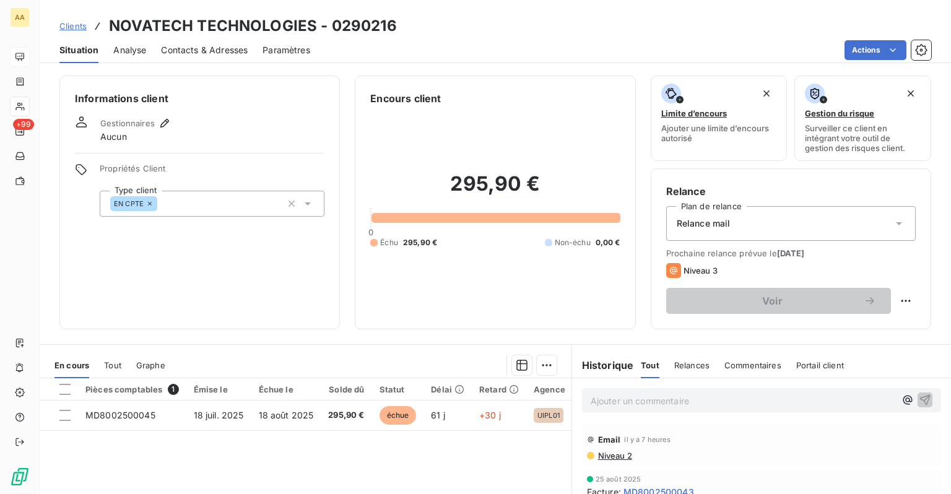
click at [81, 24] on span "Clients" at bounding box center [72, 26] width 27 height 10
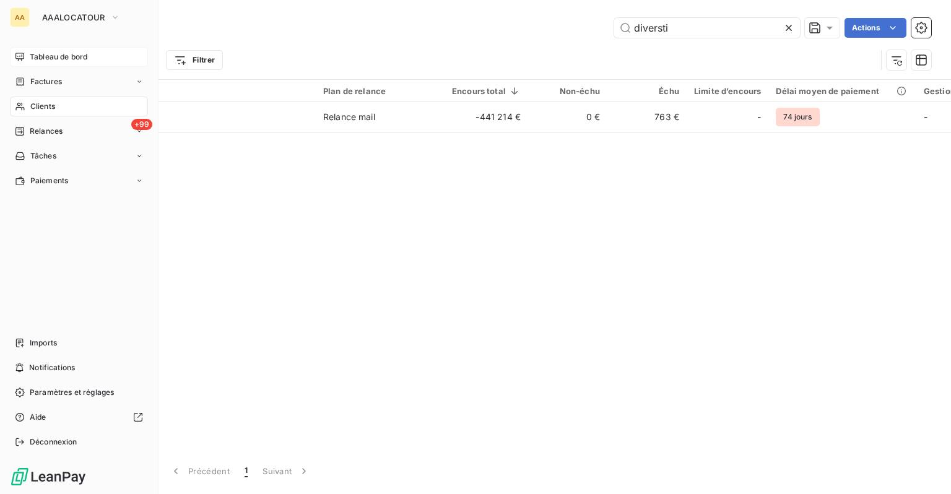
click at [43, 108] on span "Clients" at bounding box center [42, 106] width 25 height 11
click at [55, 101] on span "Clients" at bounding box center [42, 106] width 25 height 11
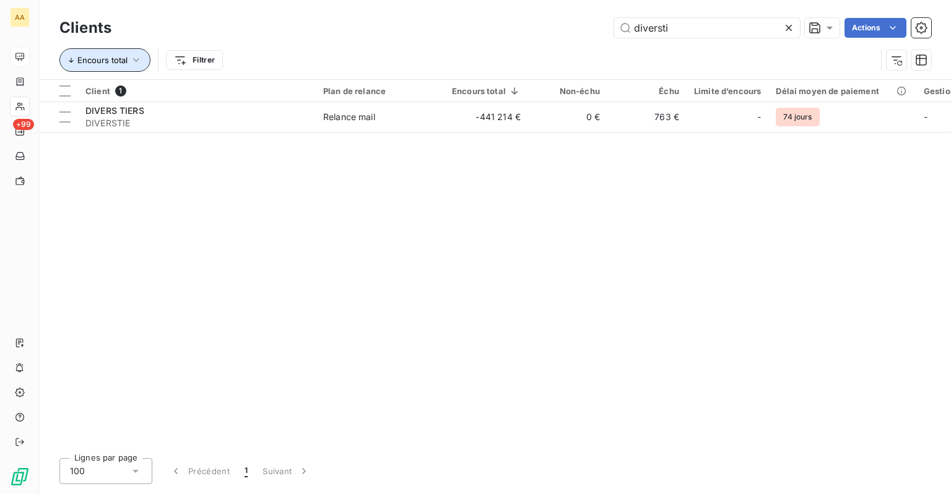
click at [124, 62] on span "Encours total" at bounding box center [102, 60] width 50 height 10
click at [494, 39] on div "Clients diversti Actions" at bounding box center [495, 28] width 872 height 26
click at [208, 64] on html "AA +99 Clients diversti Actions Encours total Filtrer Client 1 Plan de relance …" at bounding box center [475, 247] width 951 height 494
click at [789, 30] on html "AA +99 Clients diversti Actions Encours total Filtrer Client 1 Plan de relance …" at bounding box center [475, 247] width 951 height 494
click at [789, 29] on icon at bounding box center [789, 28] width 12 height 12
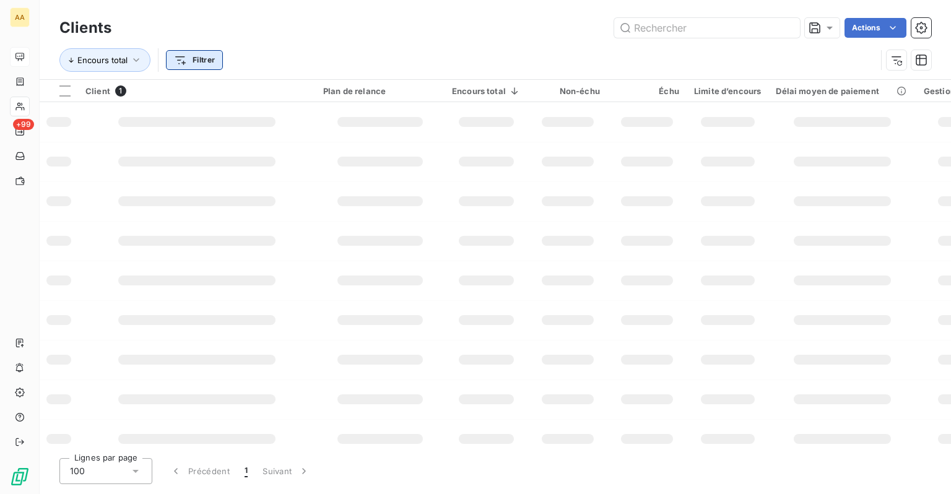
click at [193, 60] on html "AA +99 Clients Actions Encours total Filtrer Client 1 Plan de relance Encours t…" at bounding box center [475, 247] width 951 height 494
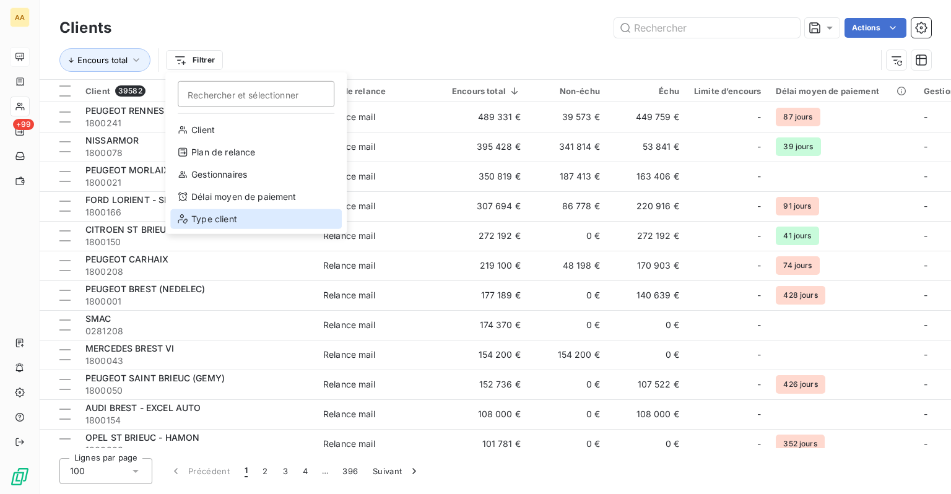
click at [210, 216] on div "Type client" at bounding box center [256, 219] width 172 height 20
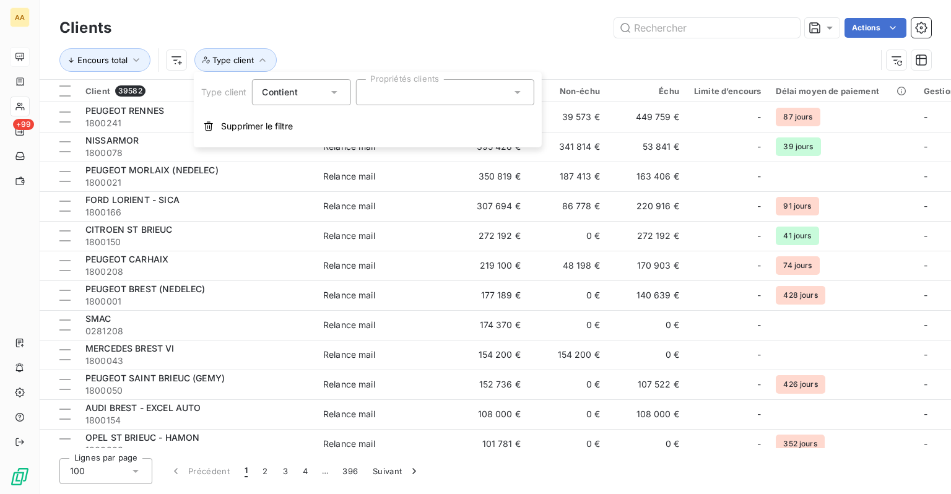
click at [392, 94] on div at bounding box center [445, 92] width 178 height 26
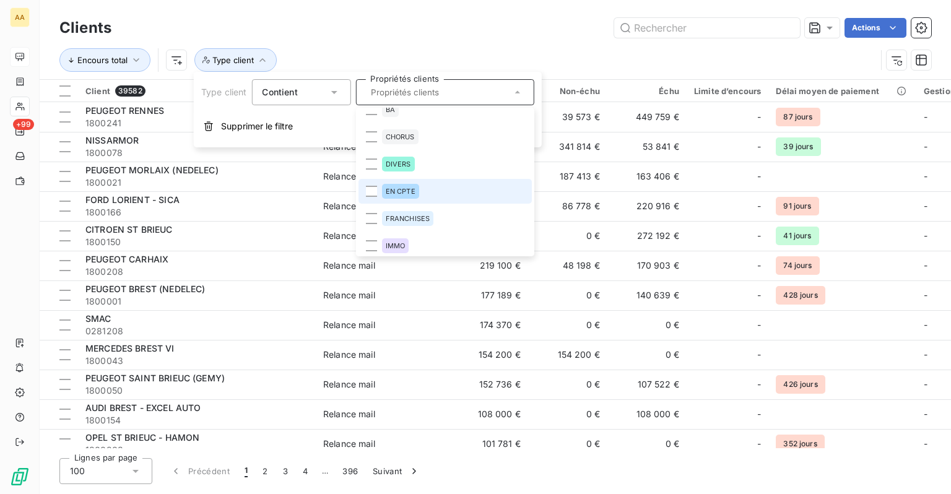
scroll to position [62, 0]
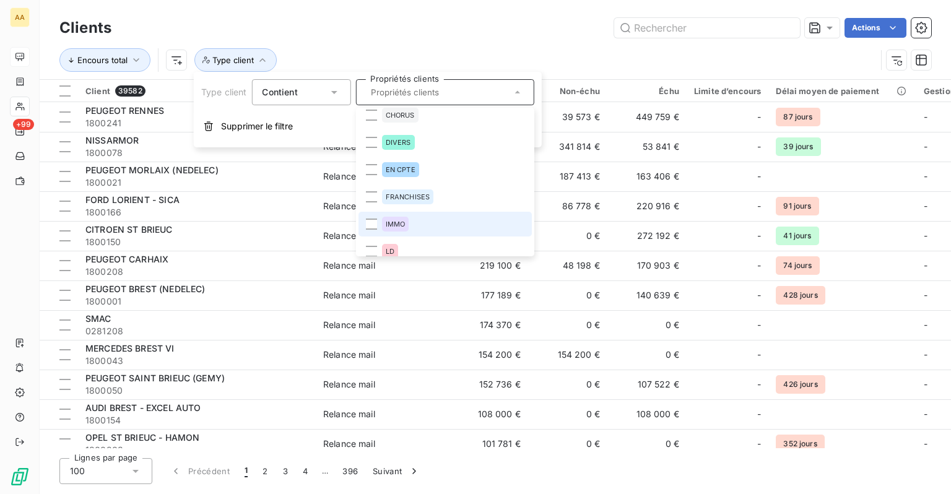
click at [399, 223] on span "IMMO" at bounding box center [395, 224] width 20 height 7
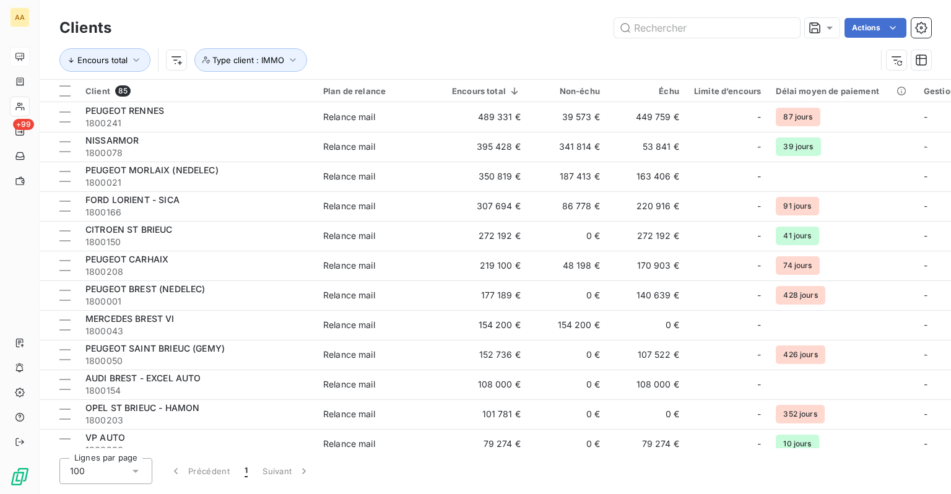
click at [466, 45] on div "Encours total Type client : IMMO" at bounding box center [495, 60] width 872 height 38
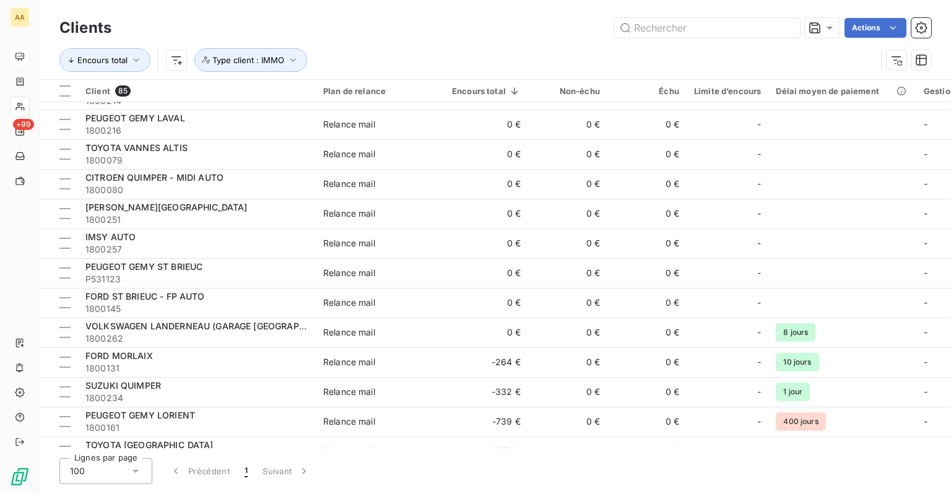
scroll to position [2185, 0]
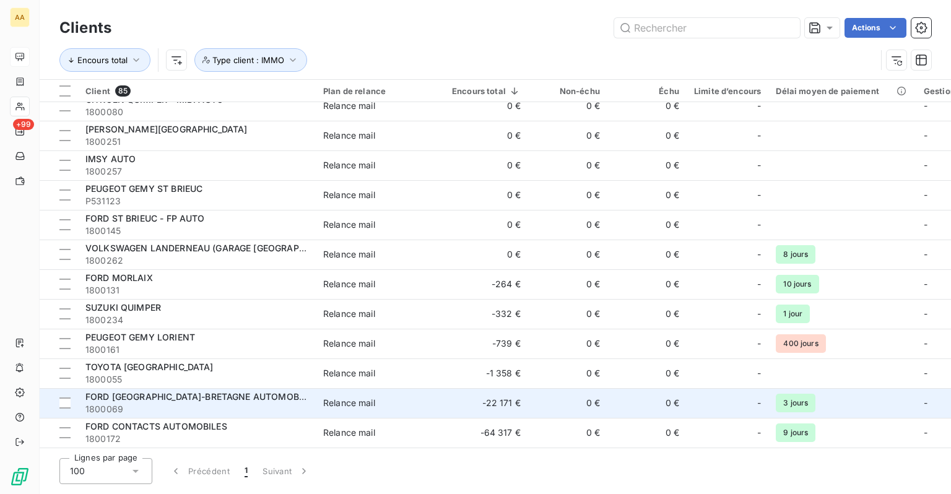
click at [341, 401] on div "Relance mail" at bounding box center [349, 403] width 52 height 12
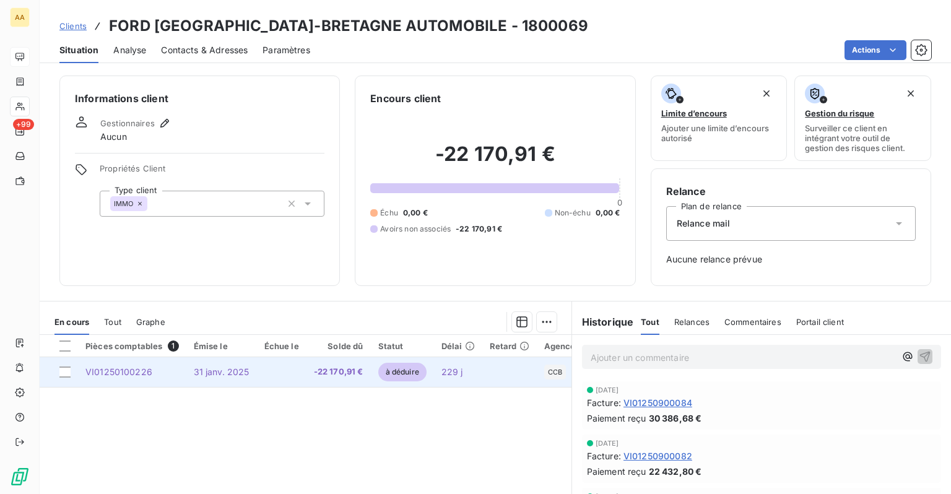
click at [335, 371] on span "-22 170,91 €" at bounding box center [339, 372] width 50 height 12
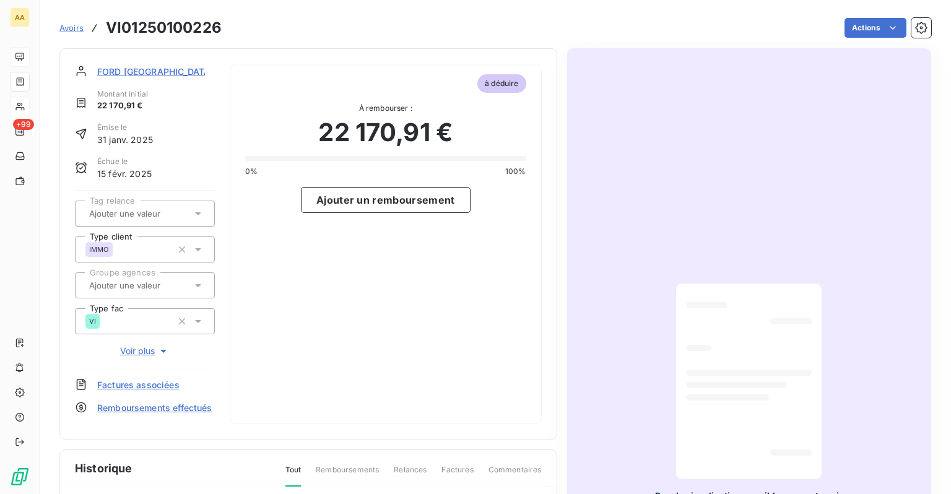
click at [71, 32] on span "Avoirs" at bounding box center [71, 28] width 24 height 10
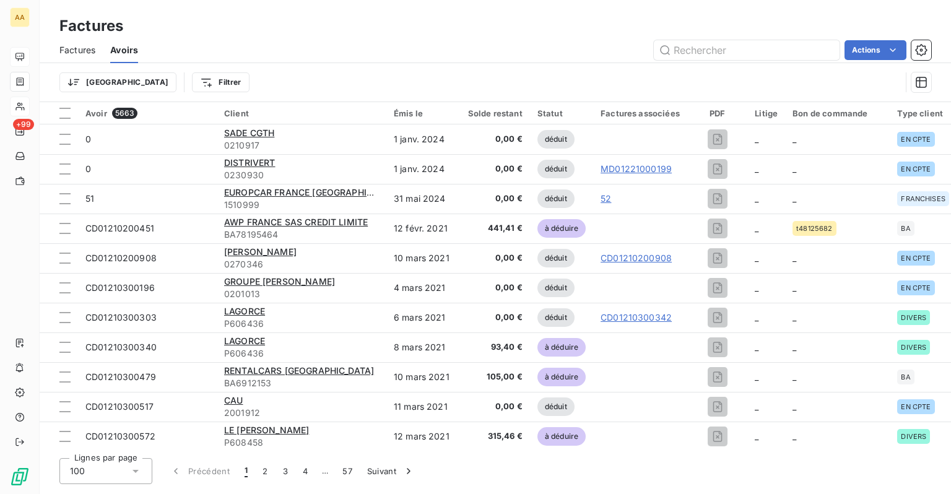
click at [88, 53] on span "Factures" at bounding box center [77, 50] width 36 height 12
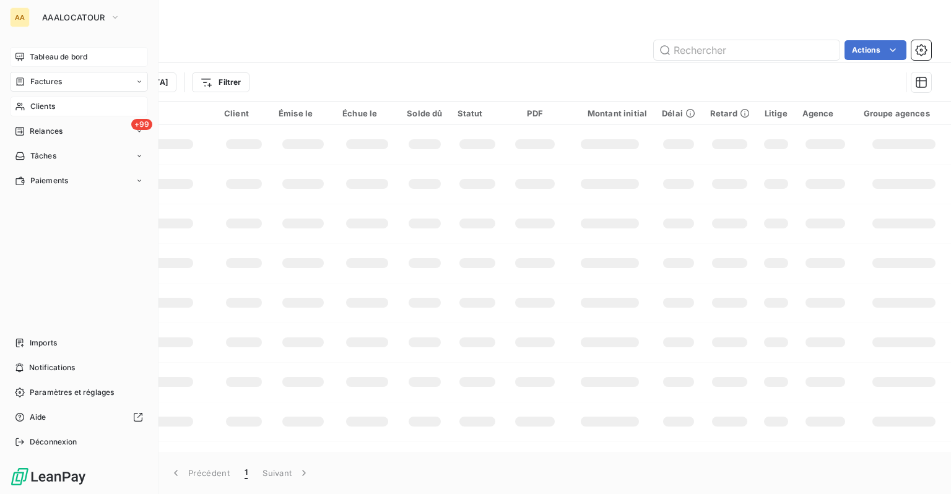
click at [27, 111] on div "Clients" at bounding box center [79, 107] width 138 height 20
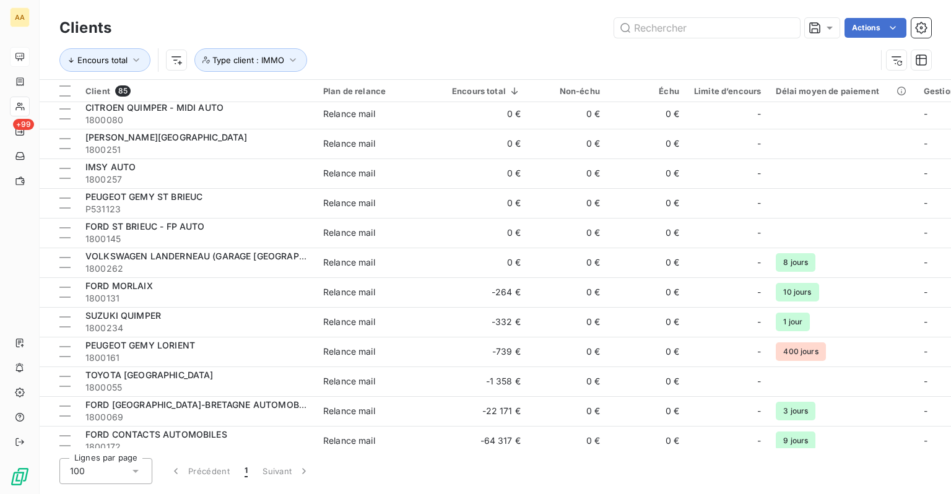
scroll to position [2185, 0]
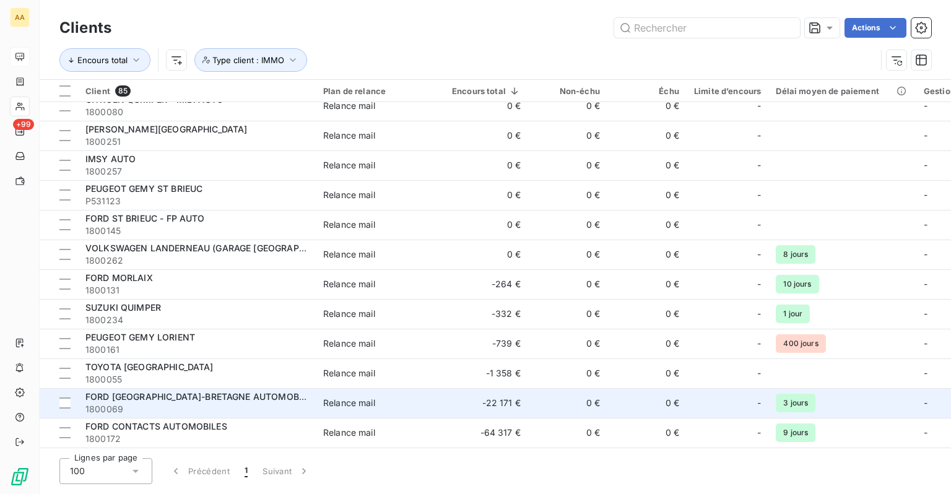
click at [421, 405] on td "Relance mail" at bounding box center [380, 403] width 129 height 30
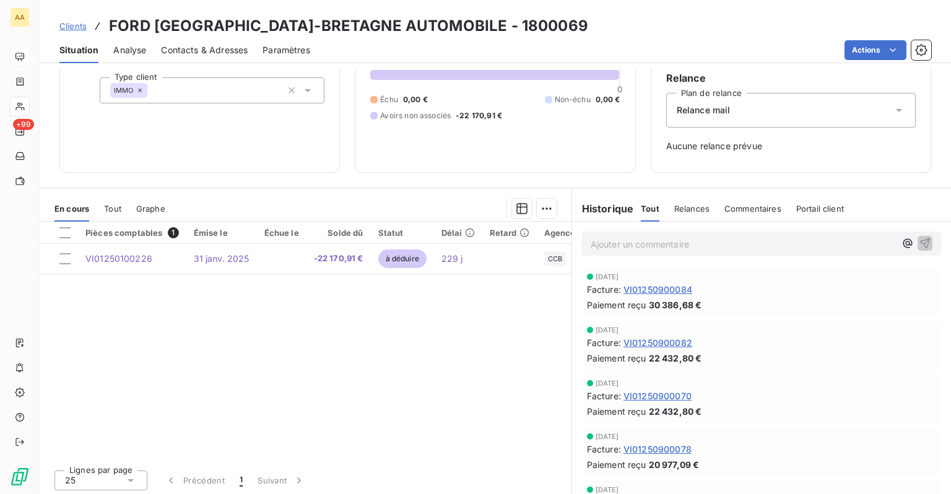
scroll to position [115, 0]
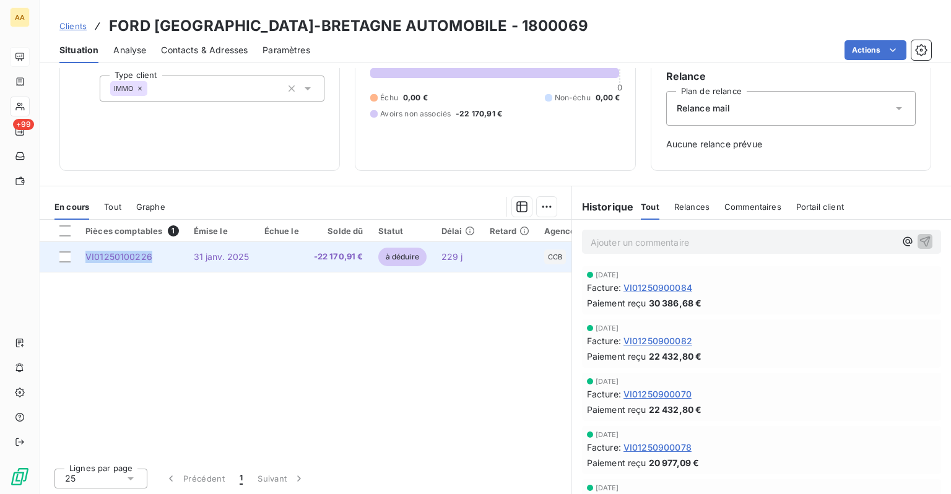
drag, startPoint x: 151, startPoint y: 256, endPoint x: 88, endPoint y: 258, distance: 63.2
click at [88, 258] on td "VI01250100226" at bounding box center [132, 257] width 108 height 30
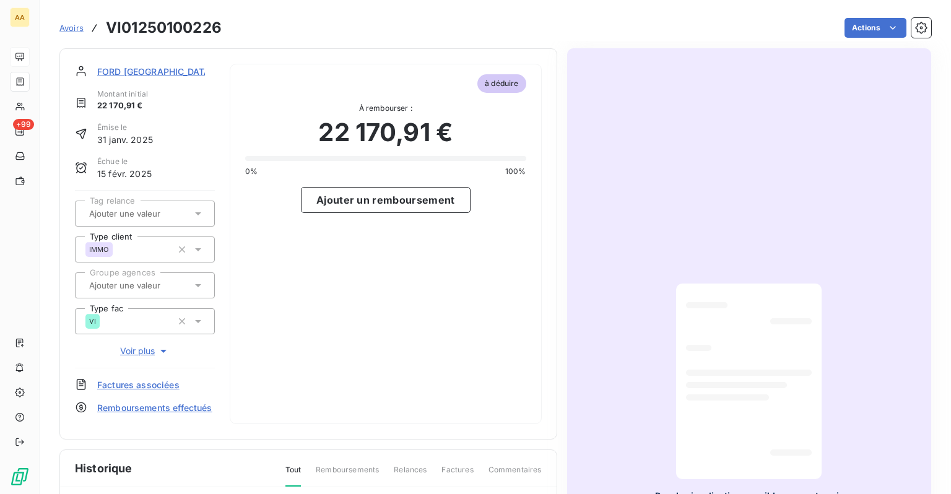
drag, startPoint x: 97, startPoint y: 256, endPoint x: 297, endPoint y: 330, distance: 213.6
click at [297, 330] on div "à déduire À rembourser : 22 170,91 € 0% 100% Ajouter un remboursement" at bounding box center [386, 244] width 312 height 360
drag, startPoint x: 233, startPoint y: 33, endPoint x: 107, endPoint y: 35, distance: 125.8
click at [107, 35] on div "Avoirs VI01250100226 Actions" at bounding box center [495, 28] width 872 height 26
copy main "VI01250100226 Actions"
